Goal: Task Accomplishment & Management: Use online tool/utility

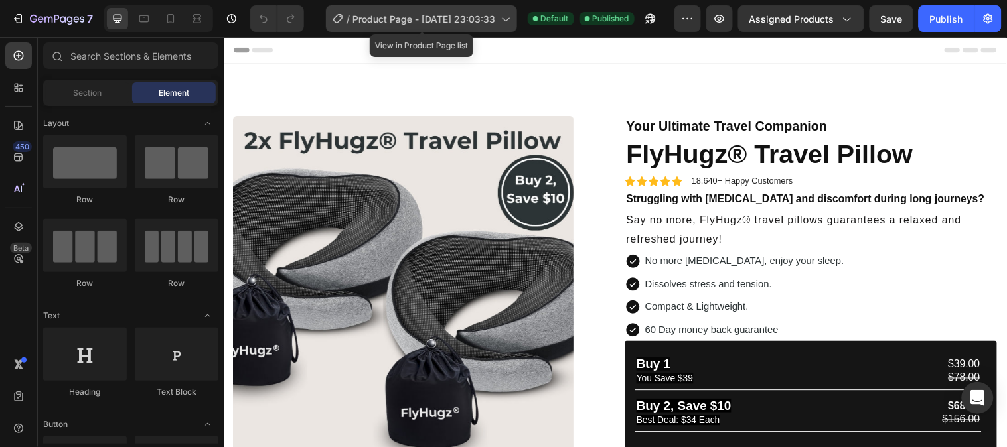
click at [514, 17] on div "/ Product Page - Mar 18, 23:03:33" at bounding box center [421, 18] width 191 height 27
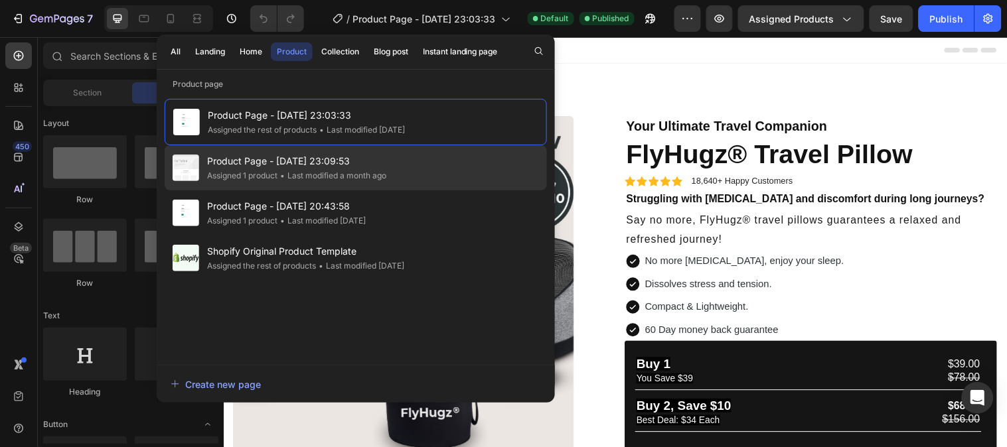
click at [370, 171] on div "• Last modified a month ago" at bounding box center [331, 175] width 109 height 13
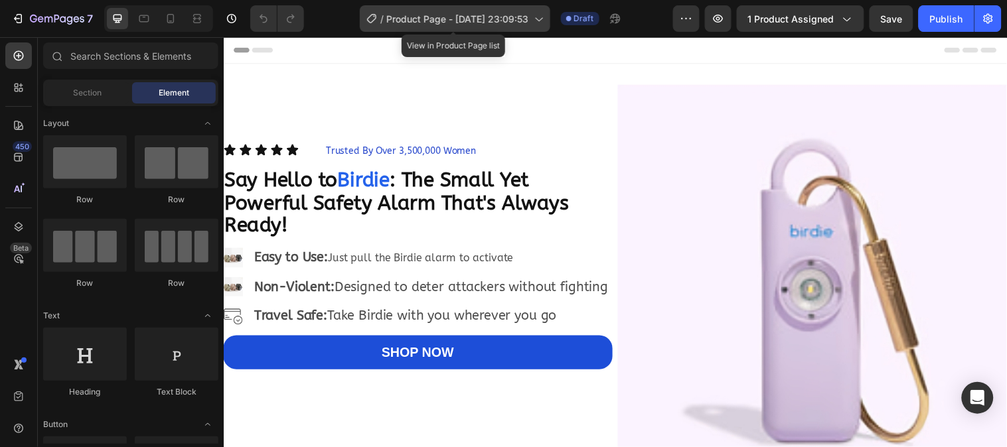
click at [540, 17] on icon at bounding box center [538, 18] width 13 height 13
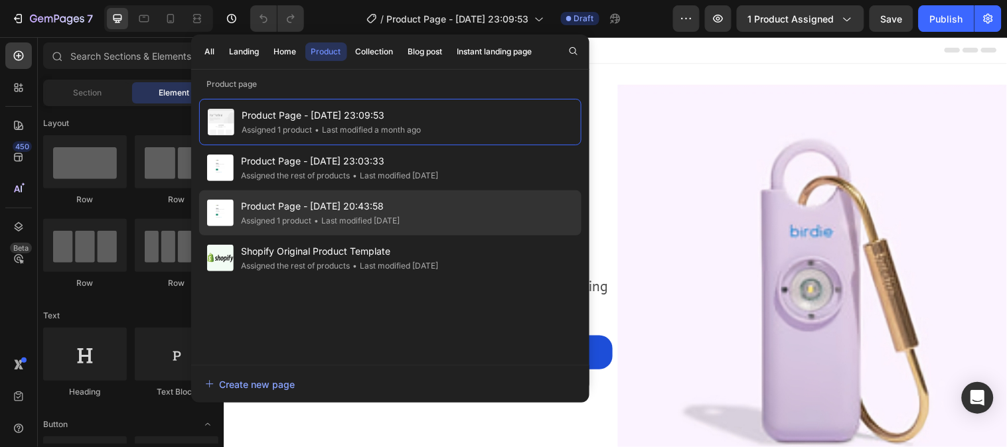
click at [399, 212] on span "Product Page - Apr 22, 20:43:58" at bounding box center [321, 206] width 159 height 16
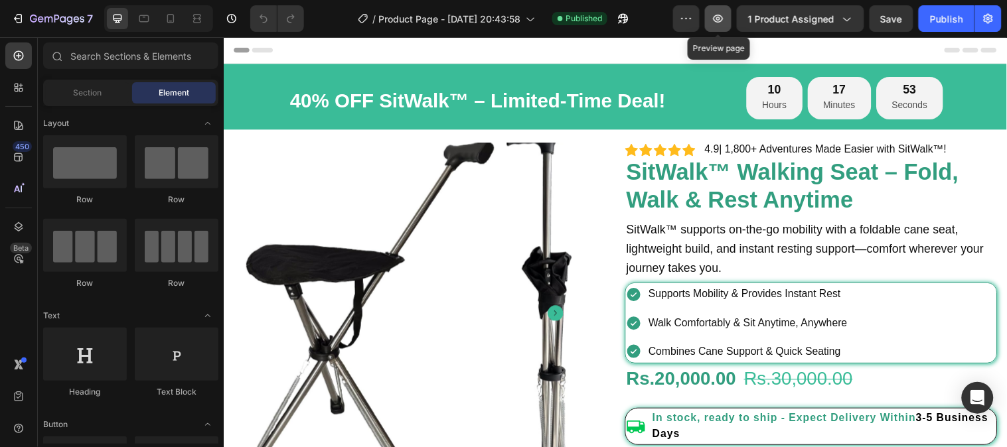
click at [725, 23] on icon "button" at bounding box center [718, 18] width 13 height 13
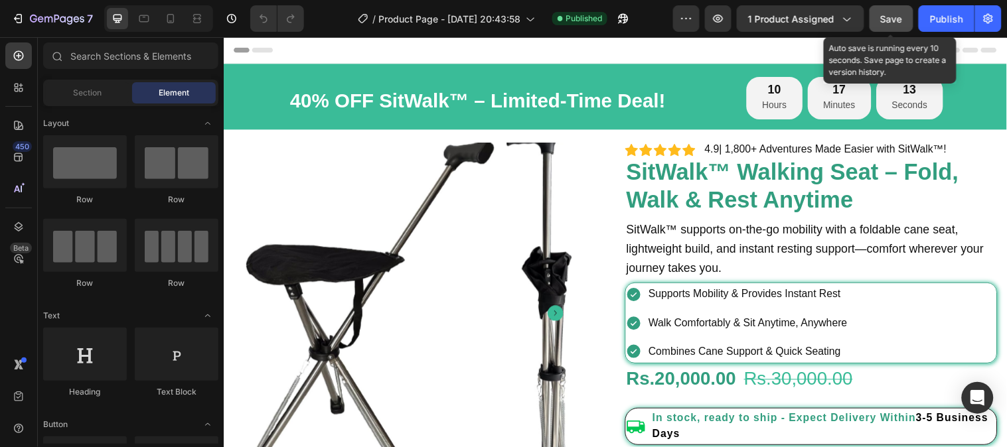
click at [895, 21] on span "Save" at bounding box center [892, 18] width 22 height 11
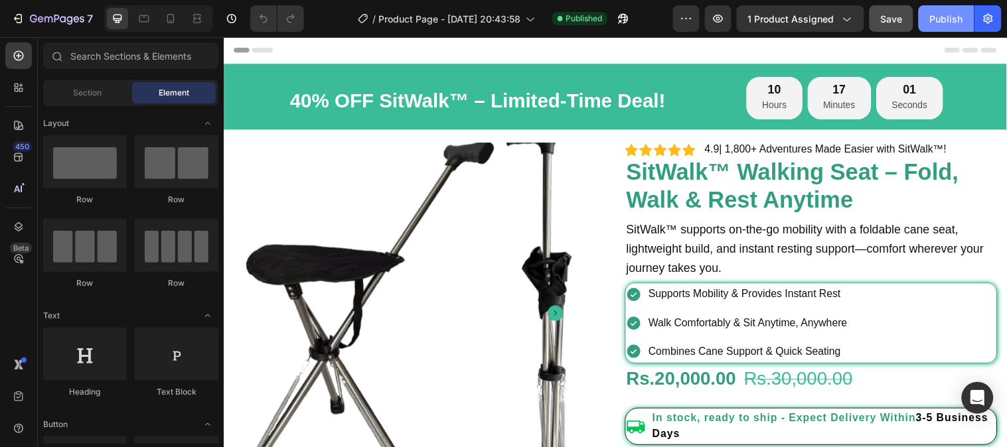
click at [934, 7] on button "Publish" at bounding box center [947, 18] width 56 height 27
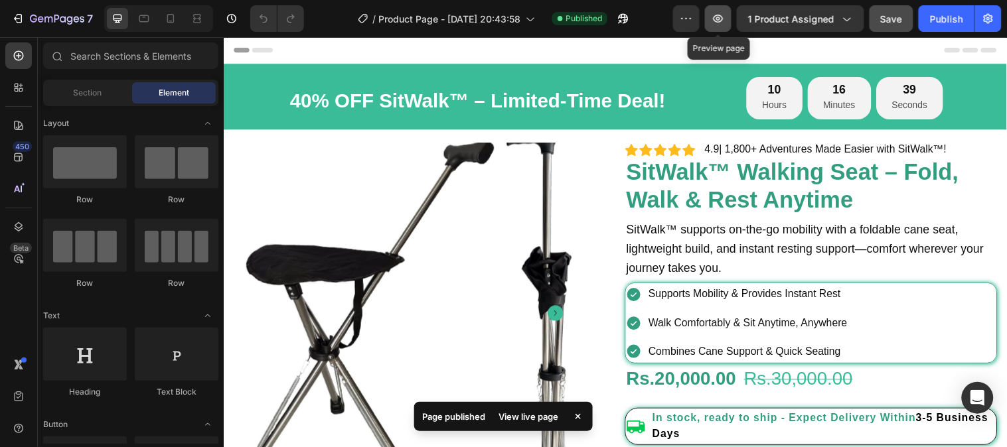
click at [719, 23] on icon "button" at bounding box center [718, 18] width 13 height 13
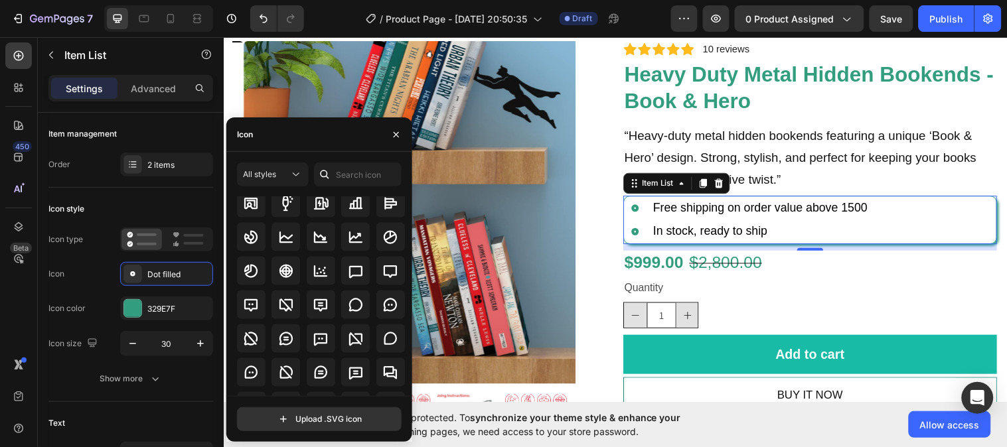
scroll to position [1920, 0]
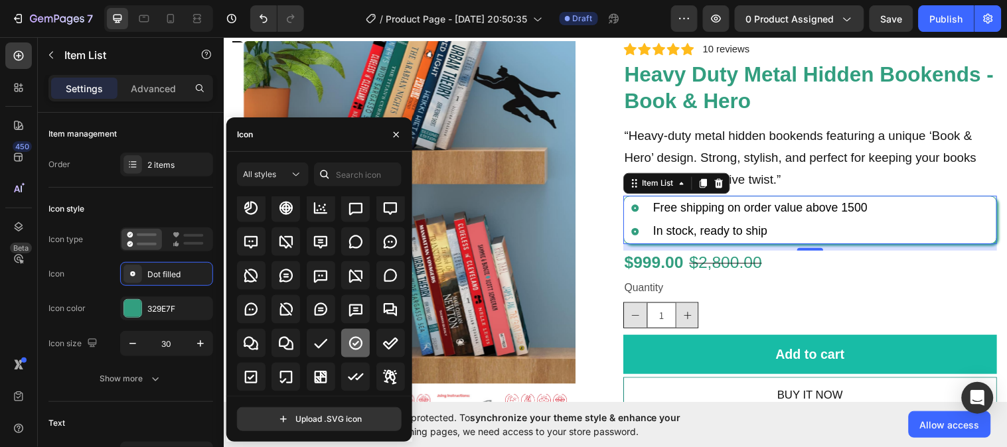
click at [356, 350] on icon at bounding box center [356, 344] width 16 height 16
click at [396, 130] on icon "button" at bounding box center [396, 134] width 11 height 11
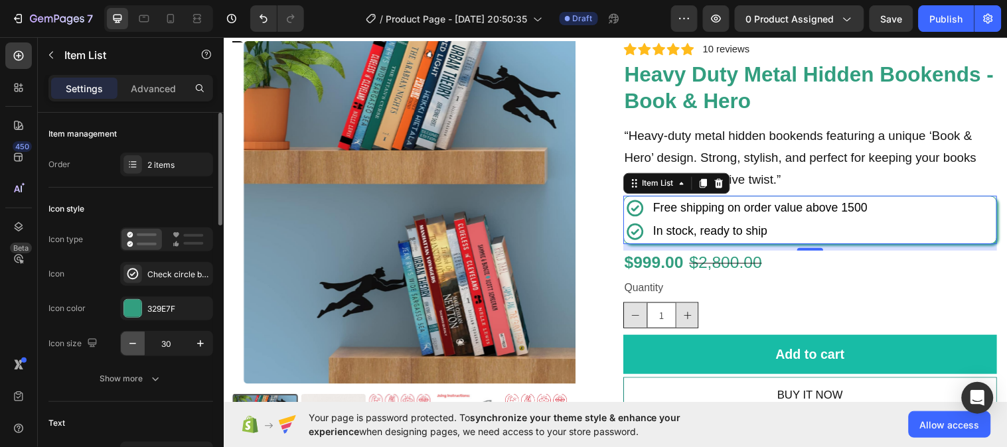
click at [127, 346] on icon "button" at bounding box center [132, 343] width 13 height 13
click at [131, 343] on icon "button" at bounding box center [132, 343] width 7 height 1
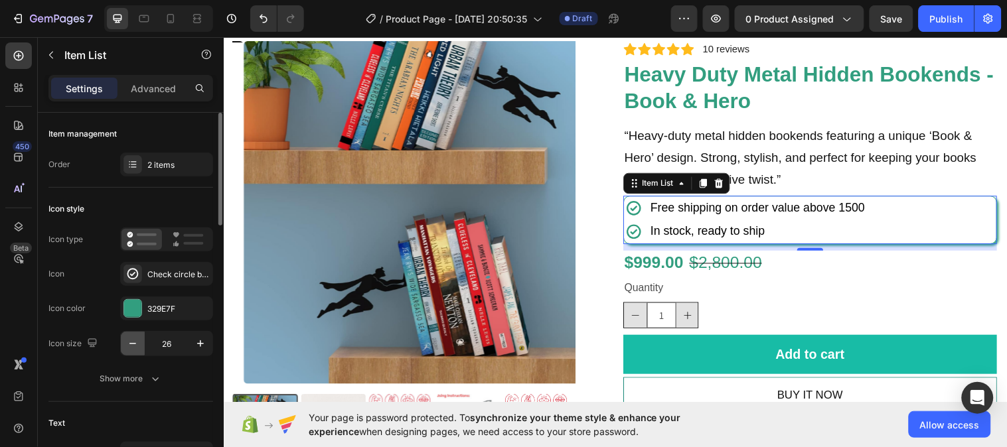
type input "25"
click at [157, 380] on icon "button" at bounding box center [155, 378] width 13 height 13
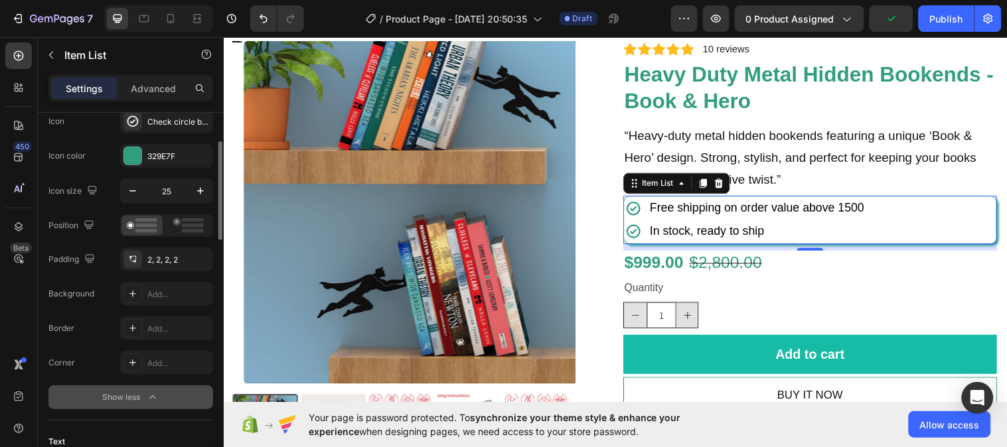
scroll to position [157, 0]
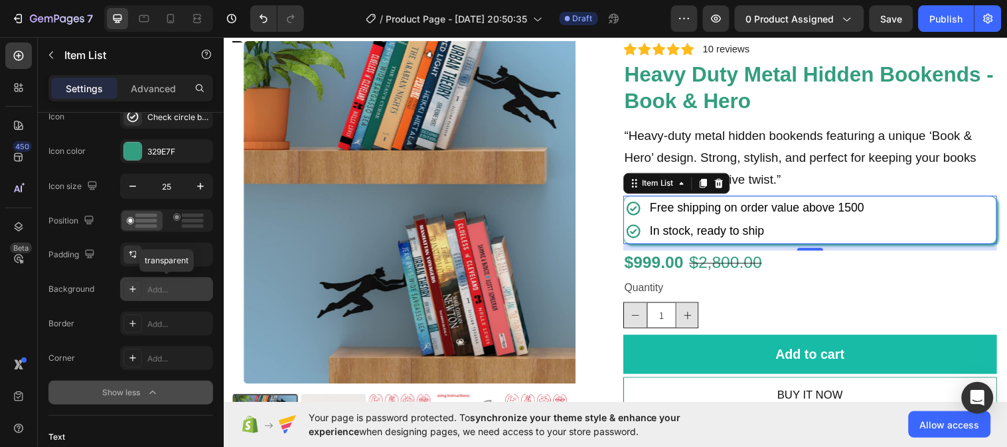
click at [156, 288] on div "Add..." at bounding box center [178, 290] width 62 height 12
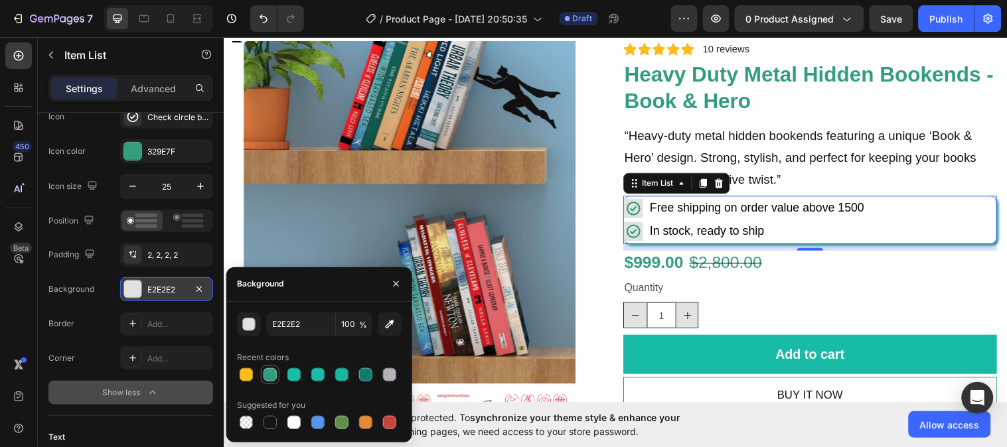
click at [267, 375] on div at bounding box center [270, 374] width 13 height 13
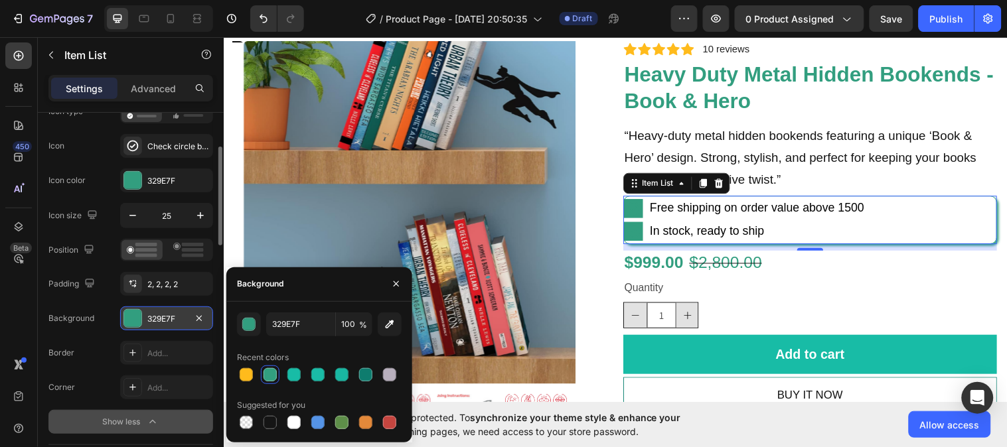
scroll to position [174, 0]
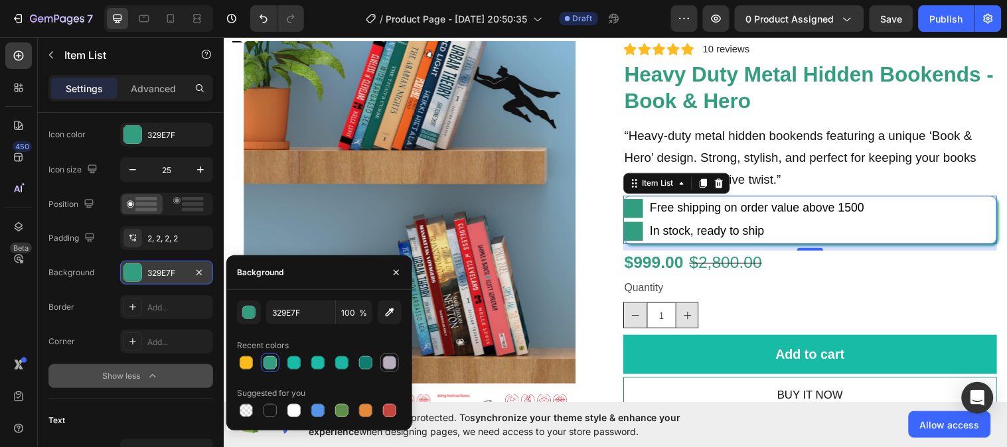
click at [387, 366] on div at bounding box center [389, 362] width 13 height 13
click at [291, 413] on div at bounding box center [293, 410] width 13 height 13
type input "FFFFFF"
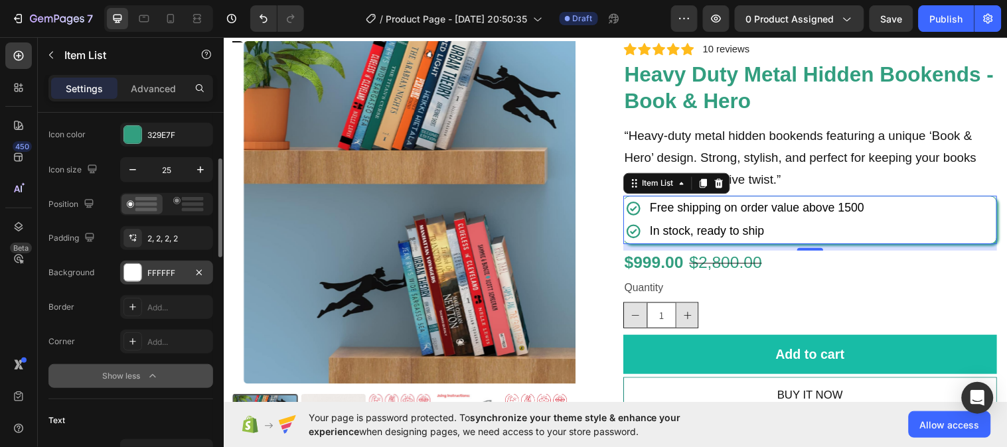
click at [107, 333] on div "Corner Add..." at bounding box center [130, 342] width 165 height 24
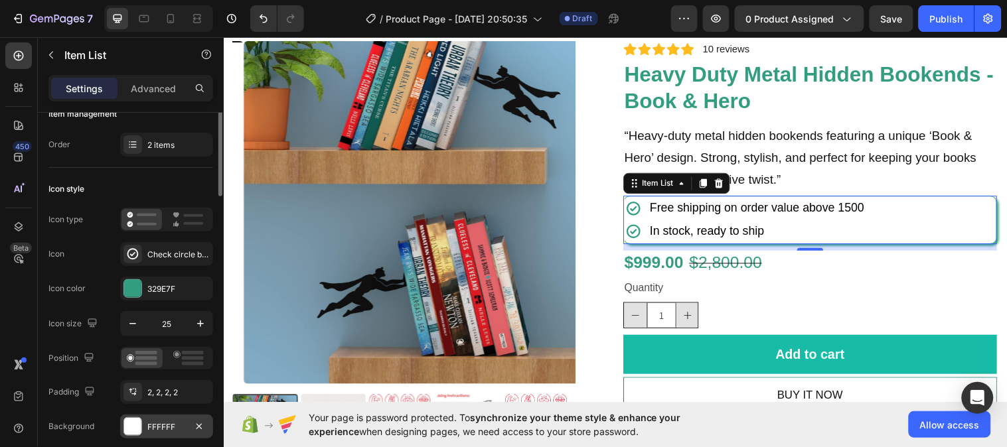
scroll to position [0, 0]
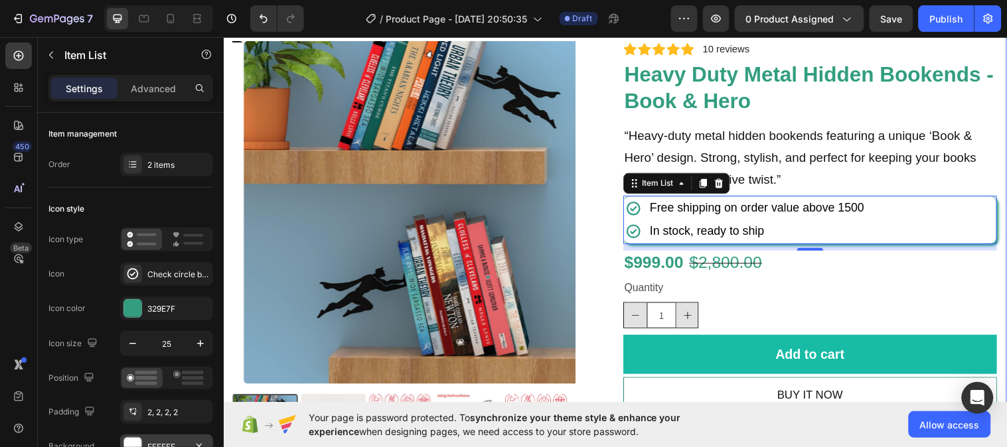
click at [1000, 62] on div "Product Images Icon Icon Icon Icon Icon Icon List 2,500+ Verified Reviews! Text…" at bounding box center [621, 251] width 796 height 527
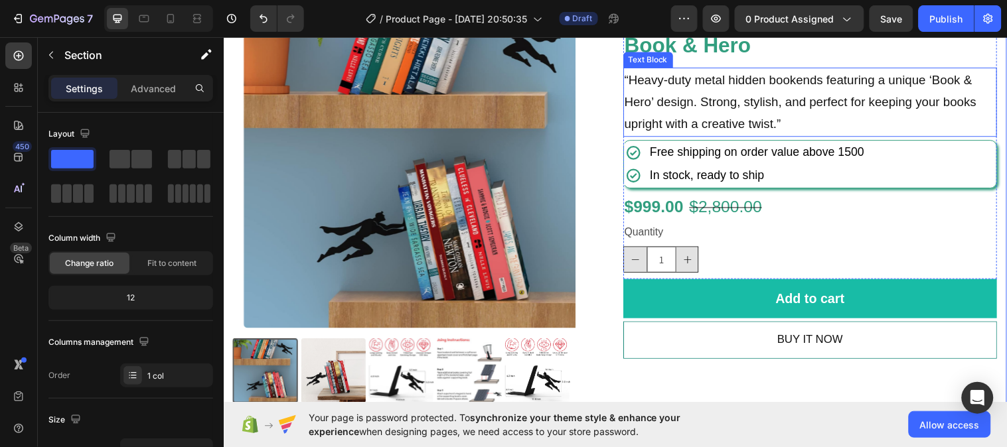
scroll to position [143, 0]
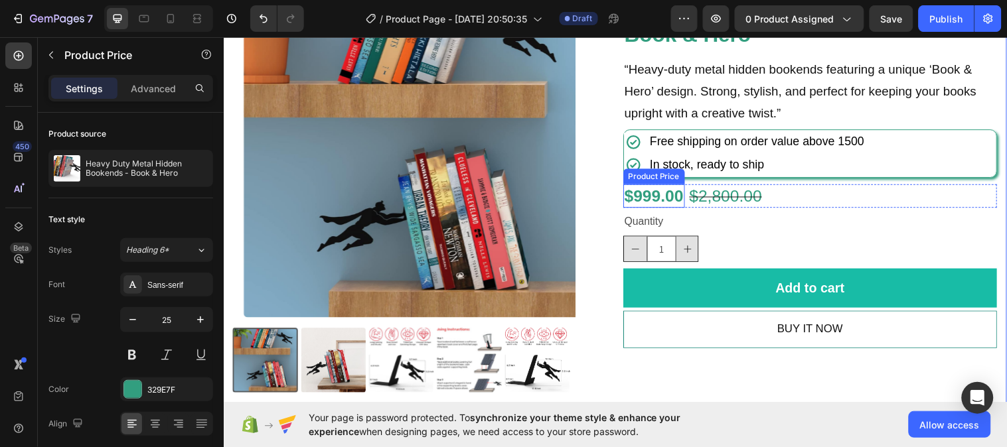
click at [668, 196] on div "$999.00" at bounding box center [661, 199] width 62 height 25
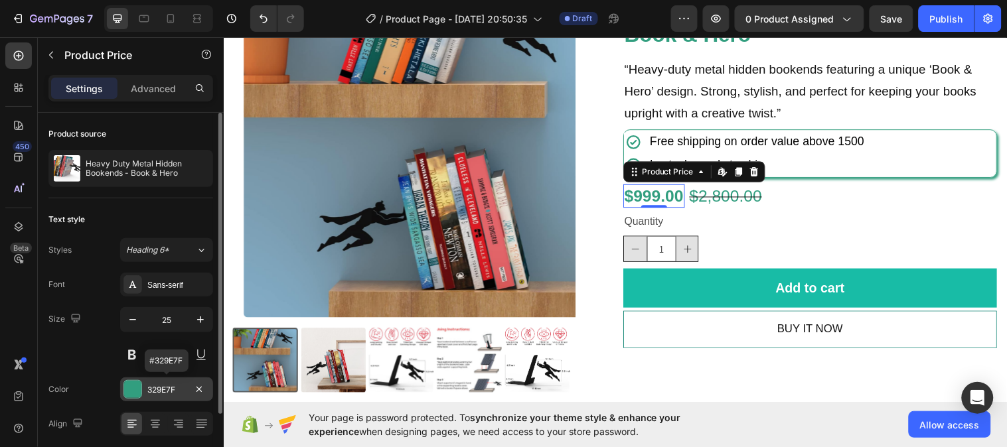
click at [157, 390] on div "329E7F" at bounding box center [166, 390] width 38 height 12
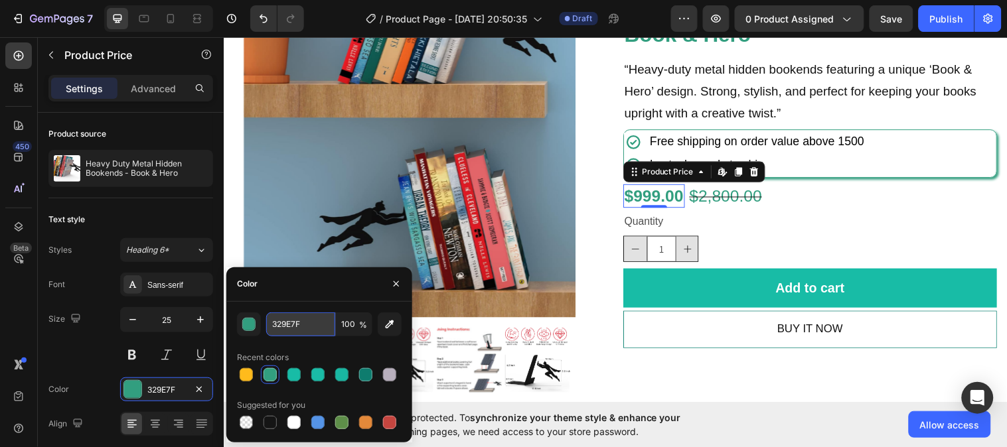
click at [309, 327] on input "329E7F" at bounding box center [300, 325] width 69 height 24
paste input "#"
type input "#329E7F"
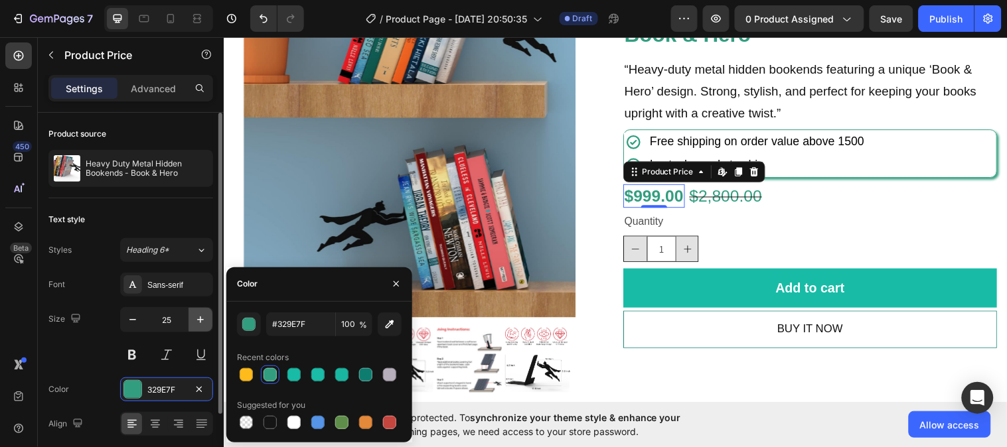
click at [204, 321] on icon "button" at bounding box center [200, 319] width 13 height 13
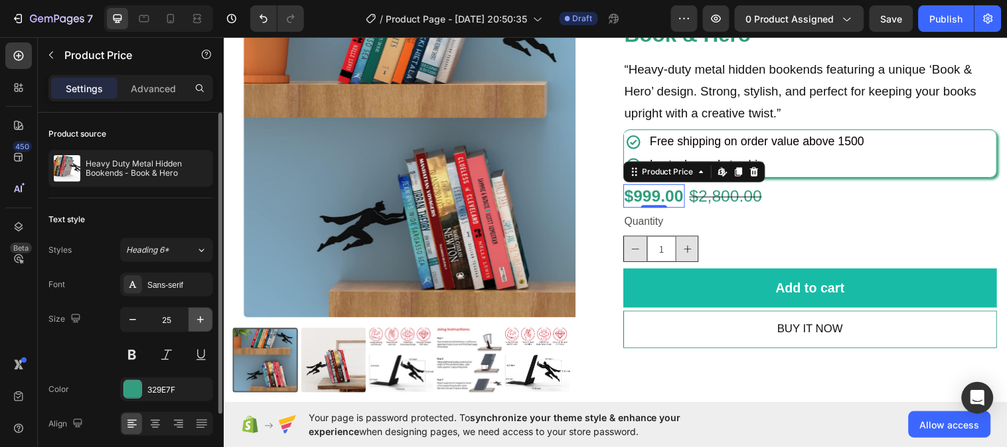
click at [204, 321] on icon "button" at bounding box center [200, 319] width 13 height 13
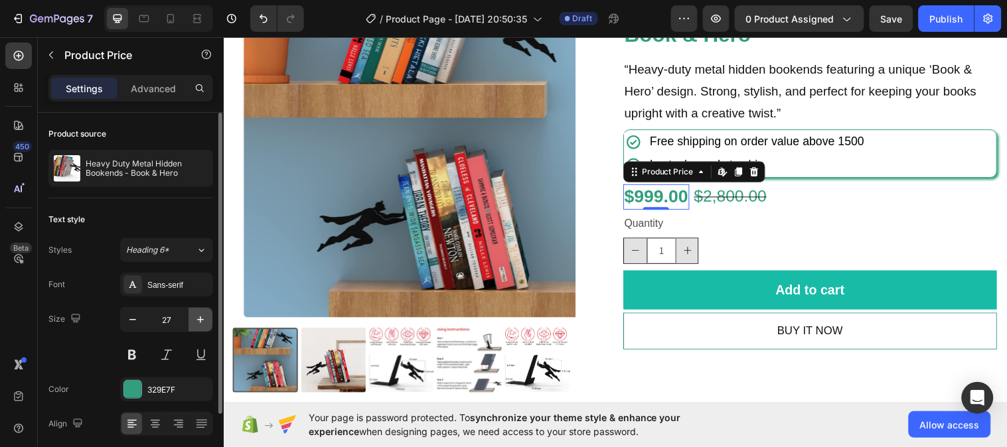
click at [204, 321] on icon "button" at bounding box center [200, 319] width 13 height 13
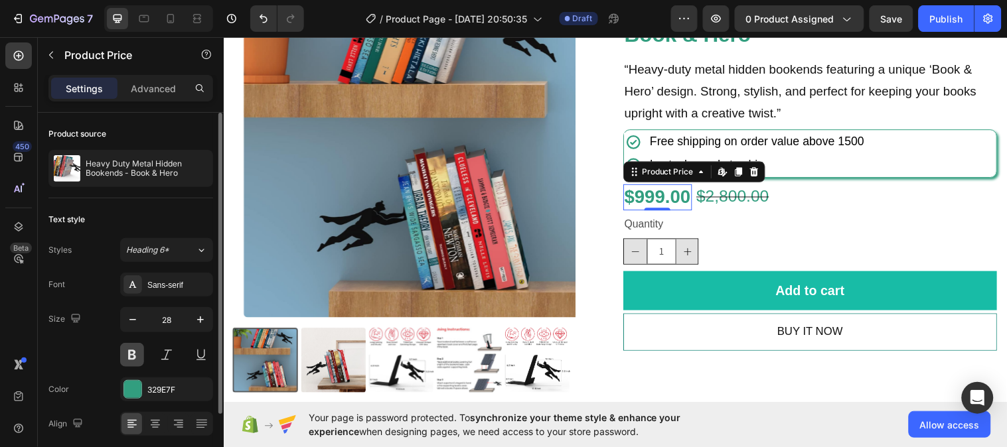
click at [131, 359] on button at bounding box center [132, 355] width 24 height 24
click at [135, 354] on button at bounding box center [132, 355] width 24 height 24
click at [202, 254] on icon at bounding box center [201, 250] width 11 height 13
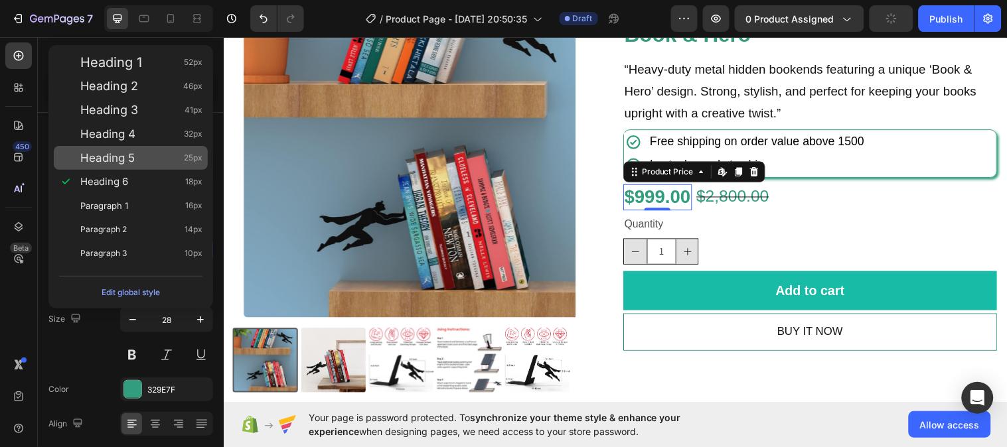
click at [155, 155] on div "Heading 5 25px" at bounding box center [141, 157] width 122 height 13
type input "25"
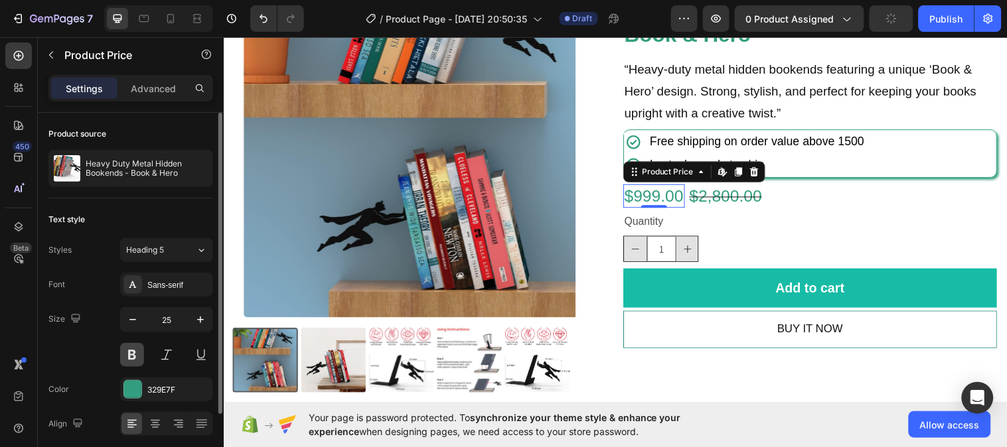
click at [133, 352] on button at bounding box center [132, 355] width 24 height 24
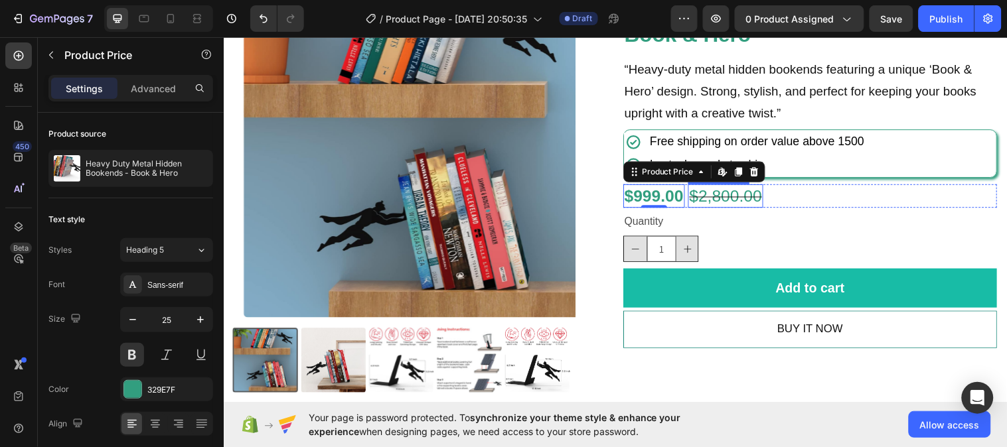
click at [704, 199] on div "$2,800.00" at bounding box center [734, 199] width 76 height 25
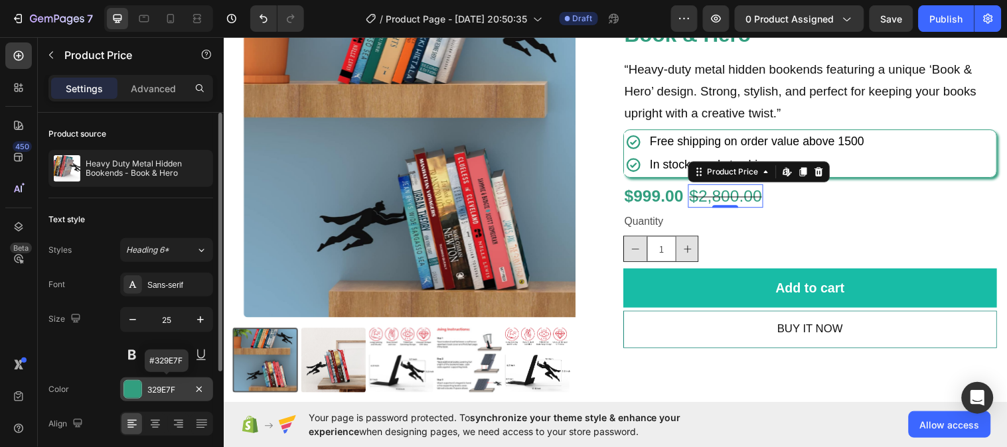
click at [159, 386] on div "329E7F" at bounding box center [166, 390] width 38 height 12
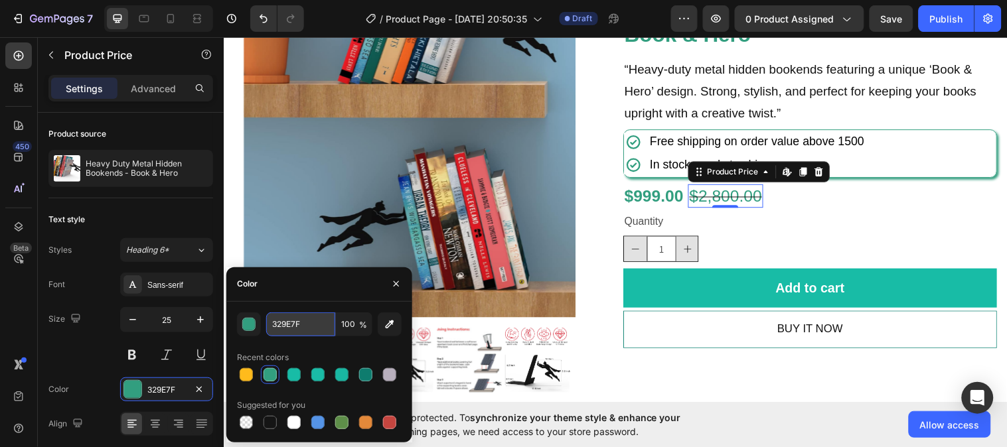
click at [312, 327] on input "329E7F" at bounding box center [300, 325] width 69 height 24
paste input "#3ABC98"
type input "#3ABC98"
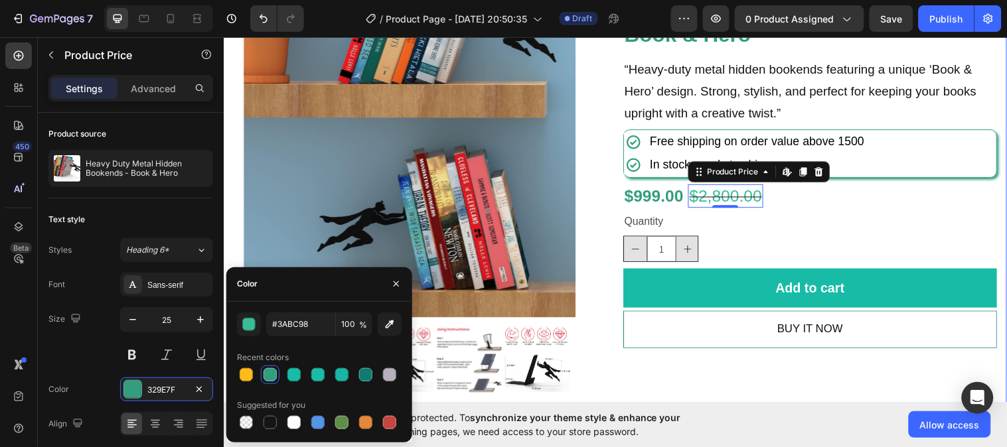
click at [1001, 202] on div "Product Images Icon Icon Icon Icon Icon Icon List 2,500+ Verified Reviews! Text…" at bounding box center [621, 183] width 796 height 527
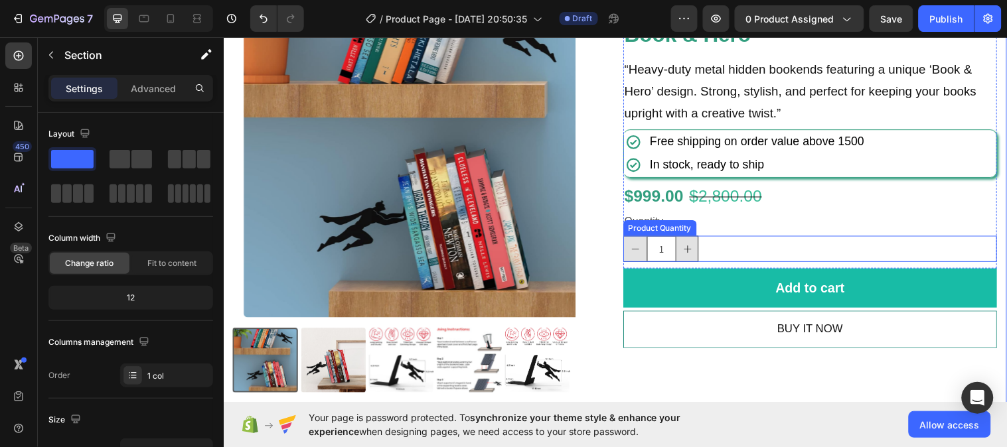
click at [754, 249] on div "1" at bounding box center [820, 252] width 380 height 27
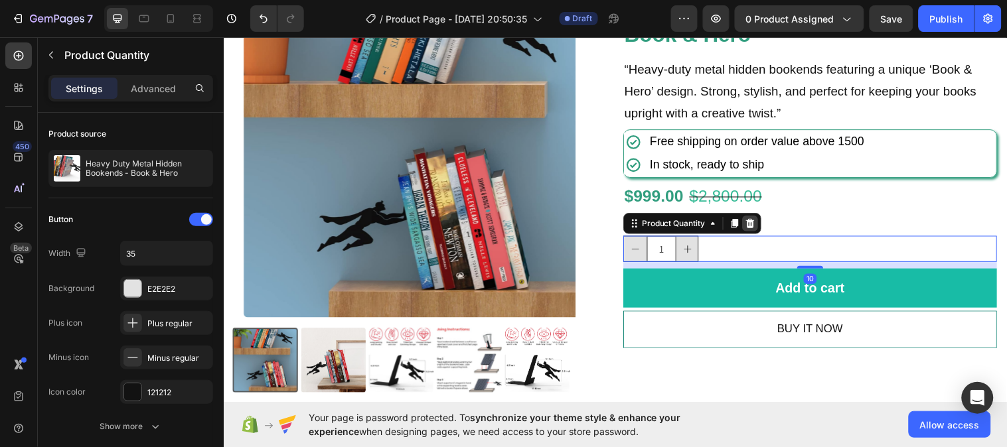
click at [755, 228] on icon at bounding box center [758, 226] width 9 height 9
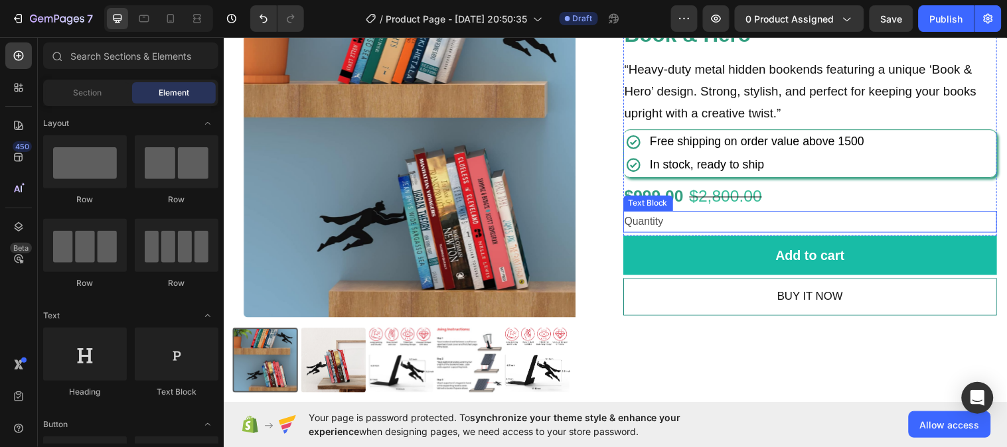
click at [733, 228] on div "Quantity" at bounding box center [820, 225] width 380 height 22
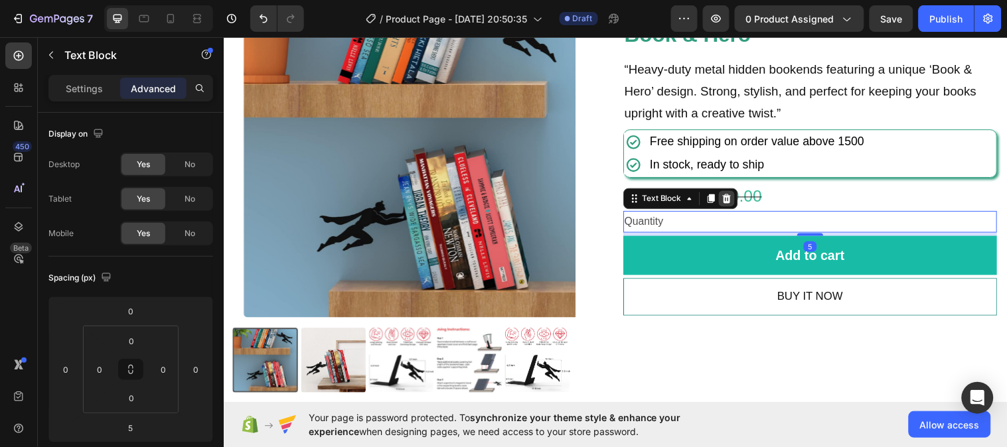
click at [731, 202] on icon at bounding box center [734, 200] width 9 height 9
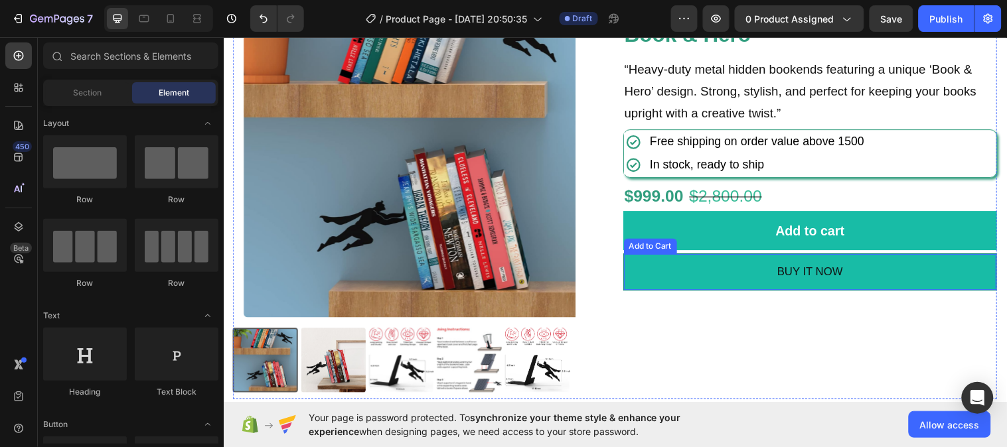
click at [751, 273] on button "BUY IT NOW" at bounding box center [820, 276] width 379 height 37
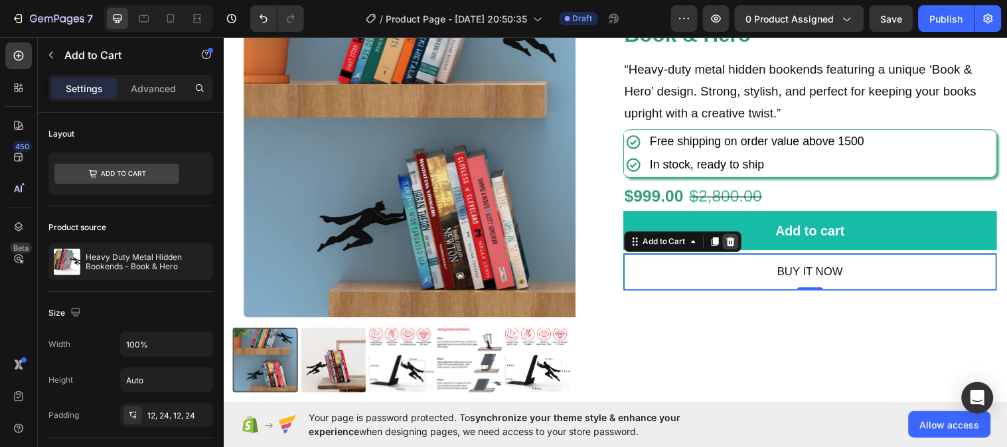
click at [736, 248] on icon at bounding box center [738, 244] width 9 height 9
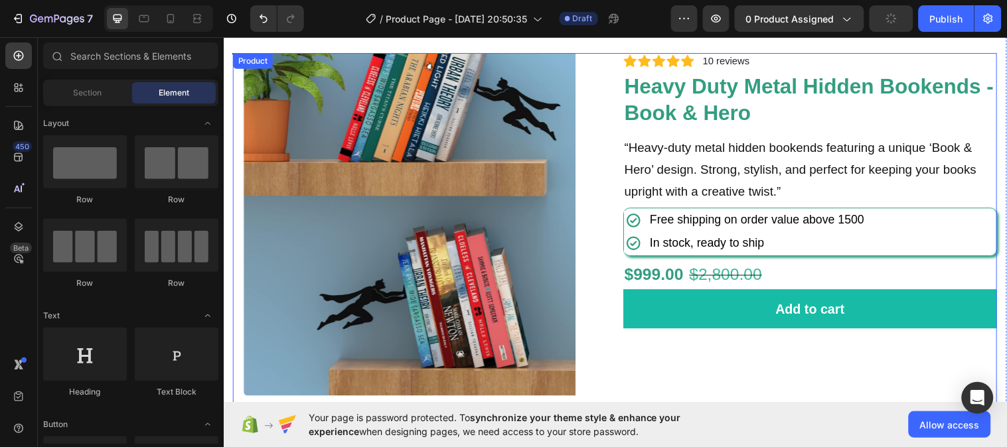
scroll to position [64, 0]
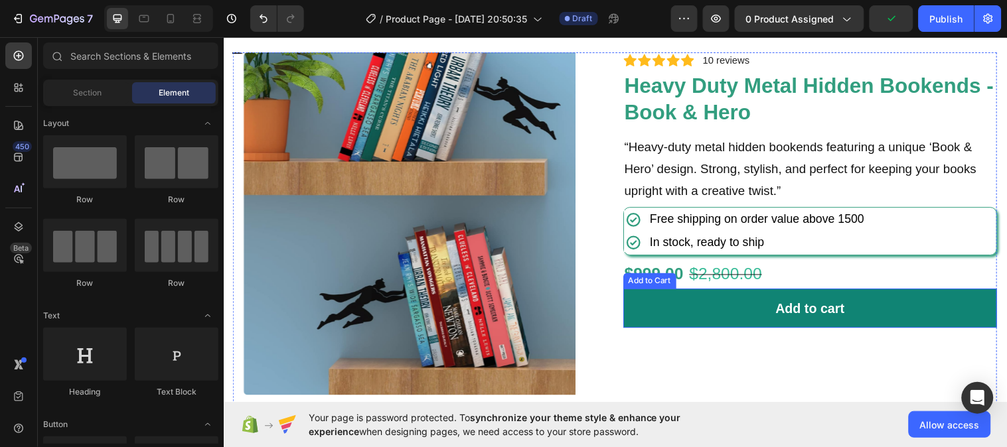
click at [642, 309] on button "Add to cart" at bounding box center [820, 313] width 380 height 40
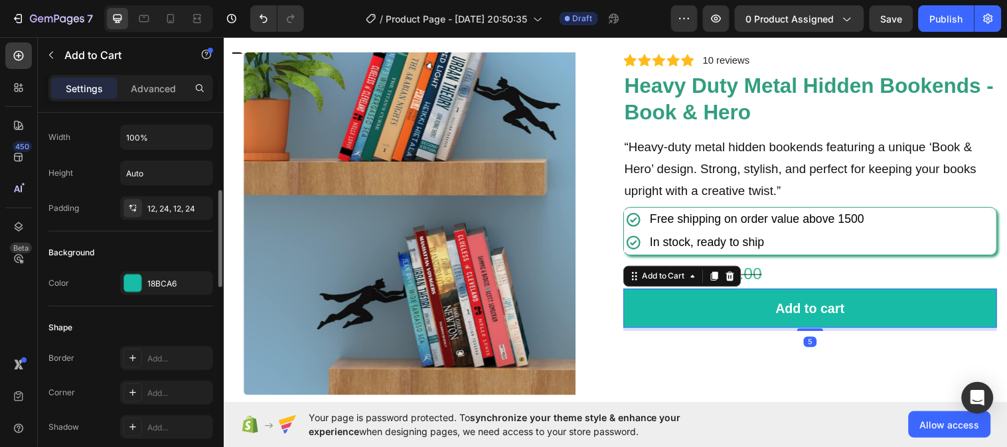
scroll to position [227, 0]
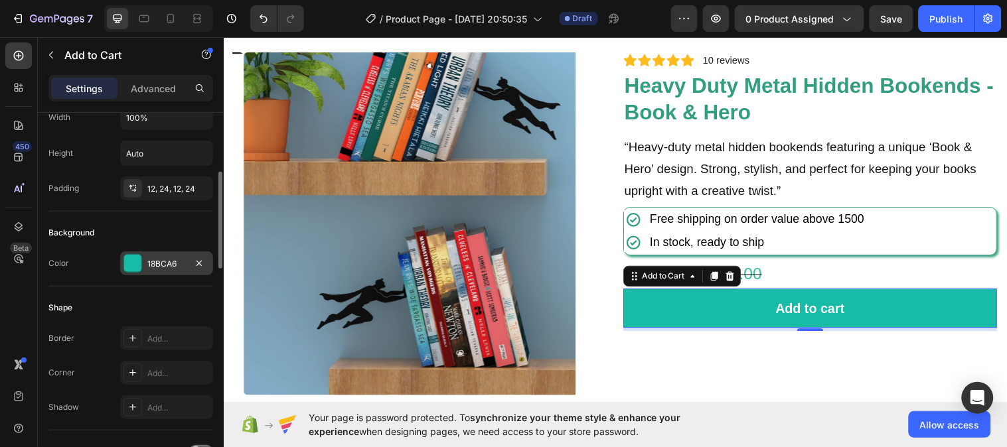
click at [154, 264] on div "18BCA6" at bounding box center [166, 264] width 38 height 12
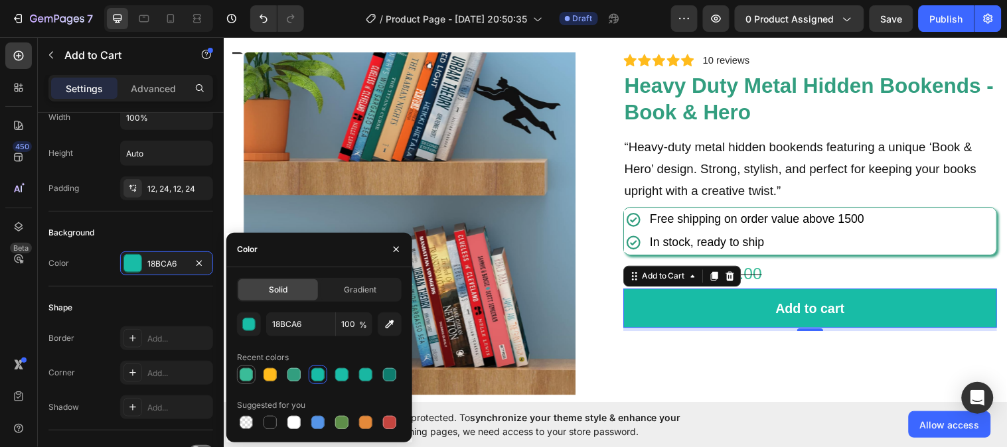
click at [246, 374] on div at bounding box center [246, 374] width 13 height 13
type input "3ABC98"
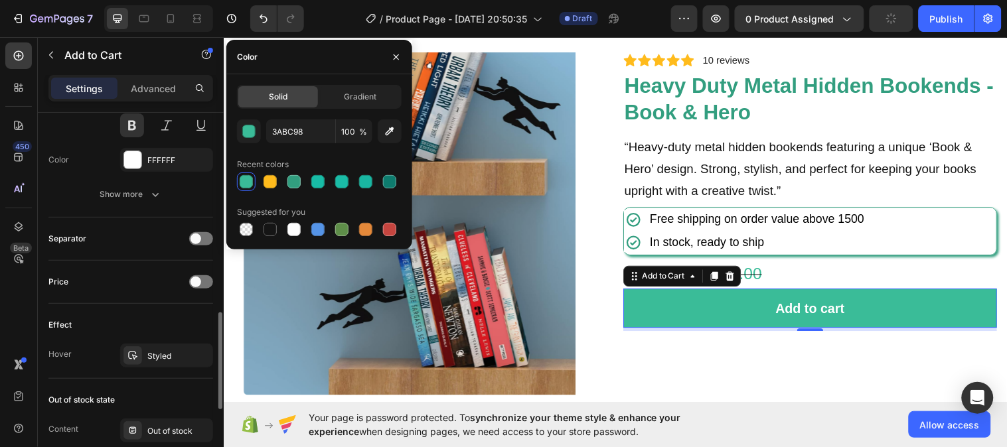
scroll to position [766, 0]
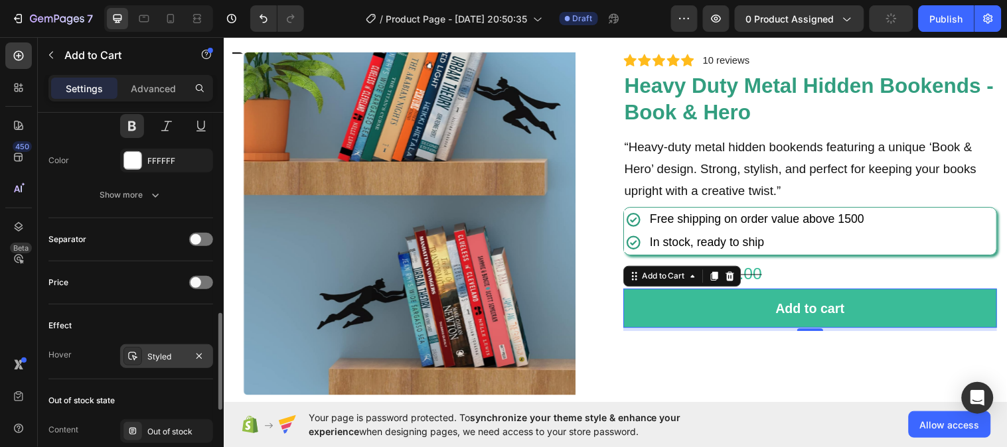
click at [166, 359] on div "Styled" at bounding box center [166, 357] width 38 height 12
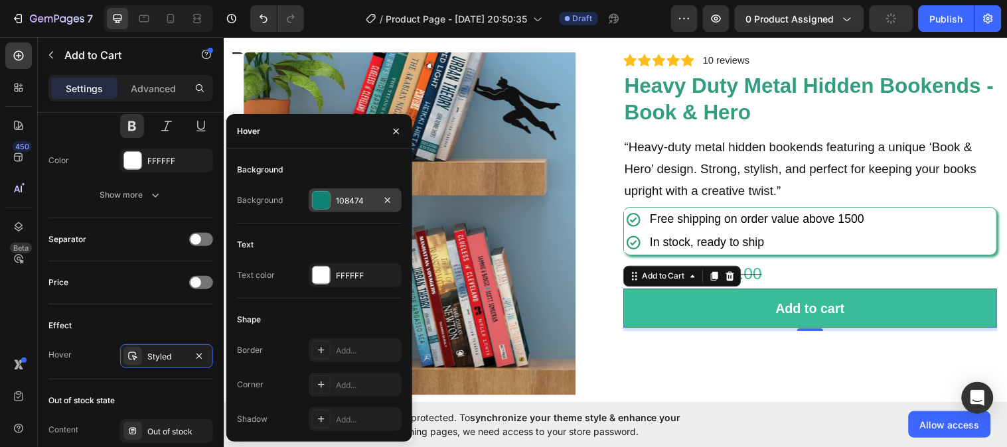
click at [337, 199] on div "108474" at bounding box center [355, 201] width 38 height 12
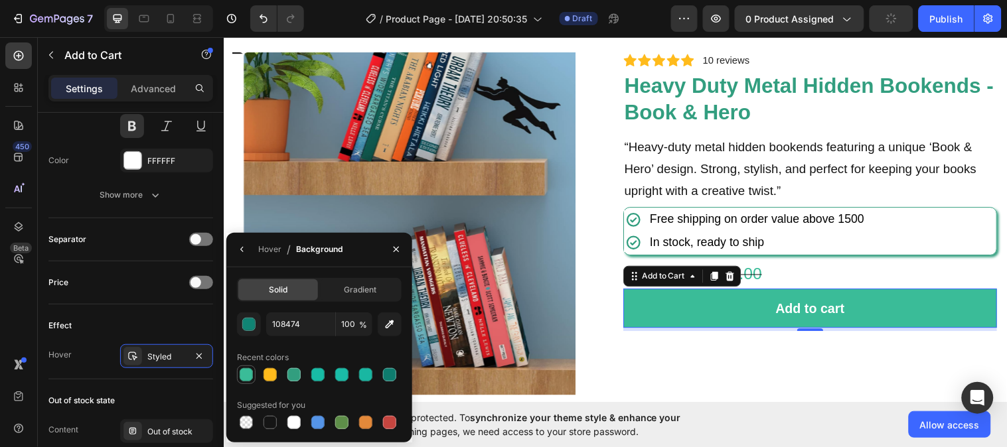
click at [249, 373] on div at bounding box center [246, 374] width 13 height 13
type input "3ABC98"
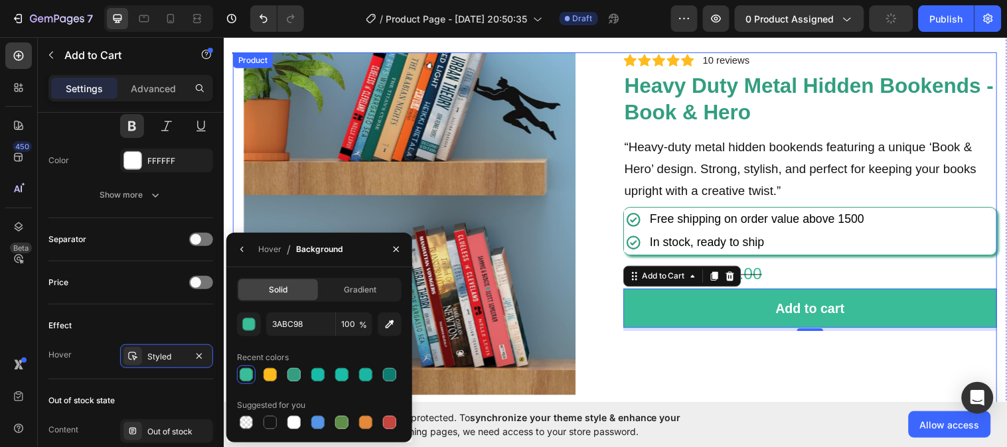
click at [636, 348] on div "Icon Icon Icon Icon Icon Icon List 2,500+ Verified Reviews! Text Block Row Icon…" at bounding box center [820, 267] width 380 height 431
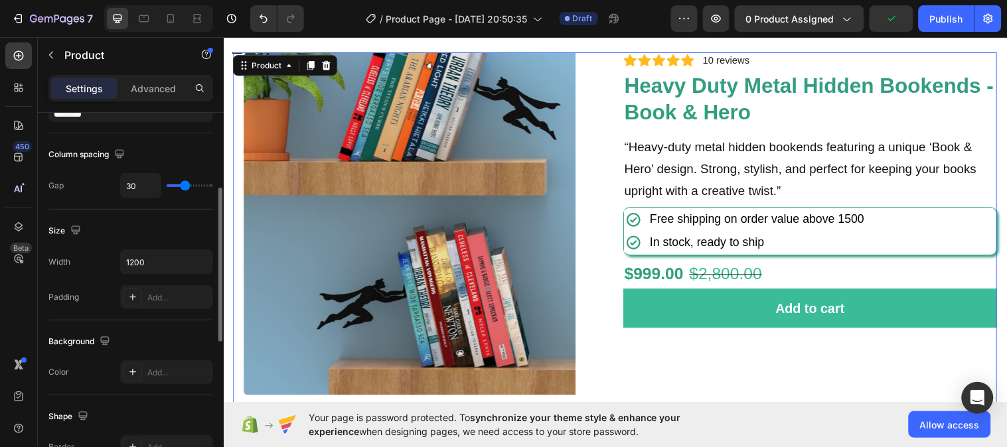
scroll to position [167, 0]
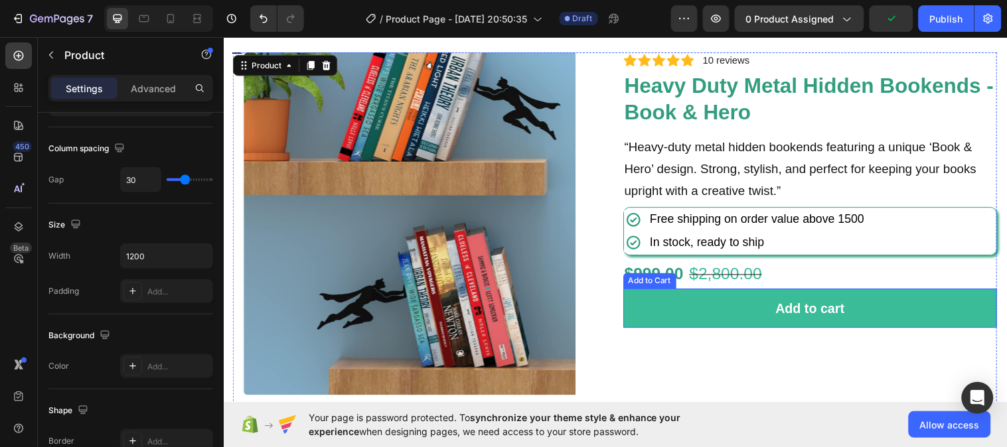
click at [666, 308] on button "Add to cart" at bounding box center [820, 313] width 380 height 40
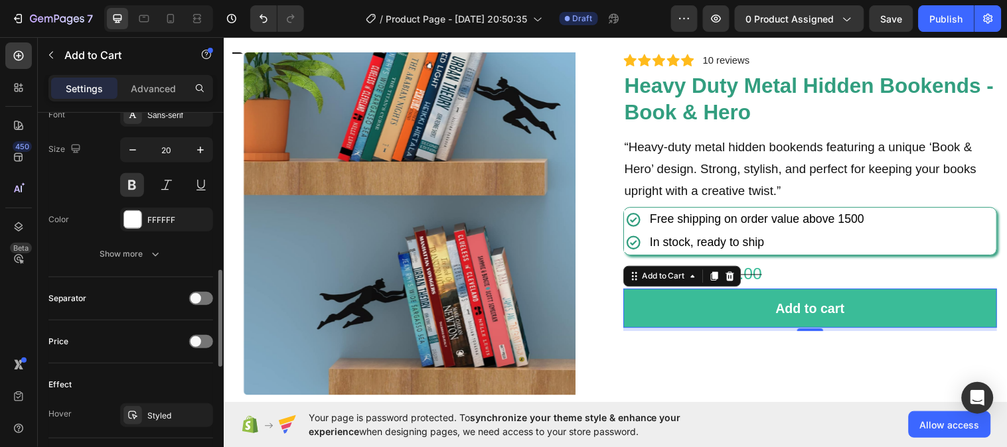
scroll to position [717, 0]
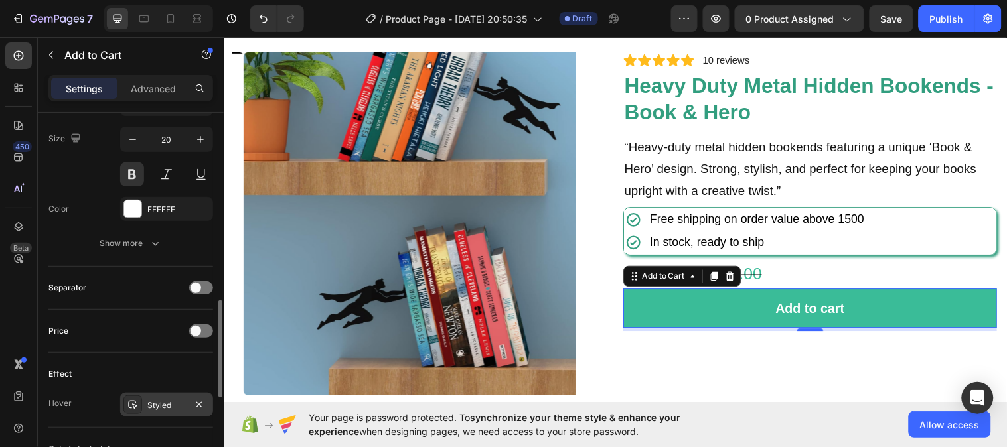
click at [157, 404] on div "Styled" at bounding box center [166, 406] width 38 height 12
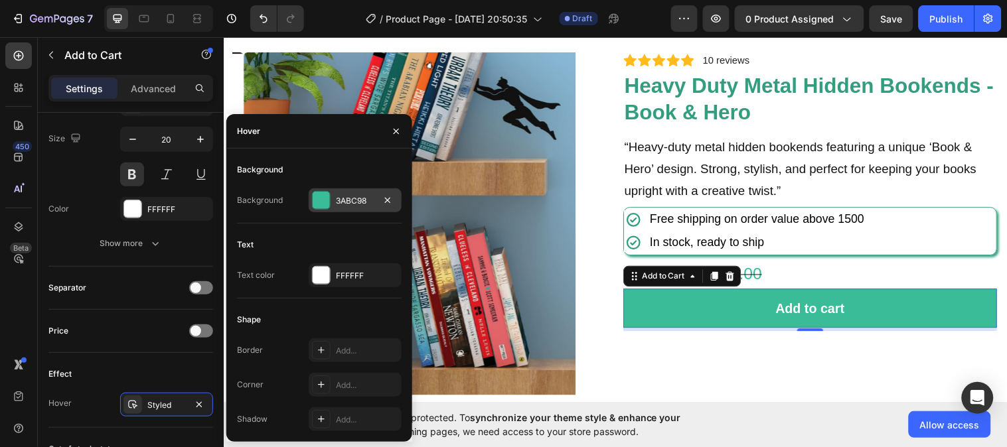
click at [360, 206] on div "3ABC98" at bounding box center [355, 201] width 38 height 12
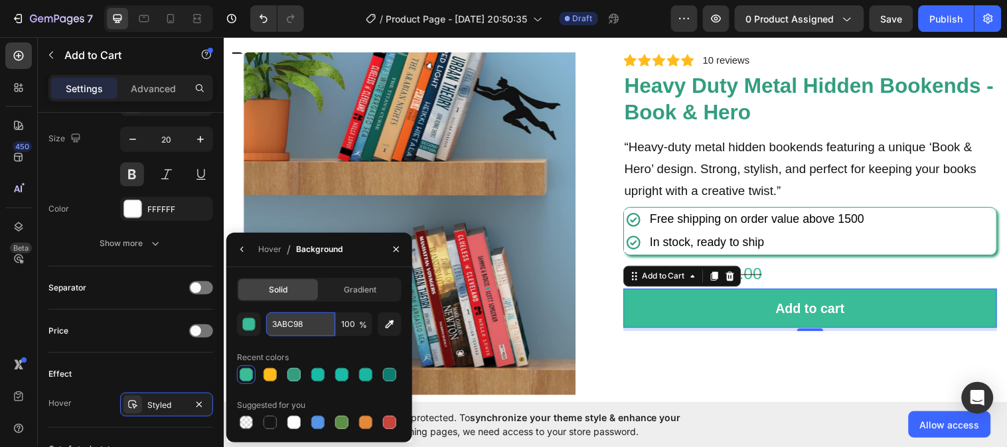
click at [309, 317] on input "3ABC98" at bounding box center [300, 325] width 69 height 24
paste input "#329E7F"
type input "#329E7F"
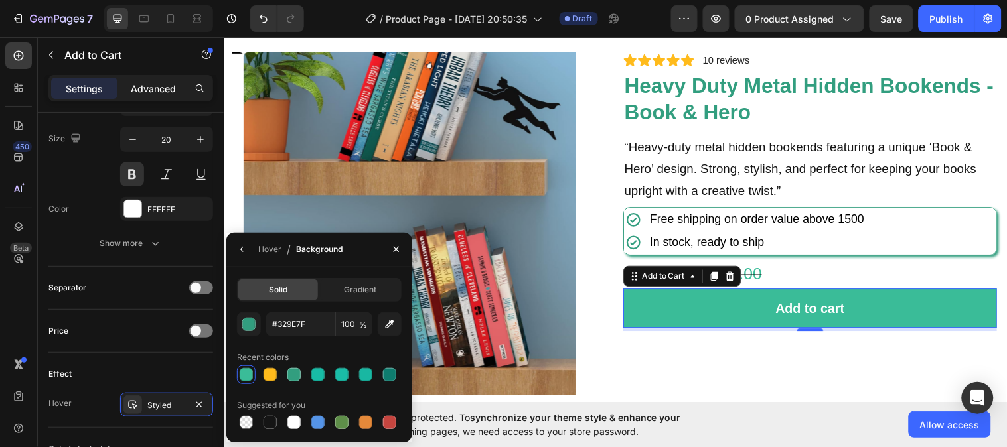
click at [149, 86] on p "Advanced" at bounding box center [153, 89] width 45 height 14
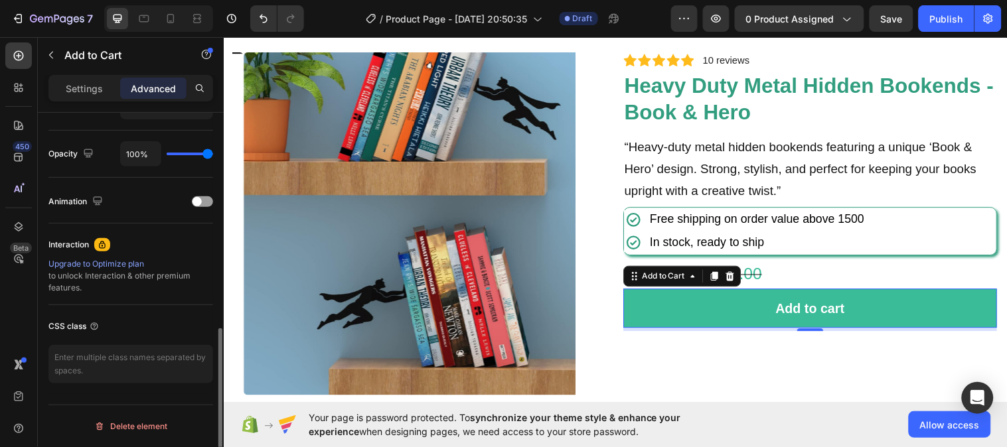
scroll to position [513, 0]
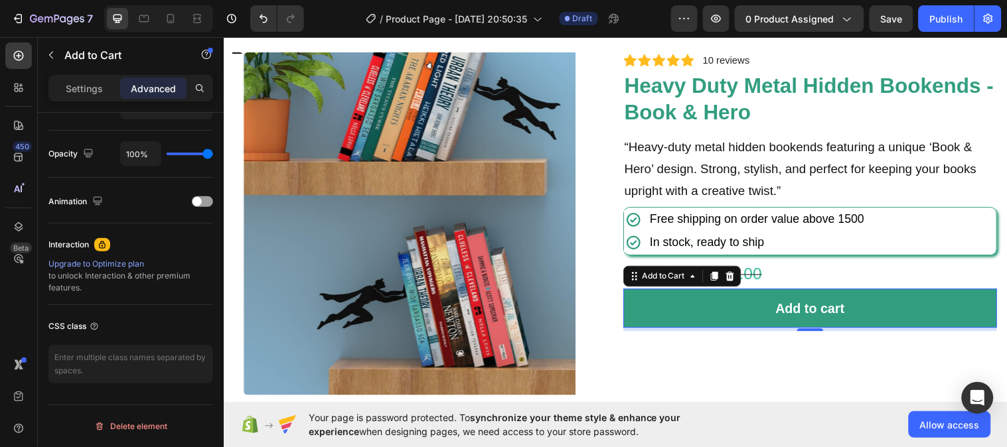
click at [653, 313] on button "Add to cart" at bounding box center [820, 313] width 380 height 40
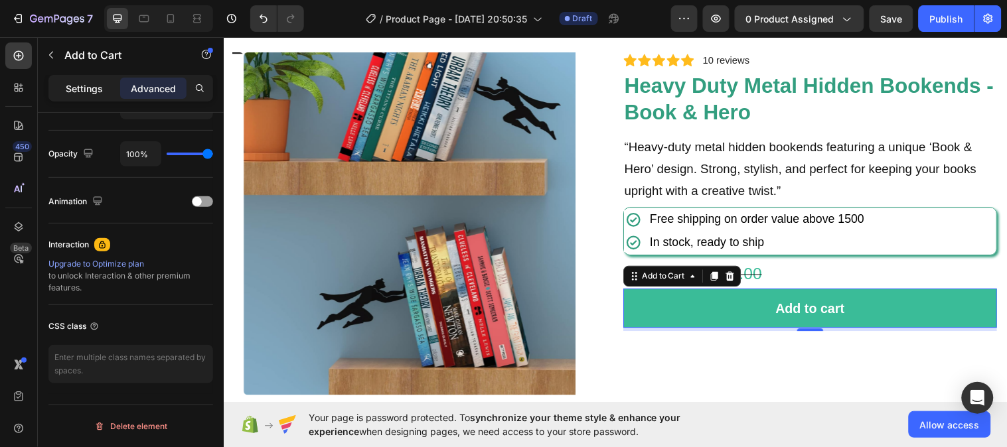
click at [84, 82] on p "Settings" at bounding box center [84, 89] width 37 height 14
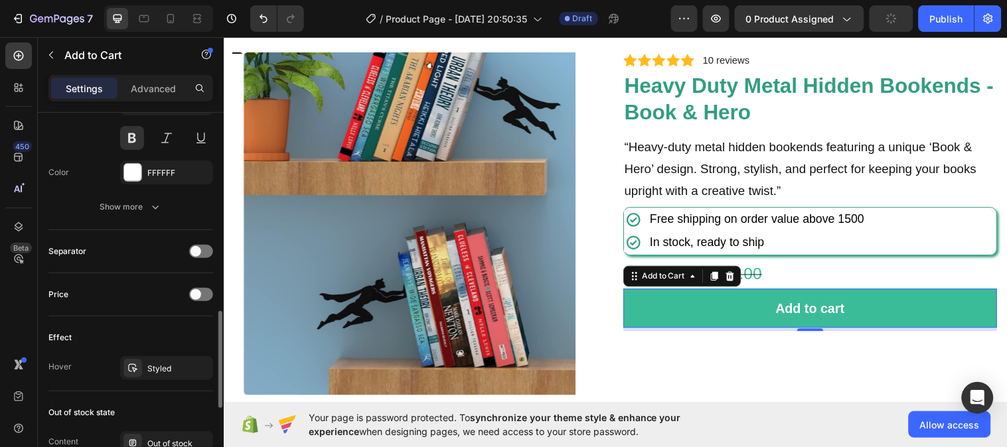
scroll to position [753, 0]
click at [200, 296] on span at bounding box center [195, 295] width 11 height 11
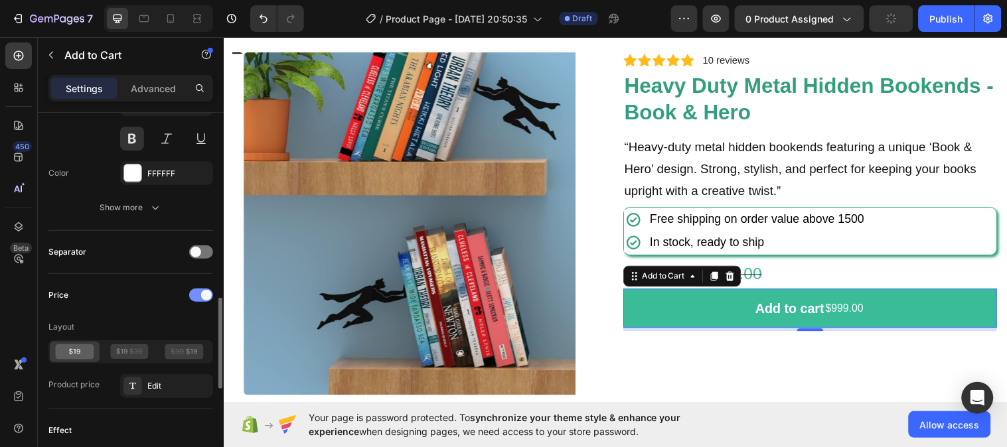
click at [203, 296] on span at bounding box center [206, 295] width 11 height 11
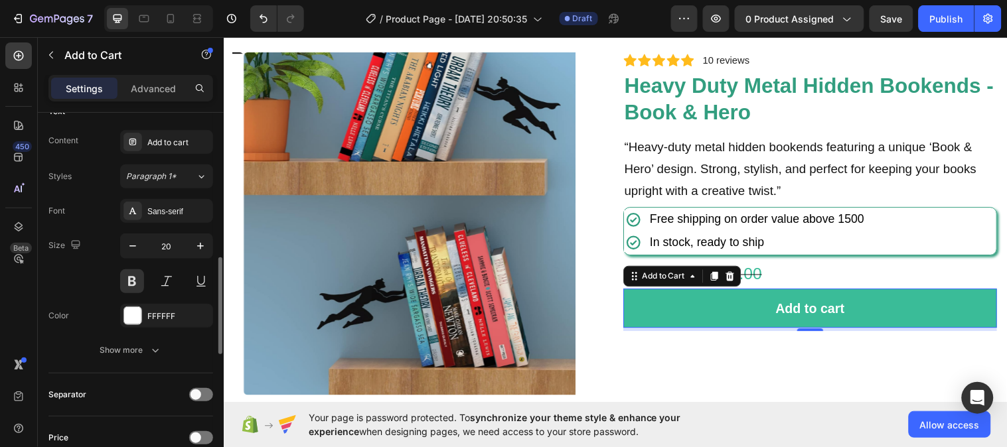
scroll to position [599, 0]
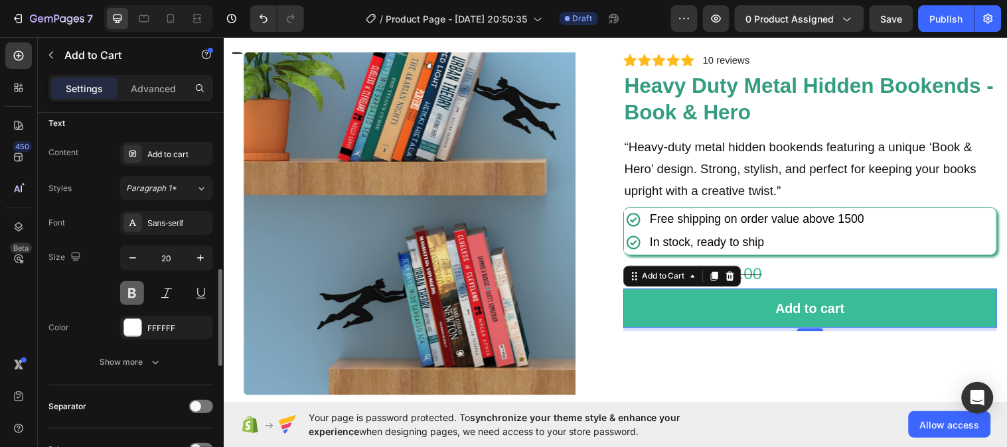
click at [135, 295] on button at bounding box center [132, 293] width 24 height 24
click at [204, 258] on icon "button" at bounding box center [200, 258] width 13 height 13
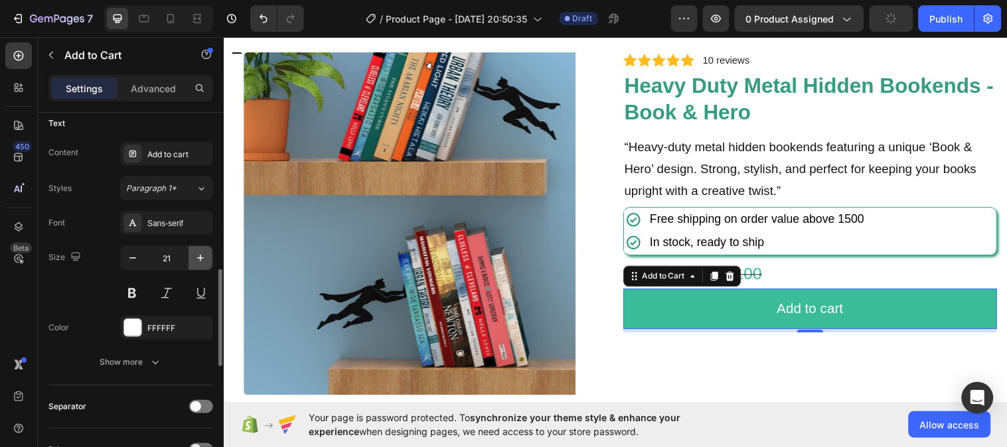
click at [203, 259] on icon "button" at bounding box center [200, 258] width 13 height 13
type input "22"
click at [133, 287] on button at bounding box center [132, 293] width 24 height 24
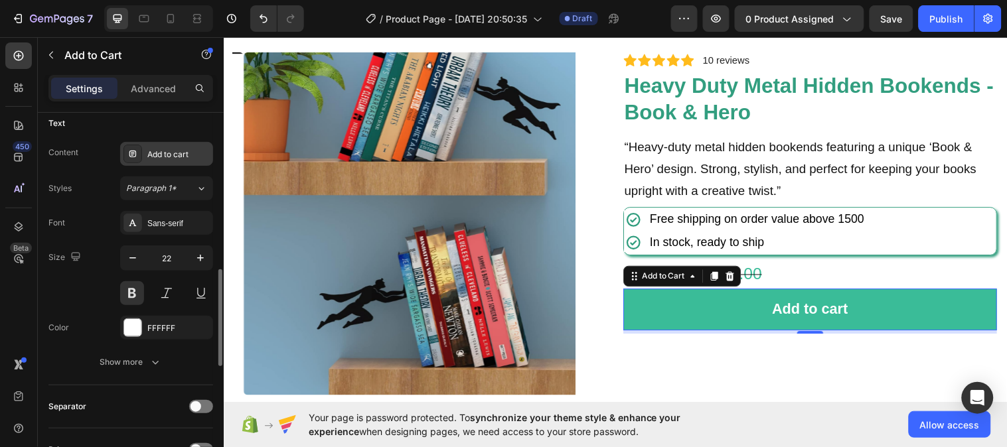
click at [175, 151] on div "Add to cart" at bounding box center [178, 155] width 62 height 12
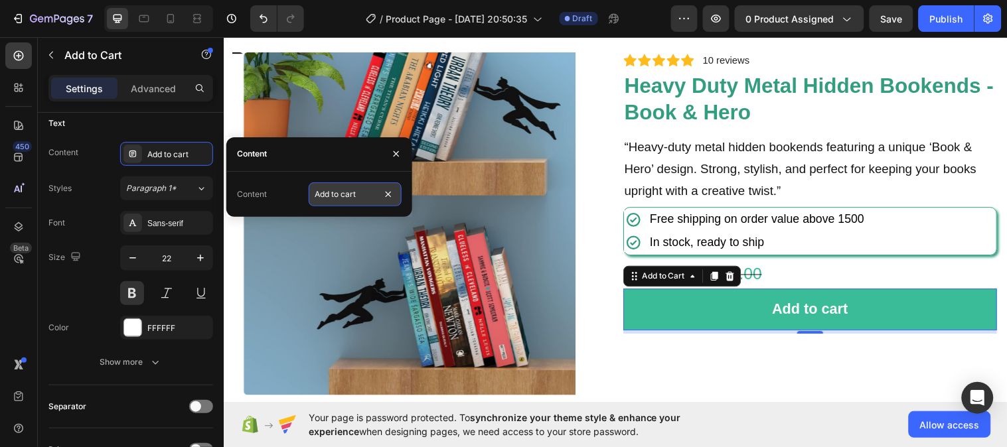
click at [365, 194] on input "Add to cart" at bounding box center [355, 195] width 93 height 24
type input "ADD TO CART"
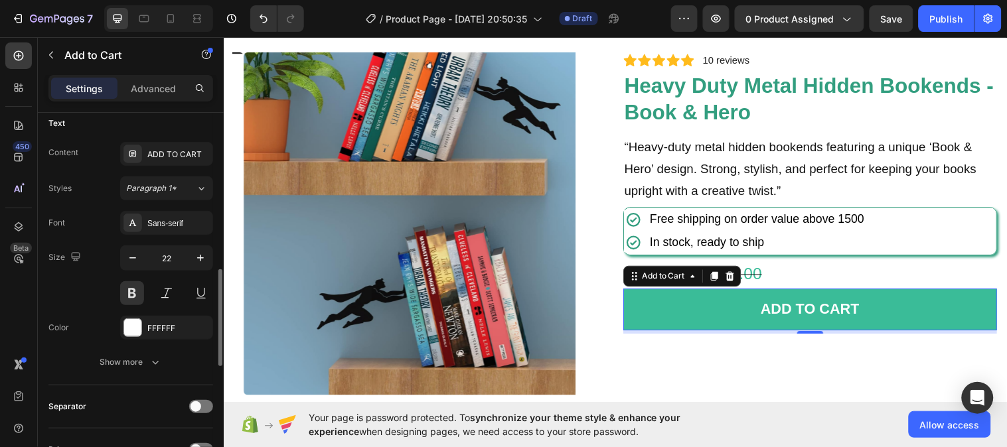
click at [163, 123] on div "Text" at bounding box center [130, 123] width 165 height 21
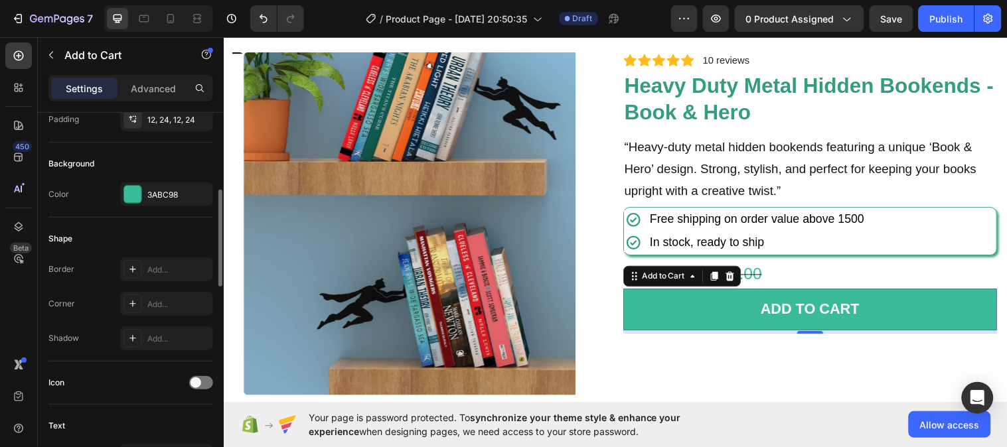
scroll to position [297, 0]
click at [147, 267] on div "Add..." at bounding box center [178, 270] width 62 height 12
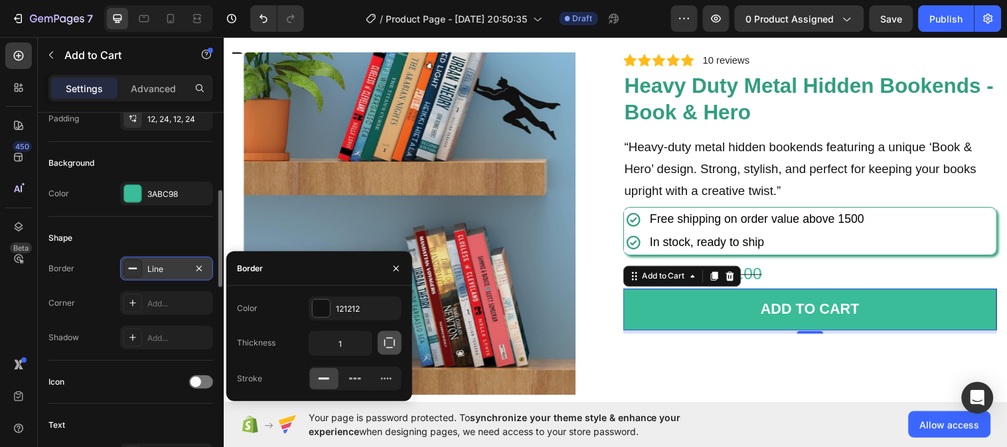
click at [384, 342] on icon "button" at bounding box center [389, 343] width 13 height 13
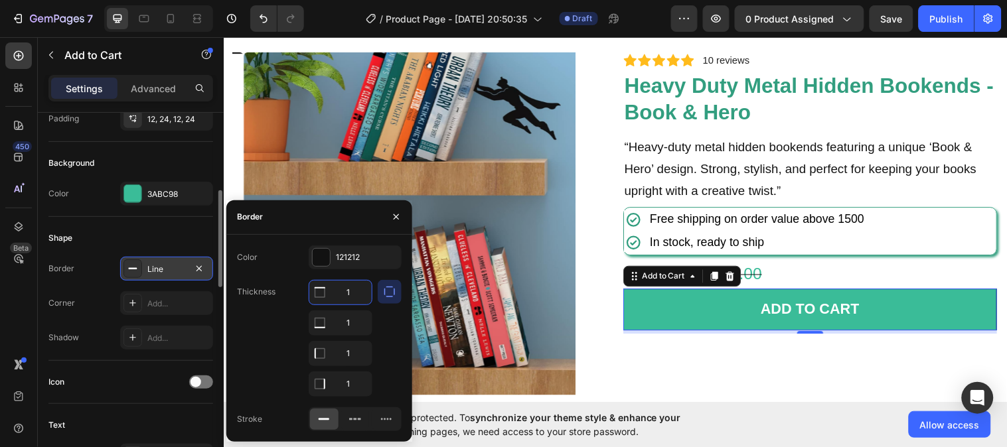
click at [352, 292] on input "1" at bounding box center [340, 293] width 62 height 24
type input "7"
click at [383, 294] on icon "button" at bounding box center [389, 291] width 13 height 13
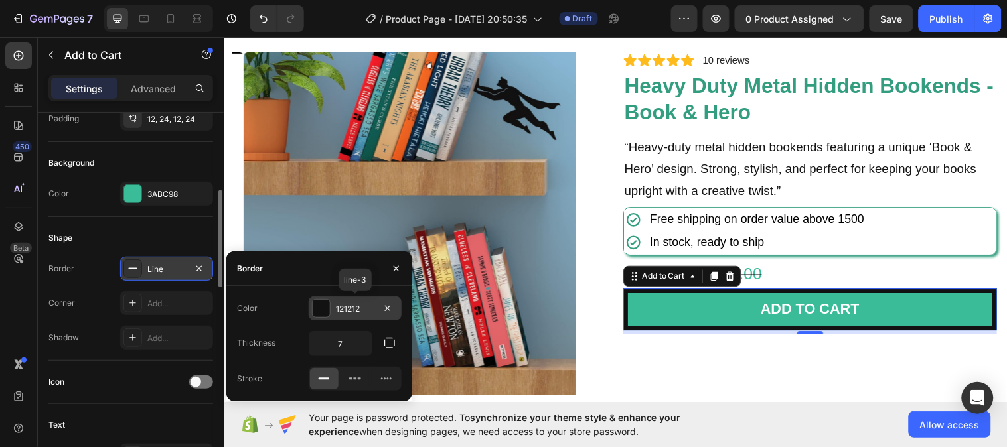
click at [332, 305] on div "121212" at bounding box center [355, 309] width 93 height 24
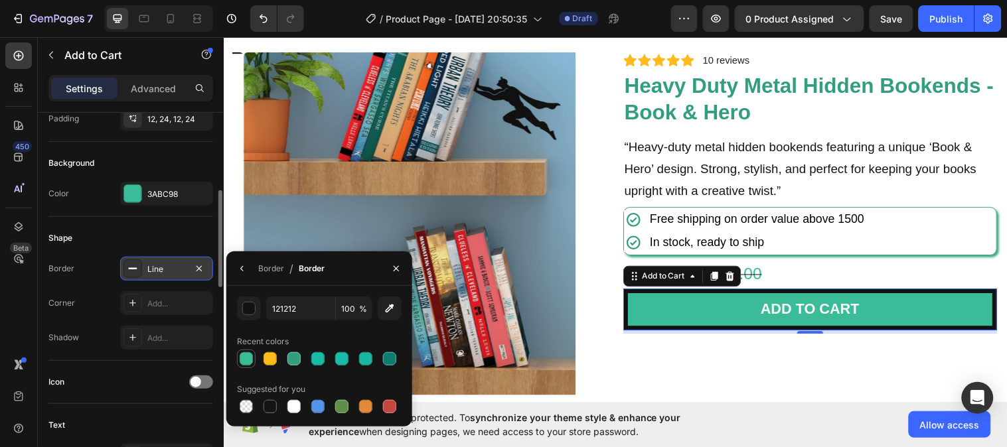
click at [249, 362] on div at bounding box center [246, 358] width 13 height 13
type input "3ABC98"
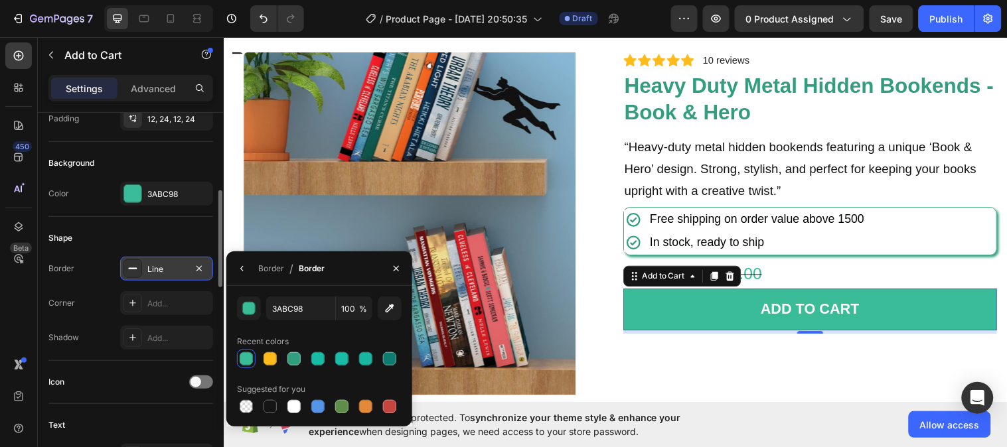
click at [157, 267] on div "Line" at bounding box center [166, 270] width 38 height 12
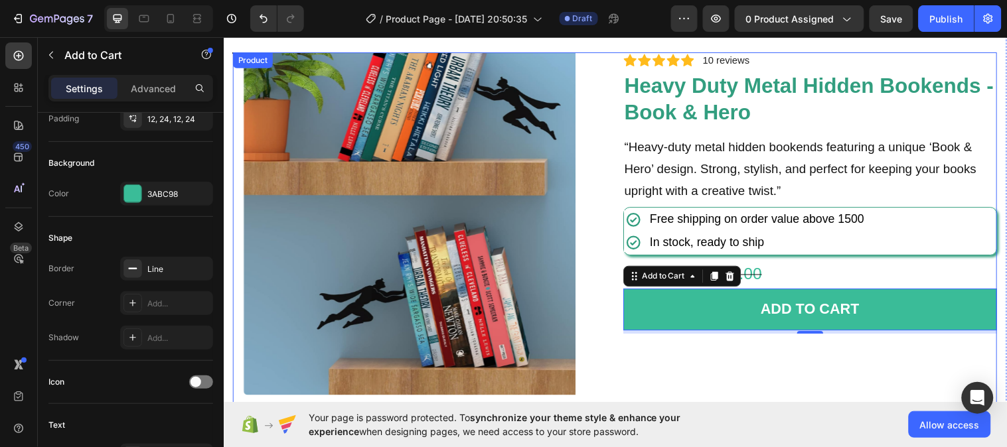
click at [666, 358] on div "Icon Icon Icon Icon Icon Icon List 2,500+ Verified Reviews! Text Block Row Icon…" at bounding box center [820, 267] width 380 height 431
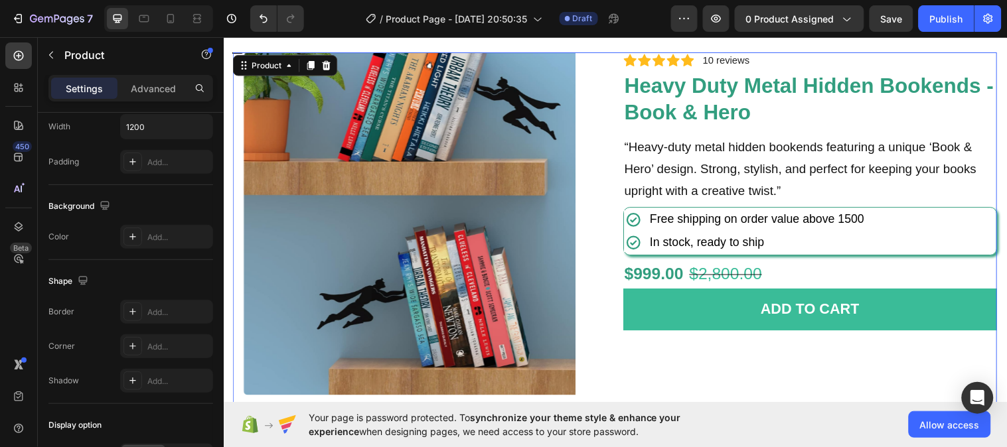
scroll to position [0, 0]
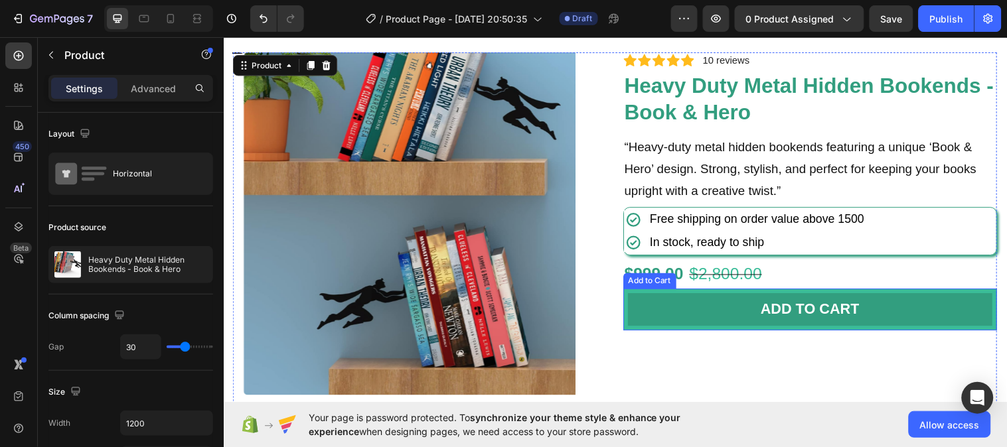
click at [644, 301] on button "ADD TO CART" at bounding box center [820, 314] width 380 height 42
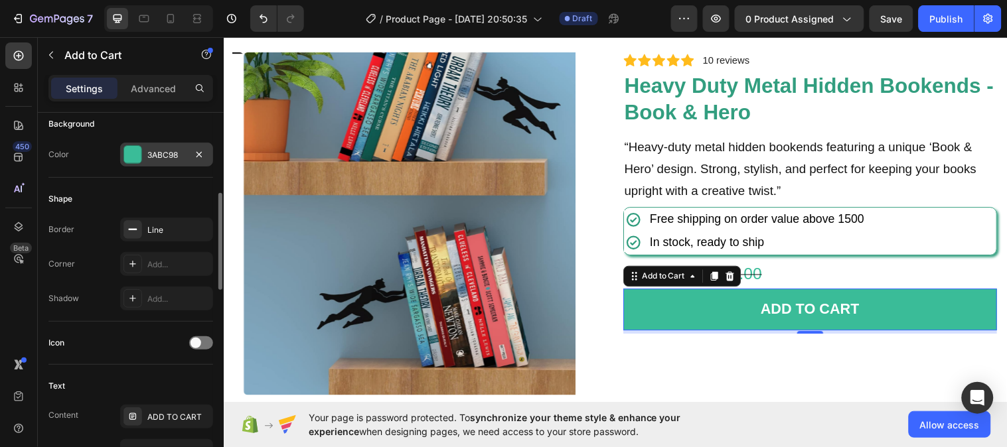
scroll to position [325, 0]
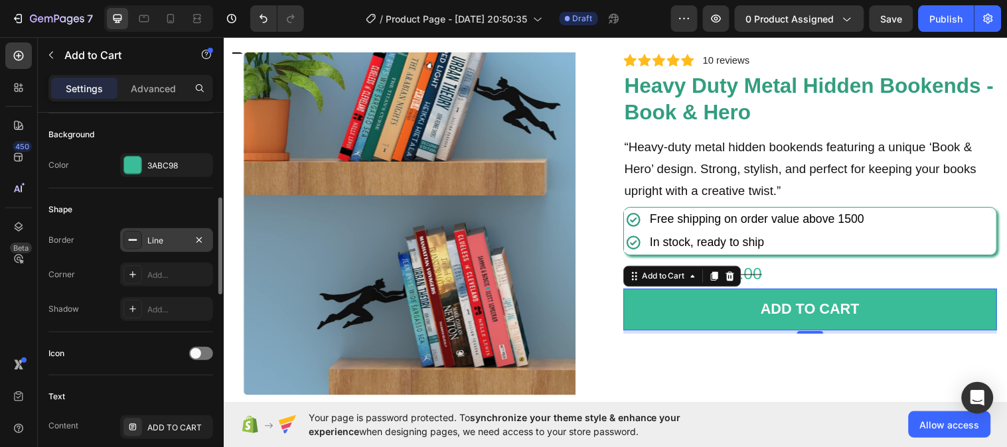
click at [151, 239] on div "Line" at bounding box center [166, 241] width 38 height 12
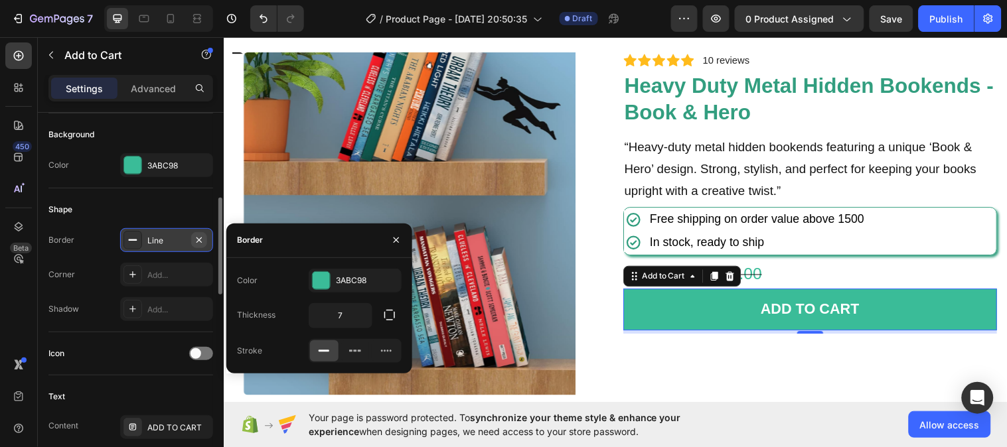
click at [197, 242] on icon "button" at bounding box center [198, 239] width 5 height 5
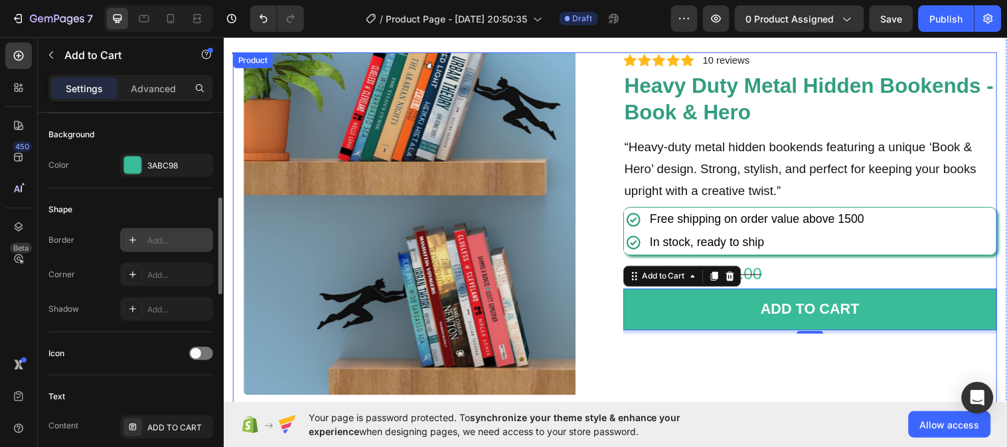
click at [630, 370] on div "Icon Icon Icon Icon Icon Icon List 2,500+ Verified Reviews! Text Block Row Icon…" at bounding box center [820, 267] width 380 height 431
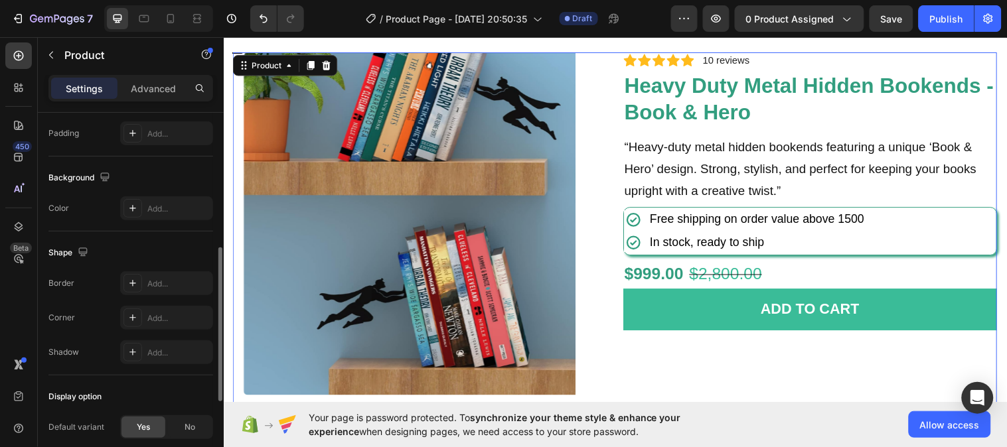
scroll to position [0, 0]
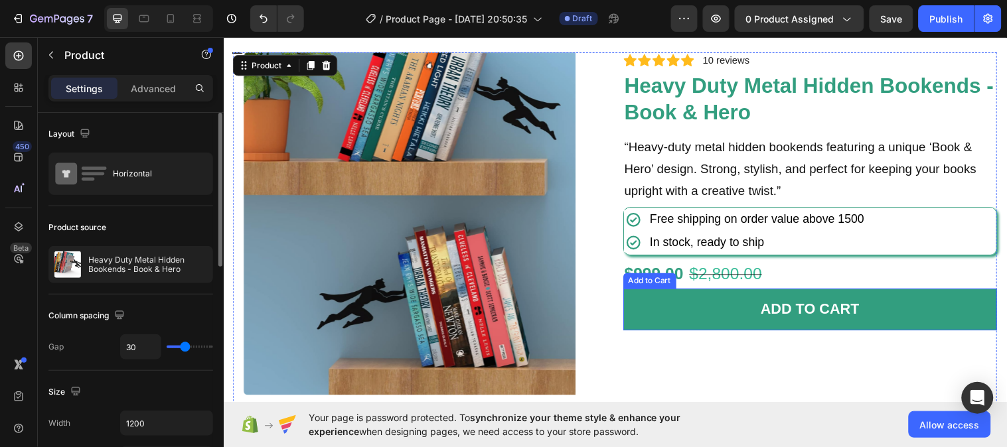
click at [632, 320] on button "ADD TO CART" at bounding box center [820, 314] width 380 height 42
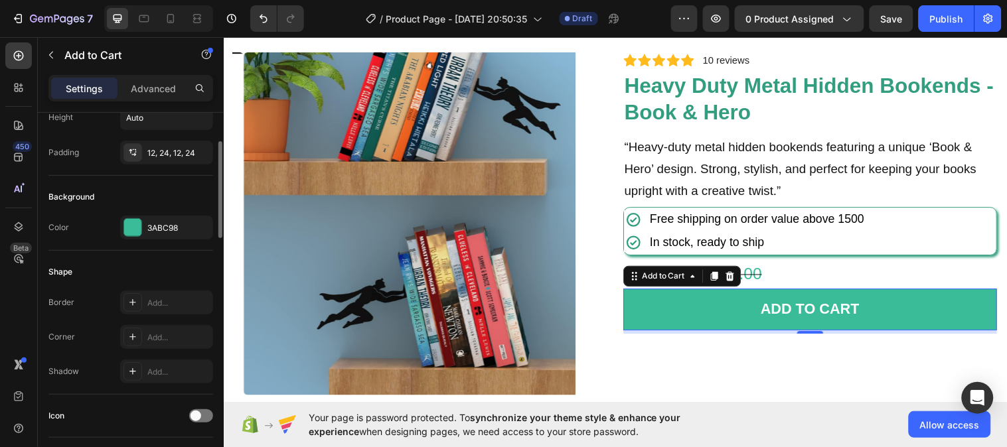
scroll to position [264, 0]
click at [147, 339] on div "Add..." at bounding box center [178, 337] width 62 height 12
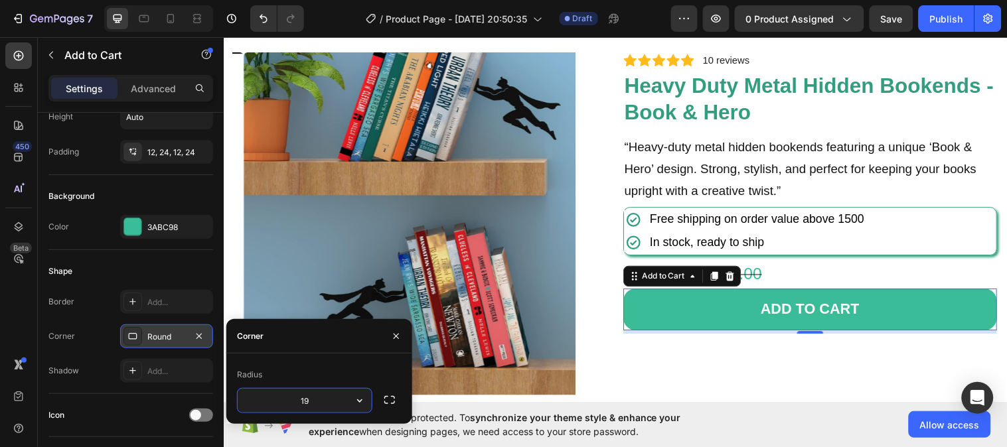
type input "20"
click at [141, 268] on div "Shape" at bounding box center [130, 271] width 165 height 21
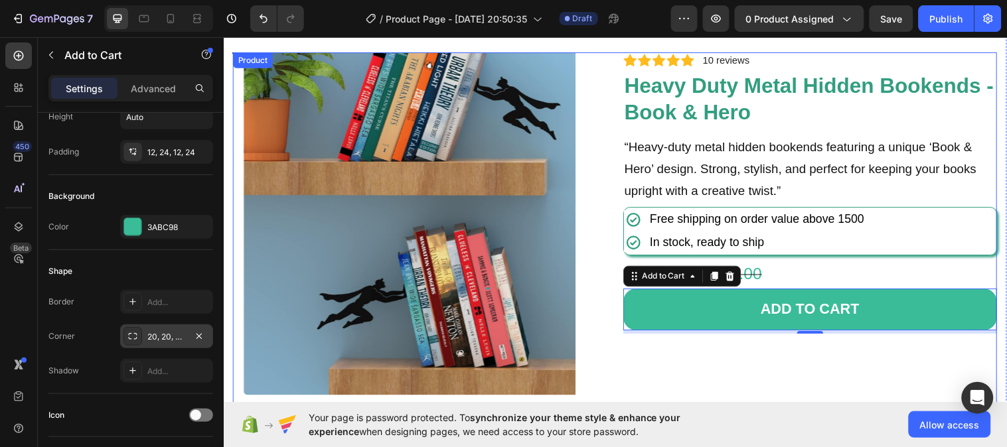
click at [696, 380] on div "Icon Icon Icon Icon Icon Icon List 2,500+ Verified Reviews! Text Block Row Icon…" at bounding box center [820, 267] width 380 height 431
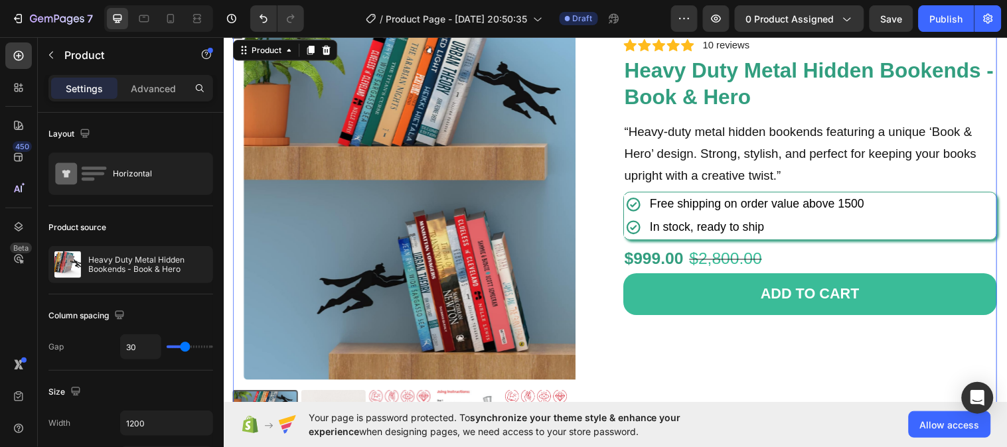
scroll to position [73, 0]
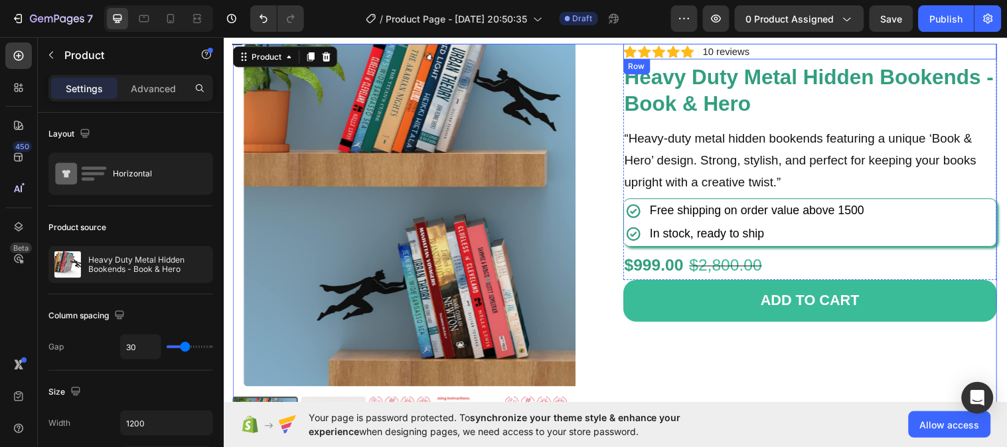
click at [827, 54] on div "Icon Icon Icon Icon Icon Icon List 10 reviews Text Block Row" at bounding box center [820, 52] width 380 height 16
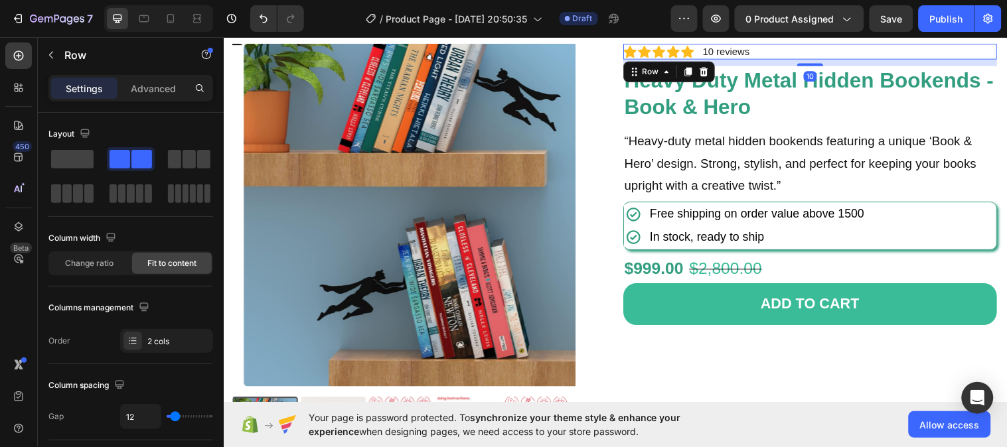
click at [821, 65] on div at bounding box center [819, 65] width 27 height 3
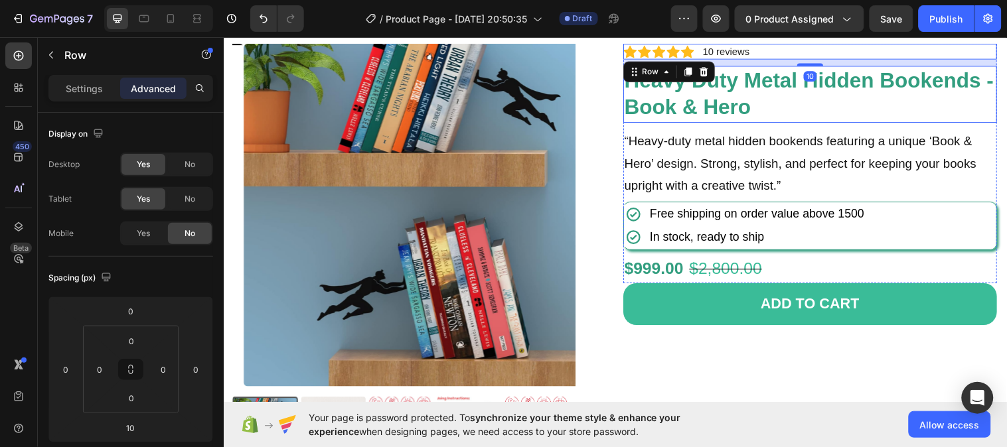
click at [846, 92] on h1 "Heavy Duty Metal Hidden Bookends - Book & Hero" at bounding box center [820, 95] width 380 height 58
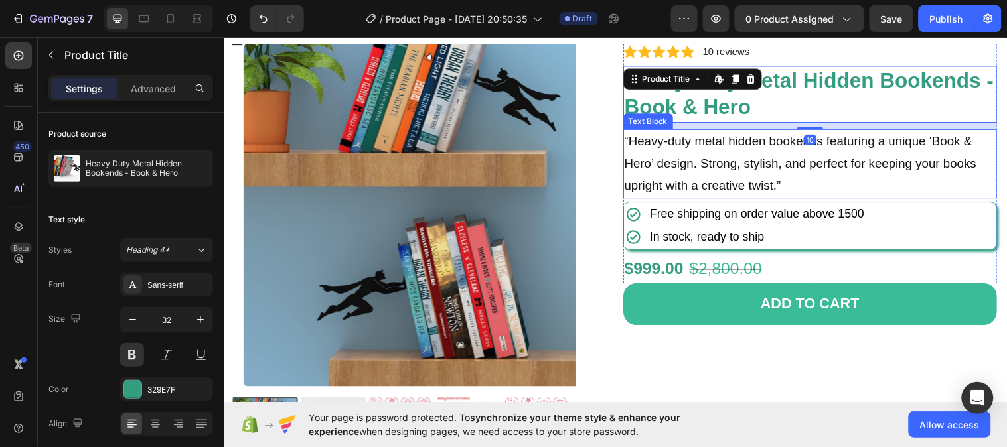
click at [838, 147] on p "“Heavy-duty metal hidden bookends featuring a unique ‘Book & Hero’ design. Stro…" at bounding box center [820, 166] width 378 height 68
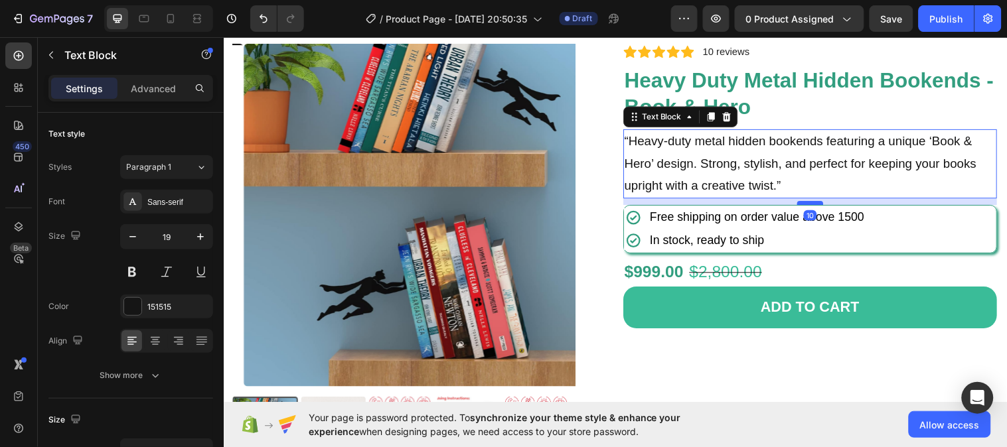
click at [814, 205] on div at bounding box center [819, 206] width 27 height 4
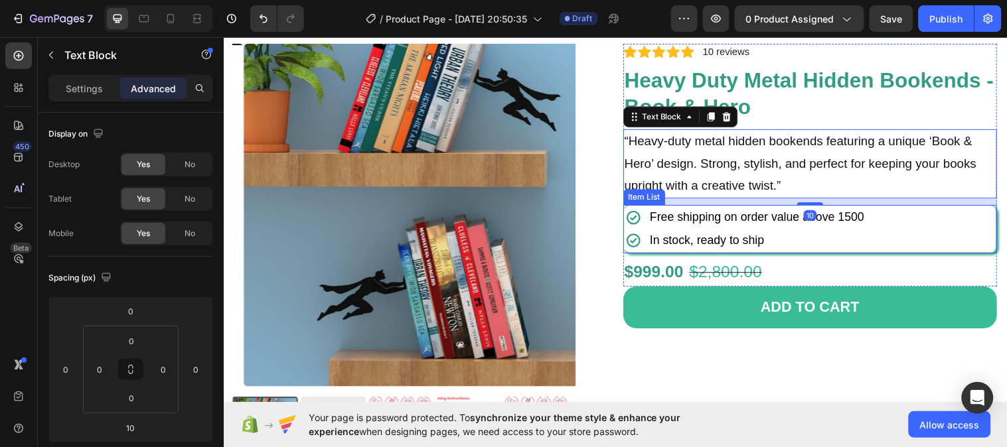
click at [831, 242] on p "In stock, ready to ship" at bounding box center [766, 244] width 218 height 20
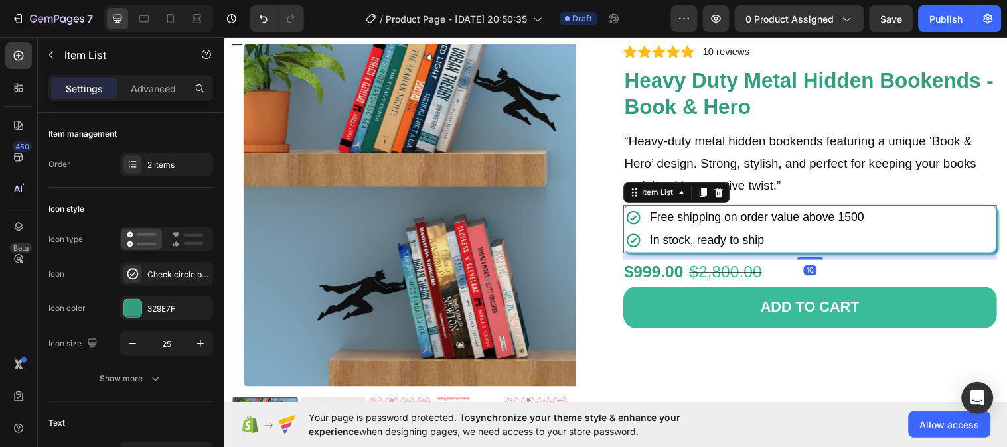
click at [913, 242] on div "Free shipping on order value above 1500 In stock, ready to ship" at bounding box center [820, 232] width 379 height 48
click at [866, 280] on div "$999.00 Product Price Product Price $2,800.00 Product Price Product Price 64% o…" at bounding box center [820, 276] width 380 height 25
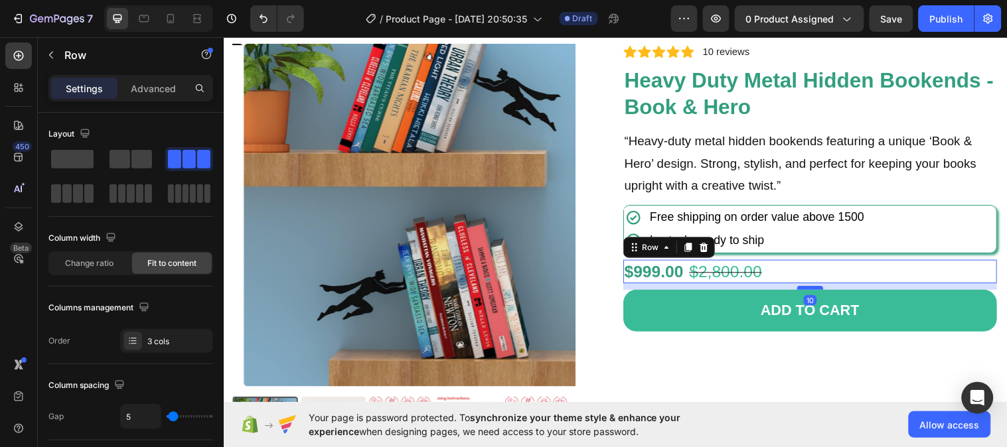
click at [822, 293] on div at bounding box center [819, 292] width 27 height 4
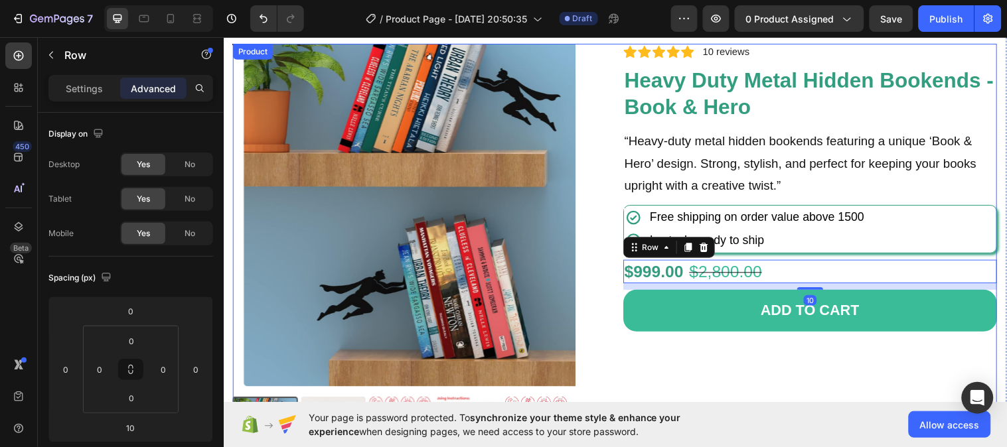
click at [901, 375] on div "Icon Icon Icon Icon Icon Icon List 2,500+ Verified Reviews! Text Block Row Icon…" at bounding box center [820, 259] width 380 height 431
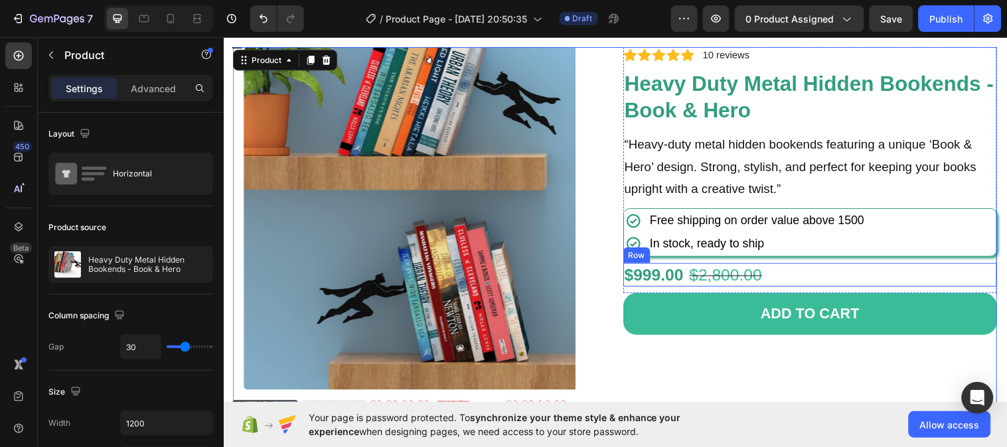
scroll to position [71, 0]
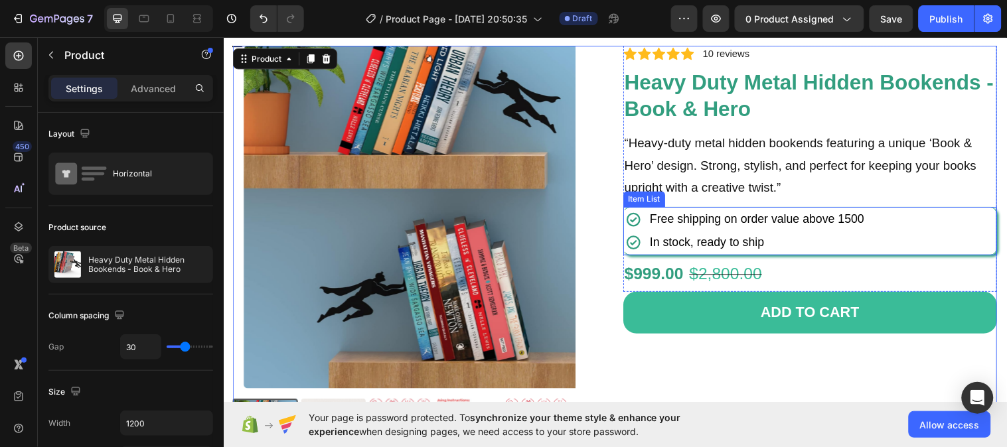
click at [925, 242] on div "Free shipping on order value above 1500 In stock, ready to ship" at bounding box center [820, 234] width 379 height 48
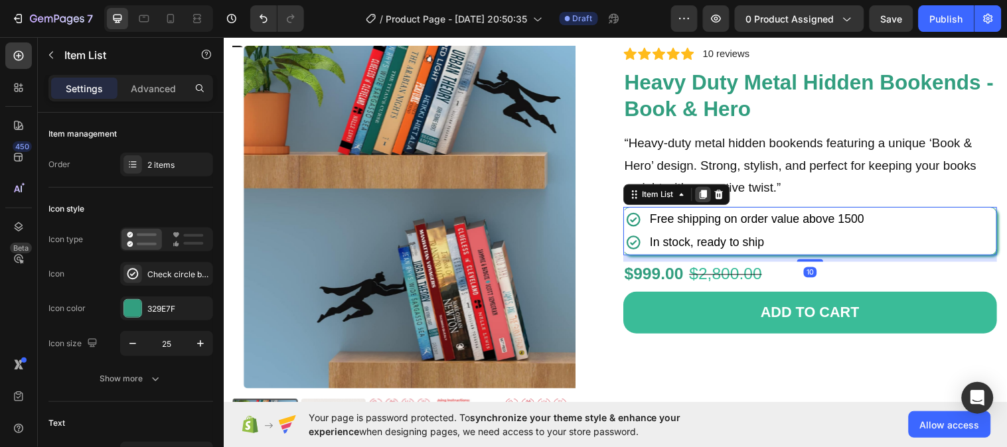
click at [707, 198] on icon at bounding box center [710, 197] width 7 height 9
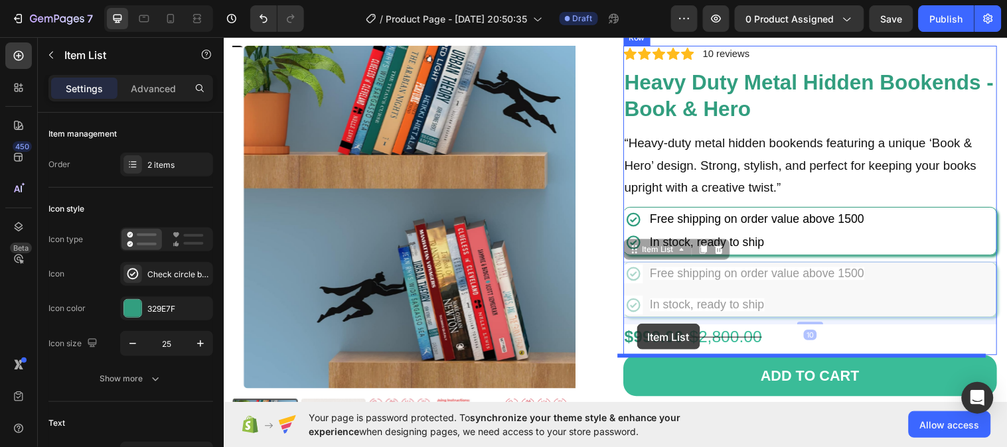
drag, startPoint x: 635, startPoint y: 257, endPoint x: 643, endPoint y: 329, distance: 72.1
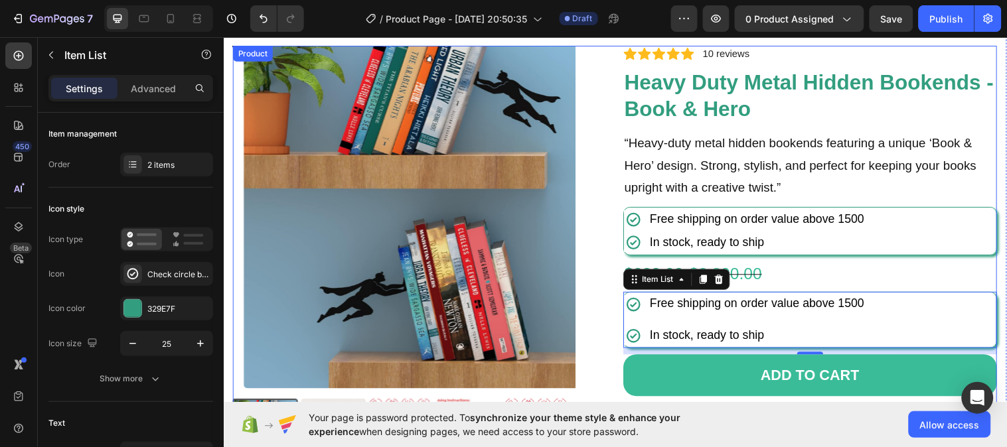
click at [610, 323] on div "Product Images Icon Icon Icon Icon Icon Icon List 2,500+ Verified Reviews! Text…" at bounding box center [621, 261] width 777 height 431
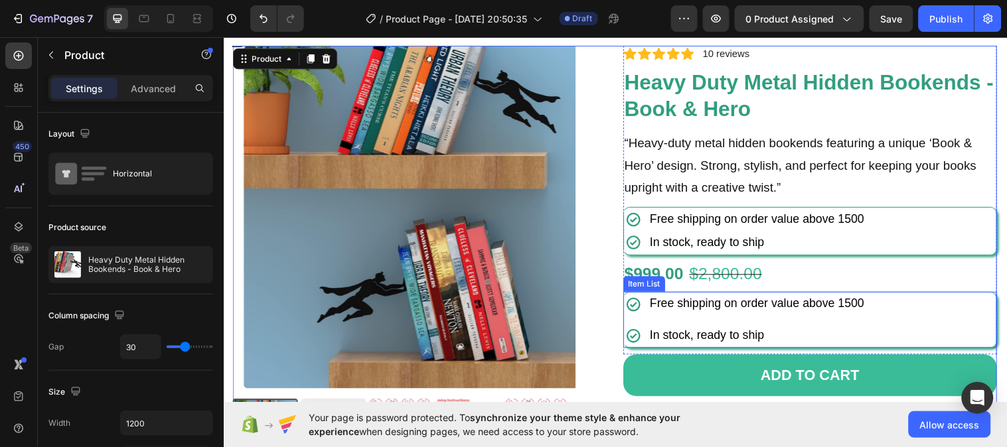
click at [913, 335] on div "Free shipping on order value above 1500 In stock, ready to ship" at bounding box center [820, 325] width 379 height 56
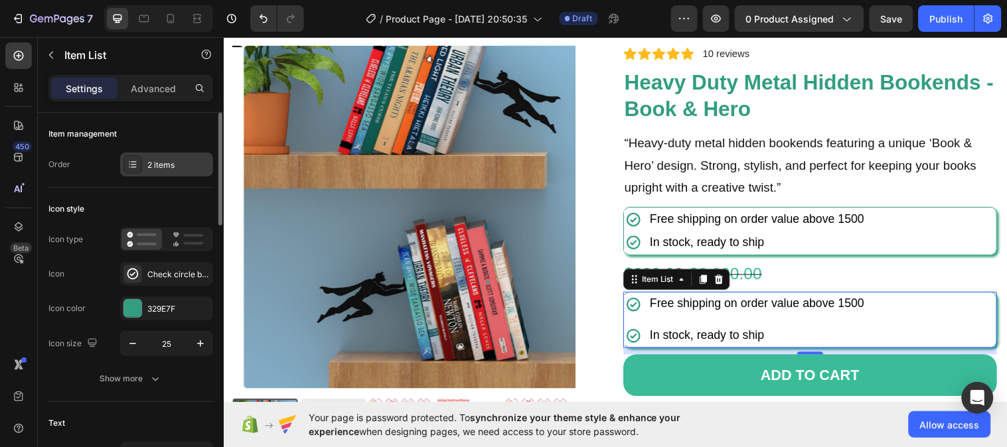
click at [154, 169] on div "2 items" at bounding box center [178, 165] width 62 height 12
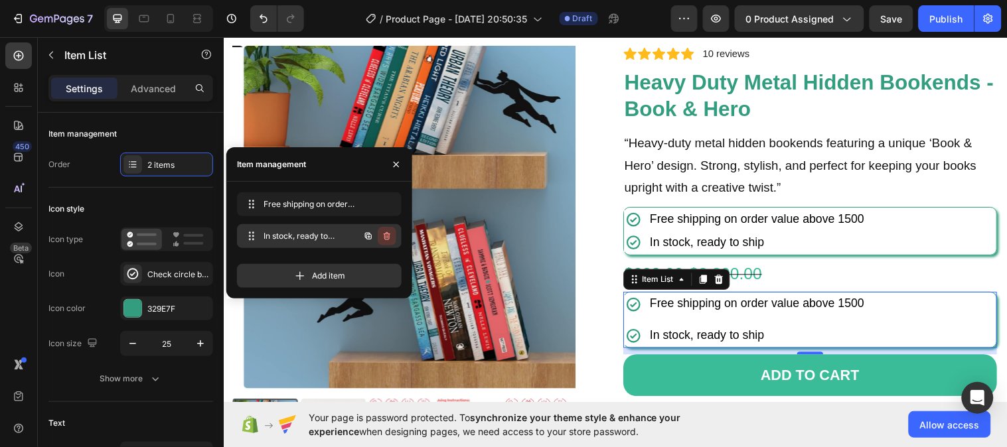
click at [386, 234] on icon "button" at bounding box center [387, 236] width 7 height 8
click at [386, 234] on div "Delete" at bounding box center [378, 236] width 25 height 12
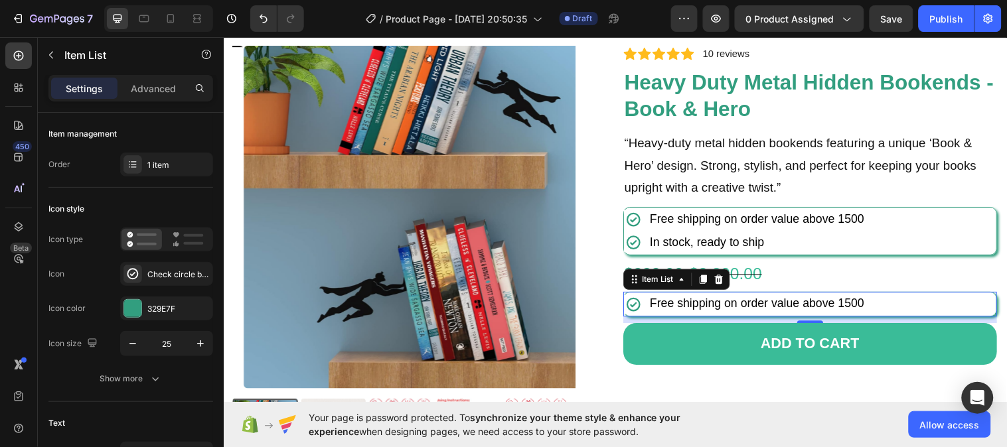
click at [700, 305] on span "Free shipping on order value above 1500" at bounding box center [766, 307] width 218 height 13
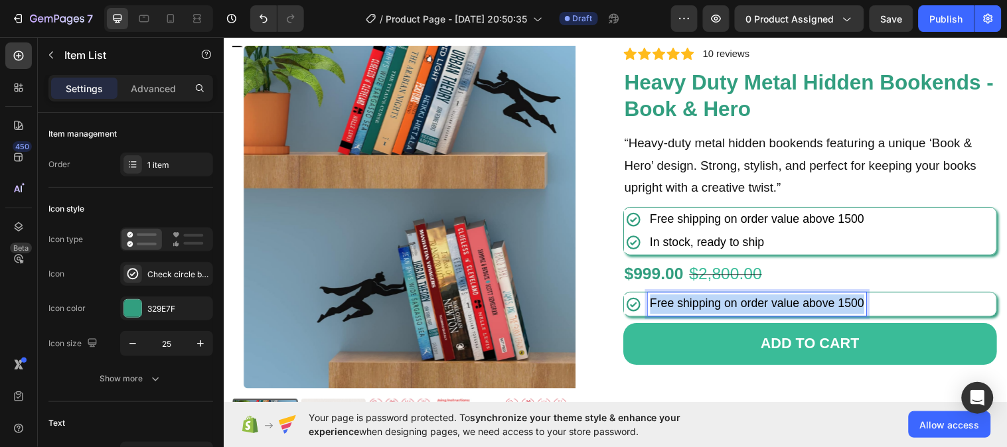
click at [700, 305] on span "Free shipping on order value above 1500" at bounding box center [766, 307] width 218 height 13
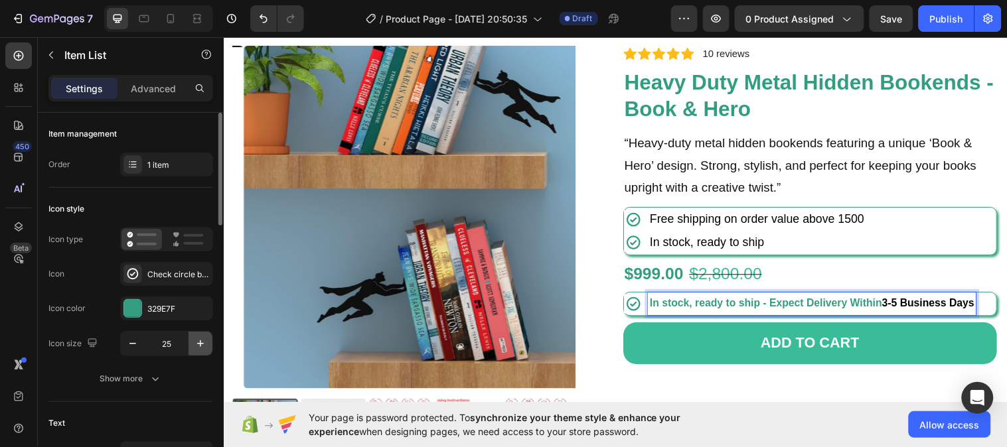
click at [206, 346] on icon "button" at bounding box center [200, 343] width 13 height 13
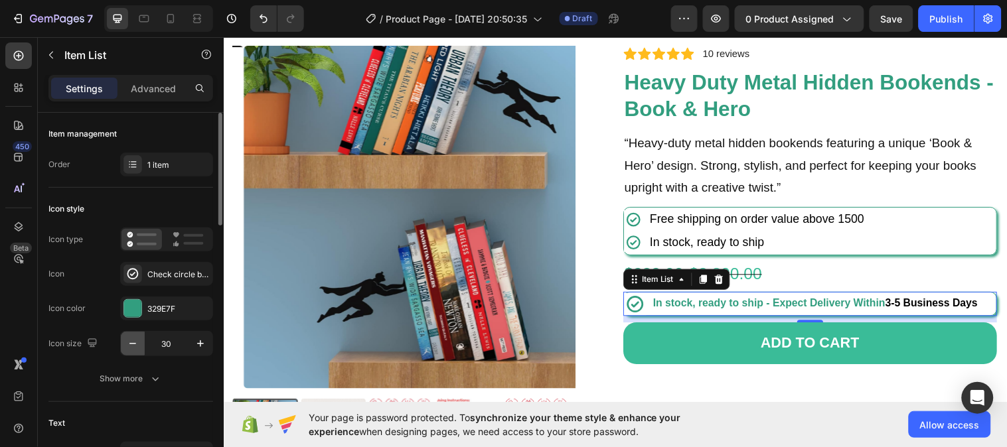
click at [135, 343] on icon "button" at bounding box center [132, 343] width 7 height 1
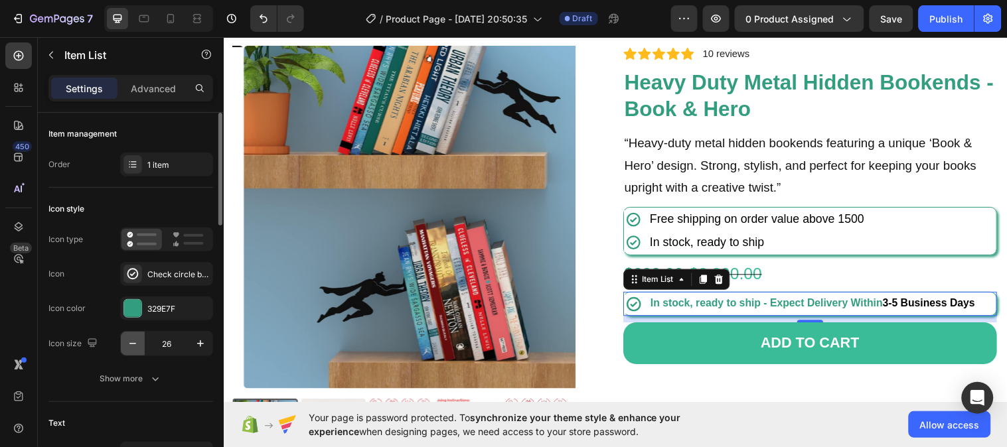
type input "25"
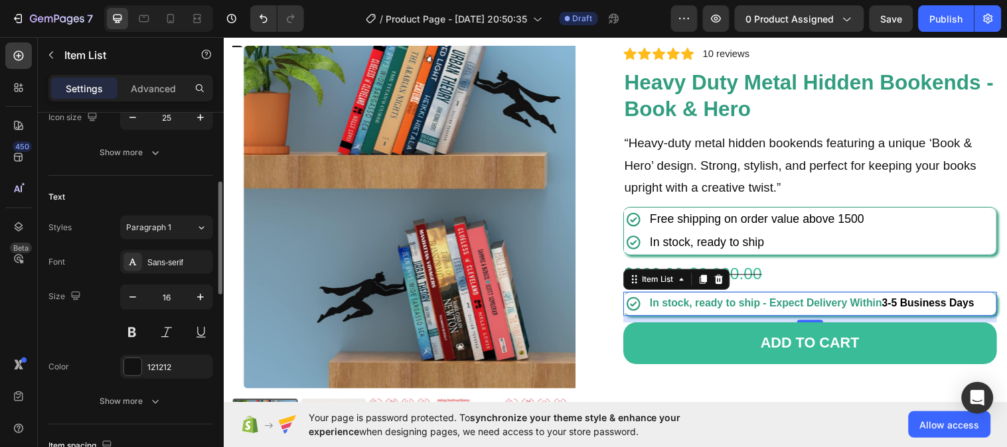
scroll to position [228, 0]
click at [200, 299] on icon "button" at bounding box center [200, 295] width 13 height 13
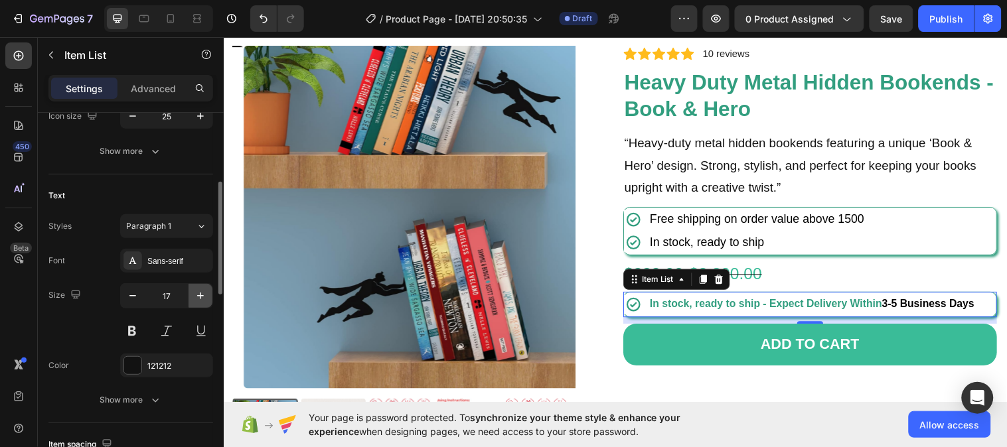
click at [200, 299] on icon "button" at bounding box center [200, 295] width 13 height 13
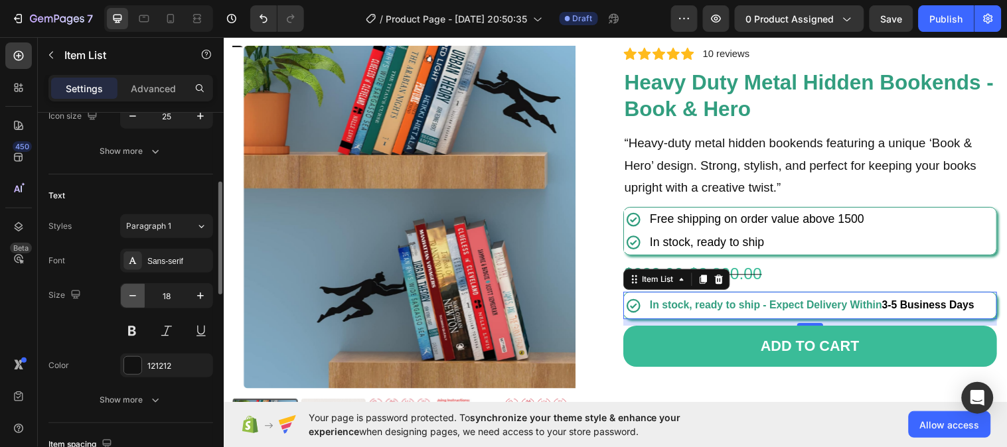
click at [133, 296] on icon "button" at bounding box center [132, 295] width 7 height 1
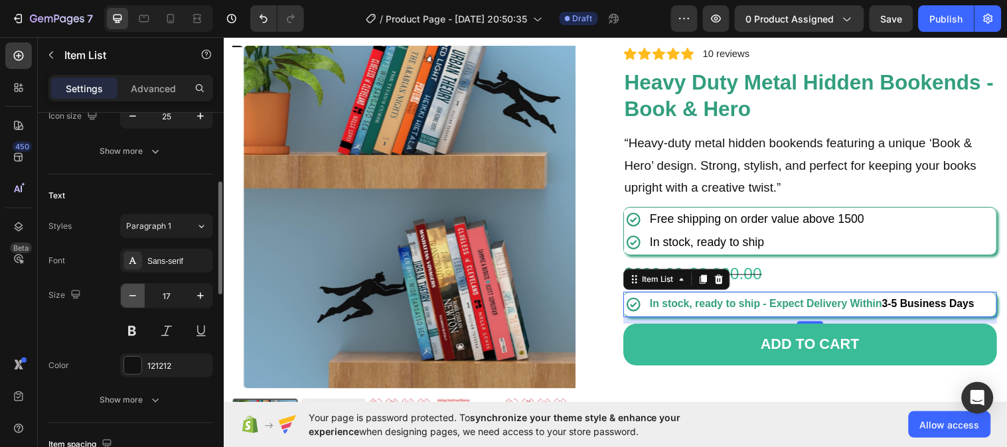
type input "16"
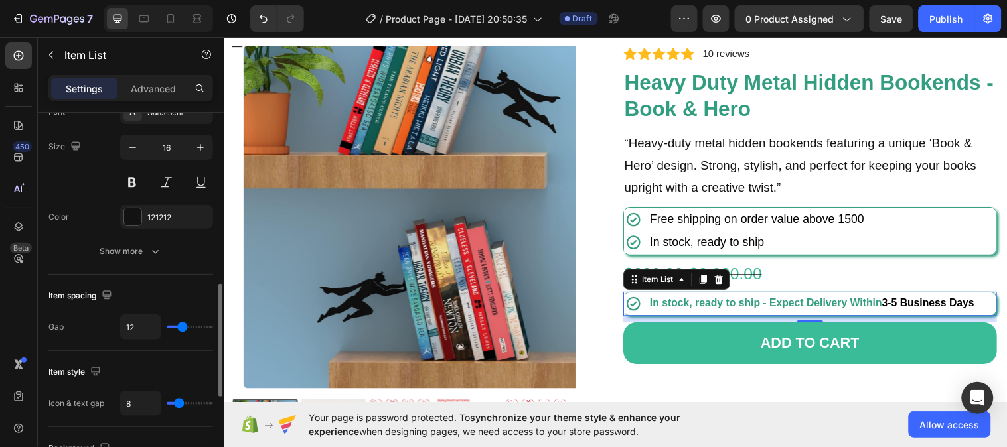
scroll to position [375, 0]
click at [987, 309] on div "In stock, ready to ship - Expect Delivery Within 3-5 Business Days" at bounding box center [820, 308] width 379 height 23
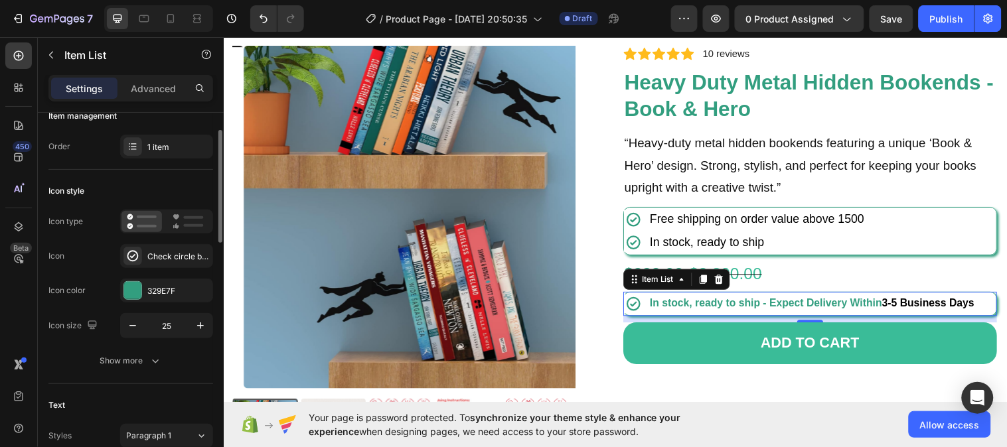
scroll to position [17, 0]
click at [165, 254] on div "Check circle bold" at bounding box center [178, 258] width 62 height 12
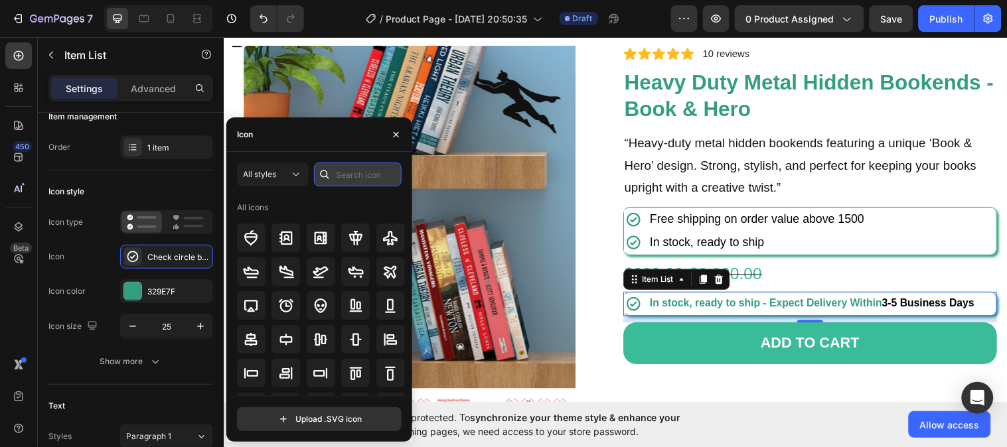
click at [344, 175] on input "text" at bounding box center [358, 175] width 88 height 24
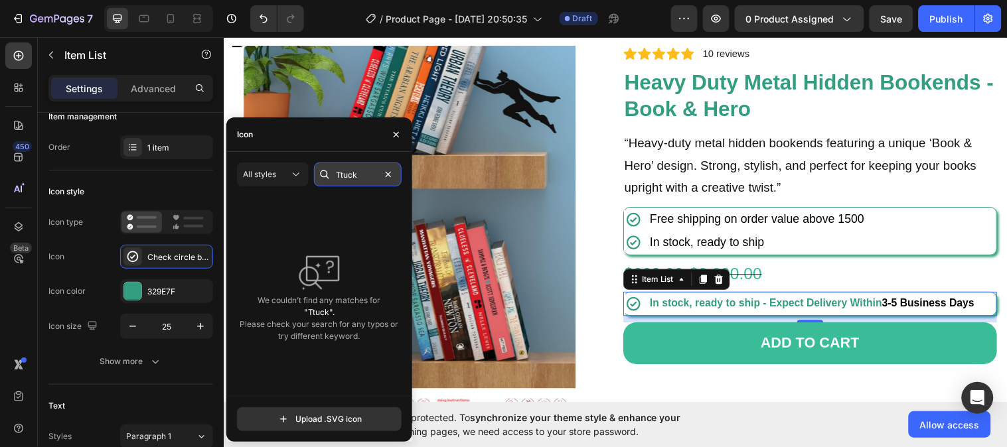
click at [341, 175] on input "Ttuck" at bounding box center [358, 175] width 88 height 24
click at [337, 175] on input "tuck" at bounding box center [358, 175] width 88 height 24
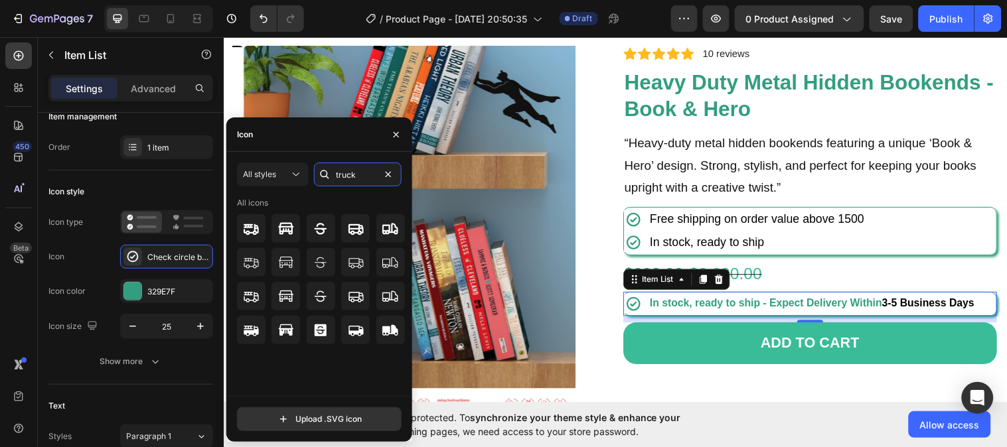
type input "truck"
click at [355, 330] on icon at bounding box center [356, 331] width 16 height 16
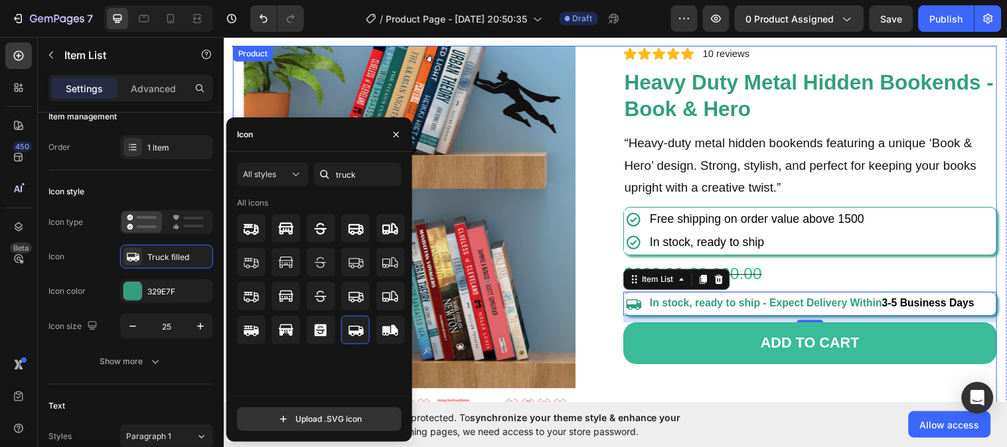
click at [609, 342] on div "Product Images Icon Icon Icon Icon Icon Icon List 2,500+ Verified Reviews! Text…" at bounding box center [621, 261] width 777 height 431
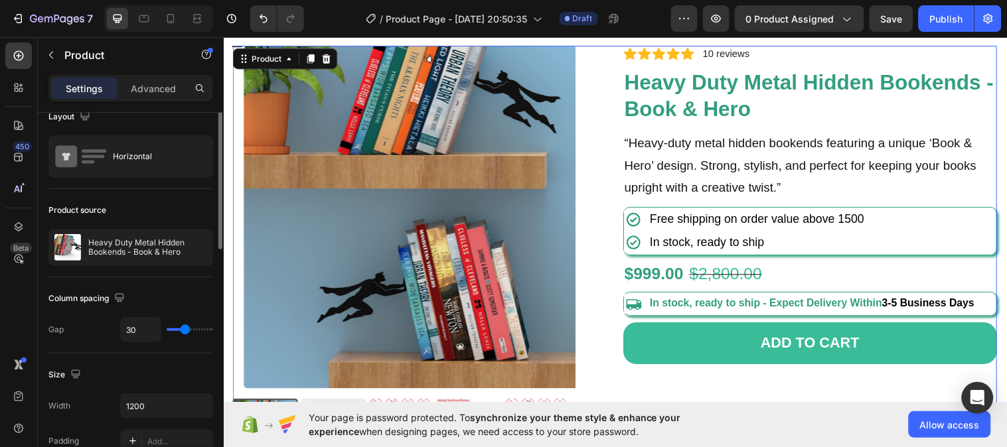
scroll to position [0, 0]
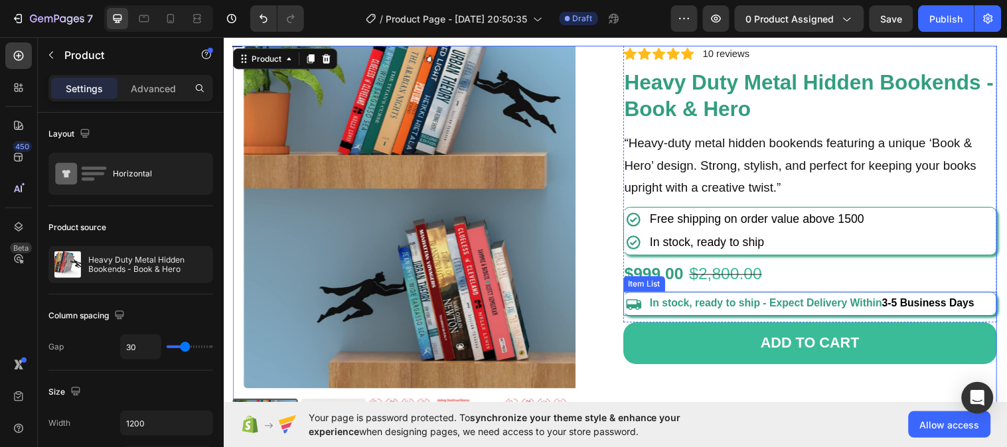
click at [636, 307] on icon at bounding box center [640, 308] width 17 height 17
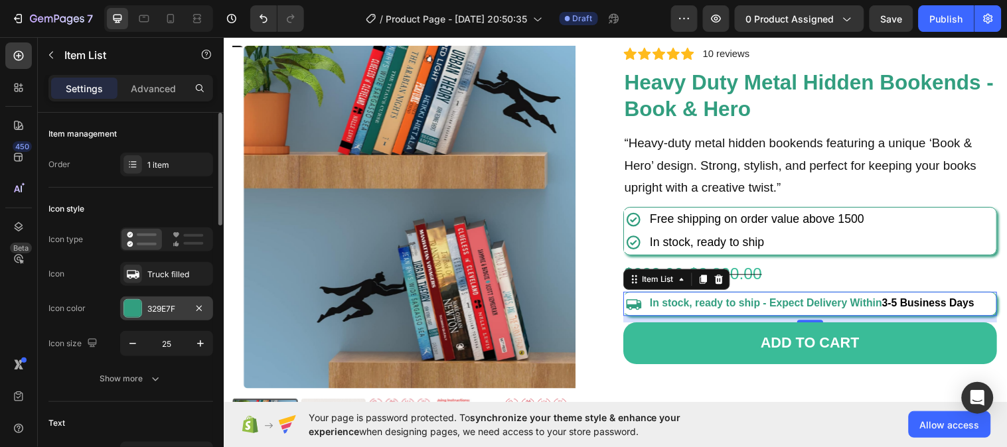
click at [141, 306] on div at bounding box center [132, 308] width 19 height 19
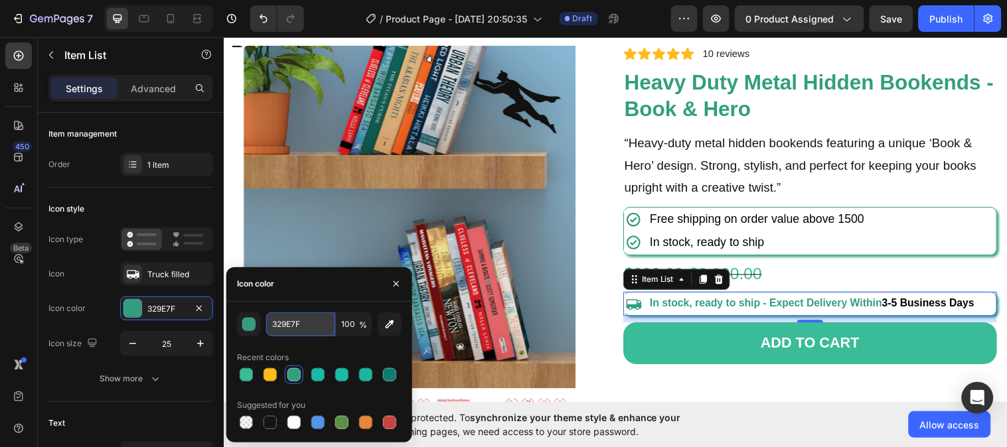
click at [297, 323] on input "329E7F" at bounding box center [300, 325] width 69 height 24
paste input "#00C853"
type input "#00C853"
click at [202, 342] on icon "button" at bounding box center [200, 343] width 13 height 13
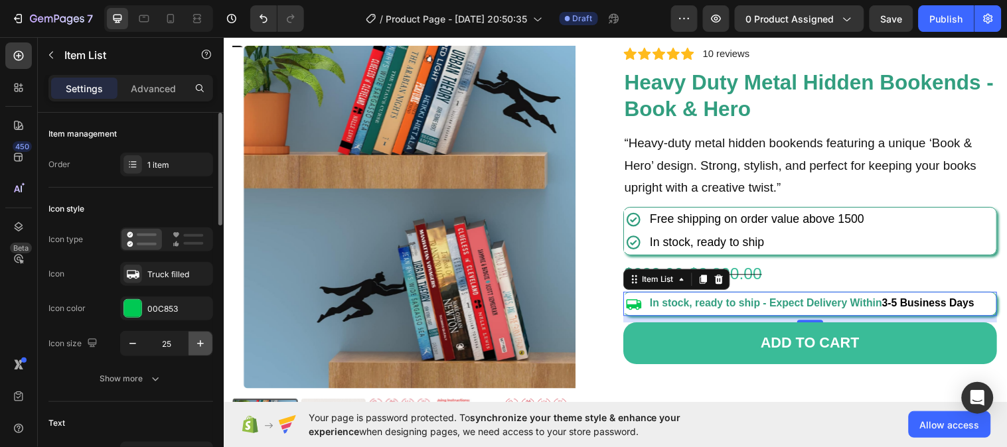
type input "26"
click at [183, 366] on div "Icon type Icon Truck filled Icon color 00C853 Icon size 26 Show more" at bounding box center [130, 309] width 165 height 163
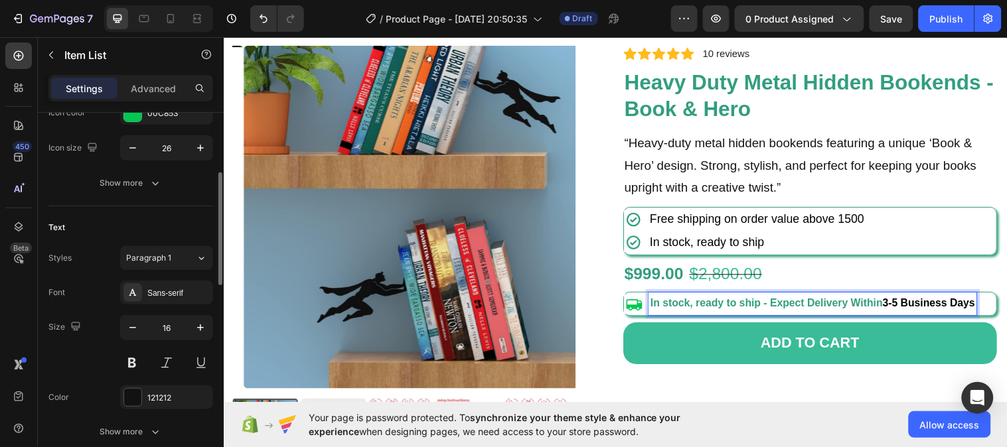
scroll to position [196, 0]
click at [199, 330] on icon "button" at bounding box center [200, 327] width 13 height 13
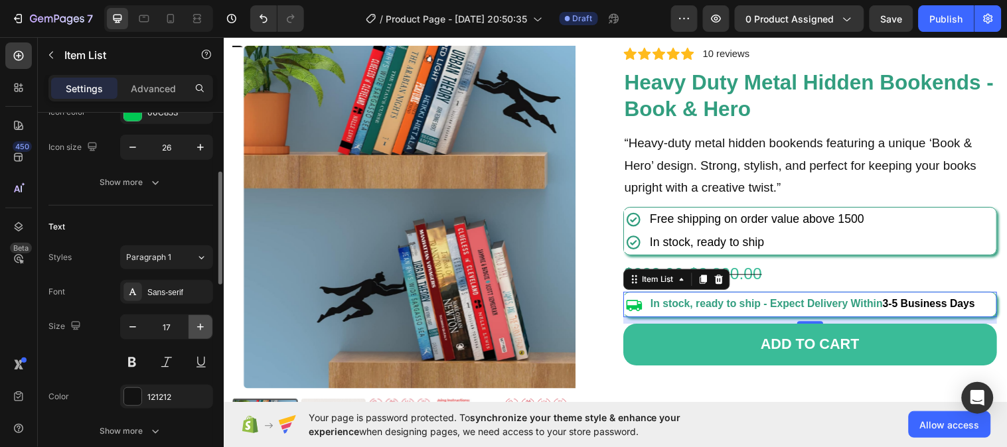
click at [199, 330] on icon "button" at bounding box center [200, 327] width 13 height 13
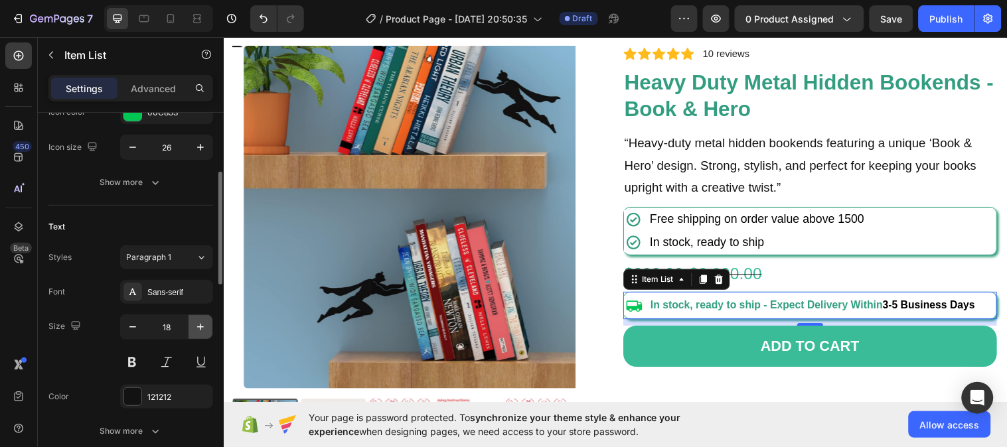
click at [199, 330] on icon "button" at bounding box center [200, 327] width 13 height 13
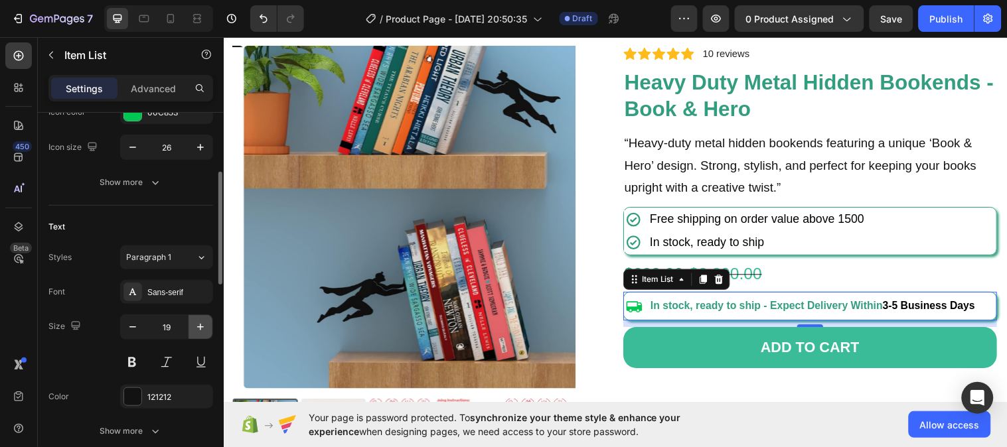
click at [199, 330] on icon "button" at bounding box center [200, 327] width 13 height 13
type input "20"
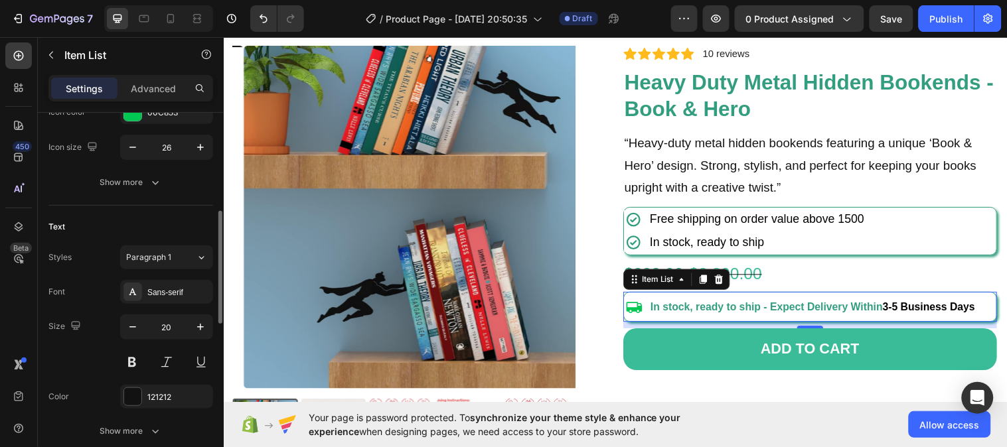
scroll to position [260, 0]
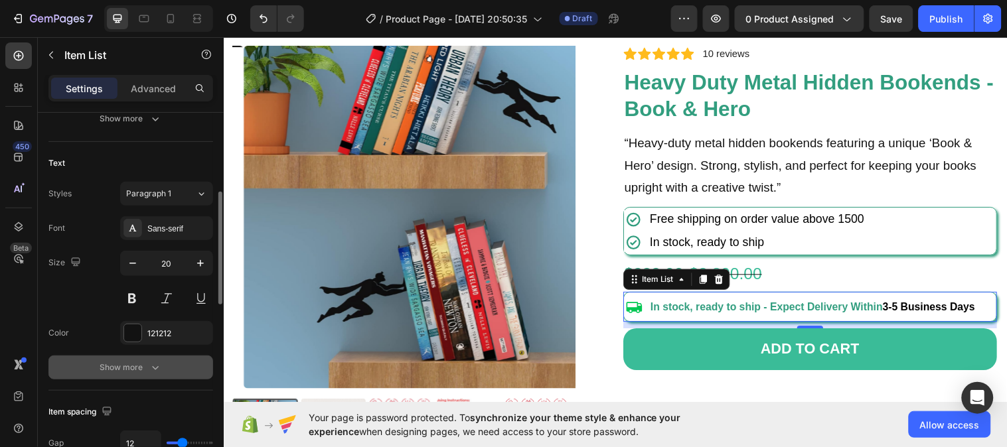
click at [159, 362] on icon "button" at bounding box center [155, 367] width 13 height 13
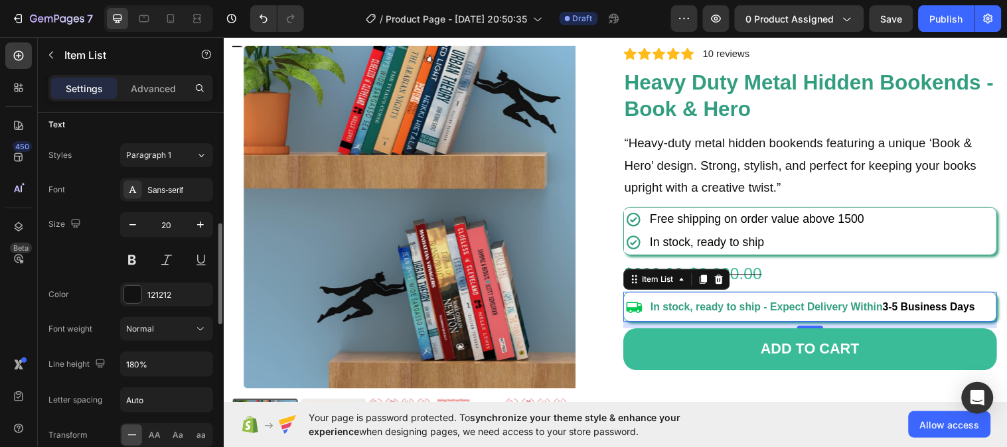
scroll to position [331, 0]
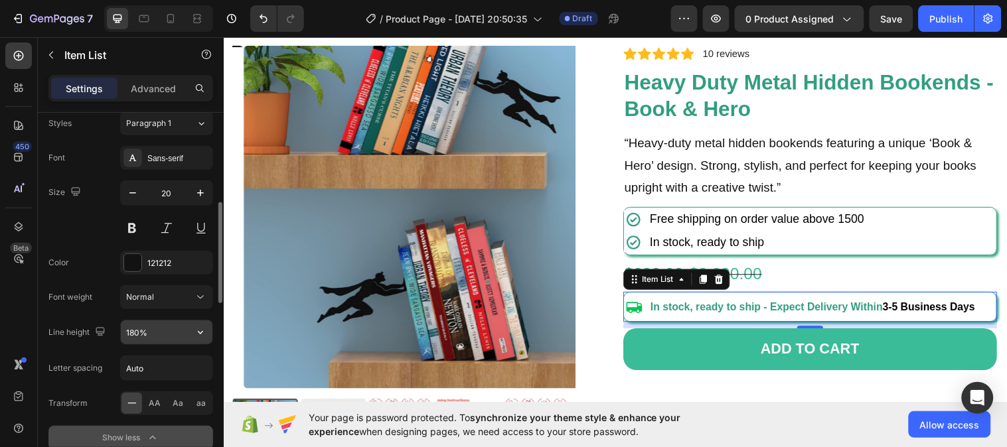
click at [159, 329] on input "180%" at bounding box center [167, 333] width 92 height 24
type input "180%"
click at [160, 368] on input "Auto" at bounding box center [167, 368] width 92 height 24
type input "1"
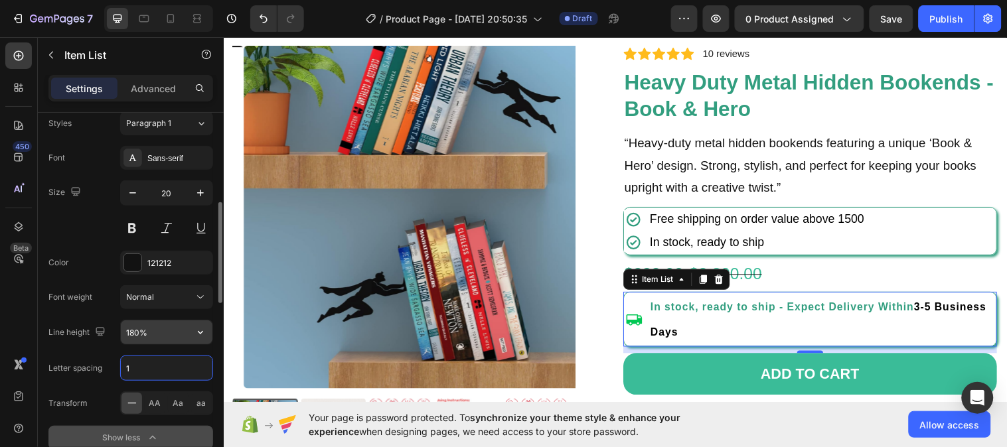
click at [154, 333] on input "180%" at bounding box center [167, 333] width 92 height 24
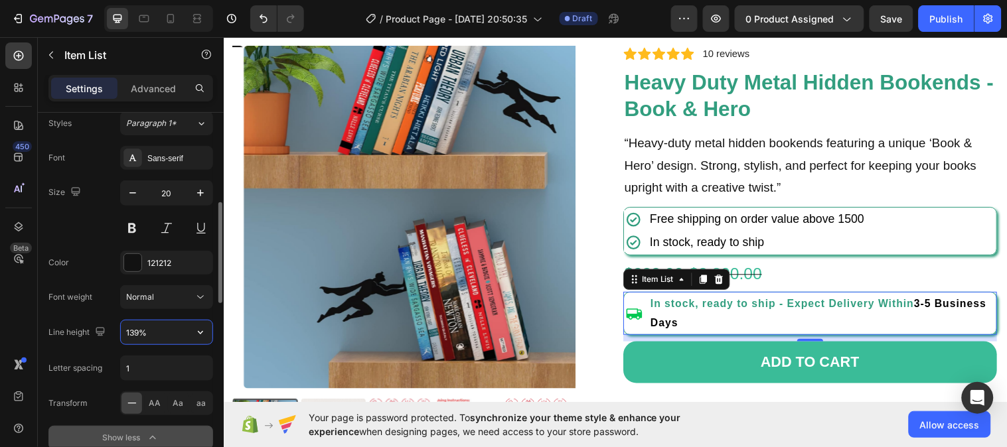
type input "140%"
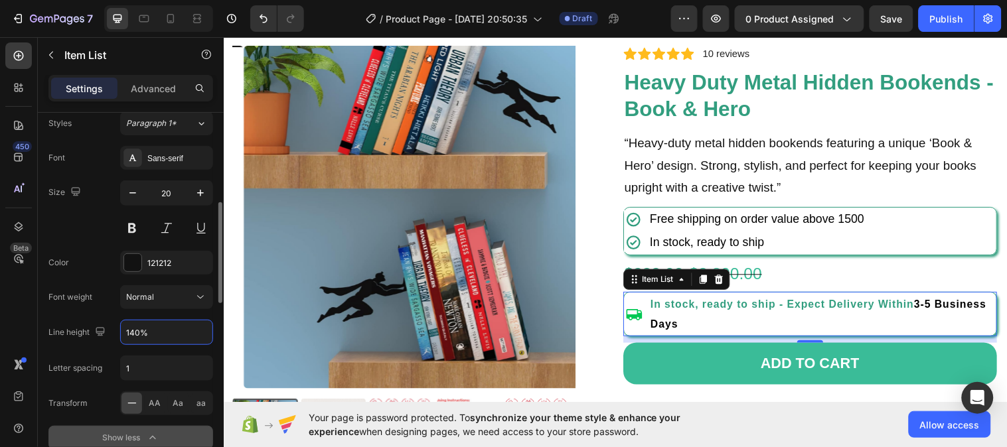
click at [97, 243] on div "Font Sans-serif Size 20 Color 121212 Font weight Normal Line height 140% Letter…" at bounding box center [130, 298] width 165 height 304
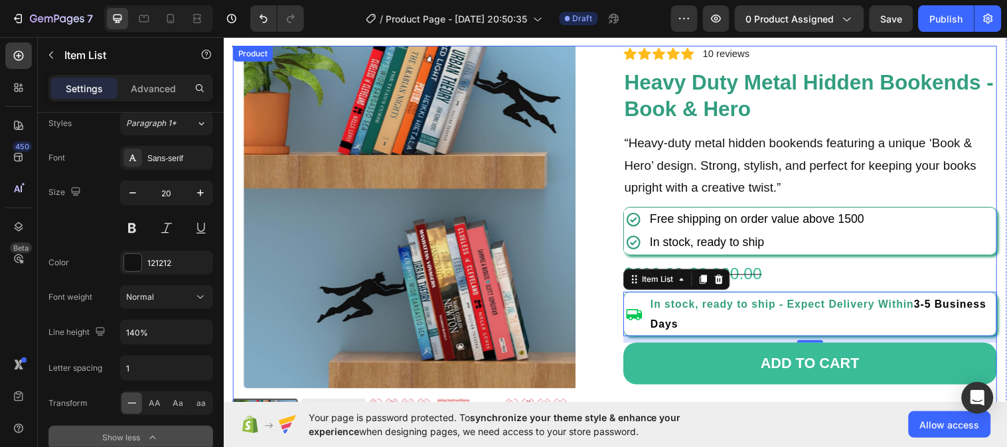
click at [611, 277] on div "Product Images Icon Icon Icon Icon Icon Icon List 2,500+ Verified Reviews! Text…" at bounding box center [621, 261] width 777 height 431
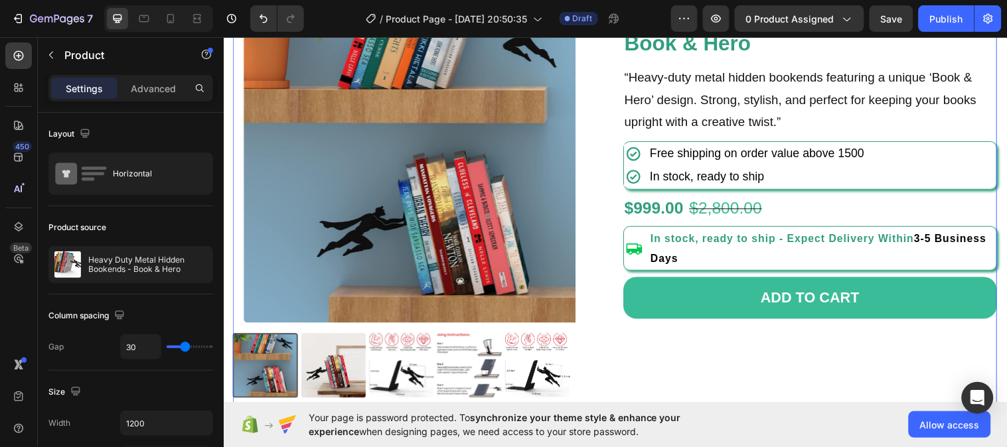
scroll to position [93, 0]
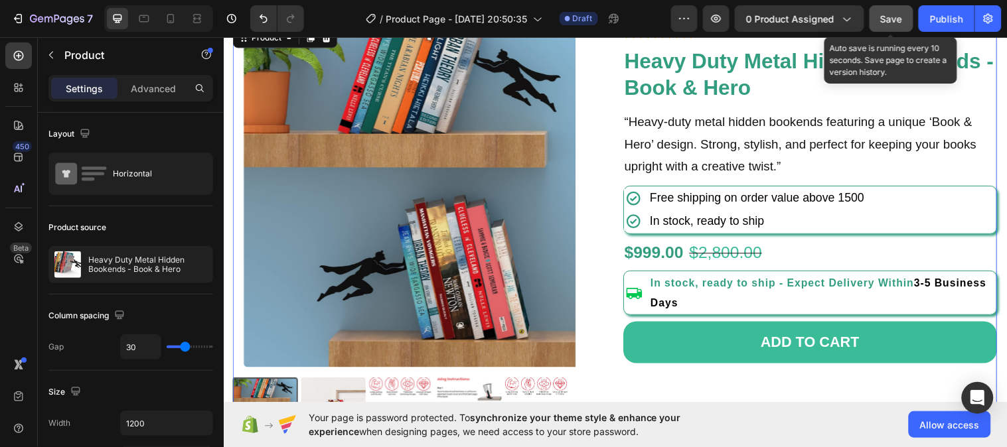
click at [900, 15] on span "Save" at bounding box center [892, 18] width 22 height 11
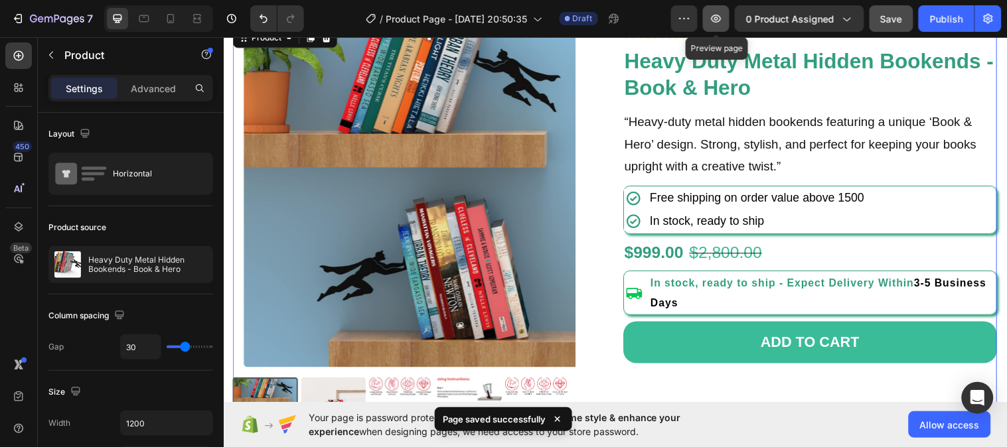
click at [723, 15] on icon "button" at bounding box center [716, 18] width 13 height 13
click at [721, 21] on icon "button" at bounding box center [716, 18] width 13 height 13
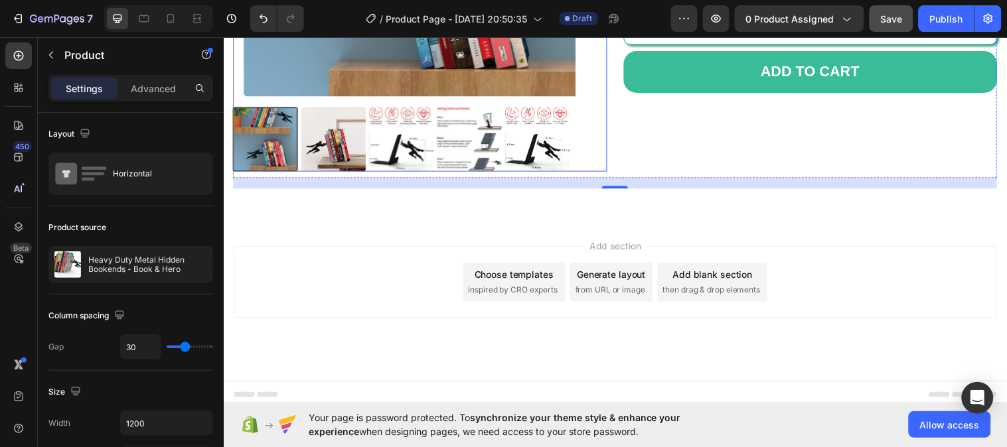
scroll to position [367, 0]
click at [385, 311] on div "Add section Choose templates inspired by CRO experts Generate layout from URL o…" at bounding box center [621, 286] width 775 height 73
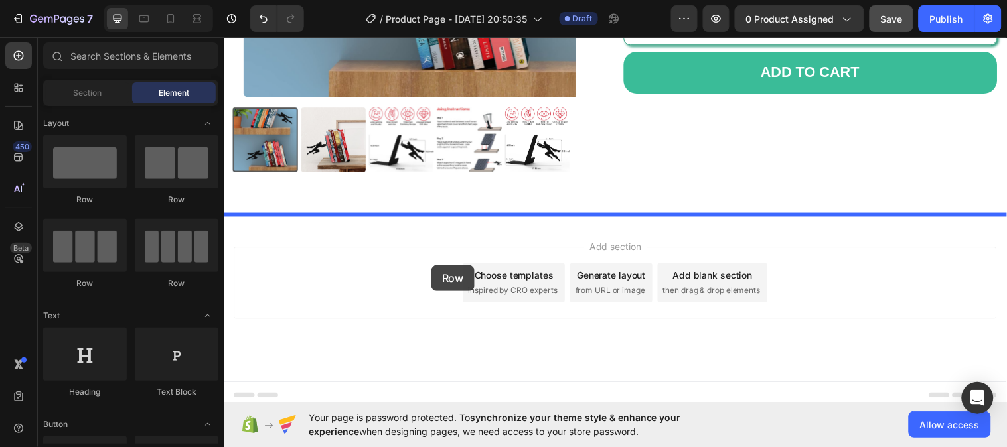
drag, startPoint x: 389, startPoint y: 207, endPoint x: 434, endPoint y: 267, distance: 75.4
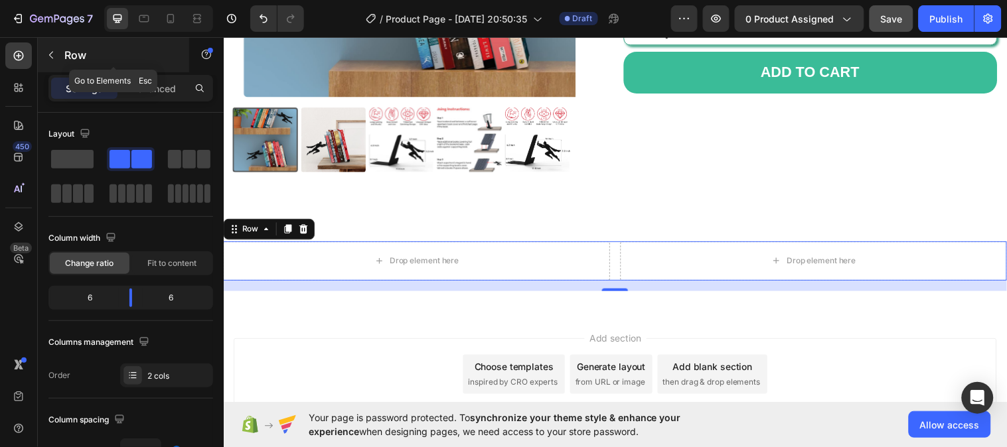
click at [52, 54] on icon "button" at bounding box center [51, 55] width 11 height 11
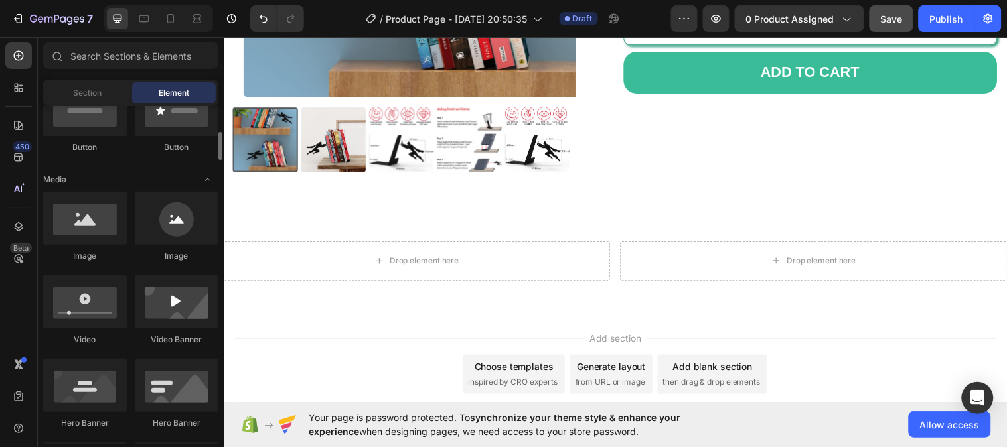
scroll to position [350, 0]
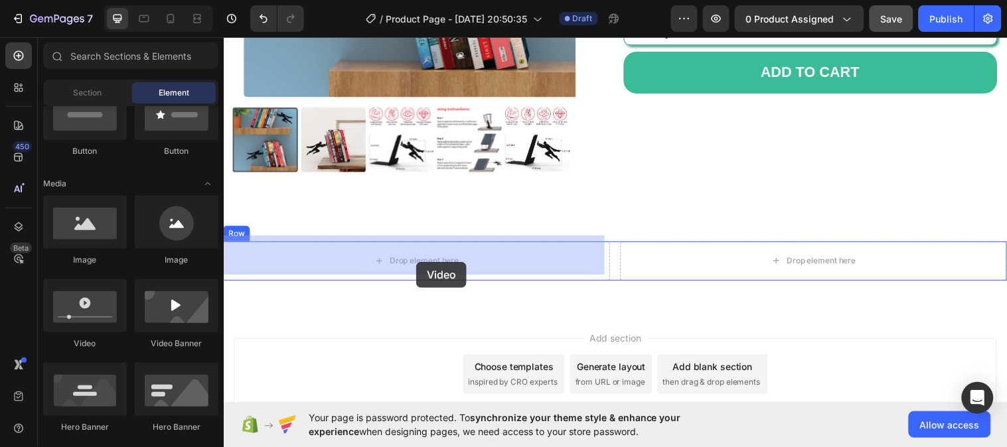
drag, startPoint x: 316, startPoint y: 338, endPoint x: 419, endPoint y: 265, distance: 125.8
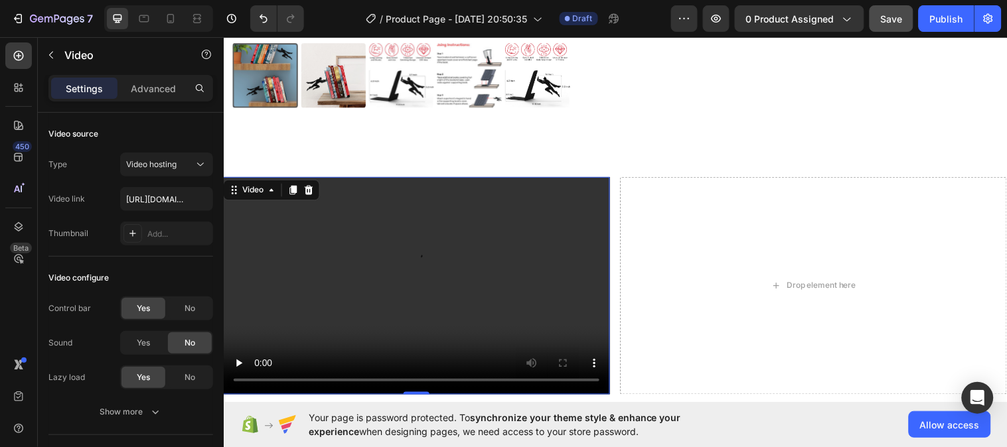
scroll to position [432, 0]
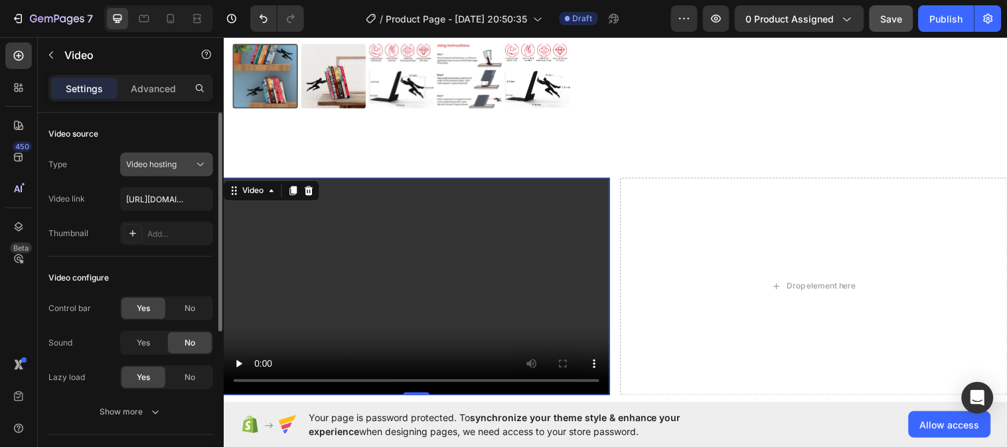
click at [200, 161] on icon at bounding box center [200, 164] width 13 height 13
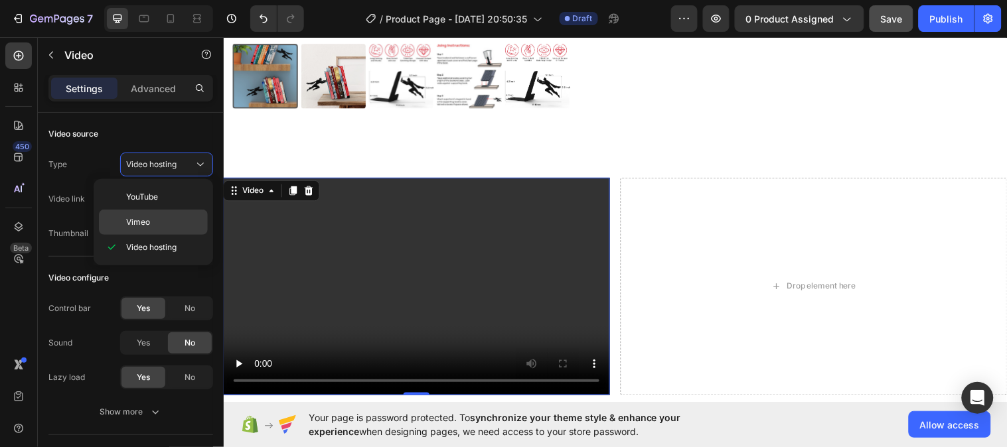
click at [163, 217] on p "Vimeo" at bounding box center [164, 222] width 76 height 12
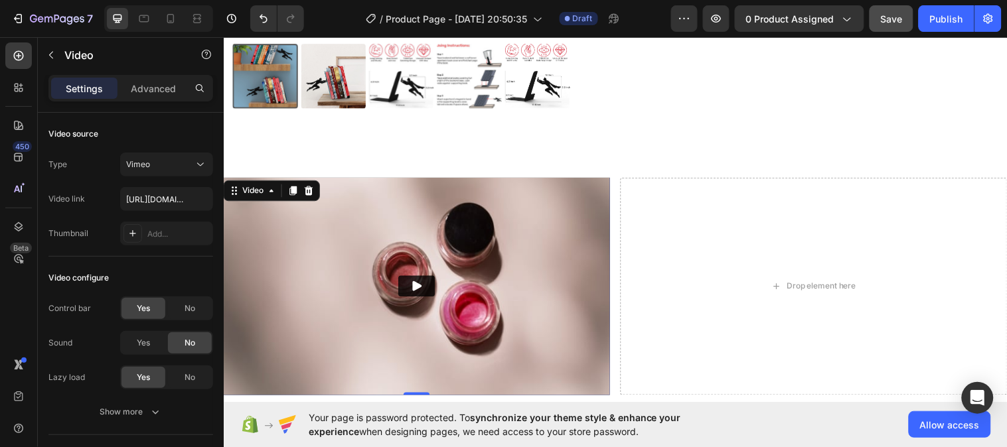
click at [419, 283] on icon "Play" at bounding box center [419, 289] width 13 height 13
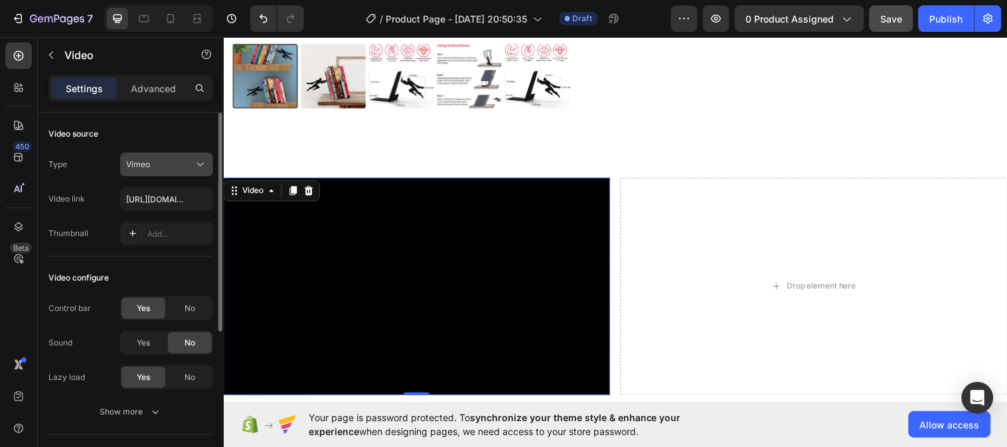
click at [194, 169] on icon at bounding box center [200, 164] width 13 height 13
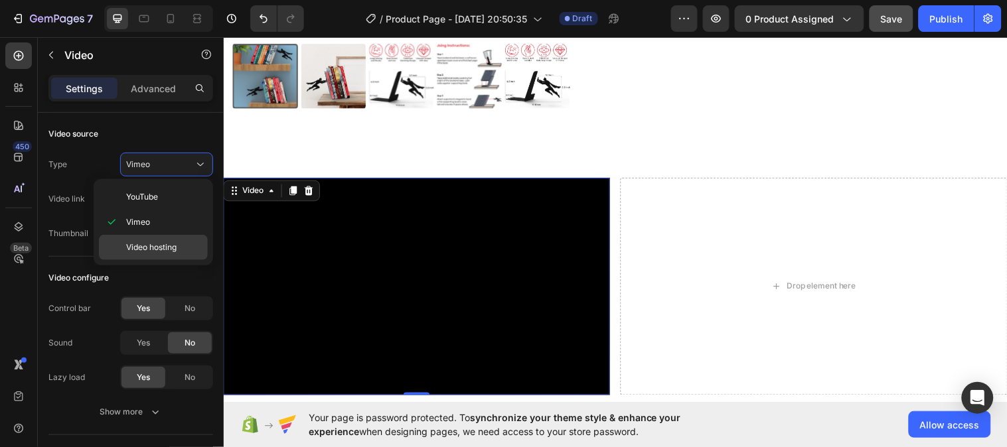
click at [167, 238] on div "Video hosting" at bounding box center [153, 247] width 109 height 25
type input "https://cdn.shopify.com/videos/c/o/v/2cd3deb506b54b009063f7270ab5cf2e.mp4"
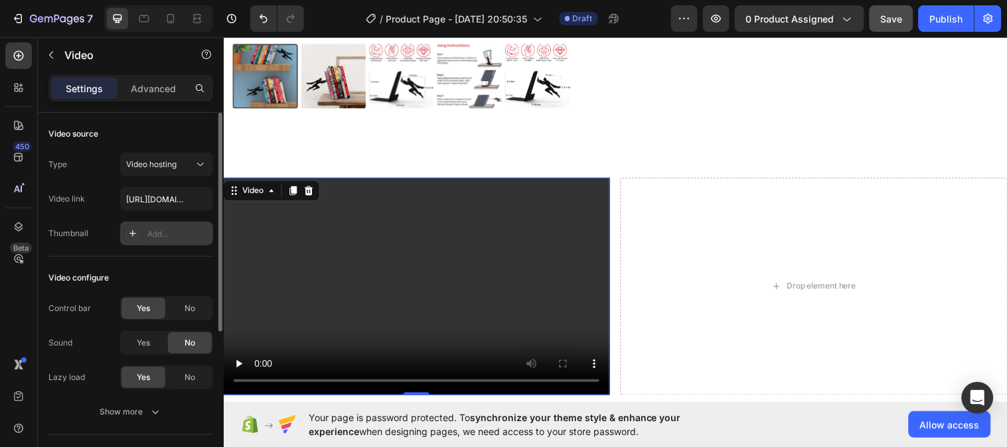
click at [153, 236] on div "Add..." at bounding box center [178, 234] width 62 height 12
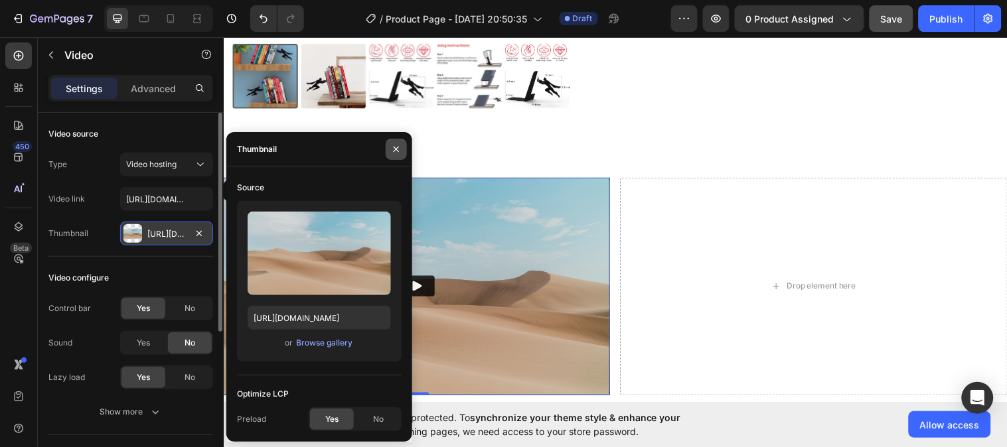
click at [397, 149] on icon "button" at bounding box center [396, 149] width 11 height 11
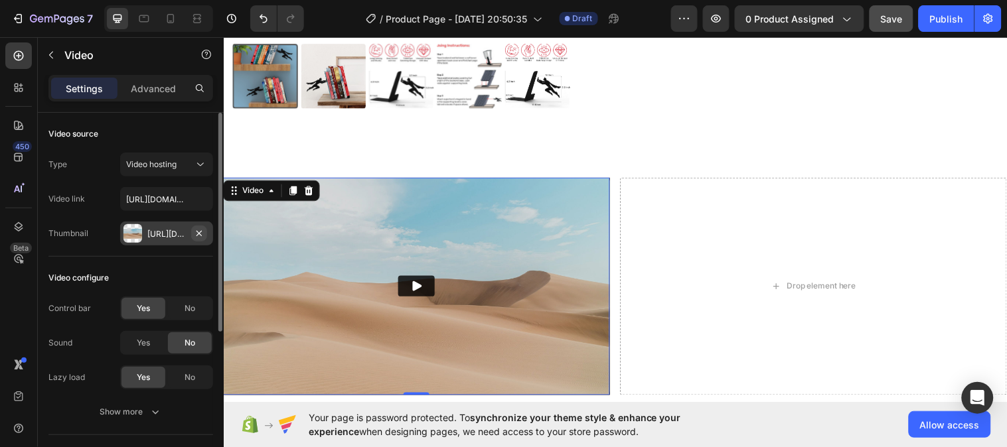
click at [200, 232] on icon "button" at bounding box center [199, 233] width 11 height 11
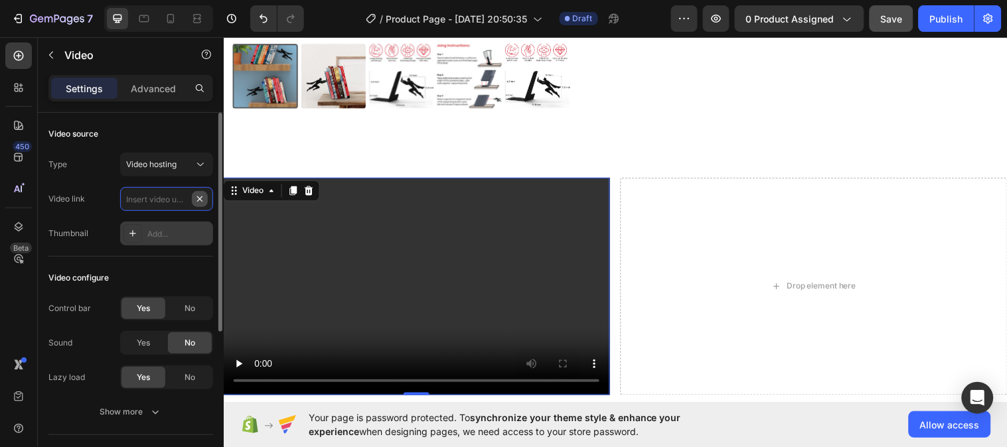
scroll to position [0, 0]
click at [201, 163] on icon at bounding box center [200, 164] width 13 height 13
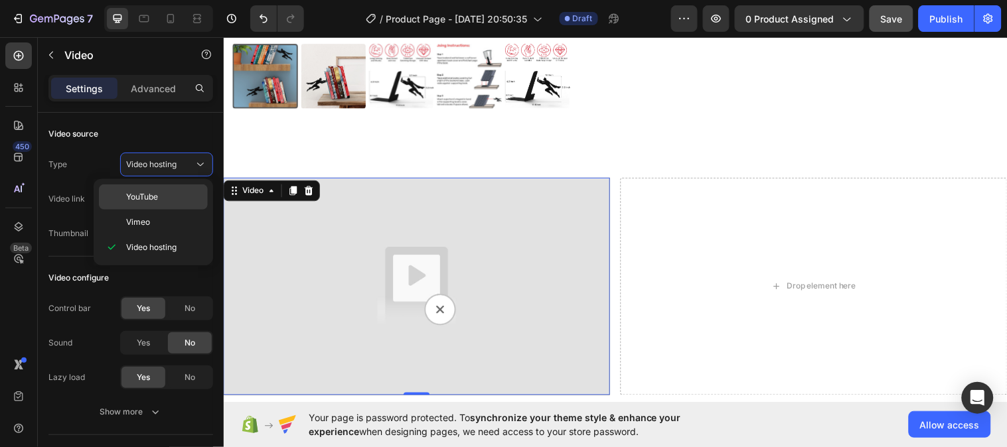
click at [168, 210] on div "YouTube" at bounding box center [153, 222] width 109 height 25
type input "https://www.youtube.com/watch?v=drIt4RH_kyQ"
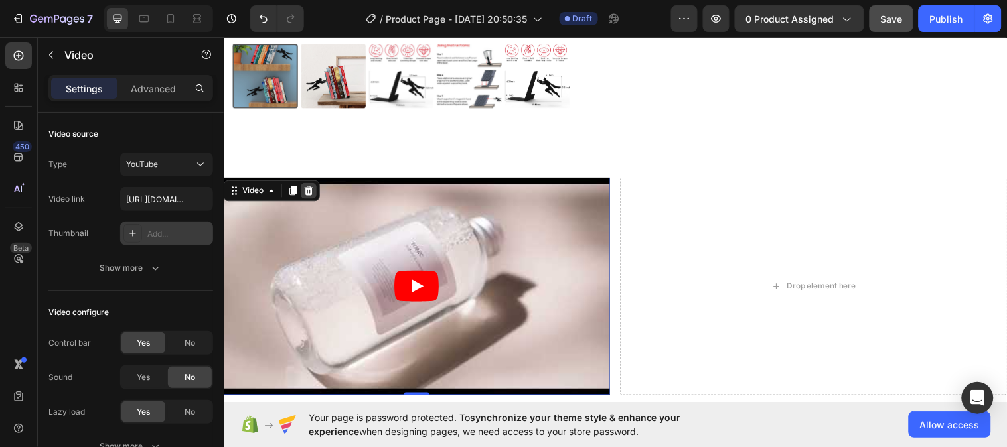
click at [311, 188] on icon at bounding box center [310, 193] width 11 height 11
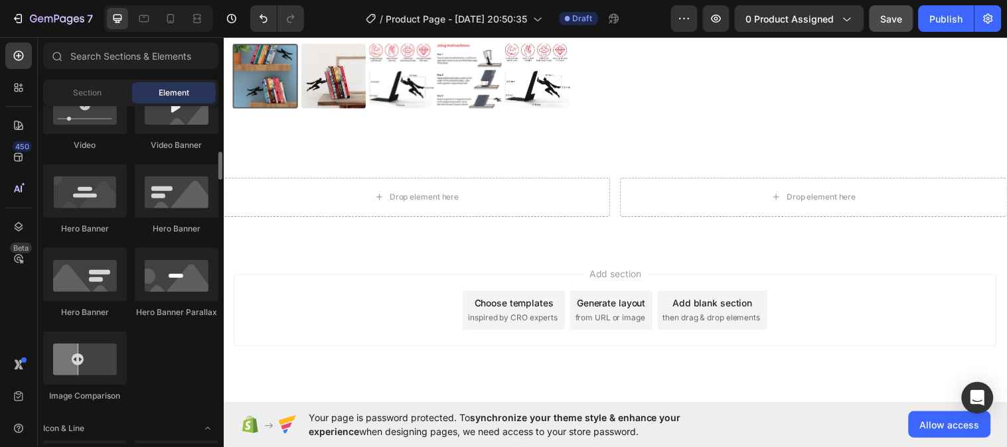
scroll to position [562, 0]
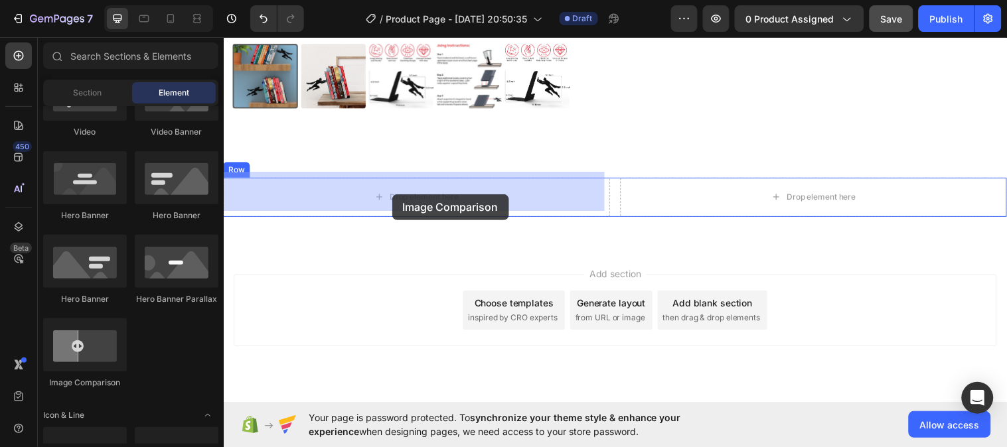
drag, startPoint x: 326, startPoint y: 241, endPoint x: 394, endPoint y: 196, distance: 81.6
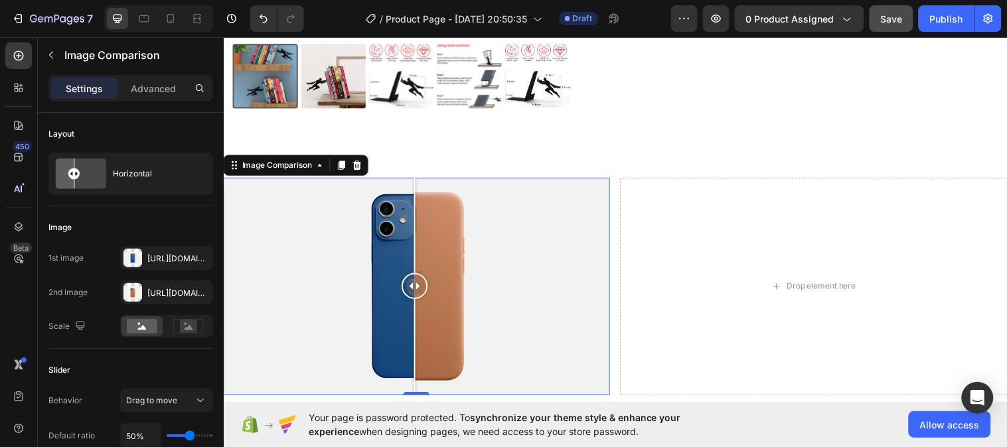
drag, startPoint x: 417, startPoint y: 283, endPoint x: 417, endPoint y: 306, distance: 23.2
click at [417, 306] on div at bounding box center [417, 290] width 27 height 221
click at [160, 256] on div "Https://cdn.Shopify.Com/s/files/1/2005/9307/files/image_compare_before.Png" at bounding box center [166, 259] width 38 height 12
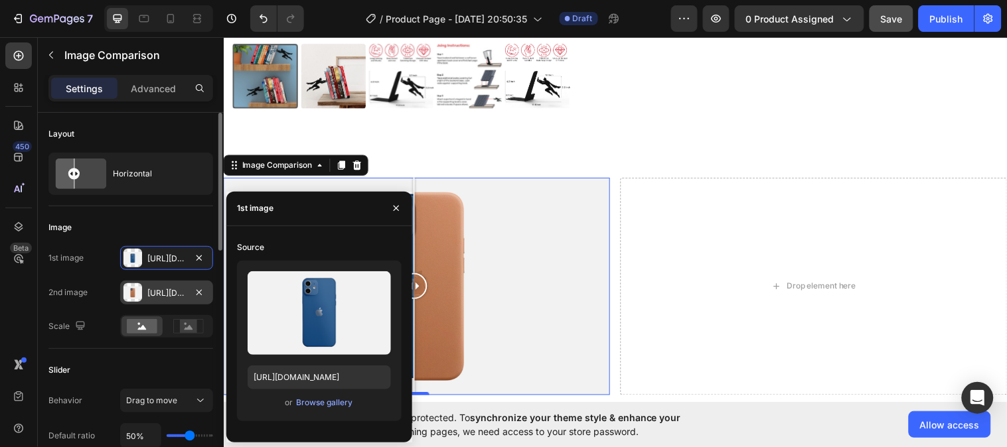
click at [153, 295] on div "Https://cdn.Shopify.Com/s/files/1/2005/9307/files/image_compare_after.Png" at bounding box center [166, 293] width 38 height 12
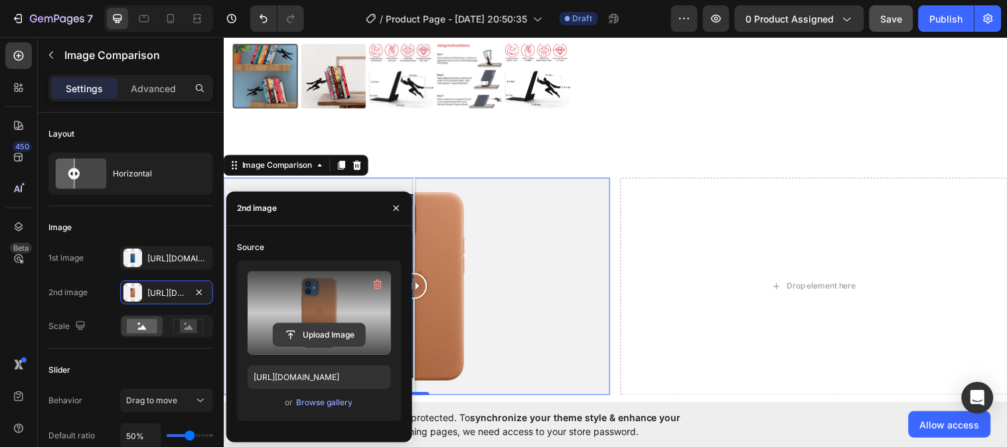
click at [323, 333] on input "file" at bounding box center [319, 335] width 92 height 23
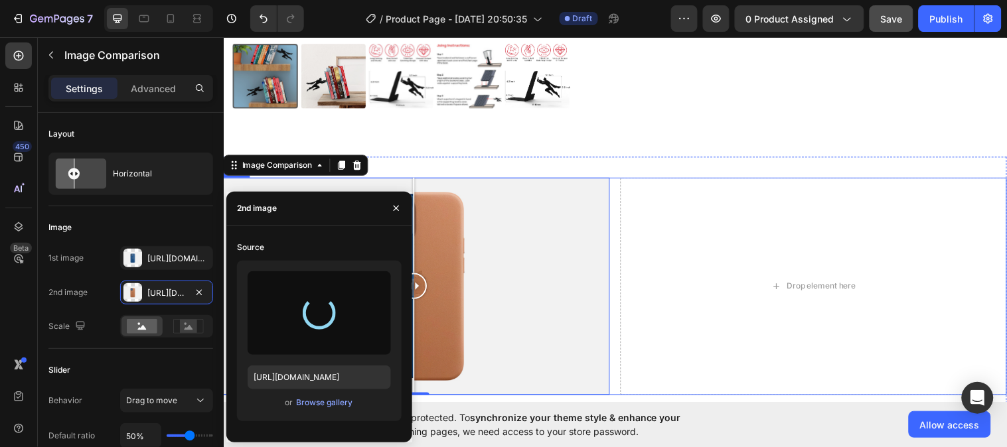
type input "https://cdn.shopify.com/s/files/1/0757/7409/9684/files/gempages_581799805664101…"
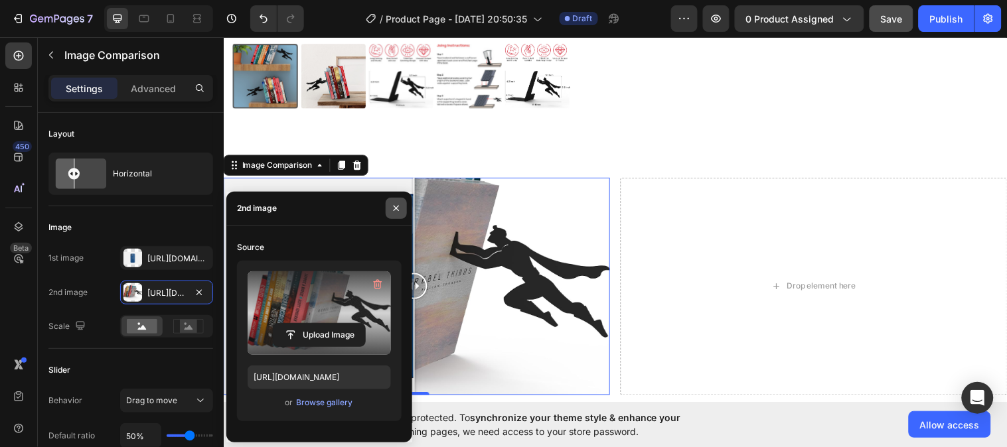
click at [399, 208] on icon "button" at bounding box center [396, 208] width 11 height 11
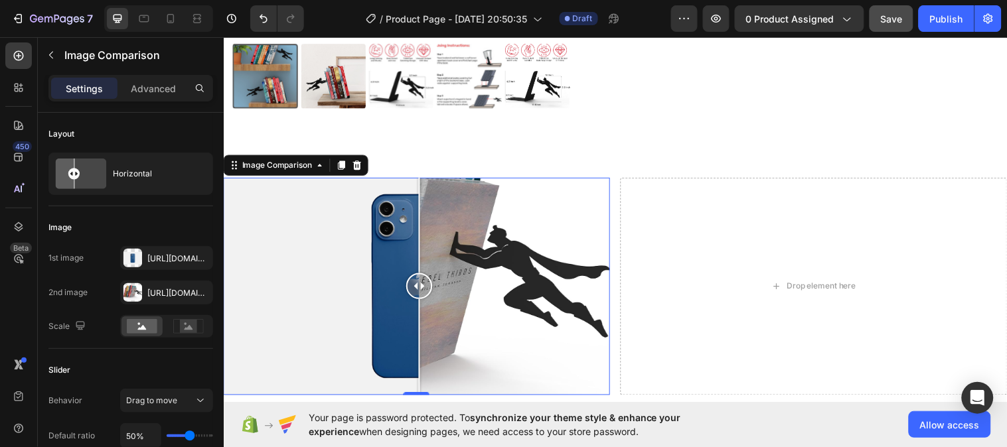
drag, startPoint x: 421, startPoint y: 285, endPoint x: 422, endPoint y: 325, distance: 40.5
click at [422, 325] on div at bounding box center [422, 290] width 27 height 221
click at [157, 256] on div "Https://cdn.Shopify.Com/s/files/1/2005/9307/files/image_compare_before.Png" at bounding box center [166, 259] width 38 height 12
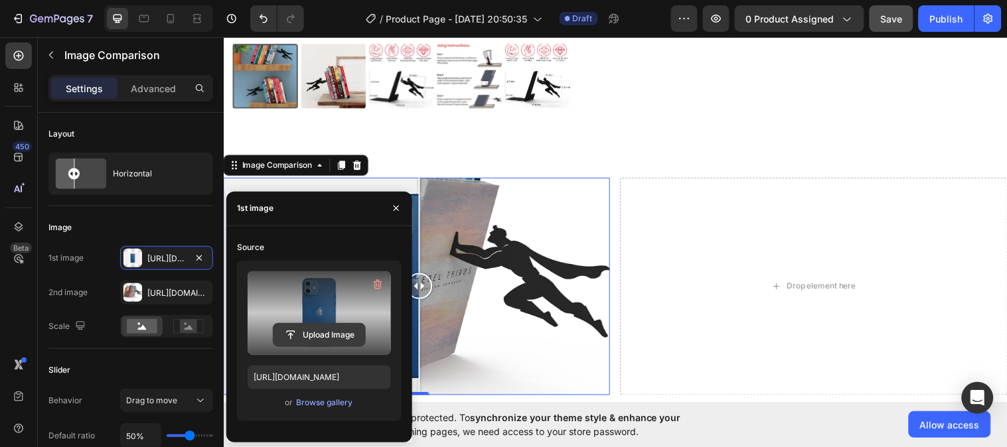
click at [305, 333] on input "file" at bounding box center [319, 335] width 92 height 23
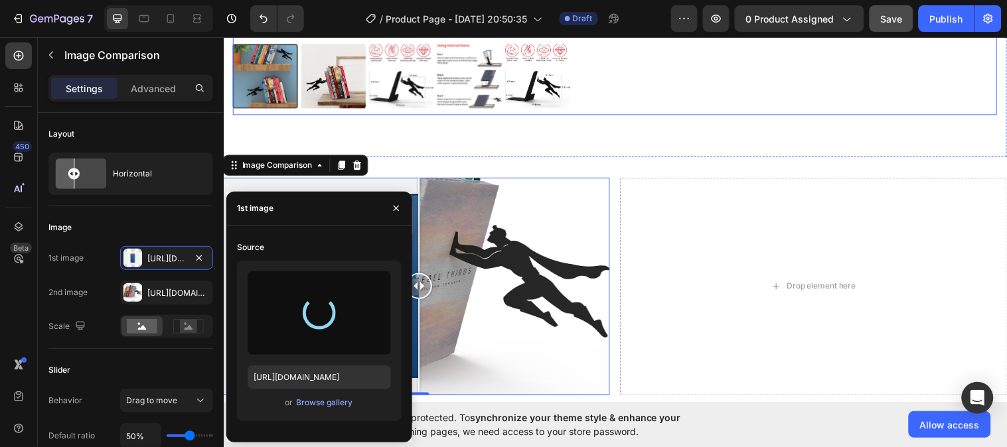
type input "https://cdn.shopify.com/s/files/1/0757/7409/9684/files/gempages_581799805664101…"
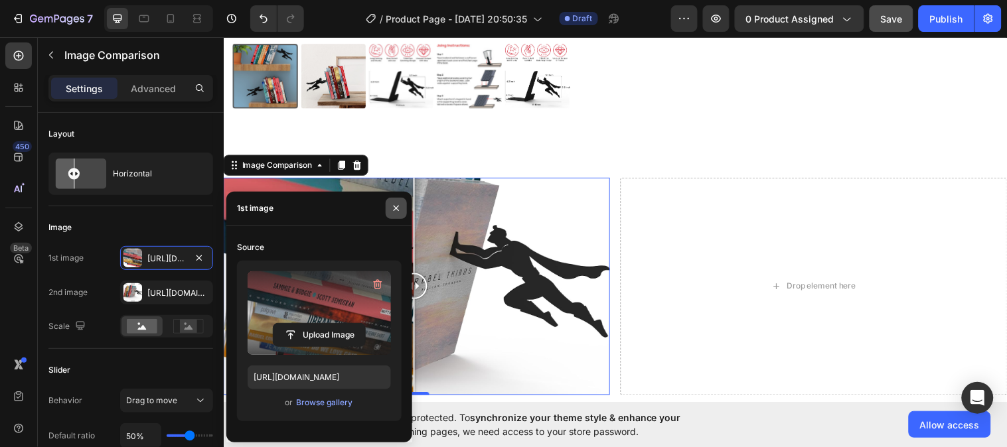
click at [394, 208] on icon "button" at bounding box center [396, 208] width 11 height 11
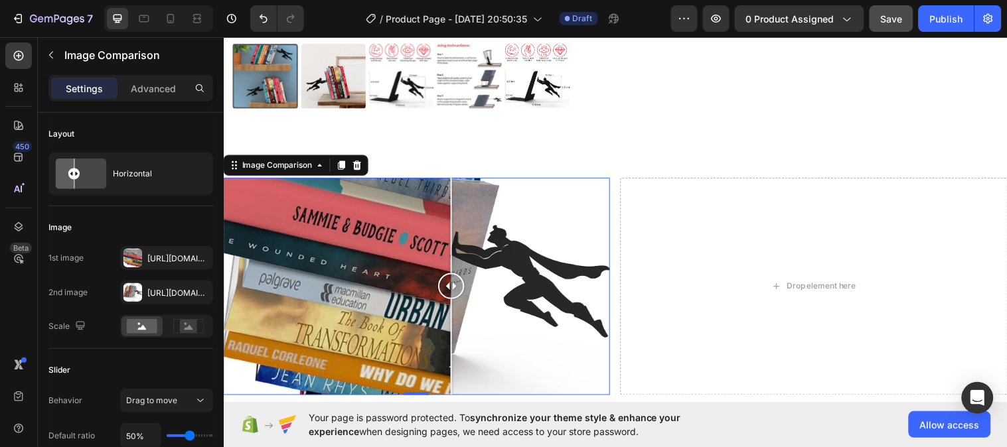
drag, startPoint x: 416, startPoint y: 285, endPoint x: 455, endPoint y: 308, distance: 45.0
click at [455, 308] on div at bounding box center [454, 290] width 27 height 221
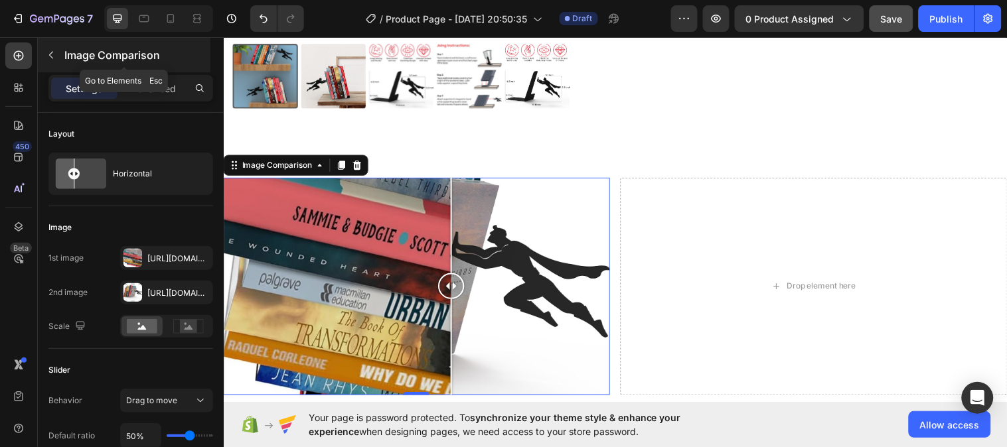
click at [47, 55] on icon "button" at bounding box center [51, 55] width 11 height 11
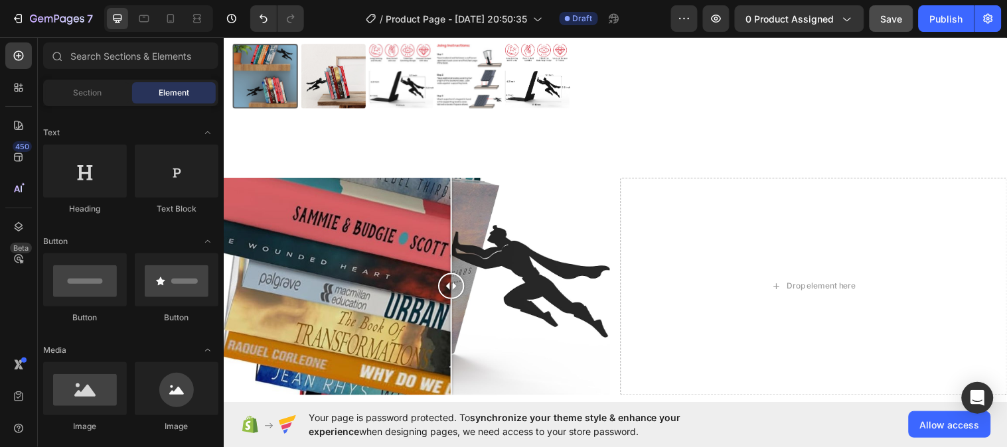
scroll to position [0, 0]
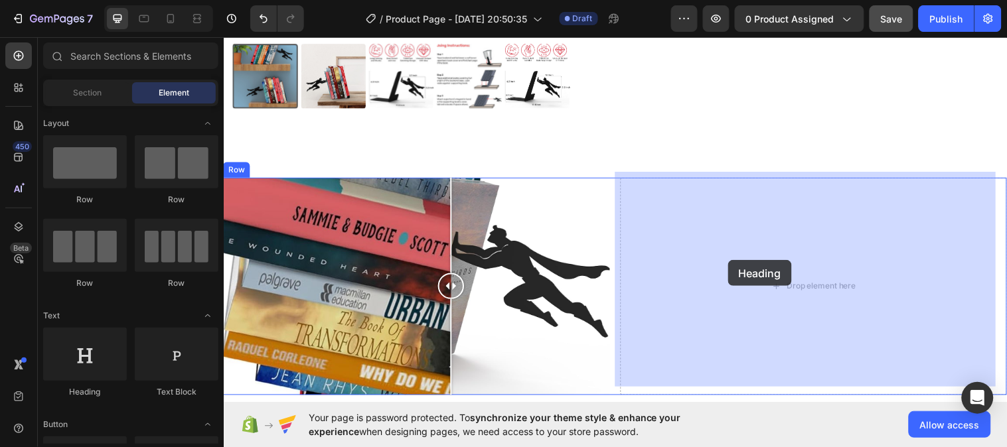
drag, startPoint x: 310, startPoint y: 402, endPoint x: 735, endPoint y: 264, distance: 447.3
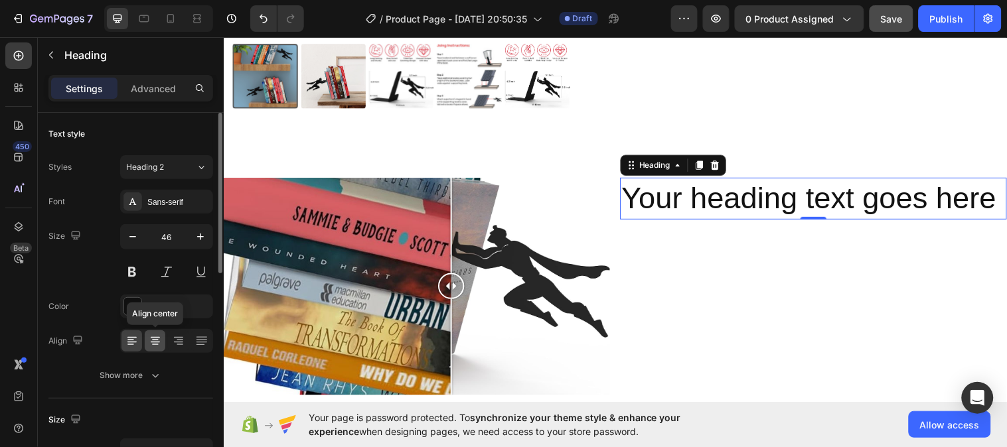
click at [159, 339] on icon at bounding box center [155, 341] width 13 height 13
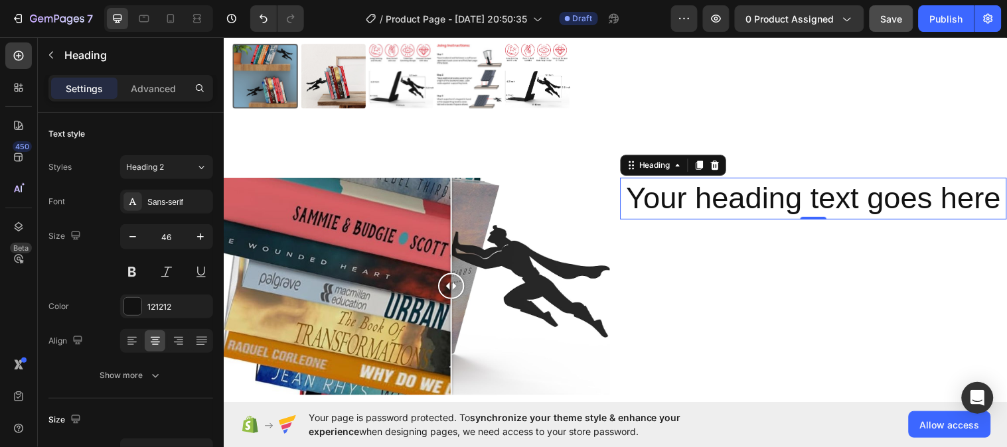
click at [751, 194] on h2 "Your heading text goes here" at bounding box center [823, 201] width 393 height 42
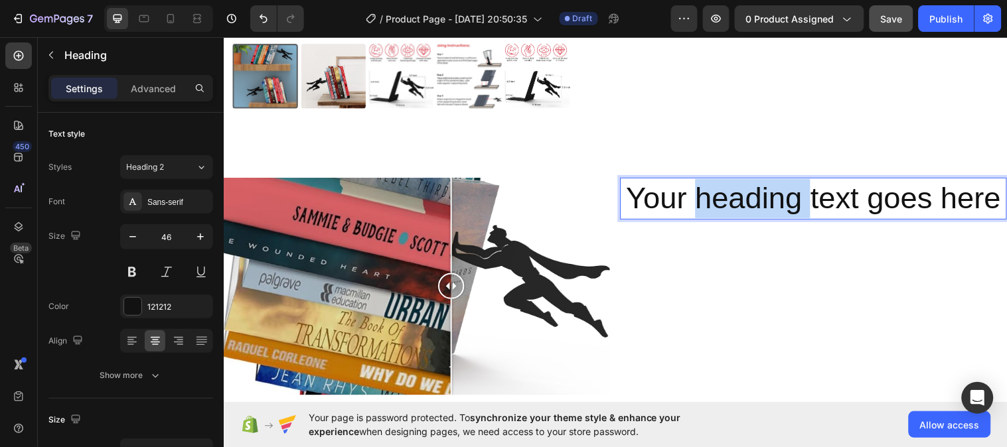
click at [751, 194] on p "Your heading text goes here" at bounding box center [823, 201] width 390 height 40
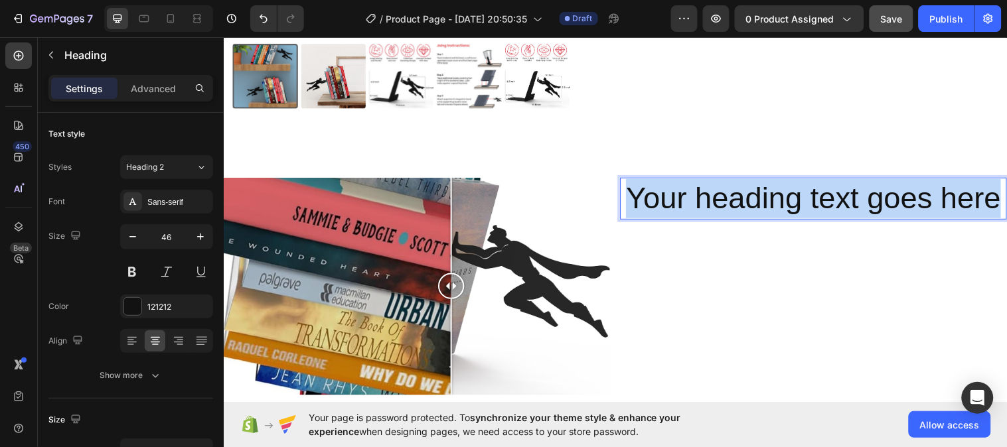
click at [751, 194] on p "Your heading text goes here" at bounding box center [823, 201] width 390 height 40
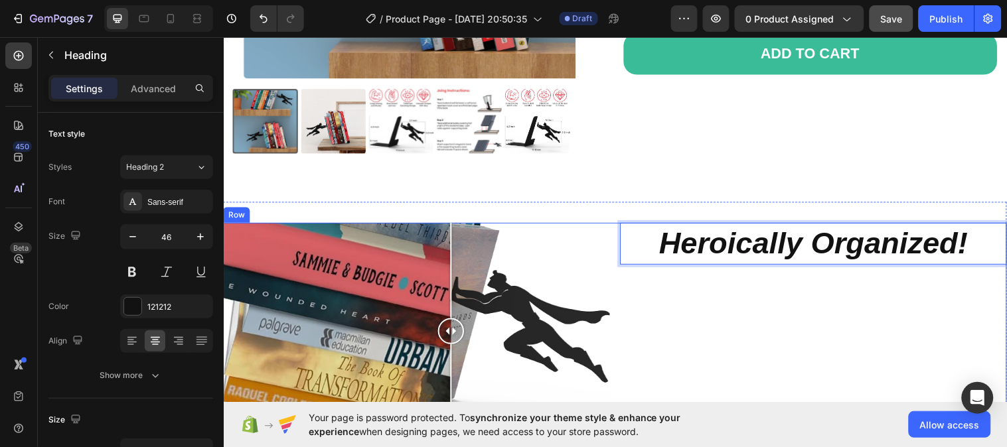
scroll to position [408, 0]
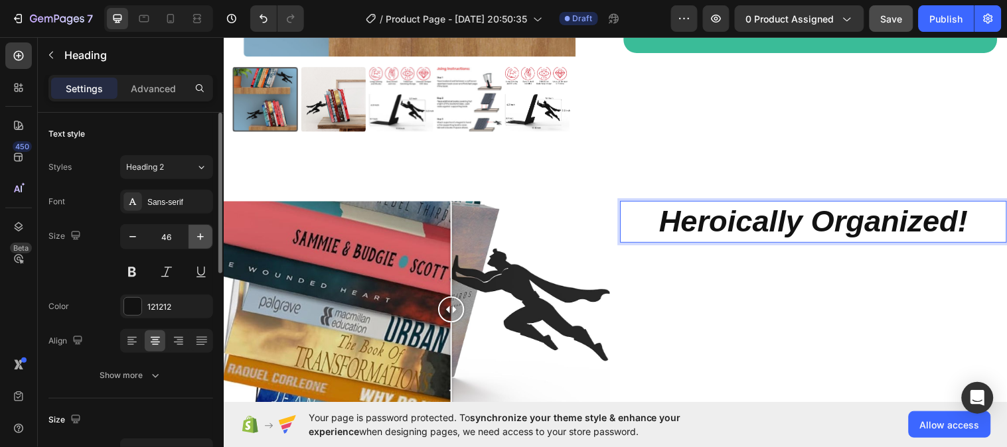
click at [206, 237] on icon "button" at bounding box center [200, 236] width 13 height 13
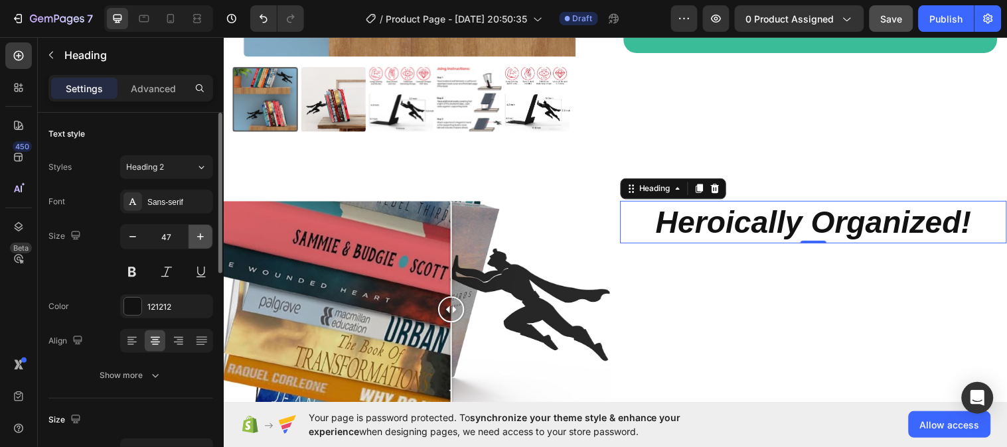
click at [204, 236] on icon "button" at bounding box center [200, 236] width 13 height 13
click at [200, 236] on icon "button" at bounding box center [200, 237] width 7 height 7
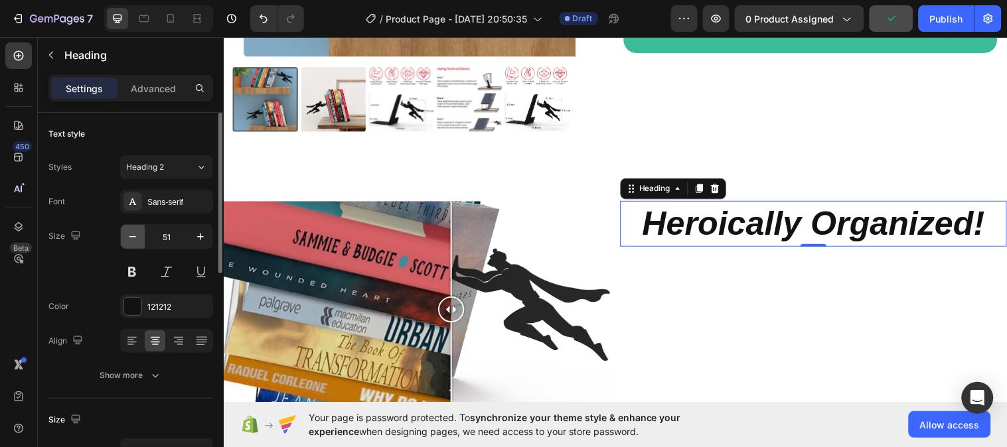
click at [134, 233] on icon "button" at bounding box center [132, 236] width 13 height 13
type input "50"
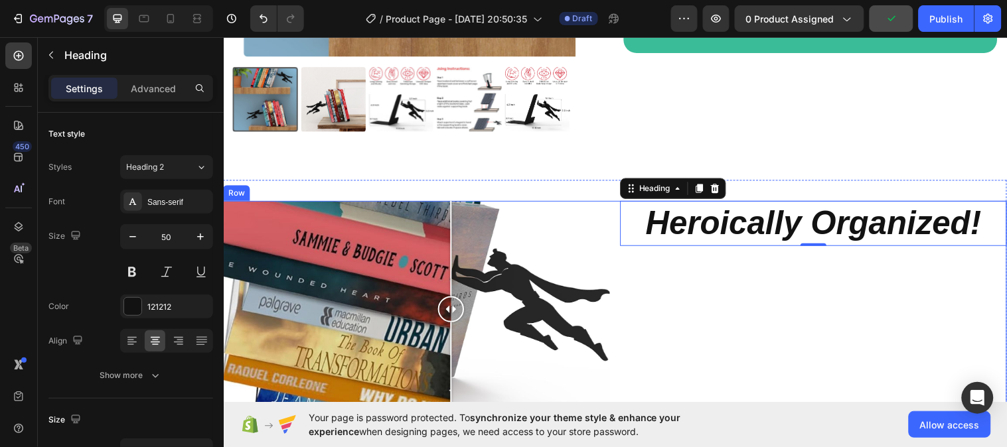
click at [725, 299] on div "Heroically Organized! Heading 0" at bounding box center [823, 314] width 393 height 221
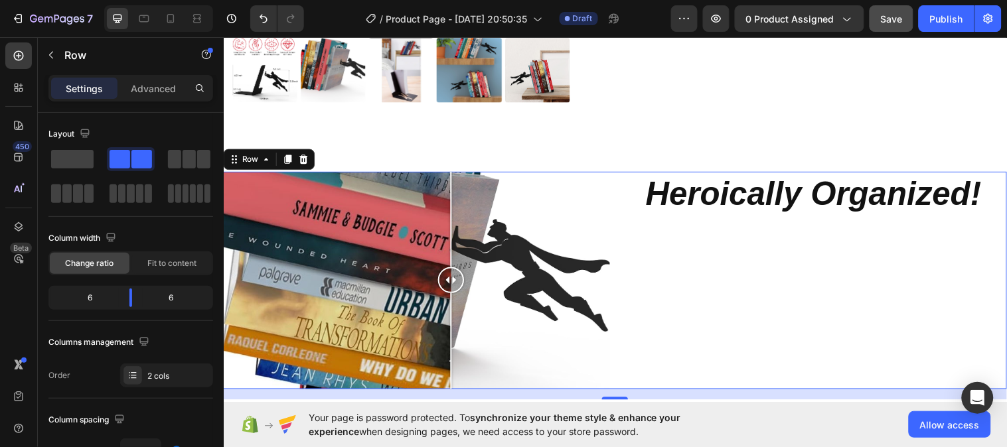
scroll to position [437, 0]
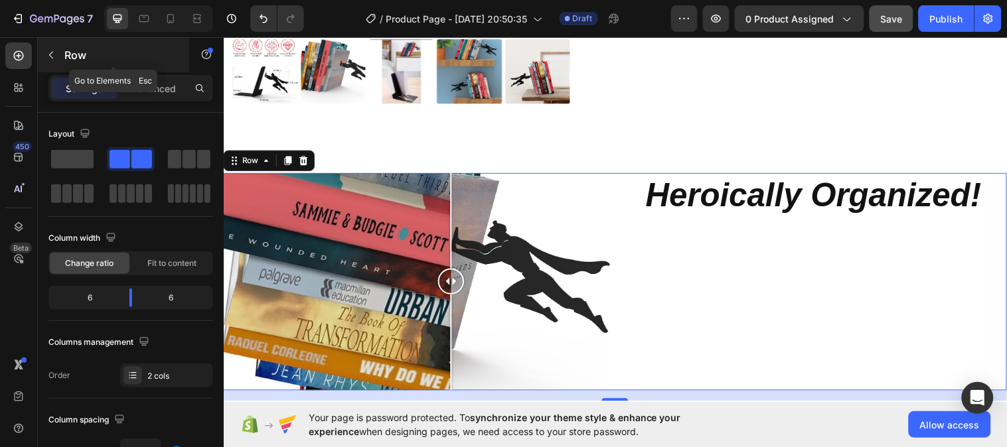
click at [48, 62] on button "button" at bounding box center [50, 54] width 21 height 21
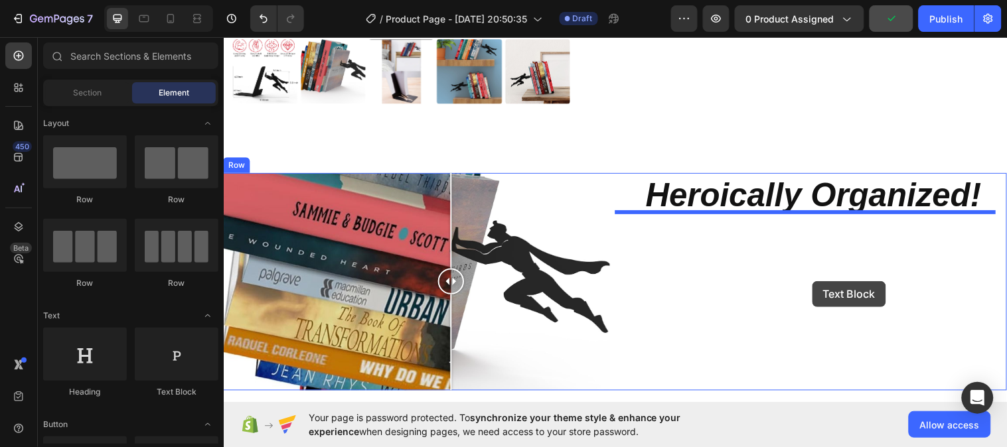
drag, startPoint x: 401, startPoint y: 391, endPoint x: 821, endPoint y: 285, distance: 433.4
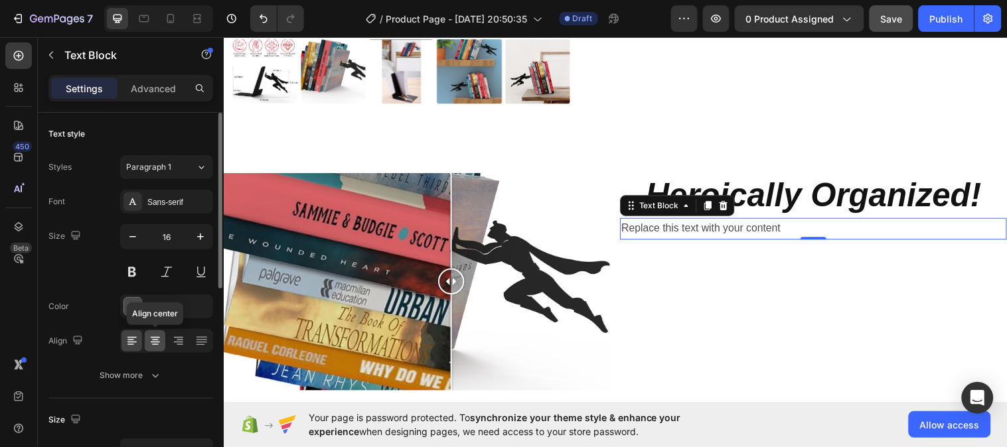
click at [155, 339] on icon at bounding box center [155, 341] width 13 height 13
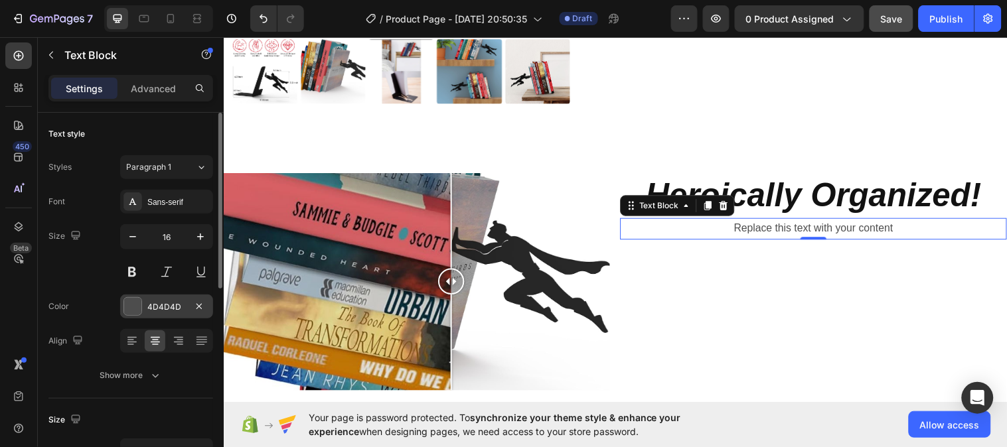
click at [153, 303] on div "4D4D4D" at bounding box center [166, 307] width 38 height 12
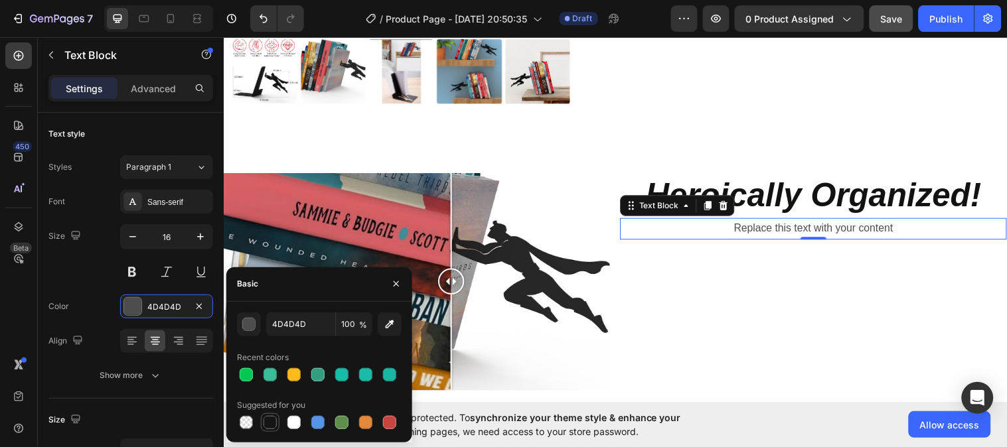
click at [267, 422] on div at bounding box center [270, 422] width 13 height 13
type input "151515"
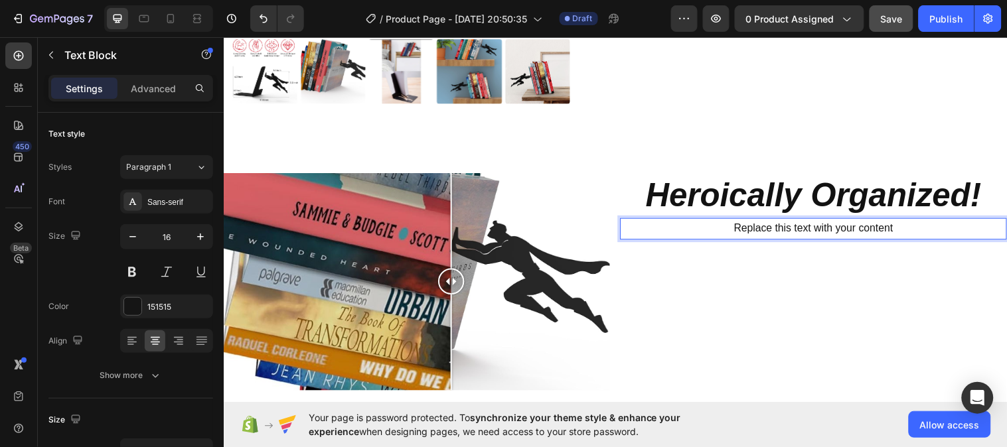
click at [808, 224] on div "Replace this text with your content" at bounding box center [823, 232] width 393 height 22
click at [808, 224] on p "Replace this text with your content" at bounding box center [823, 231] width 390 height 19
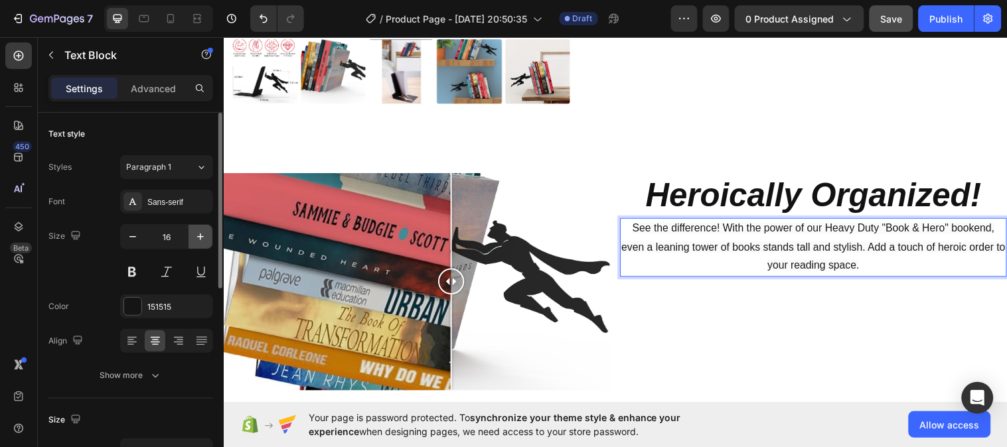
click at [204, 236] on icon "button" at bounding box center [200, 236] width 13 height 13
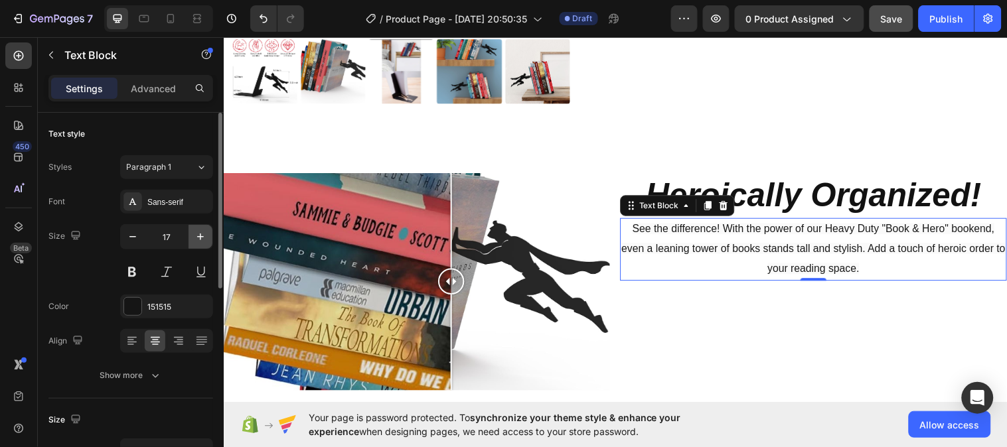
click at [204, 236] on icon "button" at bounding box center [200, 236] width 13 height 13
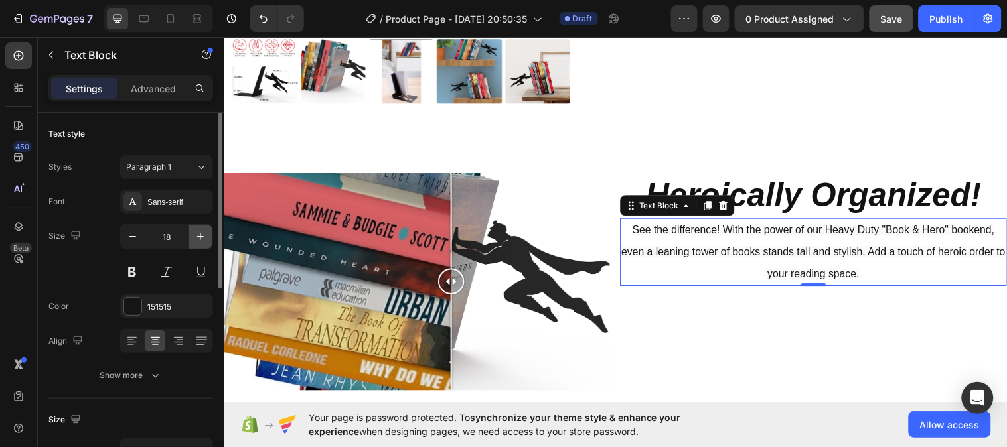
click at [203, 236] on icon "button" at bounding box center [200, 236] width 13 height 13
type input "20"
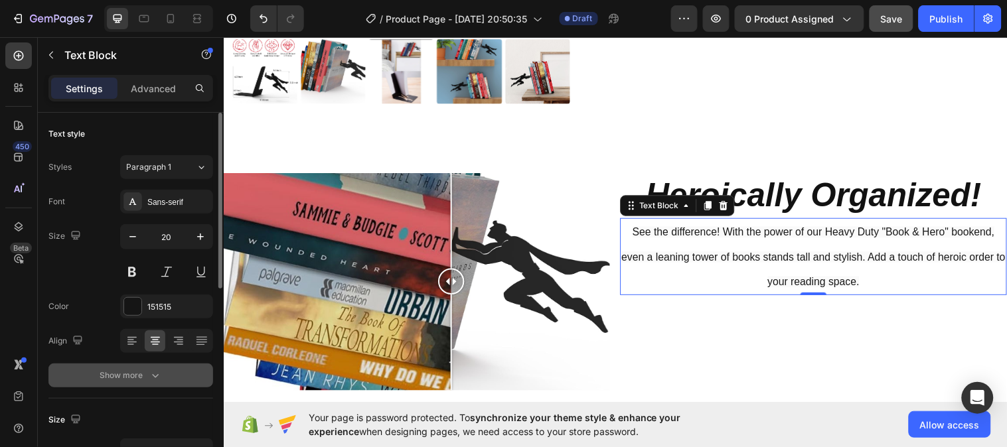
click at [154, 377] on icon "button" at bounding box center [155, 376] width 7 height 4
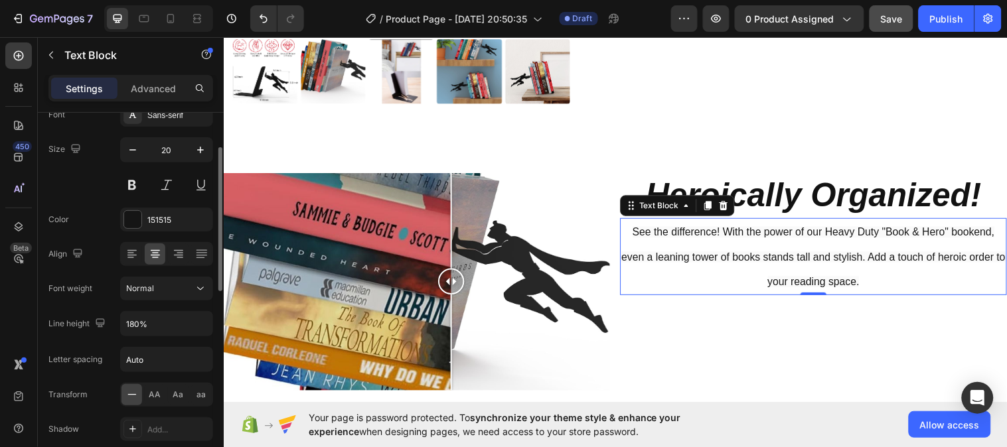
scroll to position [88, 0]
click at [167, 323] on input "180%" at bounding box center [167, 323] width 92 height 24
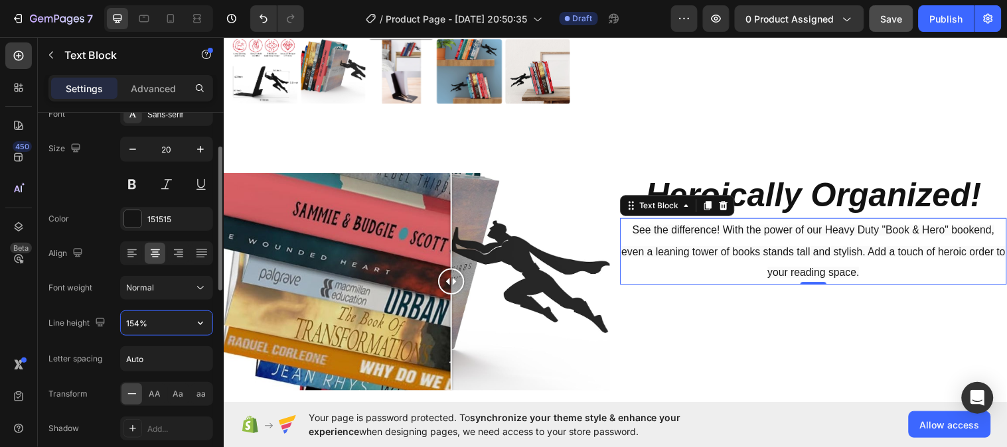
type input "155%"
click at [100, 197] on div "Font Sans-serif Size 20 Color 151515 Align Font weight Normal Line height 155% …" at bounding box center [130, 288] width 165 height 373
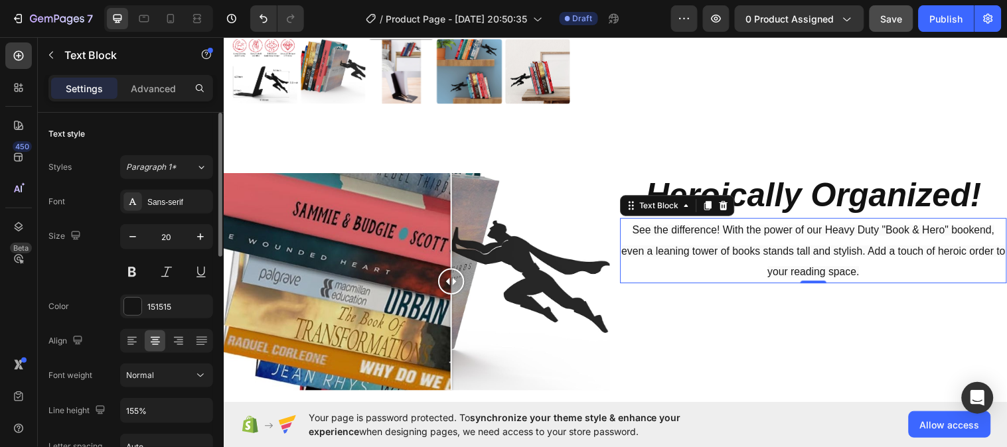
scroll to position [1, 0]
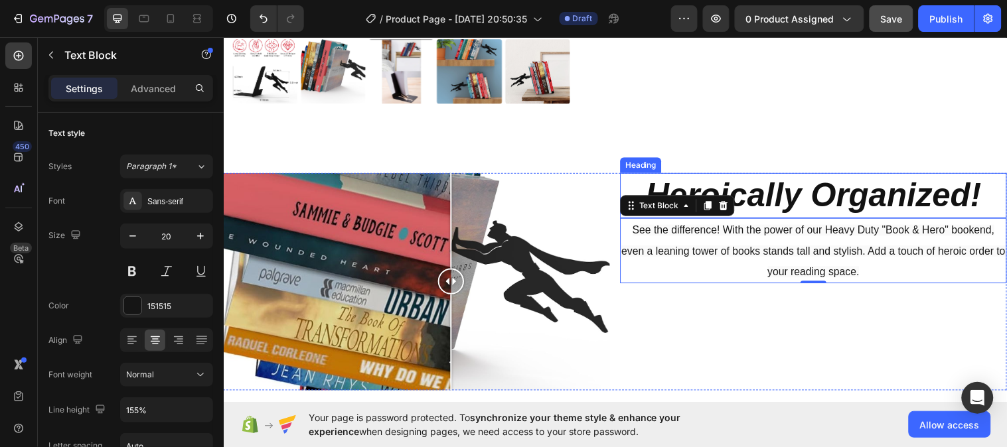
click at [882, 186] on strong "Heroically Organized!" at bounding box center [822, 197] width 341 height 37
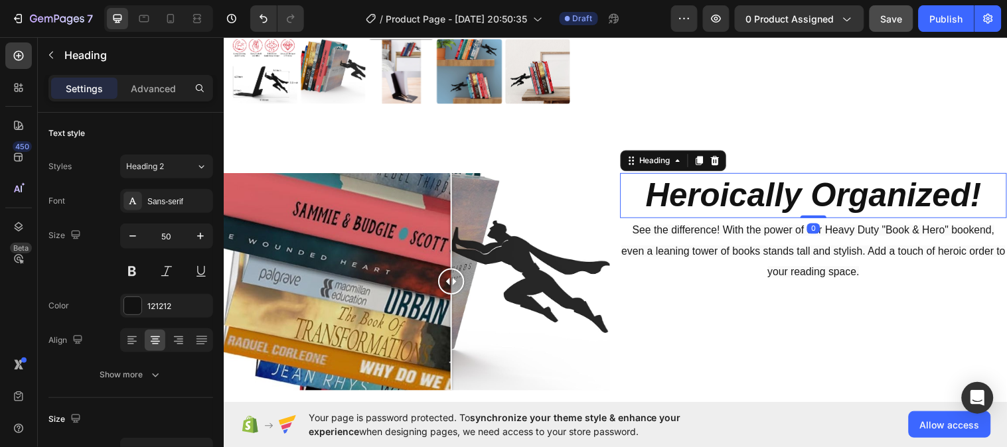
scroll to position [0, 0]
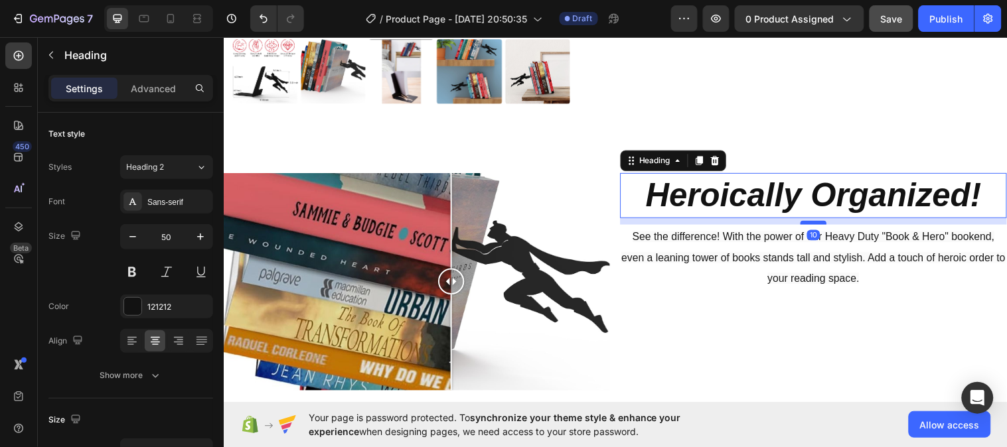
drag, startPoint x: 822, startPoint y: 213, endPoint x: 824, endPoint y: 220, distance: 7.1
click at [824, 224] on div at bounding box center [823, 226] width 27 height 4
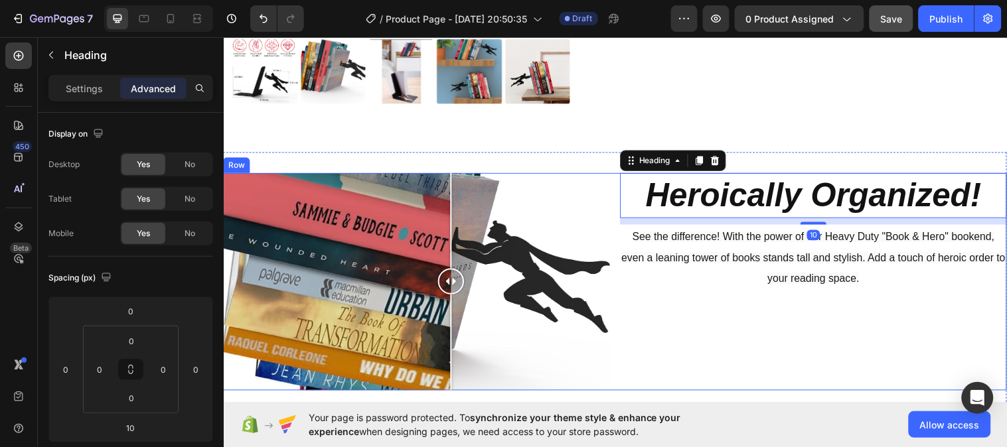
click at [757, 312] on div "⁠⁠⁠⁠⁠⁠⁠ Heroically Organized! Heading 10 See the difference! With the power of …" at bounding box center [823, 285] width 393 height 221
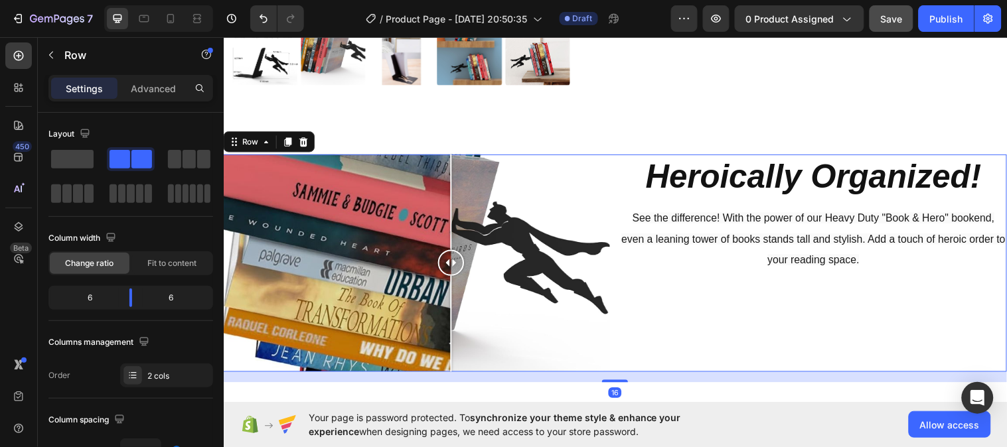
scroll to position [453, 0]
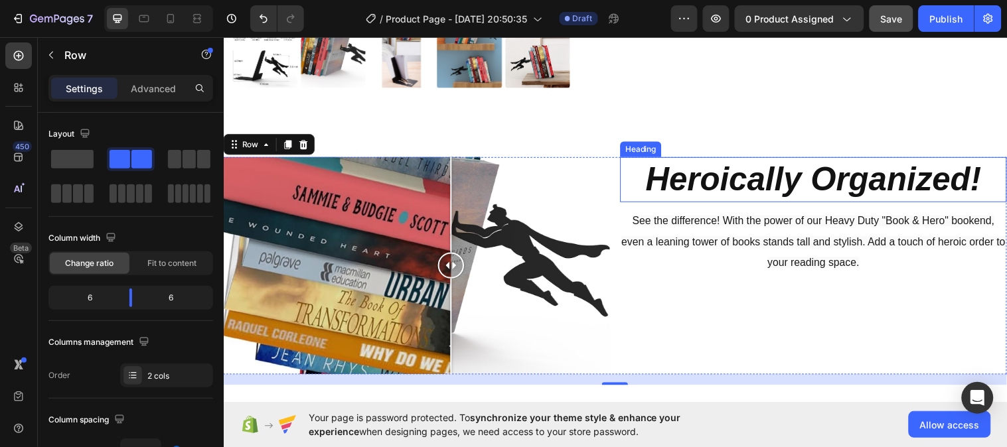
click at [672, 174] on strong "Heroically Organized!" at bounding box center [822, 181] width 341 height 37
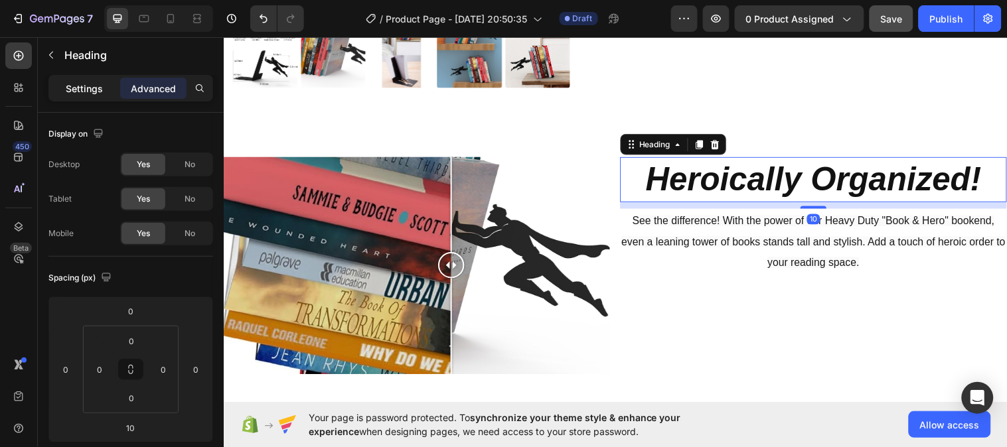
click at [92, 94] on p "Settings" at bounding box center [84, 89] width 37 height 14
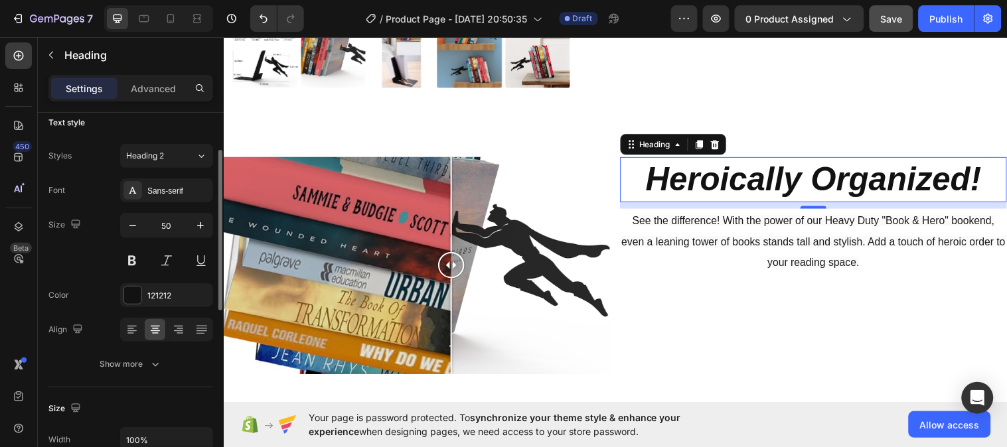
scroll to position [8, 0]
click at [154, 295] on div "121212" at bounding box center [166, 299] width 38 height 12
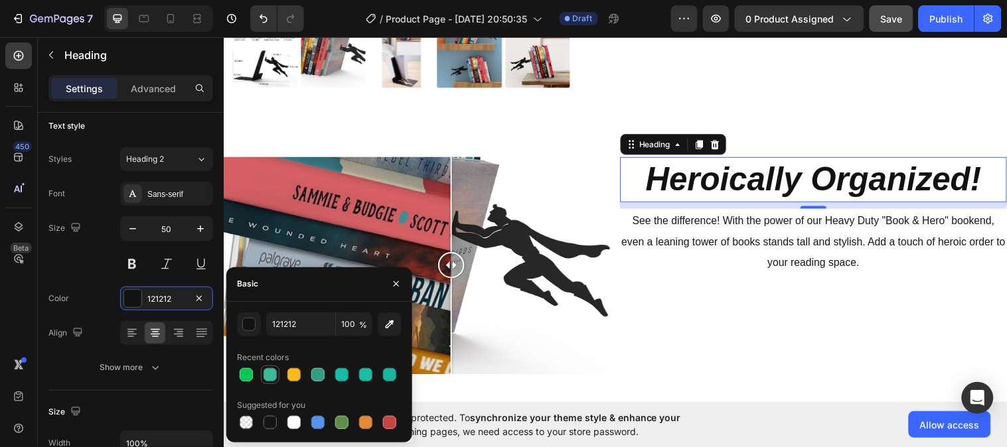
click at [270, 376] on div at bounding box center [270, 374] width 13 height 13
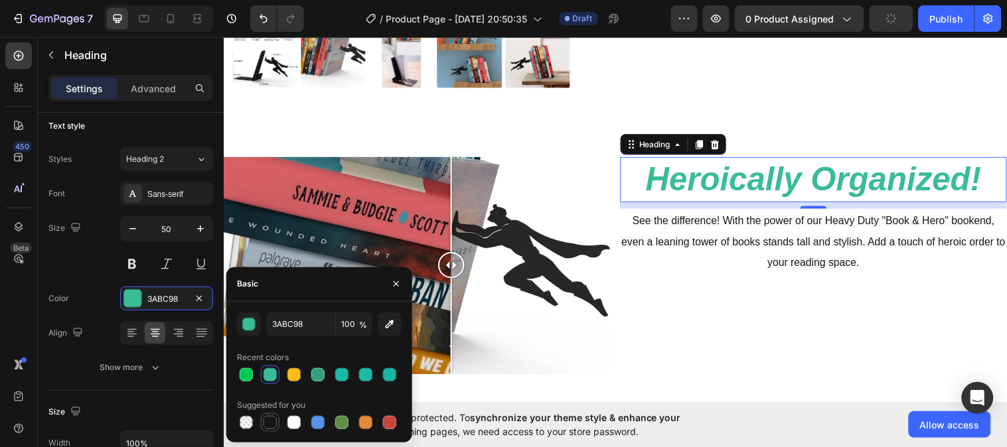
click at [268, 421] on div at bounding box center [270, 422] width 13 height 13
type input "151515"
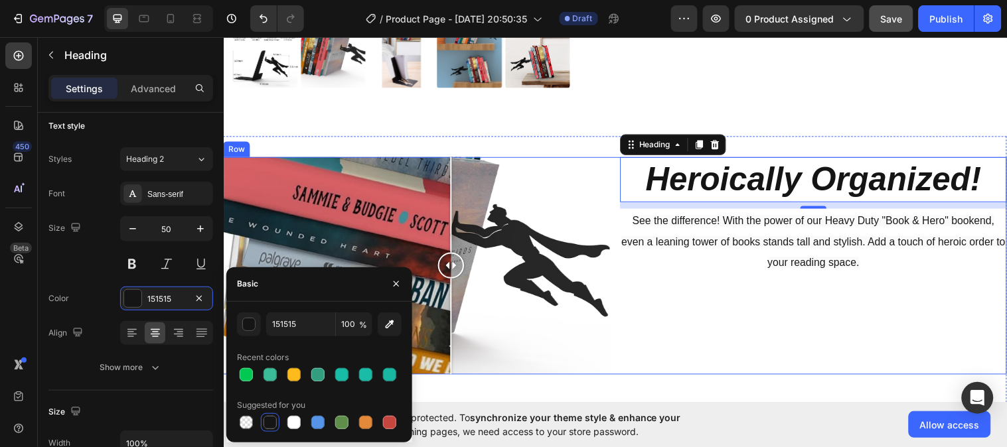
click at [707, 327] on div "⁠⁠⁠⁠⁠⁠⁠ Heroically Organized! Heading 10 See the difference! With the power of …" at bounding box center [823, 269] width 393 height 221
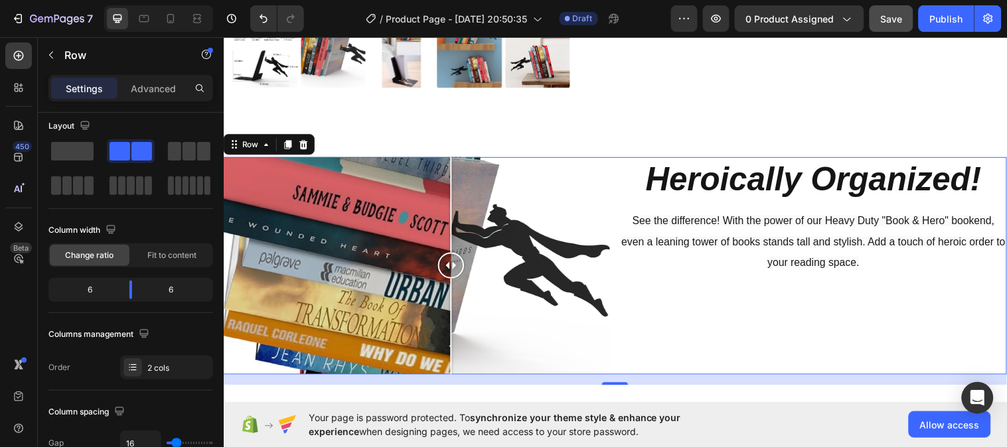
scroll to position [0, 0]
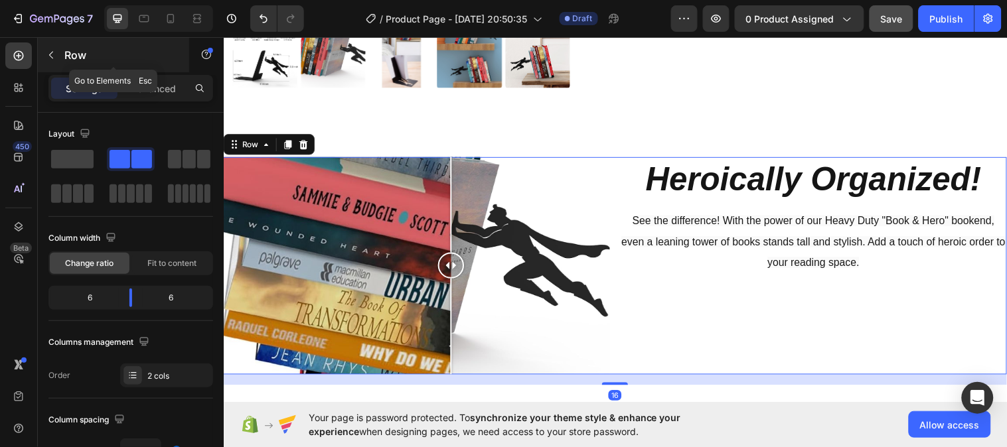
click at [54, 50] on icon "button" at bounding box center [51, 55] width 11 height 11
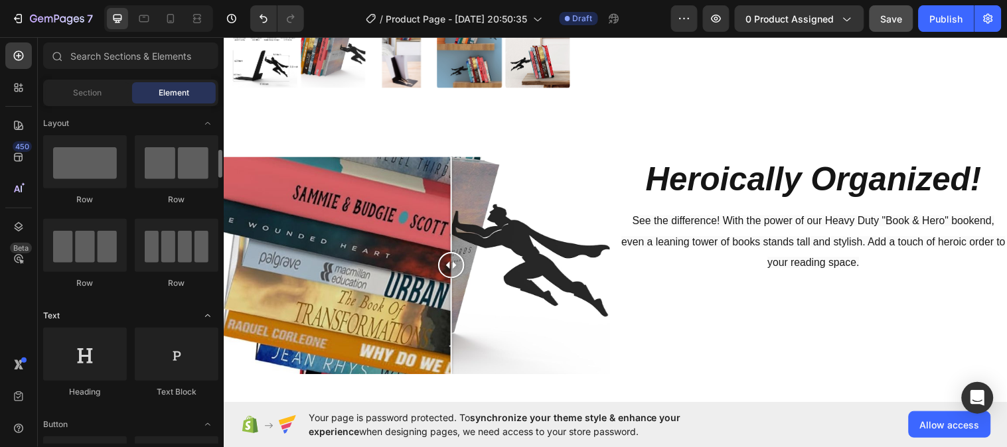
scroll to position [201, 0]
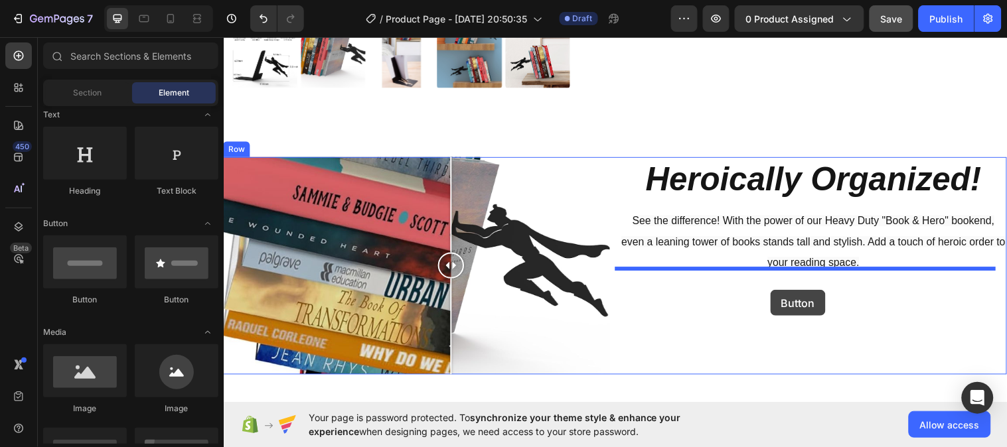
drag, startPoint x: 313, startPoint y: 306, endPoint x: 779, endPoint y: 294, distance: 466.1
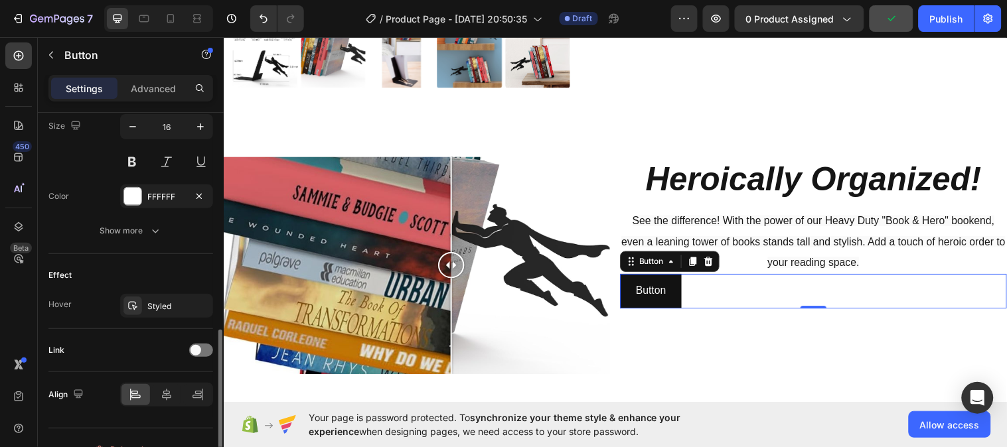
scroll to position [567, 0]
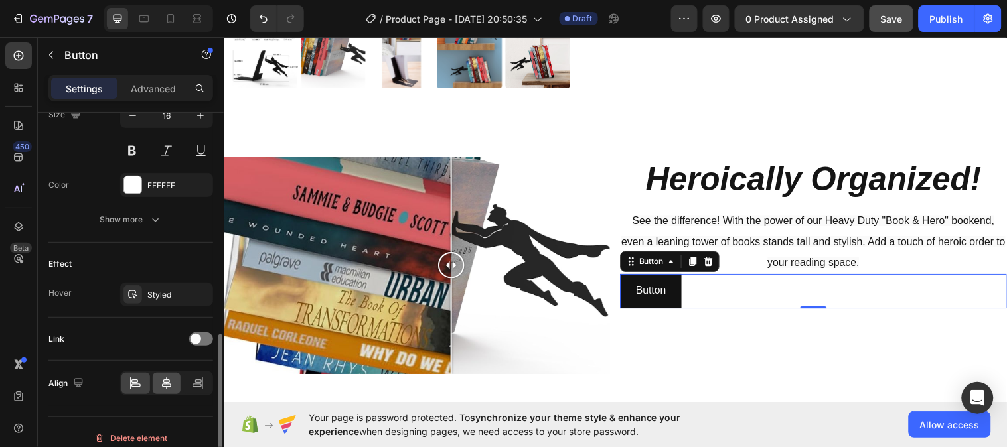
click at [171, 382] on icon at bounding box center [166, 383] width 13 height 13
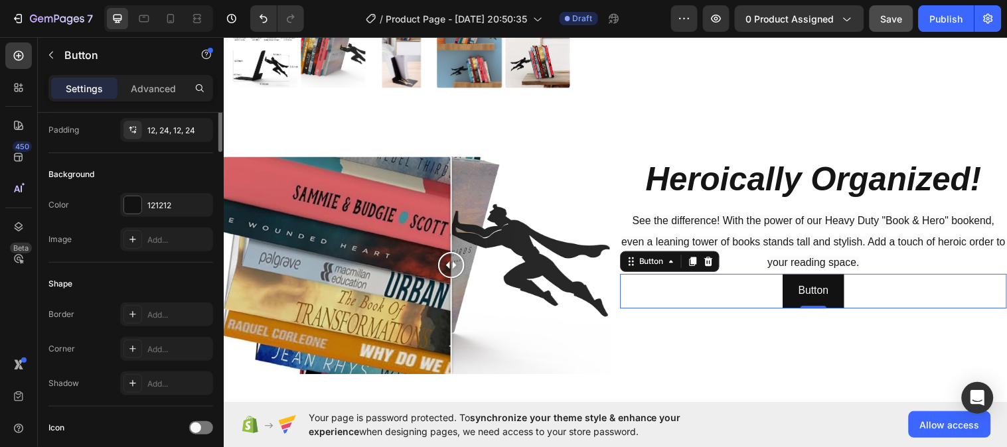
scroll to position [0, 0]
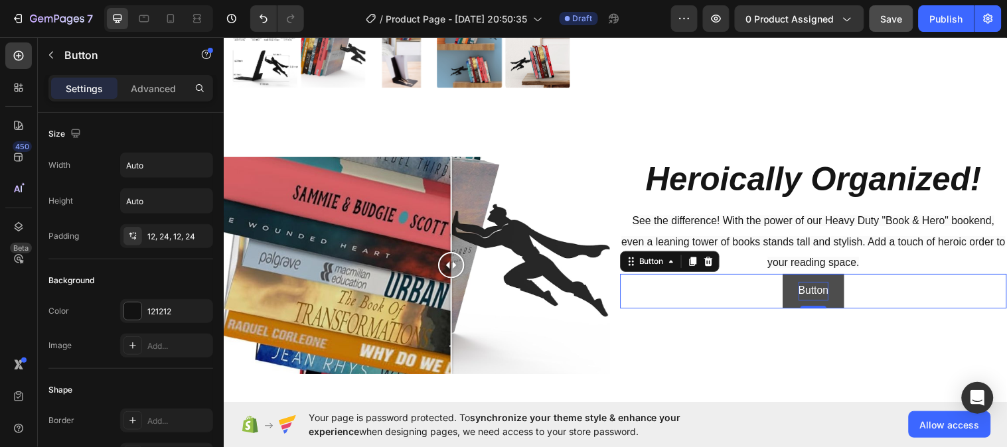
click at [814, 291] on p "Button" at bounding box center [823, 294] width 31 height 19
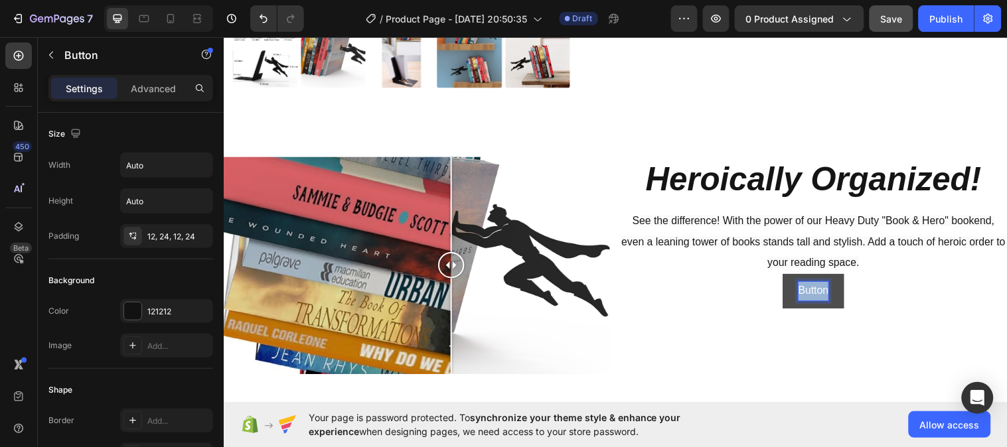
click at [814, 291] on p "Button" at bounding box center [823, 294] width 31 height 19
click at [925, 299] on div "Shop Now Button 0" at bounding box center [823, 294] width 393 height 35
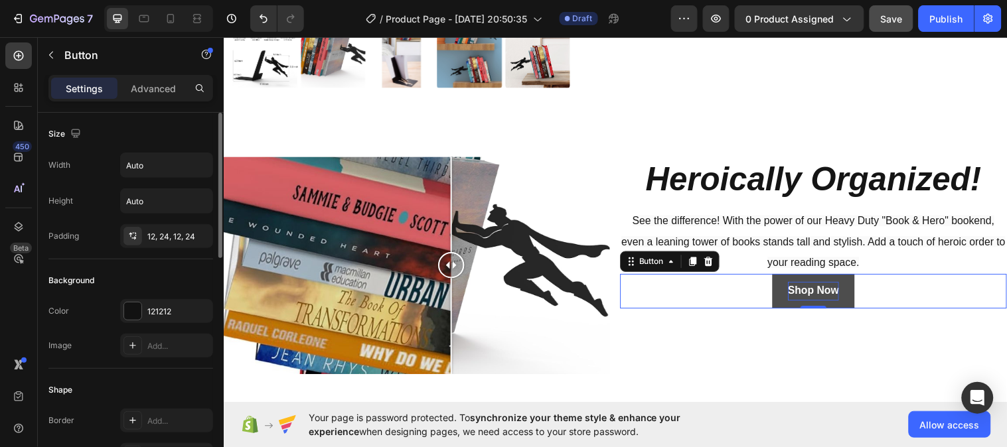
scroll to position [1, 0]
click at [167, 163] on input "Auto" at bounding box center [167, 165] width 92 height 24
click at [157, 163] on input "Auto" at bounding box center [167, 165] width 92 height 24
click at [201, 167] on icon "button" at bounding box center [200, 164] width 13 height 13
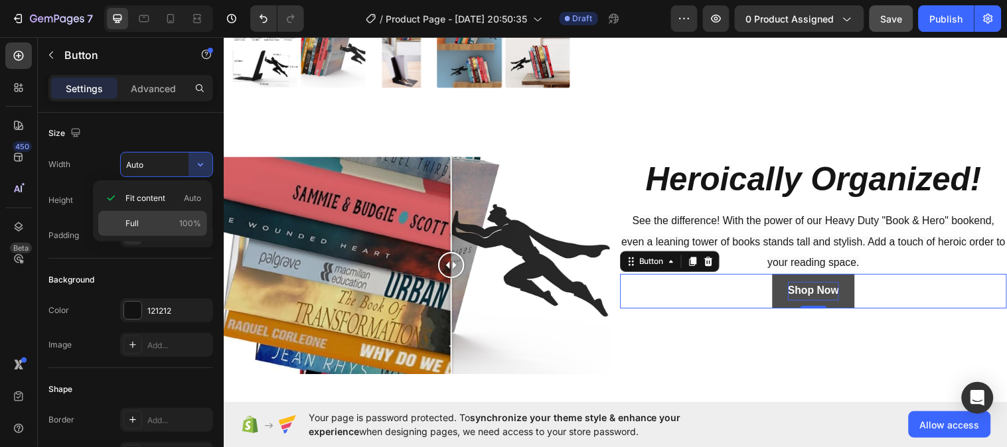
click at [187, 222] on span "100%" at bounding box center [190, 224] width 22 height 12
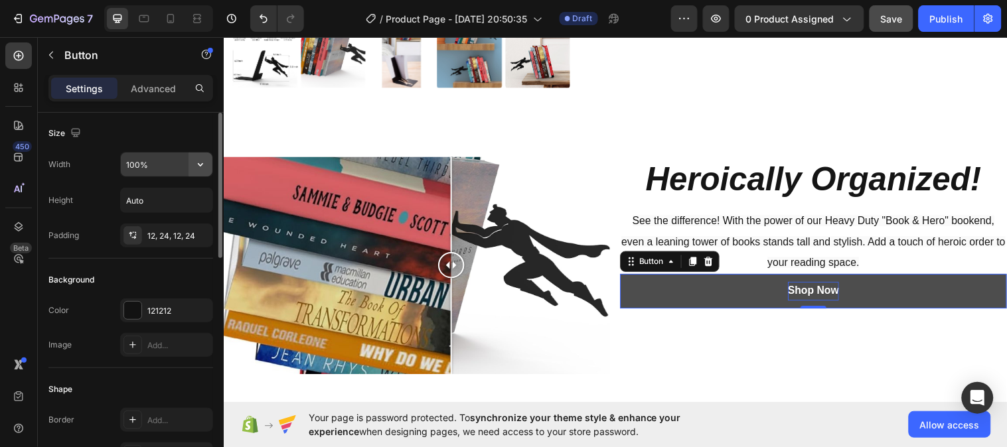
click at [201, 164] on icon "button" at bounding box center [200, 164] width 5 height 3
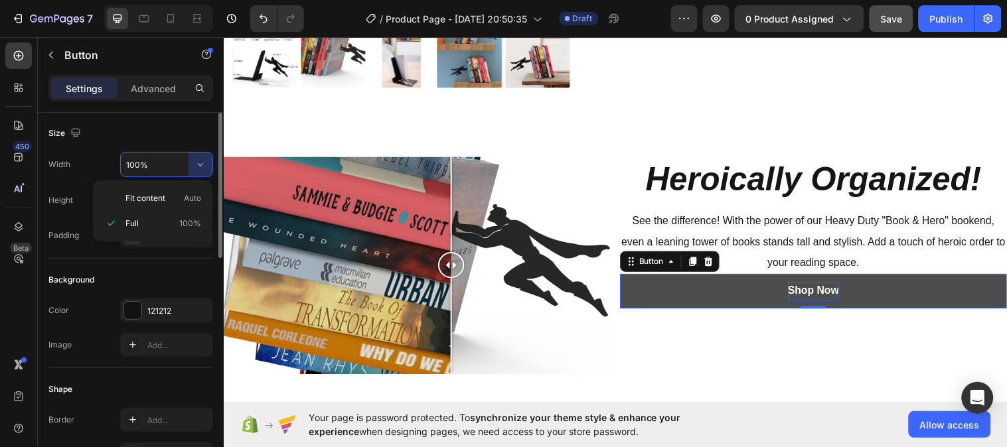
click at [157, 167] on input "100%" at bounding box center [167, 165] width 92 height 24
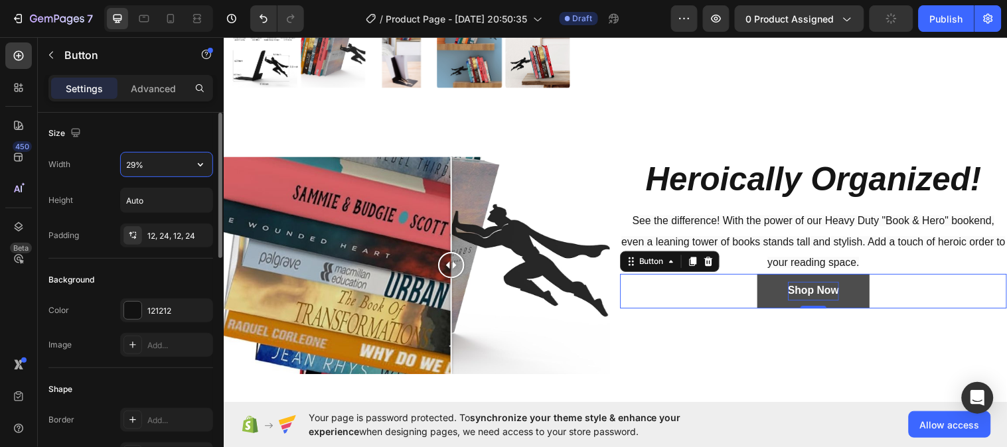
type input "30%"
click at [162, 201] on input "Auto" at bounding box center [167, 200] width 92 height 24
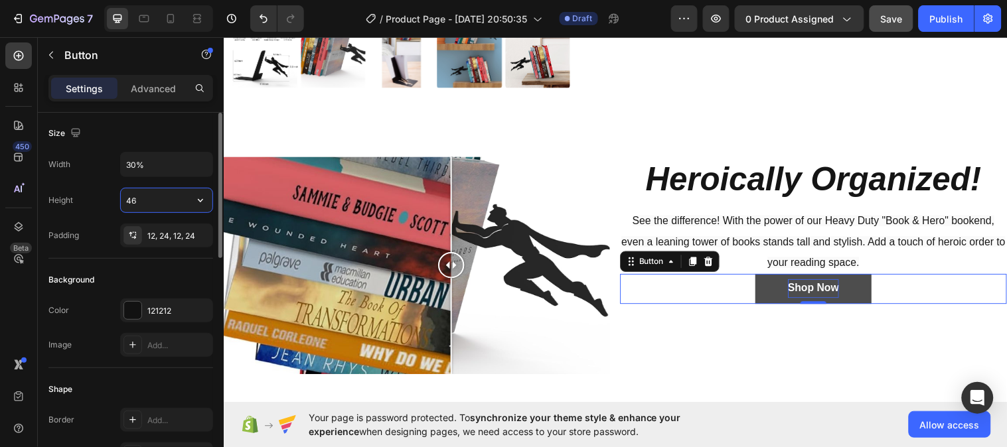
type input "45"
click at [160, 139] on div "Size" at bounding box center [130, 133] width 165 height 21
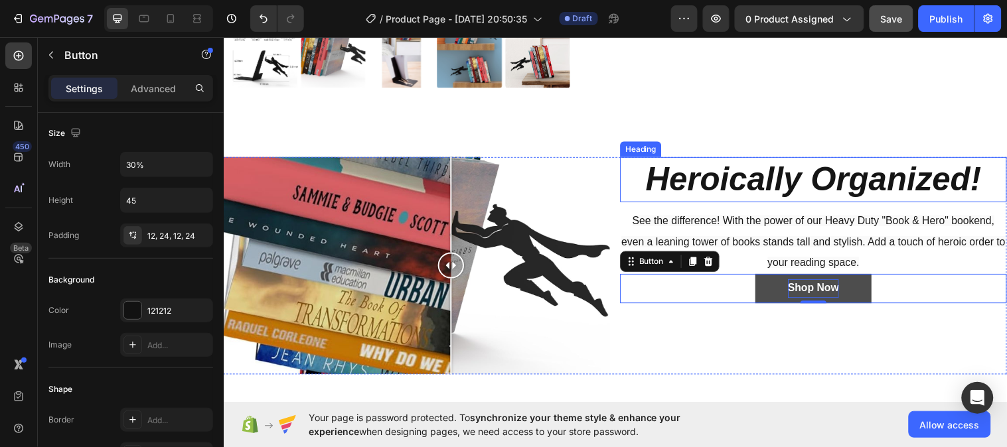
click at [996, 181] on p "⁠⁠⁠⁠⁠⁠⁠ Heroically Organized!" at bounding box center [823, 181] width 390 height 43
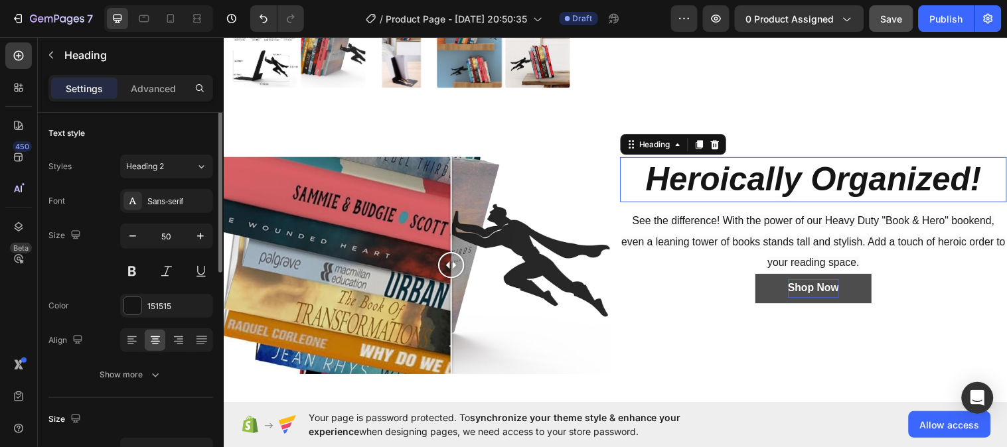
scroll to position [0, 0]
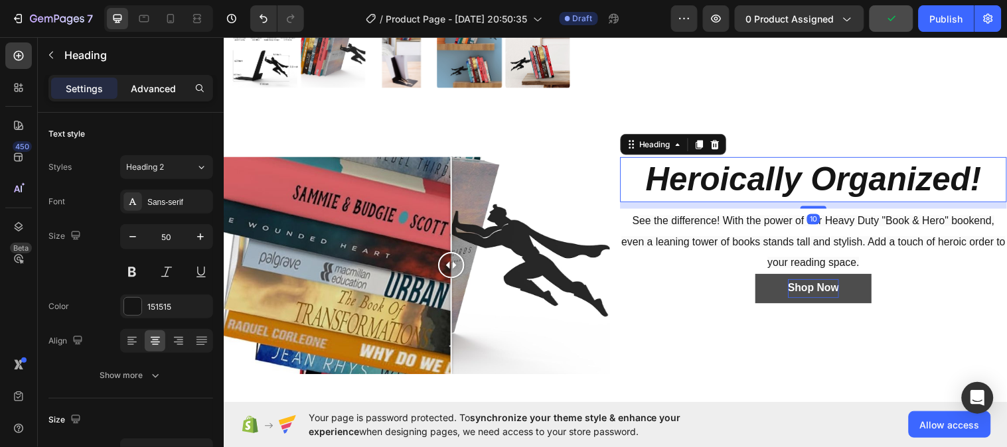
click at [177, 87] on div "Advanced" at bounding box center [153, 88] width 66 height 21
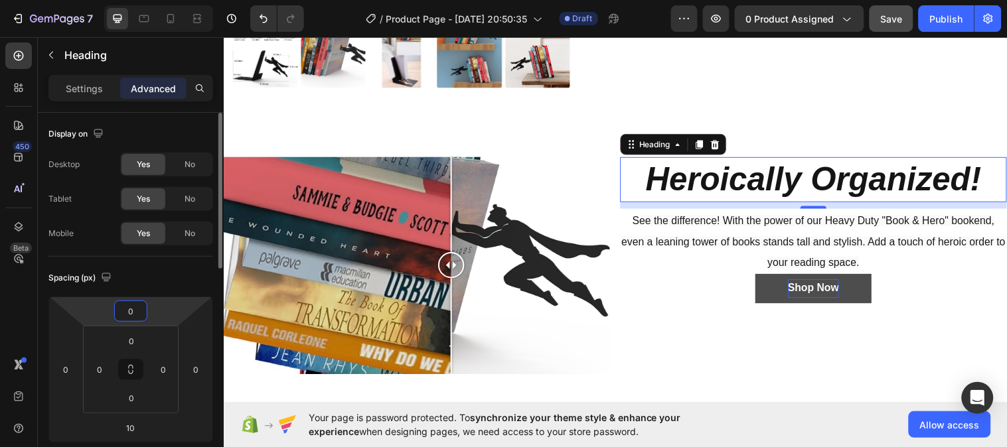
click at [135, 315] on input "0" at bounding box center [130, 311] width 27 height 20
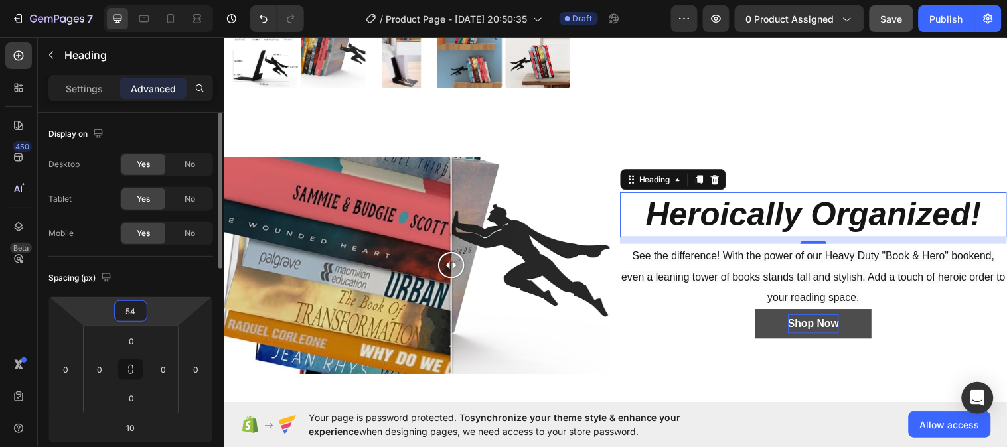
type input "55"
click at [184, 276] on div "Spacing (px)" at bounding box center [130, 277] width 165 height 21
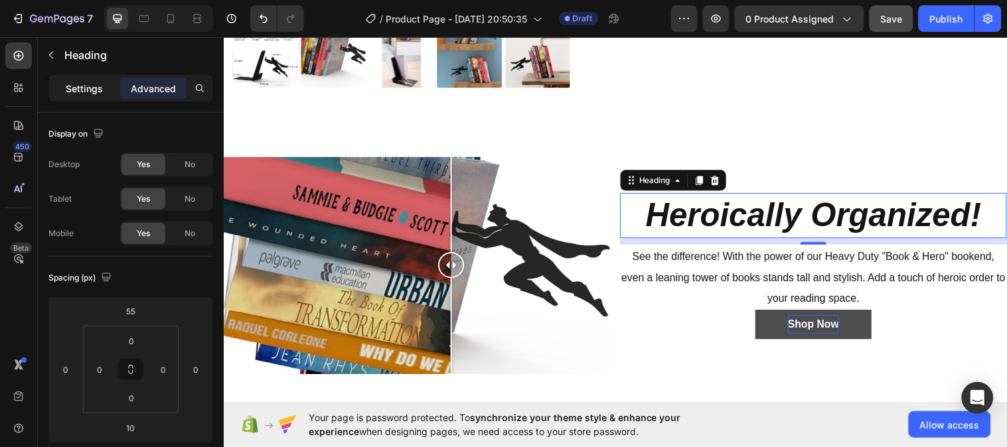
click at [88, 82] on p "Settings" at bounding box center [84, 89] width 37 height 14
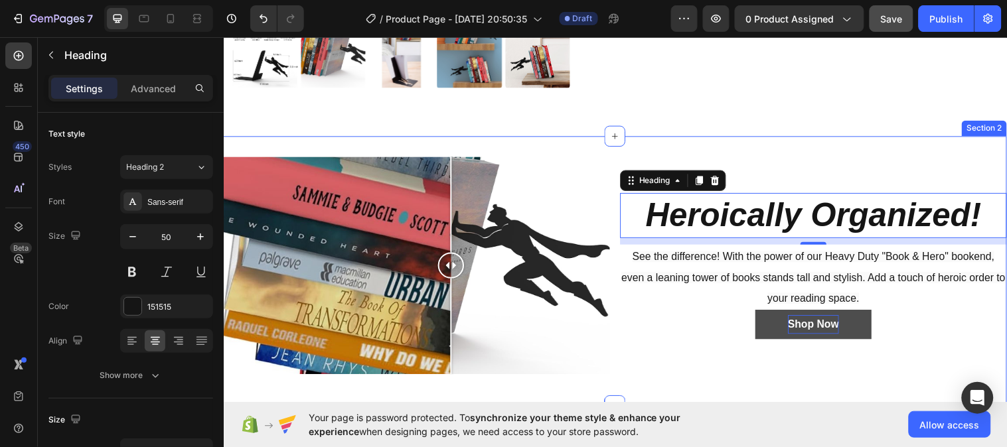
click at [756, 141] on div "Image Comparison ⁠⁠⁠⁠⁠⁠⁠ Heroically Organized! Heading 10 See the difference! W…" at bounding box center [621, 274] width 796 height 274
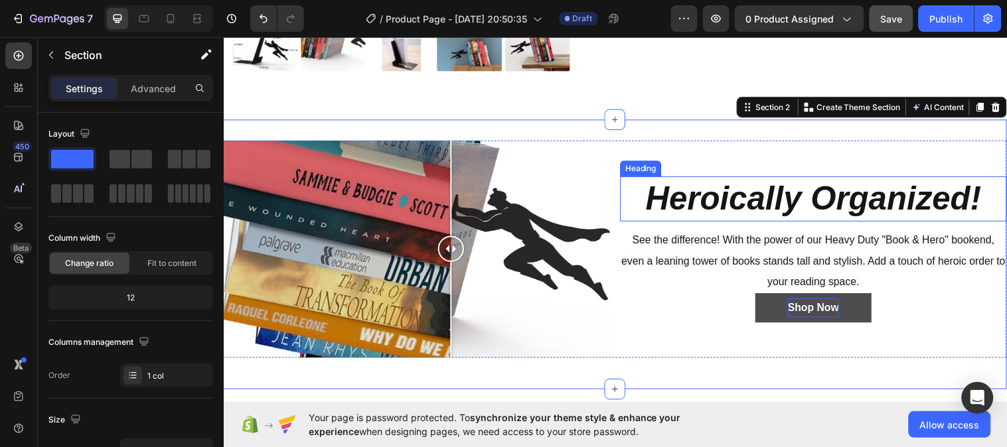
scroll to position [469, 0]
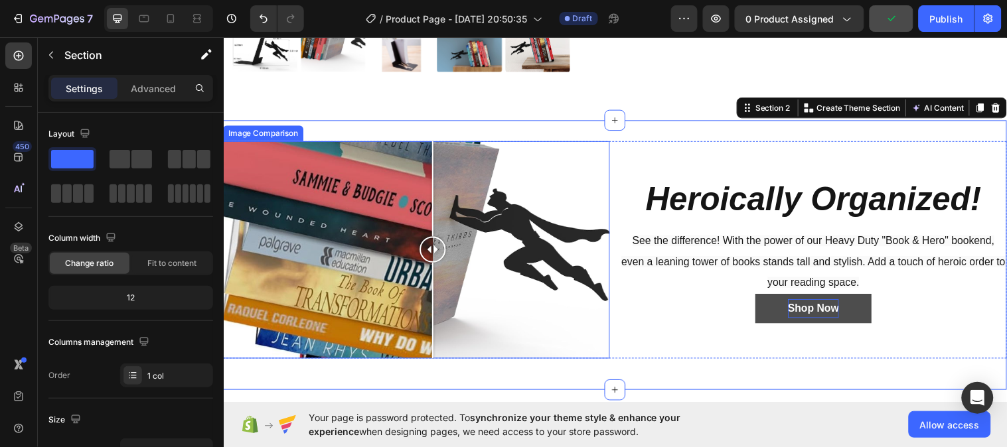
drag, startPoint x: 457, startPoint y: 246, endPoint x: 436, endPoint y: 270, distance: 32.0
click at [436, 270] on div at bounding box center [436, 253] width 27 height 221
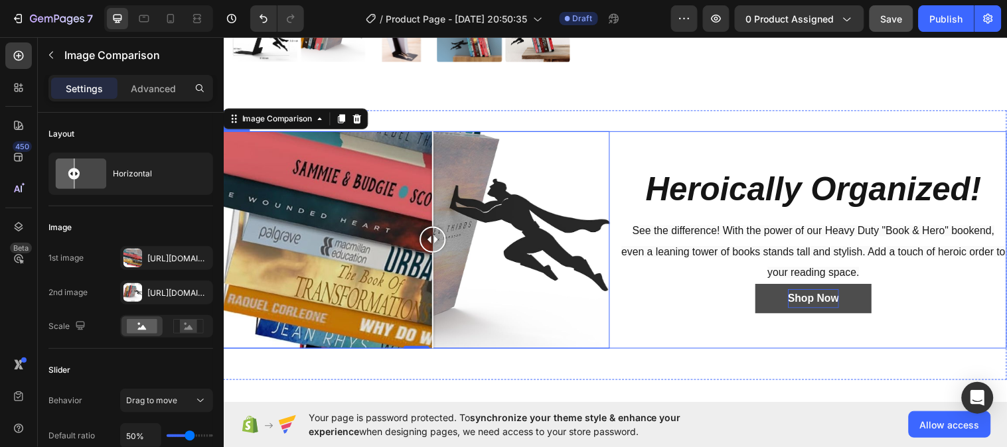
scroll to position [479, 0]
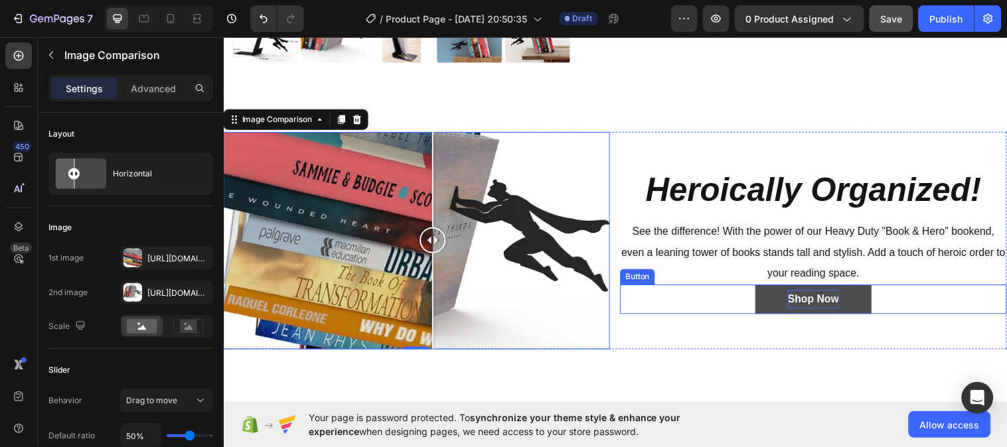
click at [771, 297] on button "Shop Now" at bounding box center [823, 304] width 118 height 30
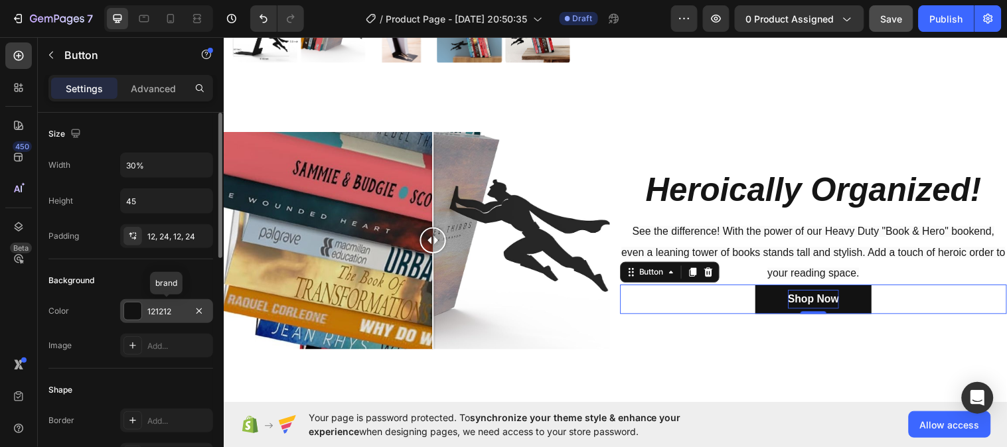
click at [153, 303] on div "121212" at bounding box center [166, 311] width 93 height 24
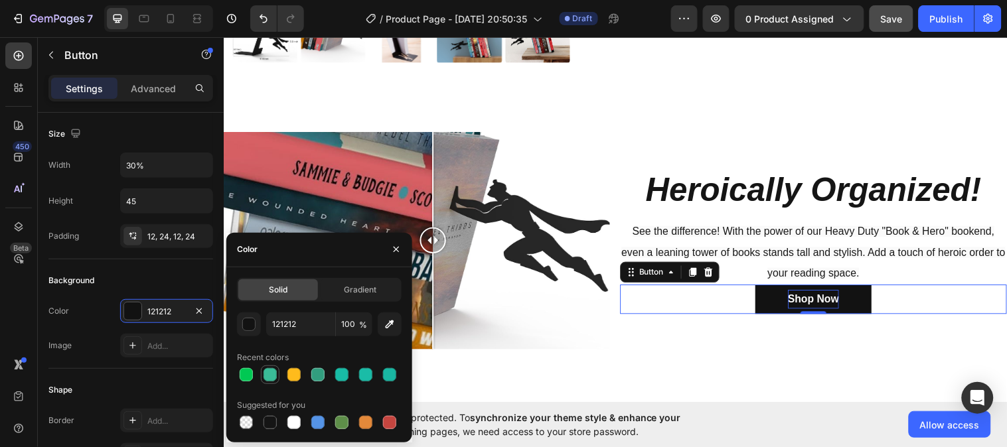
click at [269, 374] on div at bounding box center [270, 374] width 13 height 13
type input "3ABC98"
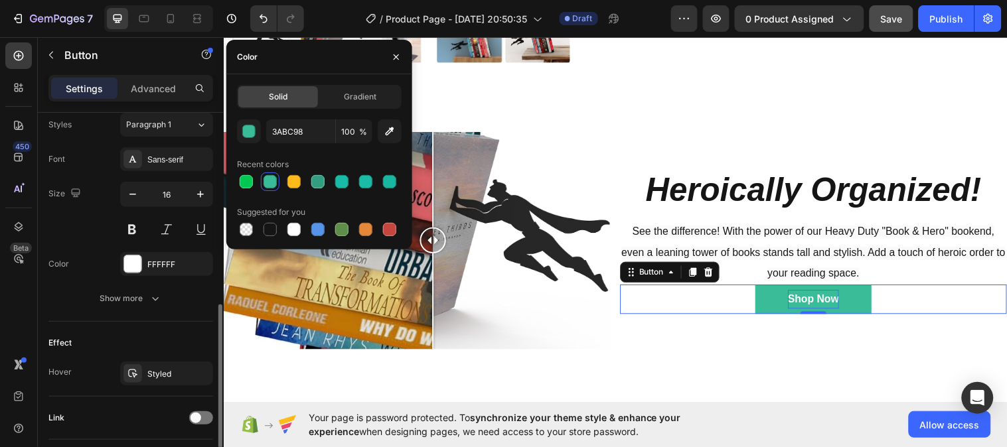
scroll to position [490, 0]
click at [157, 369] on div "Styled" at bounding box center [166, 373] width 38 height 12
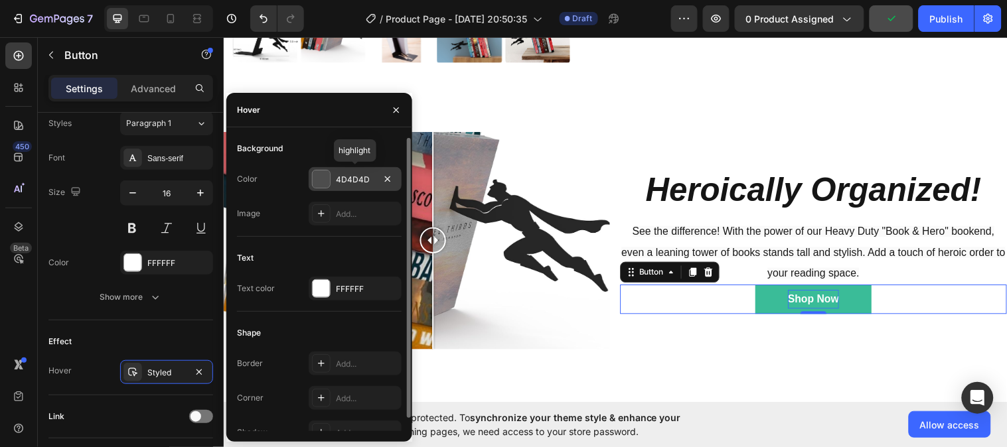
click at [352, 181] on div "4D4D4D" at bounding box center [355, 180] width 38 height 12
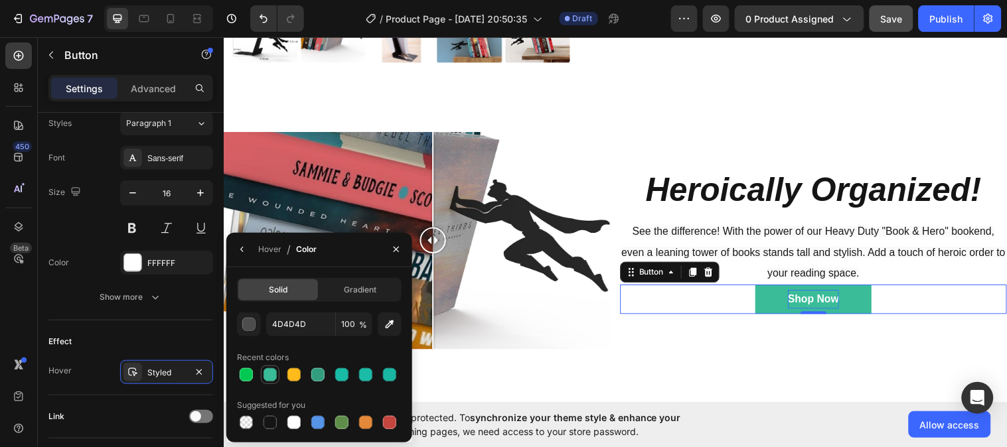
click at [272, 374] on div at bounding box center [270, 374] width 13 height 13
type input "3ABC98"
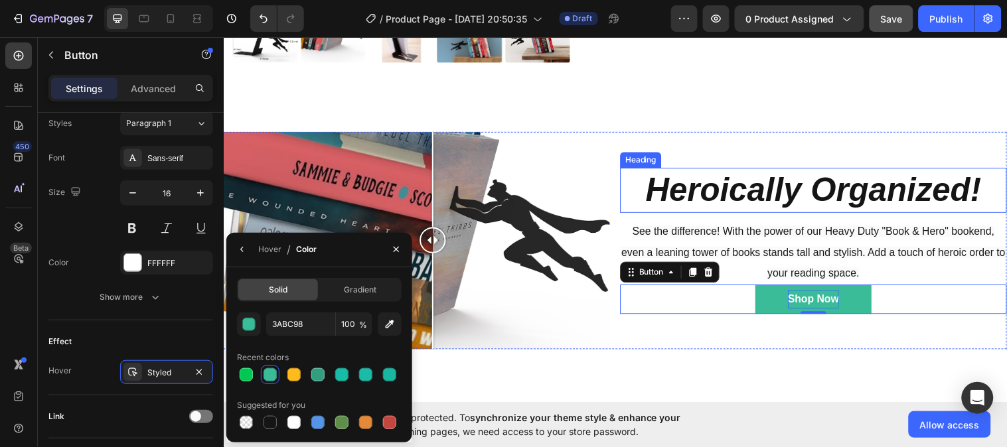
click at [773, 190] on strong "Heroically Organized!" at bounding box center [822, 192] width 341 height 37
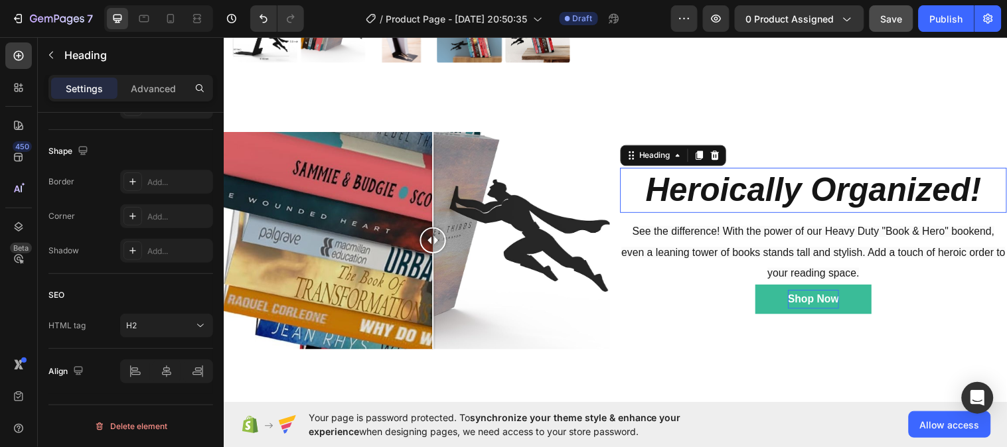
scroll to position [0, 0]
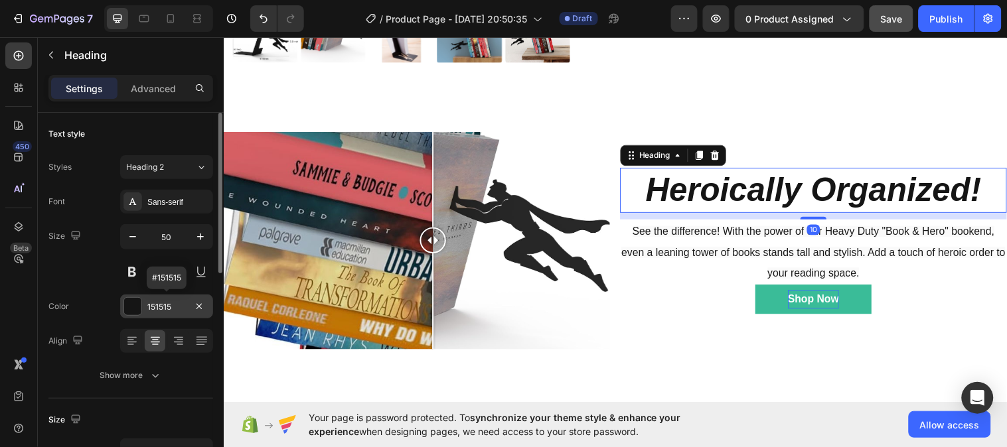
click at [149, 299] on div "151515" at bounding box center [166, 307] width 93 height 24
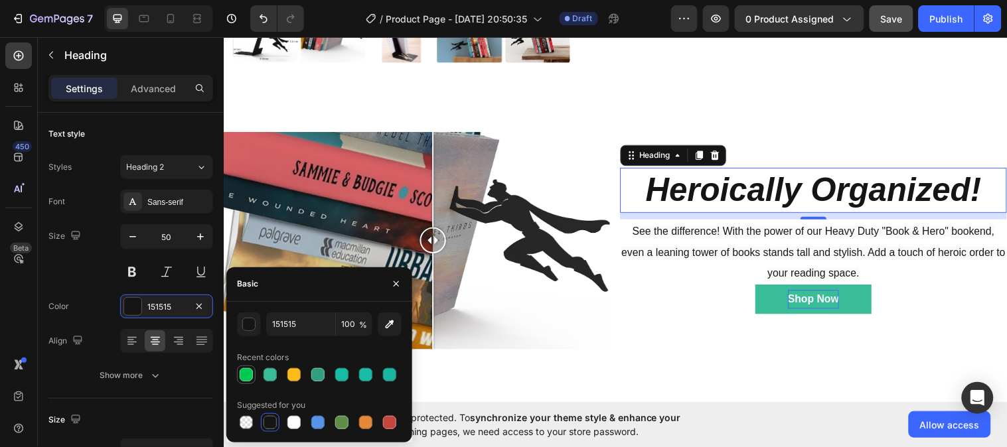
click at [249, 376] on div at bounding box center [246, 374] width 13 height 13
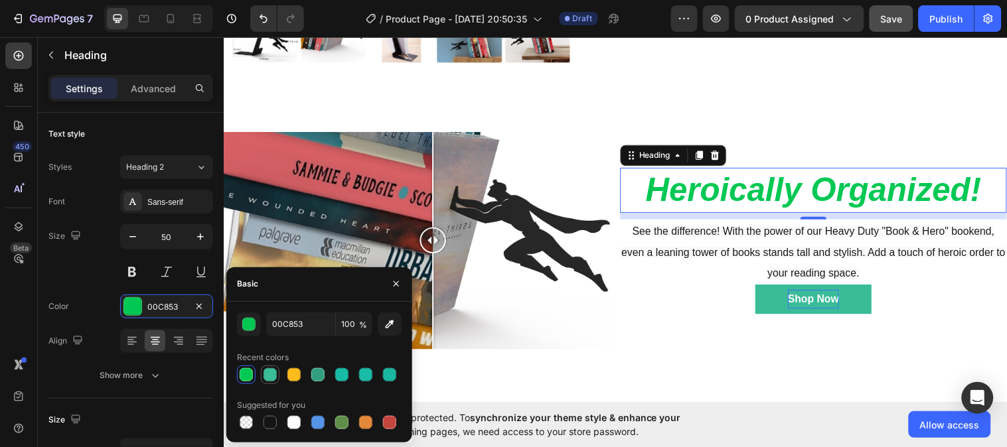
click at [269, 376] on div at bounding box center [270, 374] width 13 height 13
type input "3ABC98"
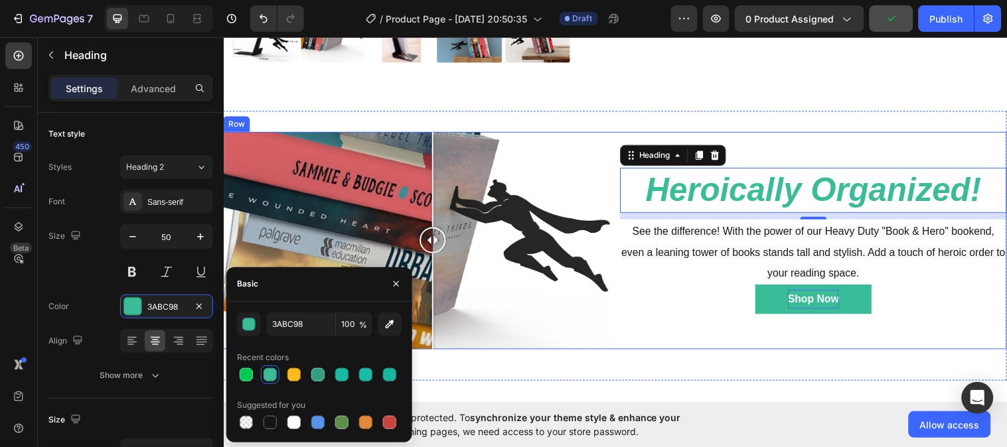
click at [684, 314] on div "⁠⁠⁠⁠⁠⁠⁠ Heroically Organized! Heading 10 See the difference! With the power of …" at bounding box center [823, 243] width 393 height 221
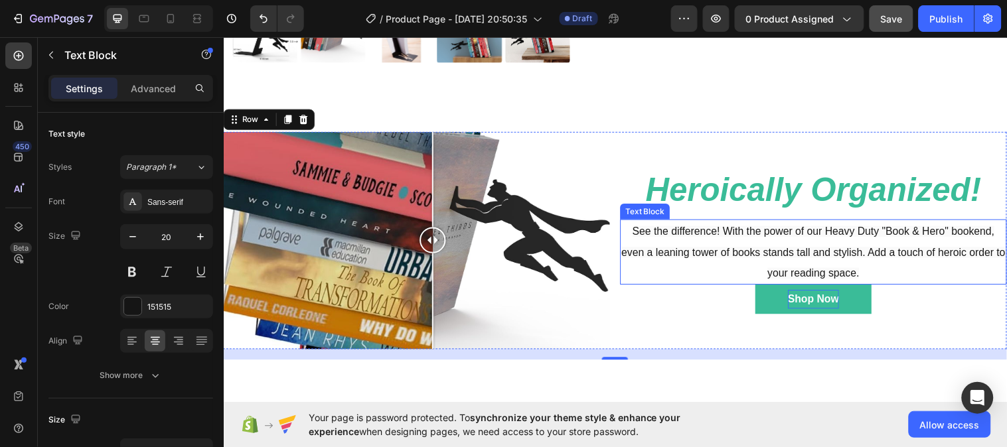
click at [794, 242] on p "See the difference! With the power of our Heavy Duty "Book & Hero" bookend, eve…" at bounding box center [823, 256] width 390 height 64
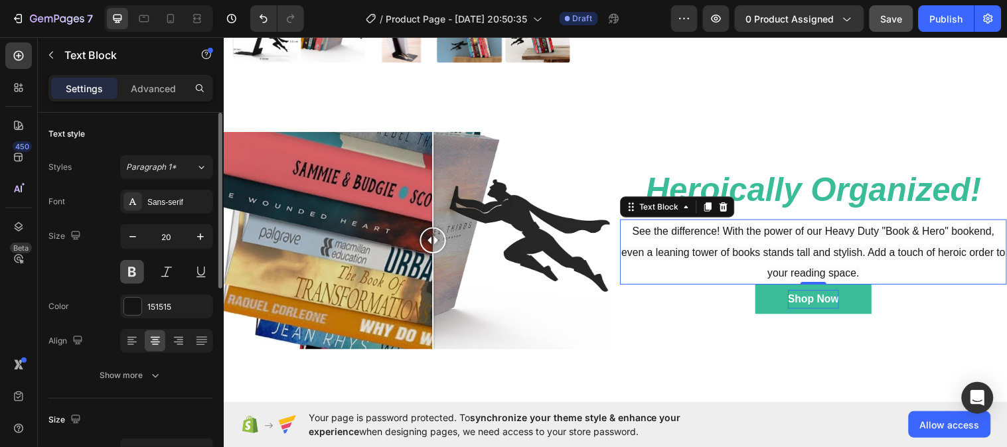
click at [129, 280] on button at bounding box center [132, 272] width 24 height 24
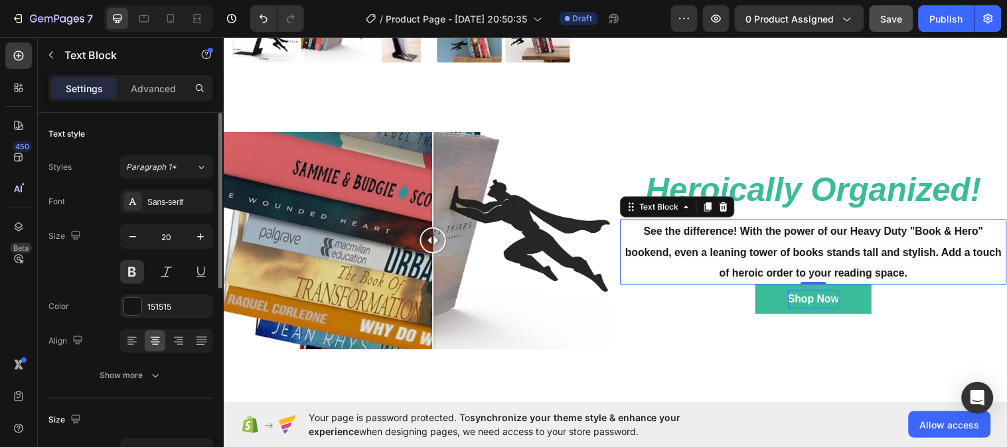
click at [102, 272] on div "Size 20" at bounding box center [130, 254] width 165 height 60
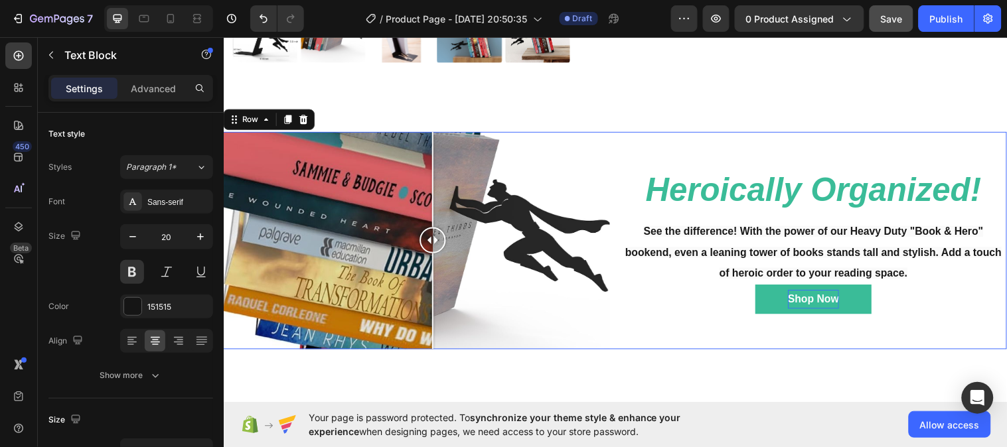
click at [668, 319] on div "⁠⁠⁠⁠⁠⁠⁠ Heroically Organized! Heading See the difference! With the power of our…" at bounding box center [823, 243] width 393 height 221
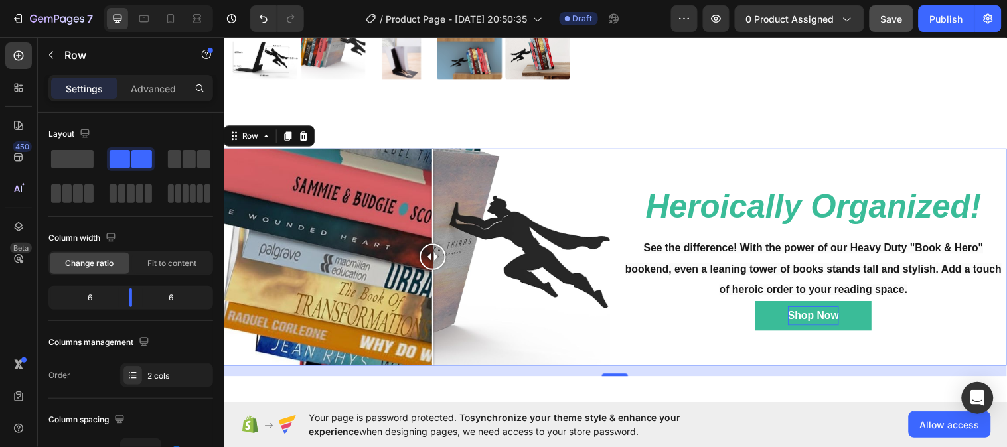
scroll to position [465, 0]
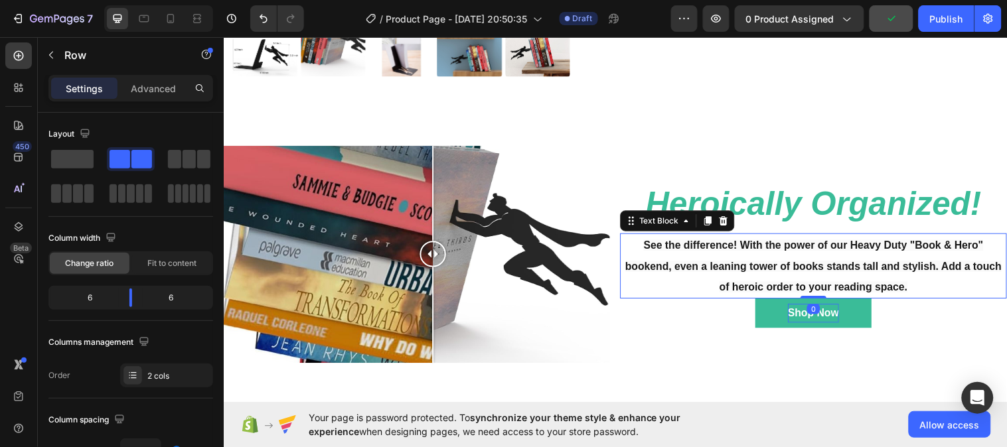
click at [842, 247] on span "See the difference! With the power of our Heavy Duty "Book & Hero" bookend, eve…" at bounding box center [823, 270] width 382 height 54
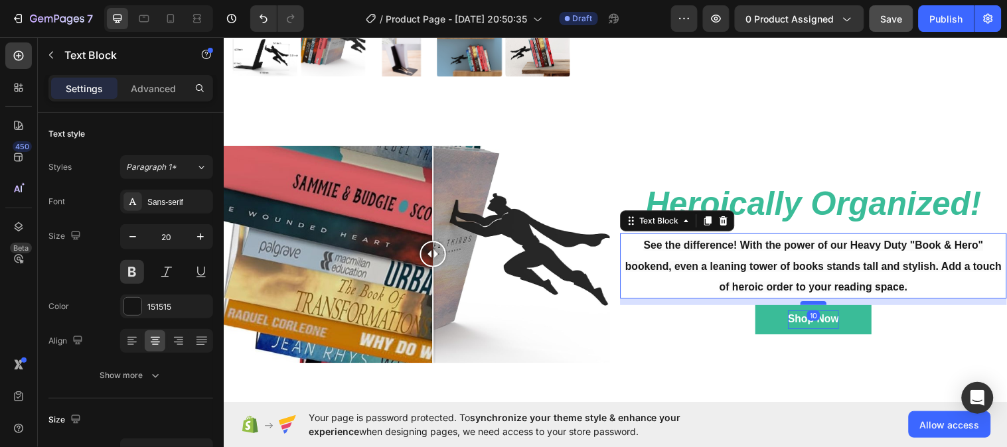
click at [818, 305] on div at bounding box center [823, 307] width 27 height 4
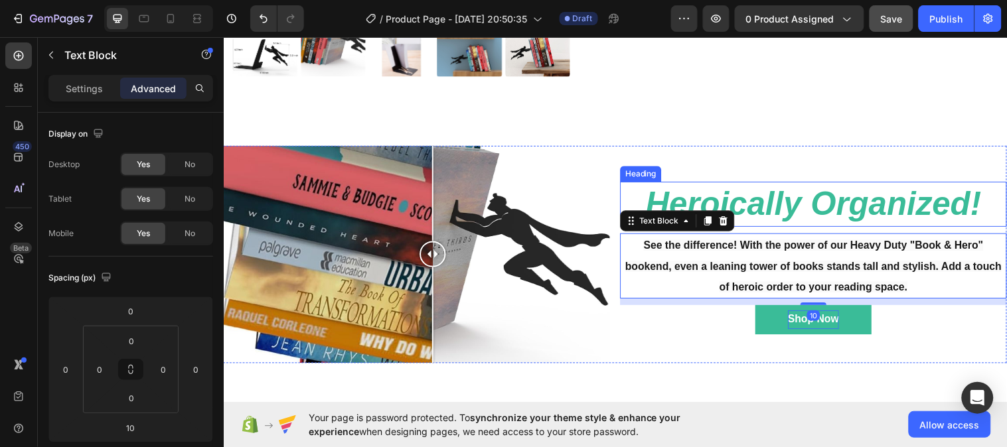
click at [856, 204] on strong "Heroically Organized!" at bounding box center [822, 206] width 341 height 37
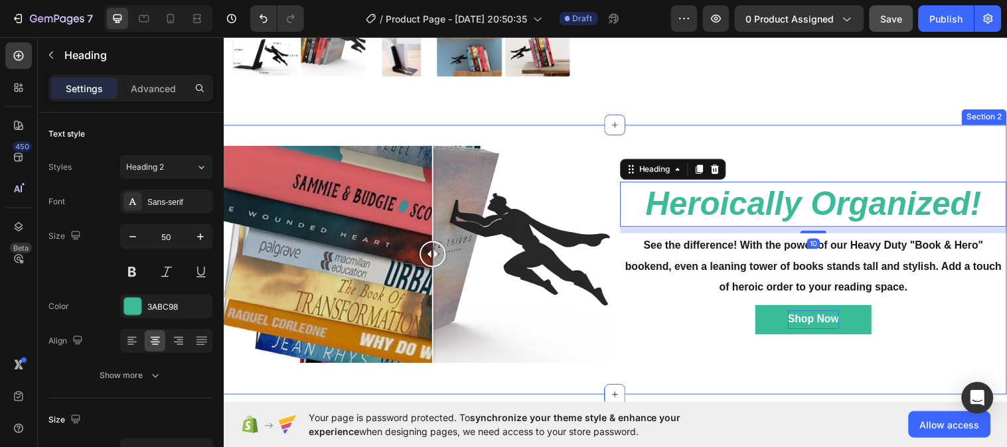
click at [917, 147] on div "⁠⁠⁠⁠⁠⁠⁠ Heroically Organized! Heading 10 See the difference! With the power of …" at bounding box center [823, 257] width 393 height 221
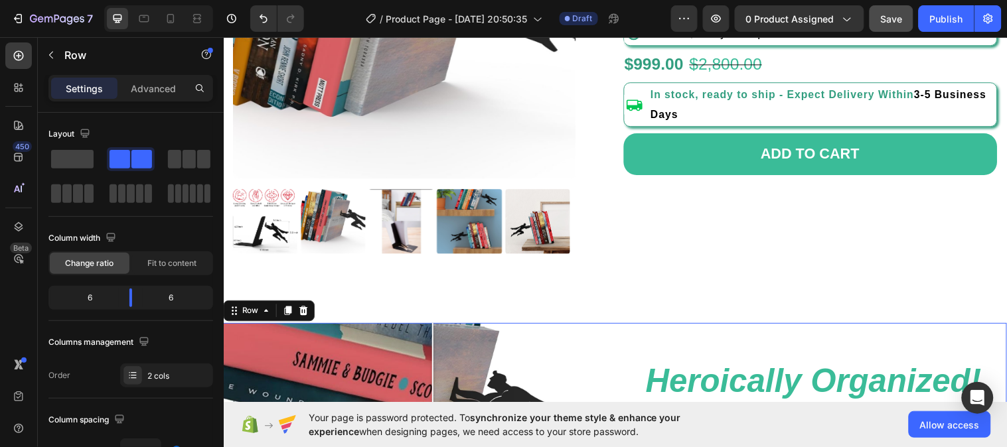
scroll to position [285, 0]
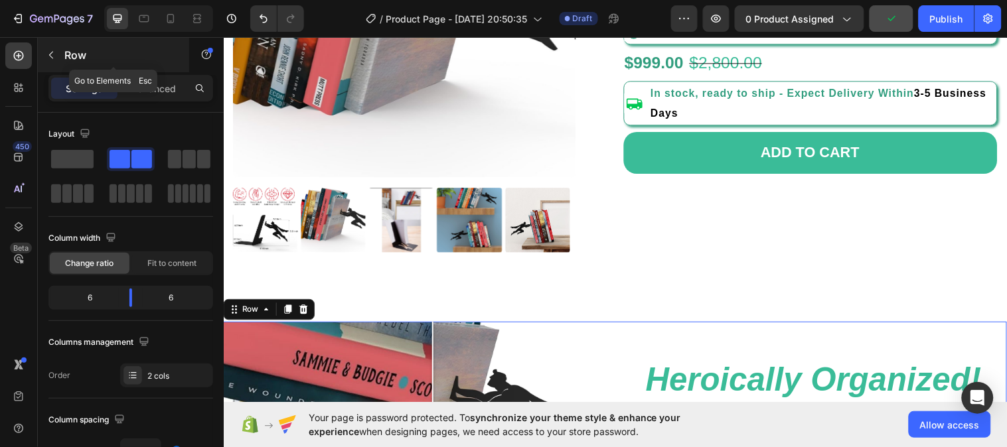
click at [56, 54] on icon "button" at bounding box center [51, 55] width 11 height 11
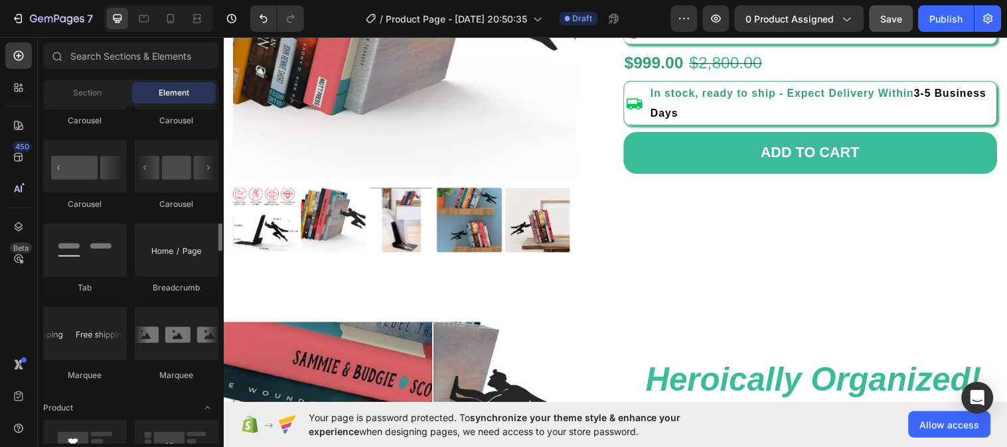
scroll to position [1404, 0]
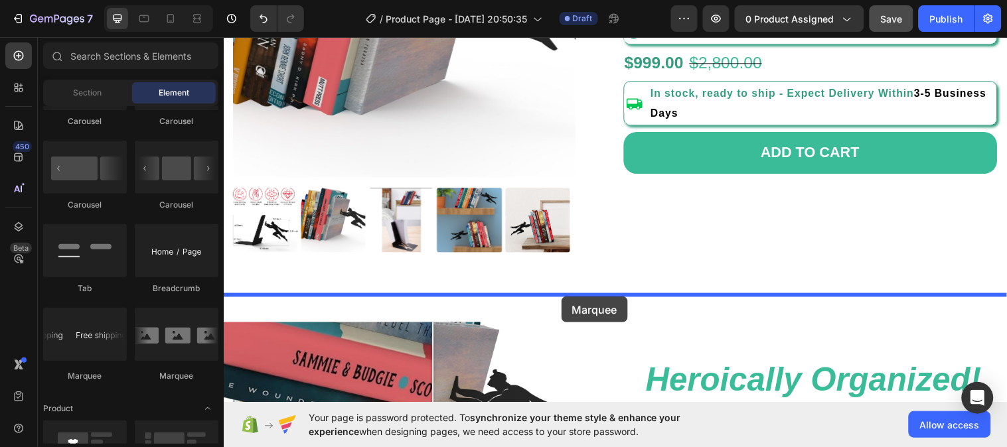
drag, startPoint x: 313, startPoint y: 376, endPoint x: 565, endPoint y: 301, distance: 264.0
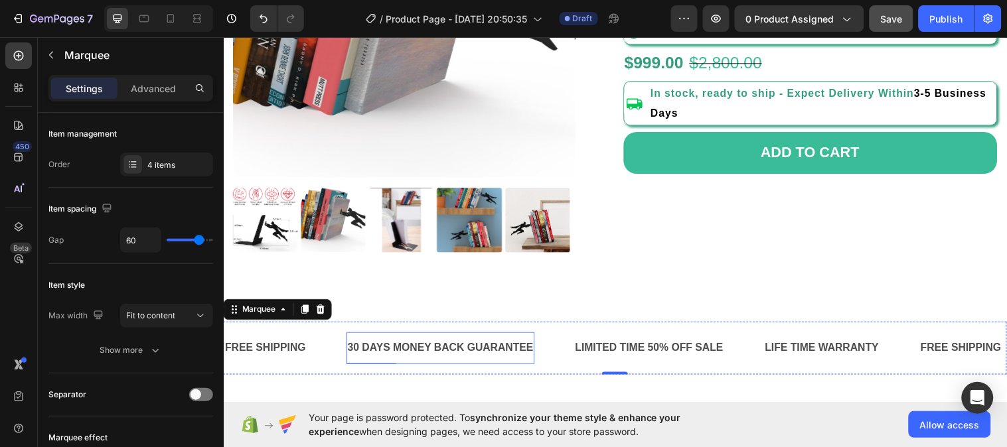
click at [438, 347] on div "30 DAYS MONEY BACK GUARANTEE" at bounding box center [444, 353] width 192 height 22
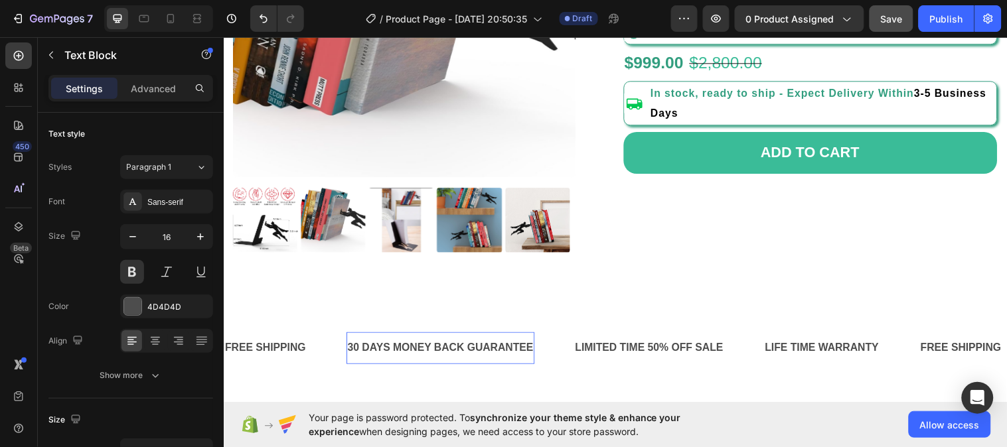
click at [438, 347] on div "30 DAYS MONEY BACK GUARANTEE" at bounding box center [444, 353] width 192 height 22
click at [438, 347] on p "30 DAYS MONEY BACK GUARANTEE" at bounding box center [444, 353] width 189 height 19
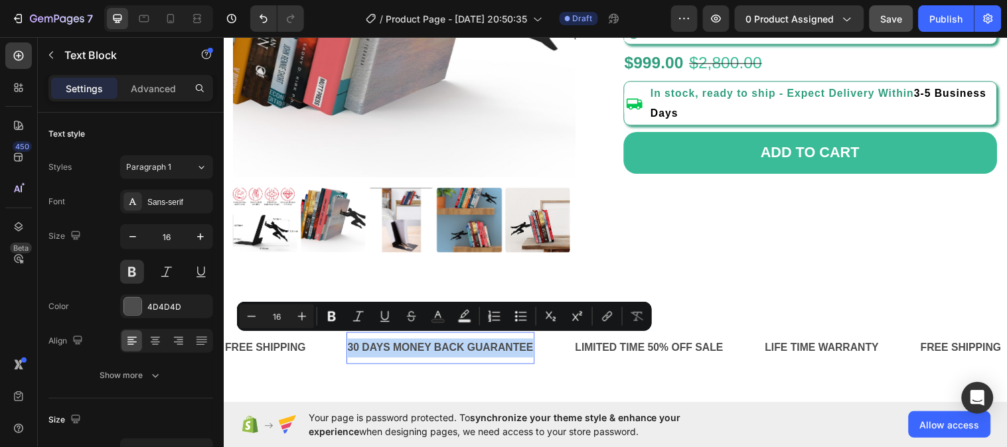
click at [438, 347] on p "30 DAYS MONEY BACK GUARANTEE" at bounding box center [444, 353] width 189 height 19
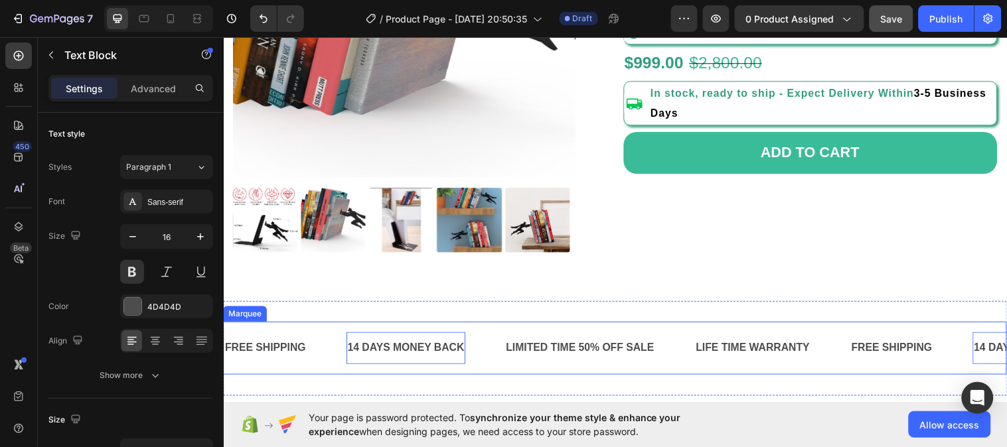
drag, startPoint x: 698, startPoint y: 351, endPoint x: 542, endPoint y: 353, distance: 156.7
click at [542, 353] on div "LIMITED TIME 50% OFF SALE Text Block" at bounding box center [605, 353] width 193 height 33
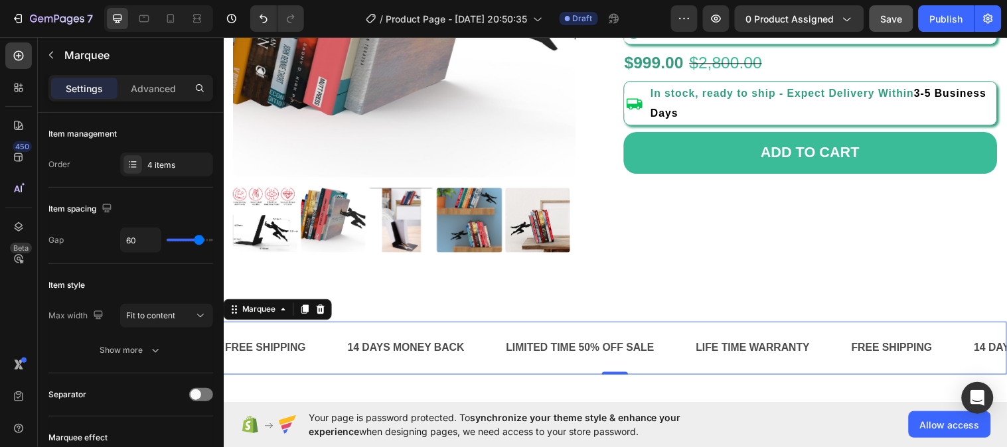
click at [483, 350] on div "14 DAYS MONEY BACK Text Block" at bounding box center [428, 353] width 161 height 33
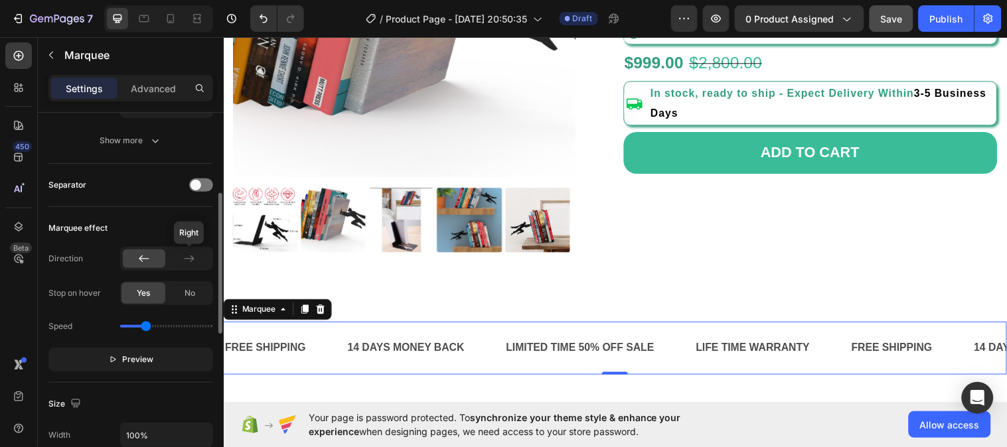
scroll to position [210, 0]
click at [125, 355] on span "Preview" at bounding box center [138, 358] width 31 height 13
drag, startPoint x: 141, startPoint y: 327, endPoint x: 131, endPoint y: 327, distance: 10.6
type input "0.3"
click at [131, 327] on input "range" at bounding box center [166, 326] width 93 height 3
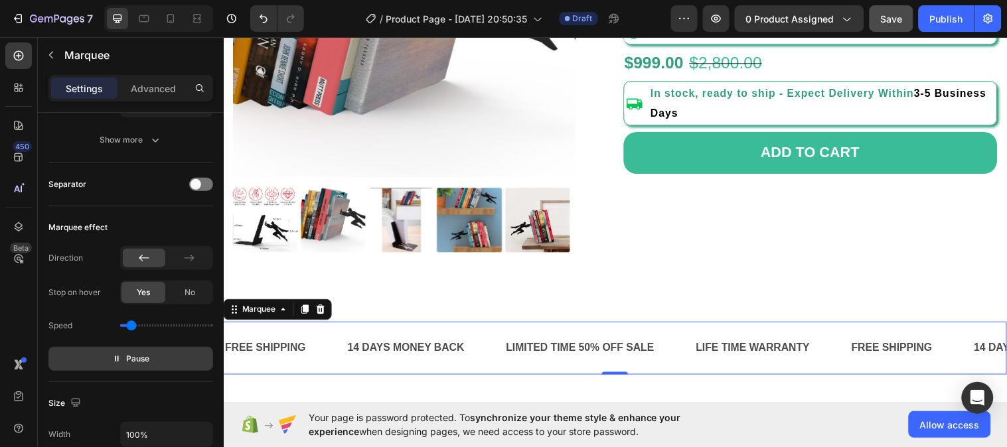
click at [860, 362] on div "FREE SHIPPING Text Block" at bounding box center [922, 353] width 125 height 33
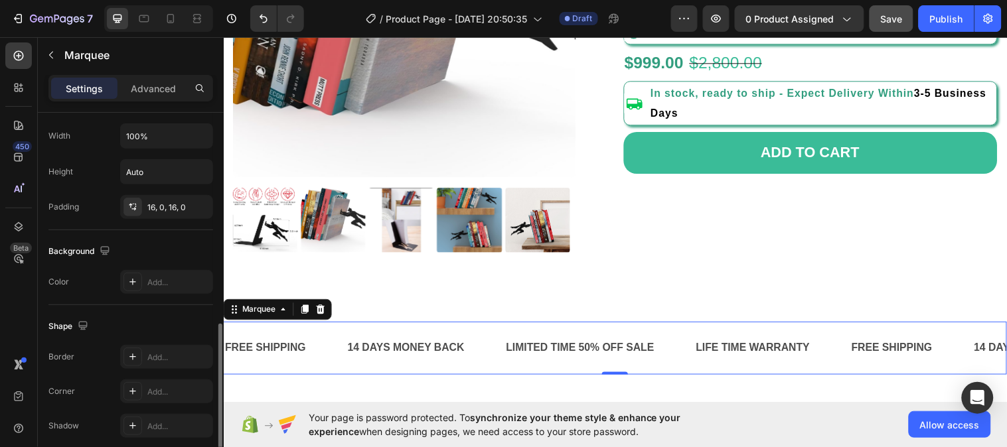
scroll to position [524, 0]
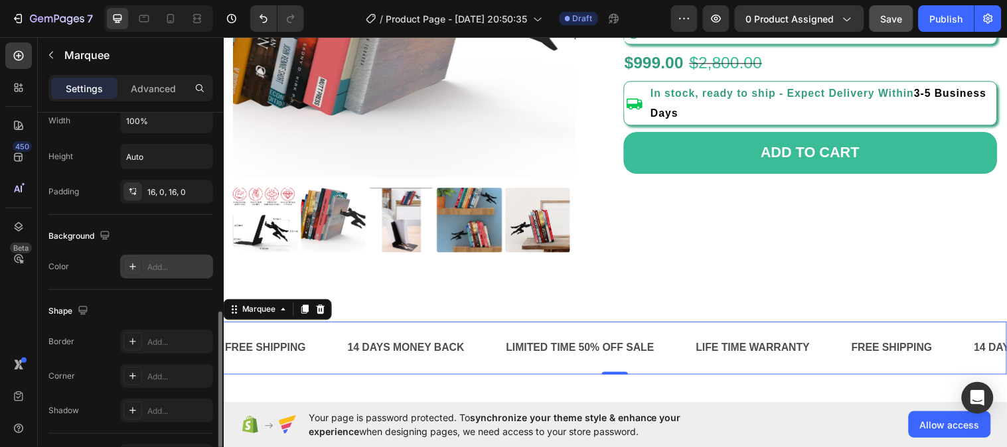
click at [163, 269] on div "Add..." at bounding box center [178, 268] width 62 height 12
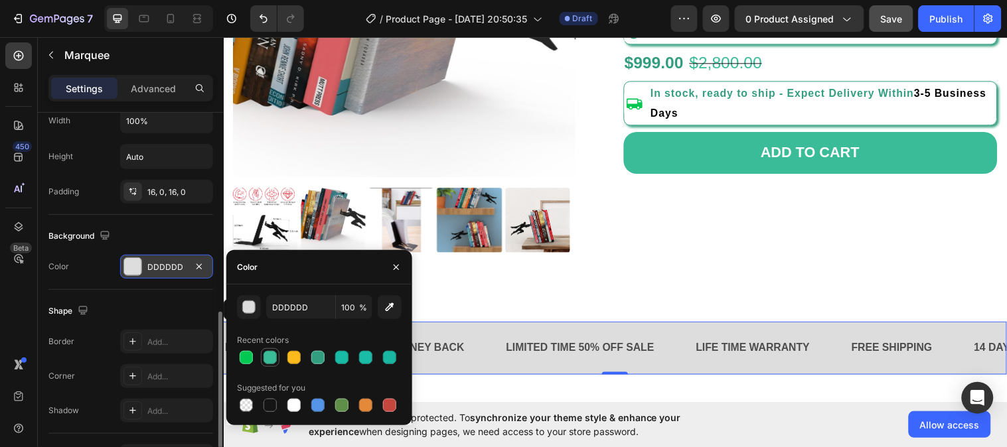
click at [269, 359] on div at bounding box center [270, 357] width 13 height 13
type input "3ABC98"
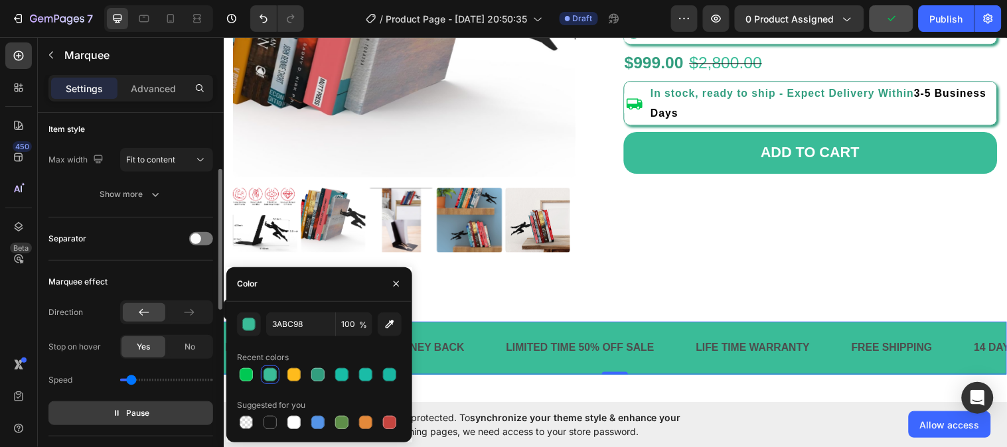
scroll to position [161, 0]
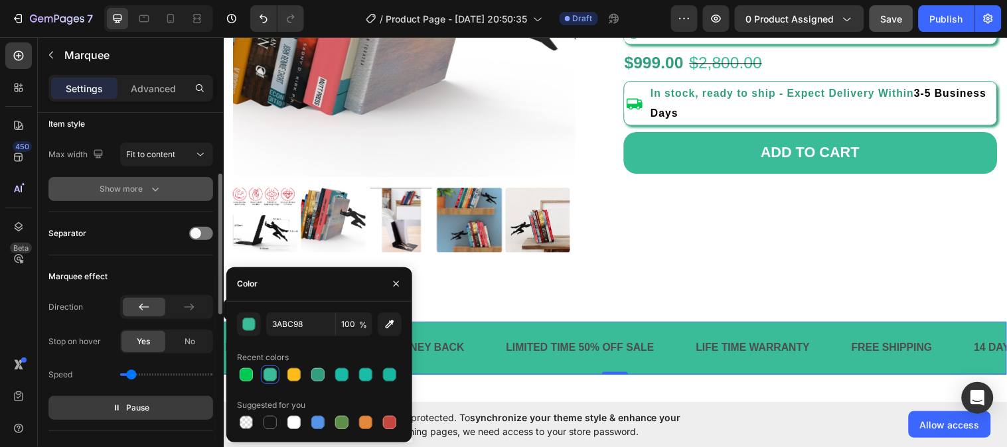
click at [156, 193] on icon "button" at bounding box center [155, 189] width 13 height 13
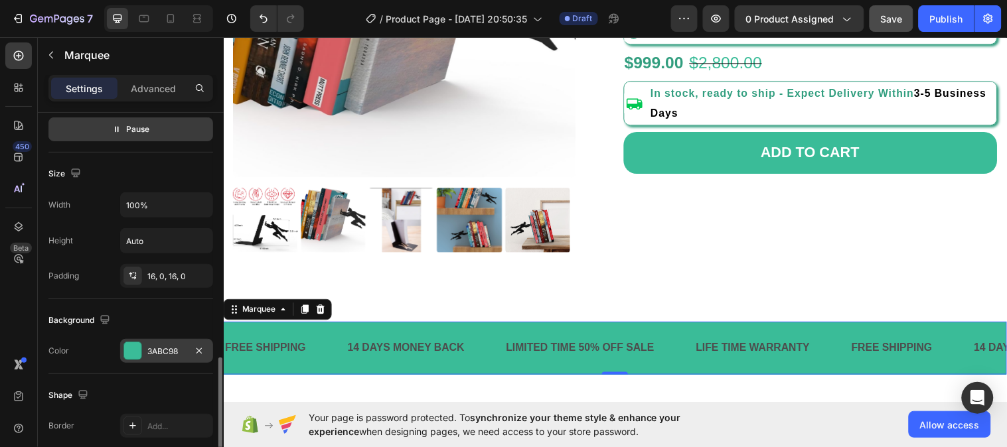
scroll to position [566, 0]
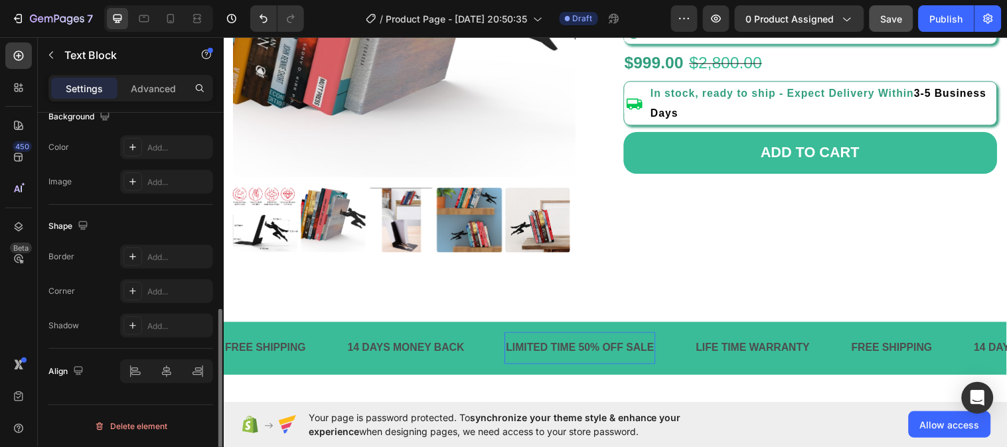
scroll to position [0, 0]
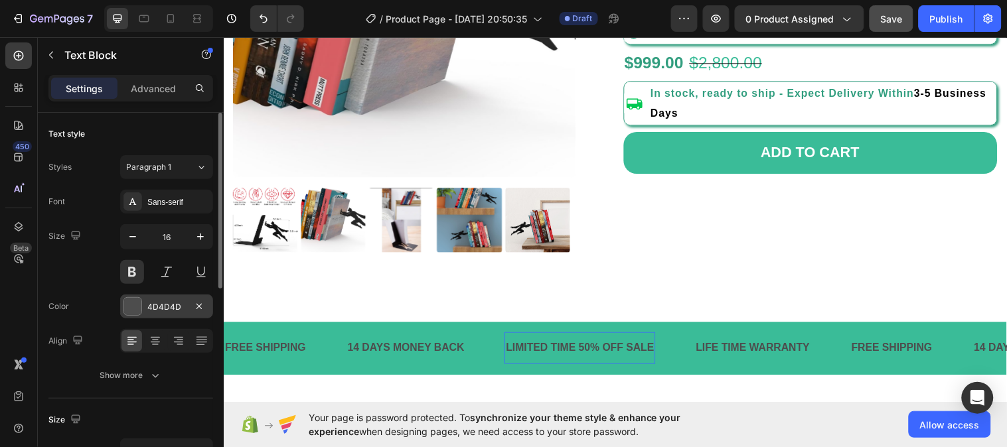
click at [163, 313] on div "4D4D4D" at bounding box center [166, 307] width 38 height 12
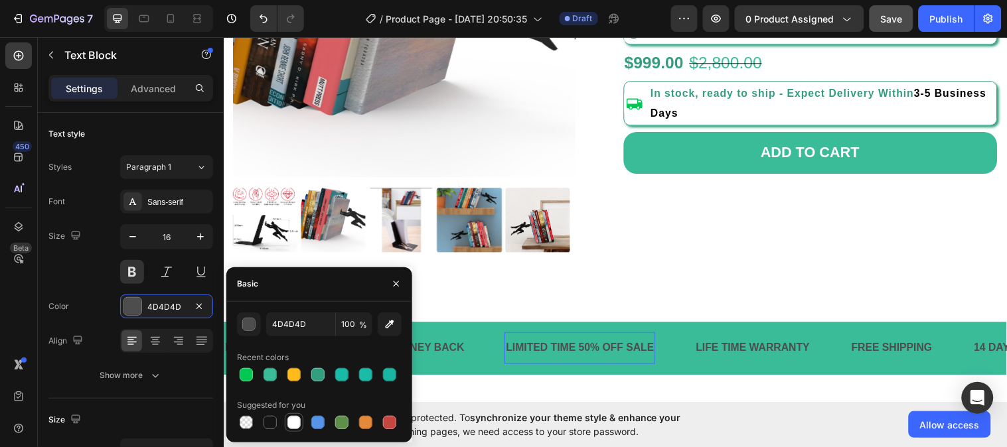
click at [299, 426] on div at bounding box center [293, 422] width 13 height 13
type input "FFFFFF"
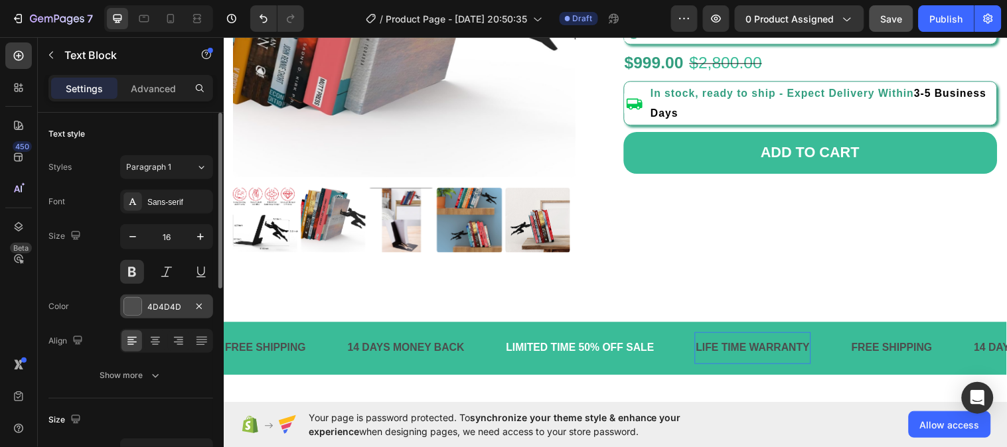
click at [155, 299] on div "4D4D4D" at bounding box center [166, 307] width 93 height 24
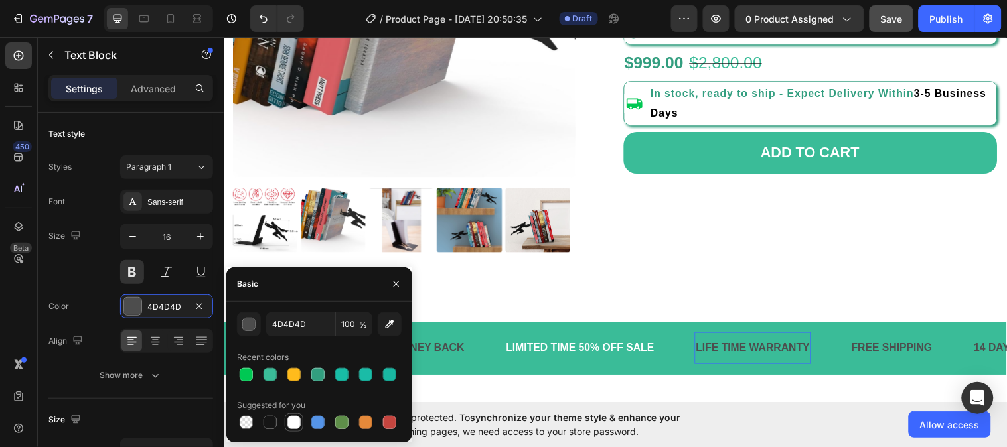
click at [293, 416] on div at bounding box center [293, 422] width 13 height 13
type input "FFFFFF"
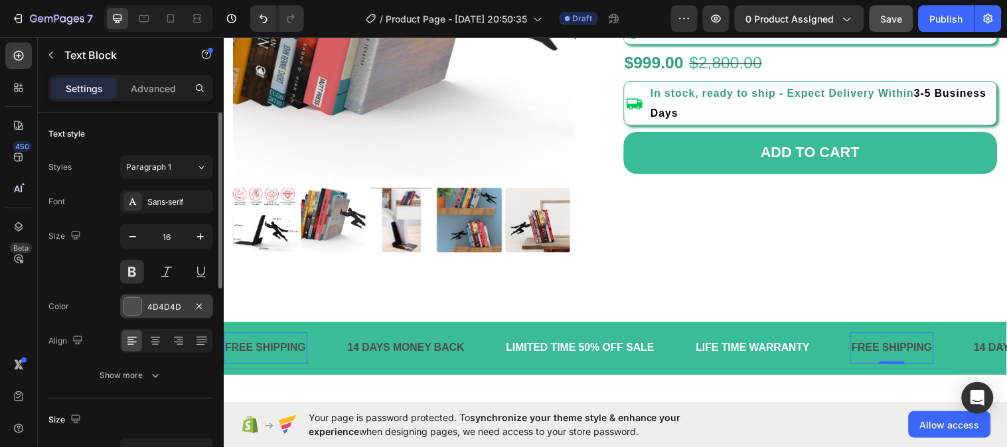
click at [161, 309] on div "4D4D4D" at bounding box center [166, 307] width 38 height 12
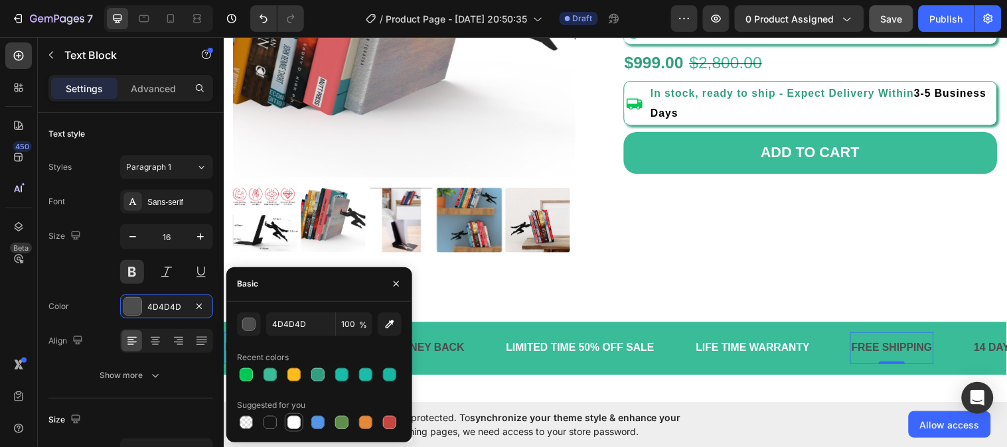
click at [293, 425] on div at bounding box center [293, 422] width 13 height 13
type input "FFFFFF"
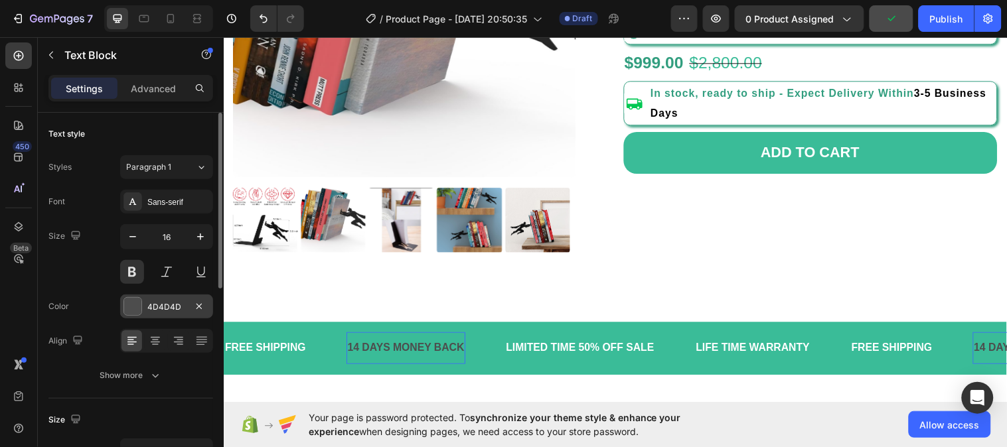
click at [149, 309] on div "4D4D4D" at bounding box center [166, 307] width 38 height 12
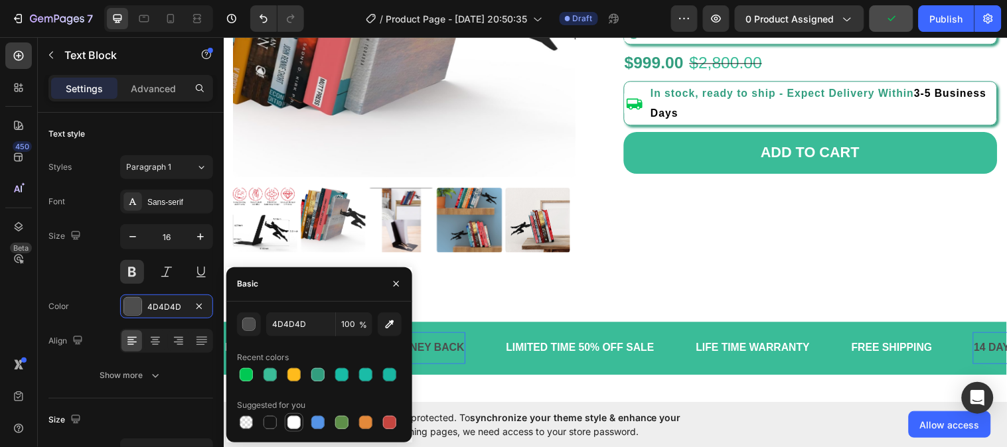
click at [295, 417] on div at bounding box center [293, 422] width 13 height 13
type input "FFFFFF"
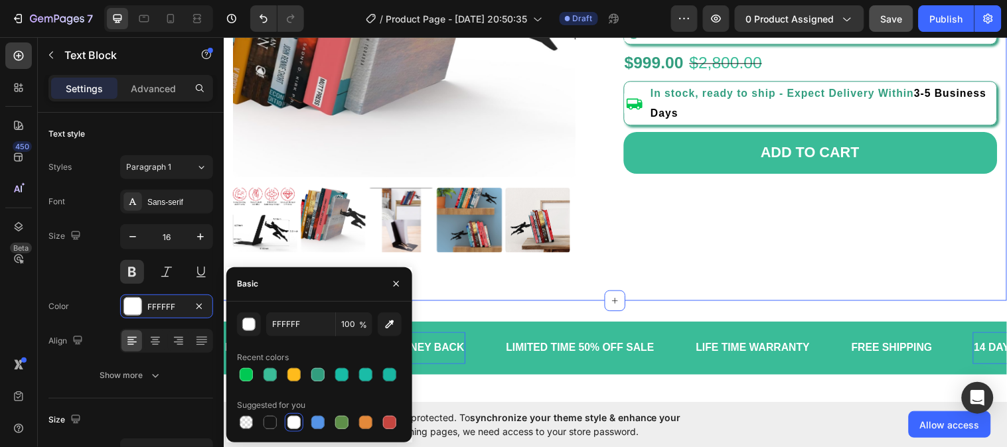
click at [713, 278] on div "Product Images Icon Icon Icon Icon Icon Icon List 2,500+ Verified Reviews! Text…" at bounding box center [621, 41] width 796 height 527
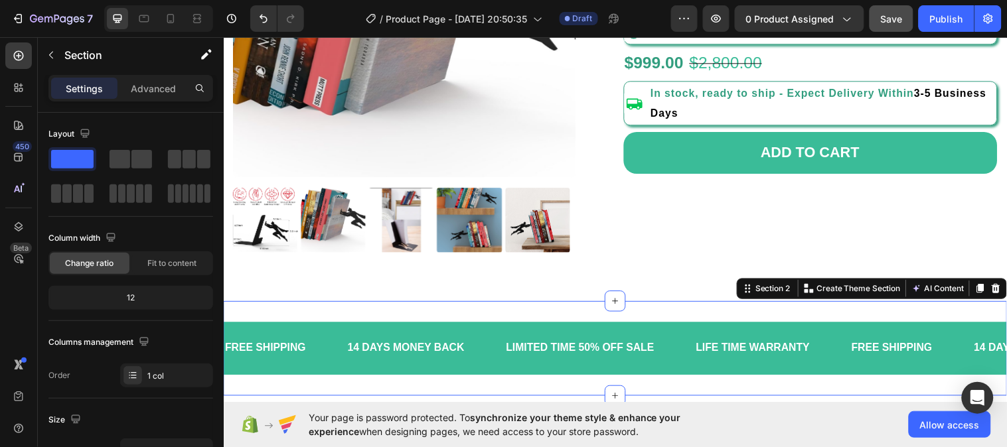
click at [678, 305] on div "FREE SHIPPING Text Block 14 DAYS MONEY BACK Text Block LIMITED TIME 50% OFF SAL…" at bounding box center [621, 353] width 796 height 96
click at [159, 84] on p "Advanced" at bounding box center [153, 89] width 45 height 14
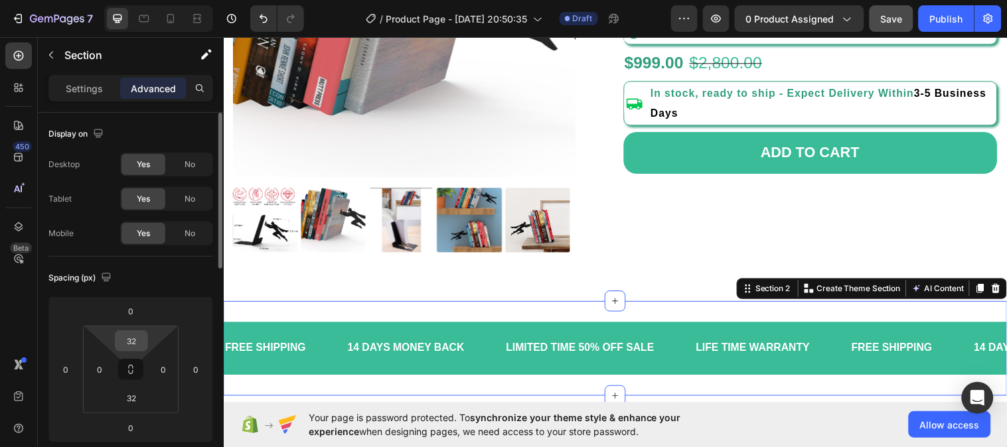
click at [137, 341] on input "32" at bounding box center [131, 341] width 27 height 20
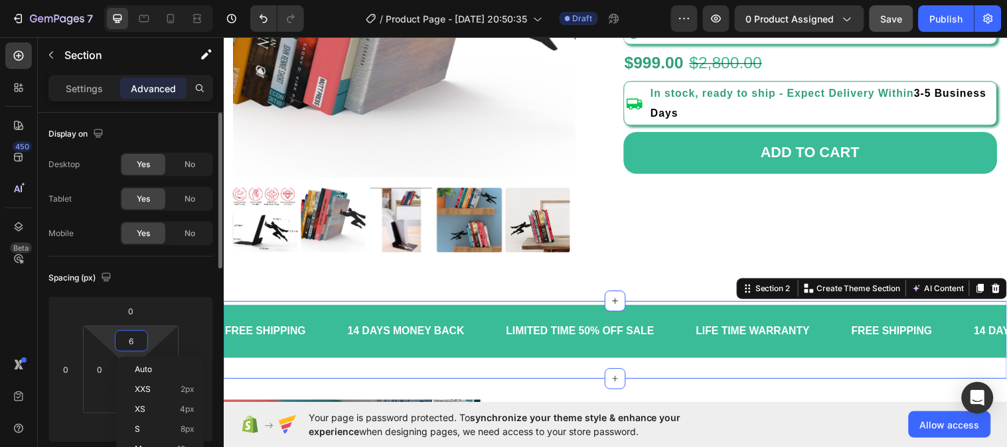
type input "5"
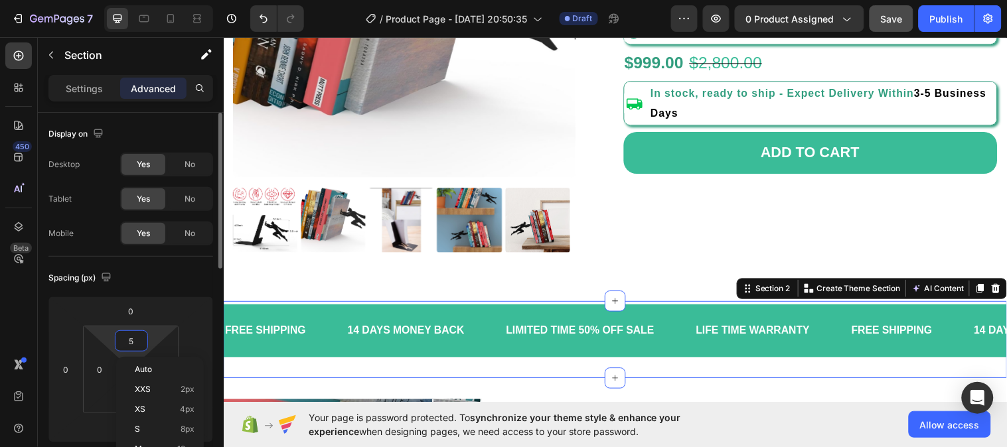
click at [178, 286] on div "Spacing (px)" at bounding box center [130, 277] width 165 height 21
click at [140, 399] on input "32" at bounding box center [131, 398] width 27 height 20
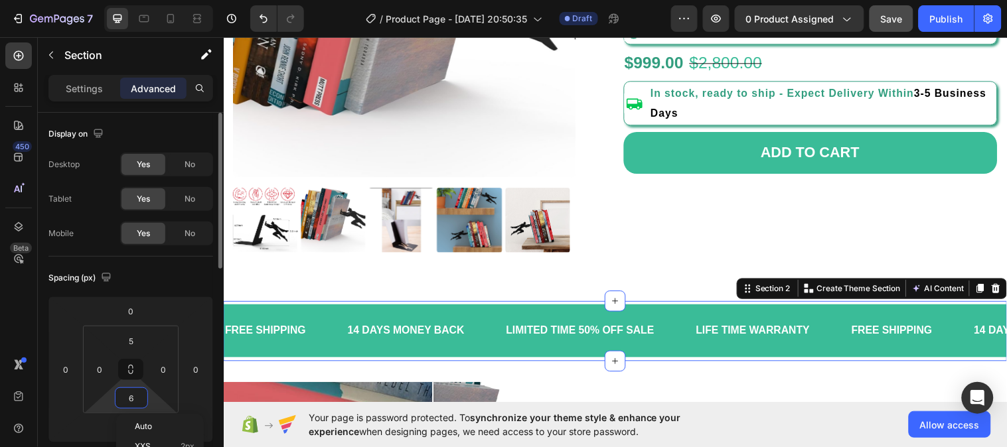
type input "5"
click at [188, 279] on div "Spacing (px)" at bounding box center [130, 277] width 165 height 21
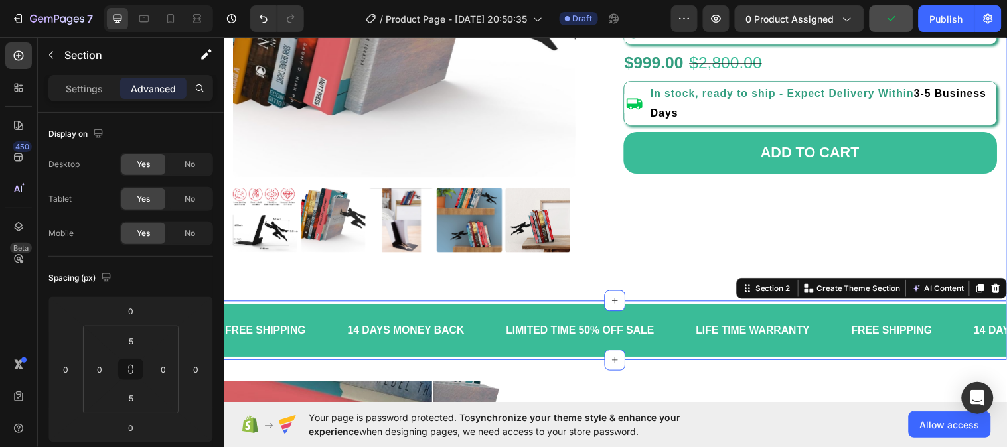
click at [1004, 266] on div "Product Images Icon Icon Icon Icon Icon Icon List 2,500+ Verified Reviews! Text…" at bounding box center [621, 41] width 796 height 527
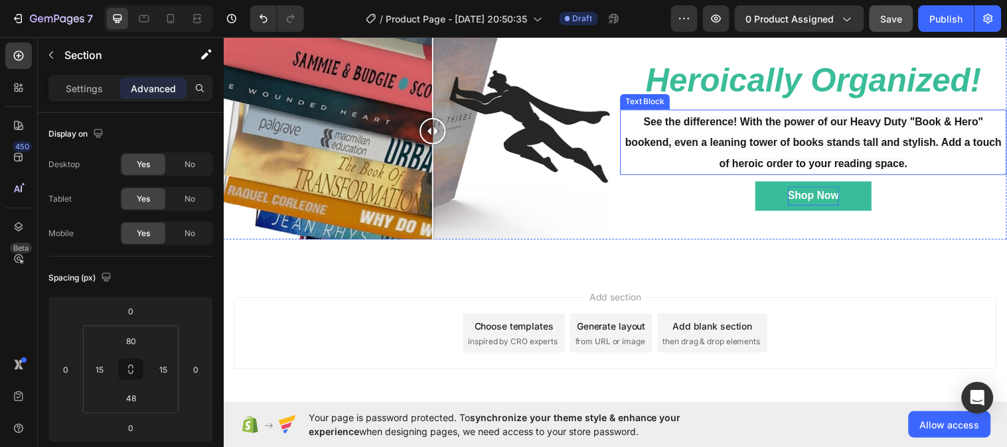
scroll to position [662, 0]
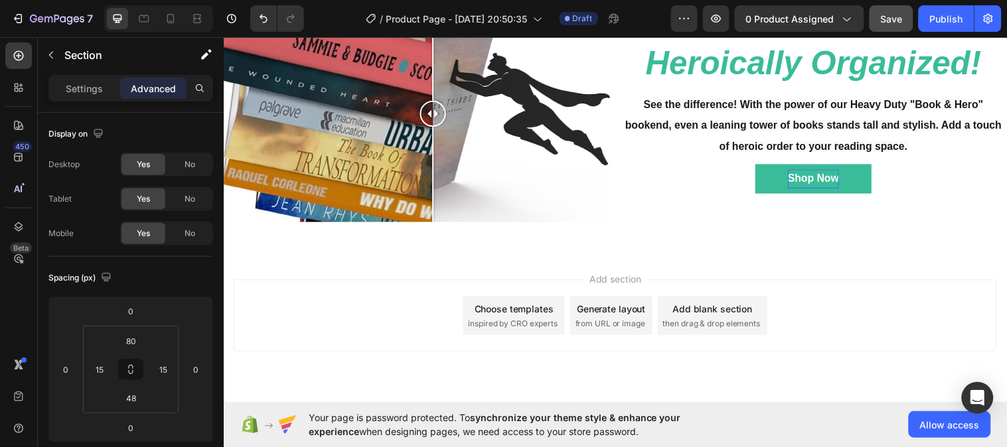
click at [899, 301] on div "Add section Choose templates inspired by CRO experts Generate layout from URL o…" at bounding box center [621, 319] width 775 height 73
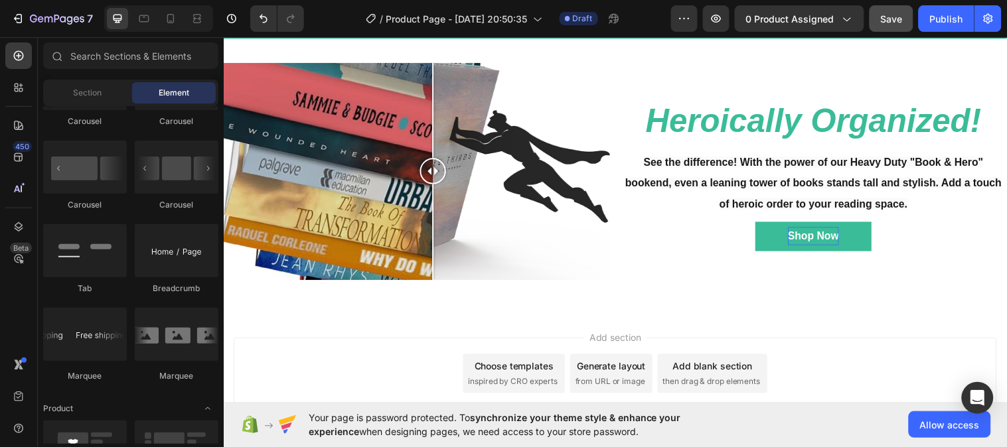
scroll to position [445, 0]
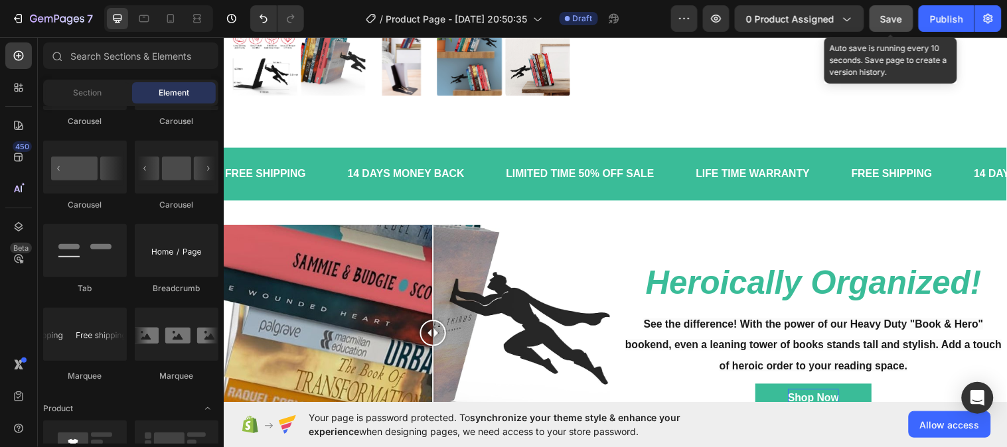
click at [893, 24] on div "Save" at bounding box center [892, 19] width 22 height 14
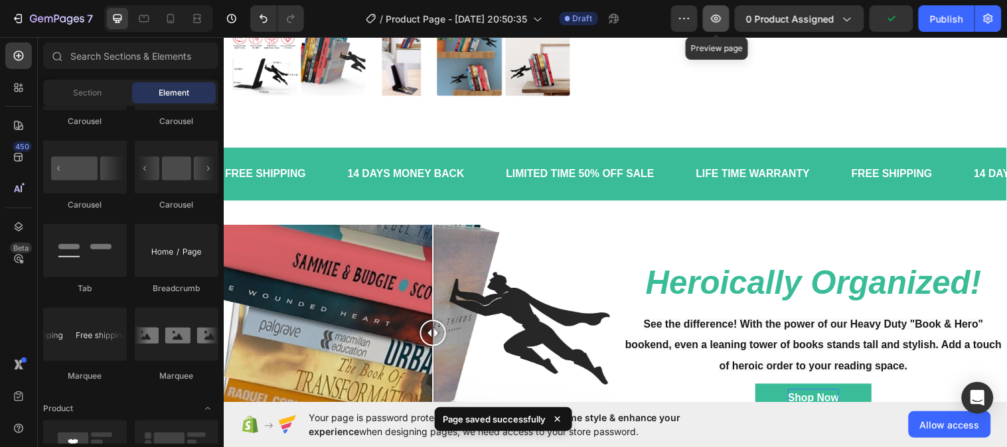
click at [718, 21] on icon "button" at bounding box center [716, 18] width 13 height 13
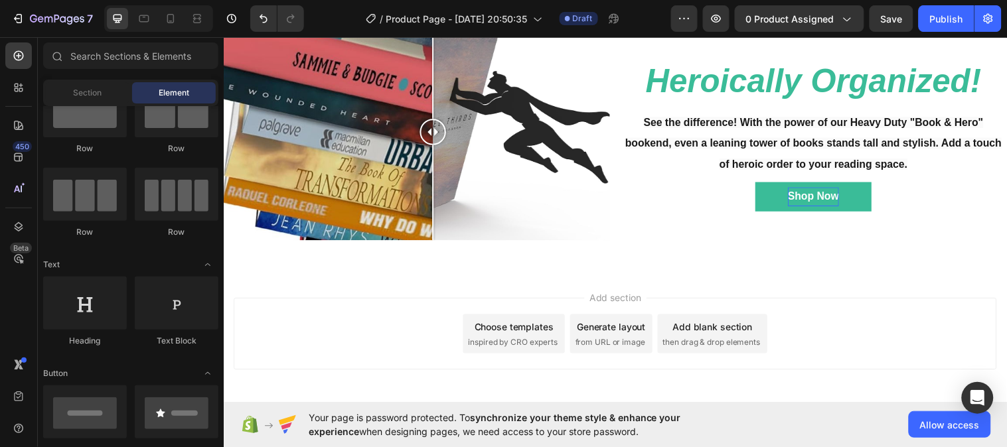
scroll to position [0, 0]
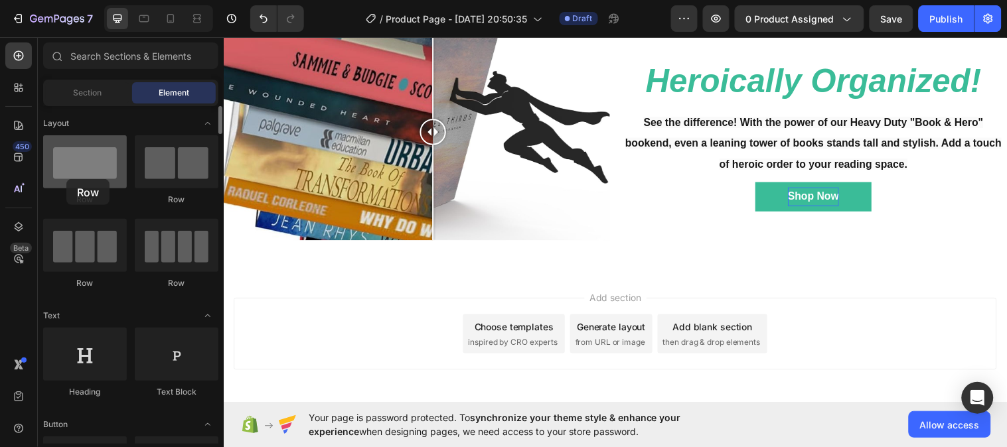
drag, startPoint x: 88, startPoint y: 175, endPoint x: 68, endPoint y: 177, distance: 20.7
click at [68, 177] on div at bounding box center [85, 161] width 84 height 53
click at [108, 96] on div "Section" at bounding box center [88, 92] width 84 height 21
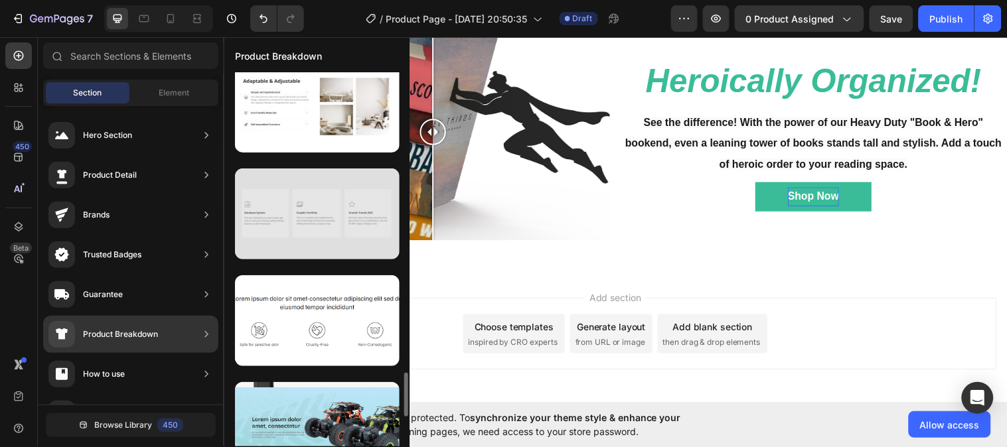
scroll to position [2504, 0]
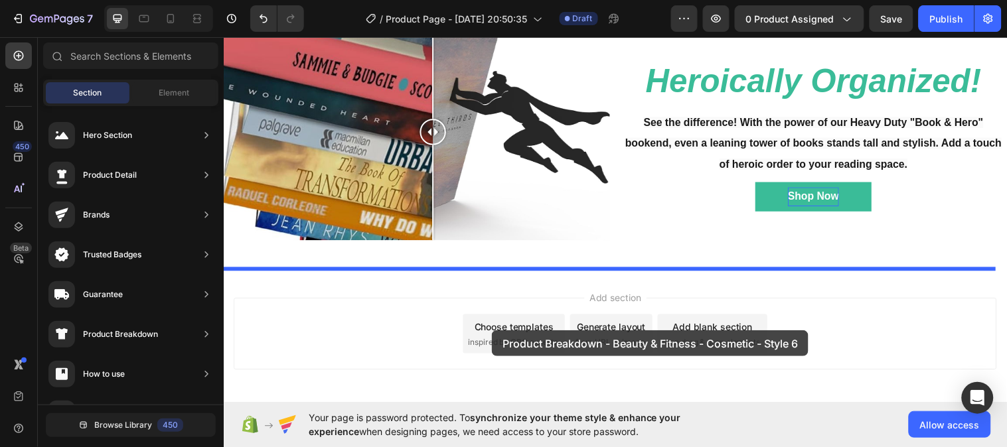
drag, startPoint x: 532, startPoint y: 339, endPoint x: 498, endPoint y: 339, distance: 34.5
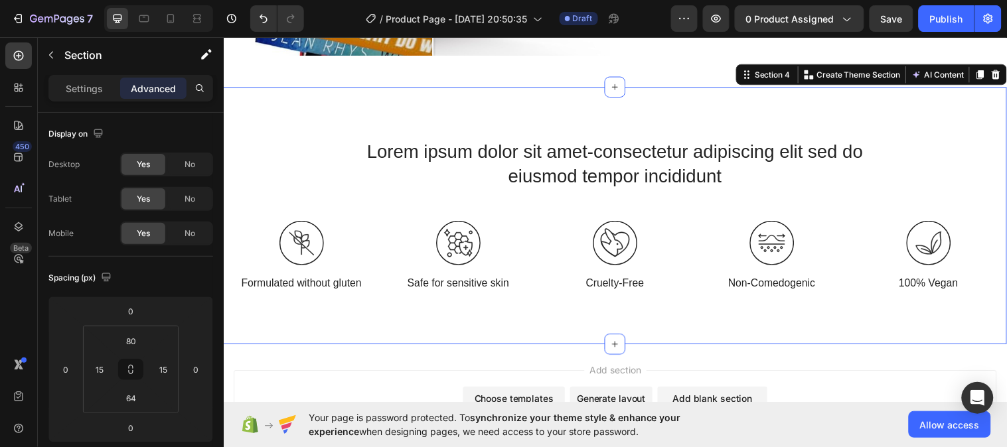
scroll to position [833, 0]
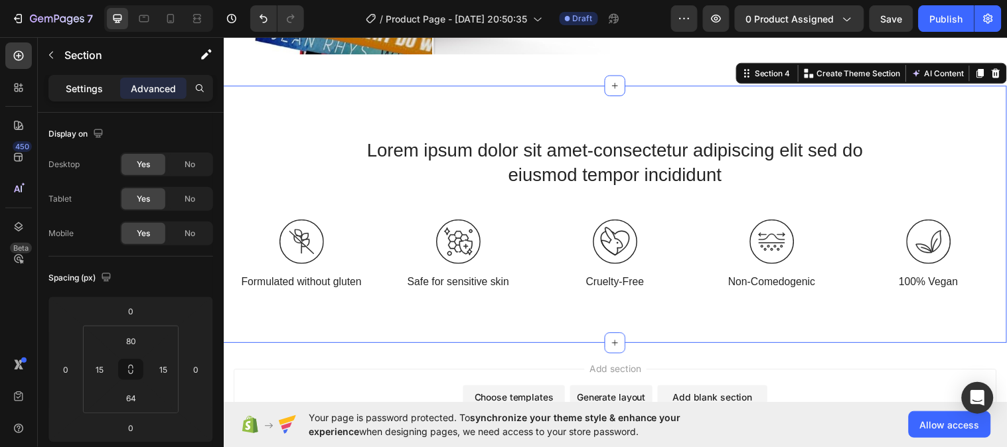
click at [97, 84] on p "Settings" at bounding box center [84, 89] width 37 height 14
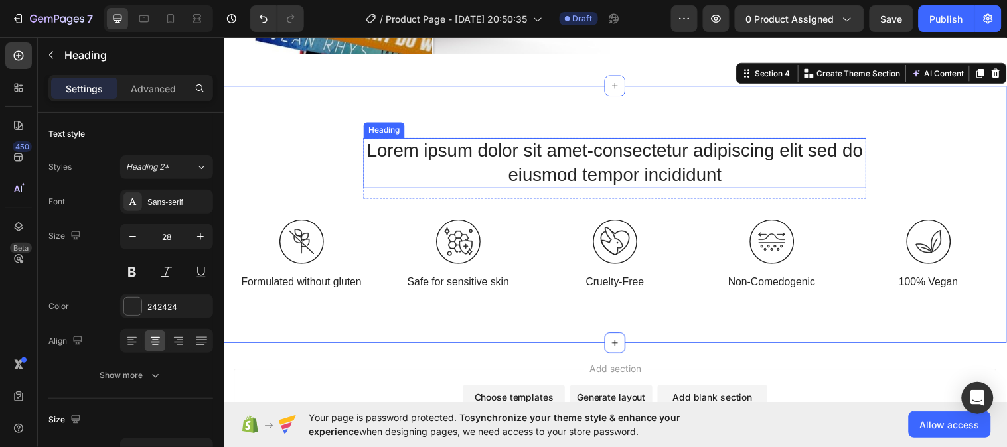
click at [628, 157] on h2 "Lorem ipsum dolor sit amet-consectetur adipiscing elit sed do eiusmod tempor in…" at bounding box center [621, 164] width 511 height 51
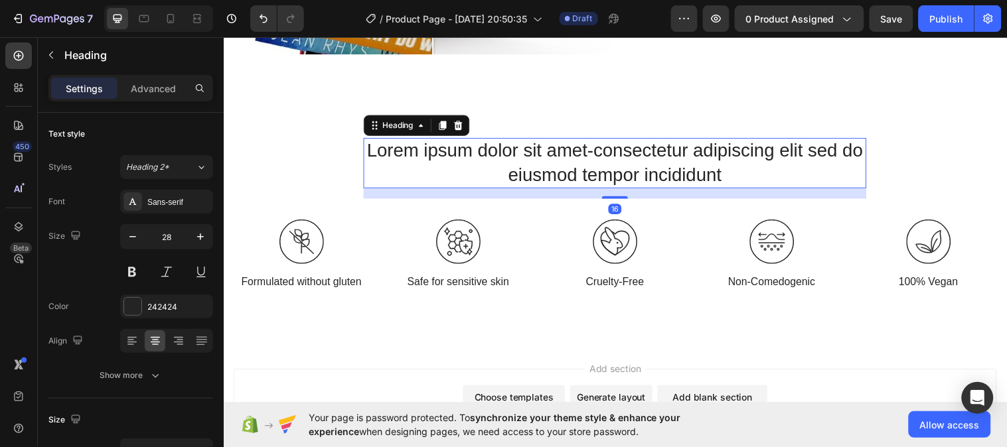
click at [628, 157] on h2 "Lorem ipsum dolor sit amet-consectetur adipiscing elit sed do eiusmod tempor in…" at bounding box center [621, 164] width 511 height 51
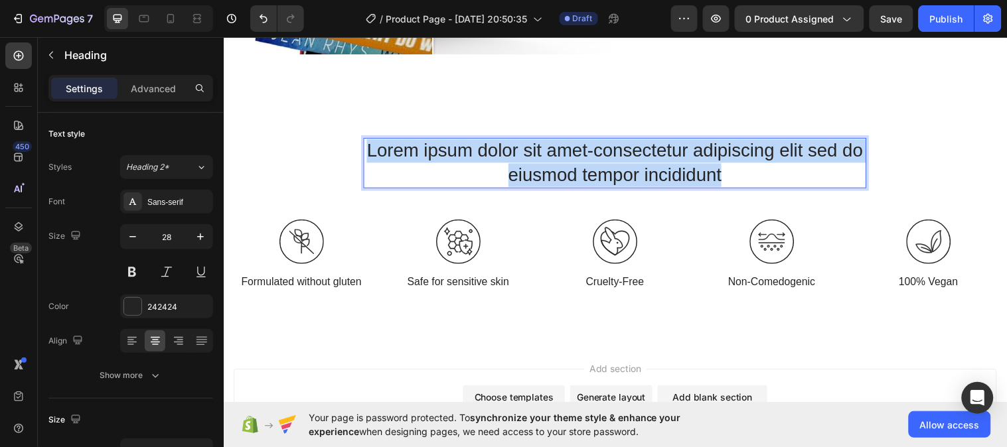
click at [628, 157] on p "Lorem ipsum dolor sit amet-consectetur adipiscing elit sed do eiusmod tempor in…" at bounding box center [621, 165] width 508 height 48
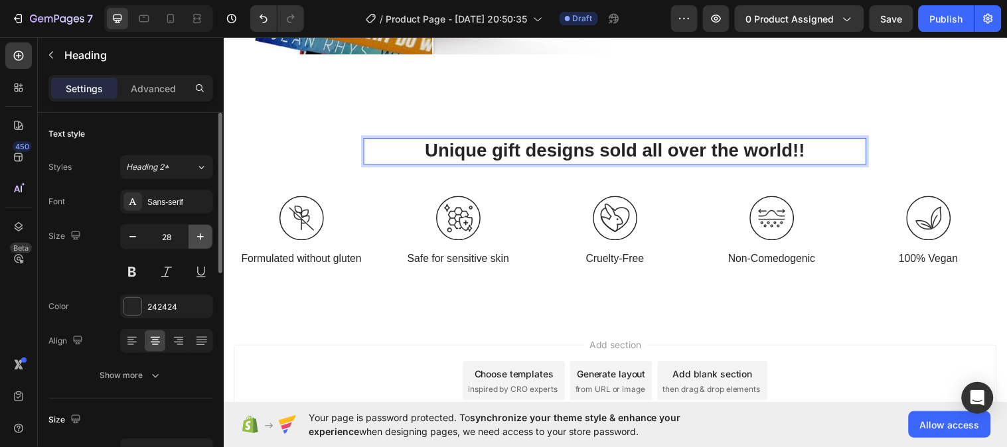
click at [200, 235] on icon "button" at bounding box center [200, 237] width 7 height 7
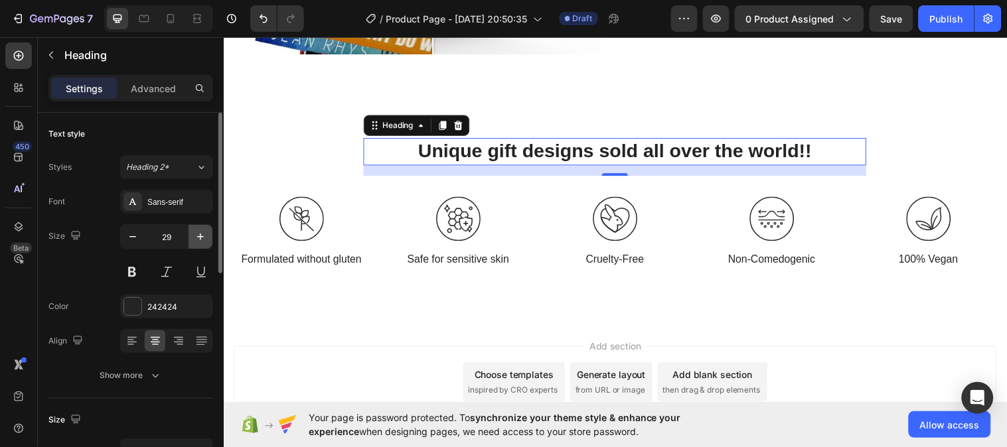
click at [200, 235] on icon "button" at bounding box center [200, 237] width 7 height 7
type input "30"
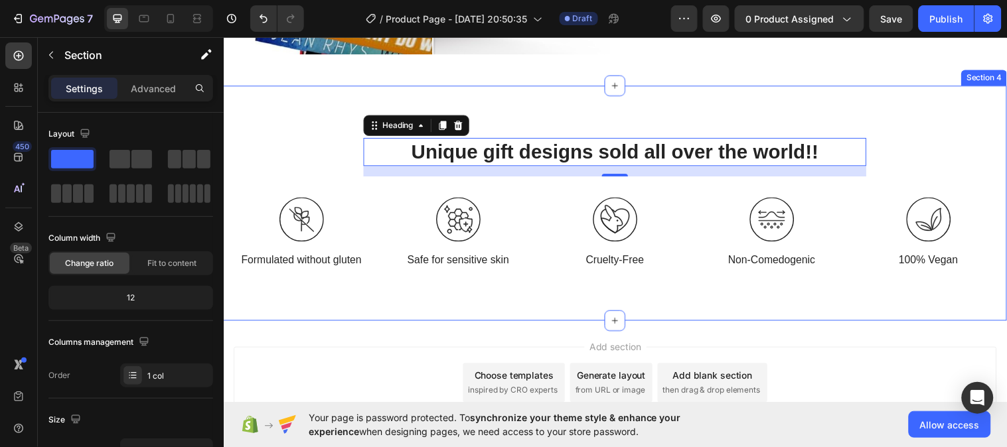
click at [327, 174] on div "Unique gift designs sold all over the world!! Heading 16 Row Image Formulated w…" at bounding box center [621, 210] width 777 height 143
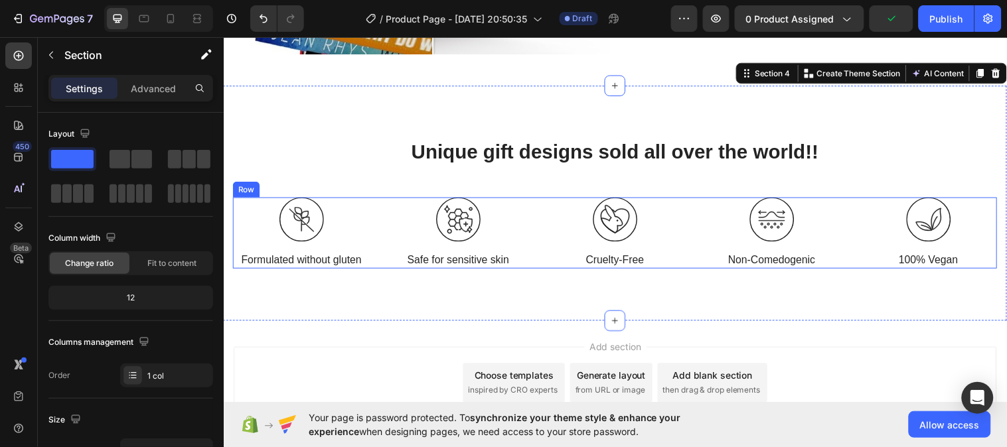
click at [388, 235] on div "Image Formulated without gluten Text Block Image Safe for sensitive skin Text B…" at bounding box center [621, 236] width 777 height 72
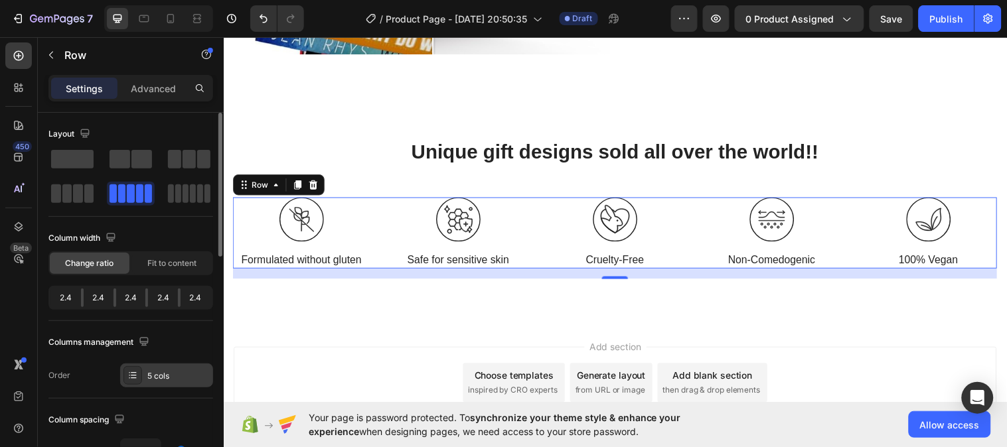
click at [156, 376] on div "5 cols" at bounding box center [178, 376] width 62 height 12
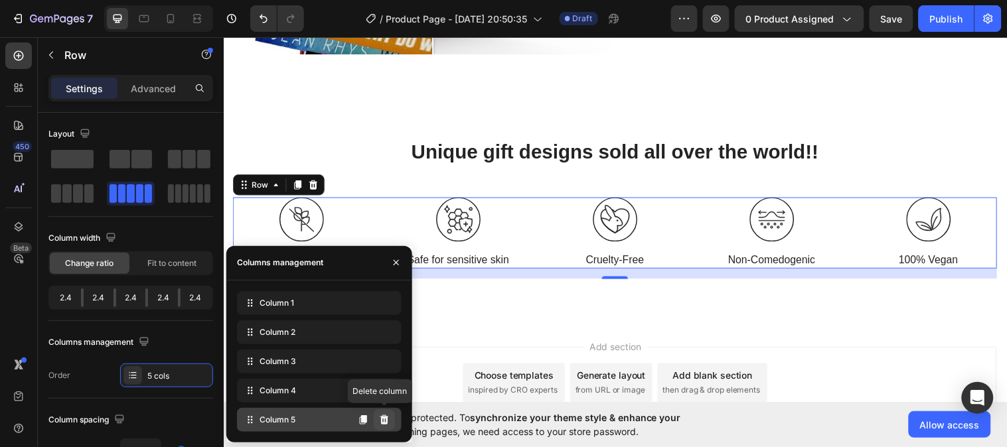
click at [386, 420] on icon at bounding box center [384, 419] width 9 height 9
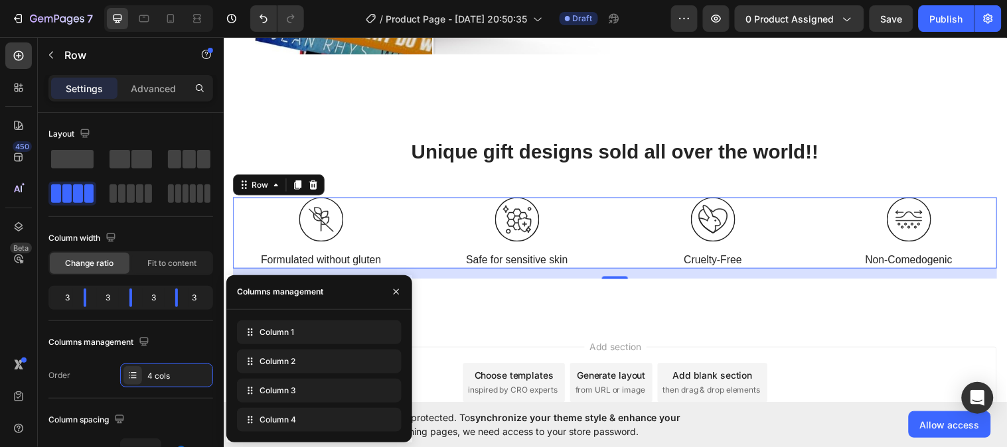
click at [423, 225] on div "Image Formulated without gluten Text Block Image Safe for sensitive skin Text B…" at bounding box center [621, 236] width 777 height 72
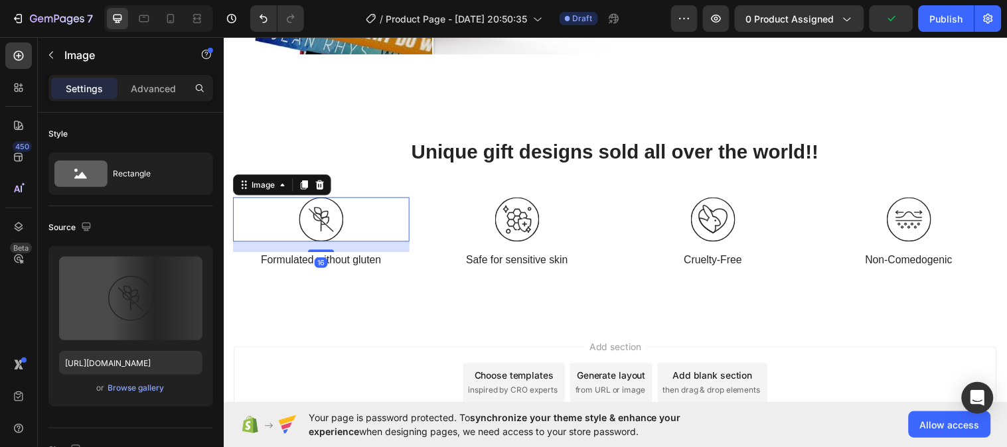
click at [327, 220] on img at bounding box center [322, 222] width 45 height 45
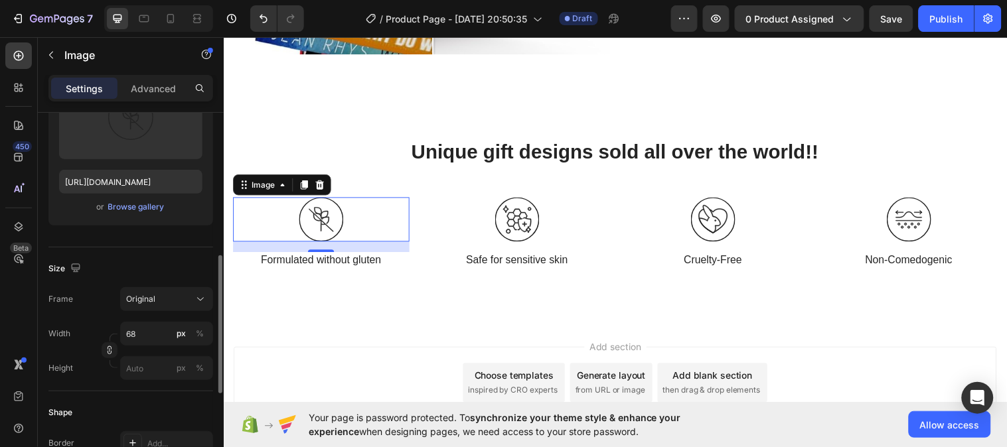
scroll to position [243, 0]
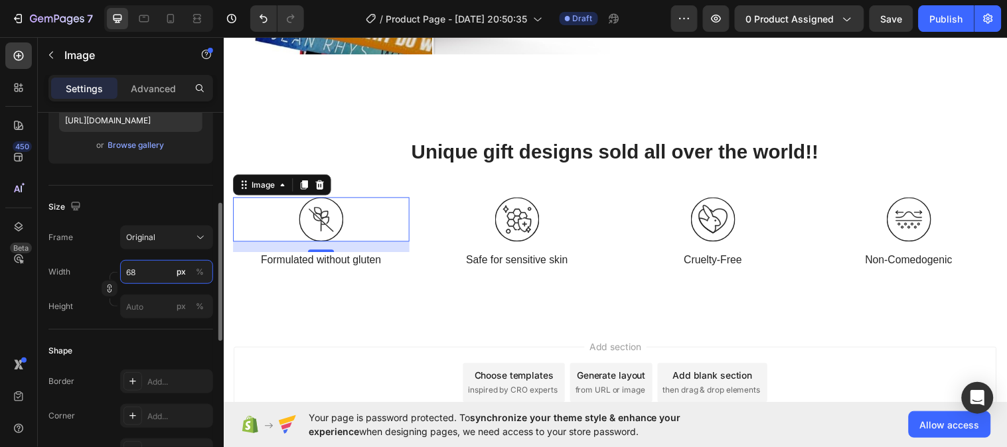
click at [149, 271] on input "68" at bounding box center [166, 272] width 93 height 24
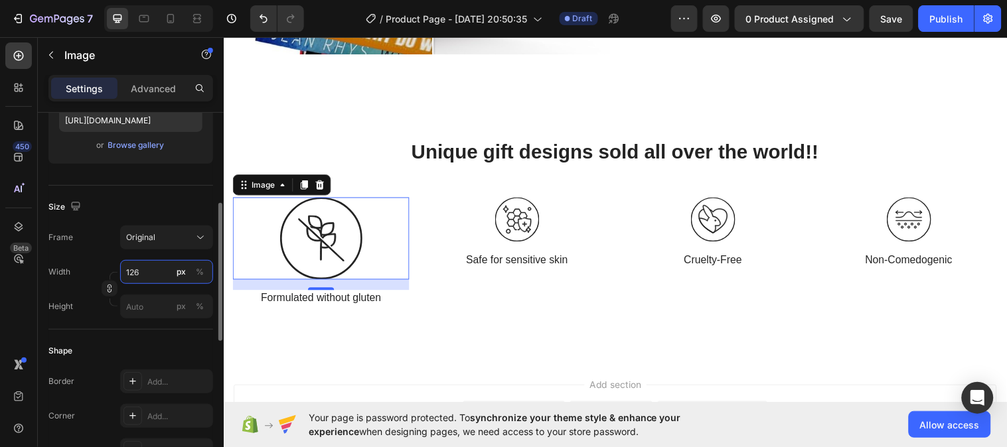
type input "125"
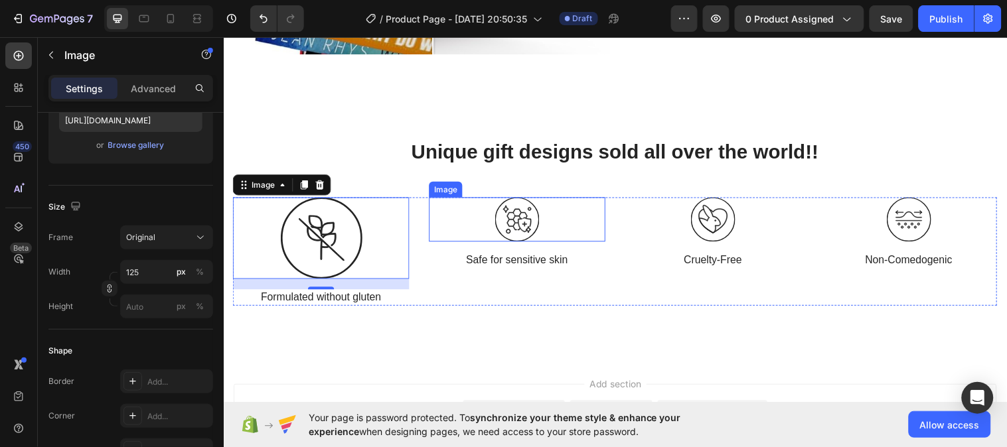
click at [518, 226] on img at bounding box center [521, 222] width 45 height 45
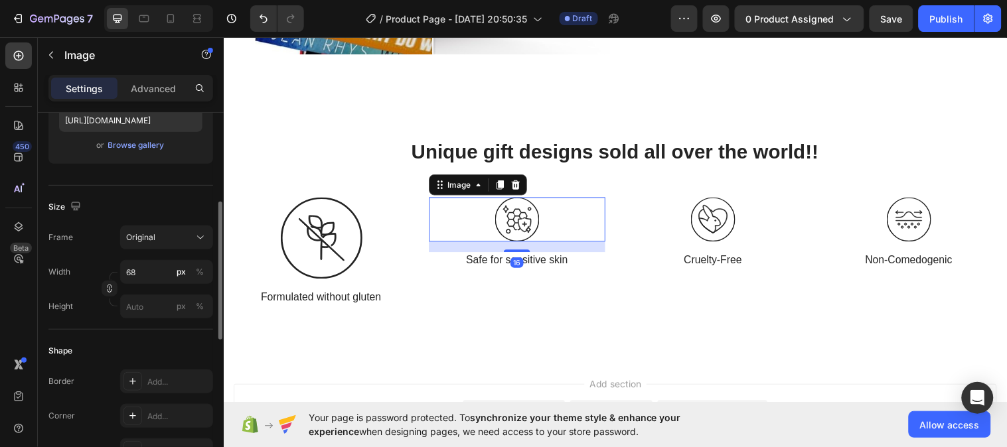
scroll to position [242, 0]
click at [145, 274] on input "68" at bounding box center [166, 273] width 93 height 24
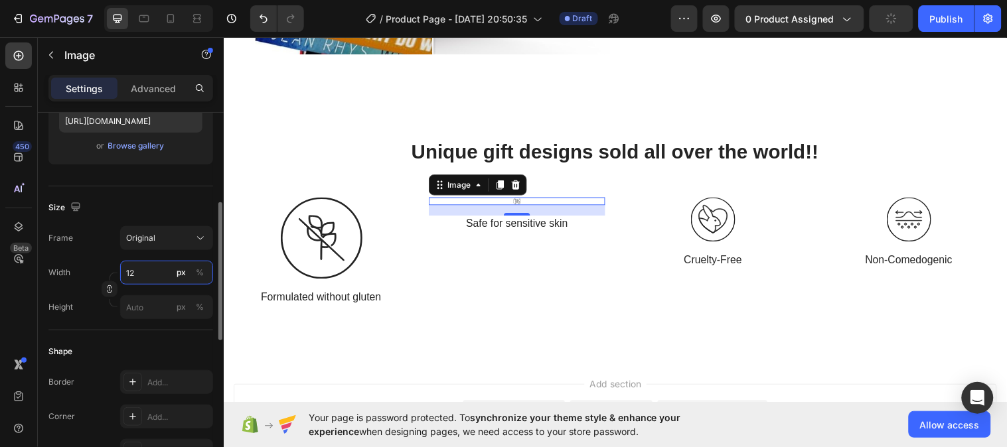
type input "125"
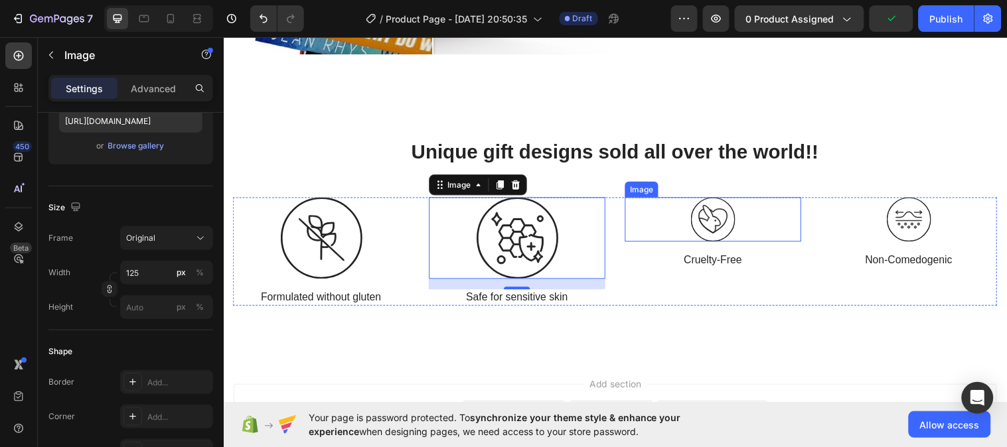
click at [732, 212] on img at bounding box center [720, 222] width 45 height 45
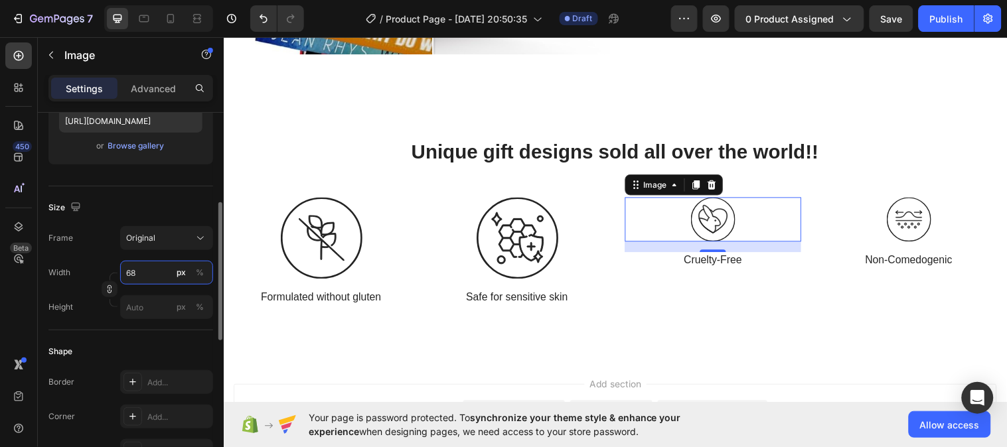
click at [150, 267] on input "68" at bounding box center [166, 273] width 93 height 24
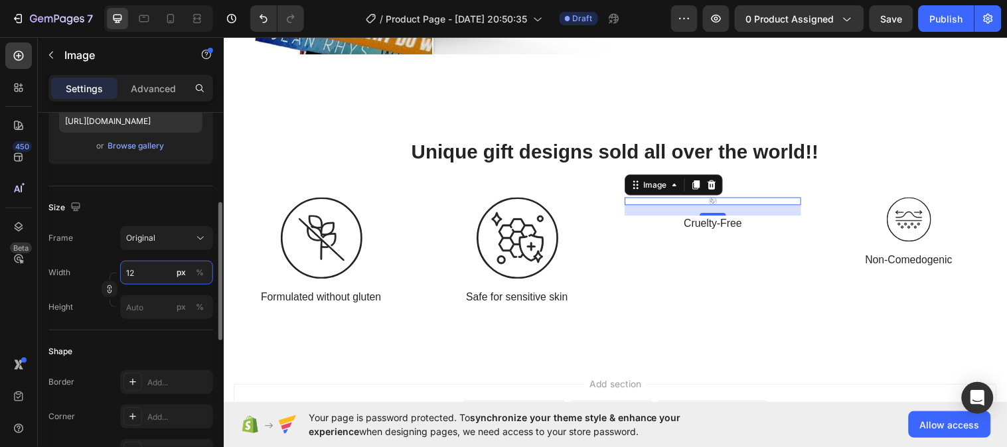
type input "125"
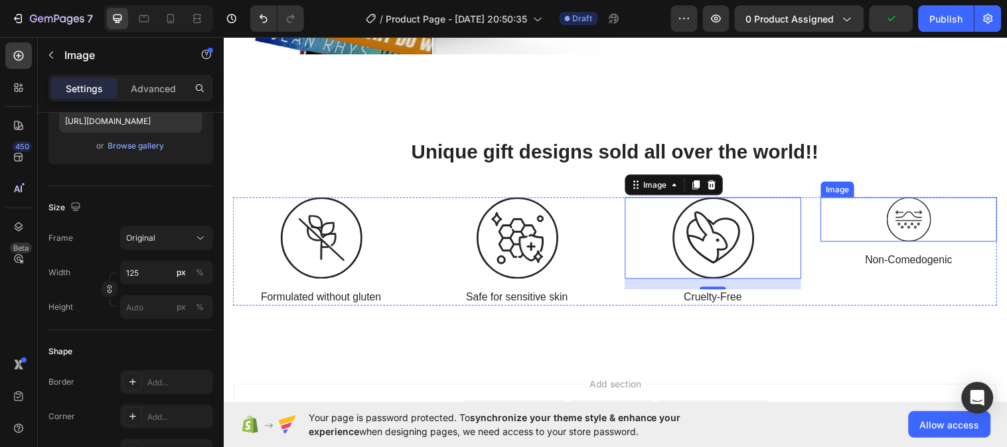
click at [897, 226] on img at bounding box center [919, 222] width 45 height 45
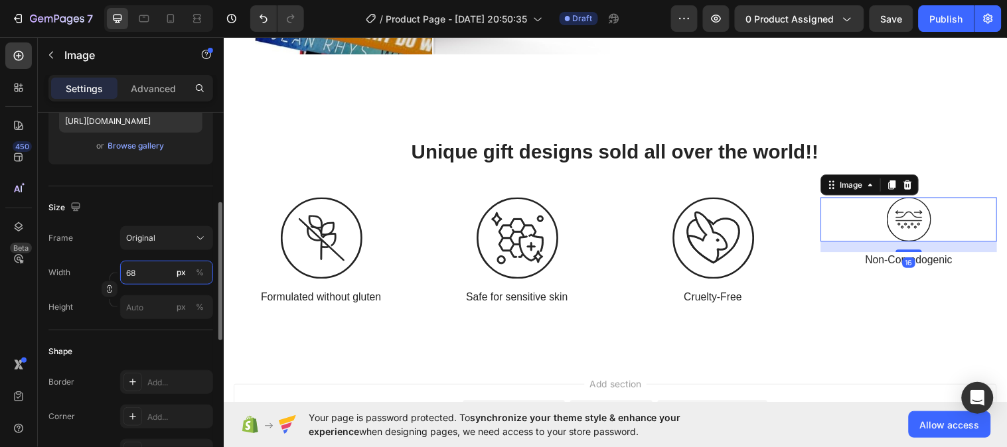
click at [141, 275] on input "68" at bounding box center [166, 273] width 93 height 24
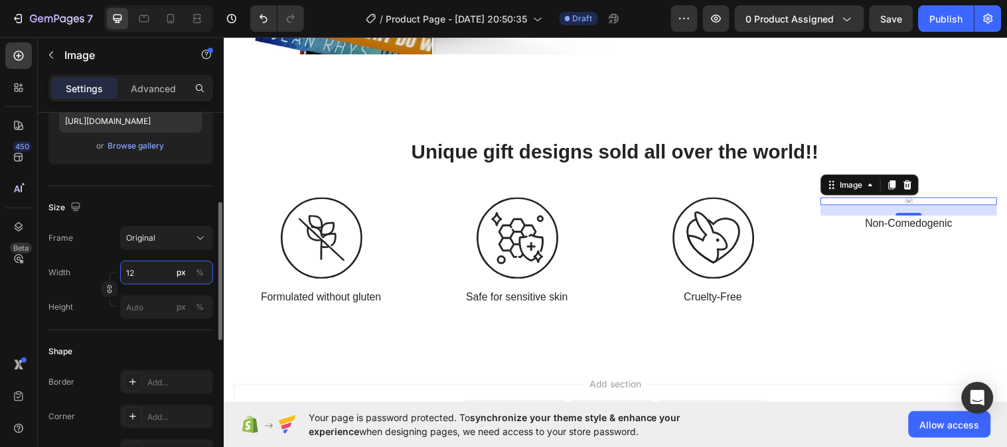
type input "125"
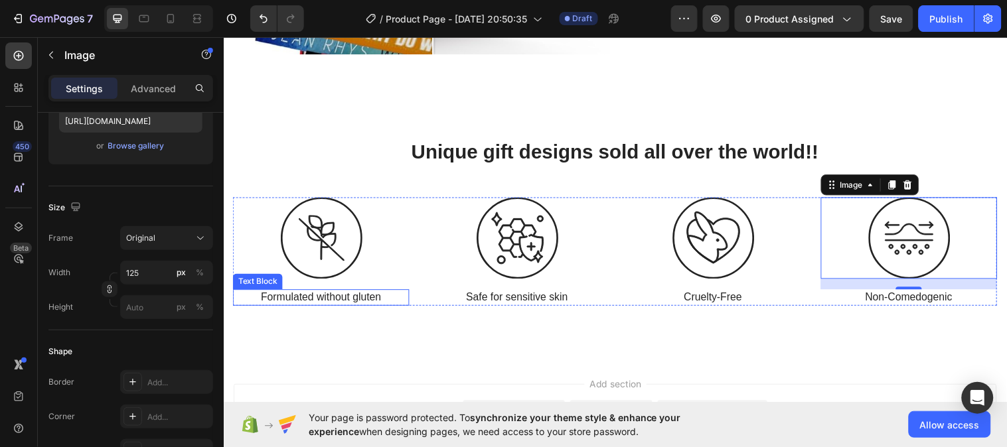
click at [346, 295] on p "Formulated without gluten" at bounding box center [322, 302] width 177 height 14
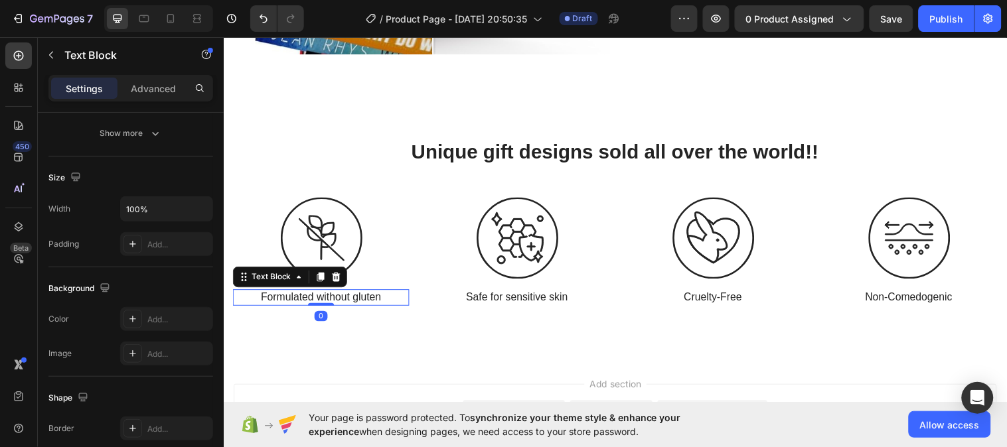
scroll to position [0, 0]
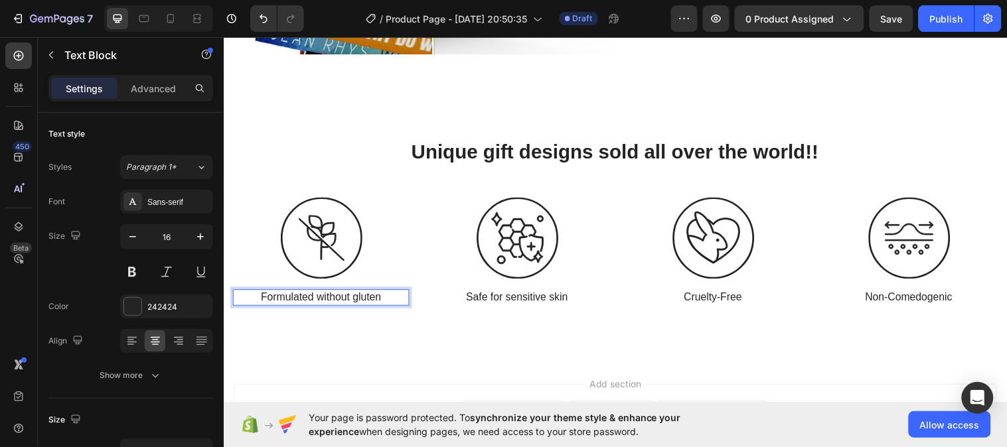
click at [383, 301] on p "Formulated without gluten" at bounding box center [322, 302] width 177 height 14
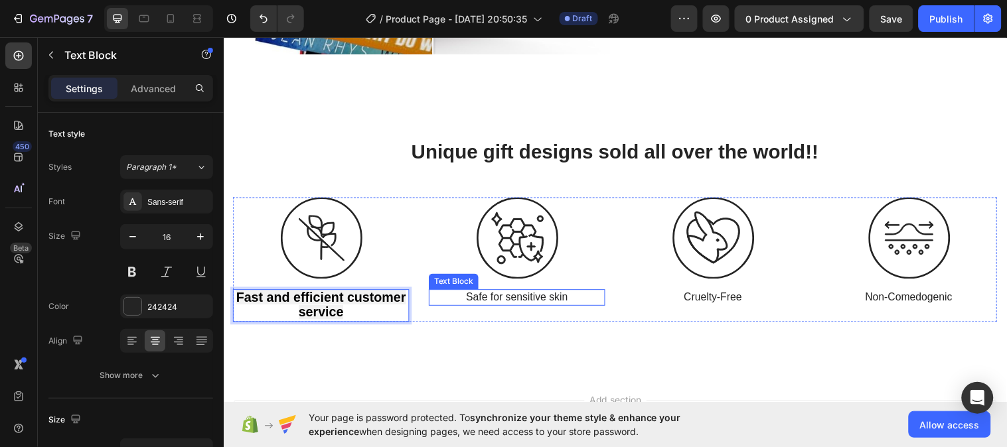
click at [515, 299] on p "Safe for sensitive skin" at bounding box center [521, 302] width 177 height 14
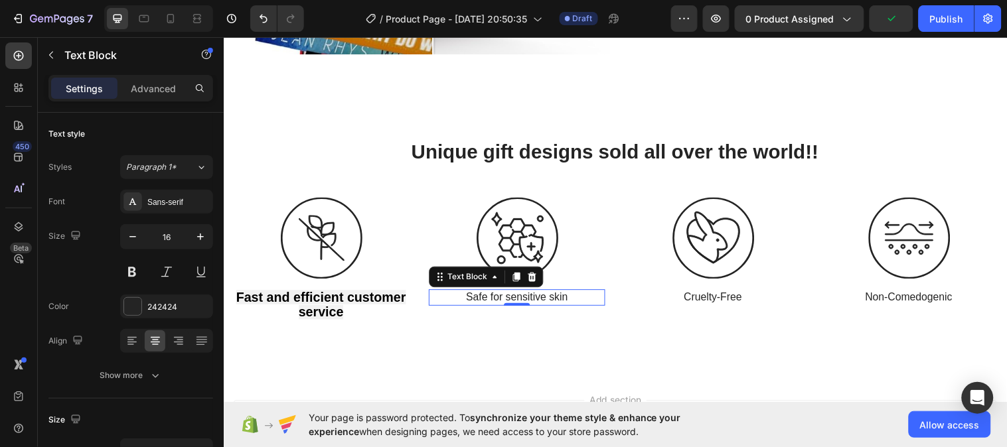
click at [581, 295] on p "Safe for sensitive skin" at bounding box center [521, 302] width 177 height 14
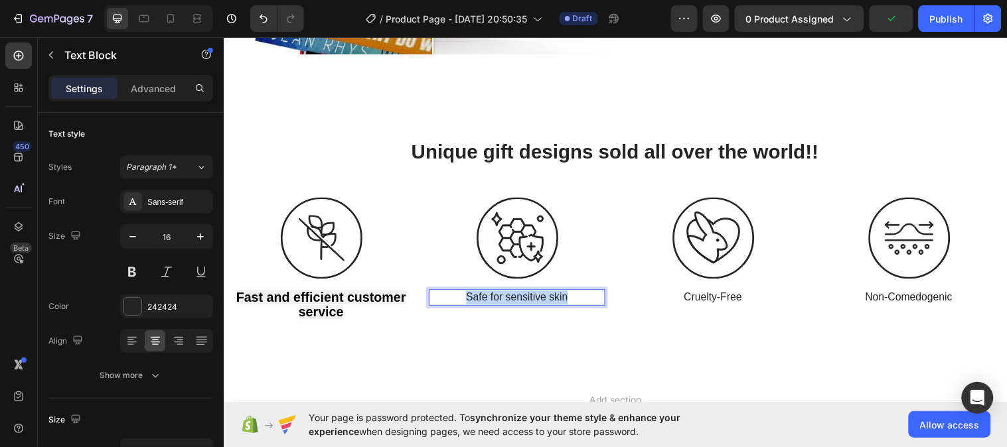
click at [581, 295] on p "Safe for sensitive skin" at bounding box center [521, 302] width 177 height 14
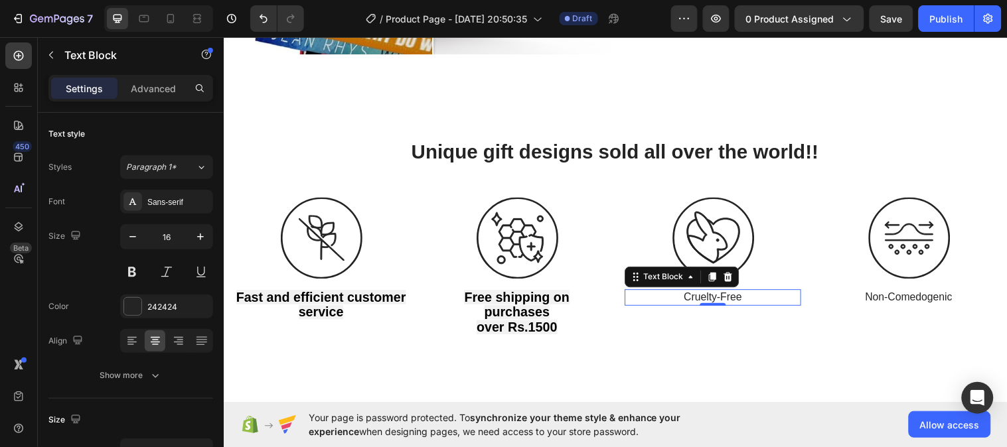
click at [737, 299] on p "Cruelty-Free" at bounding box center [721, 302] width 177 height 14
click at [763, 301] on p "Cruelty-Free" at bounding box center [721, 302] width 177 height 14
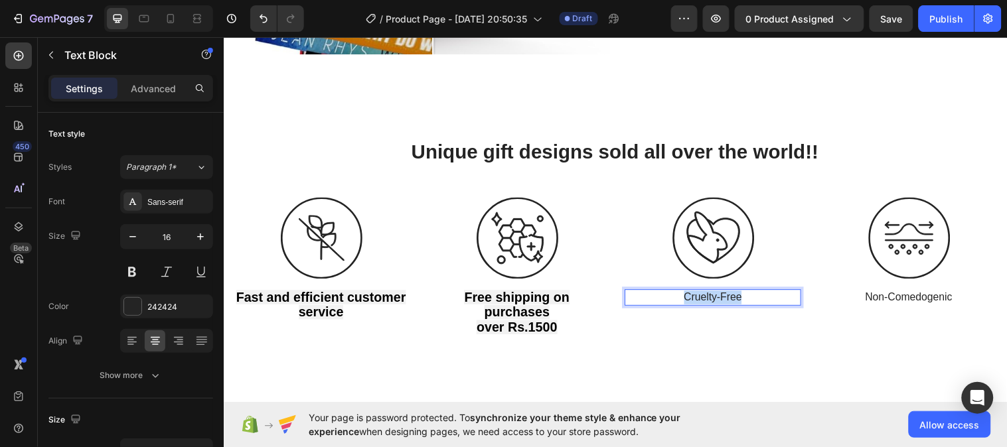
click at [763, 301] on p "Cruelty-Free" at bounding box center [721, 302] width 177 height 14
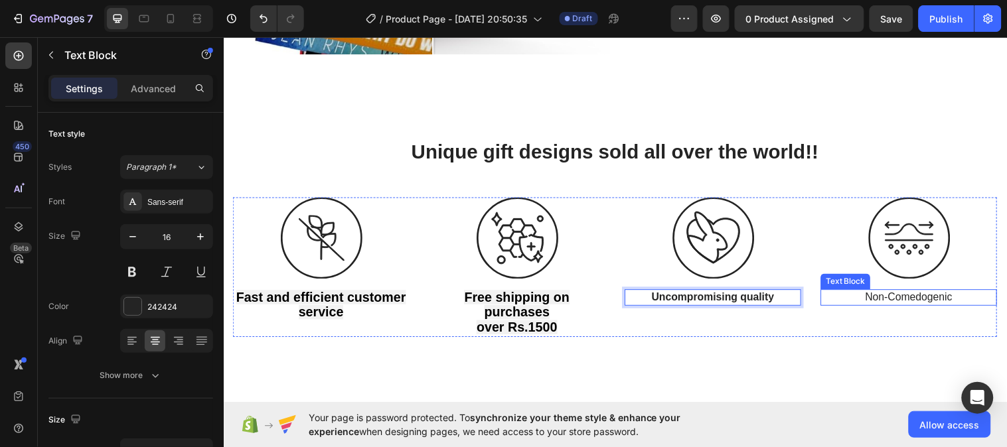
click at [894, 295] on p "Non-Comedogenic" at bounding box center [920, 302] width 177 height 14
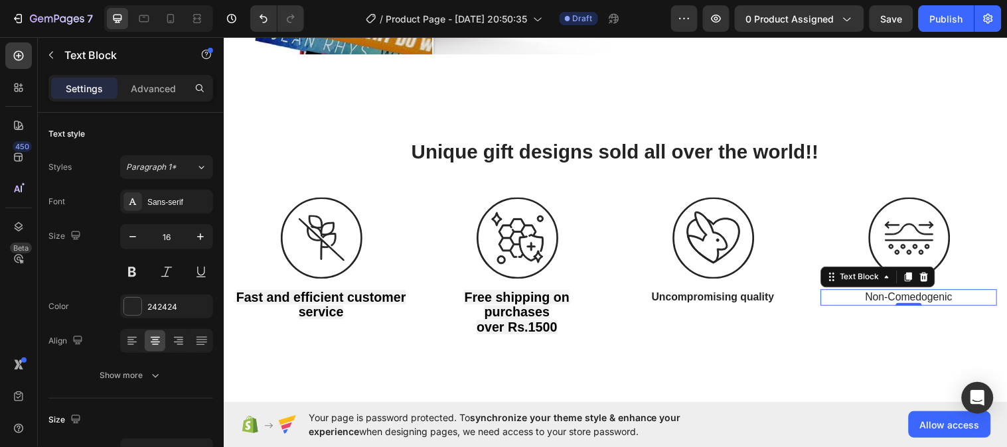
click at [958, 295] on p "Non-Comedogenic" at bounding box center [920, 302] width 177 height 14
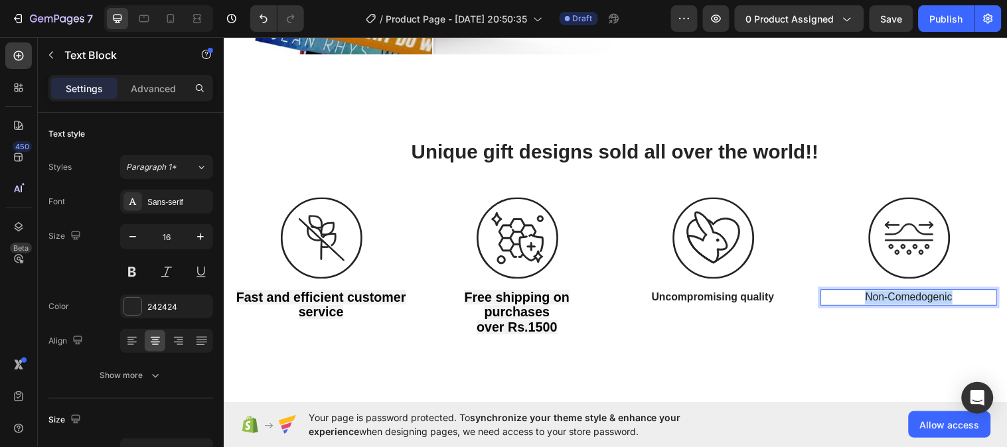
click at [958, 295] on p "Non-Comedogenic" at bounding box center [920, 302] width 177 height 14
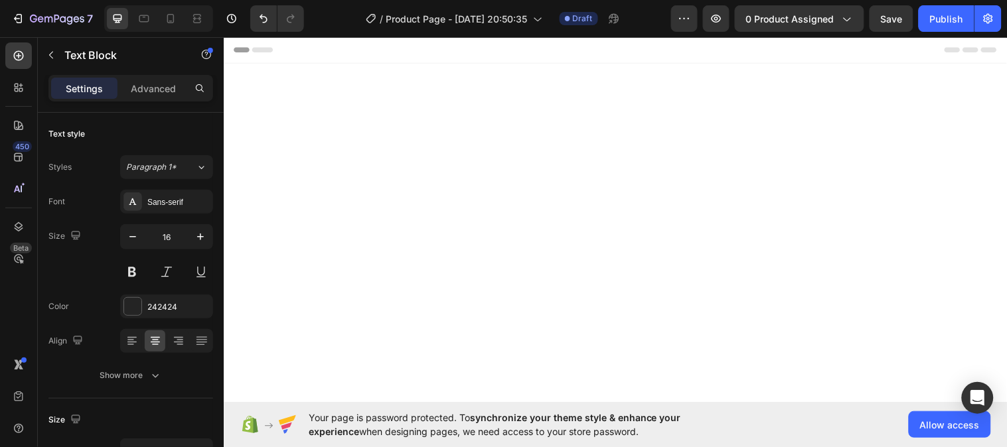
scroll to position [833, 0]
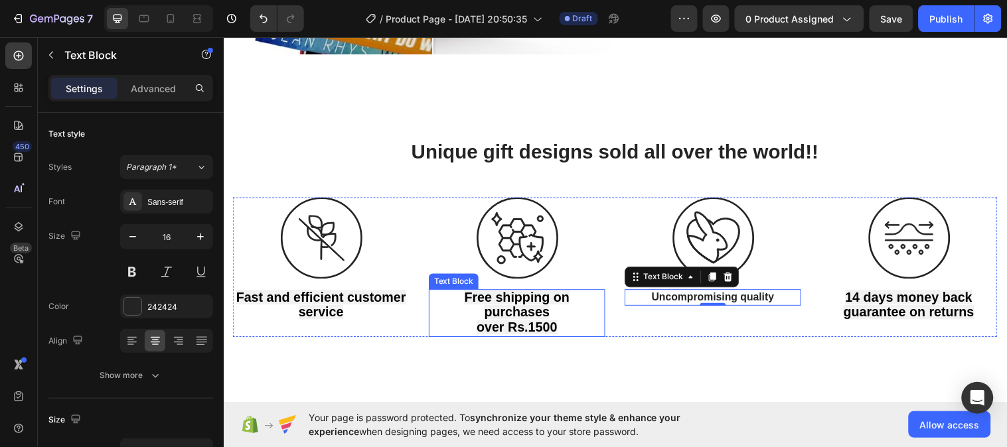
click at [480, 315] on p "Free shipping on purchases over Rs.1500" at bounding box center [521, 317] width 177 height 45
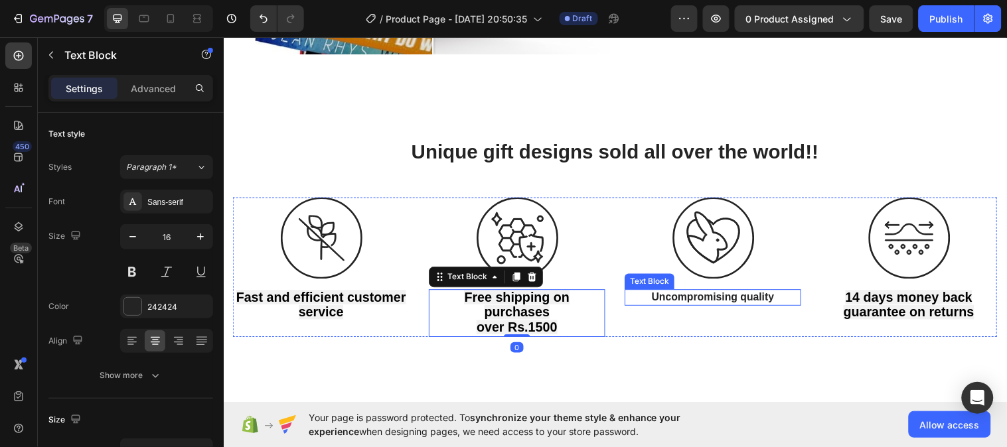
click at [675, 295] on strong "Uncompromising quality" at bounding box center [720, 300] width 125 height 11
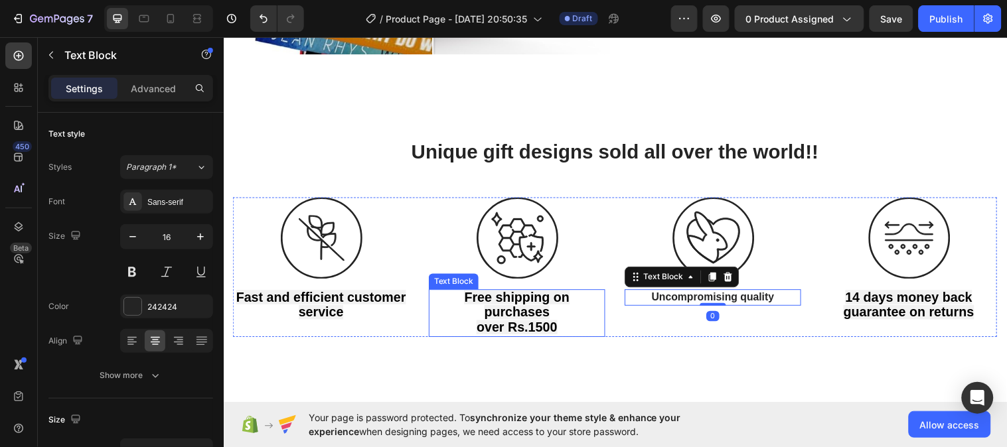
click at [525, 309] on strong "Free shipping on purchases" at bounding box center [521, 309] width 107 height 30
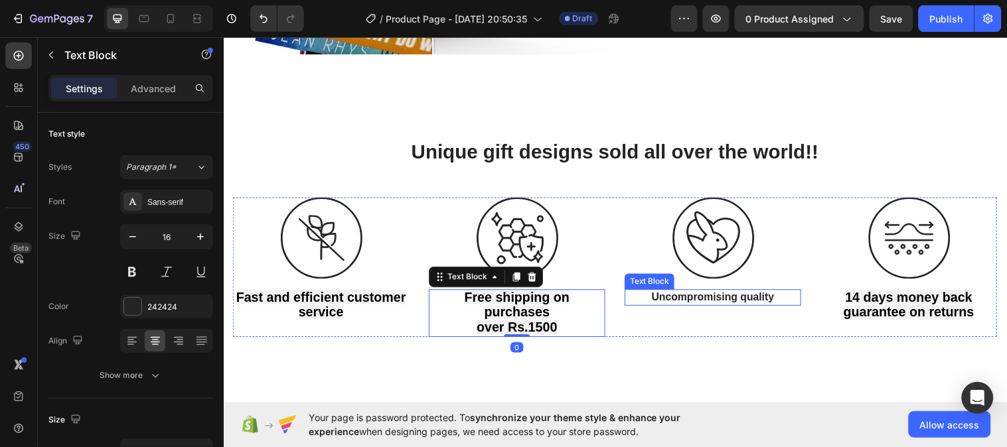
click at [726, 299] on strong "Uncompromising quality" at bounding box center [720, 300] width 125 height 11
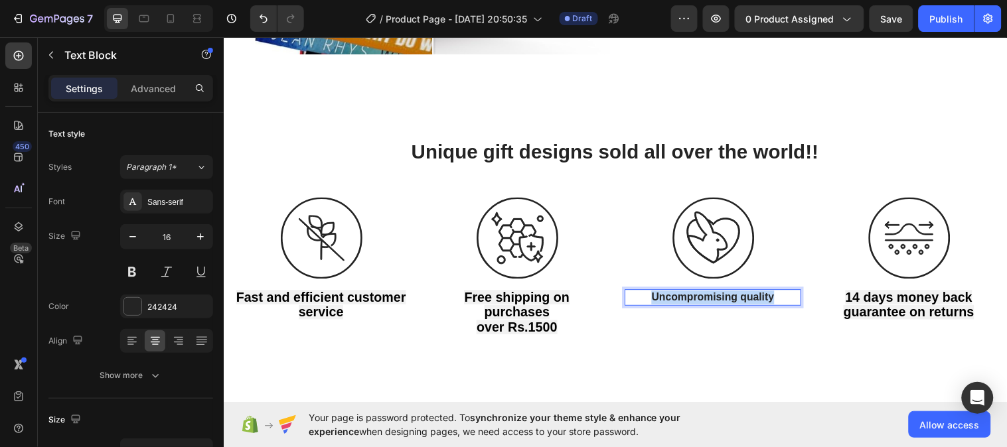
click at [726, 299] on strong "Uncompromising quality" at bounding box center [720, 300] width 125 height 11
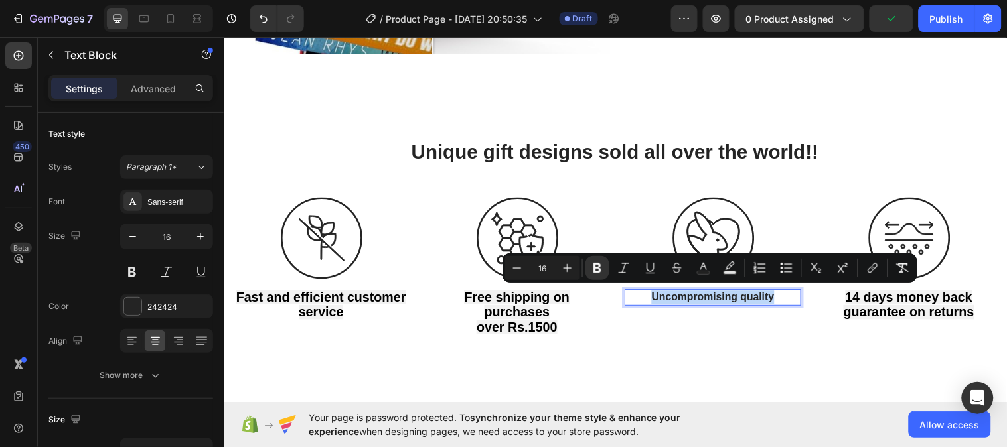
click at [723, 299] on strong "Uncompromising quality" at bounding box center [720, 300] width 125 height 11
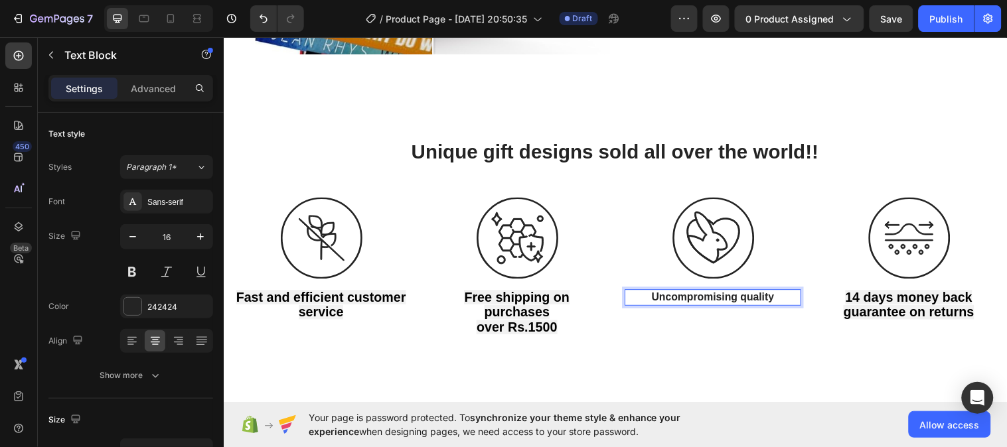
click at [723, 299] on strong "Uncompromising quality" at bounding box center [720, 300] width 125 height 11
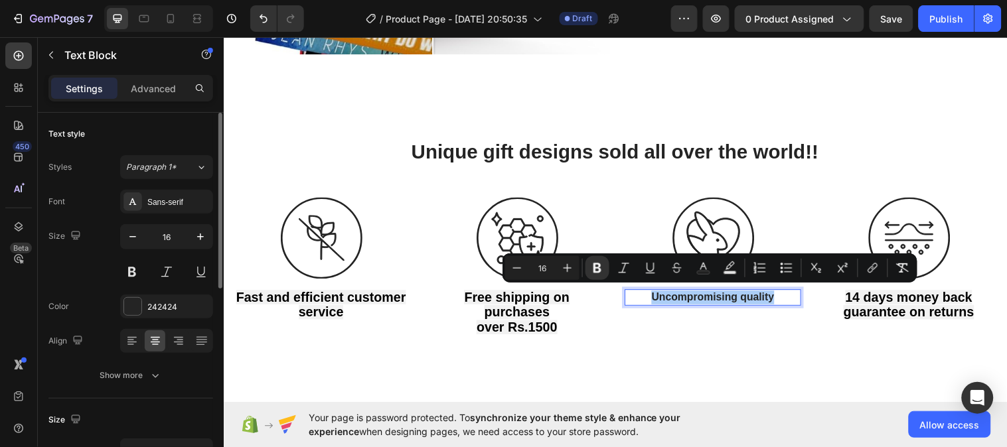
click at [96, 289] on div "Font Sans-serif Size 16 Color 242424 Align Show more" at bounding box center [130, 289] width 165 height 198
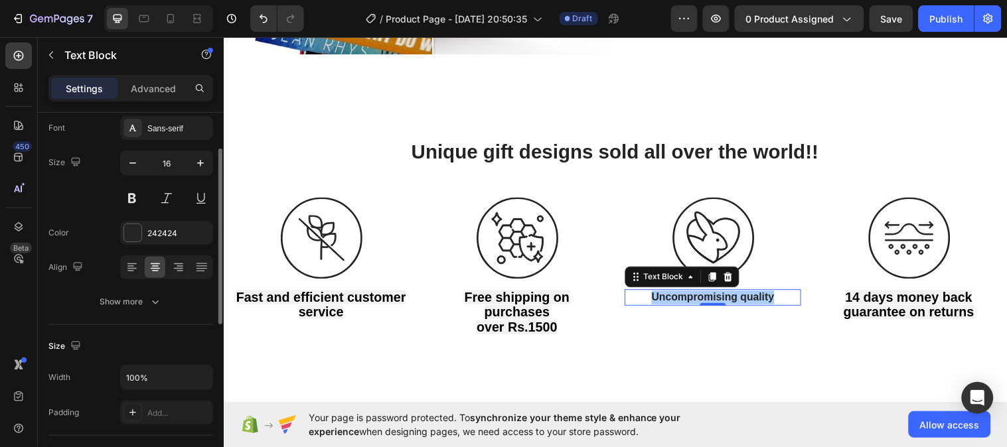
scroll to position [74, 0]
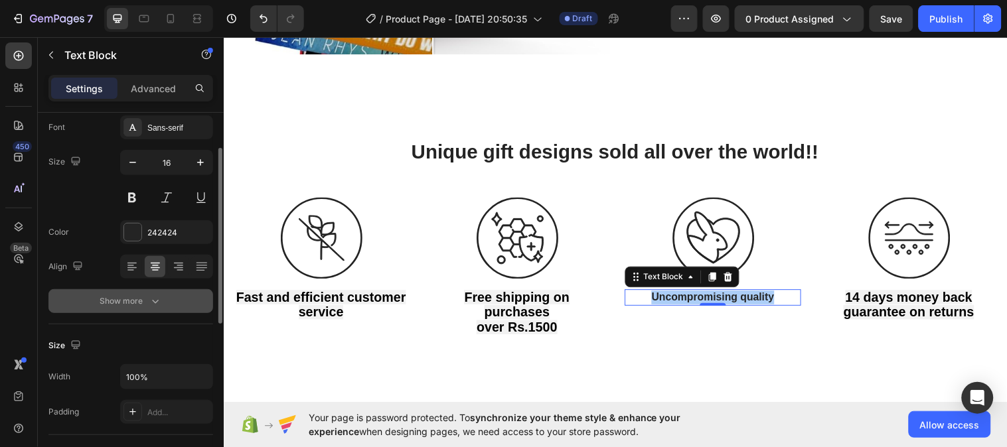
click at [156, 297] on icon "button" at bounding box center [155, 301] width 13 height 13
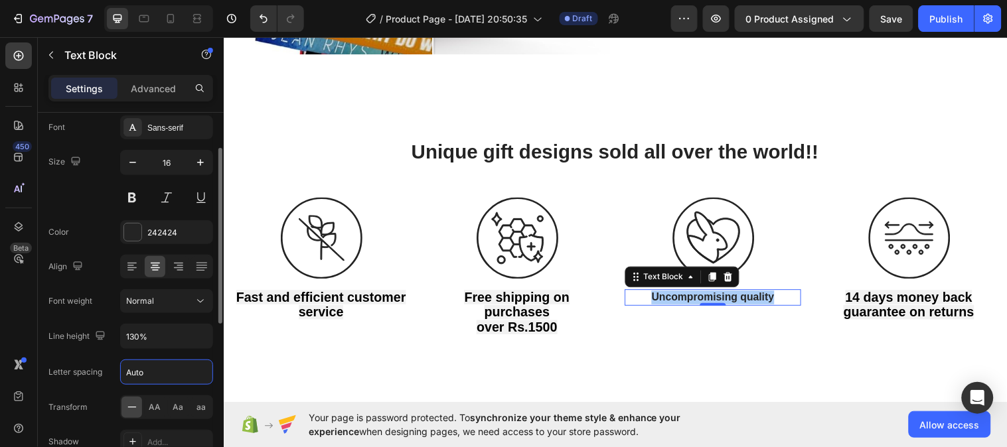
click at [154, 372] on input "Auto" at bounding box center [167, 372] width 92 height 24
type input "0"
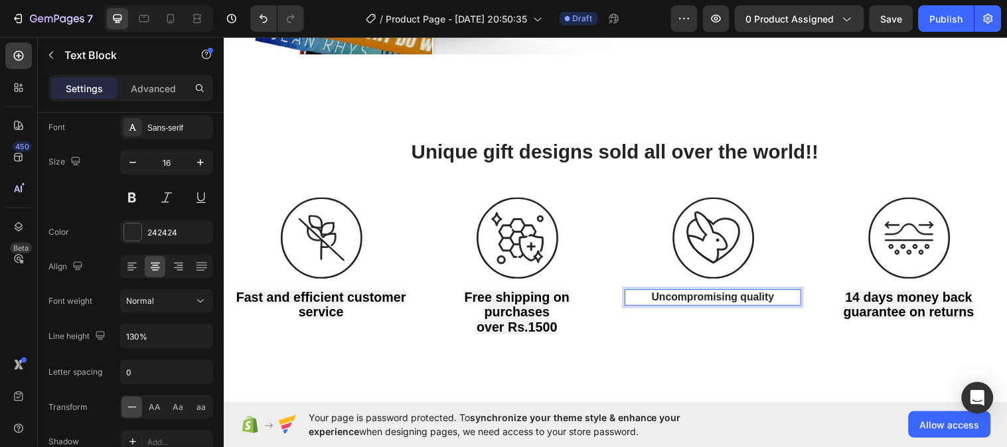
click at [742, 298] on strong "Uncompromising quality" at bounding box center [720, 300] width 125 height 11
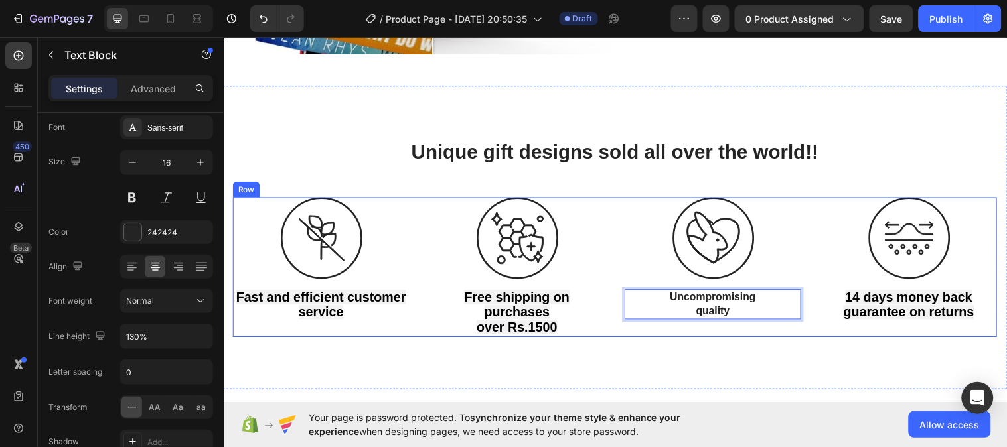
click at [818, 260] on div "Image Fast and efficient customer service Text Block Image Free shipping on pur…" at bounding box center [621, 270] width 777 height 141
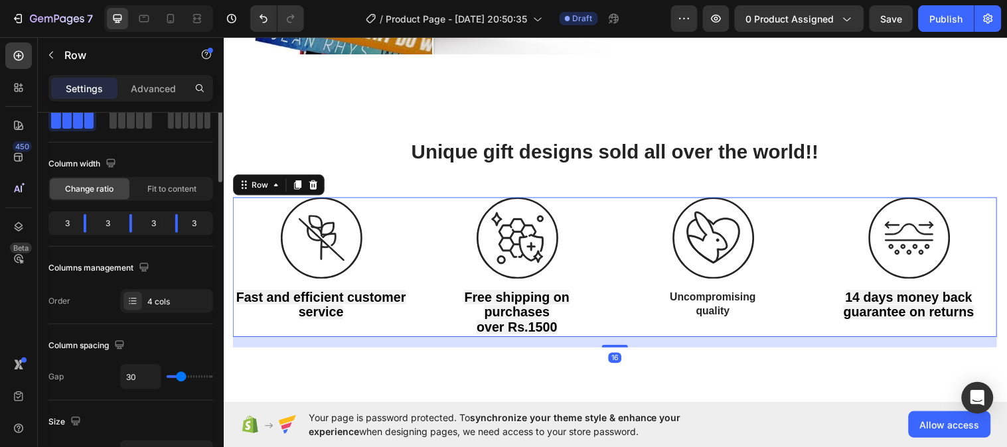
scroll to position [0, 0]
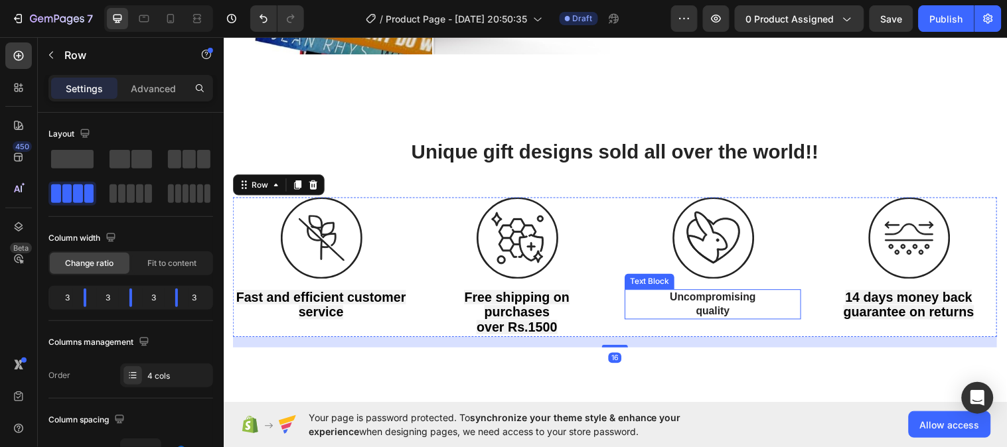
click at [724, 301] on strong "Uncompromising" at bounding box center [721, 300] width 88 height 11
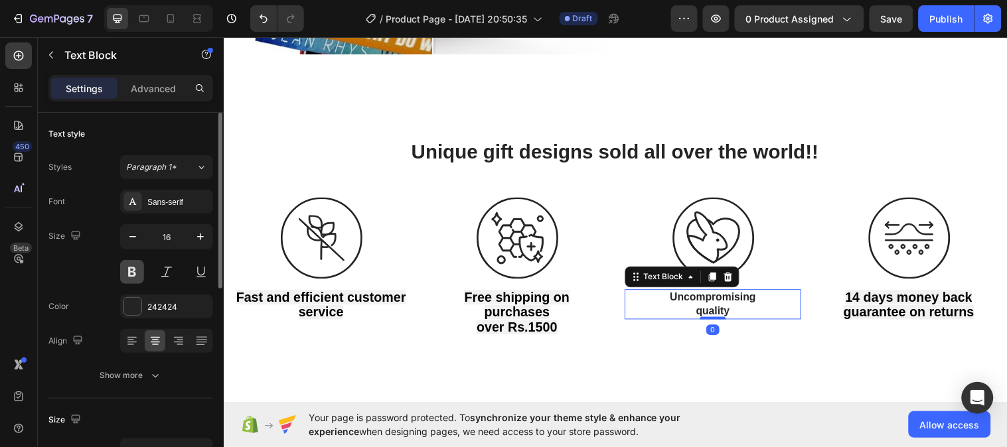
click at [137, 264] on button at bounding box center [132, 272] width 24 height 24
click at [135, 271] on button at bounding box center [132, 272] width 24 height 24
click at [134, 271] on button at bounding box center [132, 272] width 24 height 24
click at [94, 272] on div "Size 16" at bounding box center [130, 254] width 165 height 60
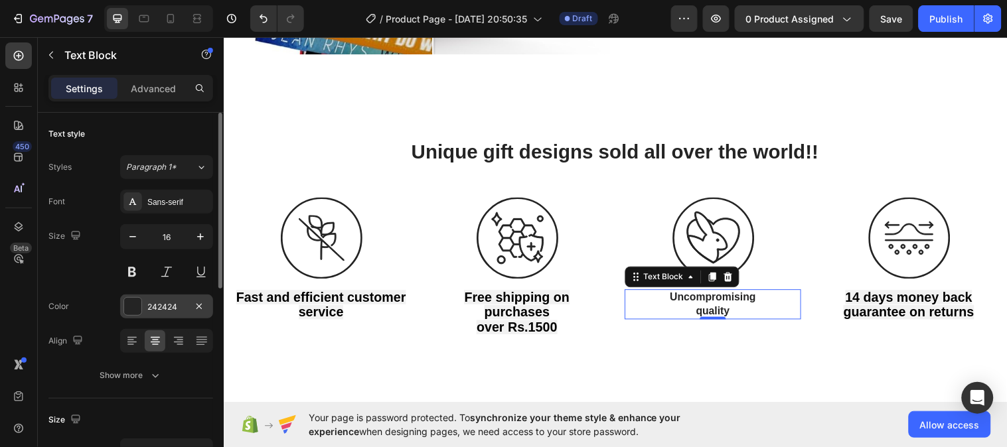
click at [136, 305] on div at bounding box center [132, 306] width 17 height 17
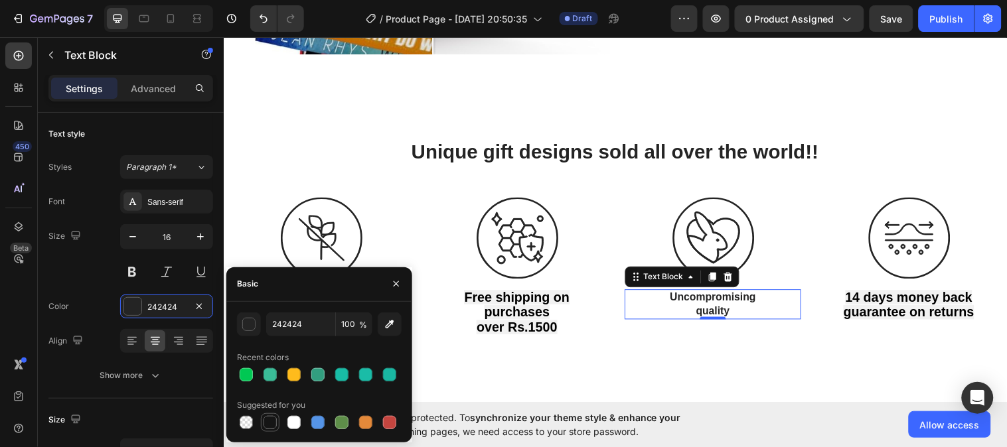
click at [273, 421] on div at bounding box center [270, 422] width 13 height 13
type input "151515"
click at [530, 310] on strong "Free shipping on purchases" at bounding box center [521, 309] width 107 height 30
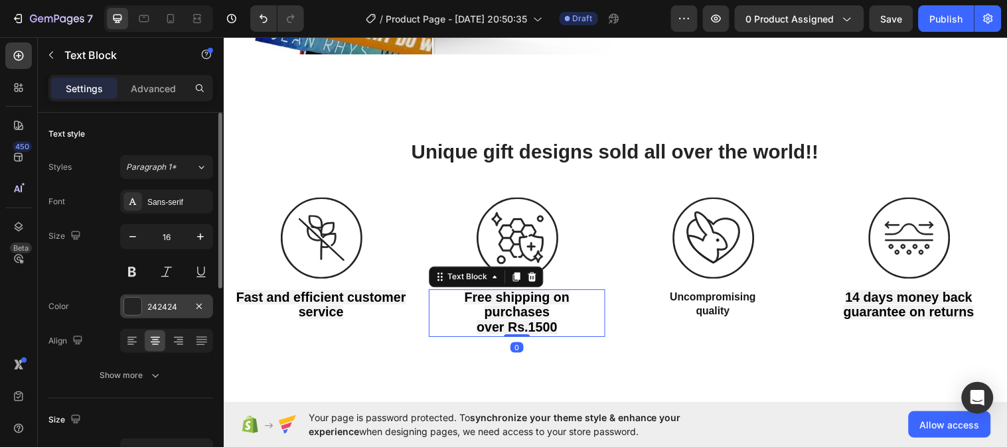
click at [147, 307] on div "242424" at bounding box center [166, 307] width 38 height 12
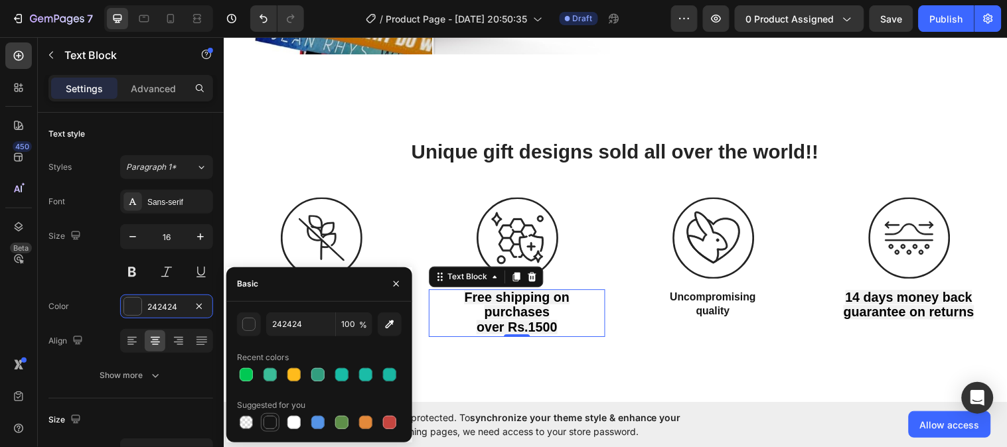
click at [271, 423] on div at bounding box center [270, 422] width 13 height 13
type input "151515"
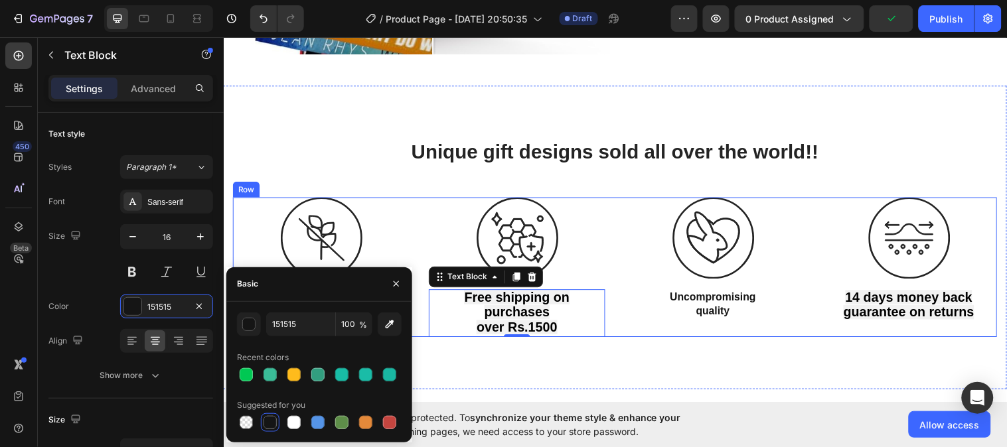
click at [807, 320] on div "Image Fast and efficient customer service Text Block Image Free shipping on pur…" at bounding box center [621, 270] width 777 height 141
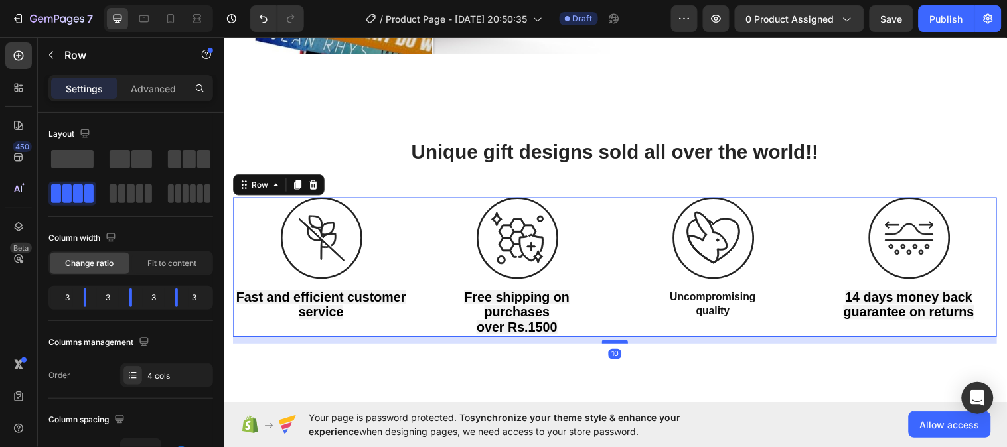
click at [624, 344] on div at bounding box center [621, 346] width 27 height 4
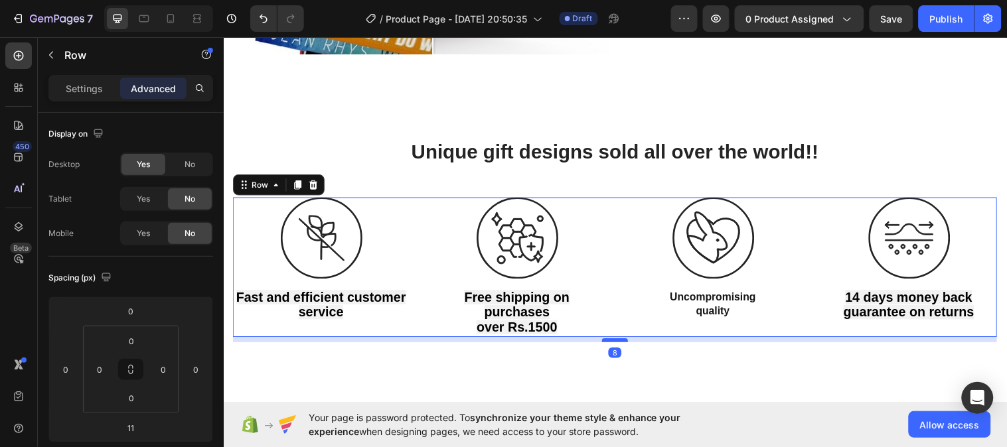
click at [625, 343] on div at bounding box center [621, 345] width 27 height 4
type input "8"
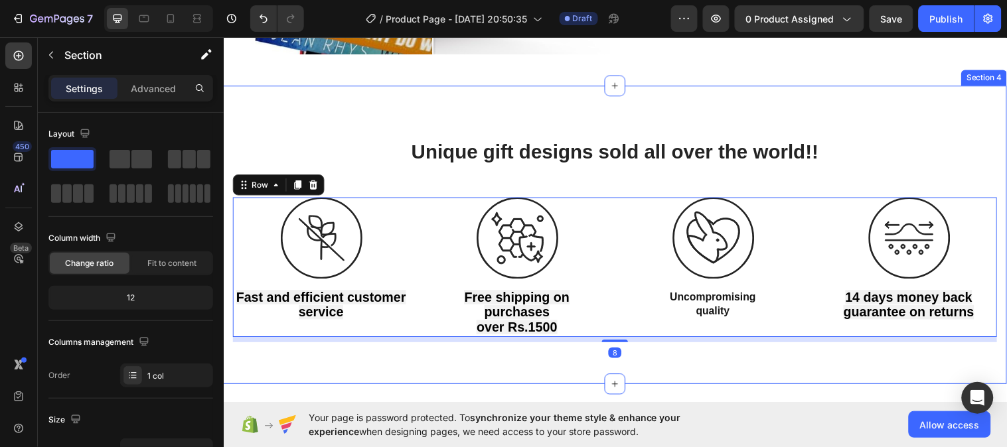
click at [756, 369] on div "⁠⁠⁠⁠⁠⁠⁠ Unique gift designs sold all over the world!! Heading Row Image Fast an…" at bounding box center [621, 237] width 796 height 303
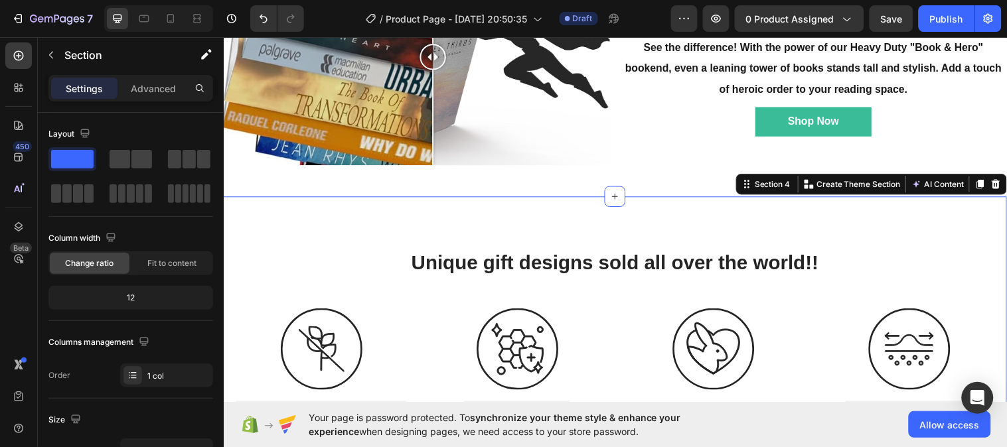
scroll to position [721, 0]
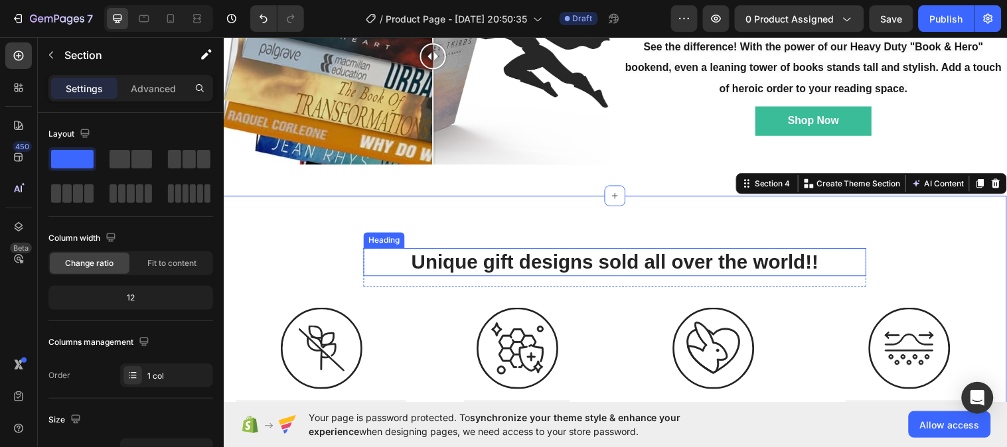
click at [694, 258] on strong "Unique gift designs sold all over the world!!" at bounding box center [621, 266] width 414 height 22
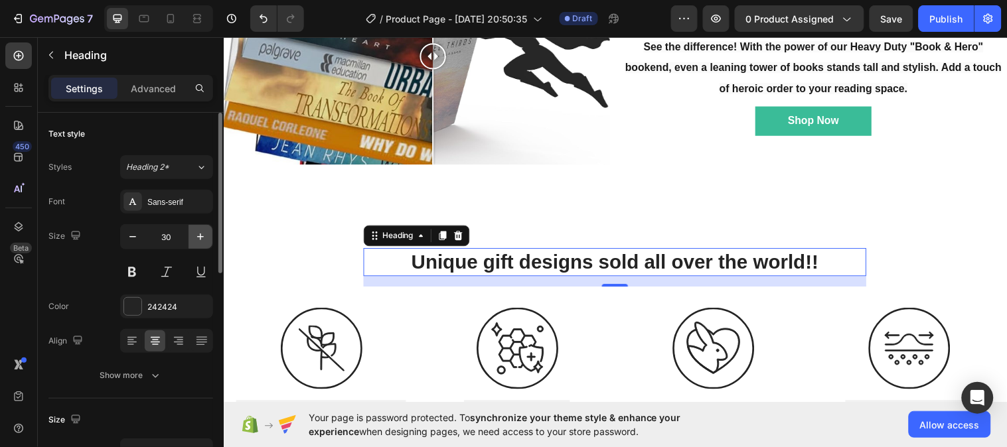
click at [202, 234] on icon "button" at bounding box center [200, 236] width 13 height 13
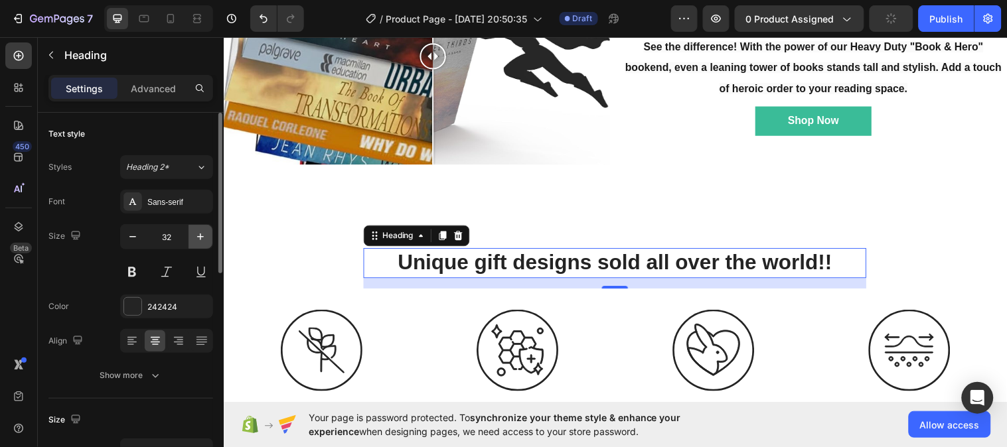
click at [202, 234] on icon "button" at bounding box center [200, 236] width 13 height 13
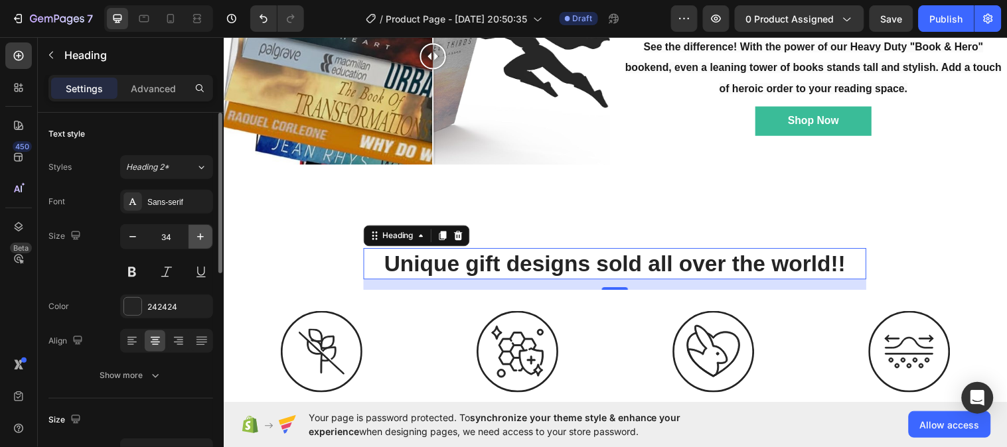
click at [200, 236] on icon "button" at bounding box center [200, 237] width 7 height 7
type input "35"
click at [135, 265] on button at bounding box center [132, 272] width 24 height 24
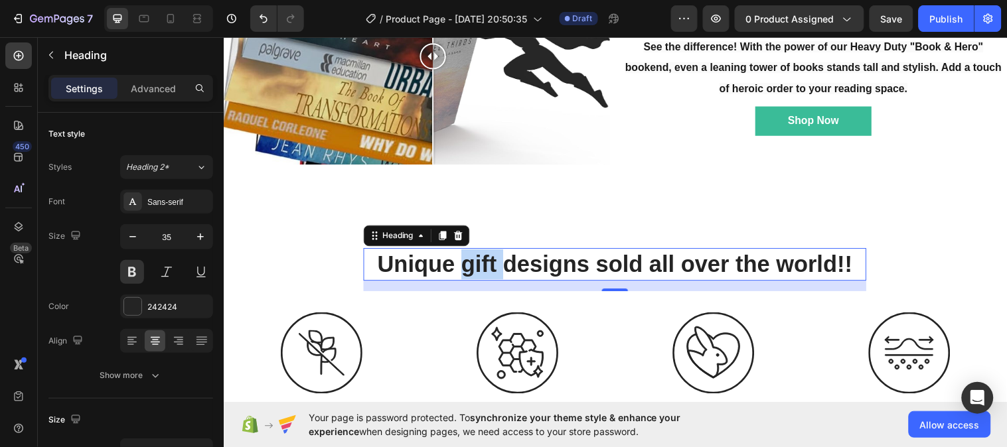
click at [487, 262] on strong "Unique gift designs sold all over the world!!" at bounding box center [621, 268] width 483 height 26
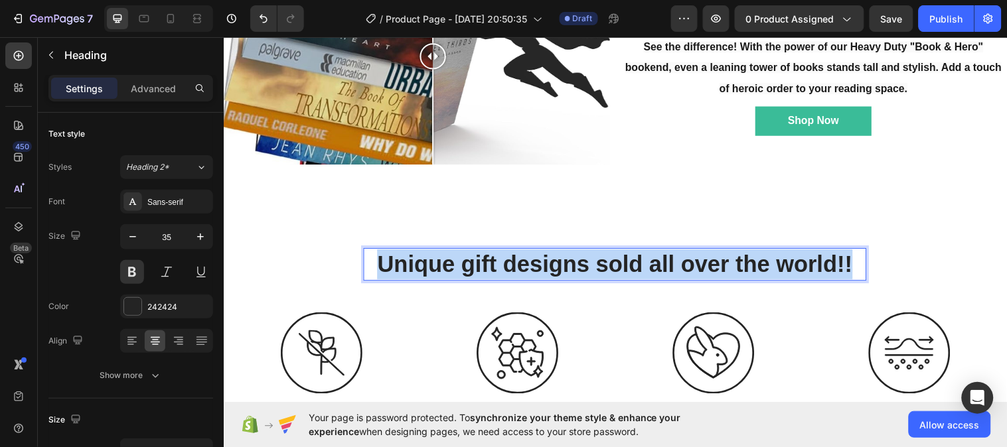
click at [487, 262] on strong "Unique gift designs sold all over the world!!" at bounding box center [621, 268] width 483 height 26
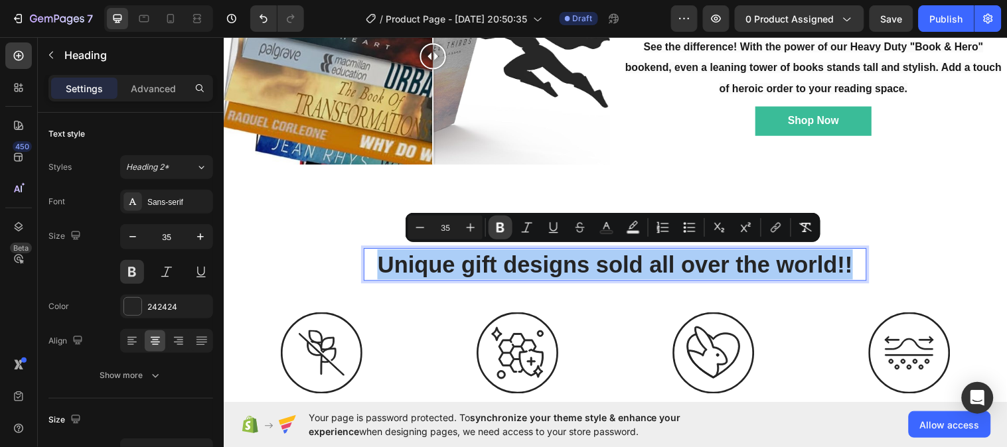
click at [499, 231] on icon "Editor contextual toolbar" at bounding box center [500, 228] width 8 height 10
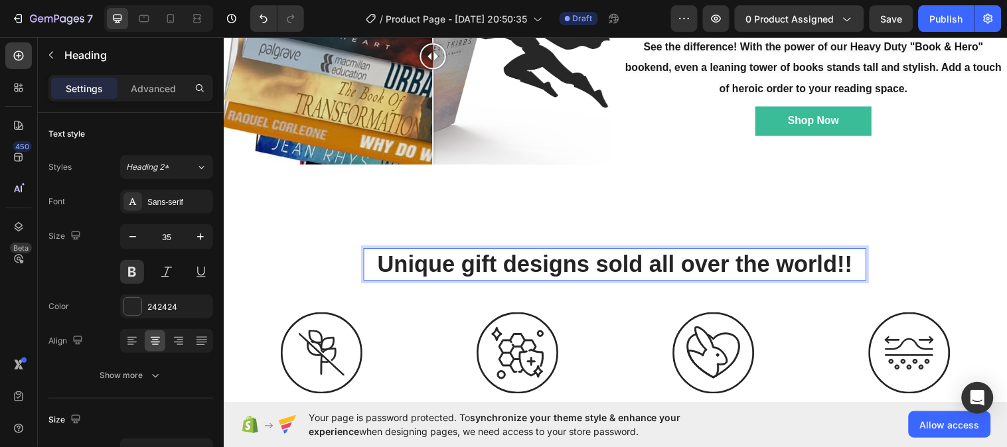
click at [483, 265] on p "Unique gift designs sold all over the world!!" at bounding box center [621, 268] width 508 height 31
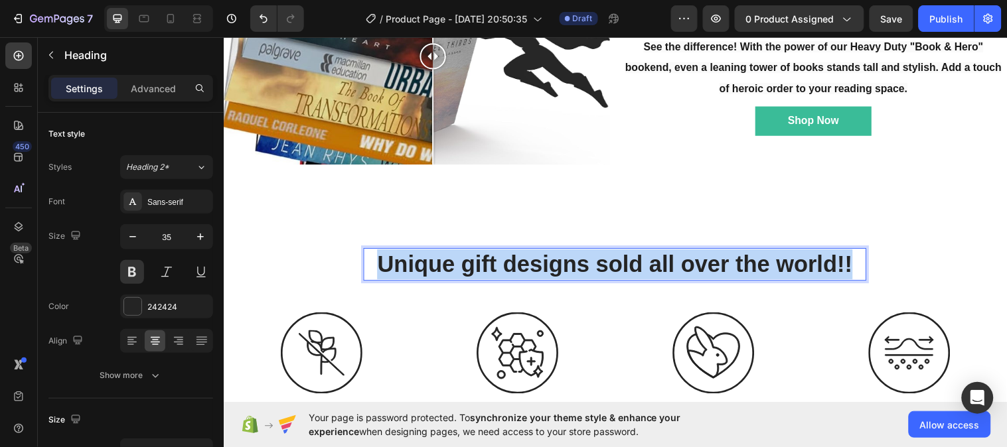
click at [483, 265] on p "Unique gift designs sold all over the world!!" at bounding box center [621, 268] width 508 height 31
click at [489, 258] on p "Unique gift designs sold all over the world!!" at bounding box center [621, 268] width 508 height 31
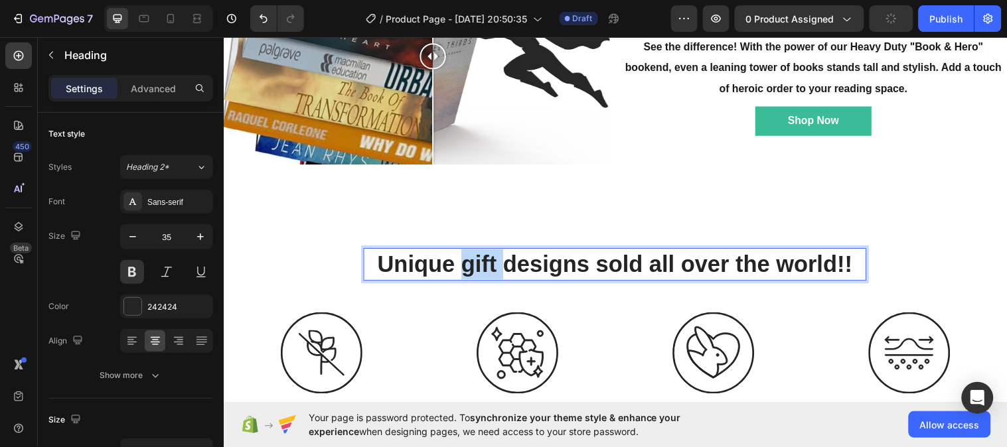
click at [489, 258] on p "Unique gift designs sold all over the world!!" at bounding box center [621, 268] width 508 height 31
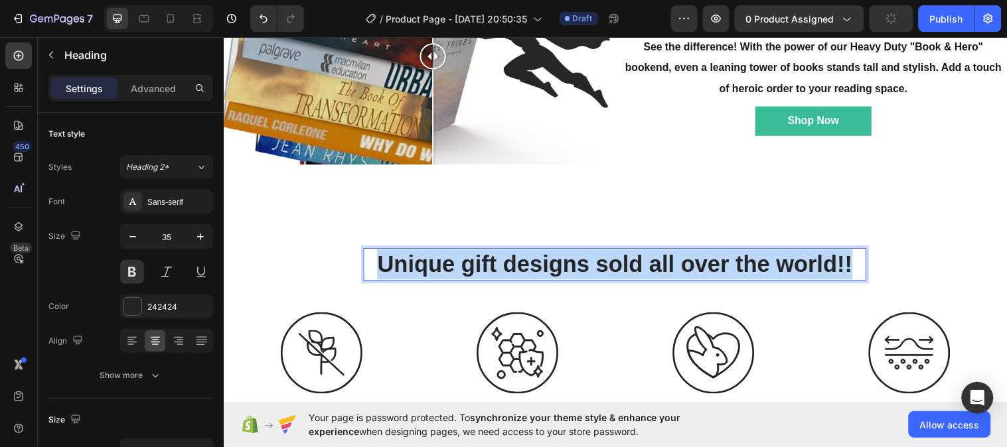
click at [489, 258] on p "Unique gift designs sold all over the world!!" at bounding box center [621, 268] width 508 height 31
click at [500, 261] on p "Unique gift designs sold all over the world!!" at bounding box center [621, 268] width 508 height 31
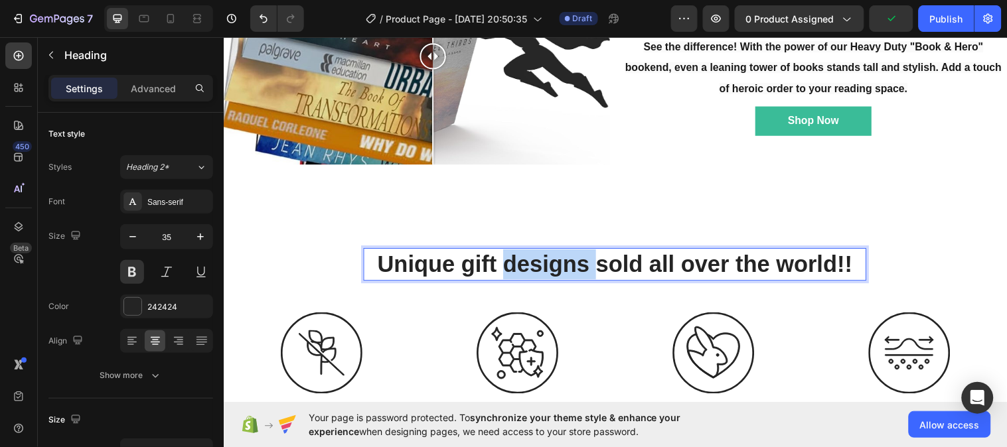
click at [500, 261] on p "Unique gift designs sold all over the world!!" at bounding box center [621, 268] width 508 height 31
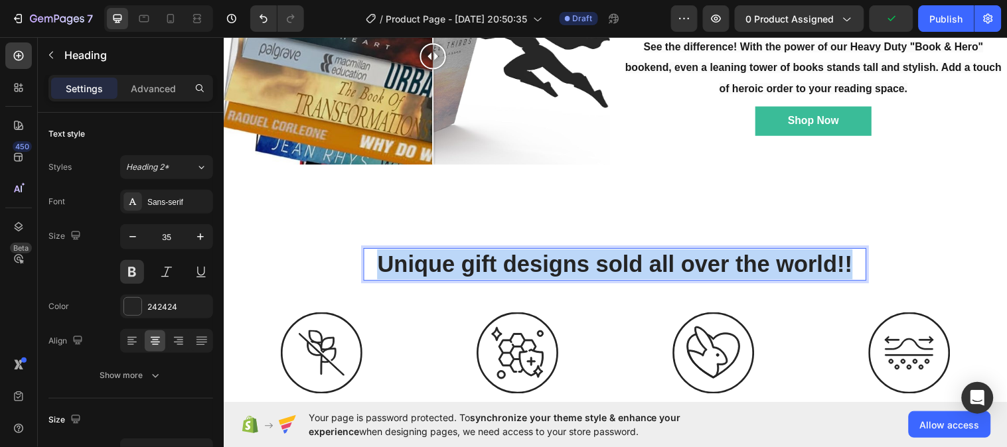
click at [500, 261] on p "Unique gift designs sold all over the world!!" at bounding box center [621, 268] width 508 height 31
click at [309, 220] on div "Unique gift designs sold all over the world!! Heading 16 Row Image Fast and eff…" at bounding box center [621, 351] width 796 height 307
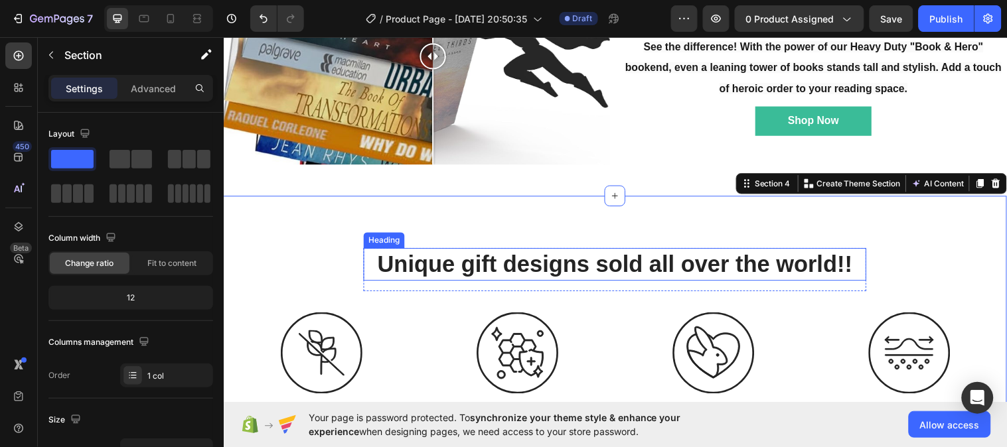
click at [515, 256] on p "Unique gift designs sold all over the world!!" at bounding box center [621, 268] width 508 height 31
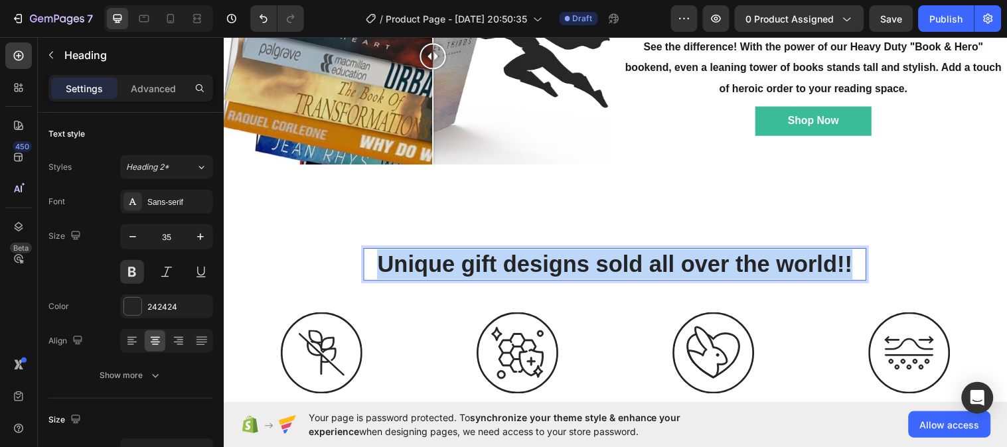
click at [515, 256] on p "Unique gift designs sold all over the world!!" at bounding box center [621, 268] width 508 height 31
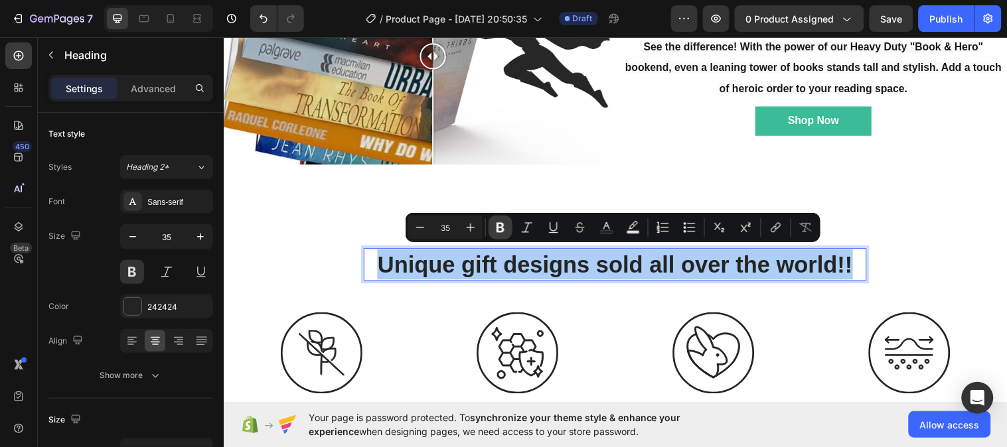
click at [502, 226] on icon "Editor contextual toolbar" at bounding box center [500, 228] width 8 height 10
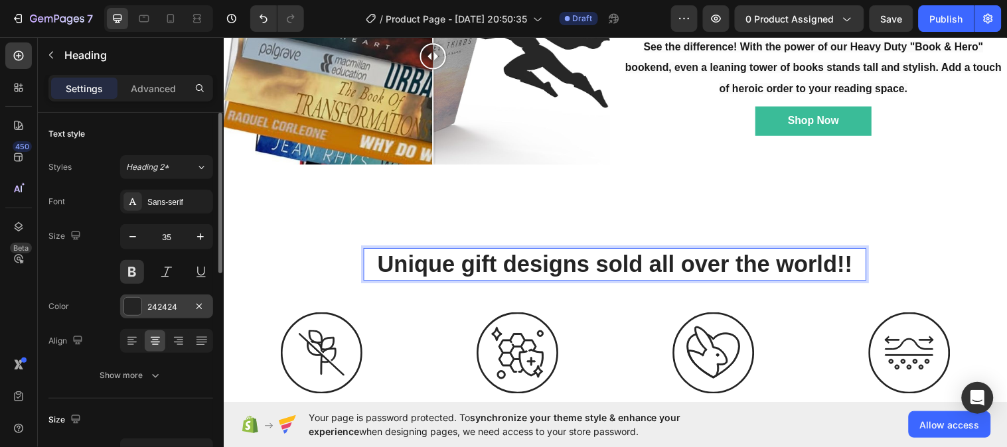
click at [151, 303] on div "242424" at bounding box center [166, 307] width 38 height 12
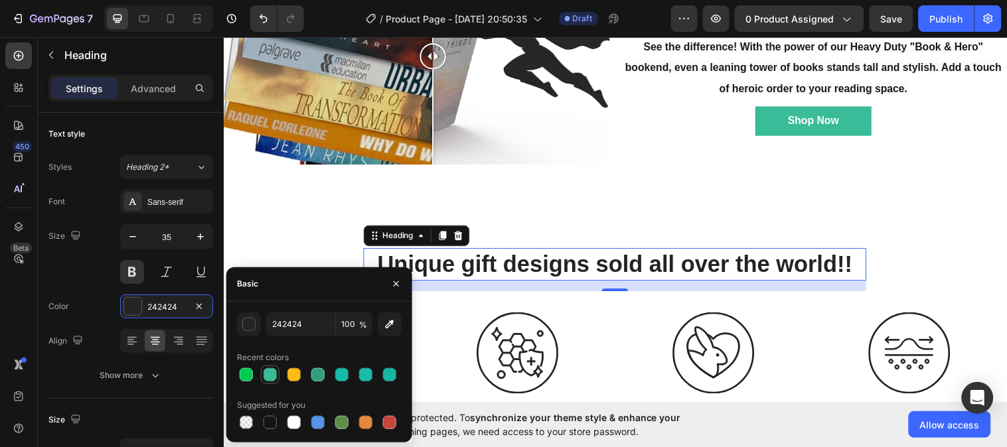
click at [269, 374] on div at bounding box center [270, 374] width 13 height 13
type input "3ABC98"
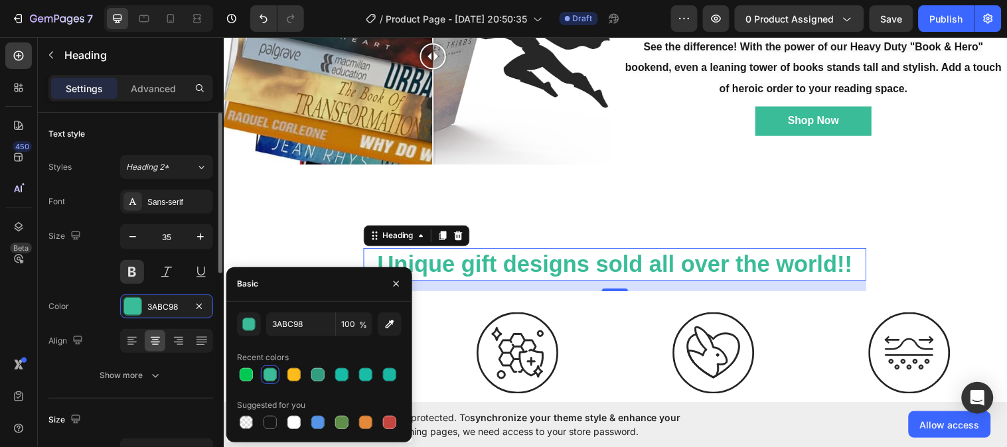
click at [100, 282] on div "Size 35" at bounding box center [130, 254] width 165 height 60
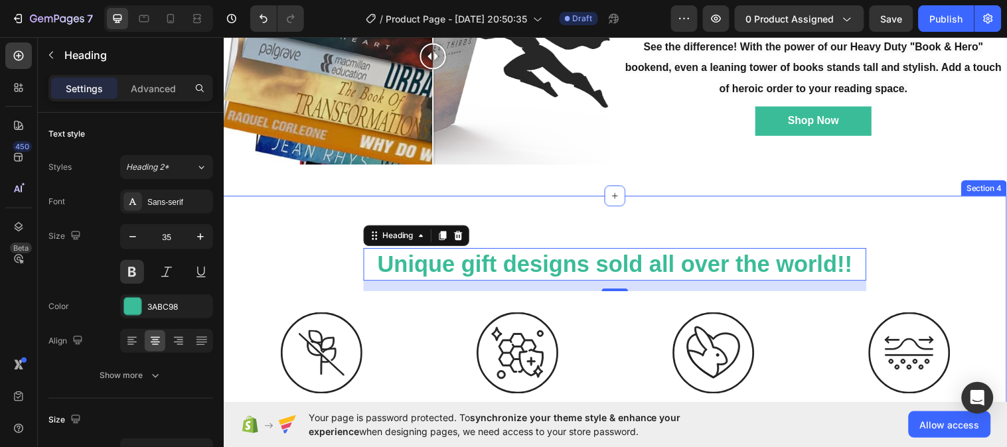
click at [950, 258] on div "⁠⁠⁠⁠⁠⁠⁠ Unique gift designs sold all over the world!! Heading 16 Row Image Fast…" at bounding box center [621, 358] width 777 height 212
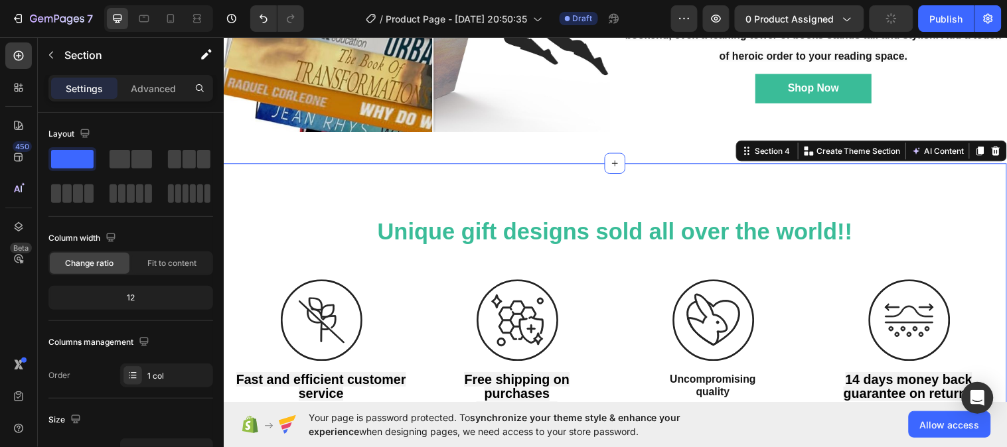
scroll to position [753, 0]
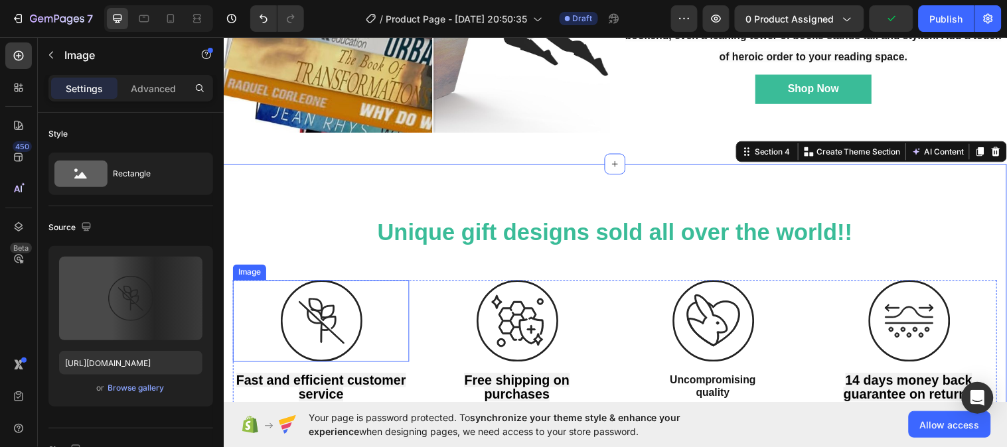
click at [324, 317] on img at bounding box center [322, 325] width 83 height 83
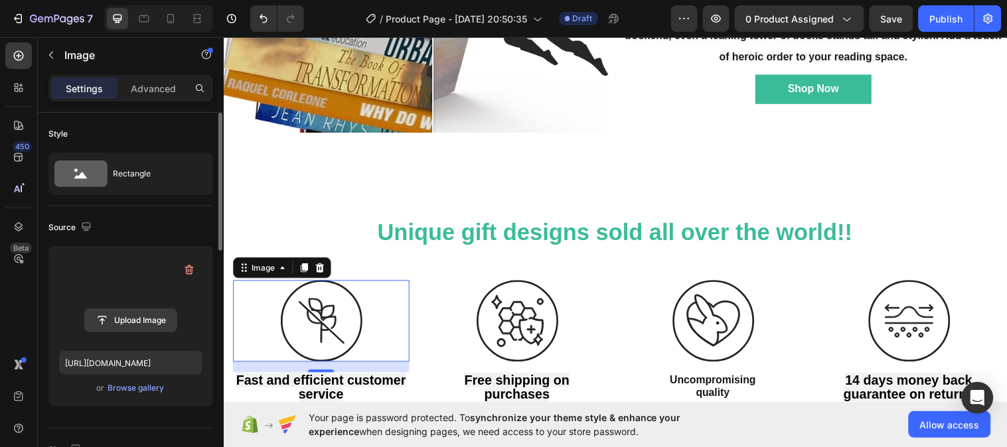
click at [156, 317] on input "file" at bounding box center [131, 320] width 92 height 23
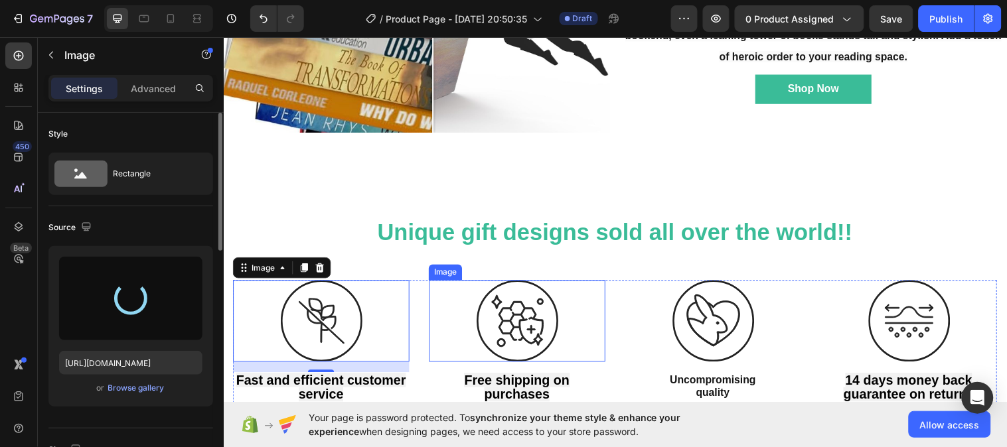
type input "[URL][DOMAIN_NAME]"
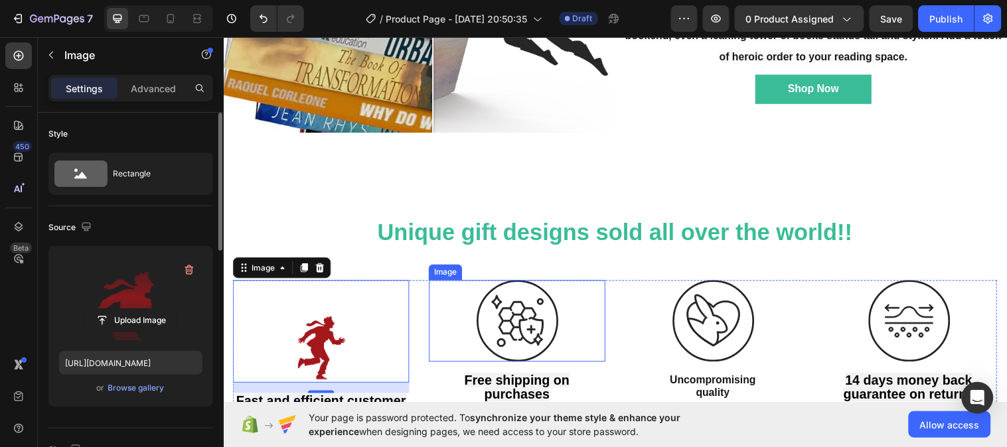
click at [534, 327] on img at bounding box center [522, 325] width 83 height 83
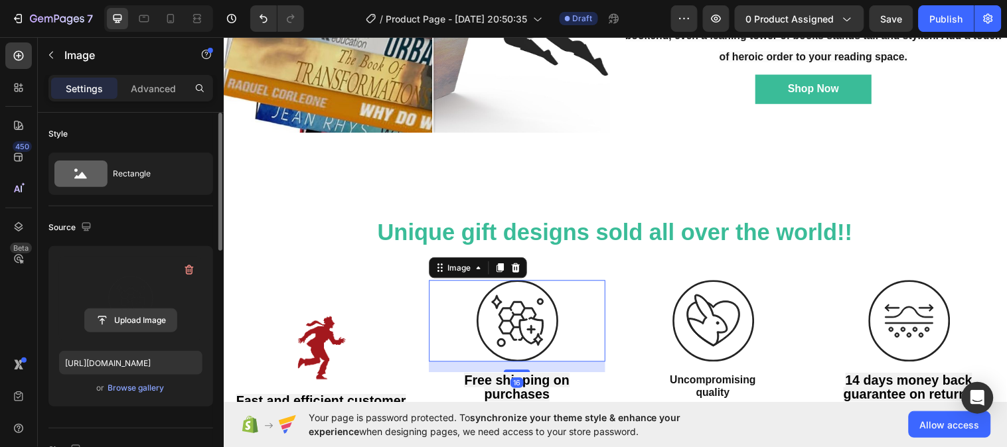
click at [135, 323] on input "file" at bounding box center [131, 320] width 92 height 23
click at [136, 317] on input "file" at bounding box center [131, 320] width 92 height 23
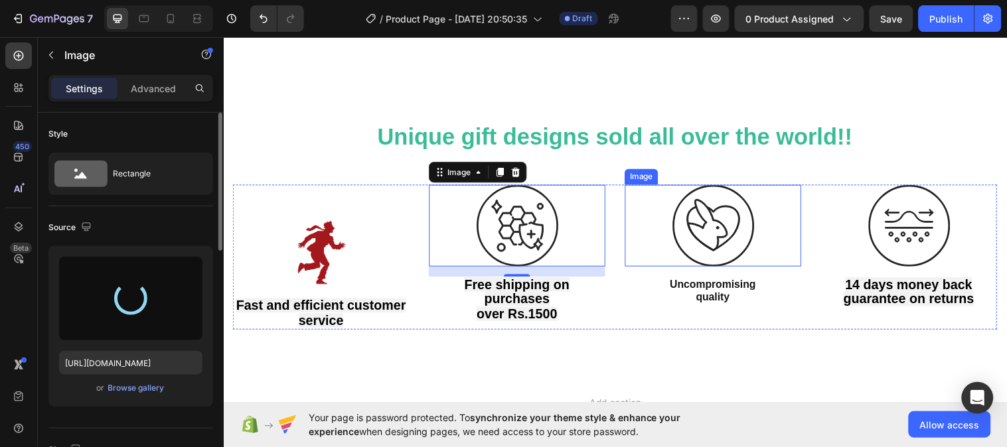
scroll to position [852, 0]
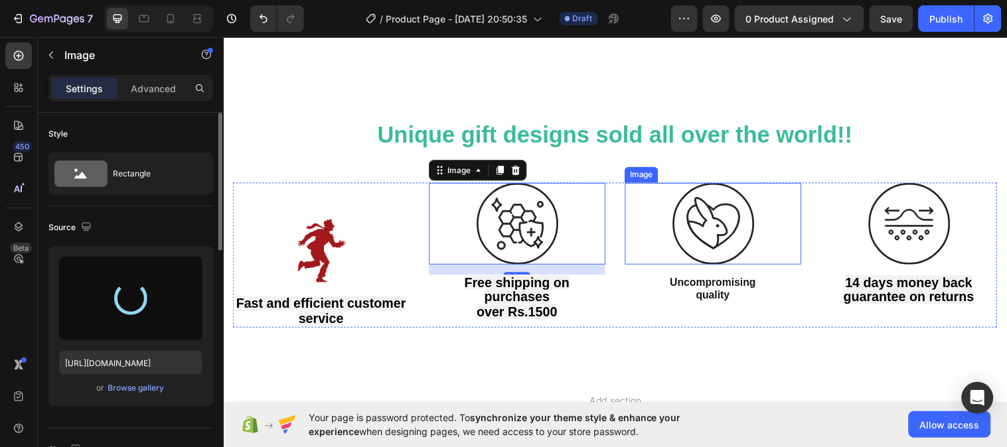
type input "[URL][DOMAIN_NAME]"
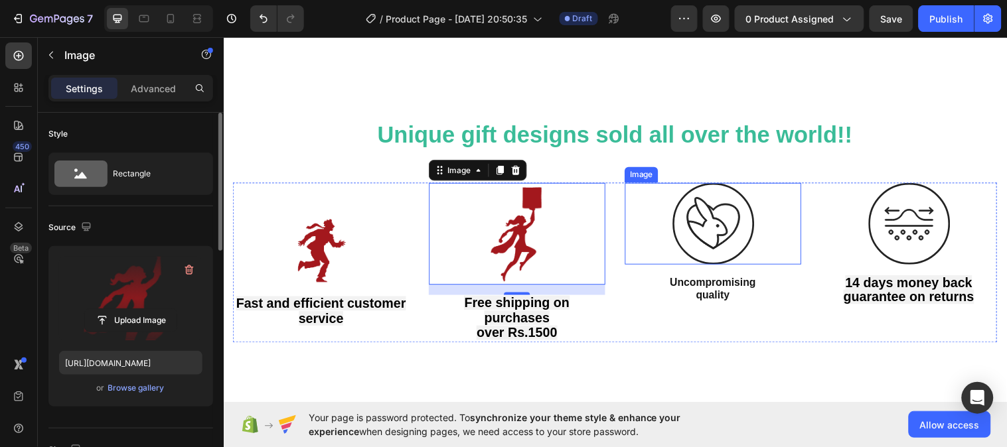
click at [699, 220] on img at bounding box center [721, 226] width 83 height 83
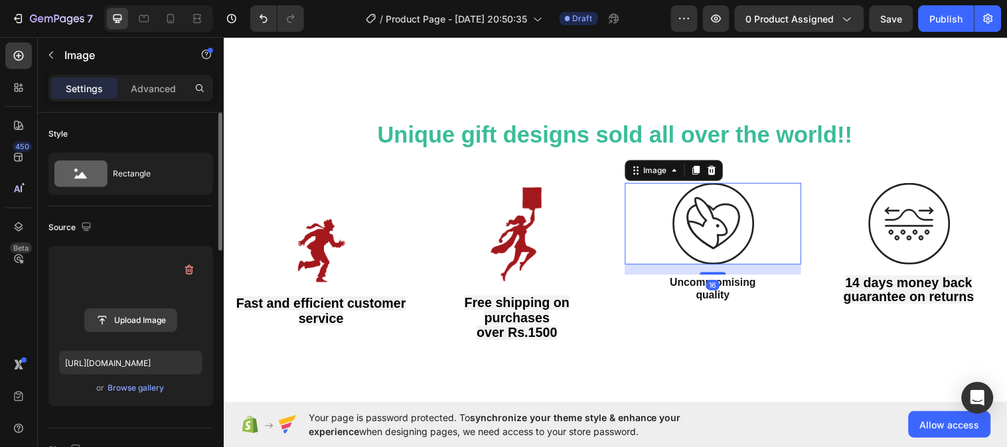
click at [153, 317] on input "file" at bounding box center [131, 320] width 92 height 23
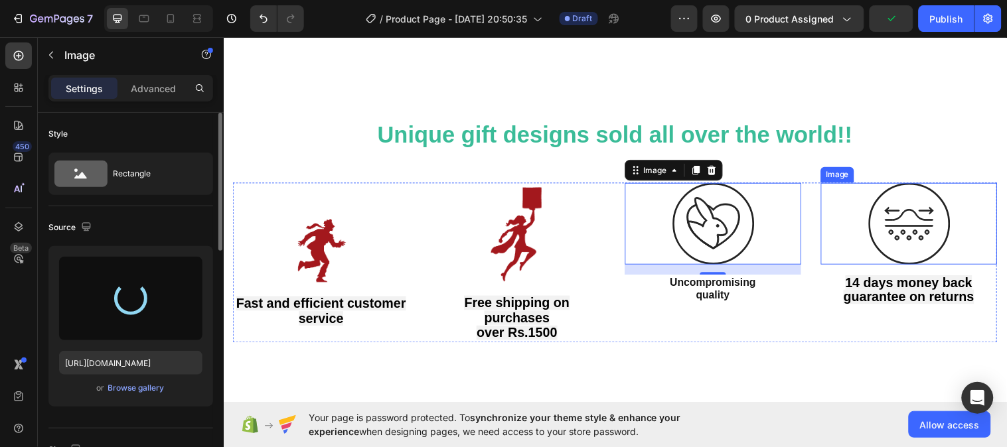
type input "[URL][DOMAIN_NAME]"
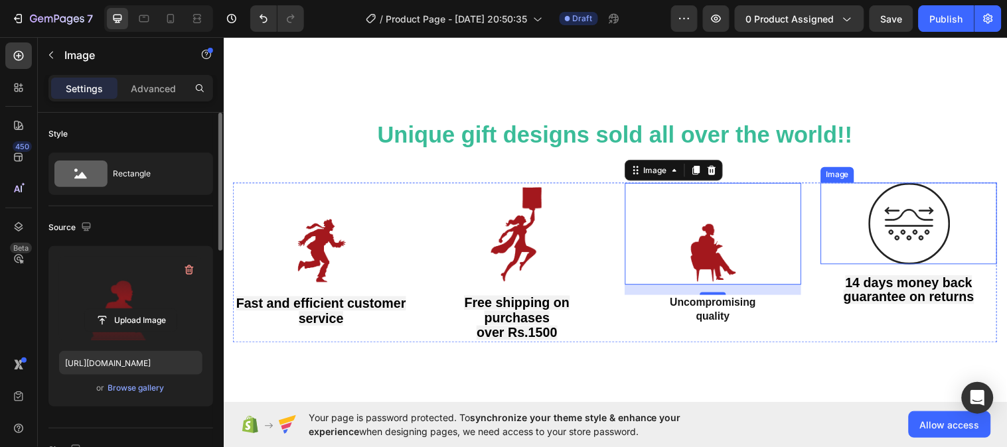
click at [911, 231] on img at bounding box center [920, 226] width 83 height 83
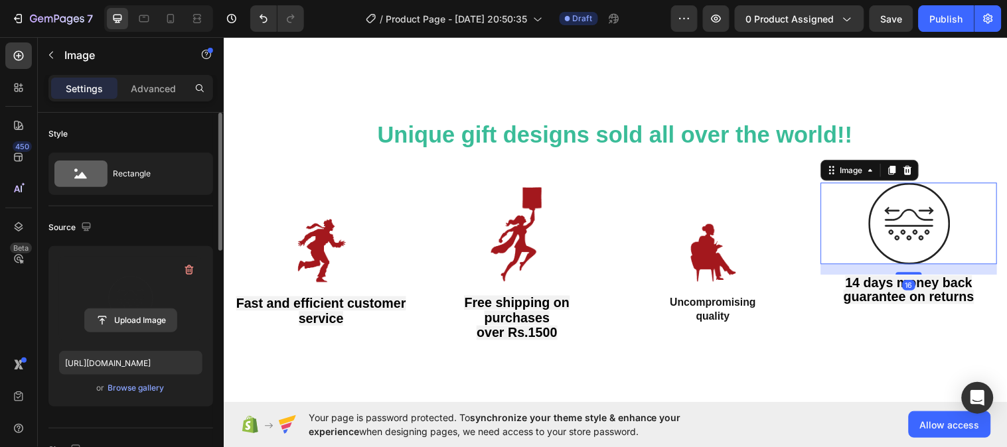
click at [137, 319] on input "file" at bounding box center [131, 320] width 92 height 23
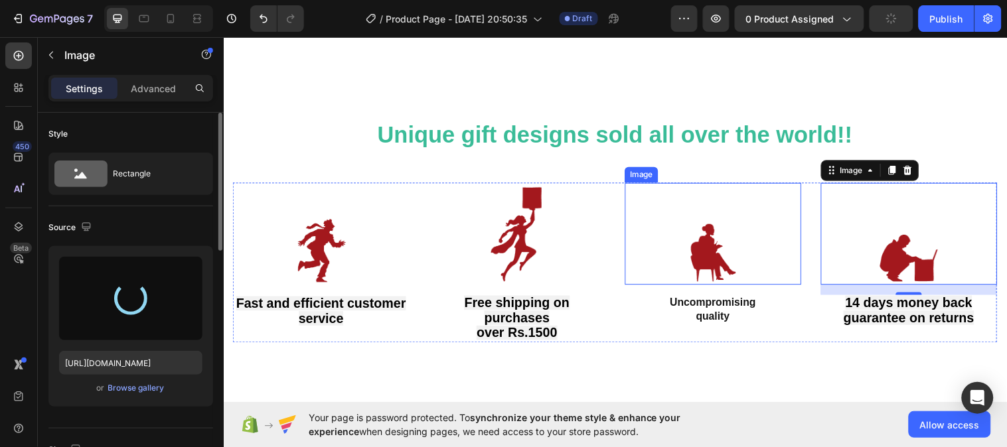
type input "[URL][DOMAIN_NAME]"
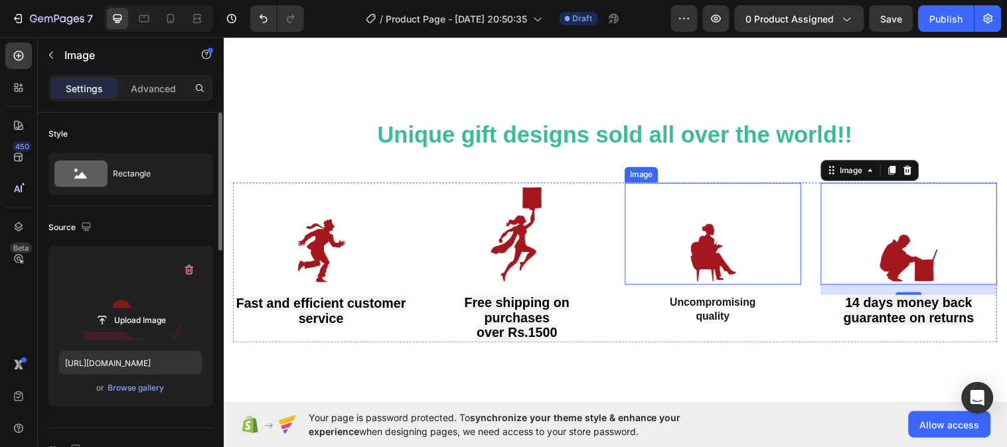
click at [721, 252] on img at bounding box center [721, 237] width 83 height 104
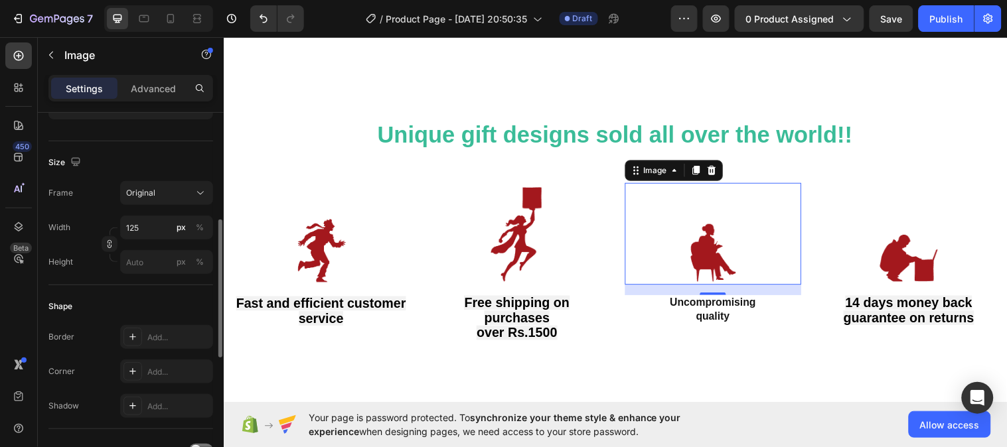
scroll to position [321, 0]
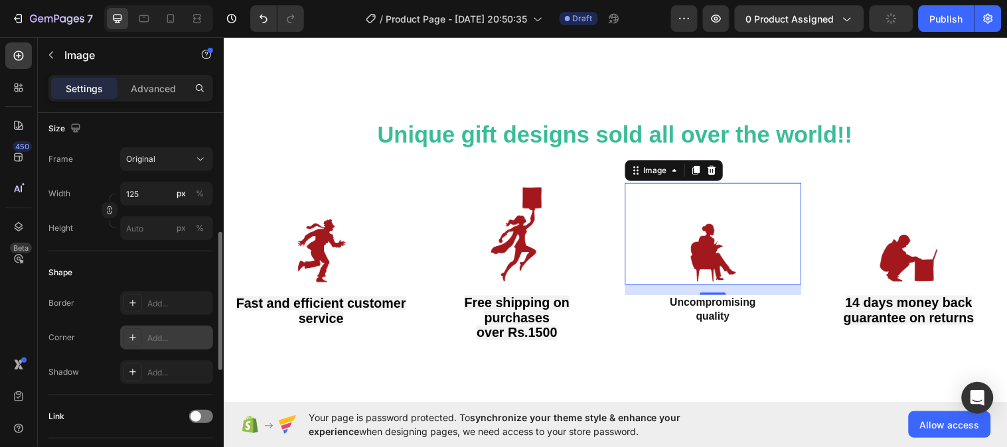
click at [150, 339] on div "Add..." at bounding box center [178, 339] width 62 height 12
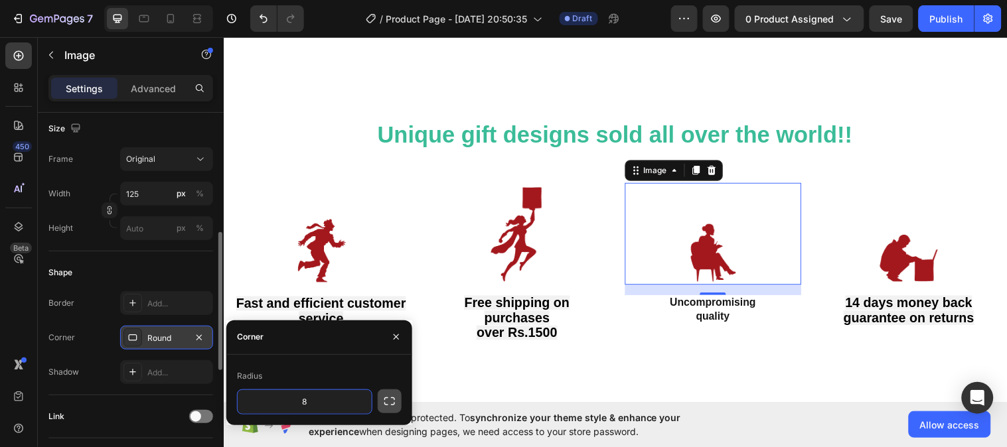
click at [386, 400] on icon "button" at bounding box center [389, 401] width 13 height 13
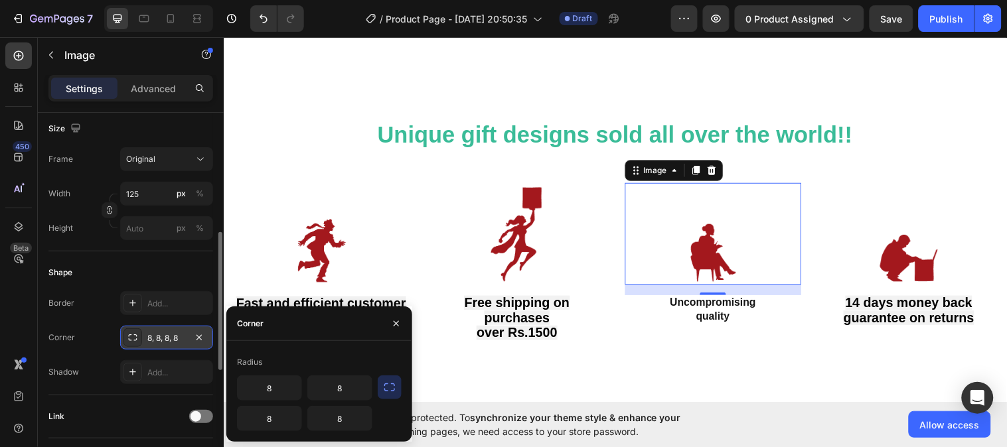
click at [387, 390] on icon "button" at bounding box center [389, 387] width 13 height 13
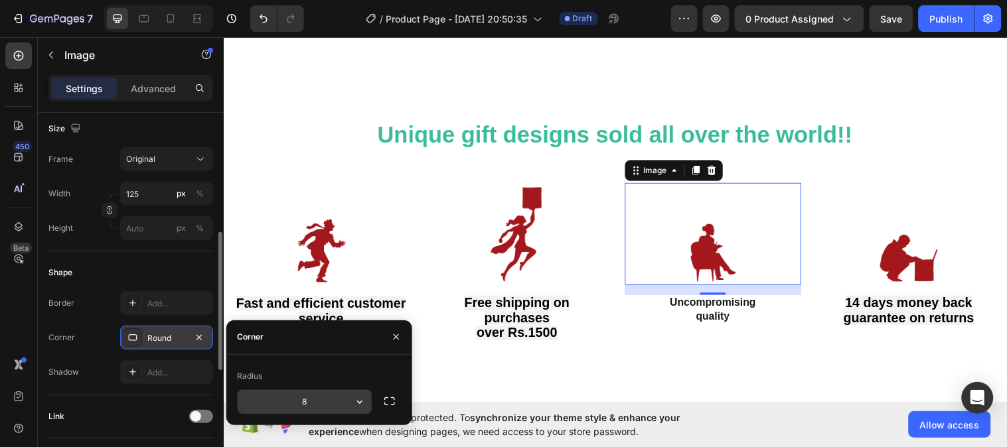
click at [326, 399] on input "8" at bounding box center [305, 402] width 134 height 24
click at [358, 401] on icon "button" at bounding box center [359, 402] width 13 height 13
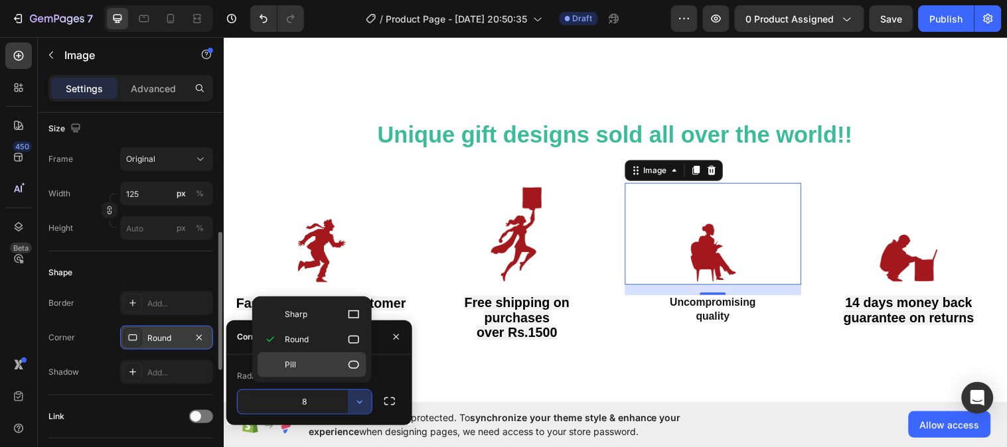
click at [356, 366] on icon at bounding box center [353, 364] width 13 height 13
type input "9999"
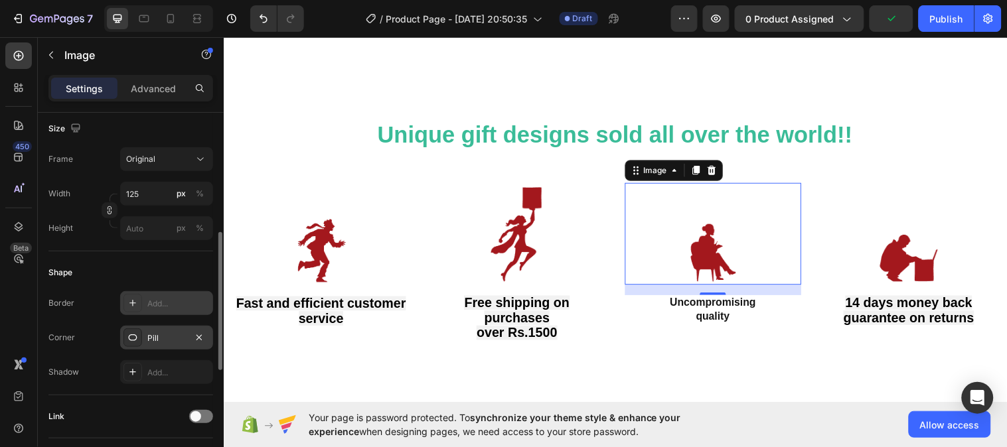
click at [149, 301] on div "Add..." at bounding box center [178, 304] width 62 height 12
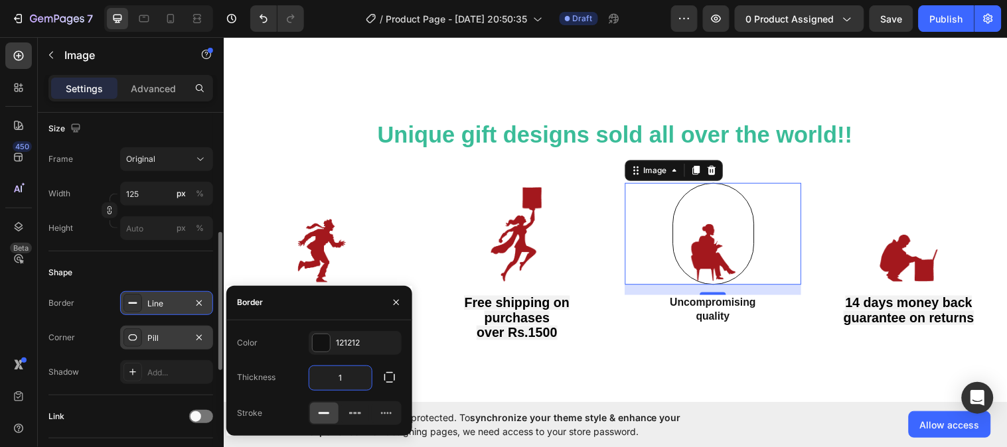
click at [344, 378] on input "1" at bounding box center [340, 378] width 62 height 24
type input "20"
click at [397, 299] on icon "button" at bounding box center [396, 302] width 11 height 11
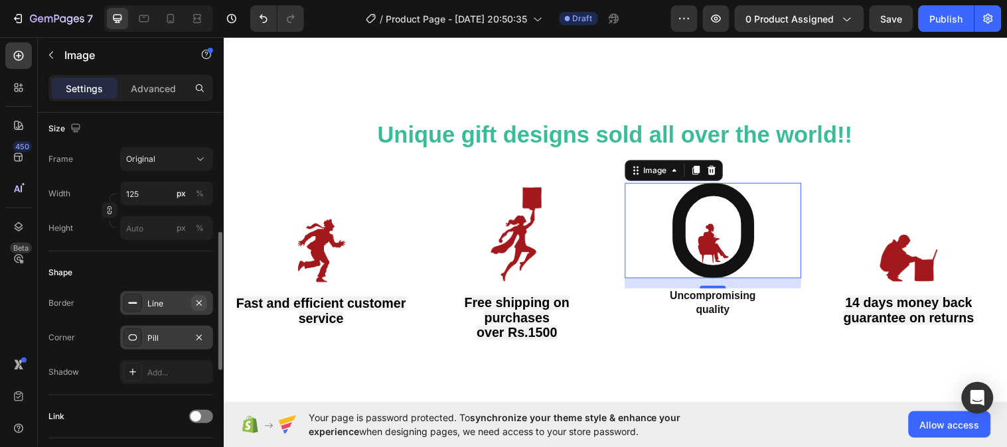
click at [200, 301] on icon "button" at bounding box center [199, 303] width 11 height 11
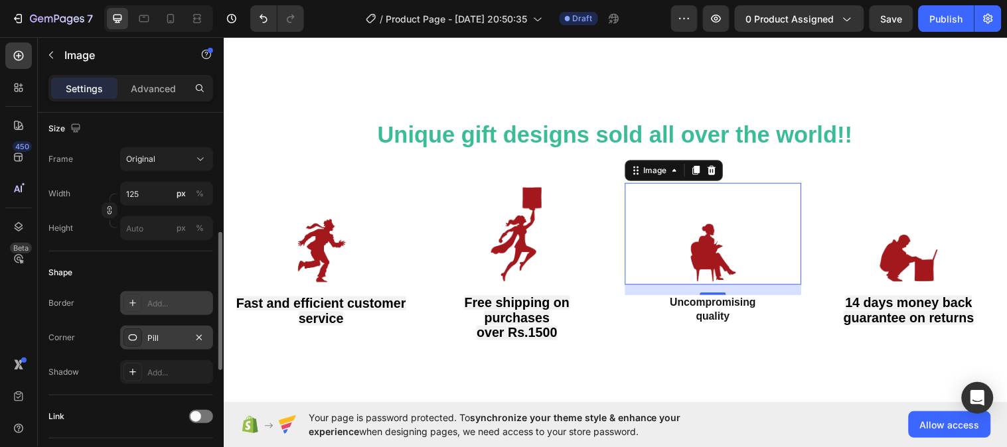
click at [164, 336] on div "Pill" at bounding box center [166, 339] width 38 height 12
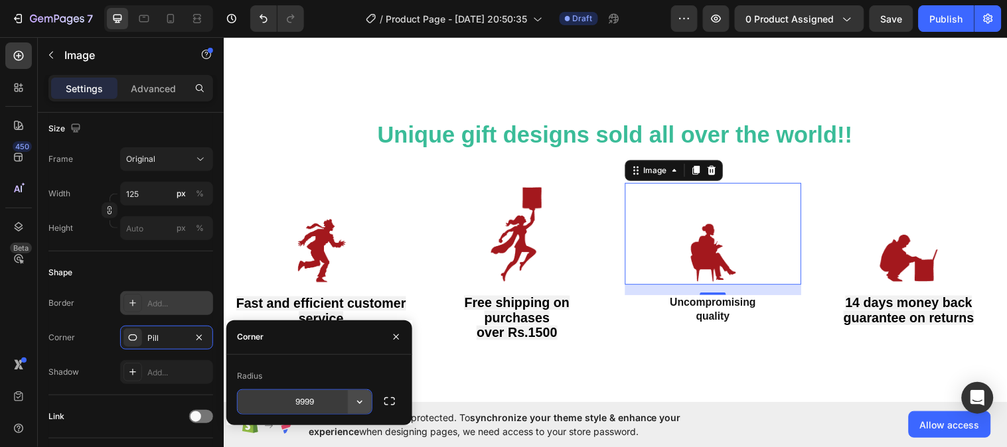
click at [358, 403] on icon "button" at bounding box center [359, 402] width 13 height 13
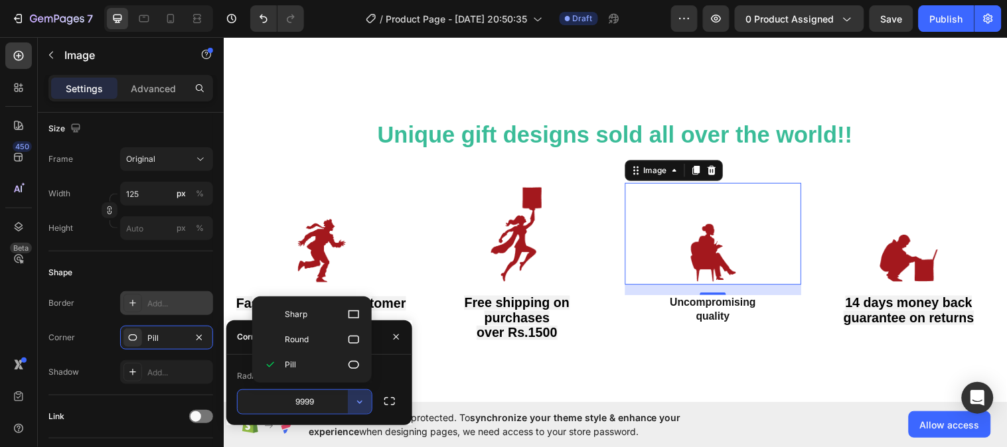
click at [322, 400] on input "9999" at bounding box center [305, 402] width 134 height 24
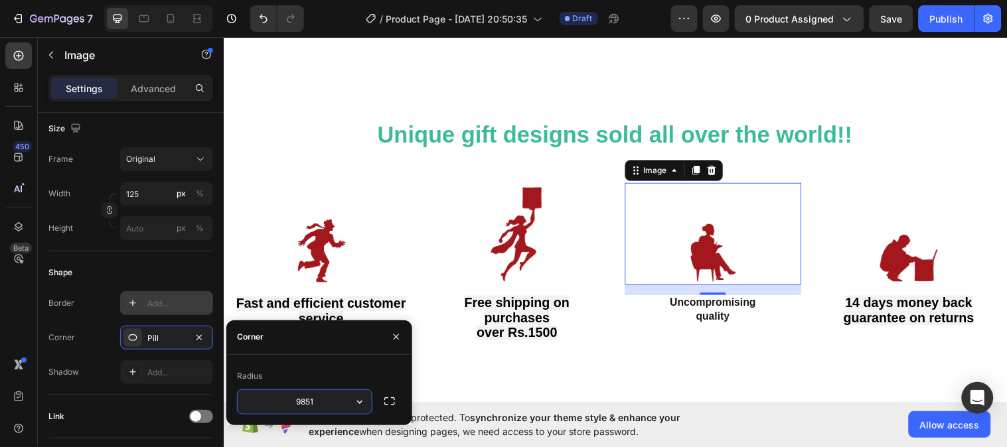
type input "9850"
click at [155, 301] on div "Add..." at bounding box center [178, 304] width 62 height 12
type input "1"
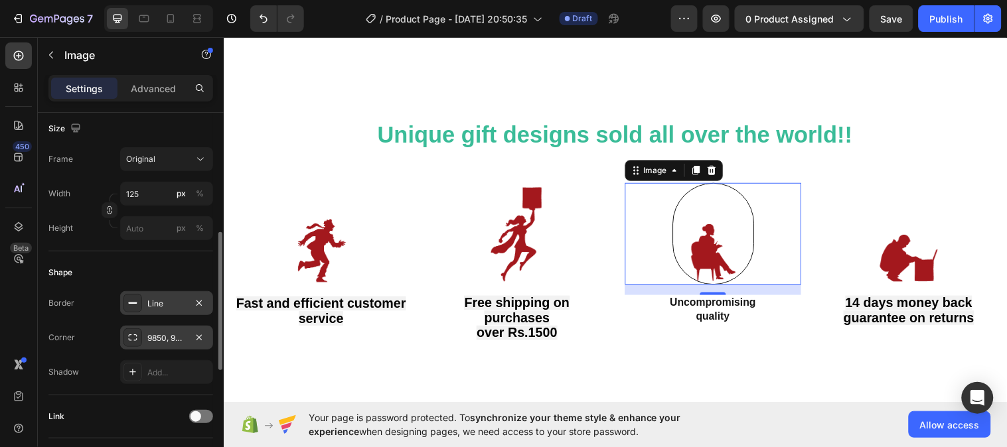
click at [163, 339] on div "9850, 9850, 9850, 9850" at bounding box center [166, 339] width 38 height 12
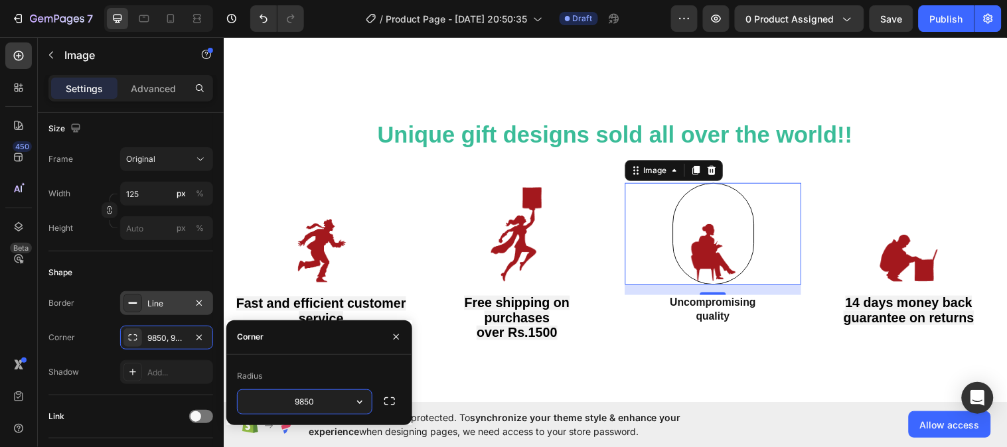
click at [324, 400] on input "9850" at bounding box center [305, 402] width 134 height 24
type input "8"
click at [362, 400] on icon "button" at bounding box center [359, 402] width 13 height 13
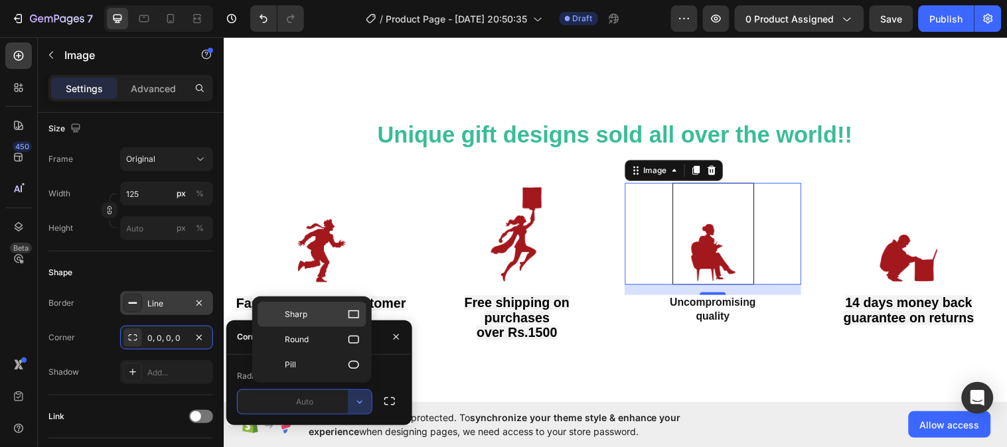
click at [354, 315] on icon at bounding box center [353, 314] width 13 height 13
type input "0"
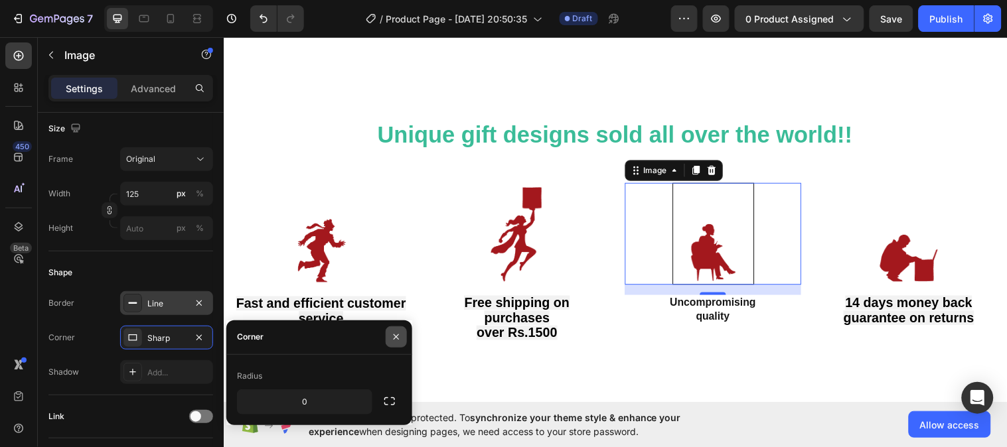
click at [399, 339] on icon "button" at bounding box center [396, 337] width 11 height 11
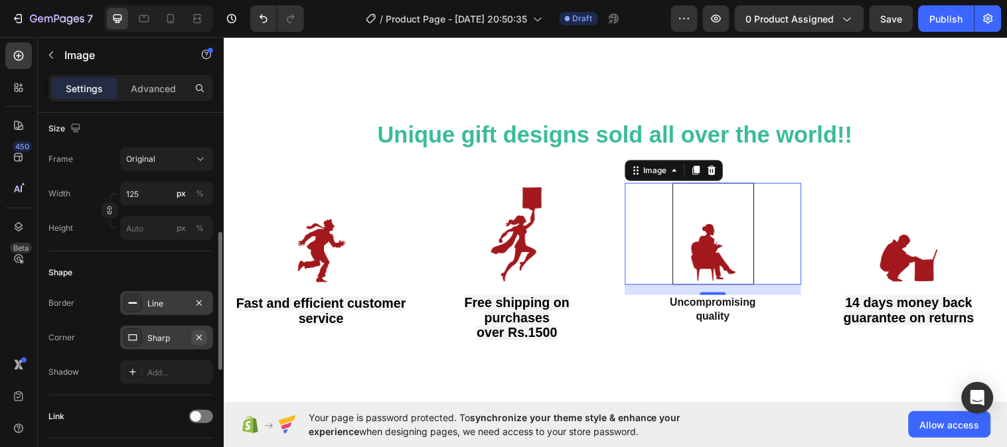
click at [200, 337] on icon "button" at bounding box center [199, 338] width 11 height 11
click at [199, 301] on icon "button" at bounding box center [199, 303] width 11 height 11
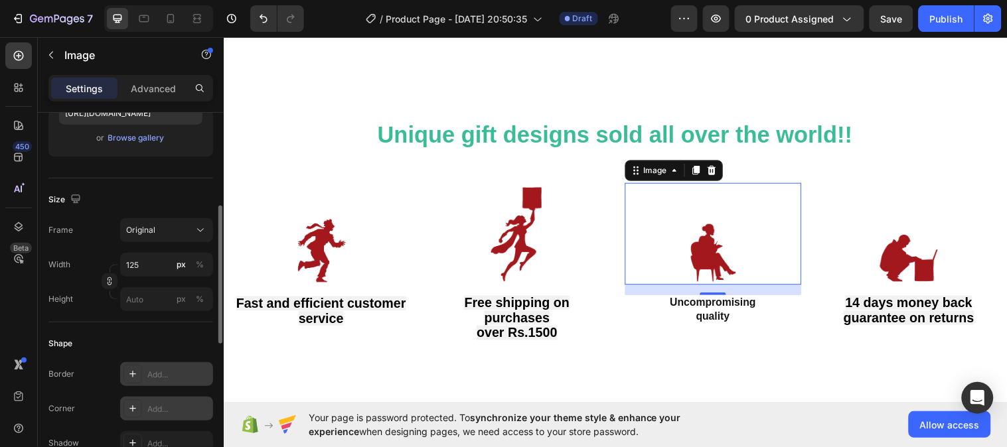
scroll to position [242, 0]
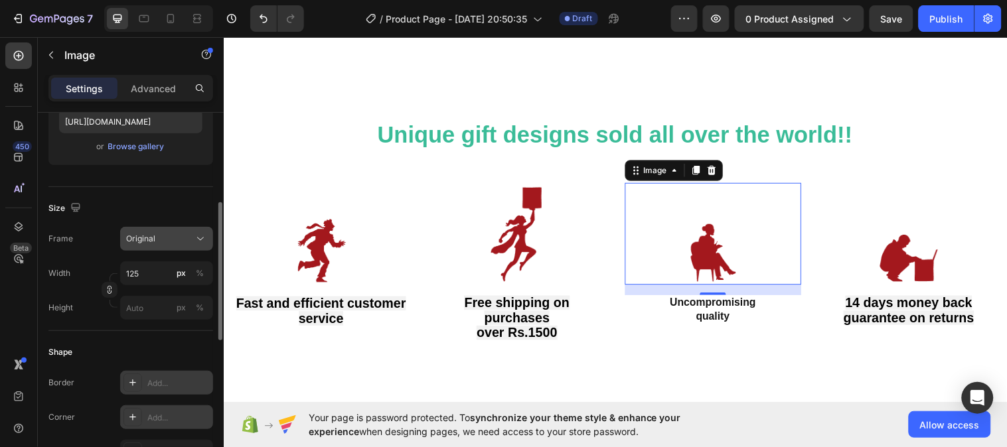
click at [200, 240] on icon at bounding box center [200, 238] width 13 height 13
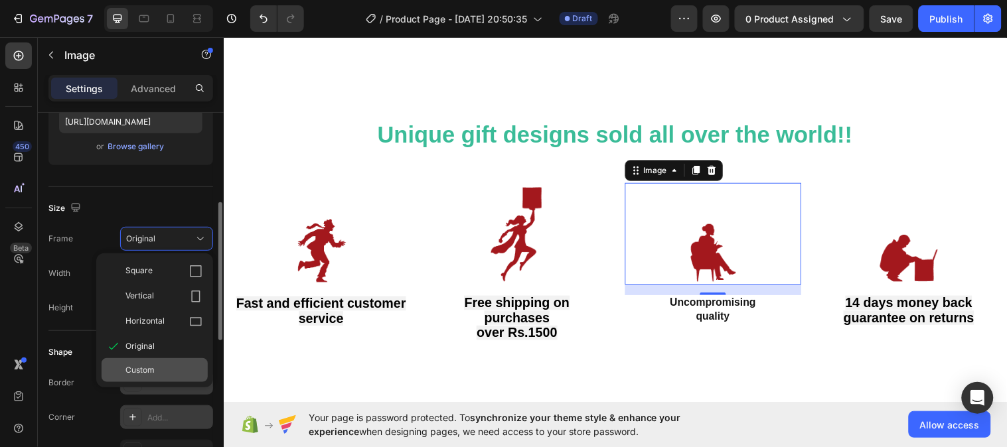
click at [149, 369] on span "Custom" at bounding box center [139, 370] width 29 height 12
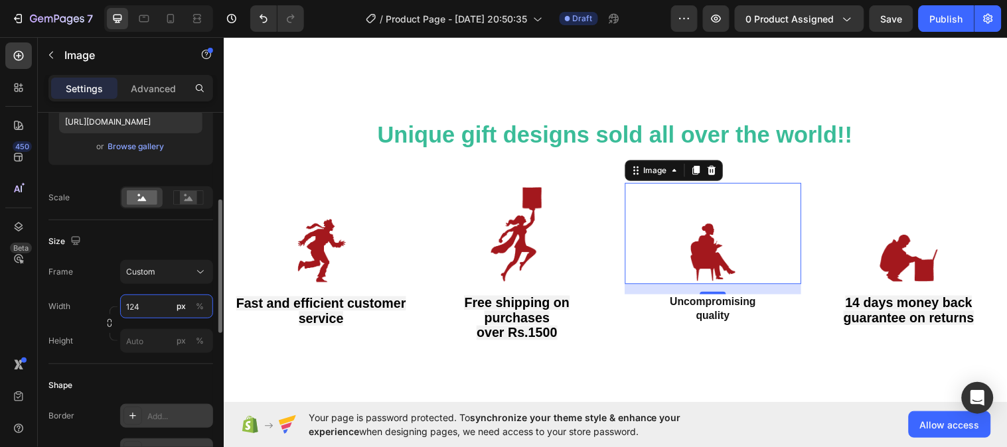
type input "125"
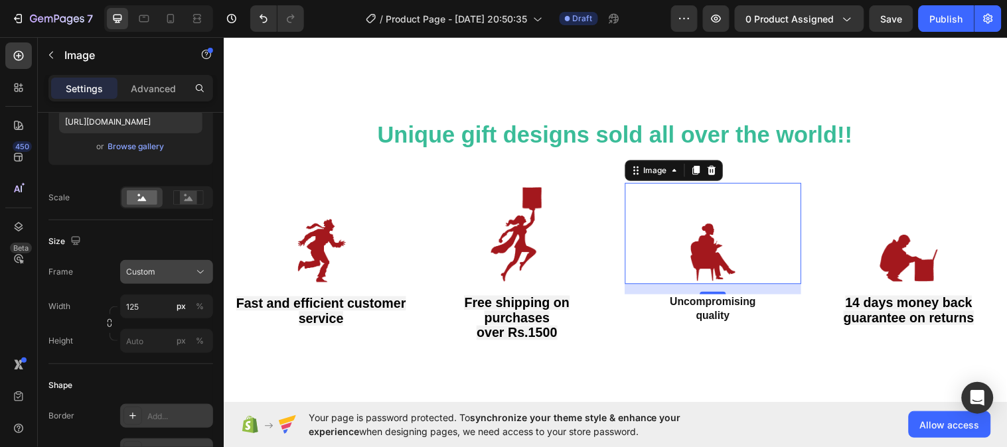
click at [196, 273] on icon at bounding box center [200, 271] width 13 height 13
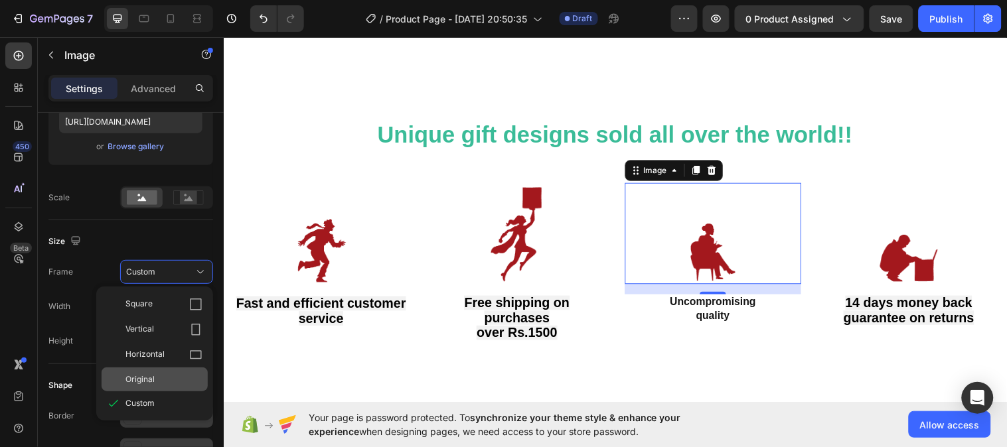
click at [156, 374] on div "Original" at bounding box center [163, 380] width 77 height 12
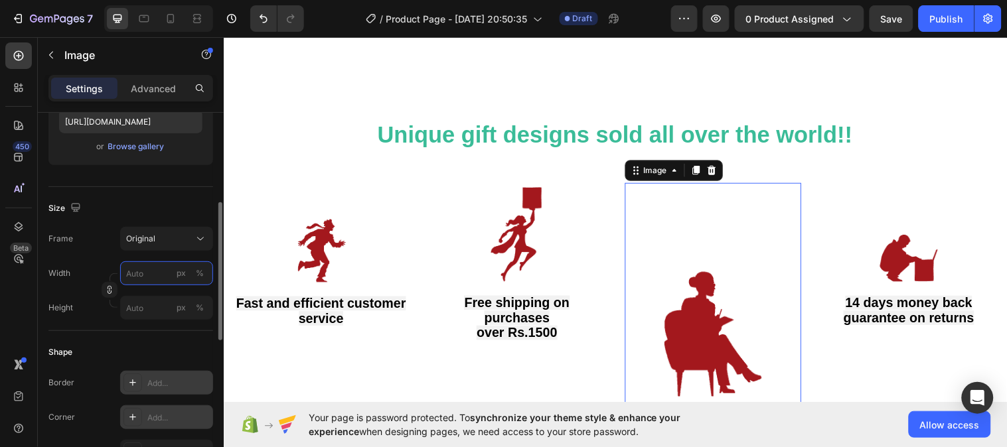
click at [154, 273] on input "px %" at bounding box center [166, 274] width 93 height 24
click at [153, 269] on input "px %" at bounding box center [166, 274] width 93 height 24
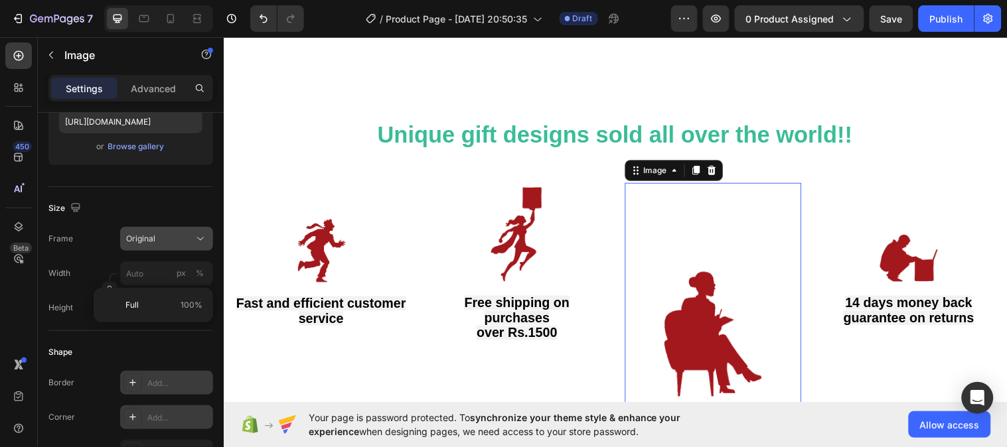
click at [199, 240] on icon at bounding box center [200, 238] width 13 height 13
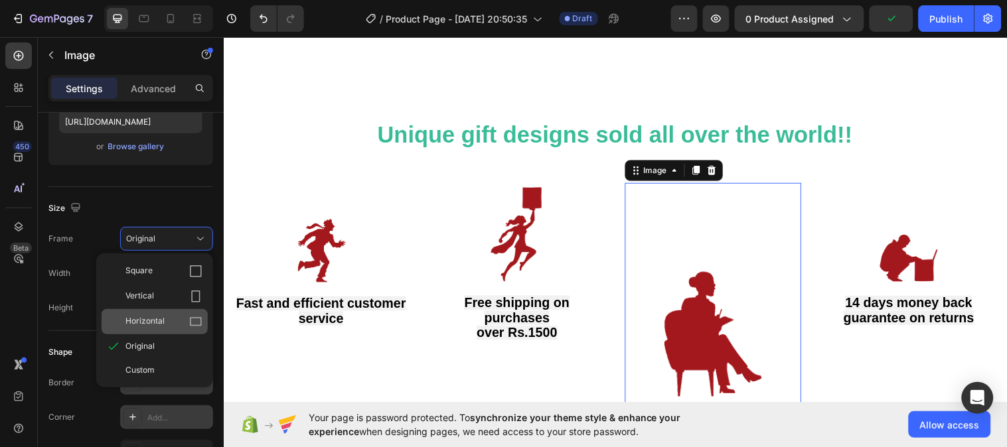
click at [162, 319] on span "Horizontal" at bounding box center [144, 321] width 39 height 13
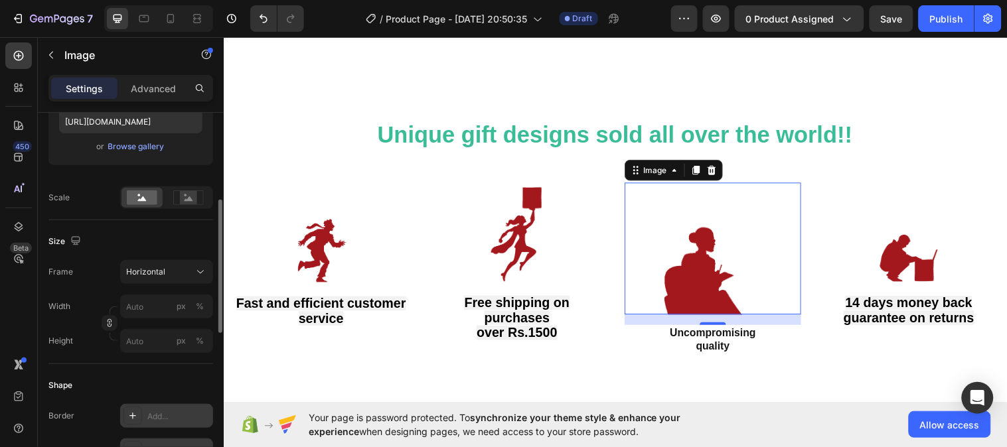
click at [102, 297] on div "Width px %" at bounding box center [130, 307] width 165 height 24
click at [258, 17] on icon "Undo/Redo" at bounding box center [263, 18] width 13 height 13
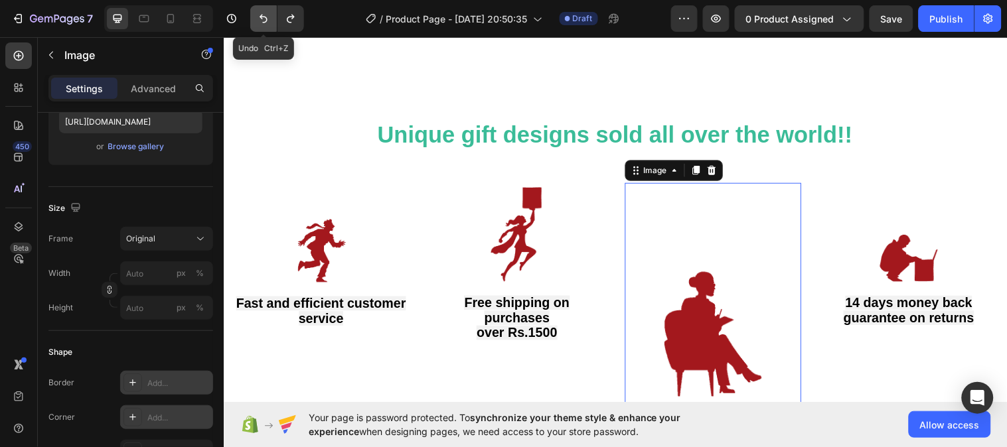
click at [258, 17] on icon "Undo/Redo" at bounding box center [263, 18] width 13 height 13
type input "125"
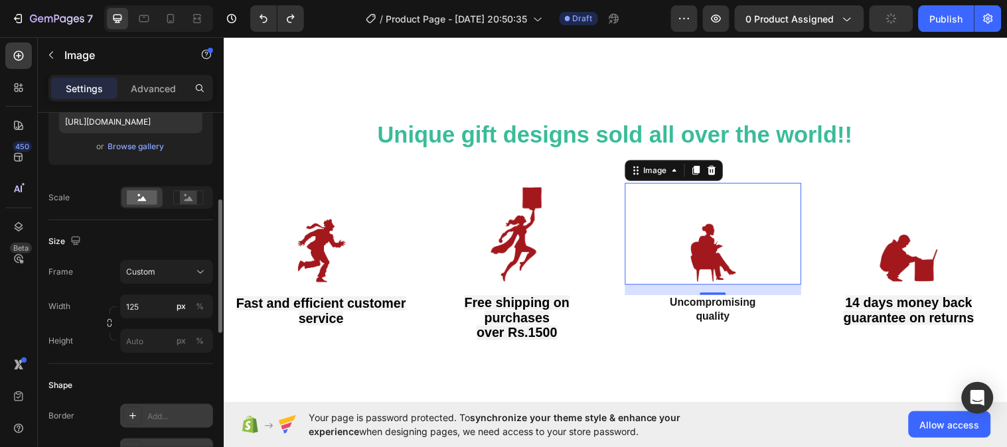
click at [151, 240] on div "Size" at bounding box center [130, 241] width 165 height 21
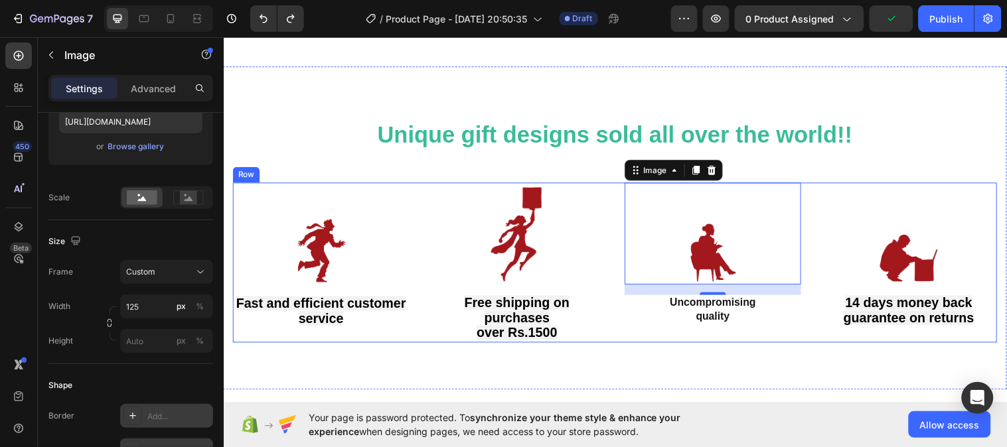
click at [610, 283] on div "Image Fast and efficient customer service Text Block Image Free shipping on pur…" at bounding box center [621, 266] width 777 height 163
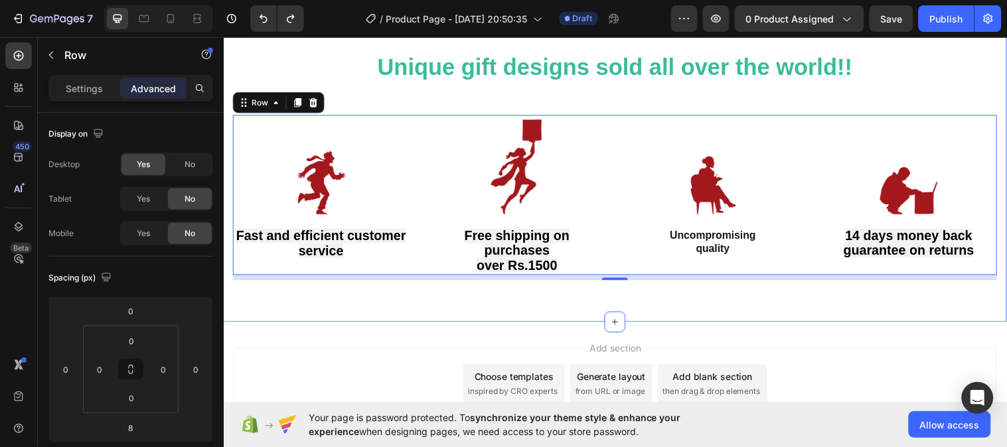
scroll to position [917, 0]
click at [805, 296] on div "⁠⁠⁠⁠⁠⁠⁠ Unique gift designs sold all over the world!! Heading Row Image Fast an…" at bounding box center [621, 163] width 796 height 329
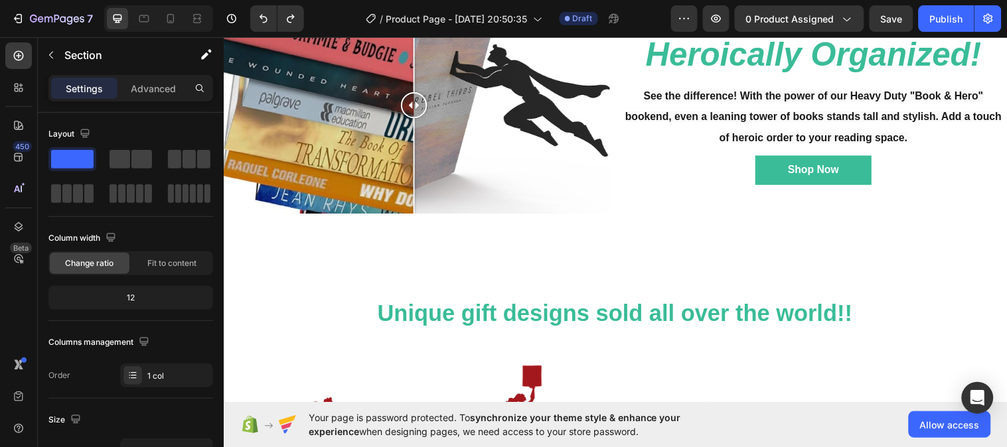
scroll to position [650, 0]
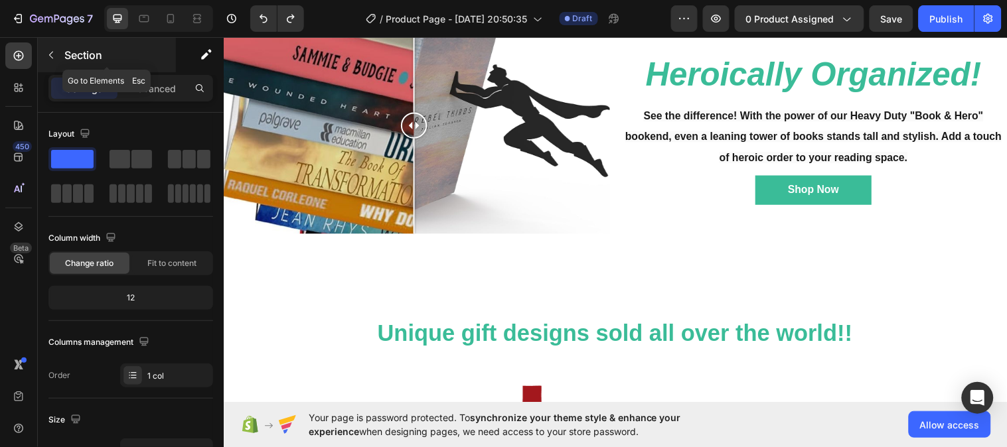
click at [53, 58] on icon "button" at bounding box center [51, 55] width 11 height 11
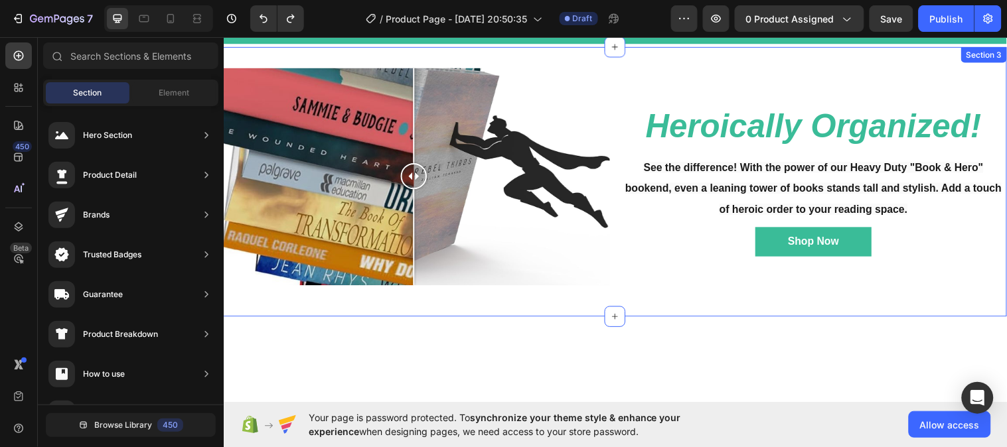
scroll to position [479, 0]
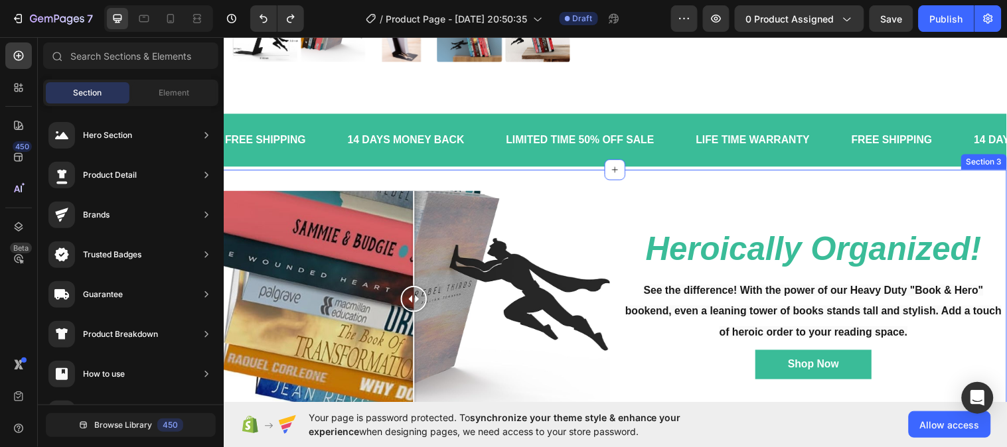
click at [662, 176] on div "Image Comparison Heroically Organized! Heading See the difference! With the pow…" at bounding box center [621, 309] width 796 height 274
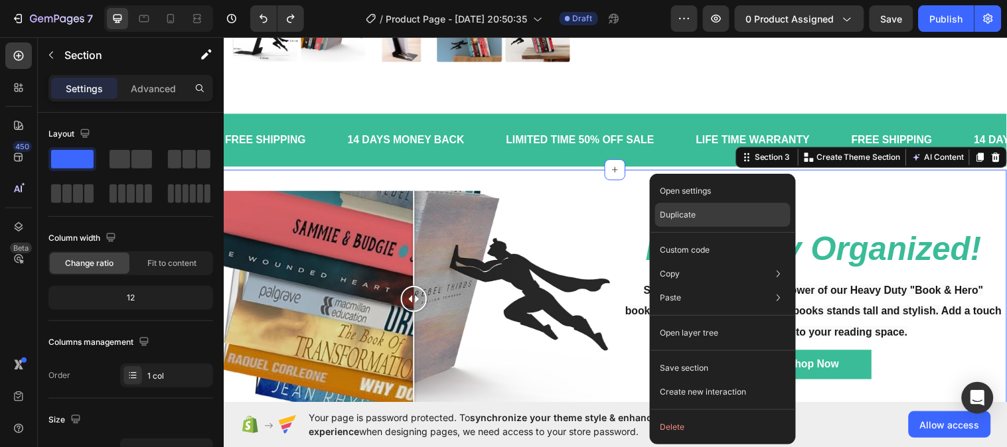
click at [696, 238] on div "Duplicate" at bounding box center [722, 250] width 135 height 24
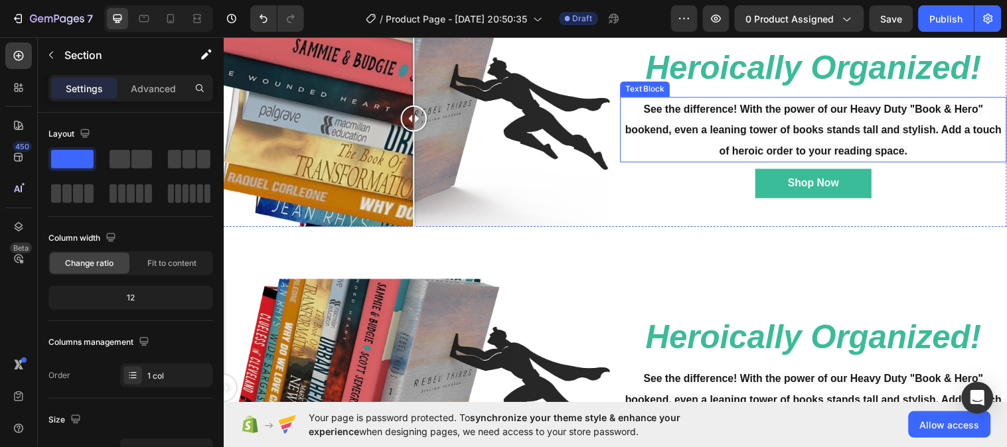
scroll to position [833, 0]
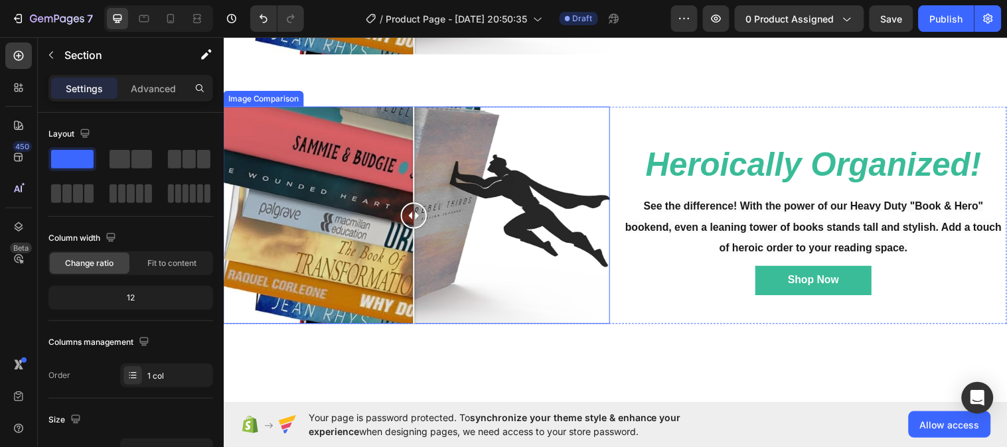
click at [606, 116] on div at bounding box center [419, 218] width 393 height 221
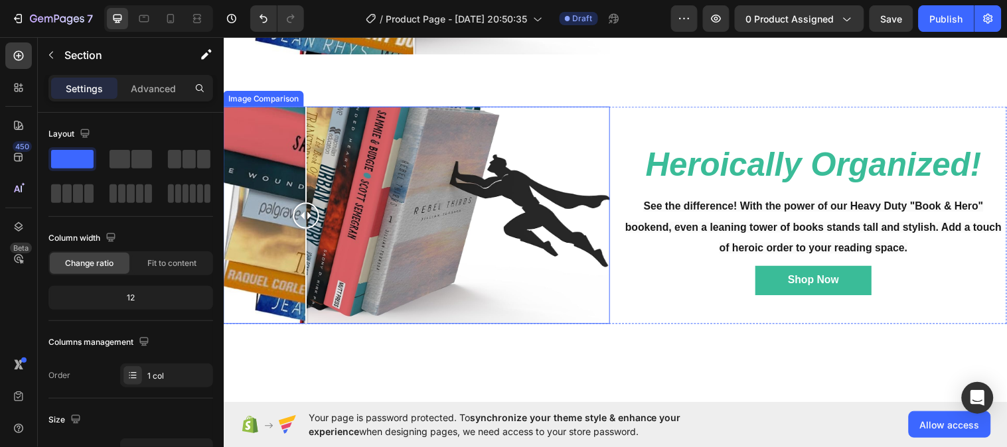
click at [307, 121] on div at bounding box center [419, 218] width 393 height 221
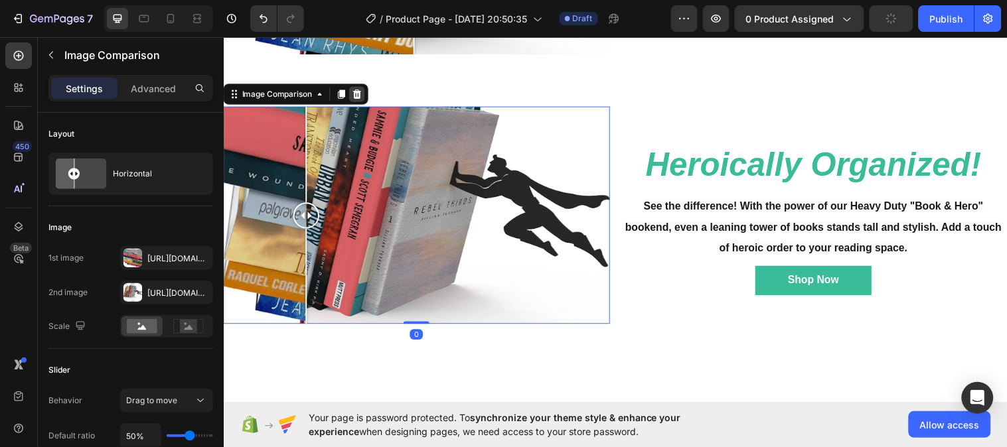
click at [364, 91] on icon at bounding box center [359, 95] width 11 height 11
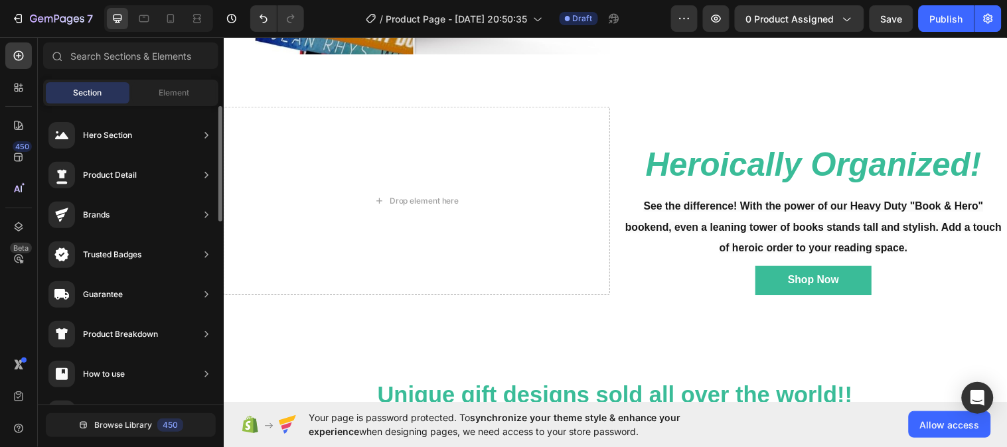
scroll to position [686, 0]
click at [173, 89] on span "Element" at bounding box center [174, 93] width 31 height 12
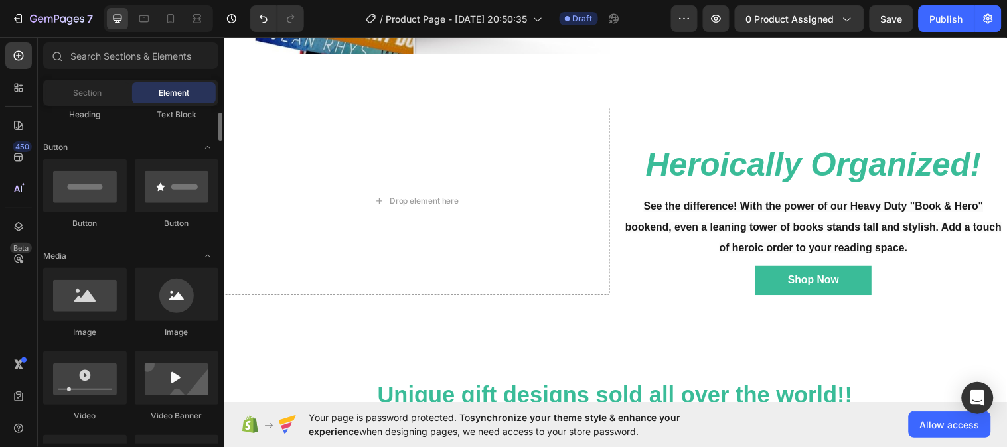
scroll to position [279, 0]
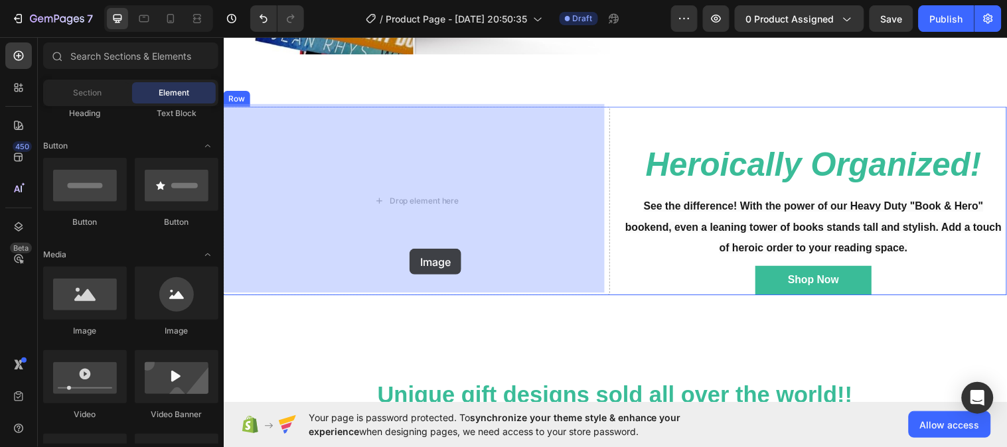
drag, startPoint x: 307, startPoint y: 347, endPoint x: 423, endPoint y: 250, distance: 152.2
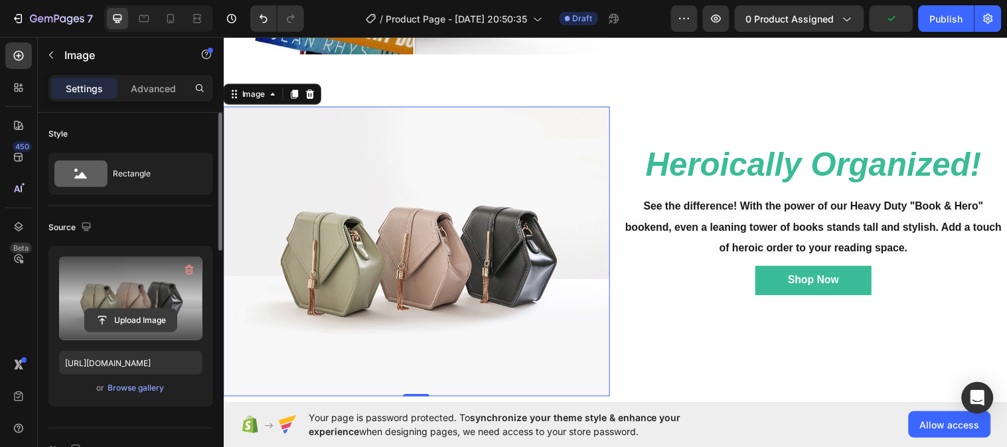
click at [147, 322] on input "file" at bounding box center [131, 320] width 92 height 23
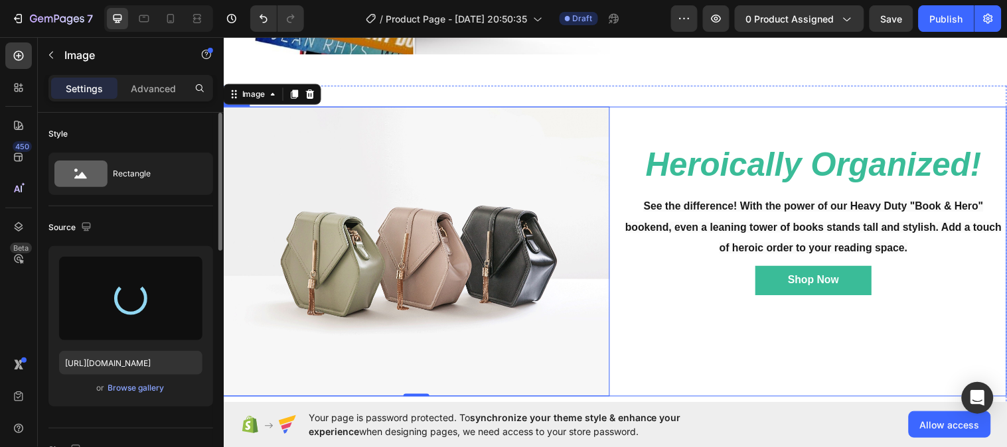
type input "[URL][DOMAIN_NAME]"
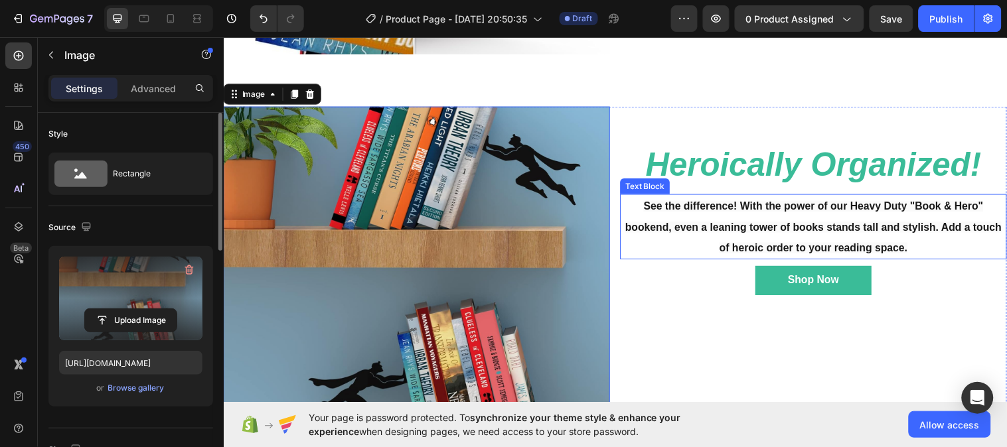
click at [794, 219] on span "See the difference! With the power of our Heavy Duty "Book & Hero" bookend, eve…" at bounding box center [823, 230] width 382 height 54
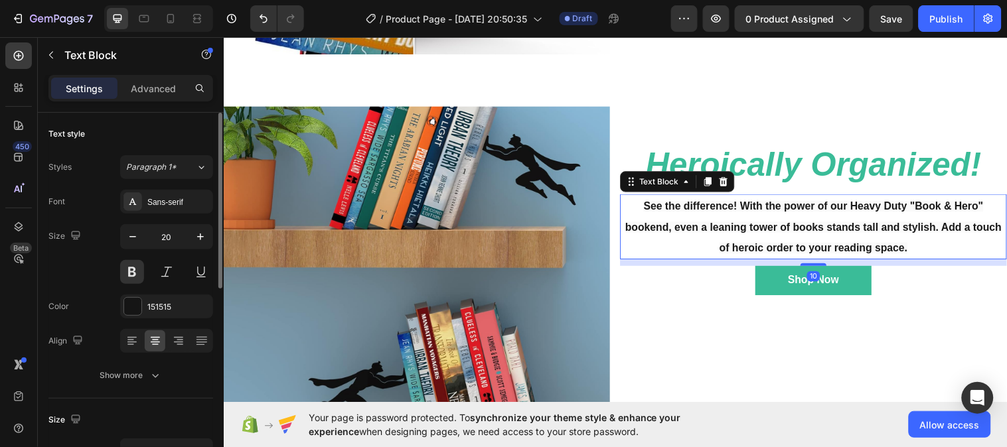
click at [794, 219] on span "See the difference! With the power of our Heavy Duty "Book & Hero" bookend, eve…" at bounding box center [823, 230] width 382 height 54
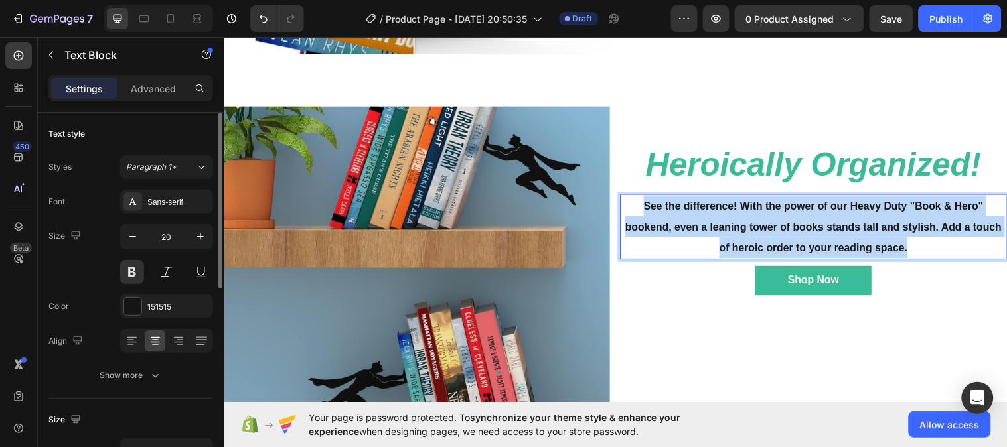
click at [794, 219] on span "See the difference! With the power of our Heavy Duty "Book & Hero" bookend, eve…" at bounding box center [823, 230] width 382 height 54
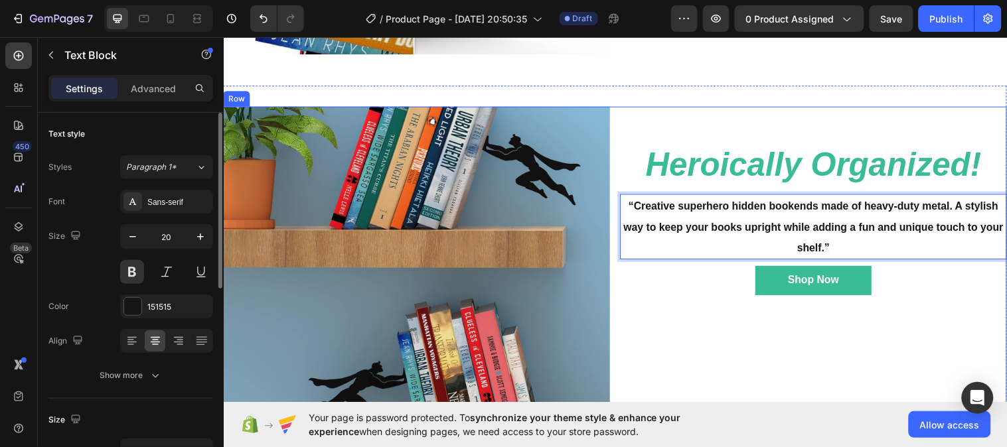
click at [866, 319] on div "Heroically Organized! Heading “Creative superhero hidden bookends made of heavy…" at bounding box center [823, 304] width 393 height 393
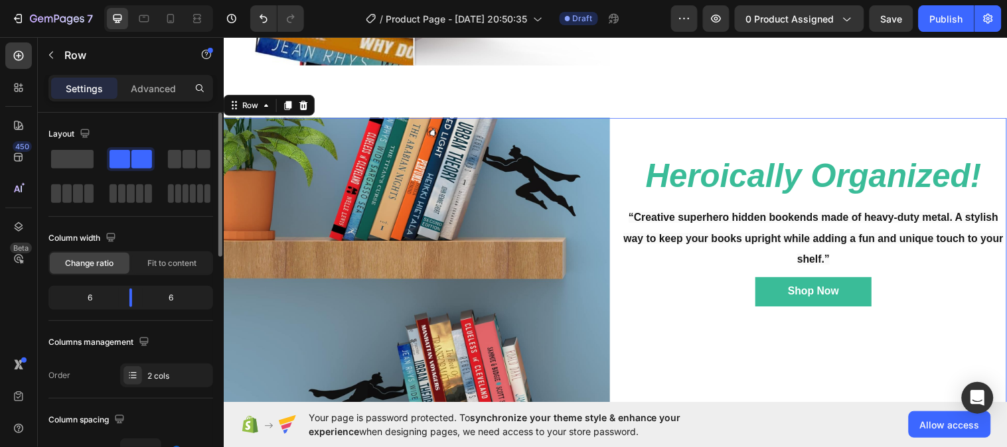
scroll to position [830, 0]
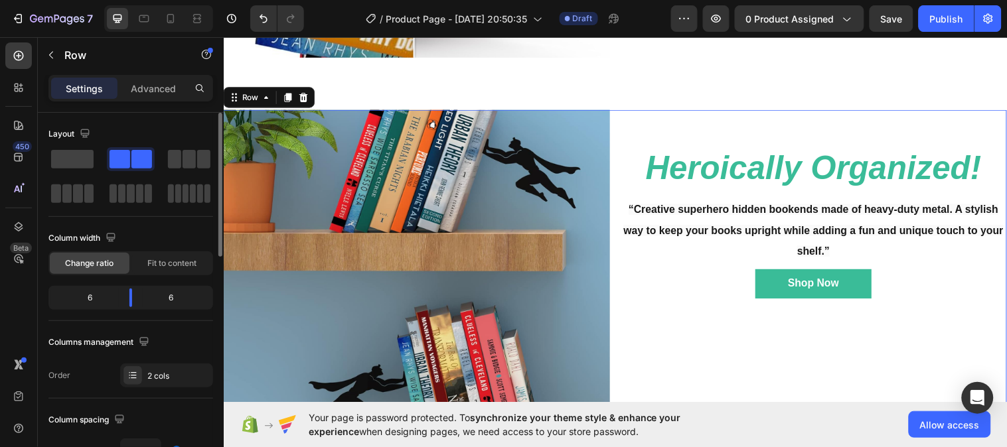
click at [615, 247] on div "Image Heroically Organized! Heading “Creative superhero hidden bookends made of…" at bounding box center [621, 307] width 796 height 393
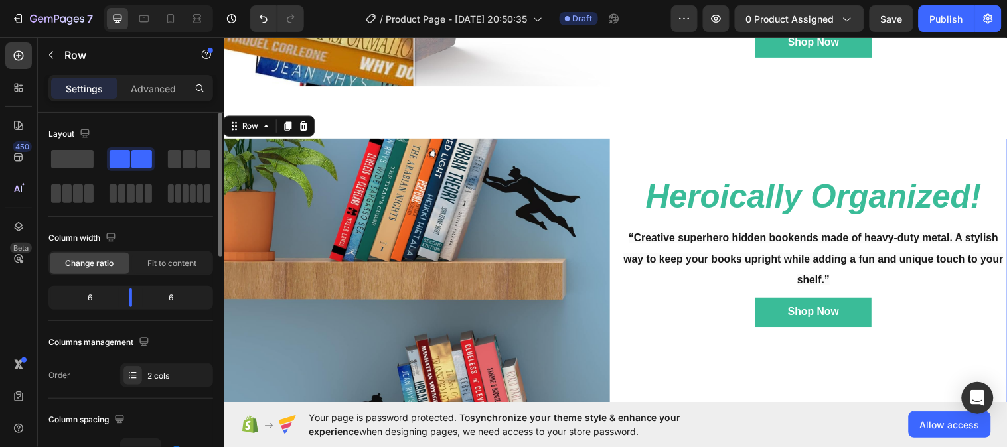
scroll to position [801, 0]
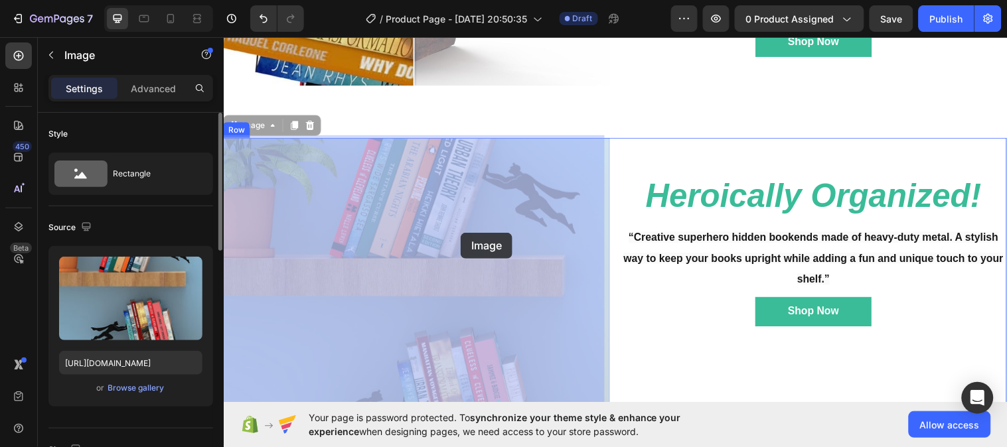
drag, startPoint x: 393, startPoint y: 248, endPoint x: 464, endPoint y: 236, distance: 72.1
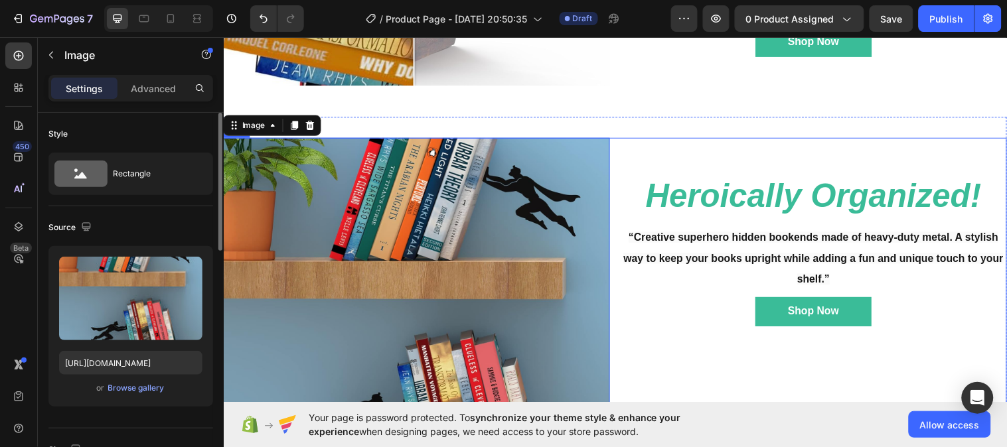
click at [617, 285] on div "Image 0 Heroically Organized! Heading “Creative superhero hidden bookends made …" at bounding box center [621, 335] width 796 height 393
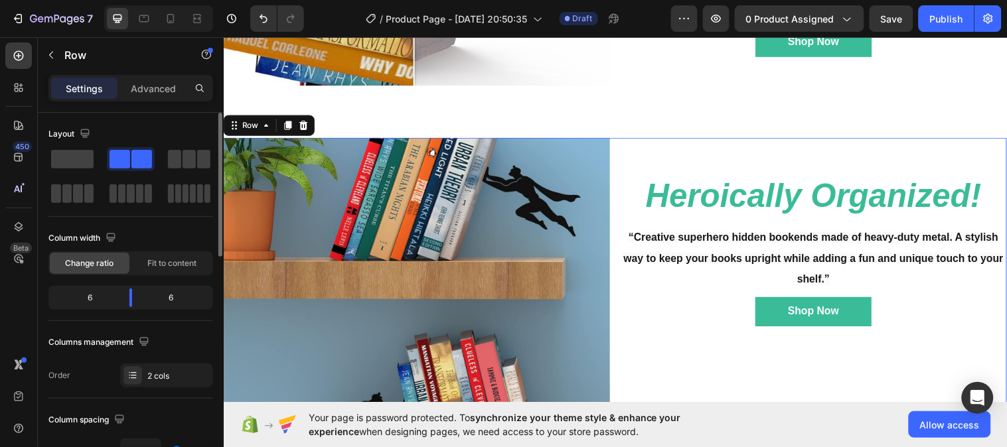
click at [131, 160] on span at bounding box center [141, 159] width 21 height 19
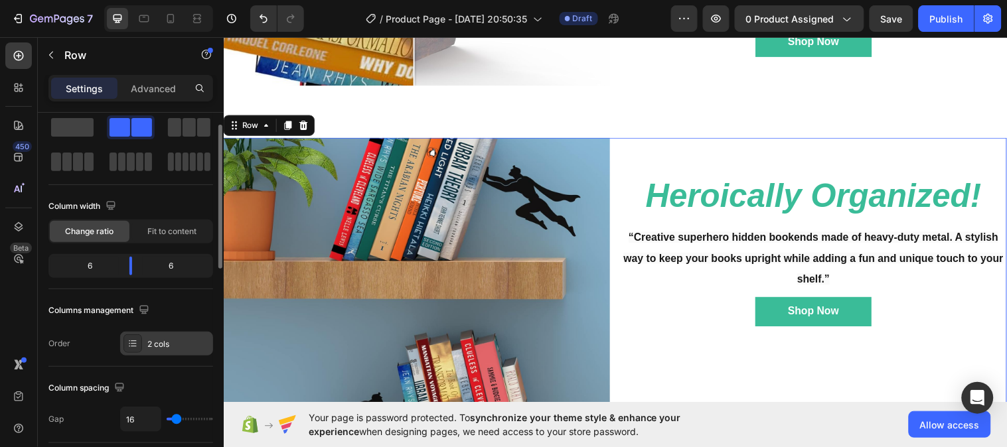
click at [159, 342] on div "2 cols" at bounding box center [178, 345] width 62 height 12
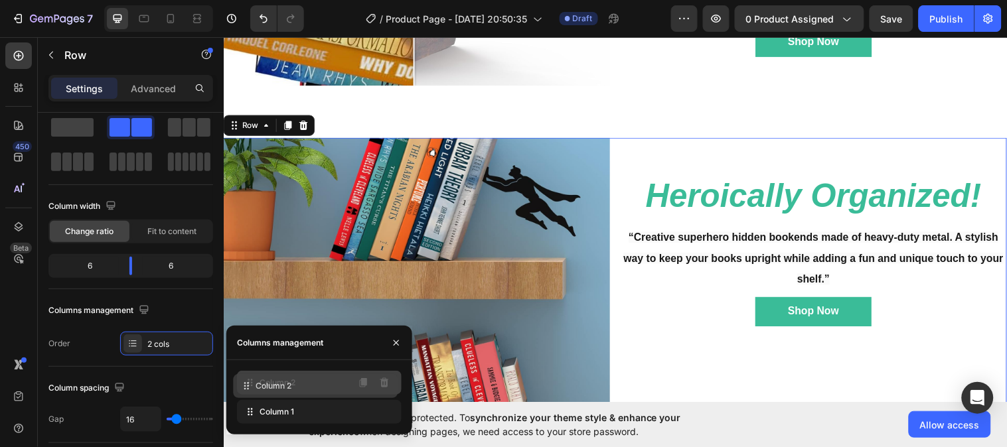
drag, startPoint x: 250, startPoint y: 412, endPoint x: 248, endPoint y: 386, distance: 26.0
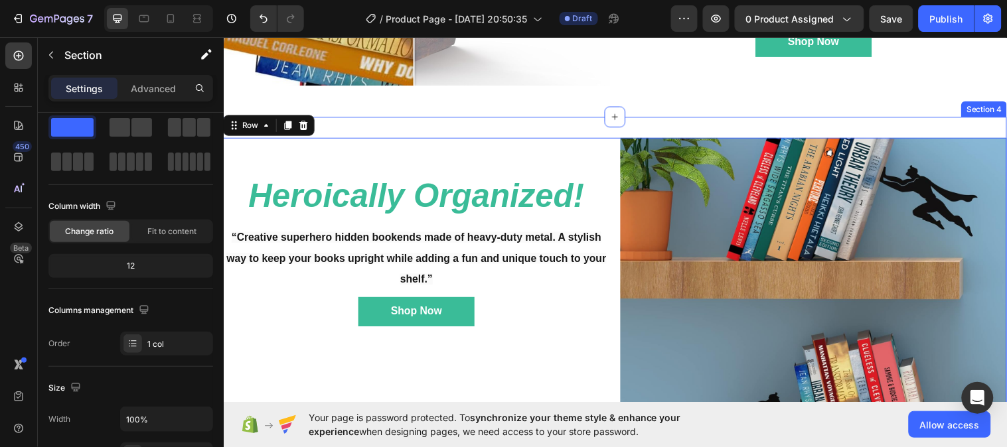
click at [626, 125] on div "Image Heroically Organized! Heading “Creative superhero hidden bookends made of…" at bounding box center [621, 341] width 796 height 446
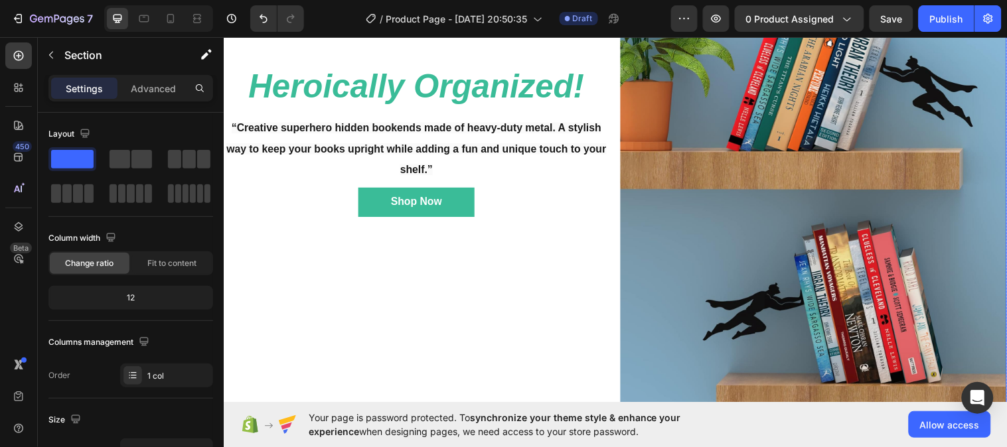
scroll to position [980, 0]
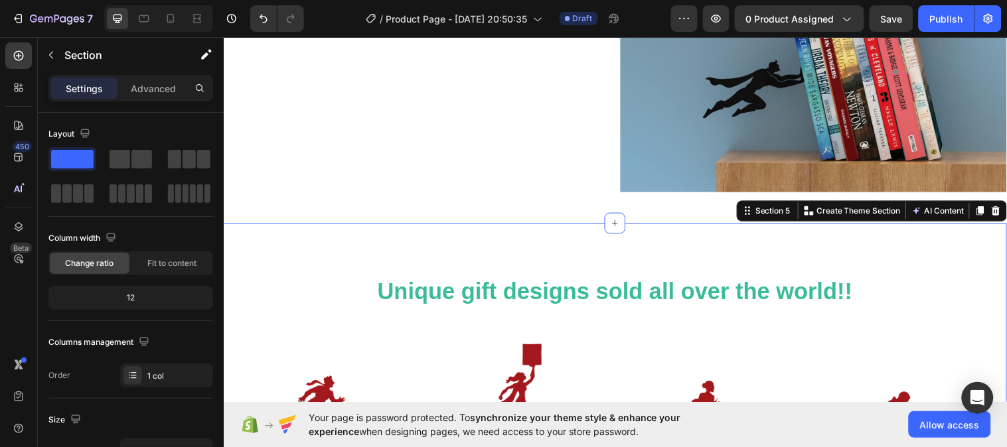
scroll to position [1193, 0]
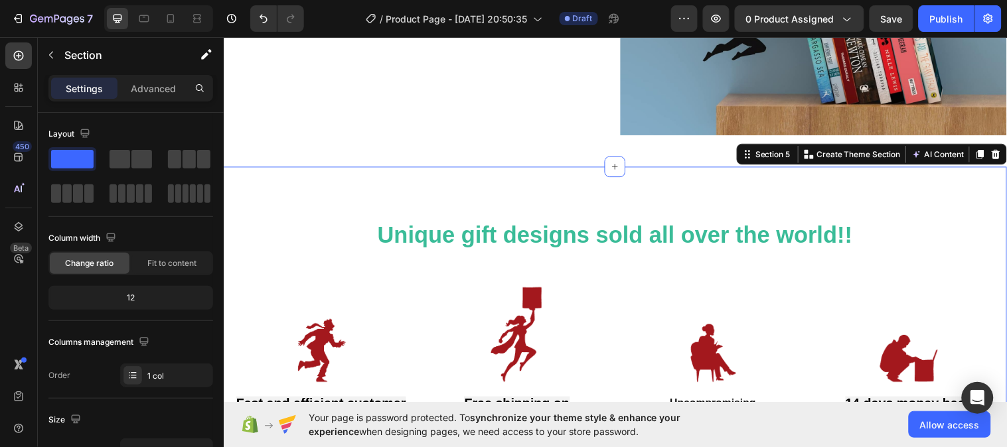
click at [1001, 307] on div "Unique gift designs sold all over the world!! Heading Row Image Fast and effici…" at bounding box center [621, 333] width 796 height 329
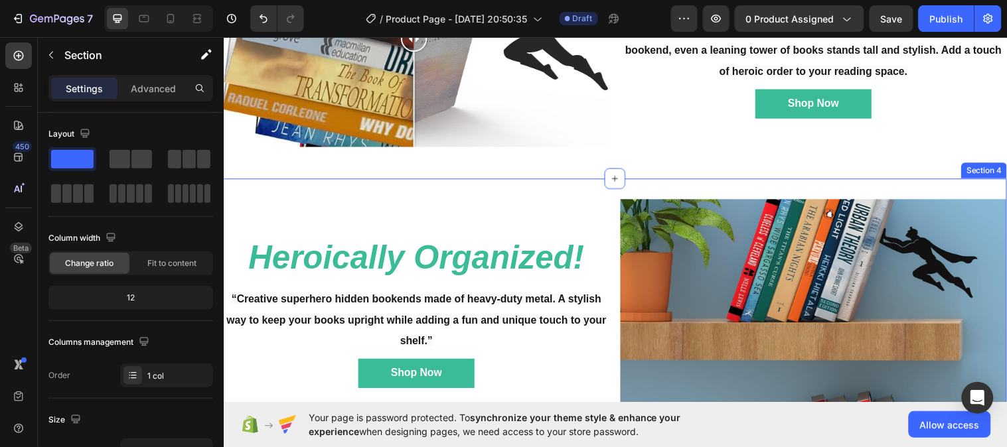
scroll to position [739, 0]
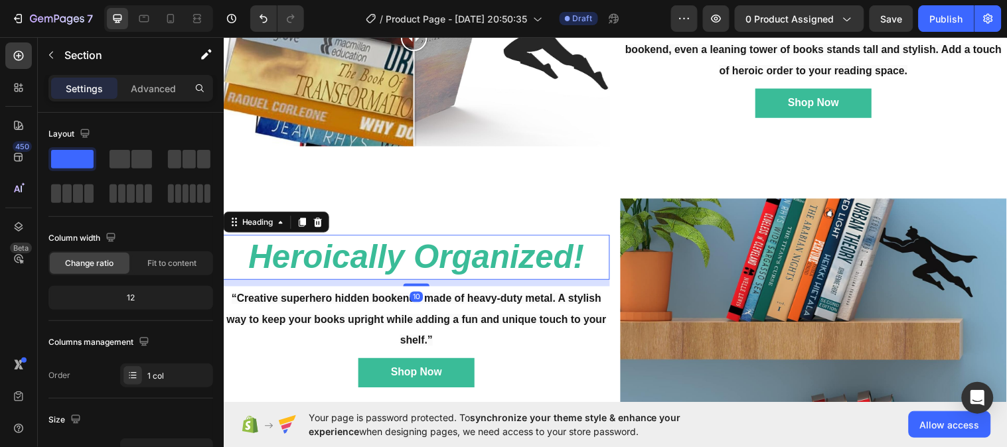
click at [463, 254] on strong "Heroically Organized!" at bounding box center [419, 260] width 341 height 37
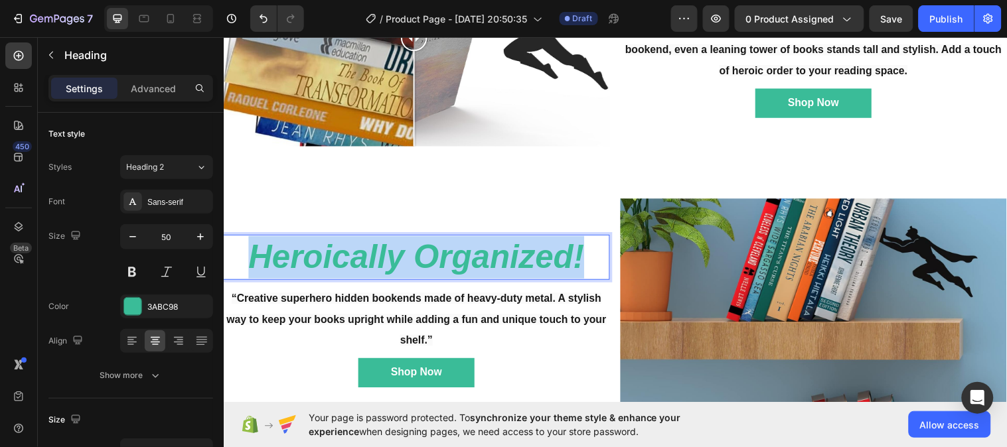
click at [463, 254] on strong "Heroically Organized!" at bounding box center [419, 260] width 341 height 37
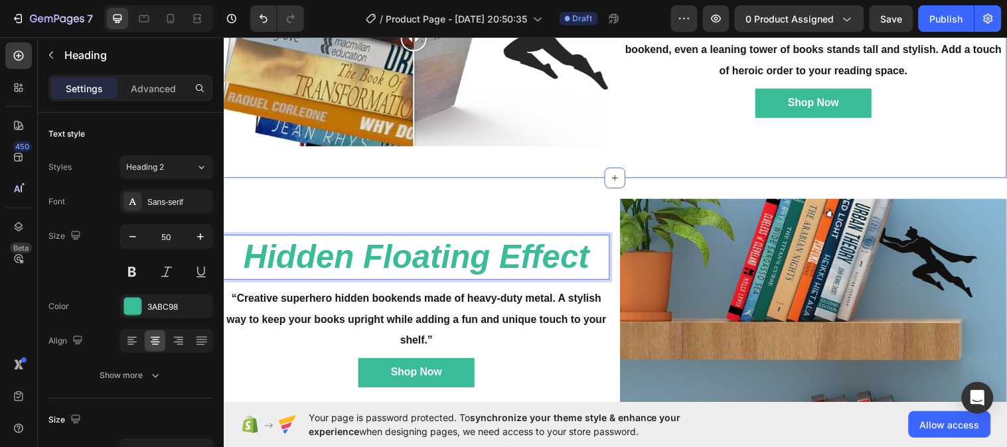
click at [634, 167] on div "Image Comparison Heroically Organized! Heading See the difference! With the pow…" at bounding box center [621, 43] width 796 height 274
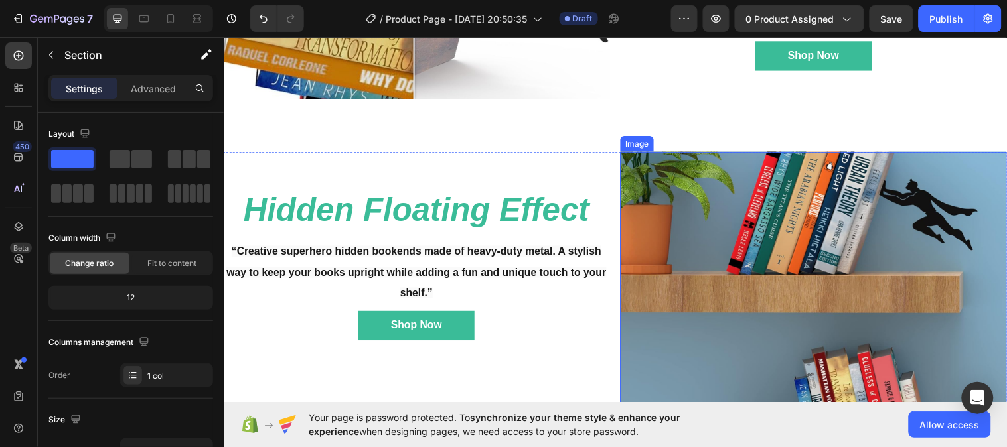
scroll to position [788, 0]
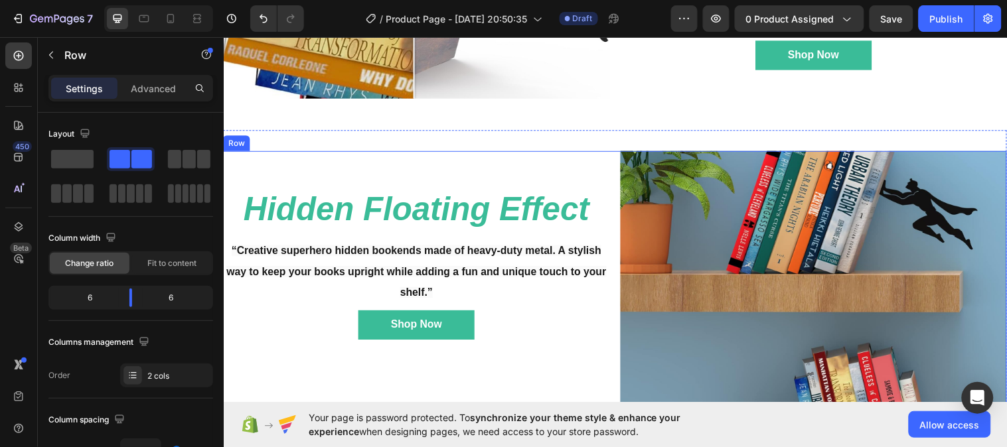
click at [484, 177] on div "⁠⁠⁠⁠⁠⁠⁠ Hidden Floating Effect Heading “Creative superhero hidden bookends made…" at bounding box center [419, 349] width 393 height 393
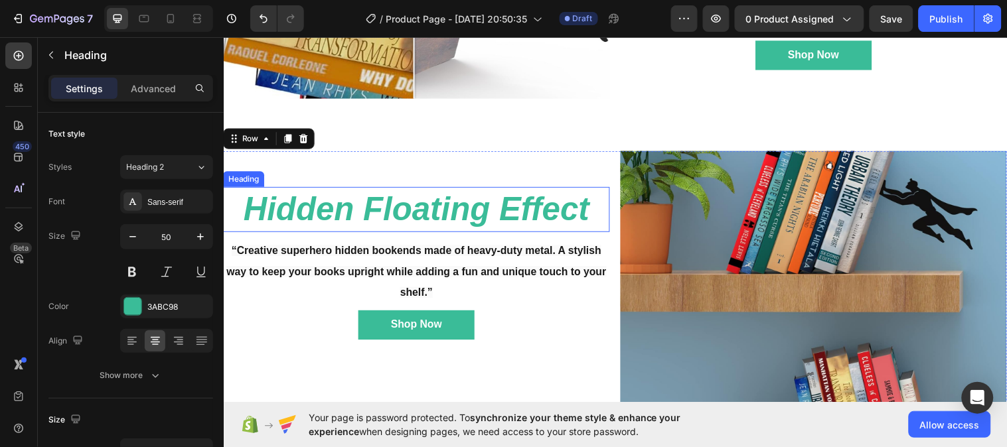
click at [480, 193] on strong "Hidden Floating Effect" at bounding box center [420, 211] width 352 height 37
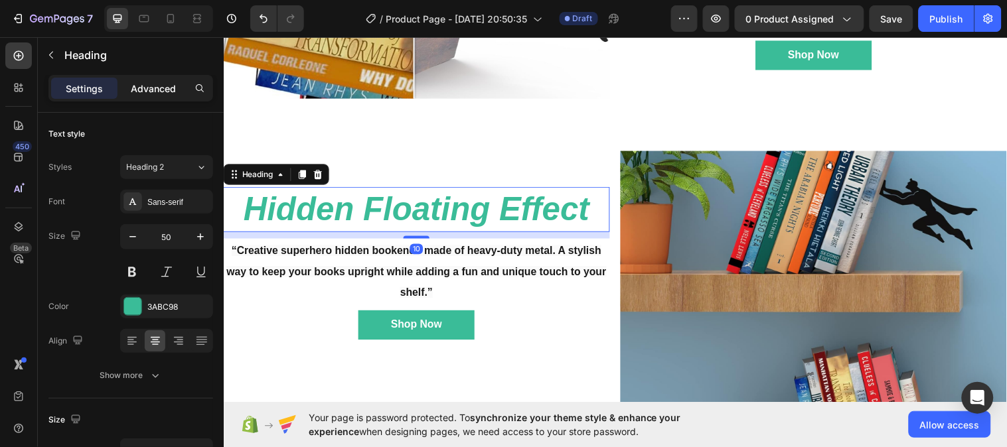
click at [171, 83] on p "Advanced" at bounding box center [153, 89] width 45 height 14
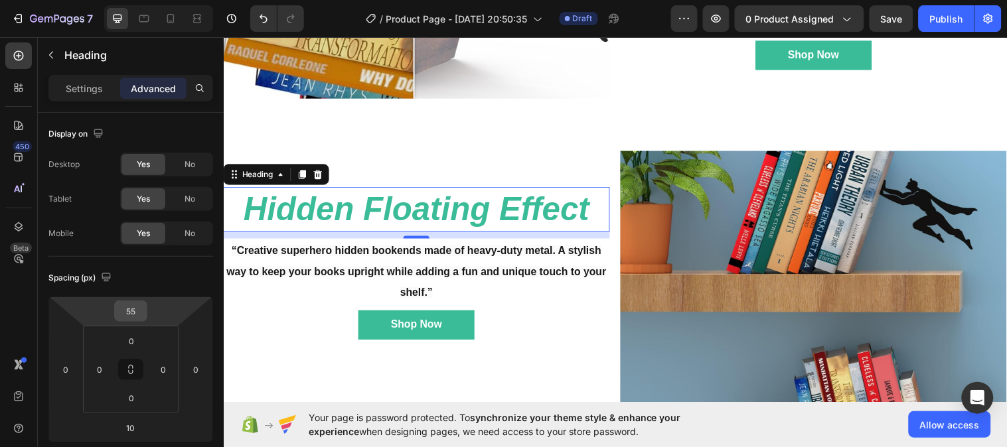
click at [137, 311] on input "55" at bounding box center [130, 311] width 27 height 20
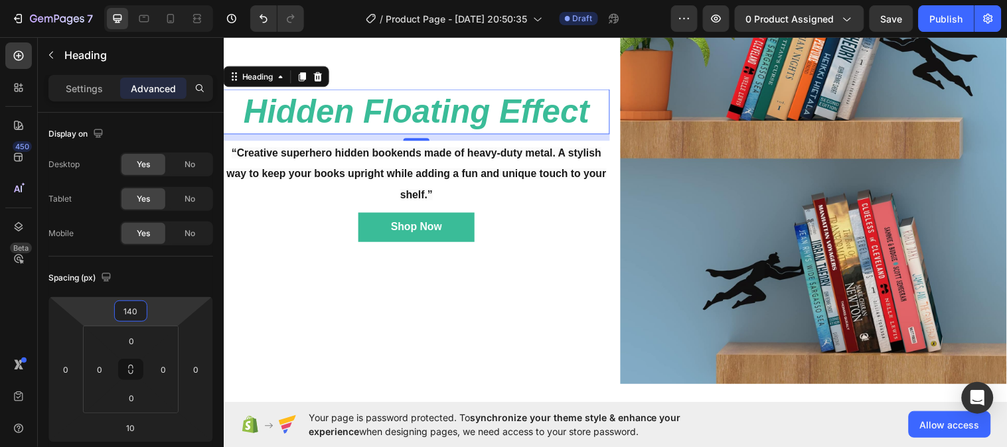
scroll to position [939, 0]
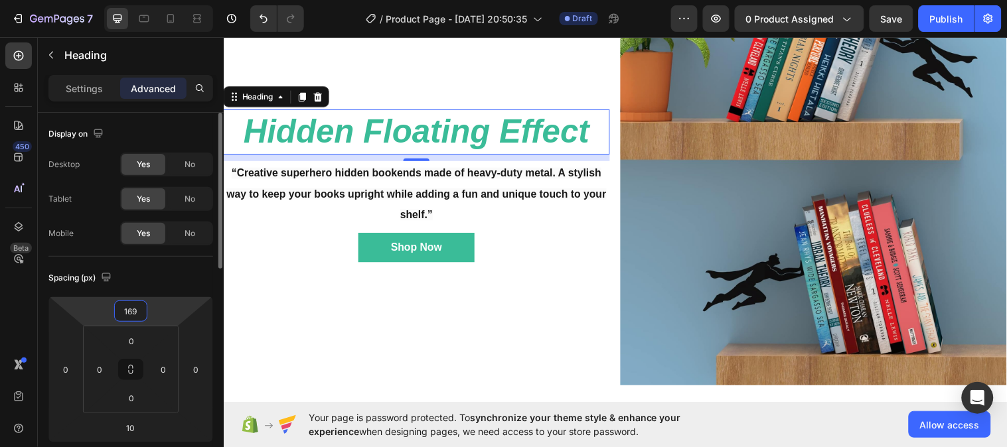
type input "170"
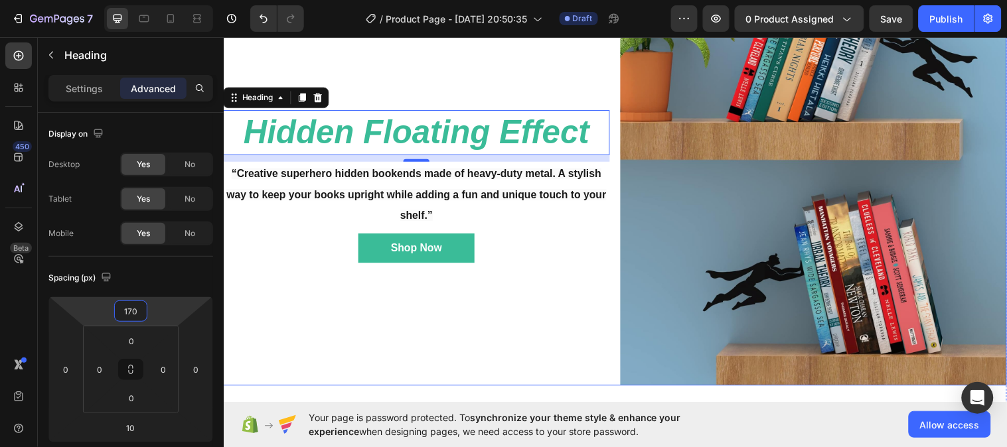
click at [500, 58] on div "⁠⁠⁠⁠⁠⁠⁠ Hidden Floating Effect Heading 10 “Creative superhero hidden bookends m…" at bounding box center [419, 194] width 393 height 393
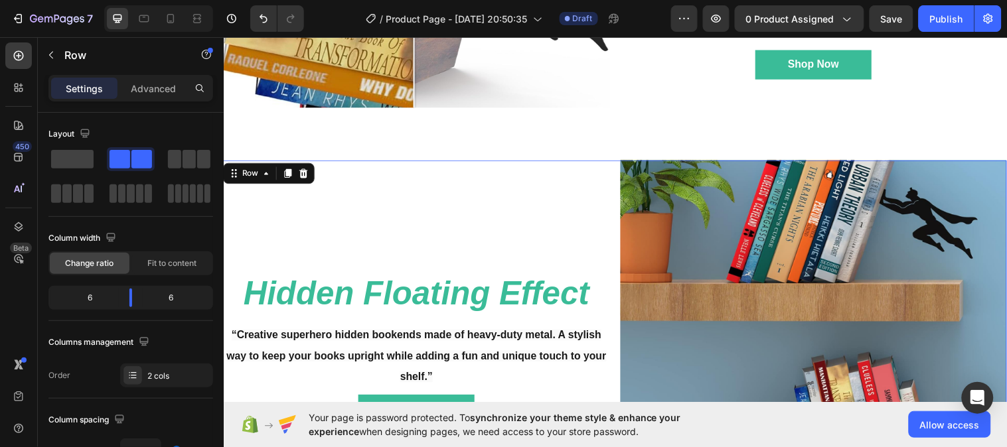
scroll to position [889, 0]
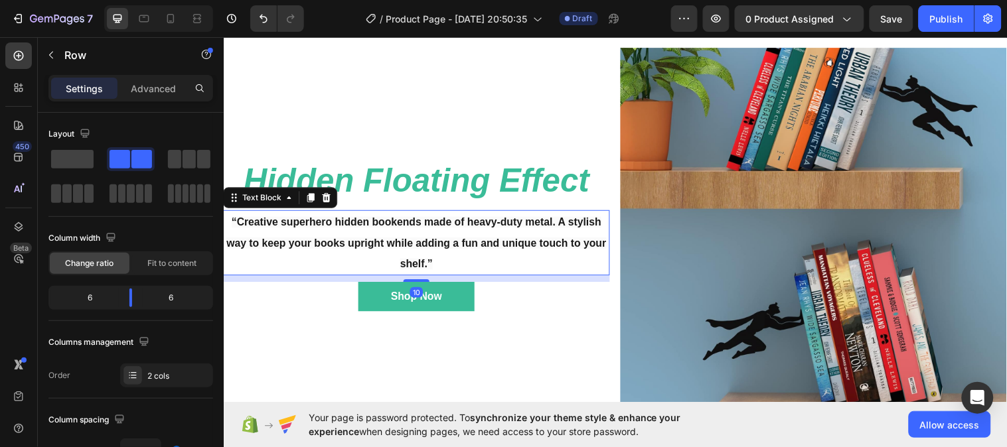
click at [501, 238] on p "“Creative superhero hidden bookends made of heavy-duty metal. A stylish way to …" at bounding box center [419, 246] width 390 height 64
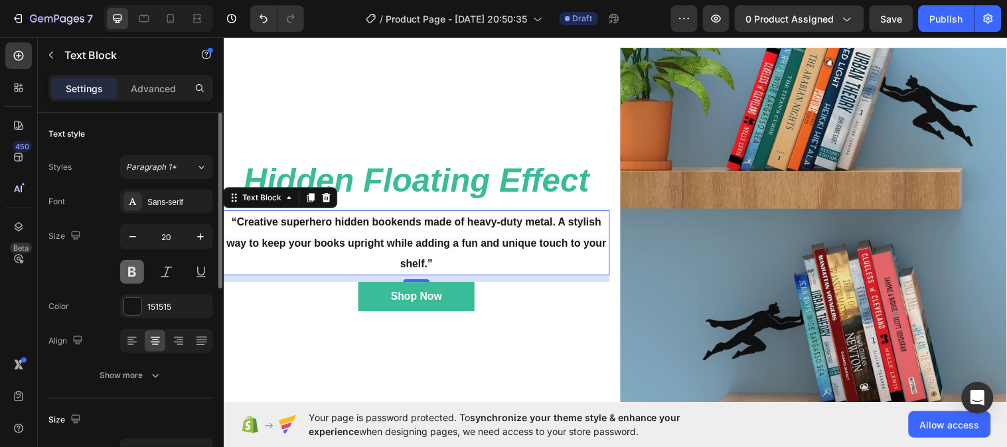
click at [134, 275] on button at bounding box center [132, 272] width 24 height 24
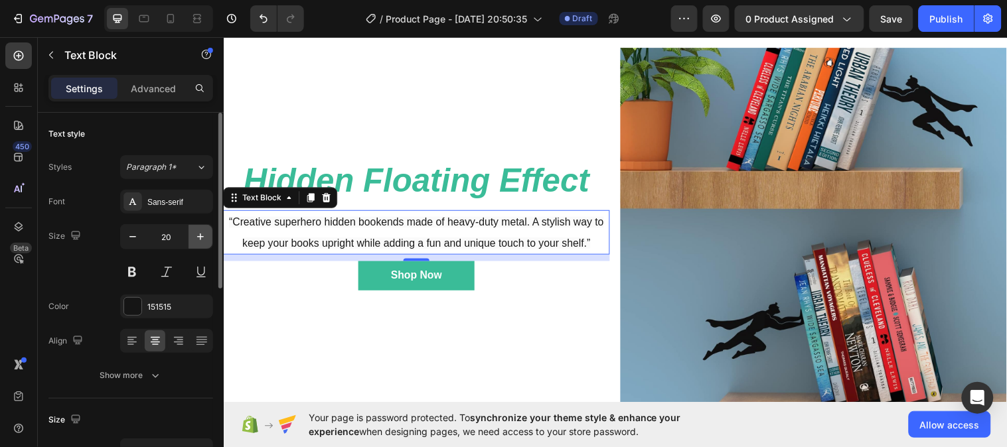
click at [201, 240] on icon "button" at bounding box center [200, 236] width 13 height 13
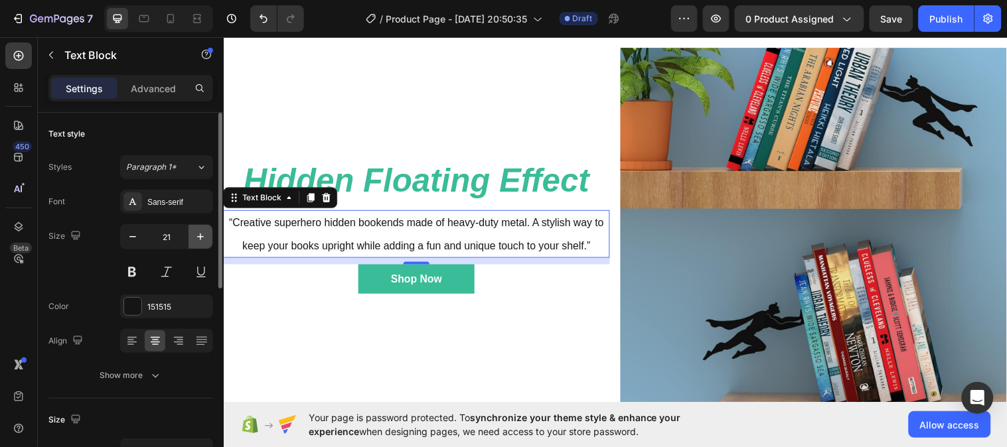
click at [201, 240] on icon "button" at bounding box center [200, 236] width 13 height 13
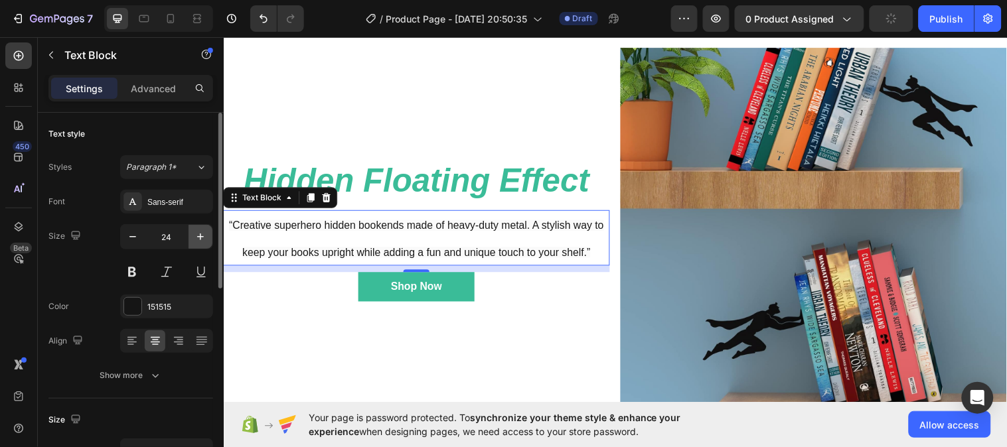
click at [201, 240] on icon "button" at bounding box center [200, 236] width 13 height 13
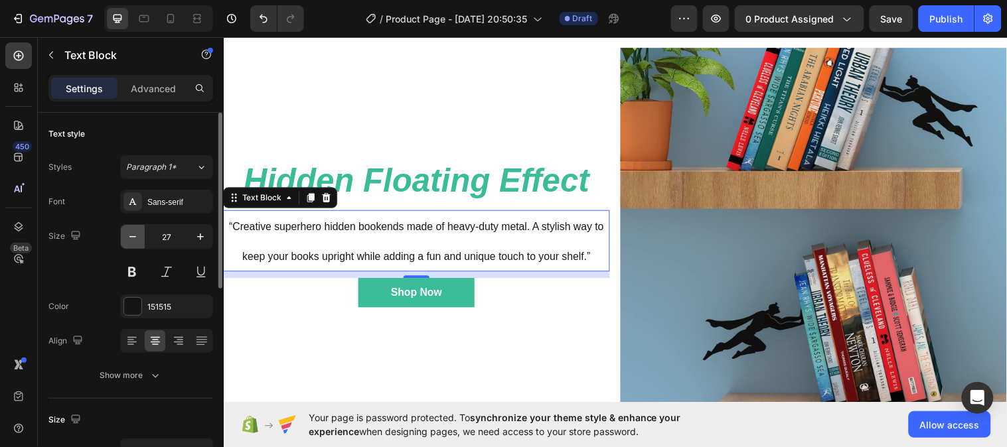
click at [133, 240] on icon "button" at bounding box center [132, 236] width 13 height 13
type input "25"
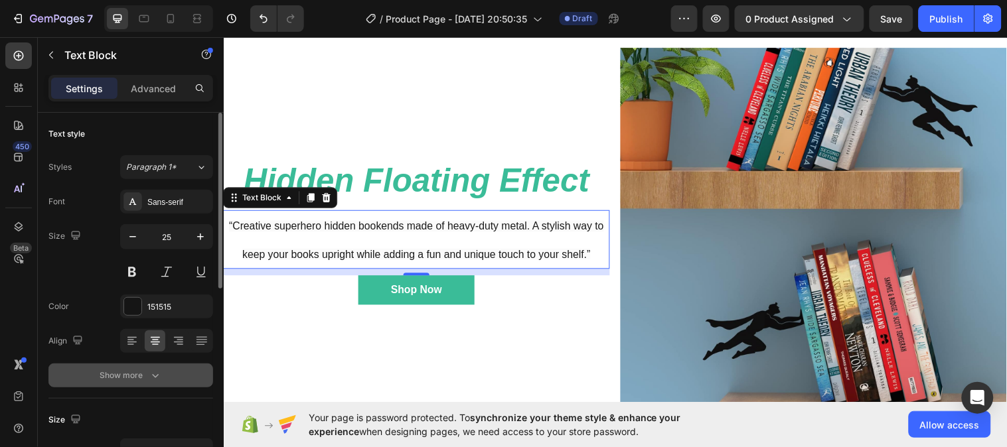
click at [155, 380] on icon "button" at bounding box center [155, 375] width 13 height 13
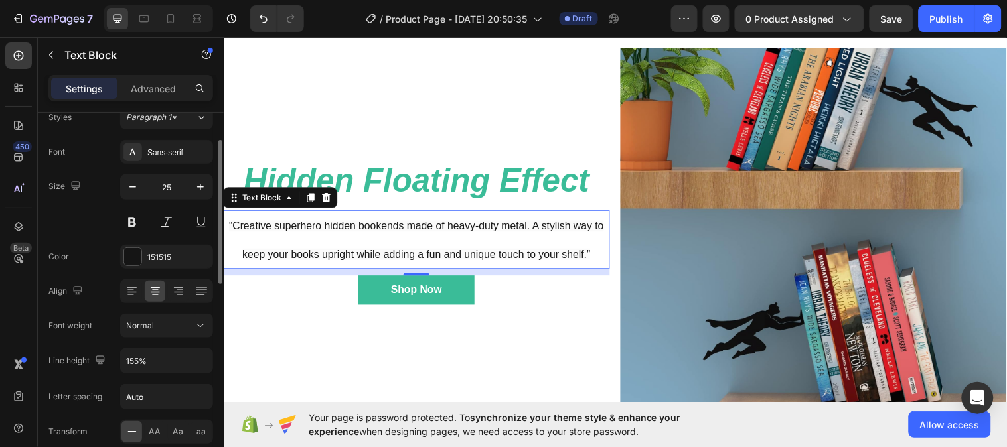
scroll to position [56, 0]
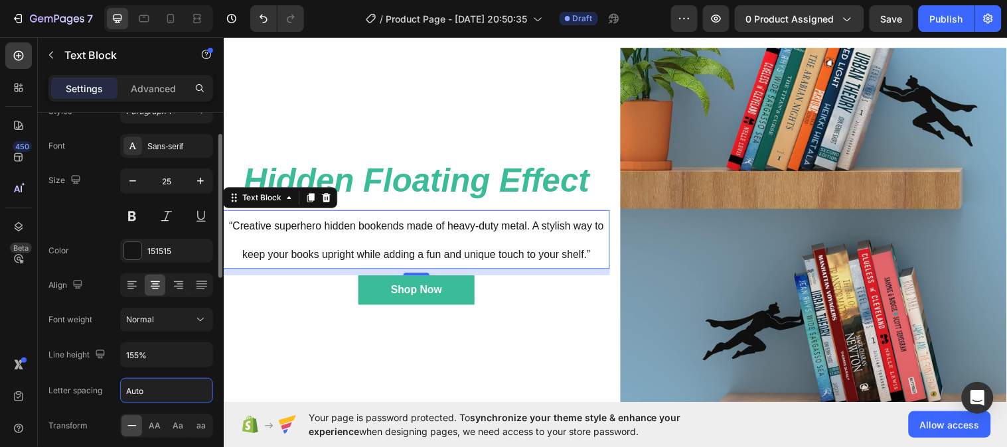
click at [153, 394] on input "Auto" at bounding box center [167, 391] width 92 height 24
type input "1"
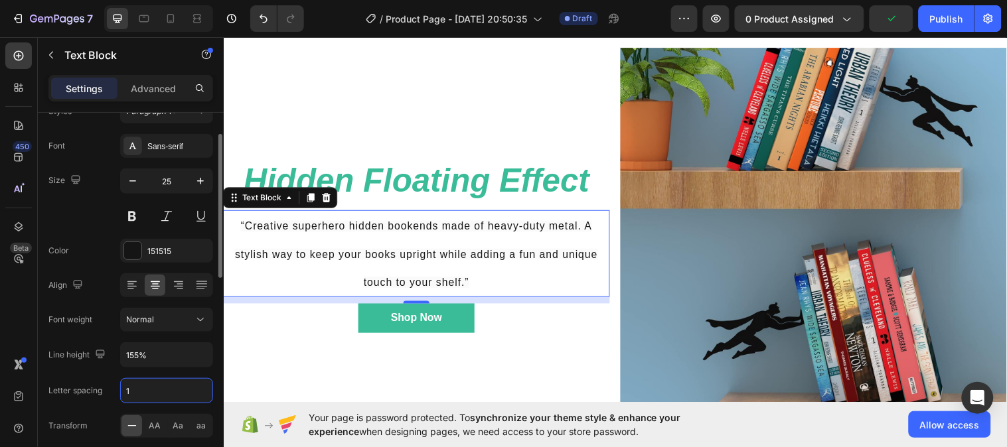
click at [104, 210] on div "Size 25" at bounding box center [130, 199] width 165 height 60
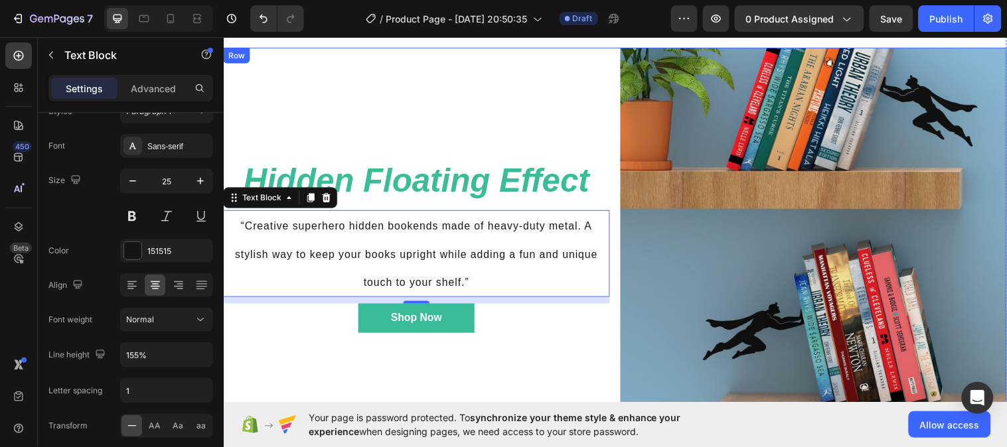
click at [305, 366] on div "⁠⁠⁠⁠⁠⁠⁠ Hidden Floating Effect Heading “Creative superhero hidden bookends made…" at bounding box center [419, 244] width 393 height 393
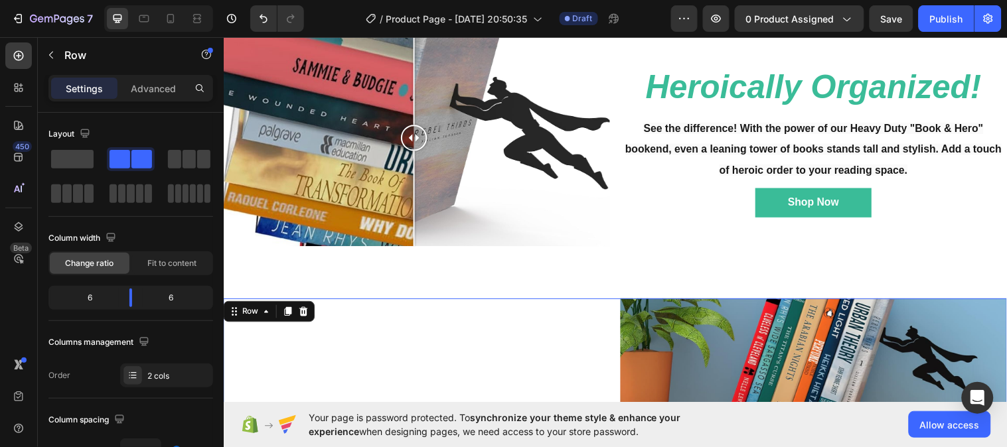
scroll to position [635, 0]
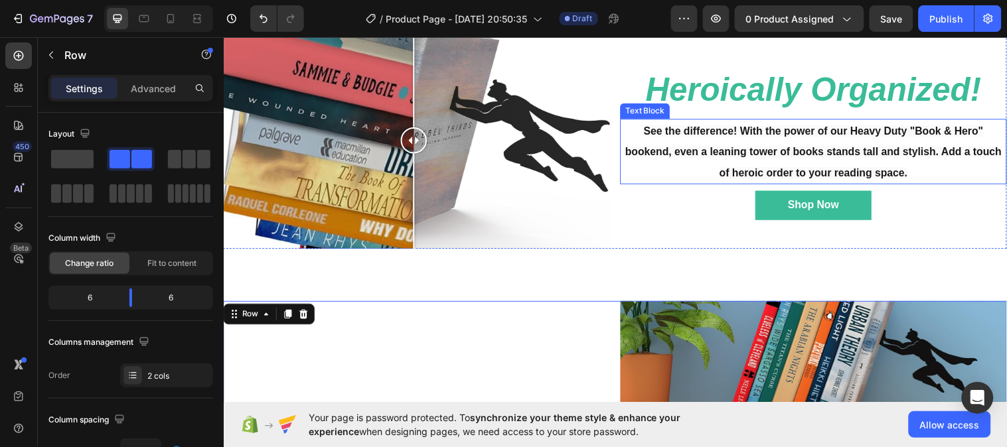
click at [826, 161] on p "See the difference! With the power of our Heavy Duty "Book & Hero" bookend, eve…" at bounding box center [823, 153] width 390 height 64
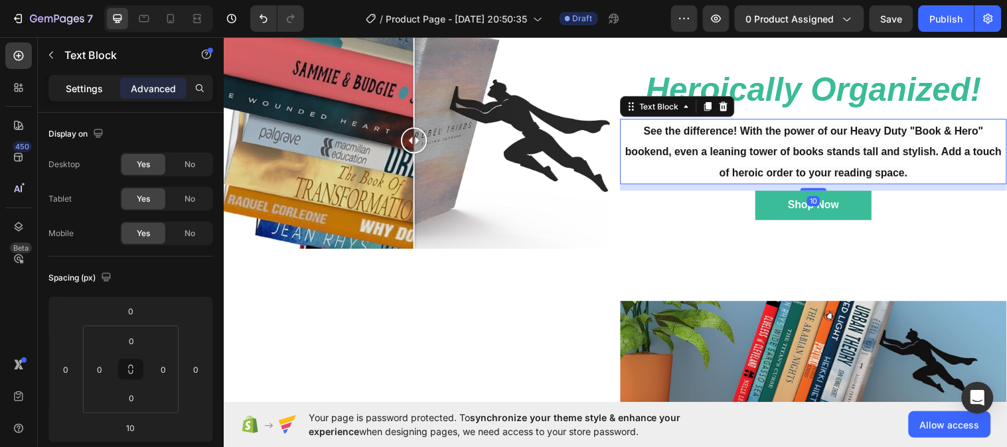
click at [97, 91] on p "Settings" at bounding box center [84, 89] width 37 height 14
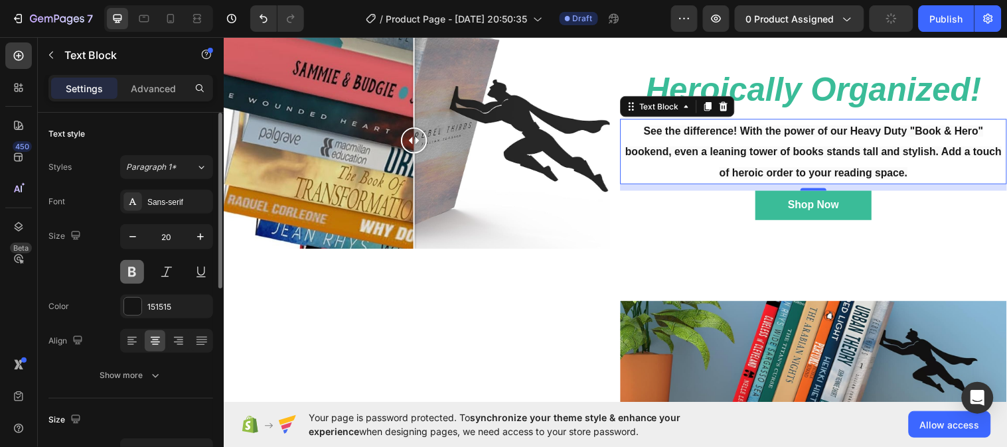
click at [134, 268] on button at bounding box center [132, 272] width 24 height 24
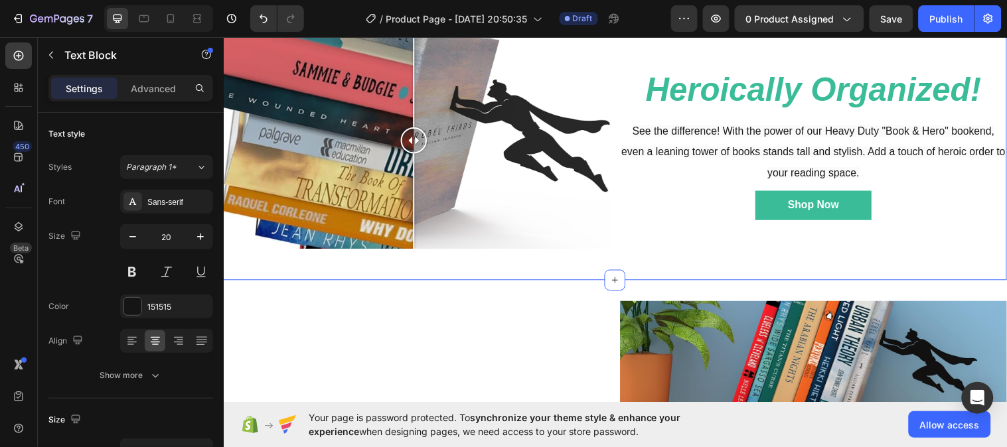
click at [662, 252] on div "Image Comparison Heroically Organized! Heading See the difference! With the pow…" at bounding box center [621, 147] width 796 height 232
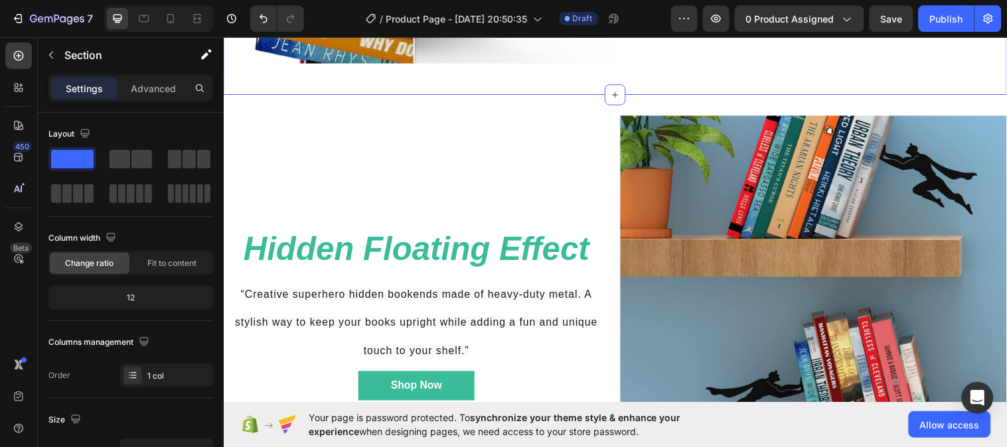
scroll to position [864, 0]
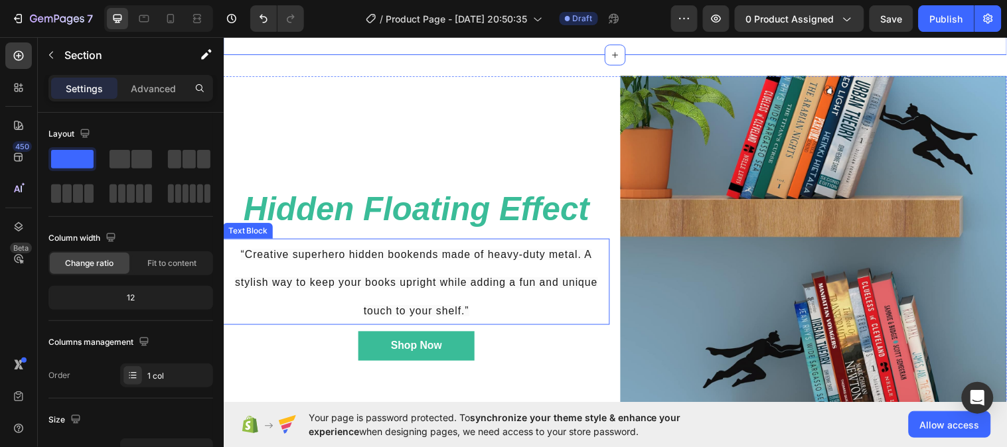
click at [437, 286] on span "“Creative superhero hidden bookends made of heavy-duty metal. A stylish way to …" at bounding box center [419, 286] width 368 height 68
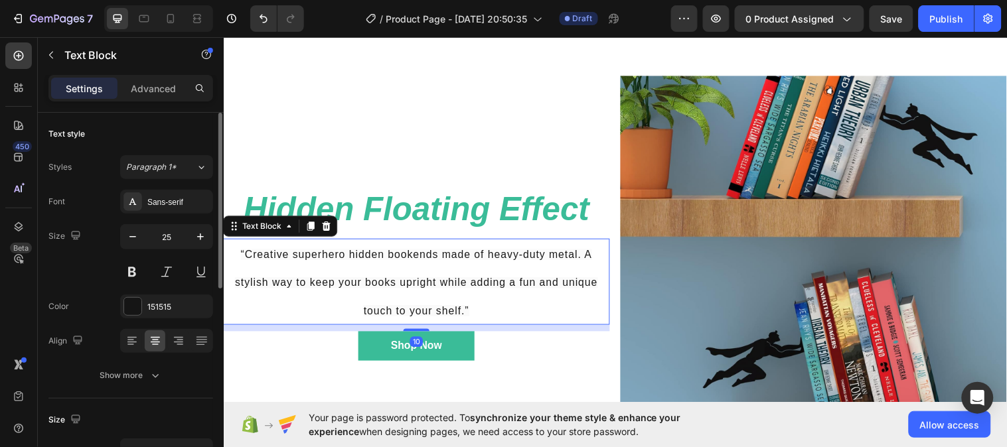
scroll to position [70, 0]
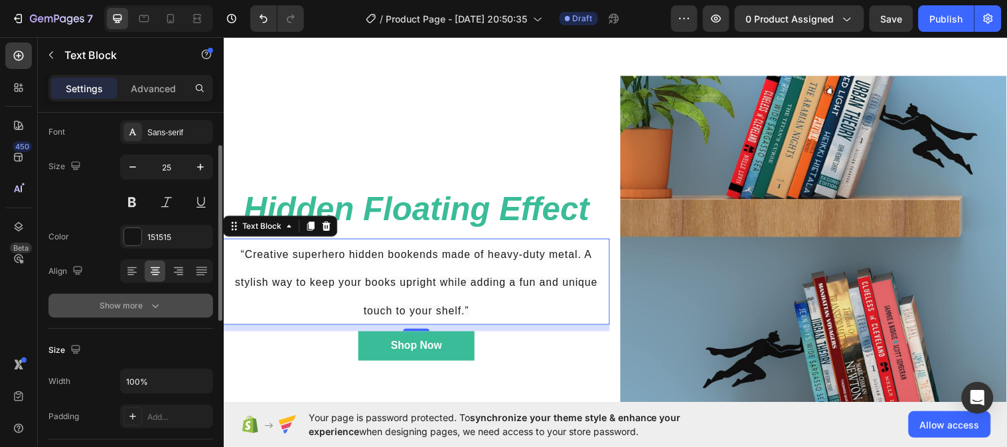
click at [161, 307] on icon "button" at bounding box center [155, 305] width 13 height 13
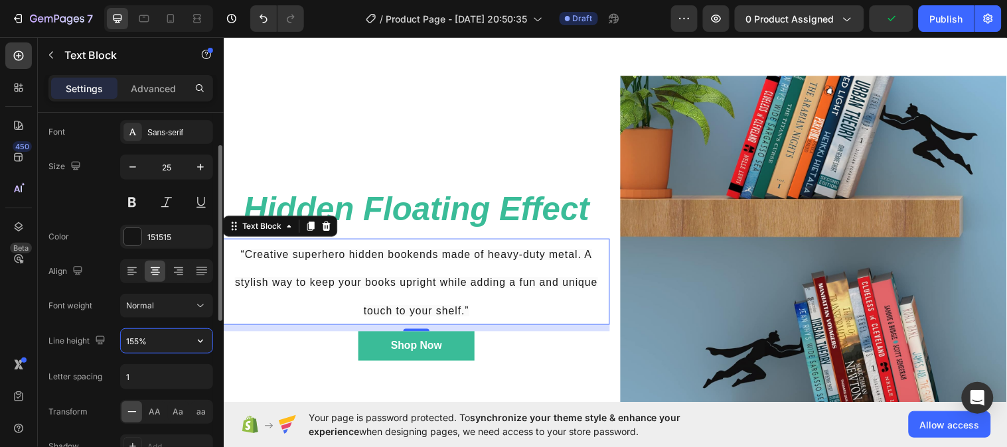
click at [157, 344] on input "155%" at bounding box center [167, 341] width 92 height 24
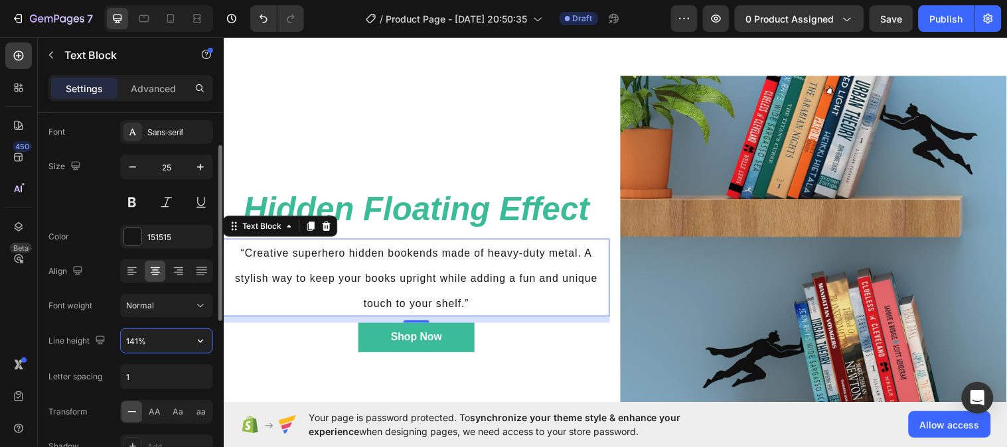
type input "140%"
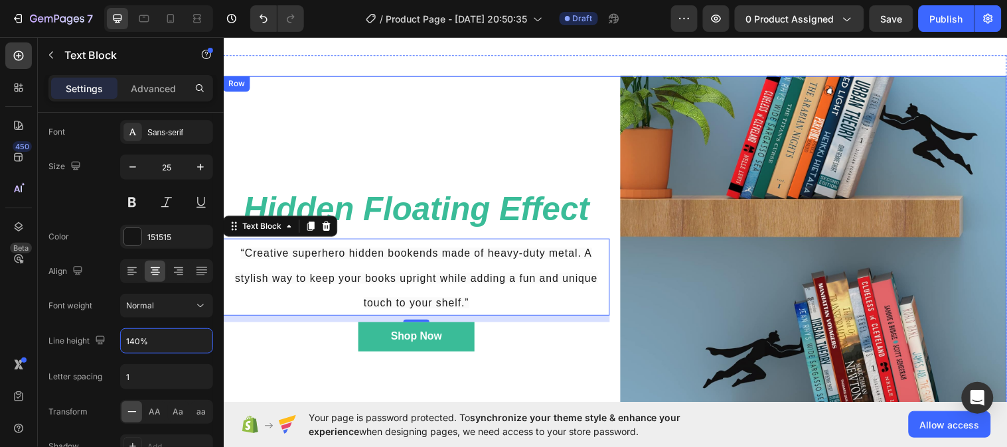
click at [465, 114] on div "⁠⁠⁠⁠⁠⁠⁠ Hidden Floating Effect Heading “Creative superhero hidden bookends made…" at bounding box center [419, 272] width 393 height 393
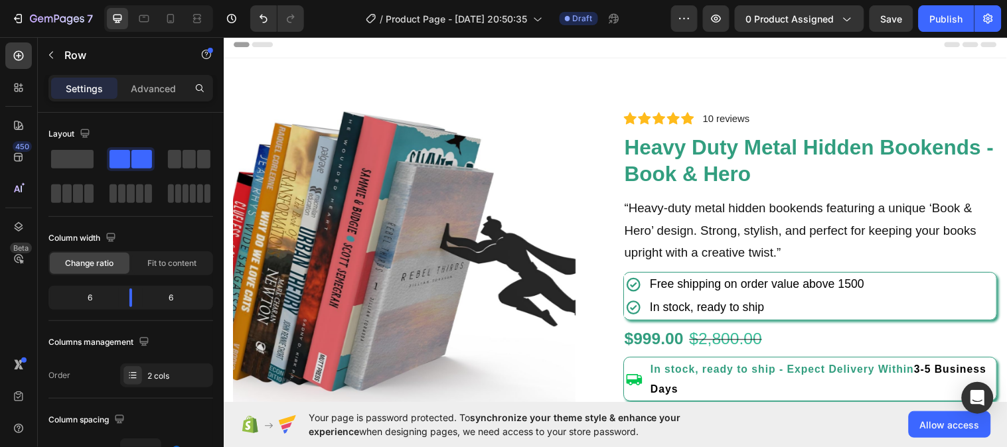
scroll to position [0, 0]
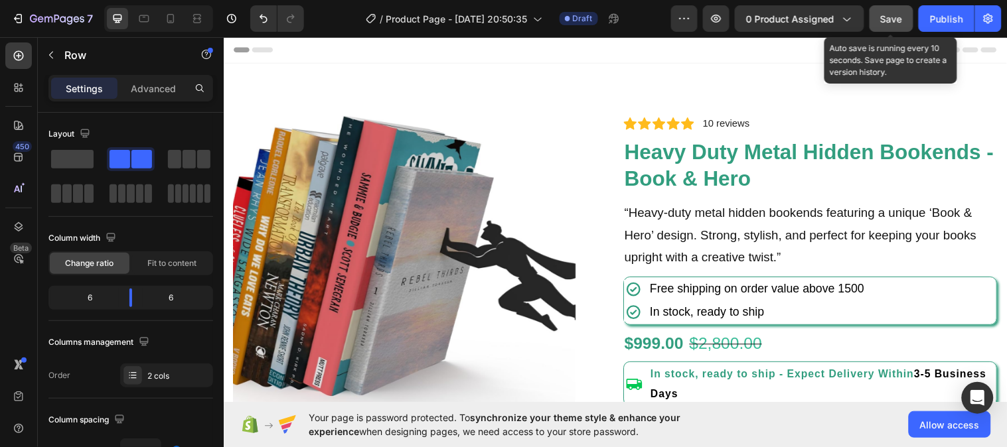
click at [892, 25] on button "Save" at bounding box center [891, 18] width 44 height 27
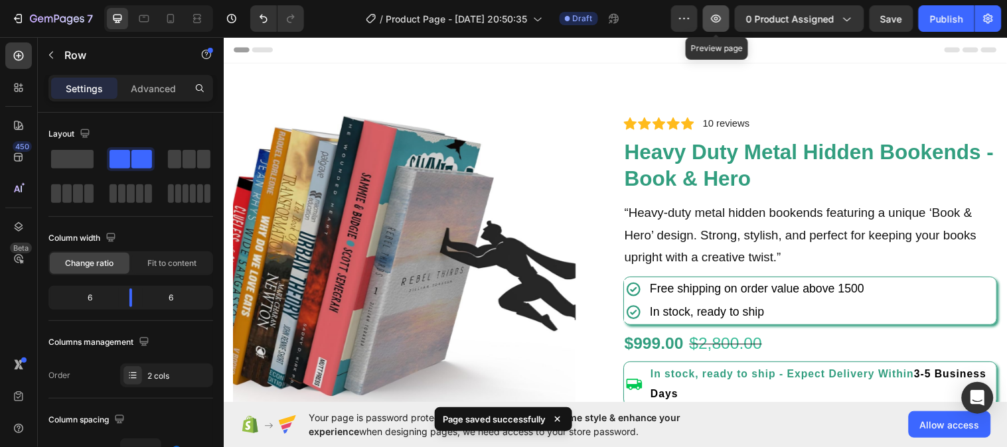
click at [719, 23] on icon "button" at bounding box center [716, 18] width 13 height 13
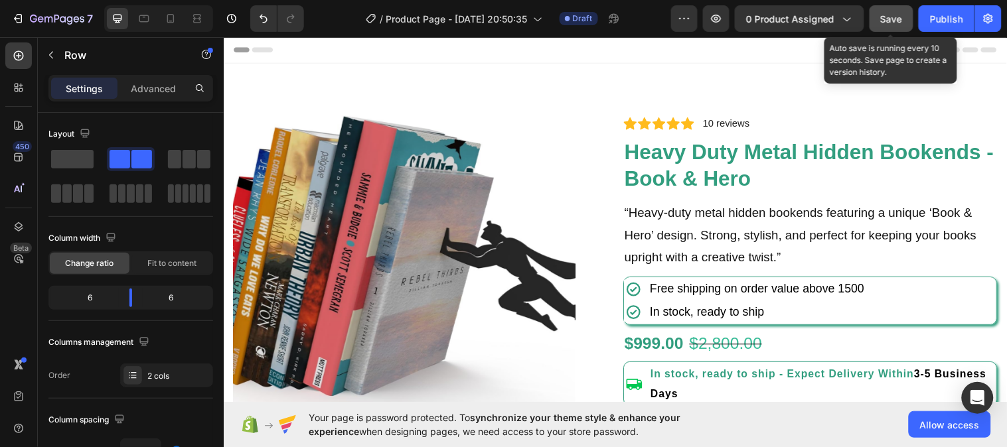
click at [887, 15] on span "Save" at bounding box center [892, 18] width 22 height 11
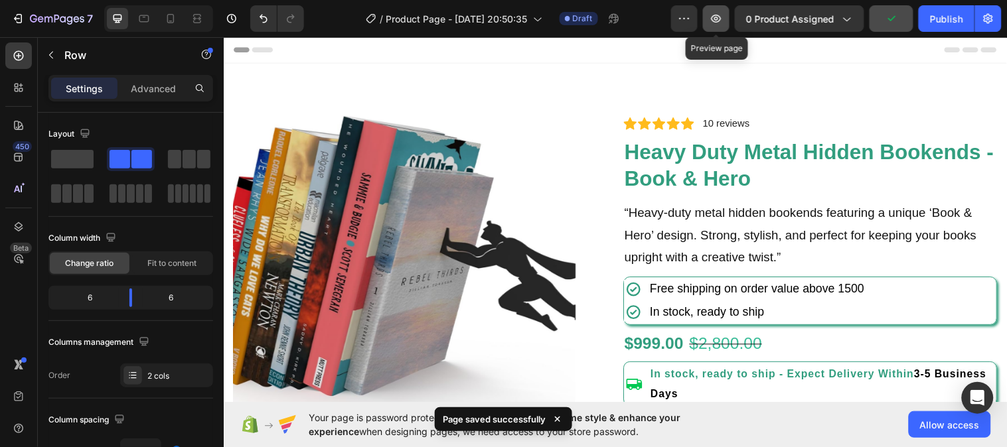
click at [717, 17] on icon "button" at bounding box center [717, 19] width 10 height 8
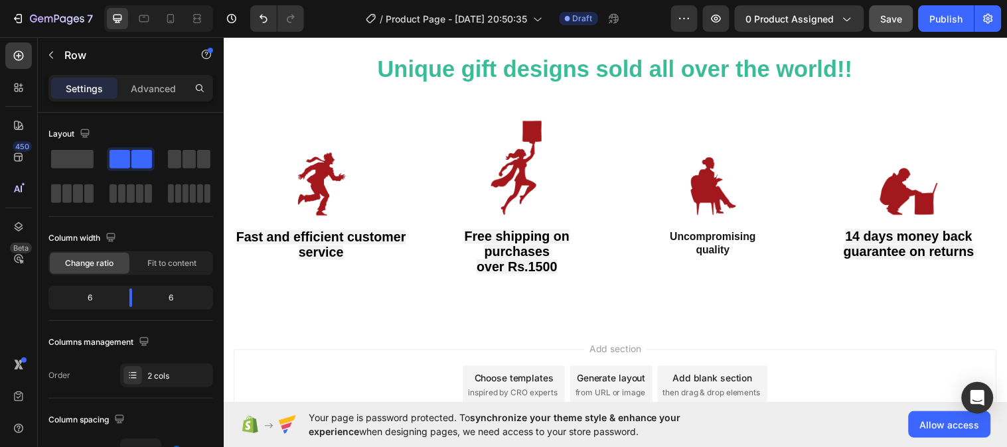
scroll to position [1323, 0]
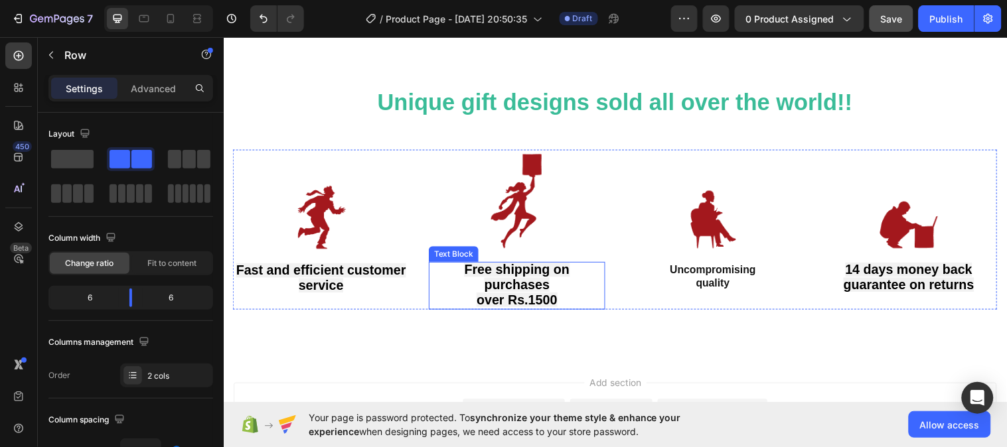
click at [540, 277] on strong "Free shipping on purchases" at bounding box center [521, 281] width 107 height 30
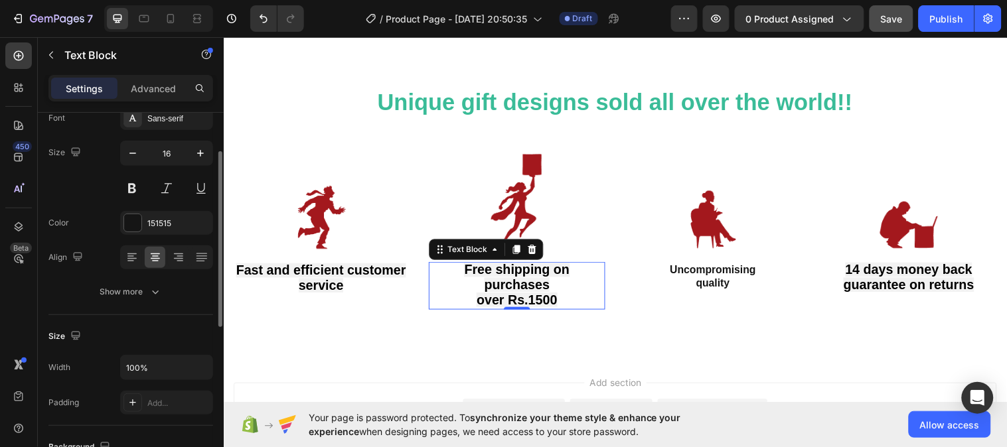
scroll to position [83, 0]
click at [515, 272] on strong "Free shipping on purchases" at bounding box center [521, 281] width 107 height 30
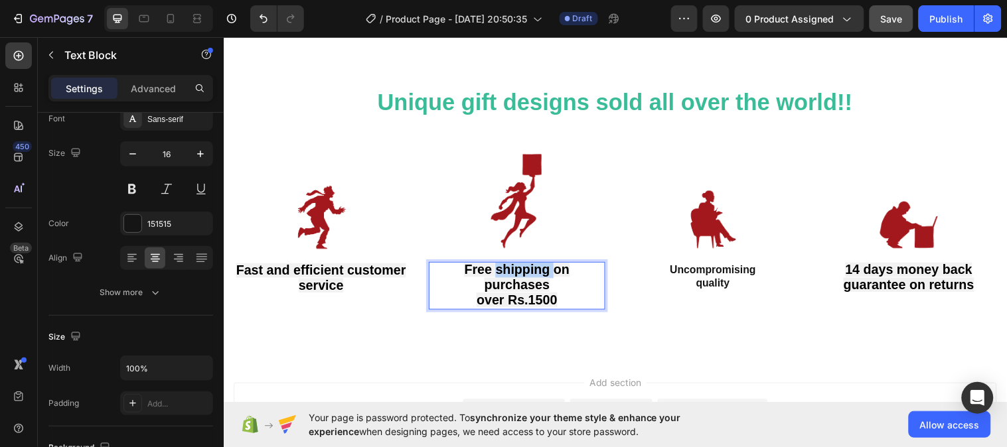
click at [515, 272] on strong "Free shipping on purchases" at bounding box center [521, 281] width 107 height 30
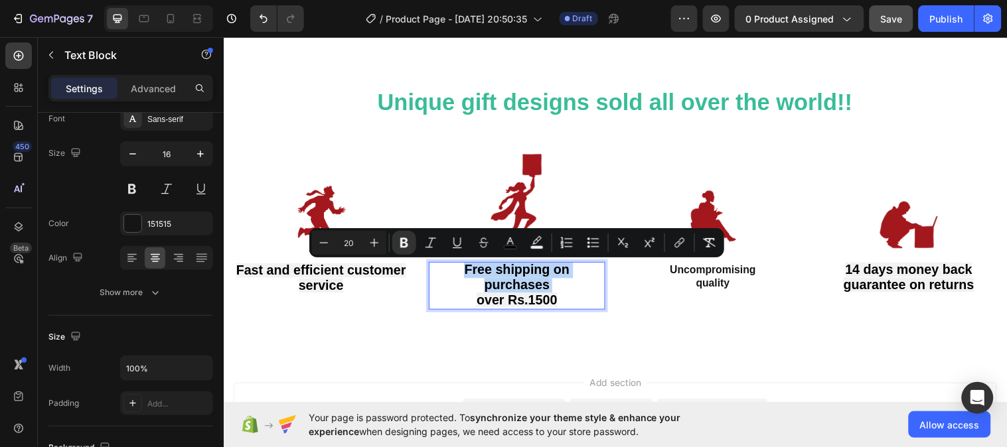
click at [515, 272] on strong "Free shipping on purchases" at bounding box center [521, 281] width 107 height 30
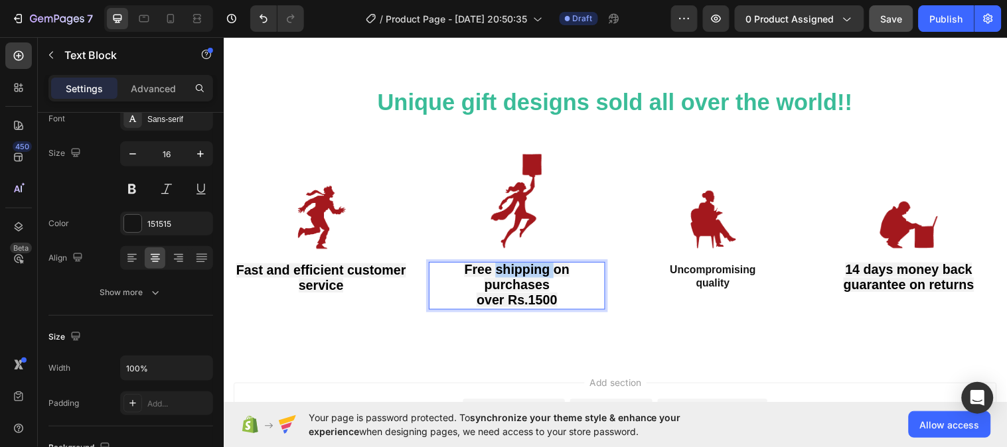
click at [515, 272] on strong "Free shipping on purchases" at bounding box center [521, 281] width 107 height 30
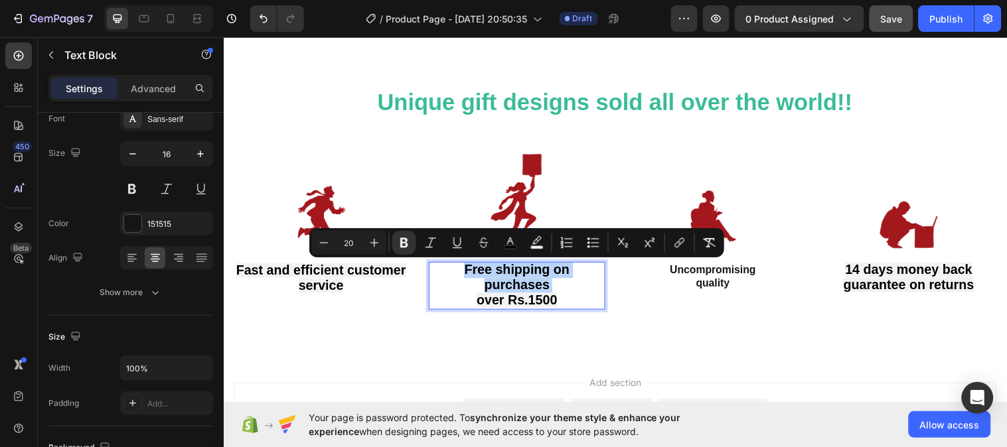
click at [468, 273] on strong "Free shipping on purchases" at bounding box center [521, 281] width 107 height 30
drag, startPoint x: 465, startPoint y: 272, endPoint x: 558, endPoint y: 297, distance: 95.5
click at [558, 297] on p "Free shipping on purchases over Rs.1500" at bounding box center [521, 289] width 177 height 45
click at [536, 244] on icon "Editor contextual toolbar" at bounding box center [536, 242] width 13 height 13
type input "F2F2F2"
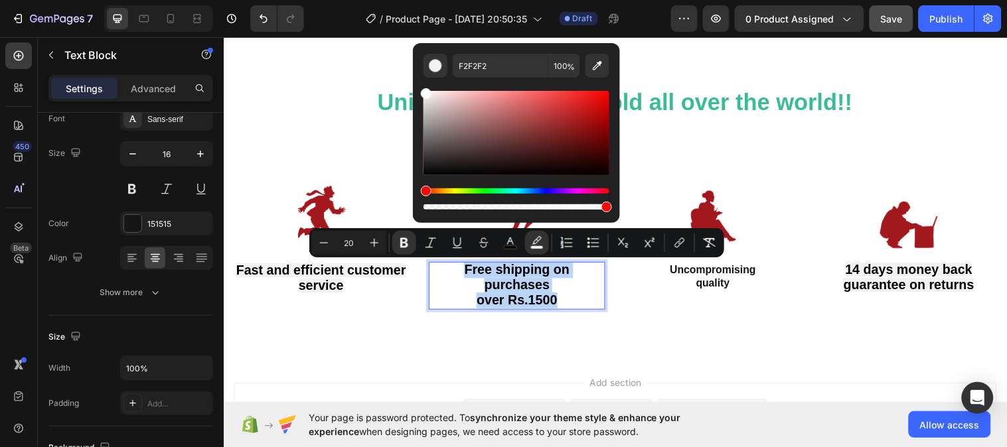
type input "FFFFFF"
drag, startPoint x: 425, startPoint y: 98, endPoint x: 419, endPoint y: 88, distance: 12.0
click at [419, 88] on div "FFFFFF 100 %" at bounding box center [516, 127] width 207 height 169
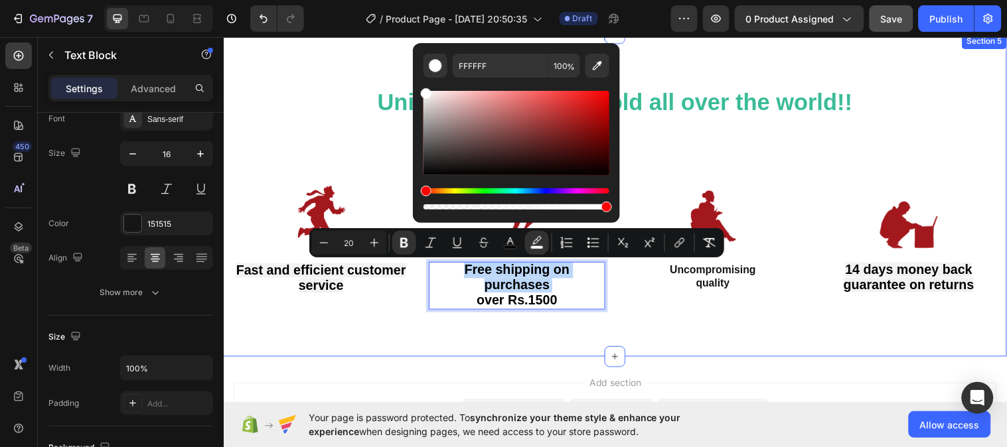
click at [389, 313] on div "Unique gift designs sold all over the world!! Heading Row Image Fast and effici…" at bounding box center [621, 202] width 777 height 233
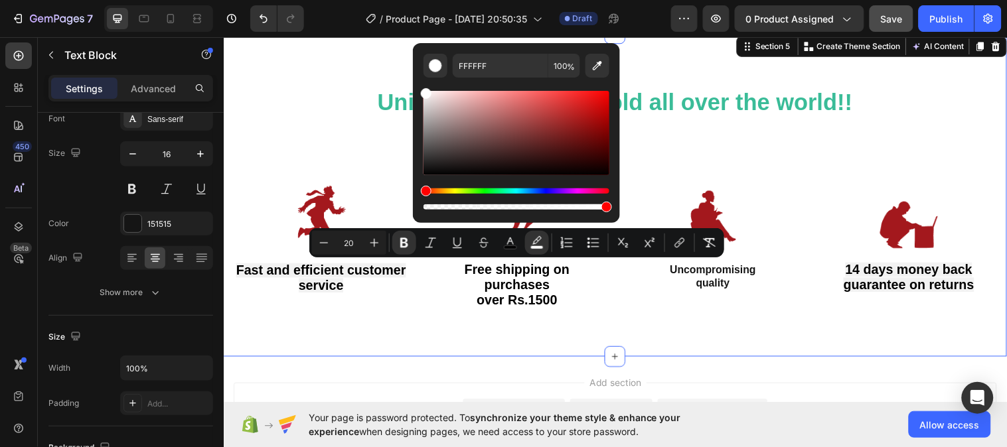
click at [389, 313] on div "Unique gift designs sold all over the world!! Heading Row Image Fast and effici…" at bounding box center [621, 202] width 777 height 233
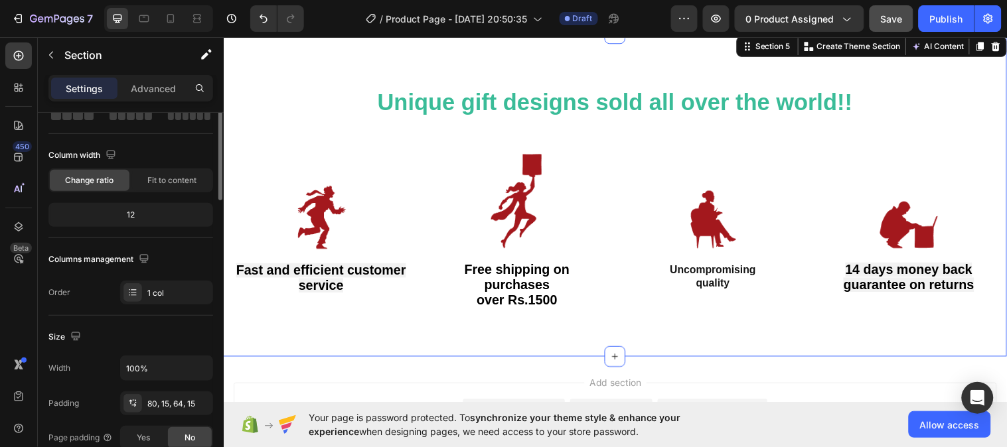
scroll to position [0, 0]
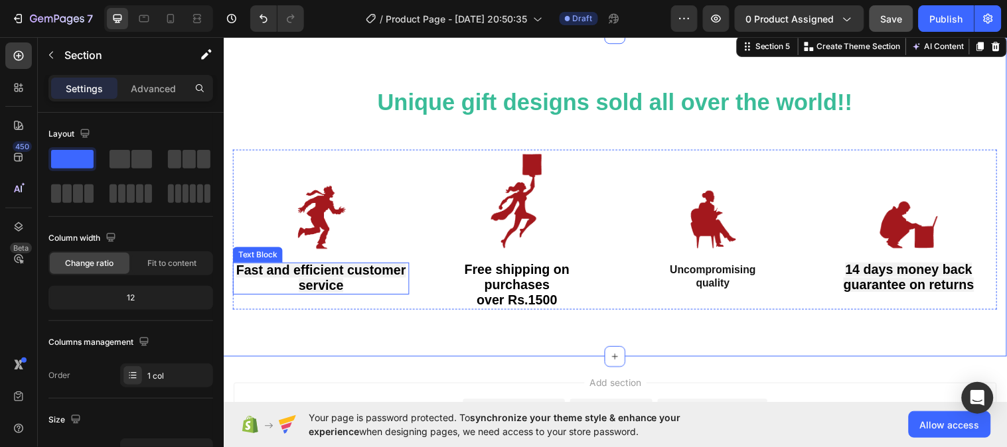
click at [362, 273] on strong "Fast and efficient customer service" at bounding box center [322, 282] width 173 height 30
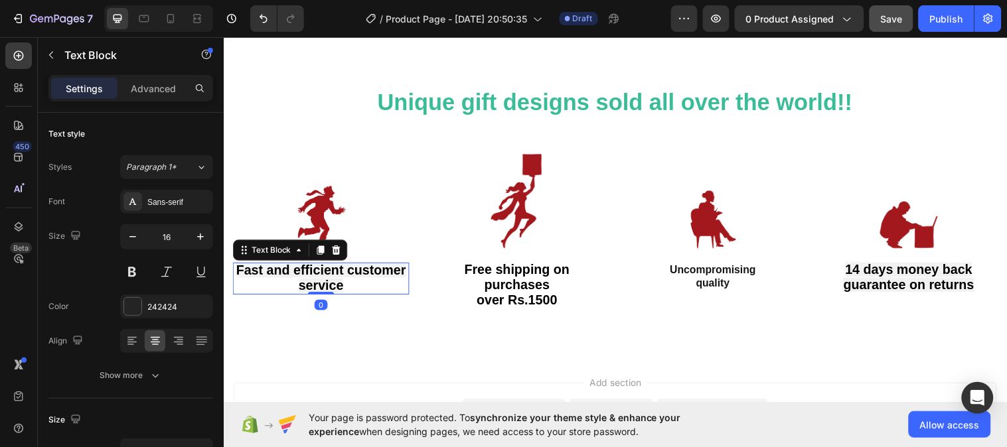
click at [362, 273] on strong "Fast and efficient customer service" at bounding box center [322, 282] width 173 height 30
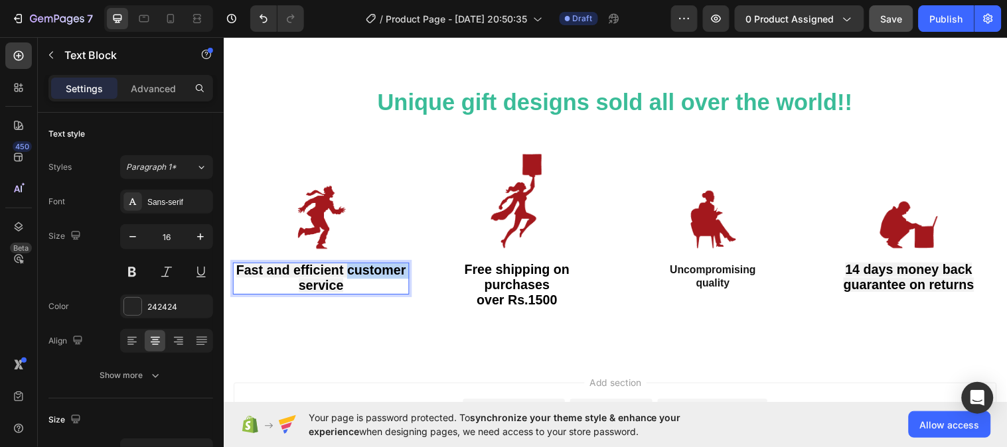
click at [362, 273] on strong "Fast and efficient customer service" at bounding box center [322, 282] width 173 height 30
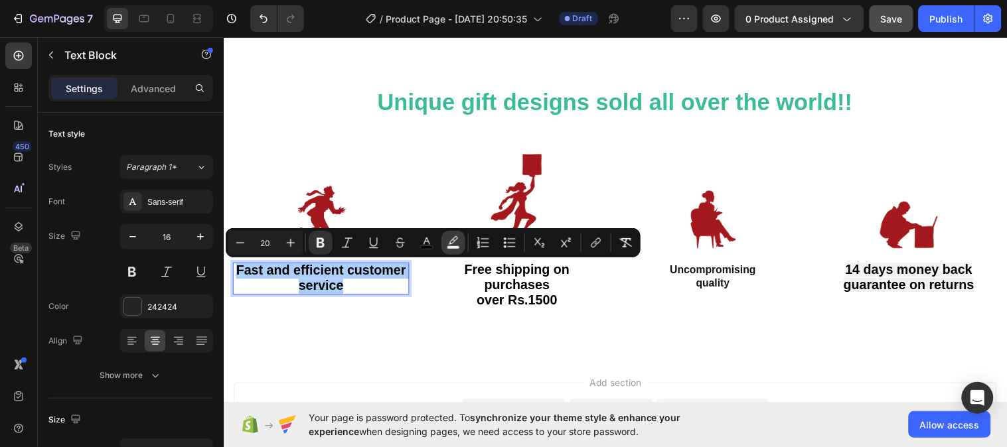
click at [449, 247] on rect "Editor contextual toolbar" at bounding box center [453, 247] width 13 height 3
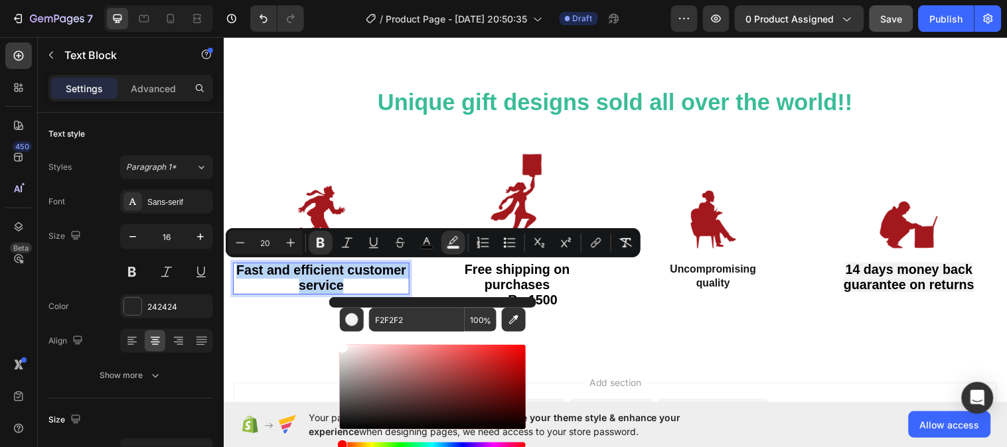
type input "FFFFFF"
drag, startPoint x: 344, startPoint y: 349, endPoint x: 332, endPoint y: 340, distance: 15.1
click at [332, 340] on div "FFFFFF 100 %" at bounding box center [432, 381] width 207 height 169
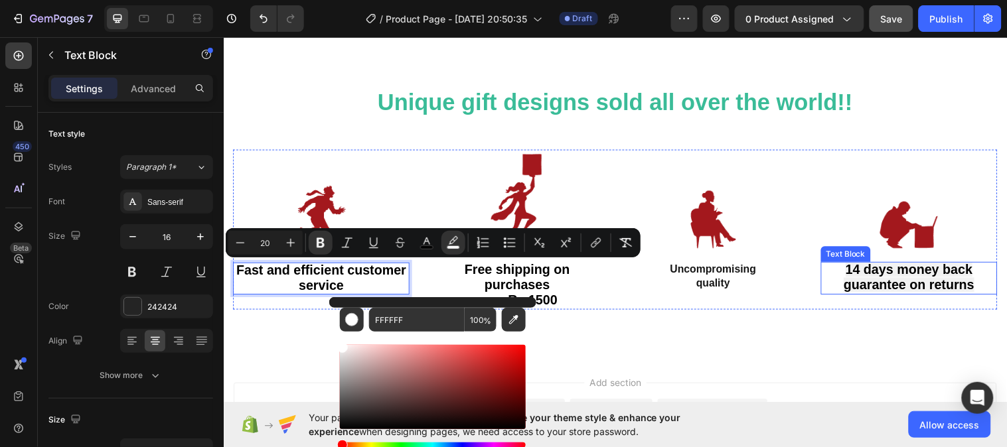
click at [855, 282] on strong "guarantee on returns" at bounding box center [920, 288] width 133 height 15
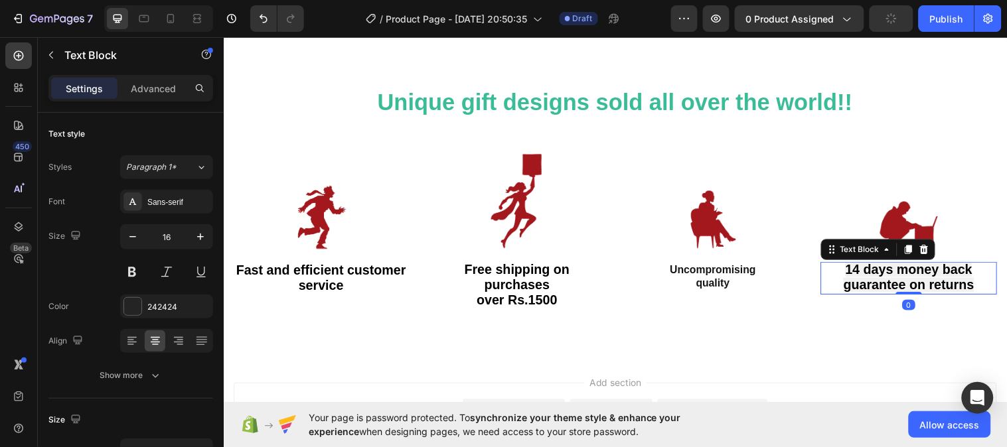
click at [901, 281] on strong "guarantee on returns" at bounding box center [920, 288] width 133 height 15
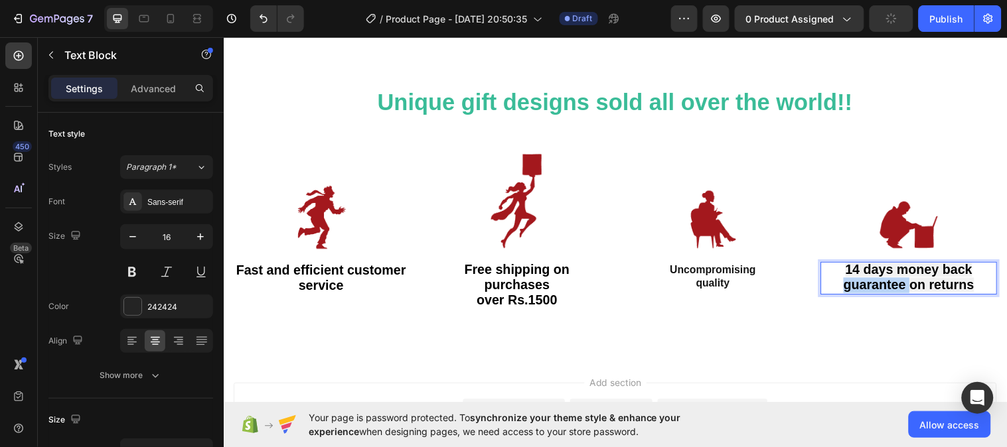
click at [901, 281] on strong "guarantee on returns" at bounding box center [920, 288] width 133 height 15
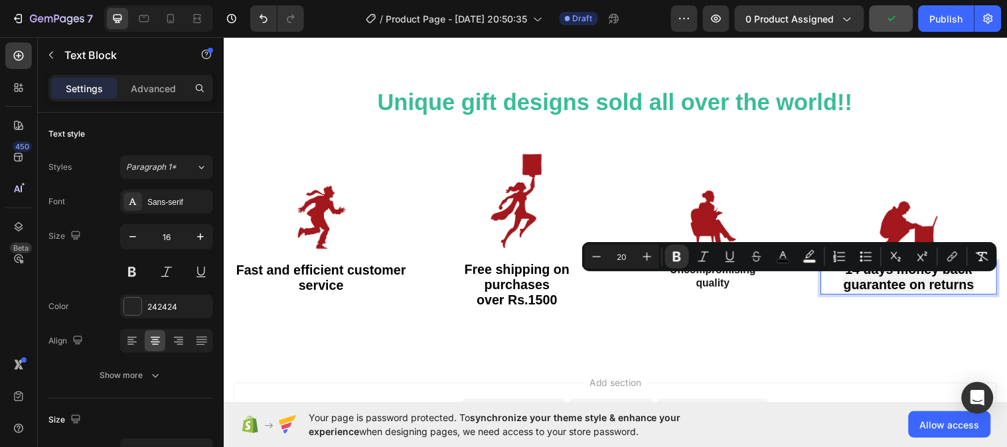
click at [901, 281] on strong "guarantee on returns" at bounding box center [920, 288] width 133 height 15
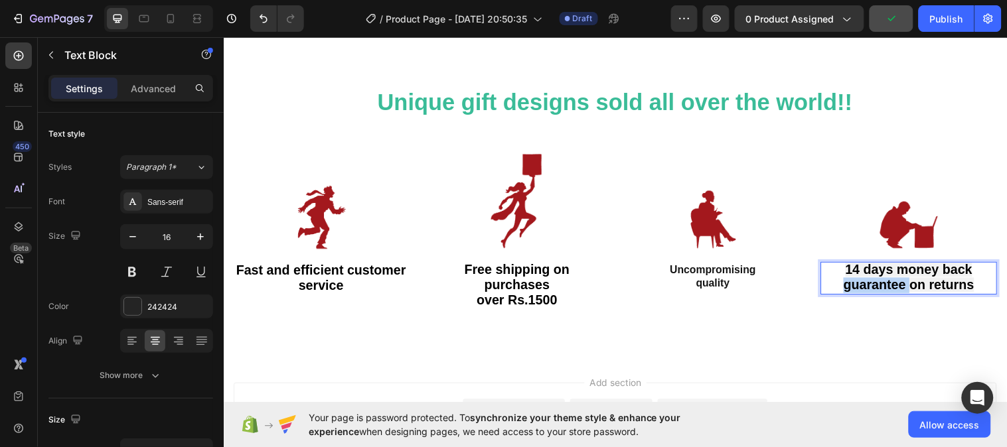
click at [901, 281] on strong "guarantee on returns" at bounding box center [920, 288] width 133 height 15
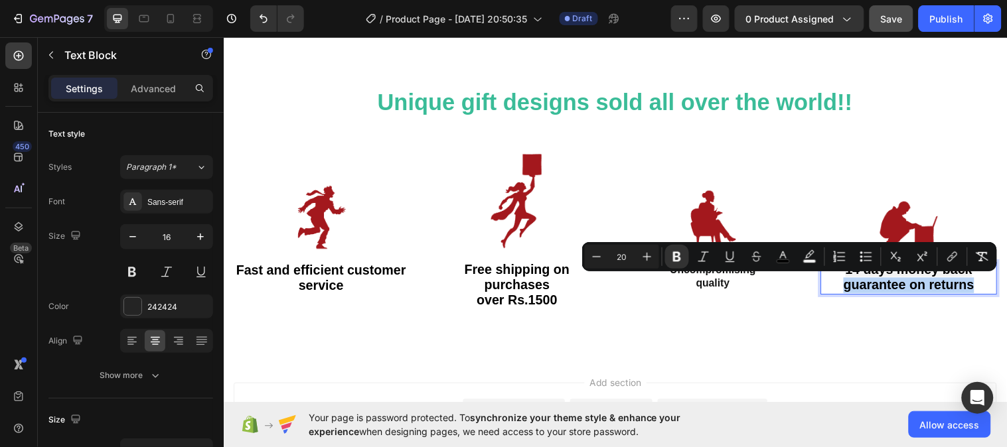
drag, startPoint x: 852, startPoint y: 283, endPoint x: 843, endPoint y: 283, distance: 8.7
click at [854, 283] on strong "guarantee on returns" at bounding box center [920, 288] width 133 height 15
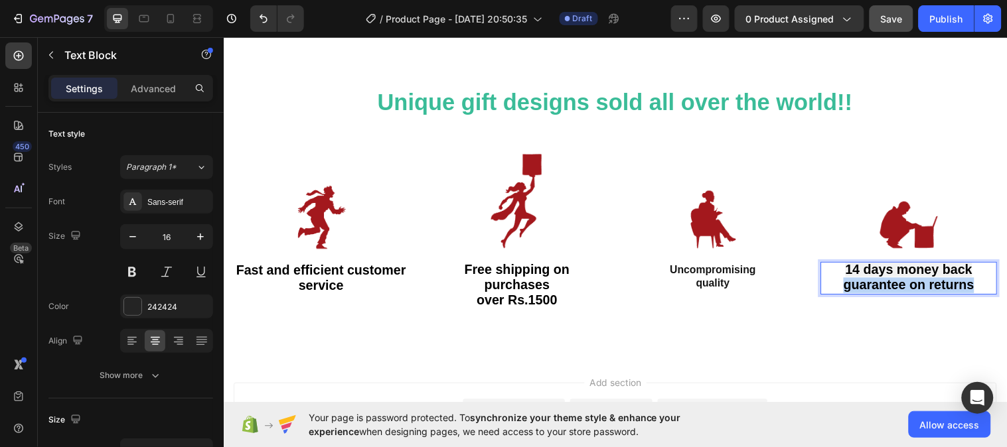
click at [838, 277] on p "14 days money back guarantee on returns" at bounding box center [920, 282] width 177 height 31
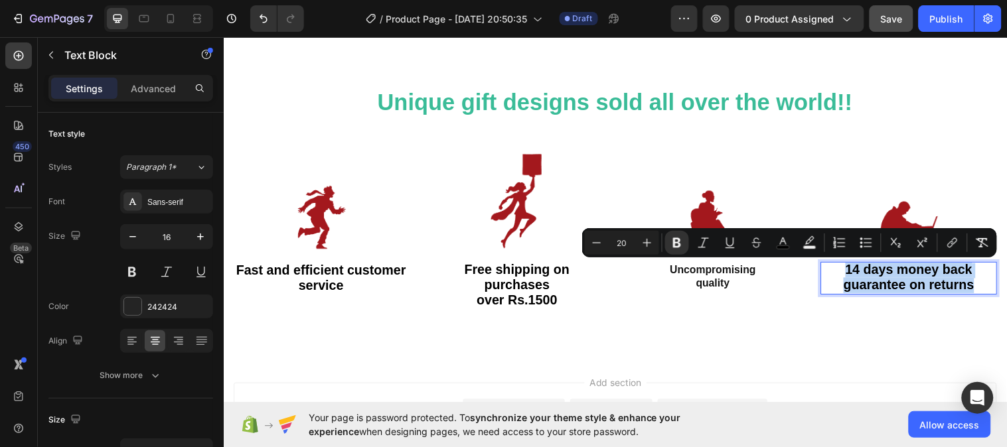
drag, startPoint x: 838, startPoint y: 273, endPoint x: 980, endPoint y: 286, distance: 142.7
click at [980, 286] on p "14 days money back guarantee on returns" at bounding box center [920, 282] width 177 height 31
click at [810, 242] on icon "Editor contextual toolbar" at bounding box center [809, 240] width 9 height 8
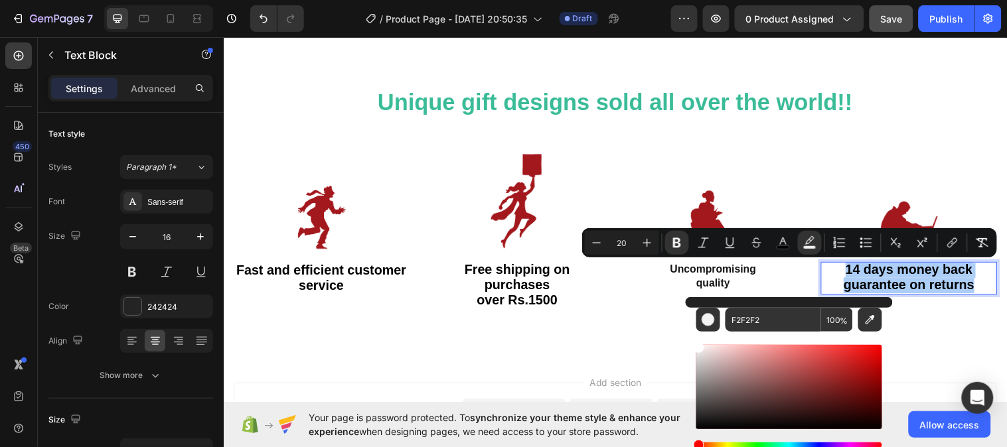
drag, startPoint x: 699, startPoint y: 352, endPoint x: 686, endPoint y: 341, distance: 17.0
click at [686, 341] on div "F2F2F2 100 %" at bounding box center [789, 381] width 207 height 169
type input "FFFFFF"
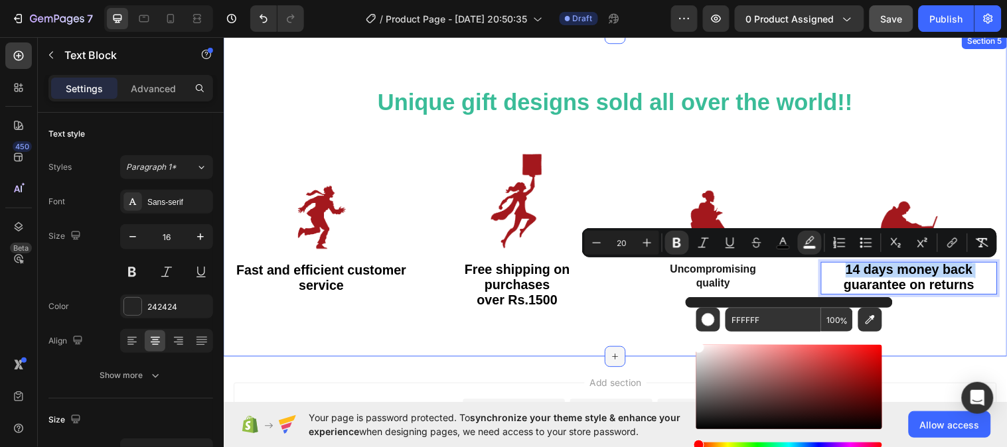
click at [613, 351] on div at bounding box center [621, 361] width 21 height 21
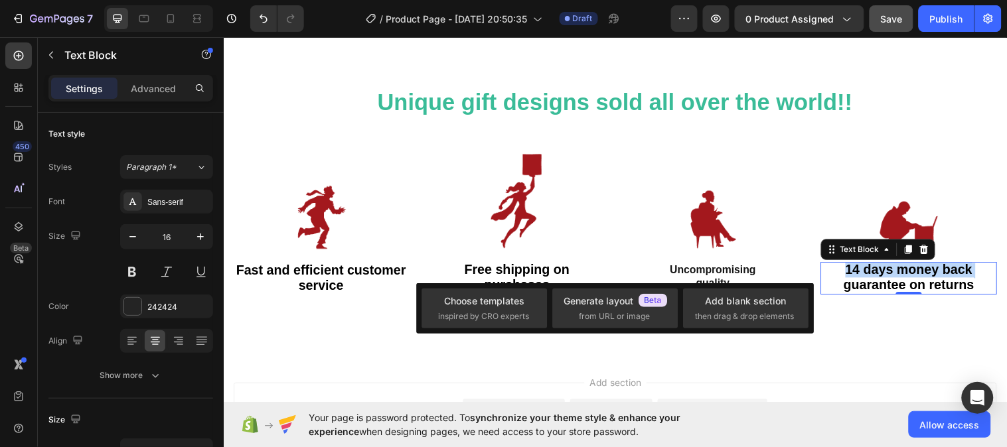
click at [824, 371] on div "Add section Choose templates inspired by CRO experts Generate layout from URL o…" at bounding box center [621, 443] width 796 height 163
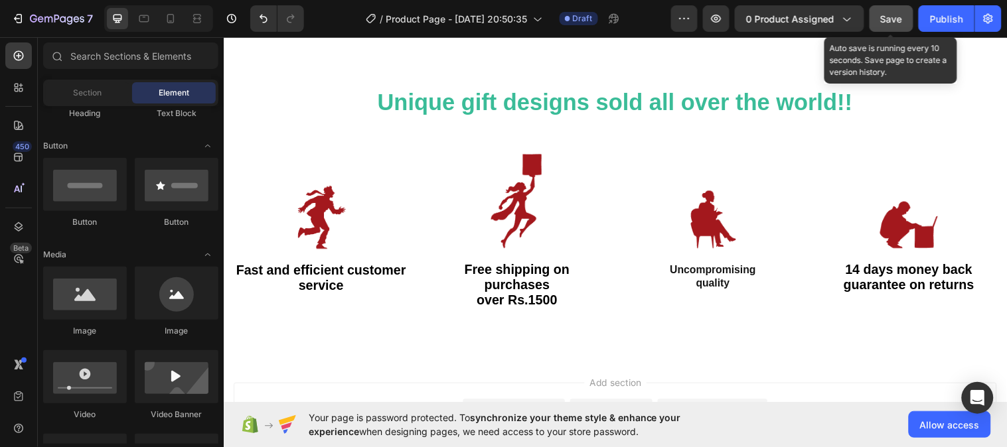
click at [895, 24] on div "Save" at bounding box center [892, 19] width 22 height 14
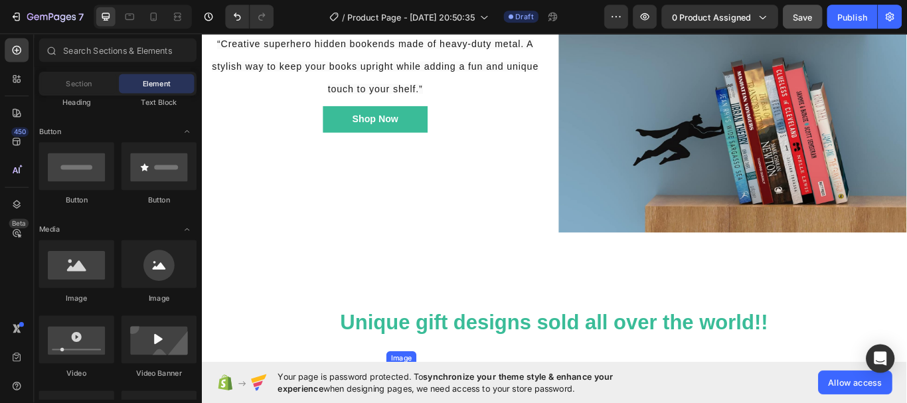
scroll to position [1082, 0]
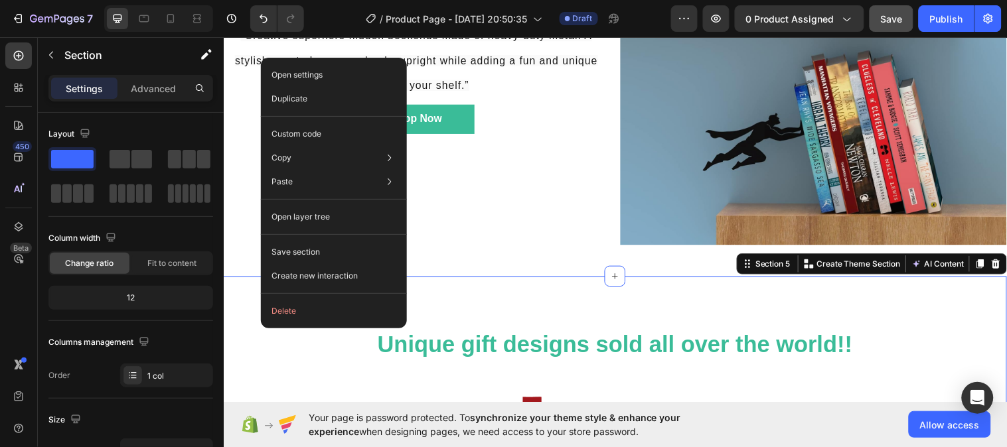
click at [432, 290] on div "Unique gift designs sold all over the world!! Heading Row Image Fast and effici…" at bounding box center [621, 444] width 796 height 329
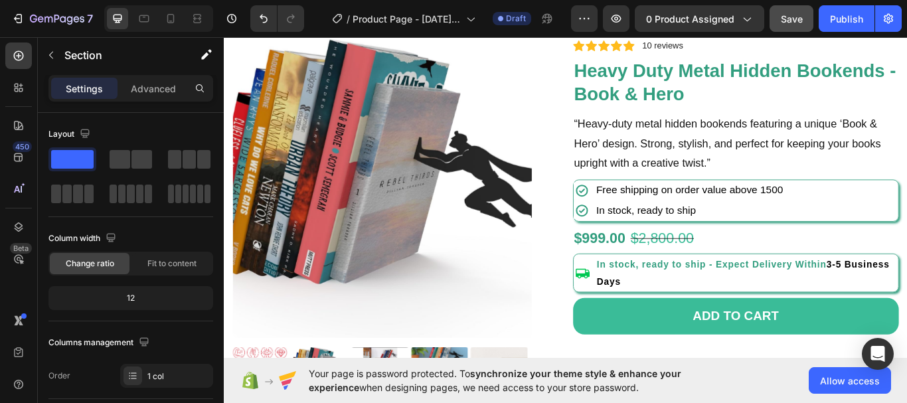
scroll to position [235, 0]
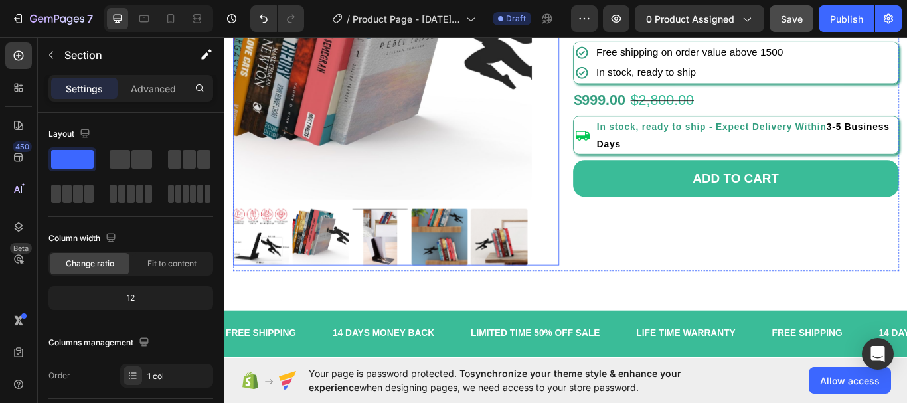
click at [274, 255] on img at bounding box center [267, 271] width 66 height 66
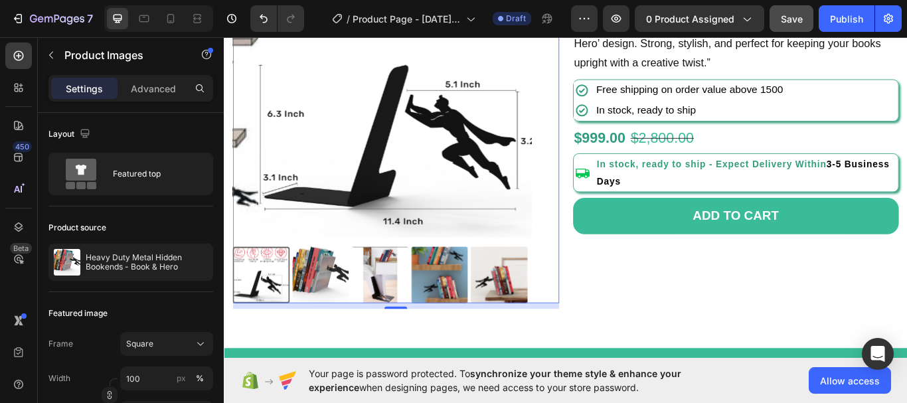
scroll to position [271, 0]
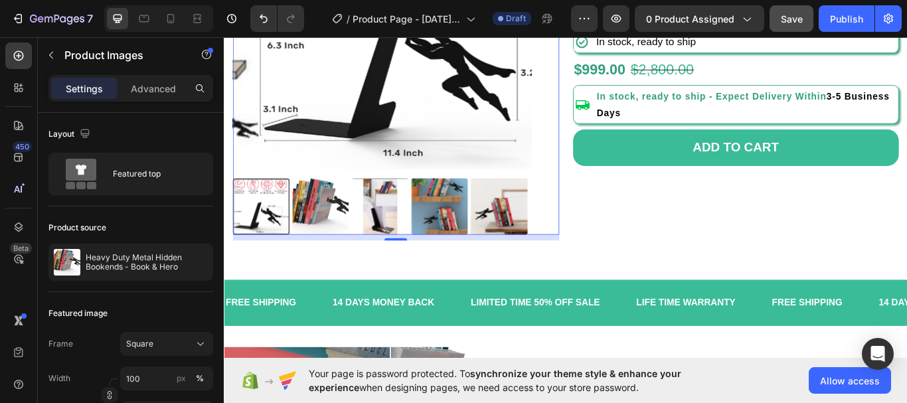
click at [413, 232] on img at bounding box center [405, 235] width 66 height 66
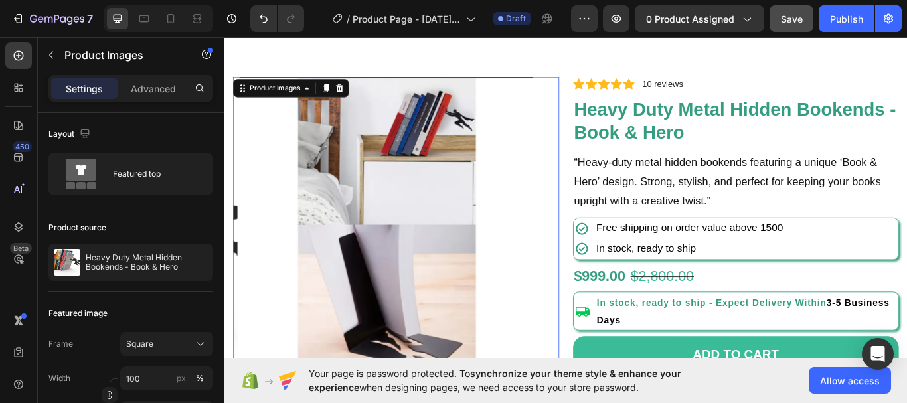
scroll to position [204, 0]
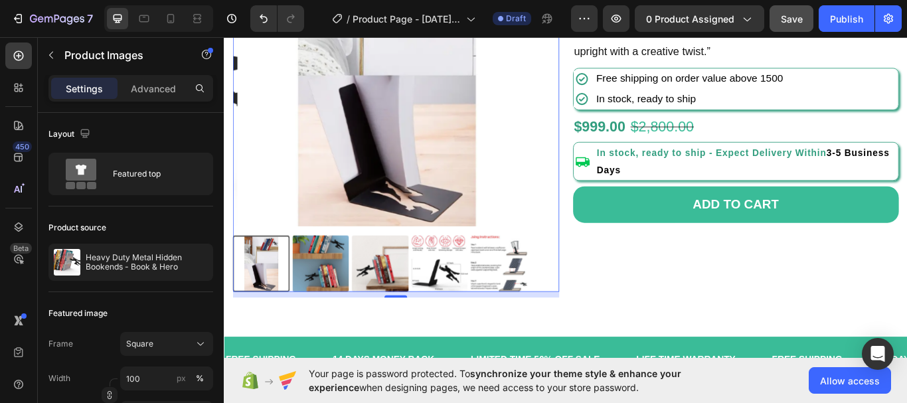
click at [546, 275] on img at bounding box center [544, 302] width 66 height 66
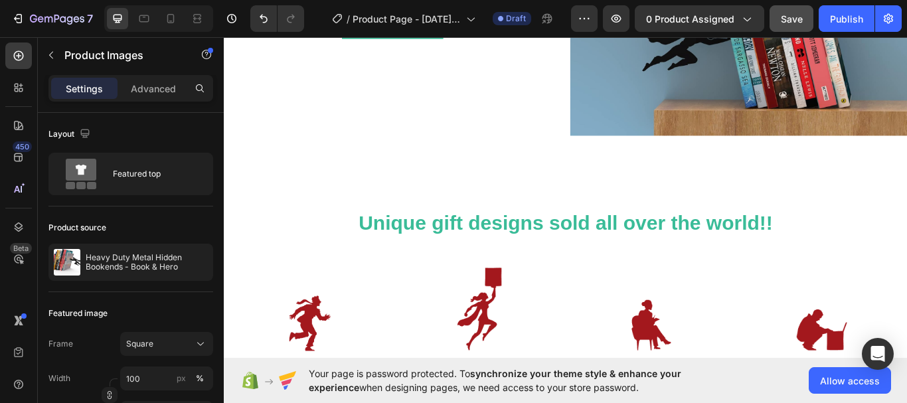
scroll to position [1177, 0]
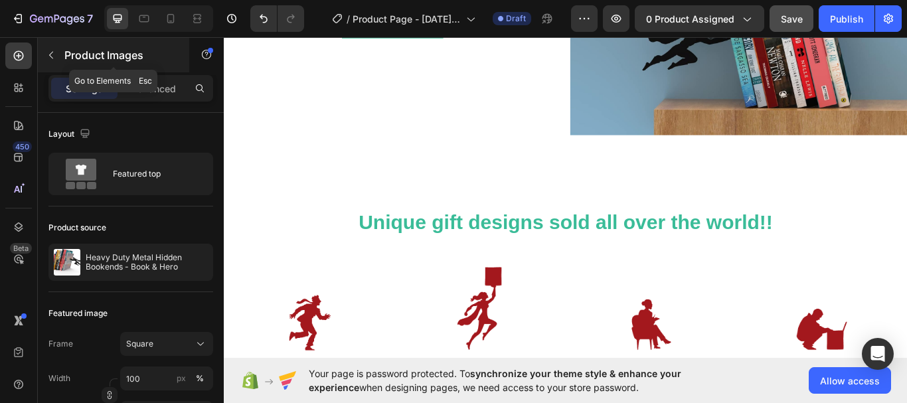
click at [52, 54] on icon "button" at bounding box center [51, 55] width 11 height 11
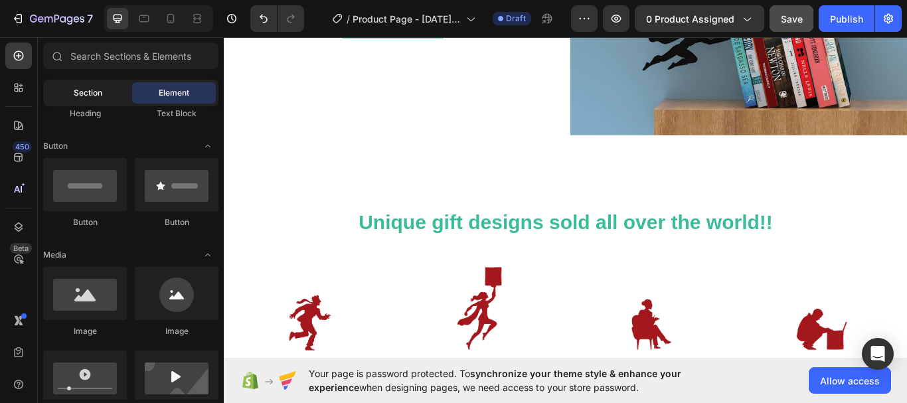
click at [100, 92] on span "Section" at bounding box center [88, 93] width 29 height 12
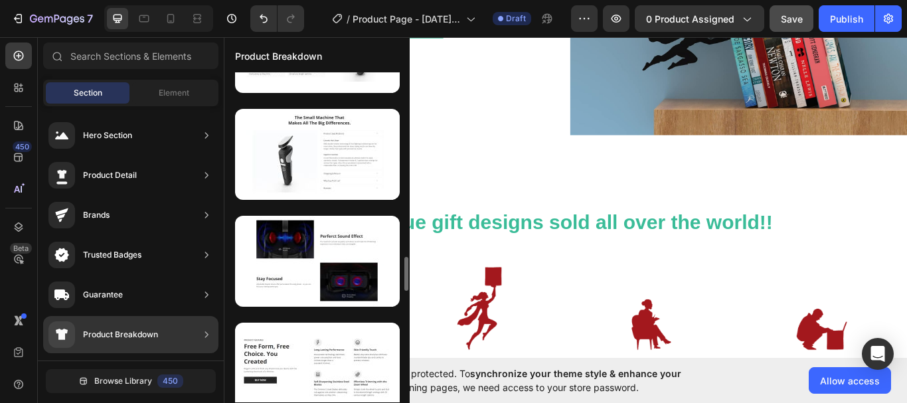
scroll to position [1785, 0]
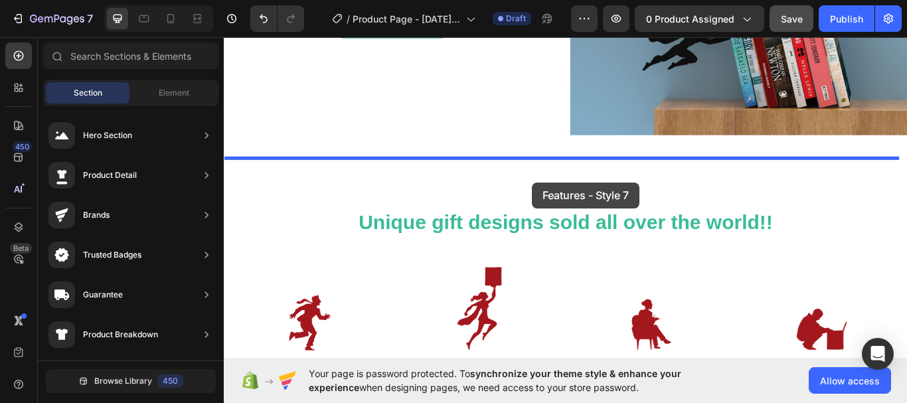
drag, startPoint x: 569, startPoint y: 312, endPoint x: 583, endPoint y: 207, distance: 105.8
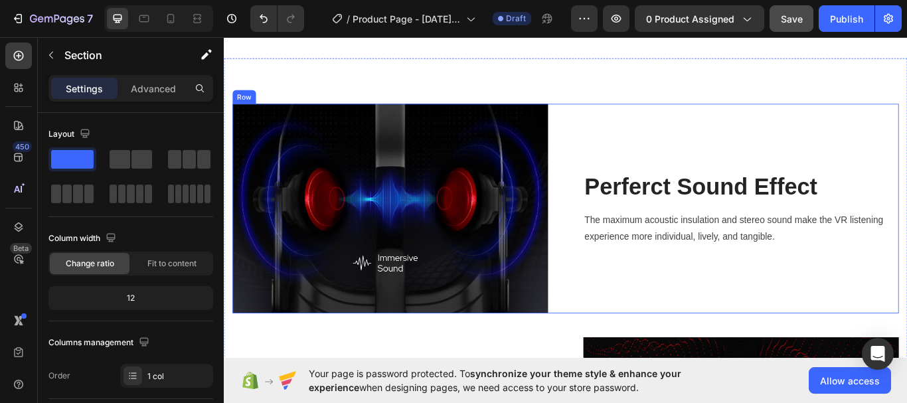
scroll to position [1298, 0]
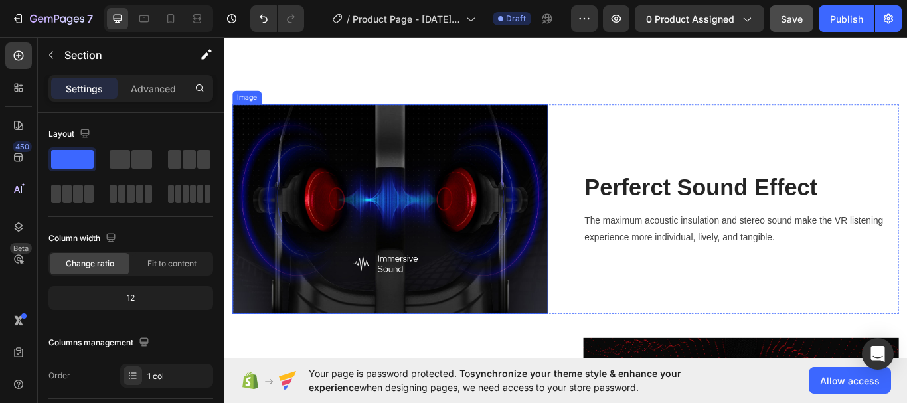
click at [483, 260] on img at bounding box center [418, 238] width 368 height 244
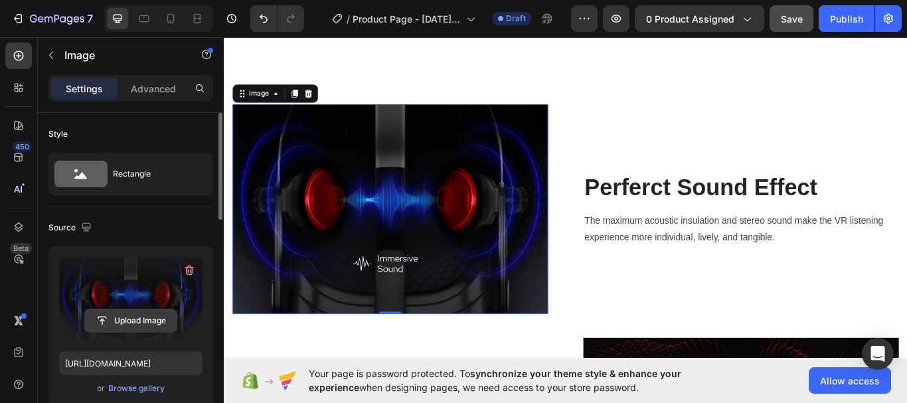
click at [139, 323] on input "file" at bounding box center [131, 320] width 92 height 23
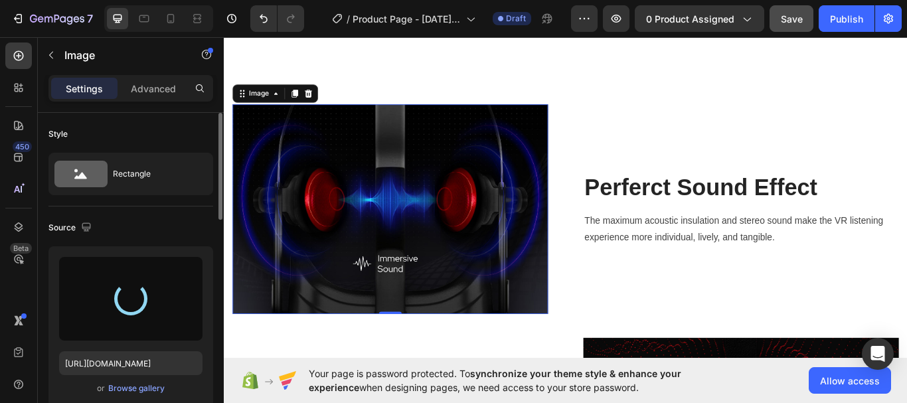
type input "[URL][DOMAIN_NAME]"
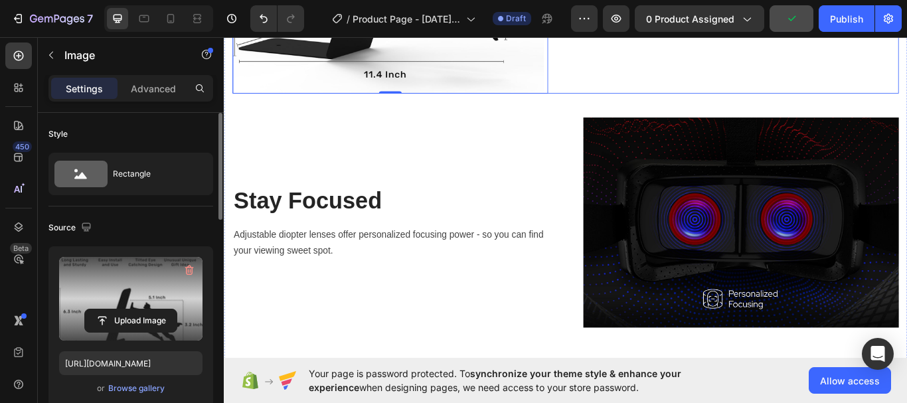
scroll to position [1683, 0]
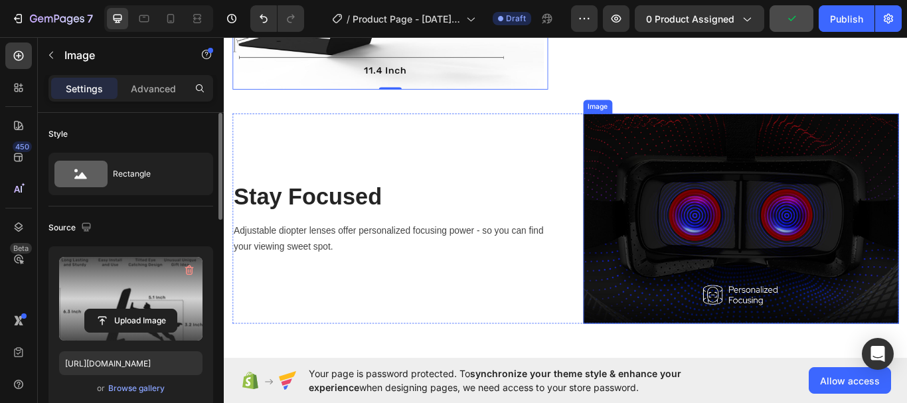
click at [724, 252] on img at bounding box center [826, 249] width 368 height 245
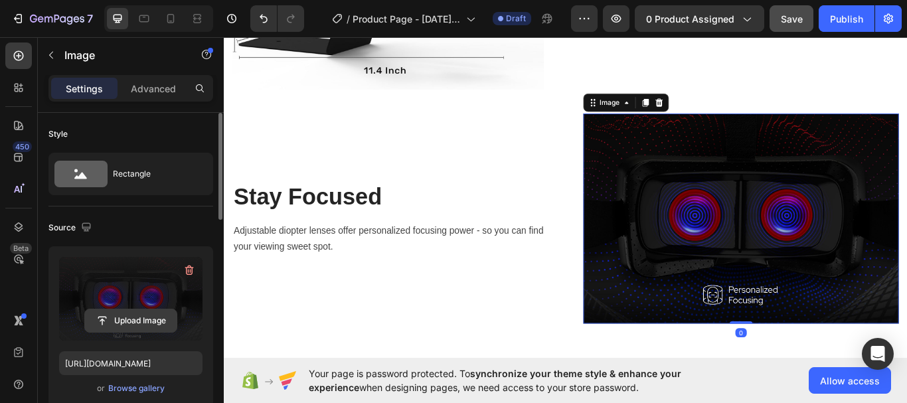
click at [137, 322] on input "file" at bounding box center [131, 320] width 92 height 23
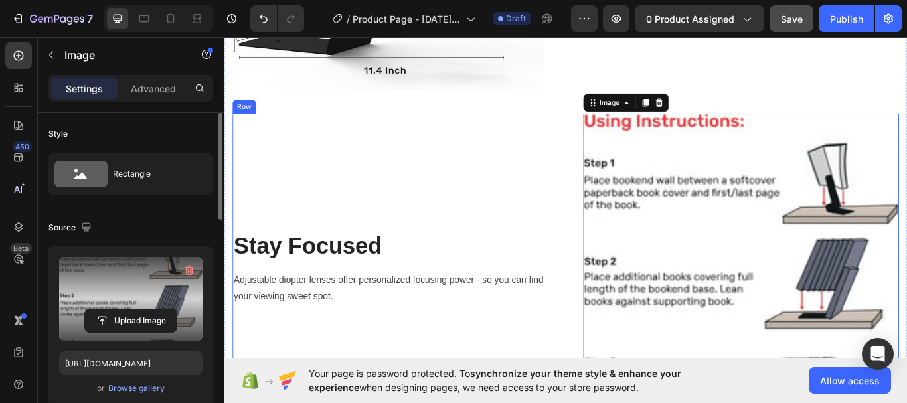
type input "[URL][DOMAIN_NAME]"
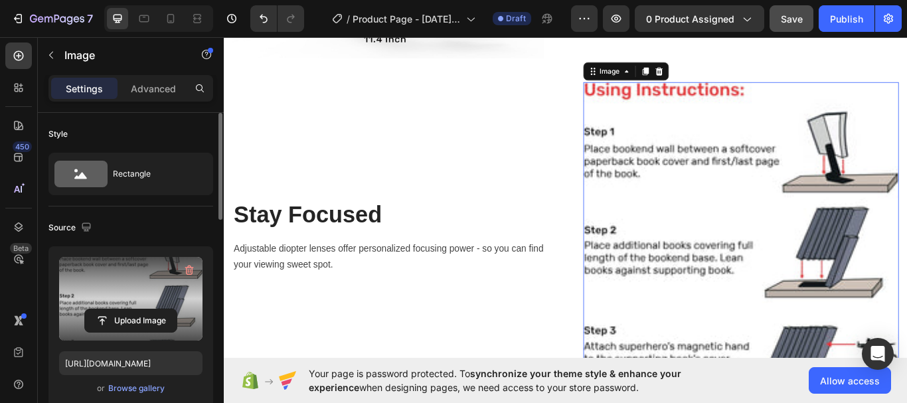
scroll to position [1723, 0]
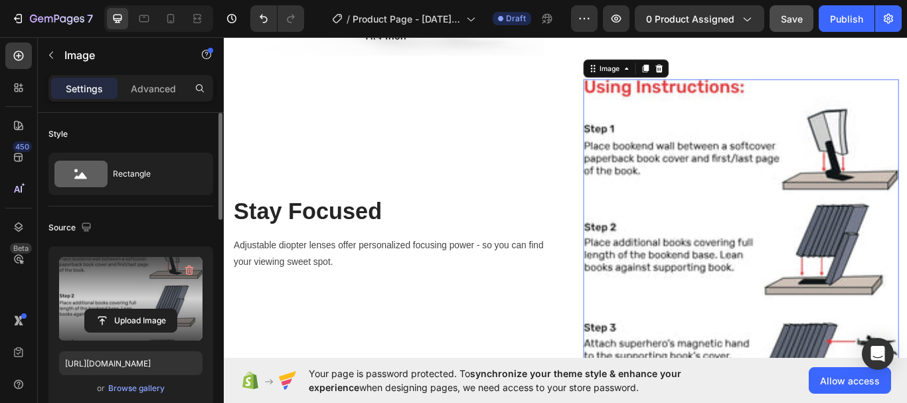
click at [741, 172] on img at bounding box center [826, 267] width 368 height 360
click at [727, 70] on icon at bounding box center [730, 74] width 11 height 11
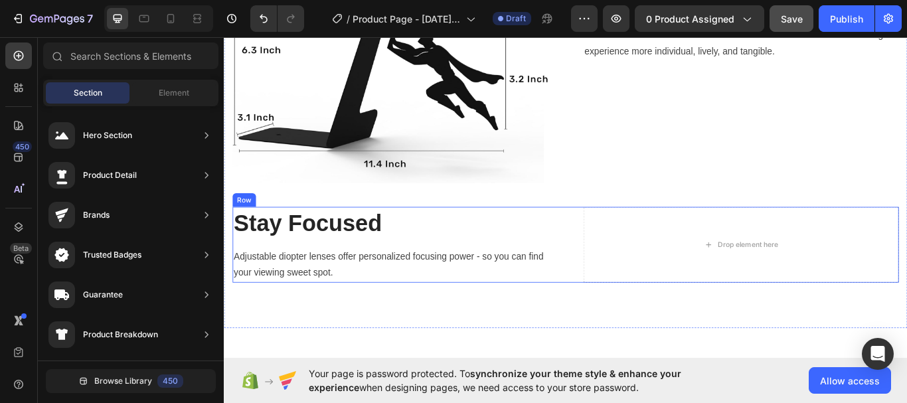
scroll to position [1548, 0]
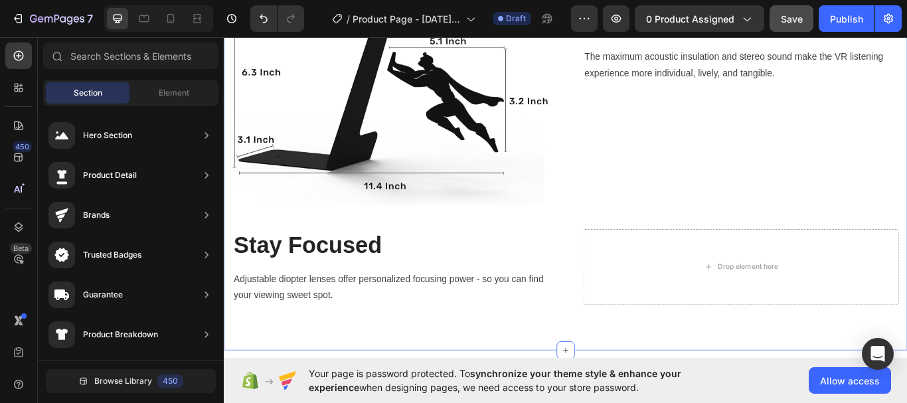
click at [629, 234] on div "Image Perferct Sound Effect Heading The maximum acoustic insulation and stereo …" at bounding box center [622, 105] width 777 height 490
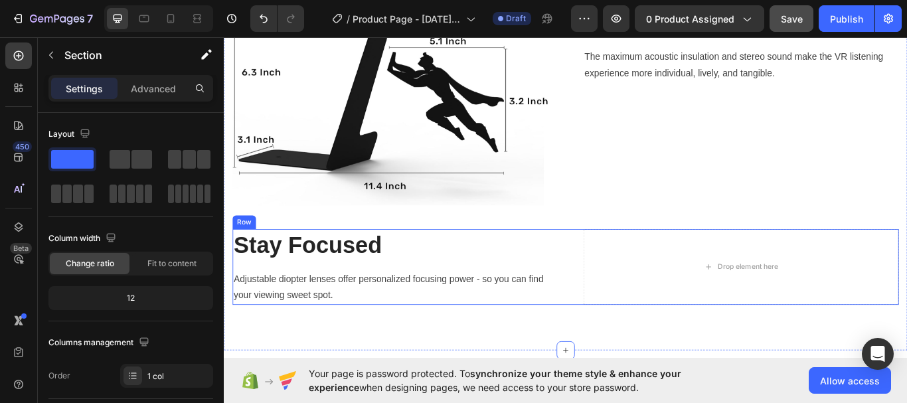
click at [630, 269] on div "Stay Focused Heading Adjustable diopter lenses offer personalized focusing powe…" at bounding box center [622, 306] width 777 height 89
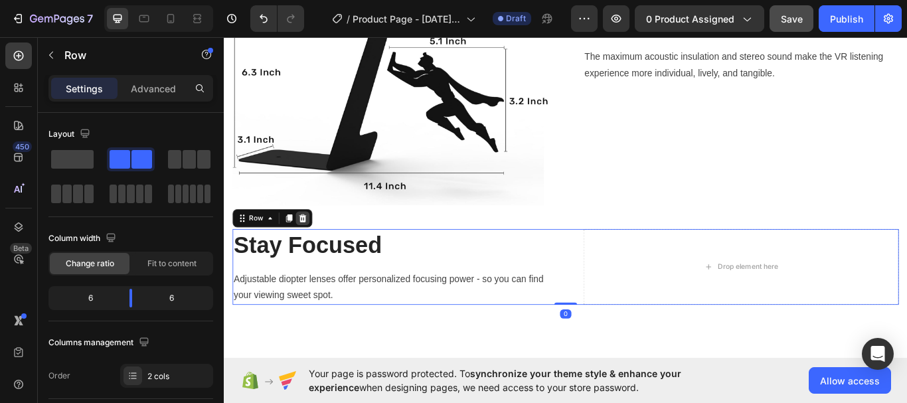
click at [319, 244] on icon at bounding box center [315, 249] width 11 height 11
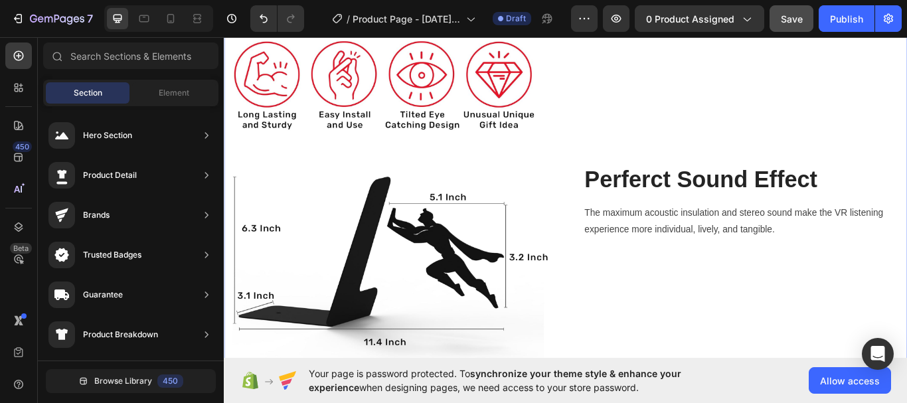
scroll to position [1367, 0]
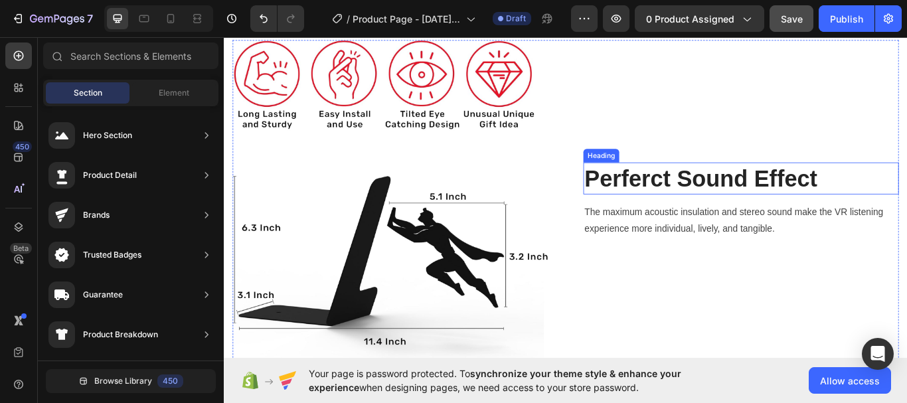
click at [761, 200] on p "Perferct Sound Effect" at bounding box center [826, 202] width 365 height 35
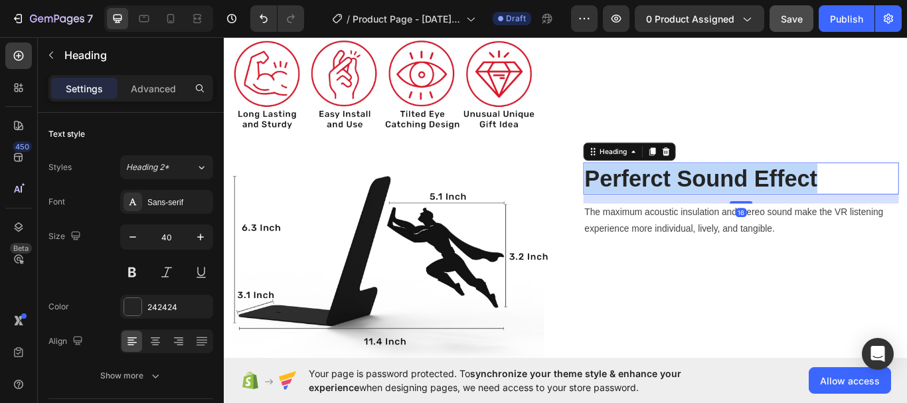
click at [761, 200] on p "Perferct Sound Effect" at bounding box center [826, 202] width 365 height 35
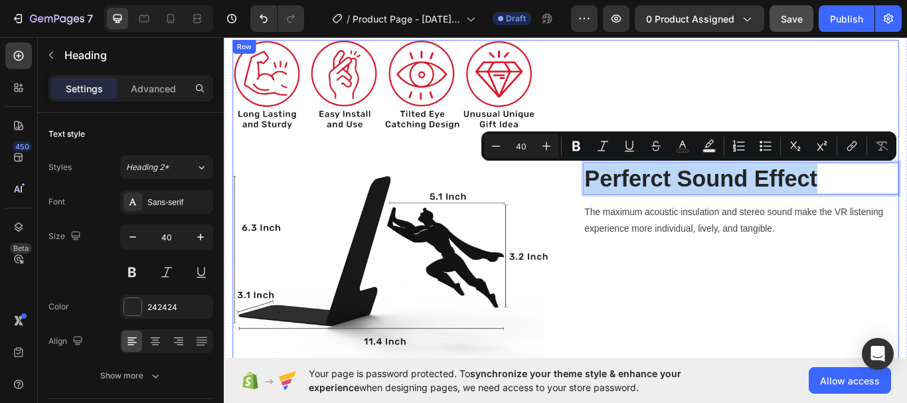
click at [854, 290] on div "Perferct Sound Effect Heading 16 The maximum acoustic insulation and stereo sou…" at bounding box center [826, 227] width 368 height 373
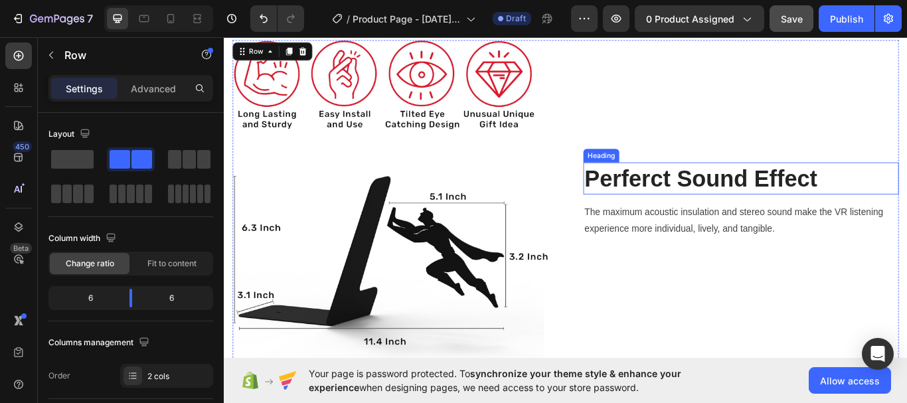
click at [925, 199] on p "Perferct Sound Effect" at bounding box center [826, 202] width 365 height 35
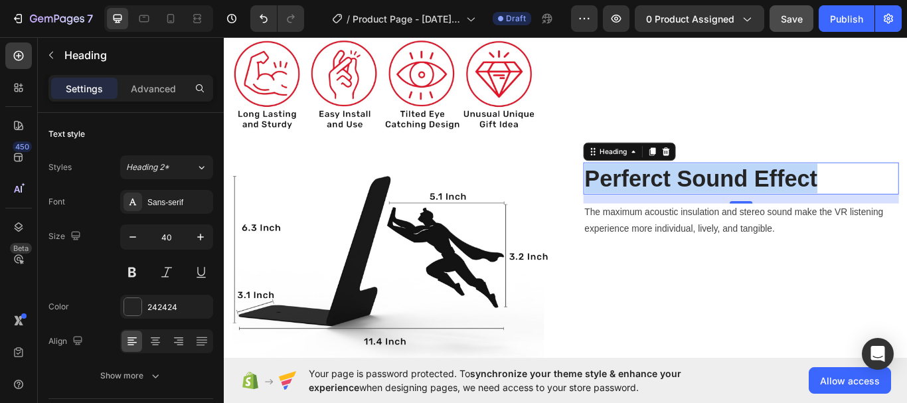
click at [915, 200] on p "Perferct Sound Effect" at bounding box center [826, 202] width 365 height 35
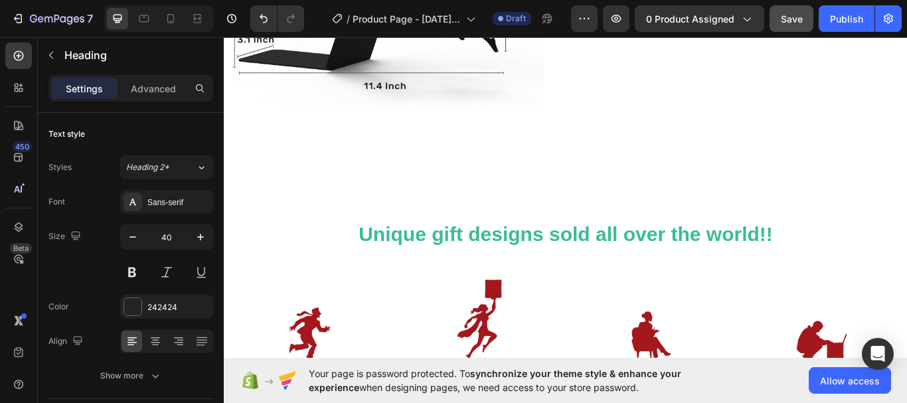
scroll to position [1696, 0]
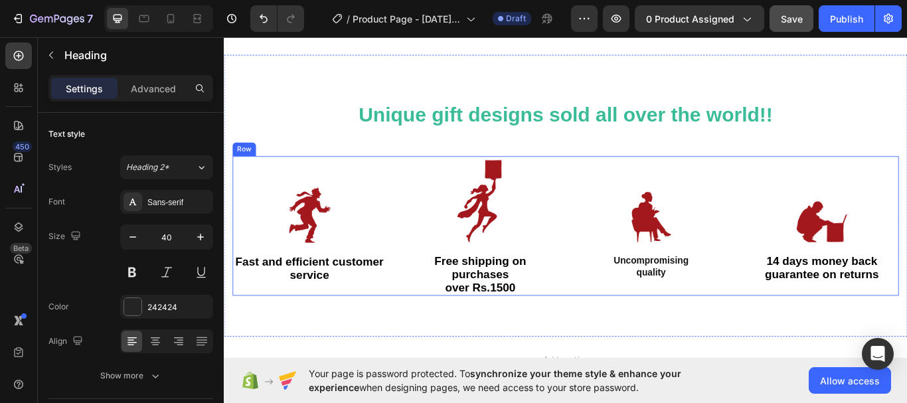
type input "16"
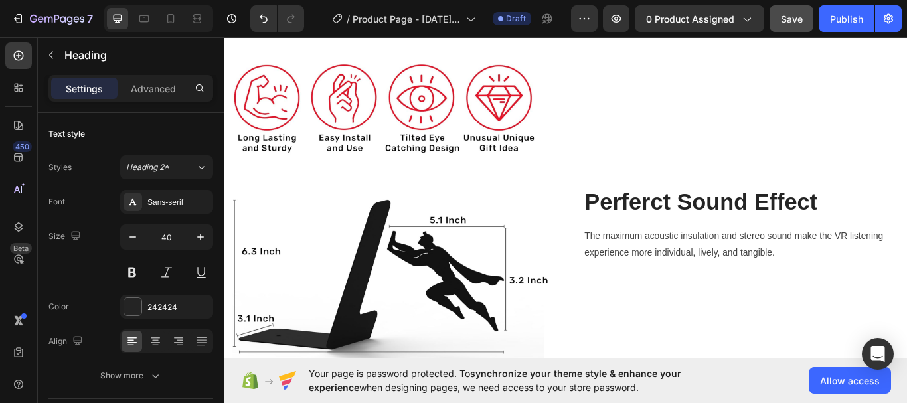
scroll to position [1222, 0]
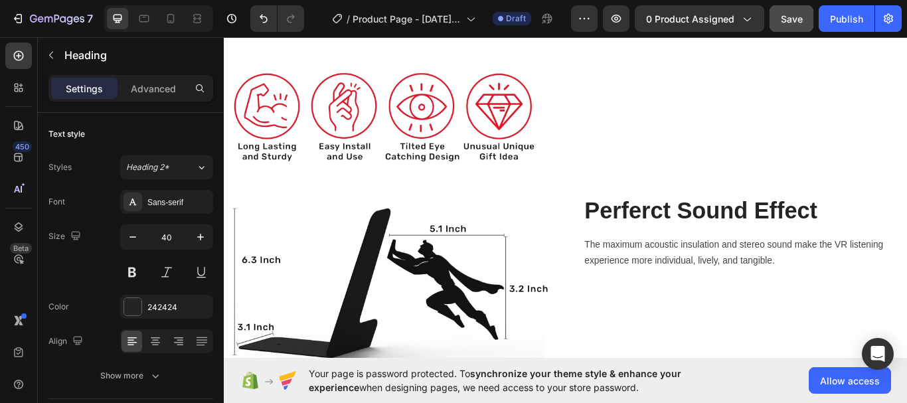
click at [870, 232] on h2 "Perferct Sound Effect" at bounding box center [826, 239] width 368 height 37
click at [915, 241] on p "Perferct Sound Effect" at bounding box center [826, 239] width 365 height 35
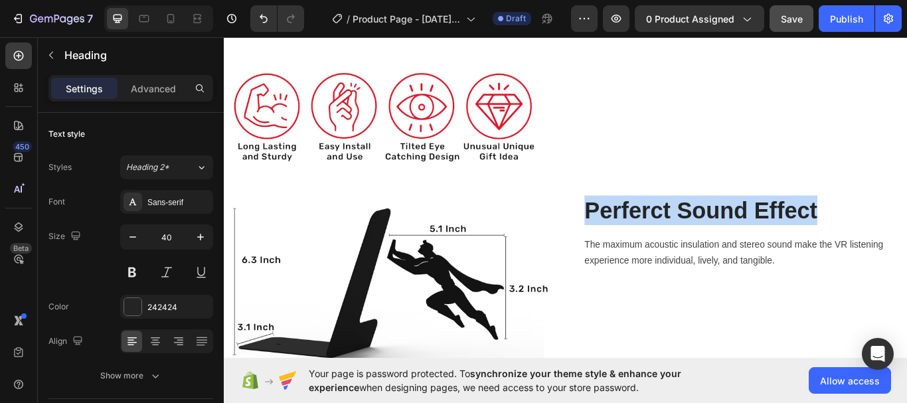
click at [915, 241] on p "Perferct Sound Effect" at bounding box center [826, 239] width 365 height 35
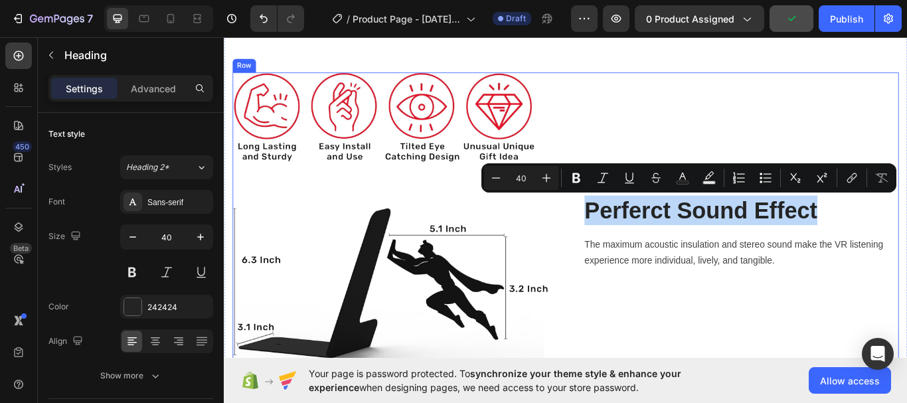
click at [915, 326] on div "Perferct Sound Effect Heading The maximum acoustic insulation and stereo sound …" at bounding box center [826, 265] width 368 height 373
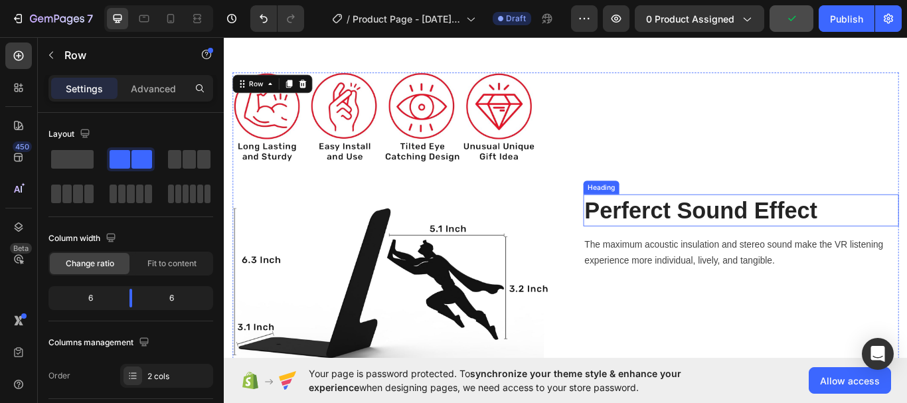
click at [926, 235] on p "Perferct Sound Effect" at bounding box center [826, 239] width 365 height 35
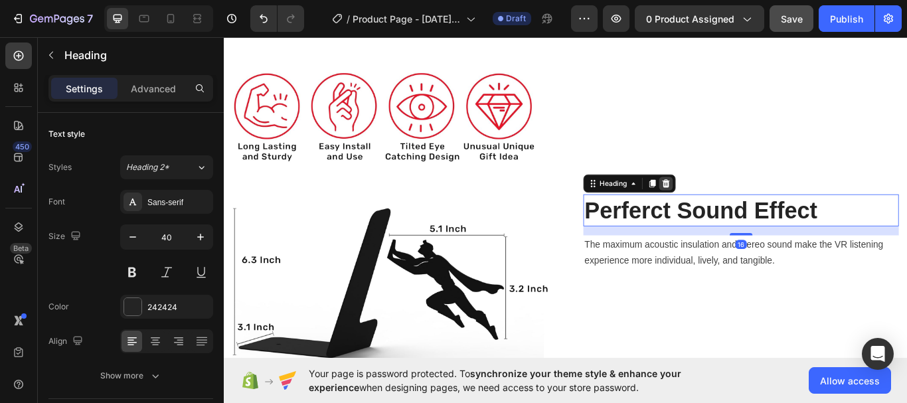
click at [737, 209] on icon at bounding box center [739, 208] width 9 height 9
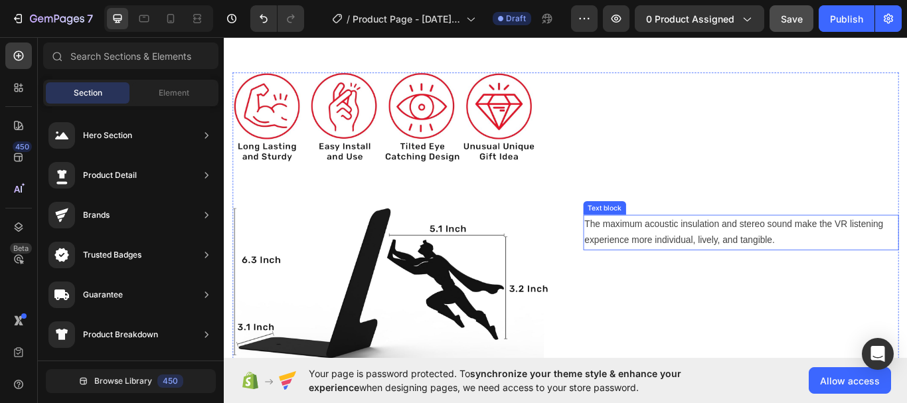
click at [895, 262] on p "The maximum acoustic insulation and stereo sound make the VR listening experien…" at bounding box center [826, 265] width 365 height 38
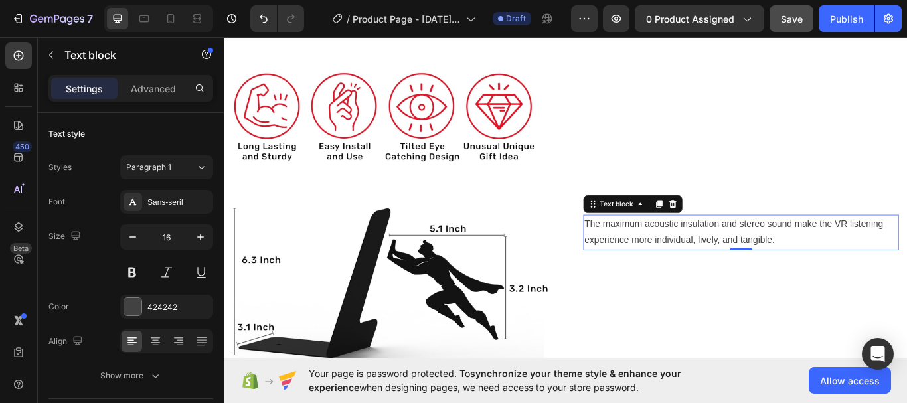
click at [895, 262] on p "The maximum acoustic insulation and stereo sound make the VR listening experien…" at bounding box center [826, 265] width 365 height 38
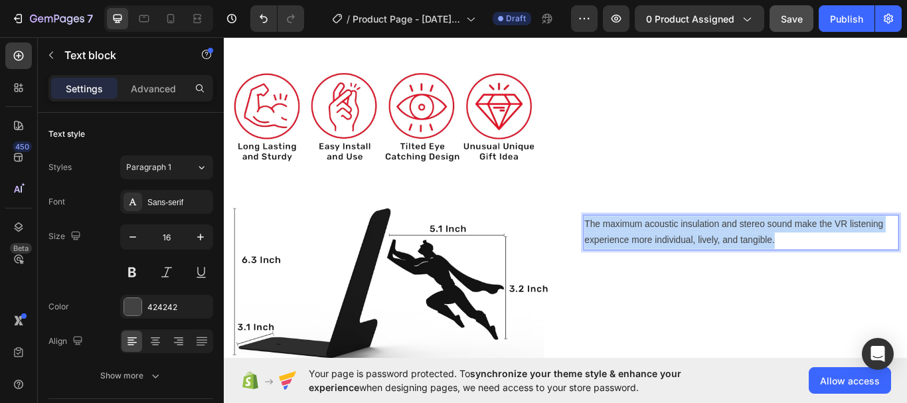
click at [895, 262] on p "The maximum acoustic insulation and stereo sound make the VR listening experien…" at bounding box center [826, 265] width 365 height 38
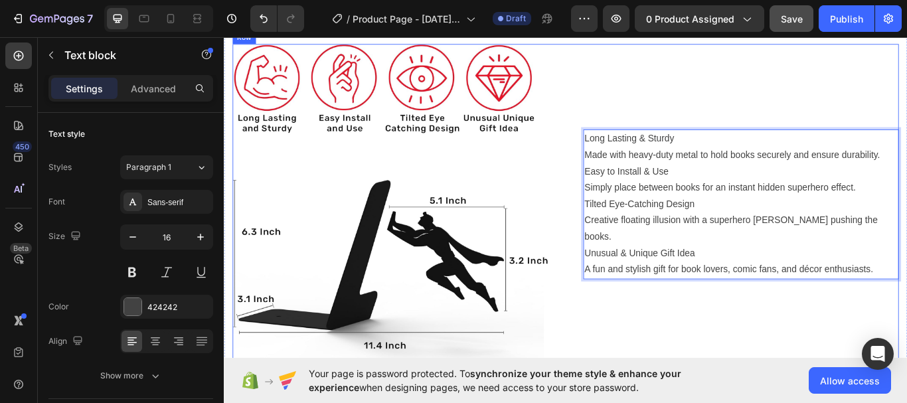
scroll to position [1361, 0]
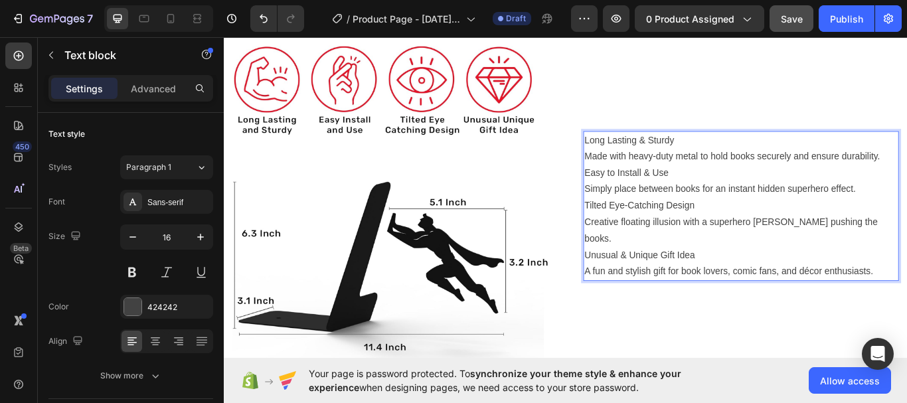
click at [690, 165] on p "Long Lasting & Sturdy Made with heavy-duty metal to hold books securely and ens…" at bounding box center [826, 168] width 365 height 38
click at [690, 166] on p "Long Lasting & Sturdy Made with heavy-duty metal to hold books securely and ens…" at bounding box center [826, 168] width 365 height 38
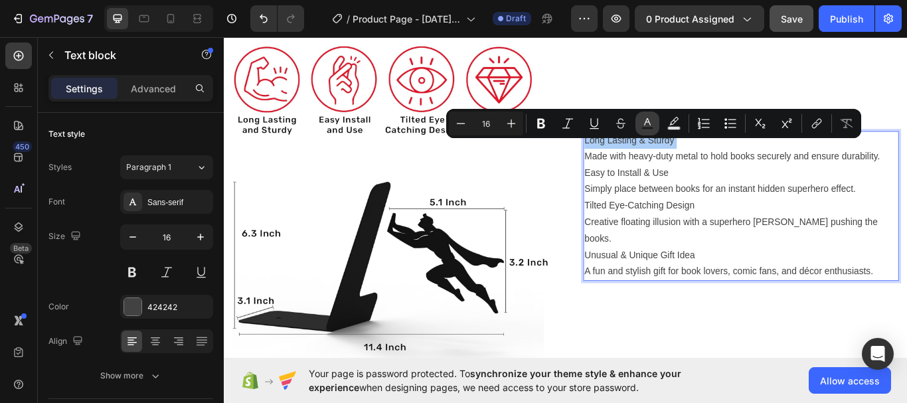
click at [646, 122] on icon "Editor contextual toolbar" at bounding box center [647, 121] width 7 height 7
type input "424242"
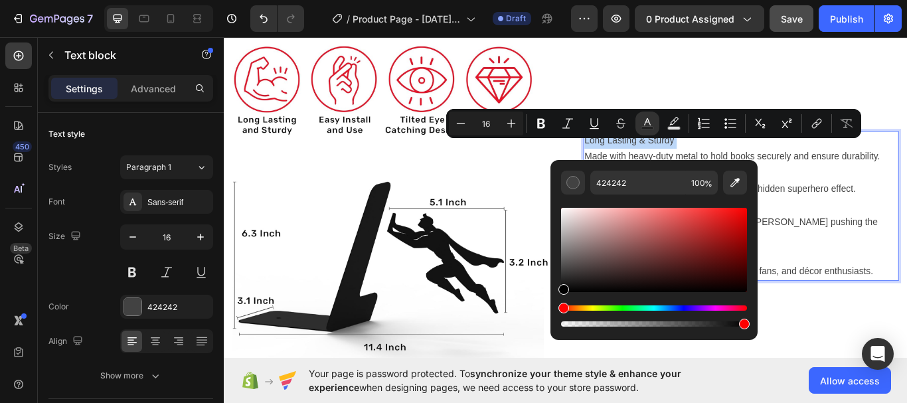
type input "000000"
drag, startPoint x: 567, startPoint y: 269, endPoint x: 560, endPoint y: 295, distance: 26.7
click at [561, 295] on div "Editor contextual toolbar" at bounding box center [654, 267] width 186 height 124
click at [649, 121] on icon "Editor contextual toolbar" at bounding box center [646, 123] width 13 height 13
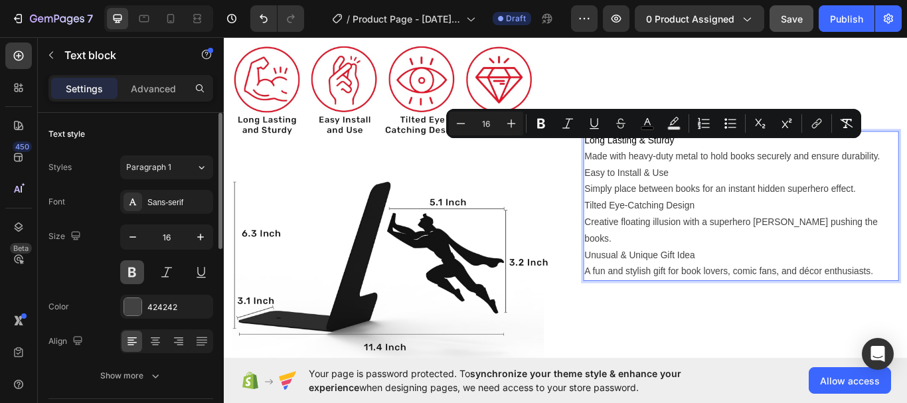
click at [131, 269] on button at bounding box center [132, 272] width 24 height 24
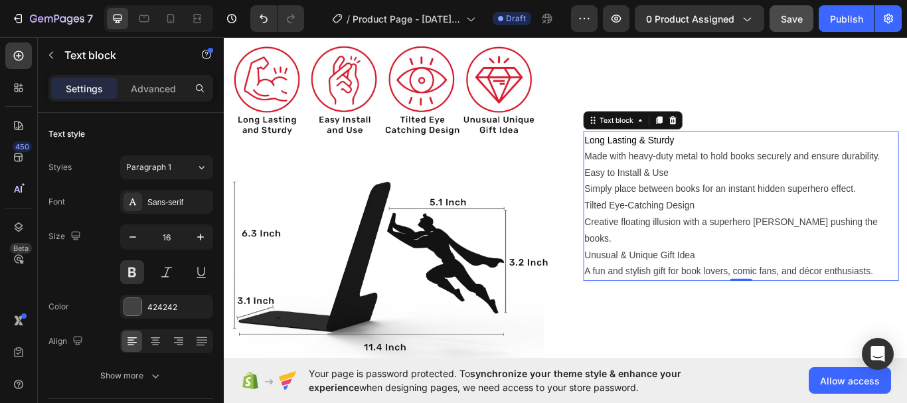
click at [669, 163] on span "Long Lasting & Sturdy" at bounding box center [696, 157] width 104 height 11
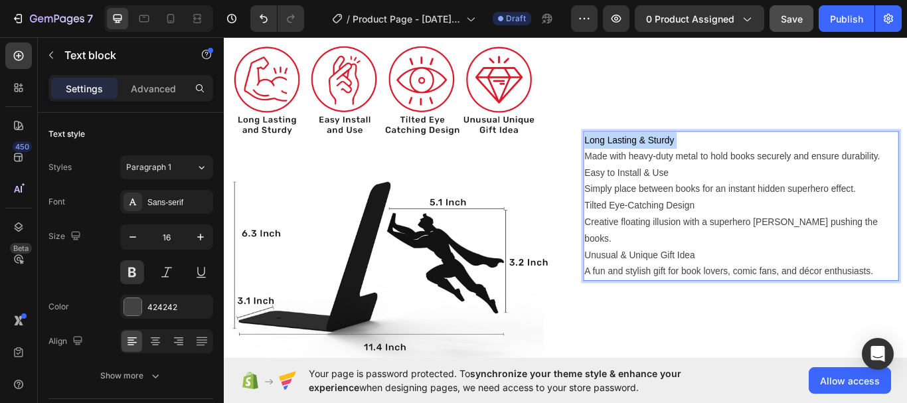
click at [669, 163] on span "Long Lasting & Sturdy" at bounding box center [696, 157] width 104 height 11
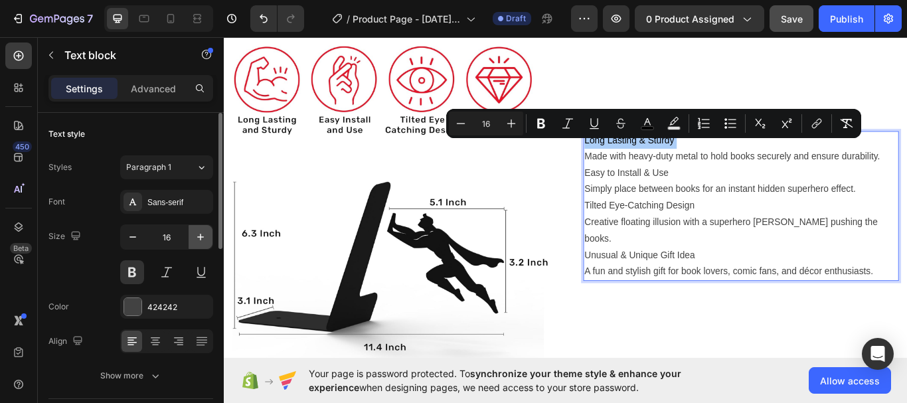
click at [201, 235] on icon "button" at bounding box center [200, 236] width 13 height 13
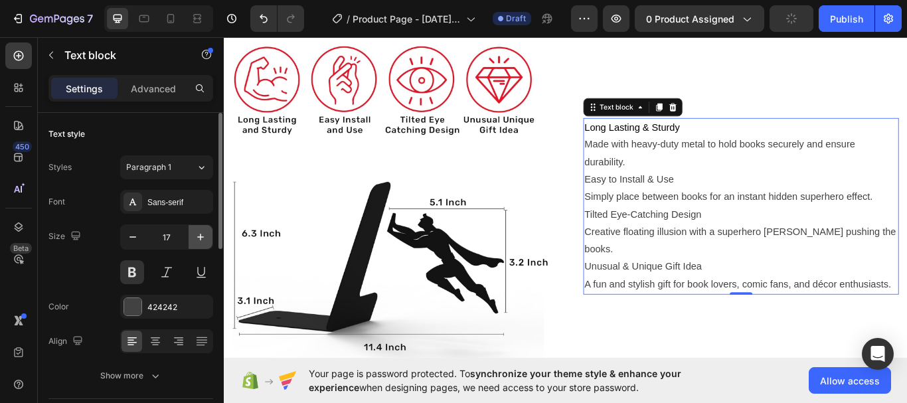
click at [201, 235] on icon "button" at bounding box center [200, 236] width 13 height 13
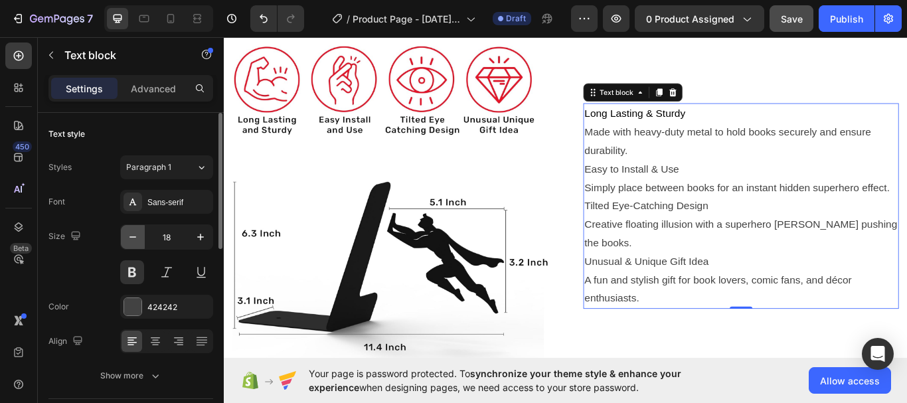
click at [133, 240] on icon "button" at bounding box center [132, 236] width 13 height 13
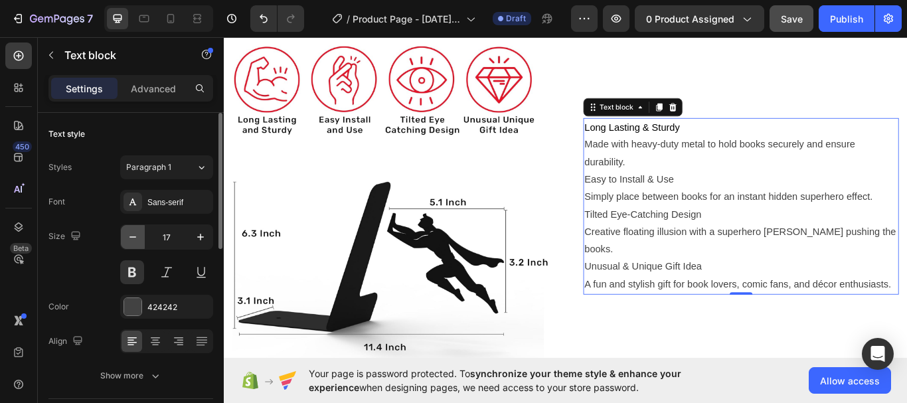
click at [133, 240] on icon "button" at bounding box center [132, 236] width 13 height 13
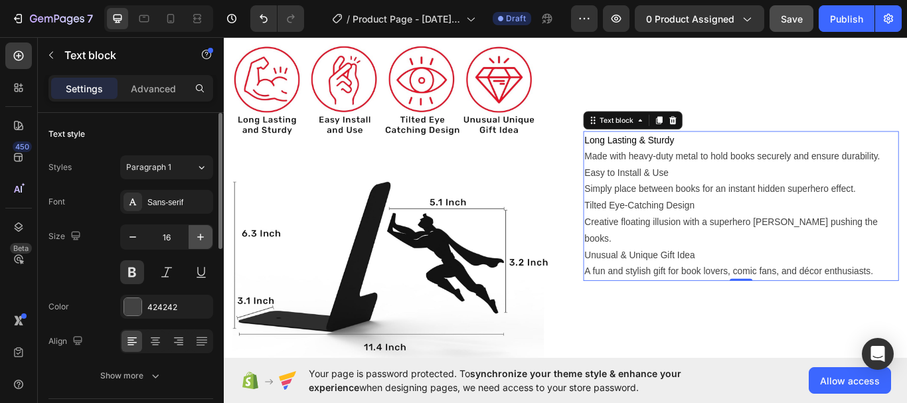
click at [201, 234] on icon "button" at bounding box center [200, 236] width 13 height 13
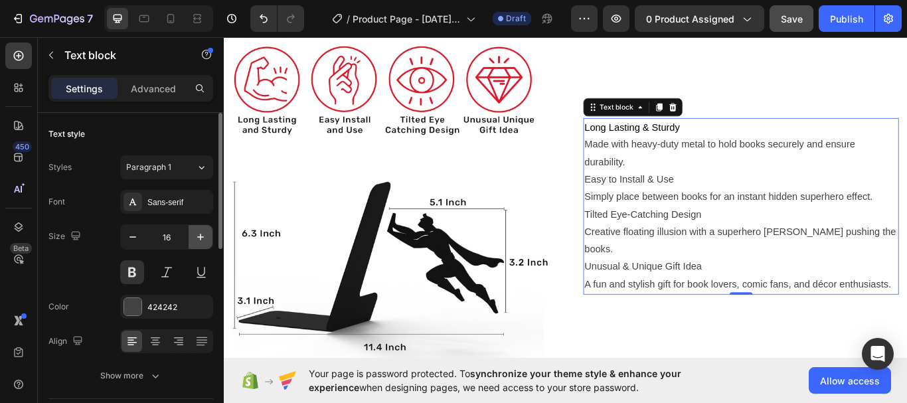
type input "17"
click at [725, 149] on span "Long Lasting & Sturdy" at bounding box center [699, 143] width 111 height 13
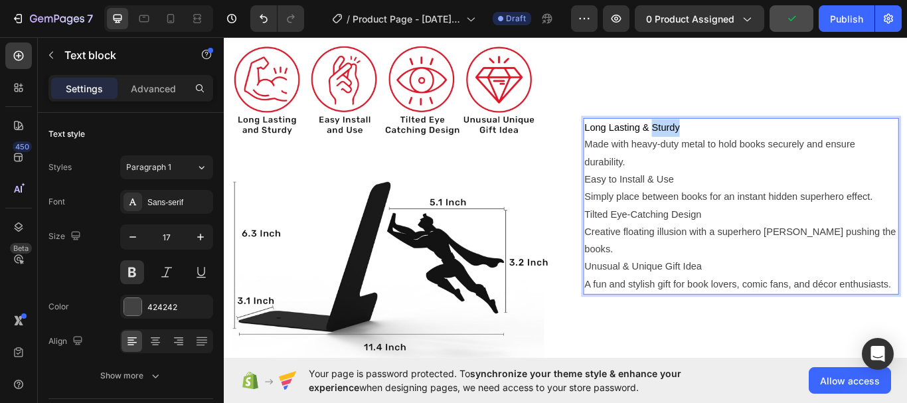
click at [725, 149] on span "Long Lasting & Sturdy" at bounding box center [699, 143] width 111 height 13
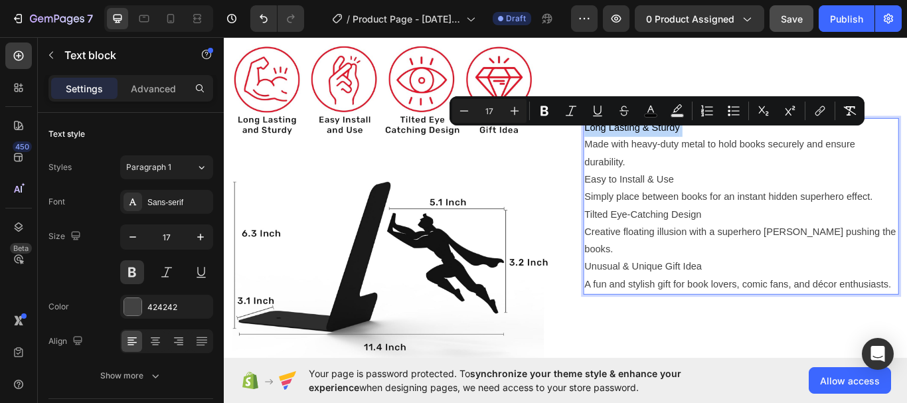
click at [756, 152] on p "Long Lasting & Sturdy Made with heavy-duty metal to hold books securely and ens…" at bounding box center [826, 163] width 365 height 61
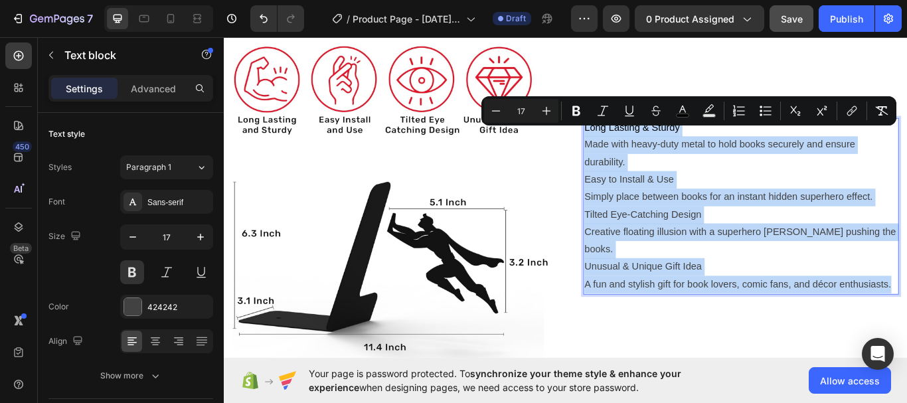
drag, startPoint x: 640, startPoint y: 149, endPoint x: 992, endPoint y: 313, distance: 388.7
click at [992, 313] on div "Long Lasting & Sturdy Made with heavy-duty metal to hold books securely and ens…" at bounding box center [826, 235] width 368 height 206
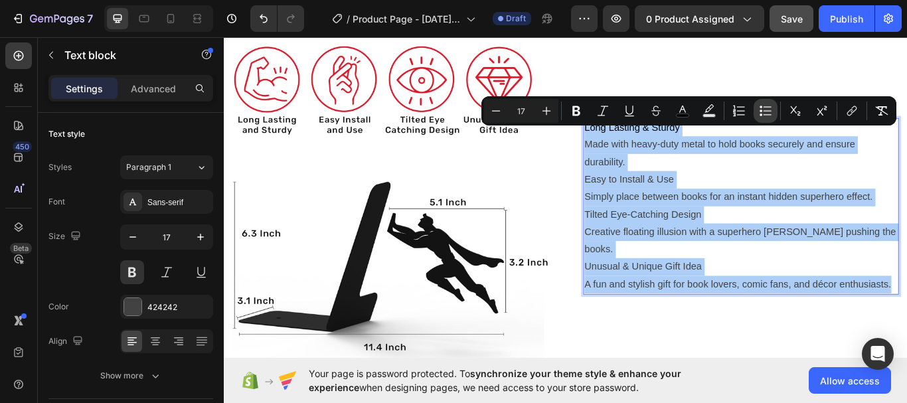
click at [762, 113] on icon "Editor contextual toolbar" at bounding box center [765, 110] width 13 height 13
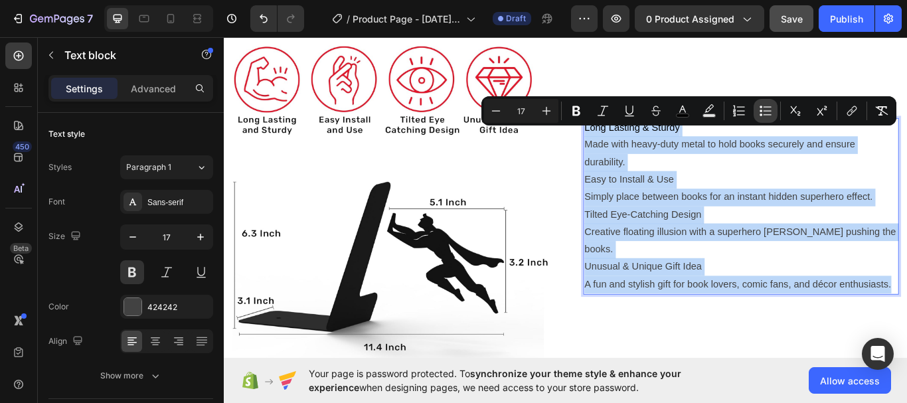
type input "17"
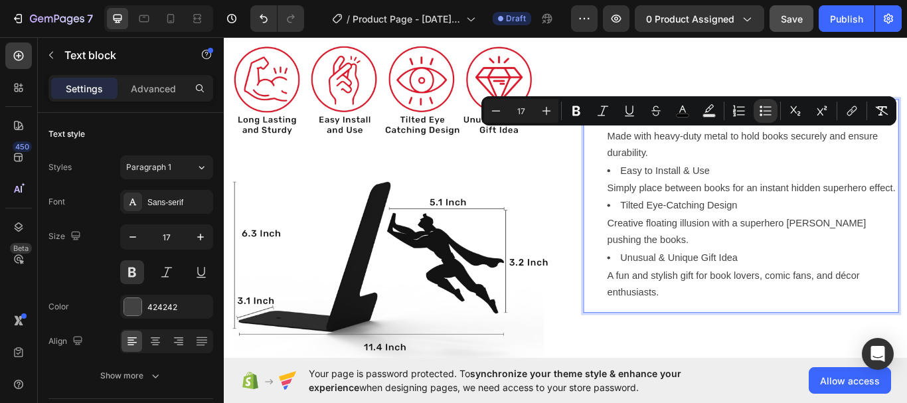
click at [648, 237] on ul "Long Lasting & Sturdy Made with heavy-duty metal to hold books securely and ens…" at bounding box center [826, 235] width 365 height 224
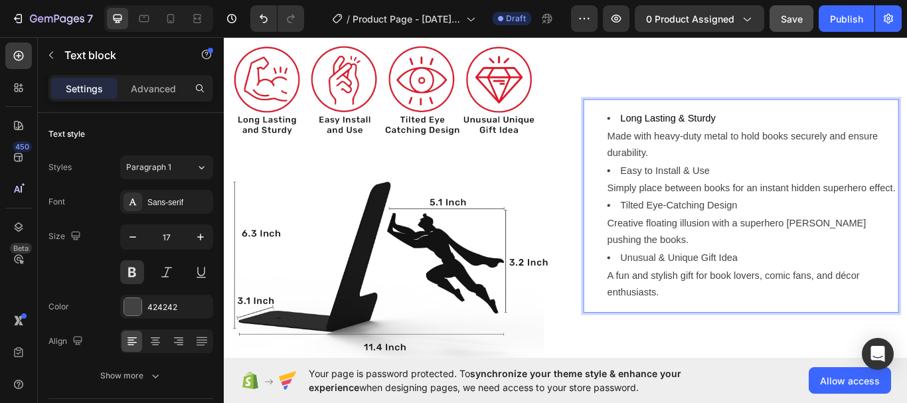
click at [700, 126] on span "Long Lasting & Sturdy" at bounding box center [741, 132] width 111 height 13
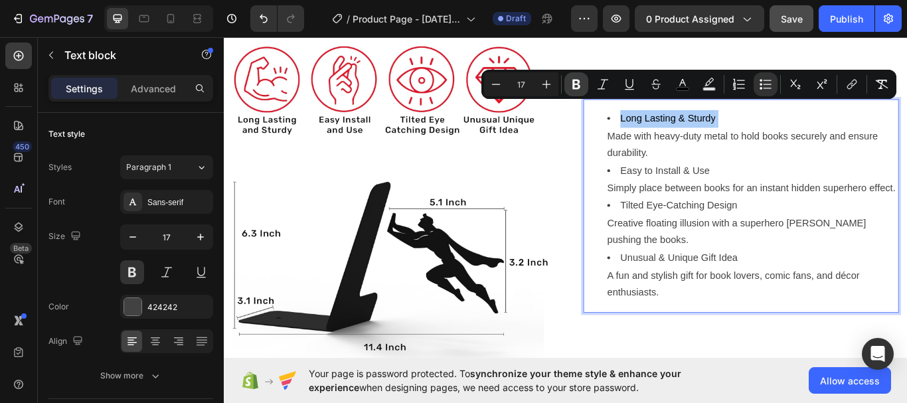
click at [581, 88] on icon "Editor contextual toolbar" at bounding box center [575, 84] width 13 height 13
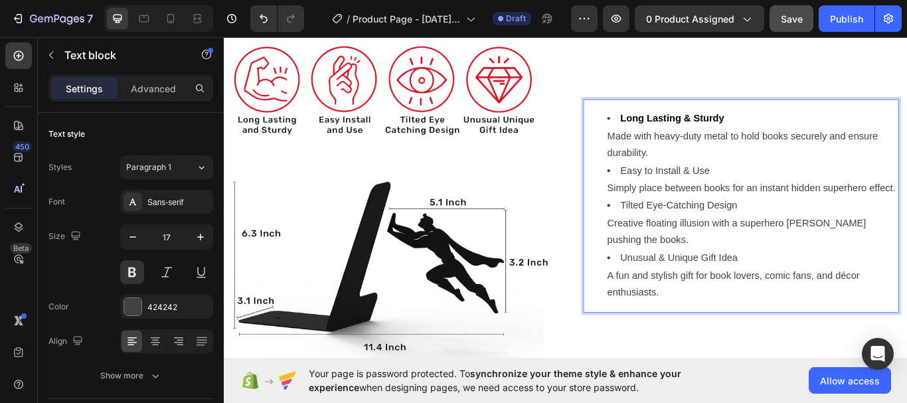
click at [707, 184] on li "Easy to Install & Use Simply place between books for an instant hidden superher…" at bounding box center [839, 204] width 339 height 40
click at [709, 184] on li "Easy to Install & Use Simply place between books for an instant hidden superher…" at bounding box center [839, 204] width 339 height 40
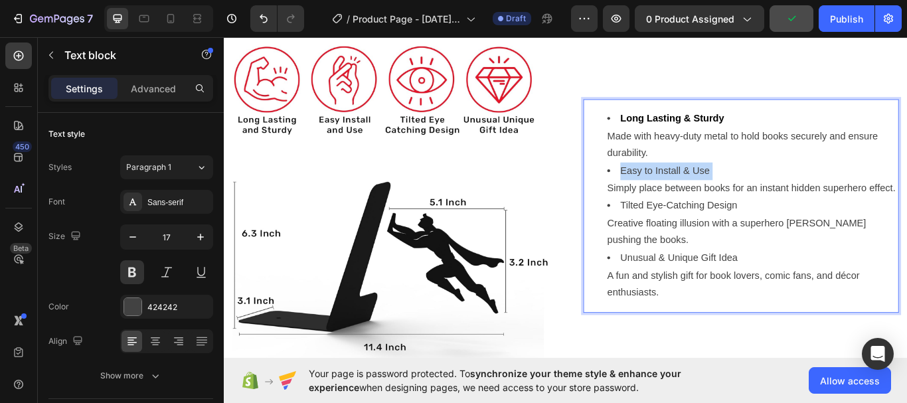
click at [709, 184] on li "Easy to Install & Use Simply place between books for an instant hidden superher…" at bounding box center [839, 204] width 339 height 40
click at [813, 159] on li "Long Lasting & Sturdy Made with heavy-duty metal to hold books securely and ens…" at bounding box center [839, 153] width 339 height 61
click at [775, 184] on li "Easy to Install & Use Simply place between books for an instant hidden superher…" at bounding box center [839, 204] width 339 height 40
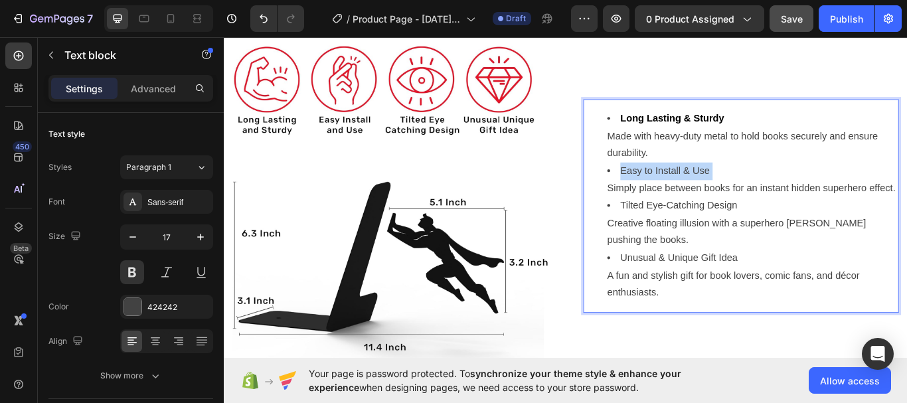
click at [775, 184] on li "Easy to Install & Use Simply place between books for an instant hidden superher…" at bounding box center [839, 204] width 339 height 40
click at [834, 184] on li "Easy to Install & Use Simply place between books for an instant hidden superher…" at bounding box center [839, 204] width 339 height 40
click at [802, 184] on li "Easy to Install & Use Simply place between books for an instant hidden superher…" at bounding box center [839, 204] width 339 height 40
click at [762, 184] on li "Easy to Install & Use Simply place between books for an instant hidden superher…" at bounding box center [839, 204] width 339 height 40
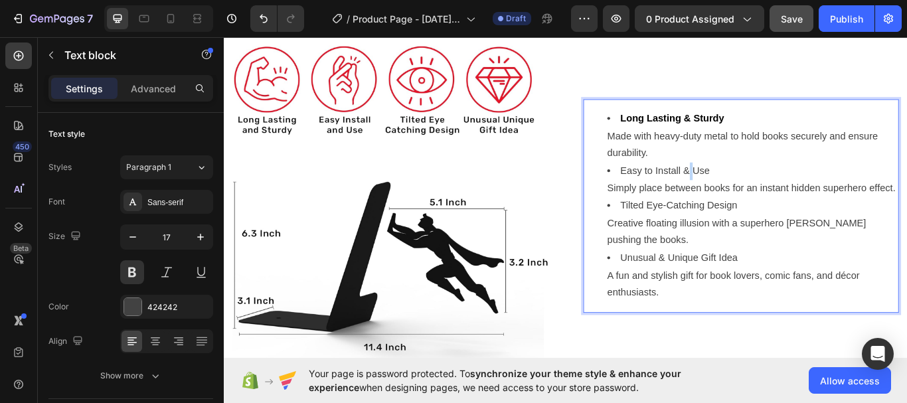
click at [762, 184] on li "Easy to Install & Use Simply place between books for an instant hidden superher…" at bounding box center [839, 204] width 339 height 40
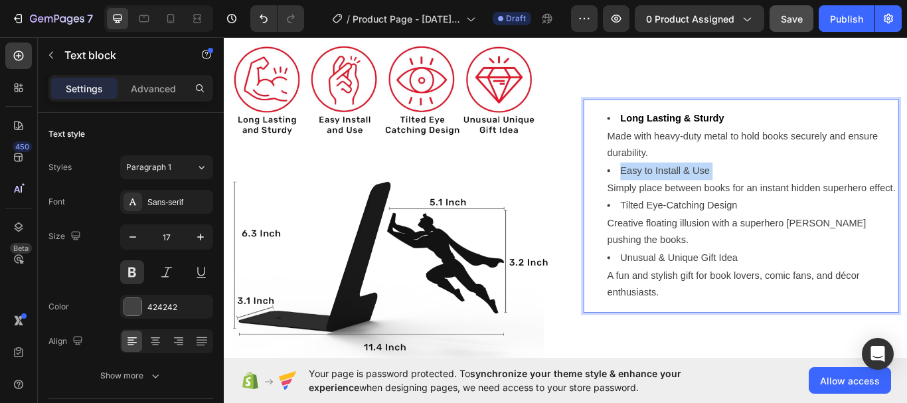
click at [762, 184] on li "Easy to Install & Use Simply place between books for an instant hidden superher…" at bounding box center [839, 204] width 339 height 40
click at [757, 126] on strong "Long Lasting & Sturdy" at bounding box center [746, 132] width 121 height 13
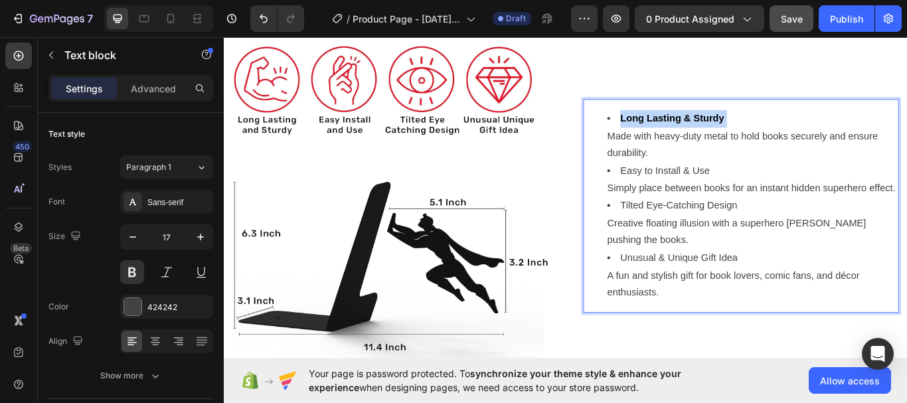
click at [757, 126] on strong "Long Lasting & Sturdy" at bounding box center [746, 132] width 121 height 13
click at [820, 170] on li "Long Lasting & Sturdy Made with heavy-duty metal to hold books securely and ens…" at bounding box center [839, 153] width 339 height 61
click at [670, 123] on li "Long Lasting & Sturdy Made with heavy-duty metal to hold books securely and ens…" at bounding box center [839, 153] width 339 height 61
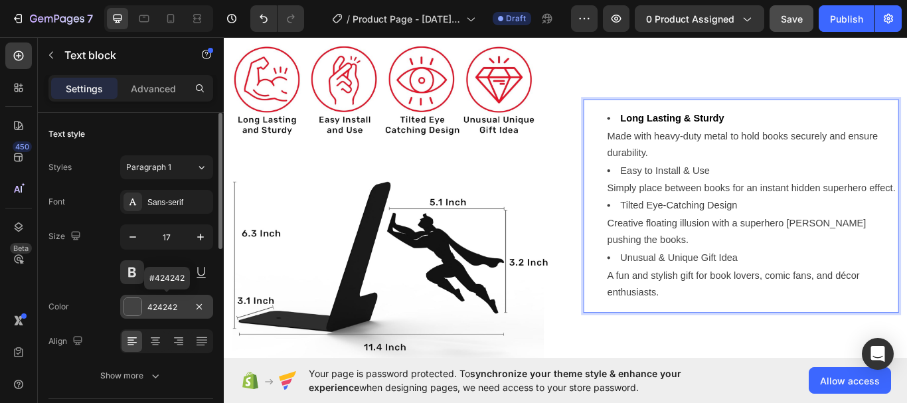
click at [138, 303] on div at bounding box center [132, 306] width 17 height 17
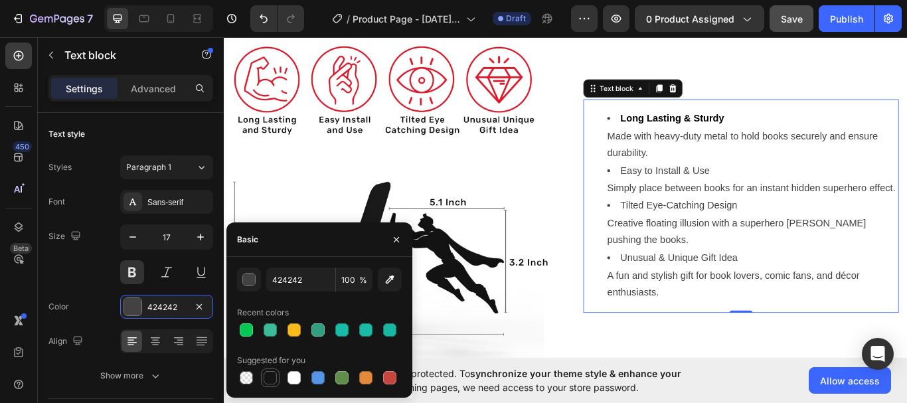
click at [271, 374] on div at bounding box center [270, 377] width 13 height 13
type input "151515"
click at [92, 267] on div "Size 17" at bounding box center [130, 254] width 165 height 60
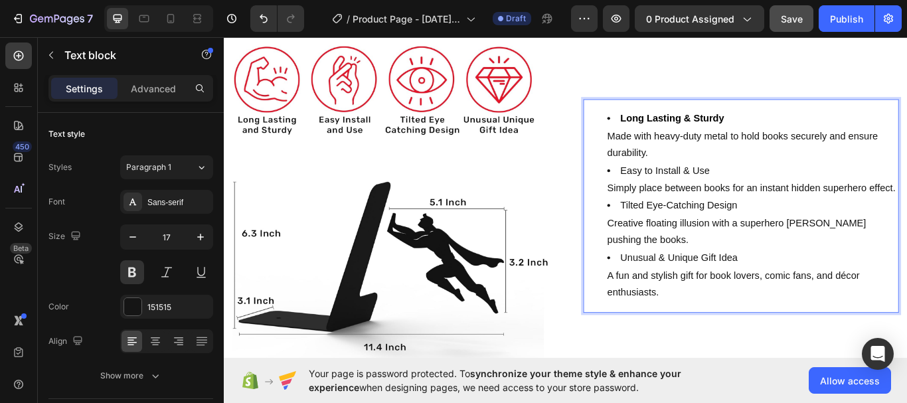
drag, startPoint x: 680, startPoint y: 180, endPoint x: 784, endPoint y: 183, distance: 103.6
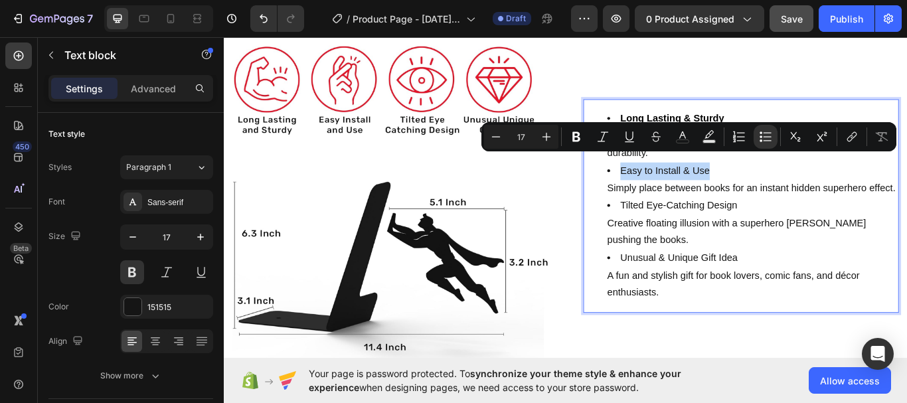
drag, startPoint x: 784, startPoint y: 183, endPoint x: 672, endPoint y: 185, distance: 112.2
click at [672, 185] on li "Easy to Install & Use Simply place between books for an instant hidden superher…" at bounding box center [839, 204] width 339 height 40
click at [576, 137] on icon "Editor contextual toolbar" at bounding box center [575, 136] width 13 height 13
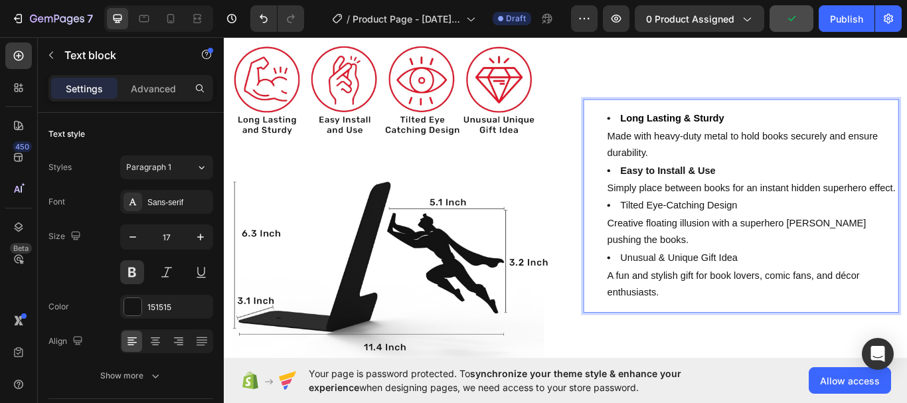
click at [818, 241] on li "Tilted Eye-Catching Design Creative floating illusion with a superhero silhouet…" at bounding box center [839, 254] width 339 height 61
drag, startPoint x: 818, startPoint y: 241, endPoint x: 686, endPoint y: 238, distance: 131.4
click at [686, 238] on li "Tilted Eye-Catching Design Creative floating illusion with a superhero silhouet…" at bounding box center [839, 254] width 339 height 61
click at [851, 224] on li "Easy to Install & Use Simply place between books for an instant hidden superher…" at bounding box center [839, 204] width 339 height 40
click at [836, 235] on li "Tilted Eye-Catching Design Creative floating illusion with a superhero silhouet…" at bounding box center [839, 254] width 339 height 61
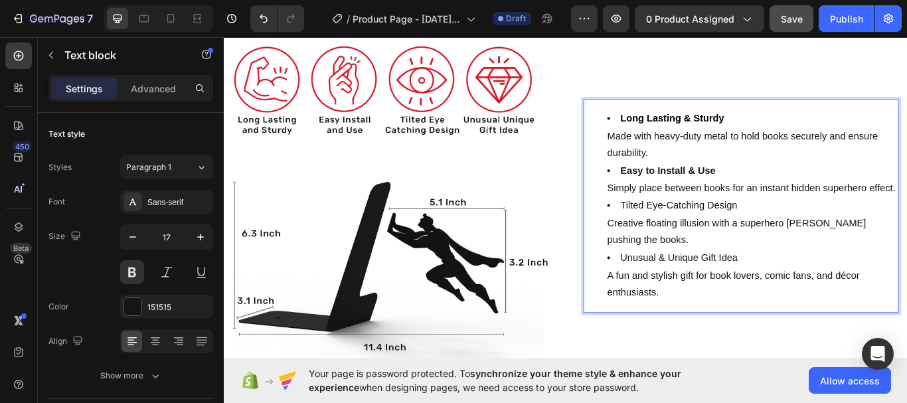
click at [644, 230] on ul "Long Lasting & Sturdy Made with heavy-duty metal to hold books securely and ens…" at bounding box center [826, 235] width 365 height 224
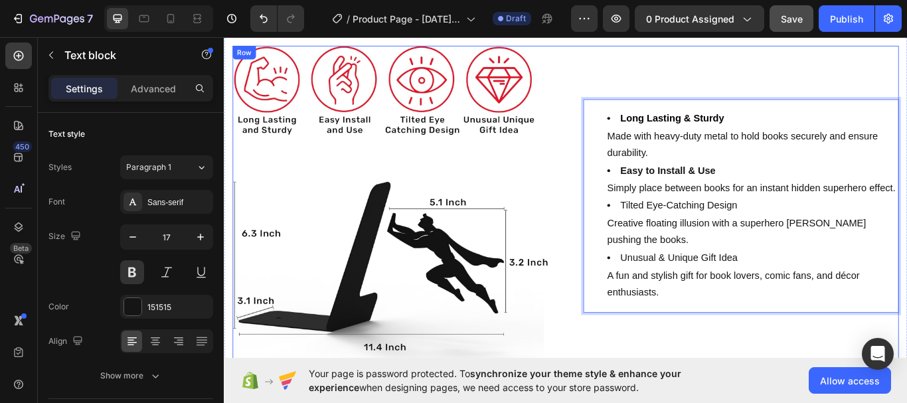
click at [629, 194] on div "Image Long Lasting & Sturdy Made with heavy-duty metal to hold books securely a…" at bounding box center [622, 234] width 777 height 373
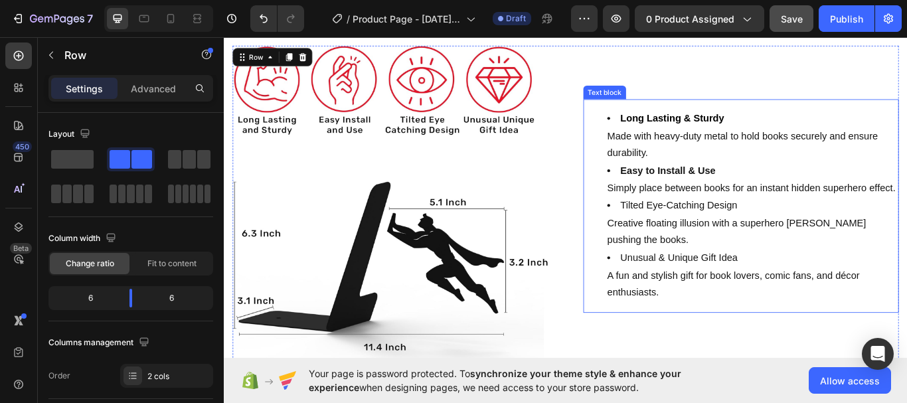
click at [771, 240] on li "Tilted Eye-Catching Design Creative floating illusion with a superhero silhouet…" at bounding box center [839, 254] width 339 height 61
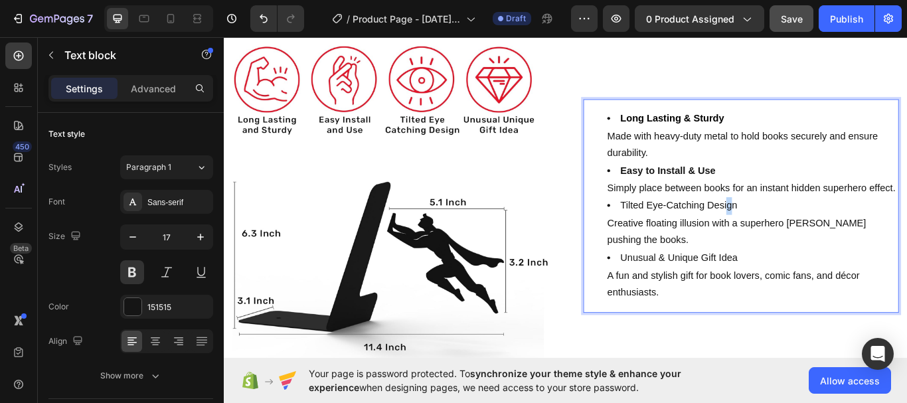
click at [819, 241] on li "Tilted Eye-Catching Design Creative floating illusion with a superhero silhouet…" at bounding box center [839, 254] width 339 height 61
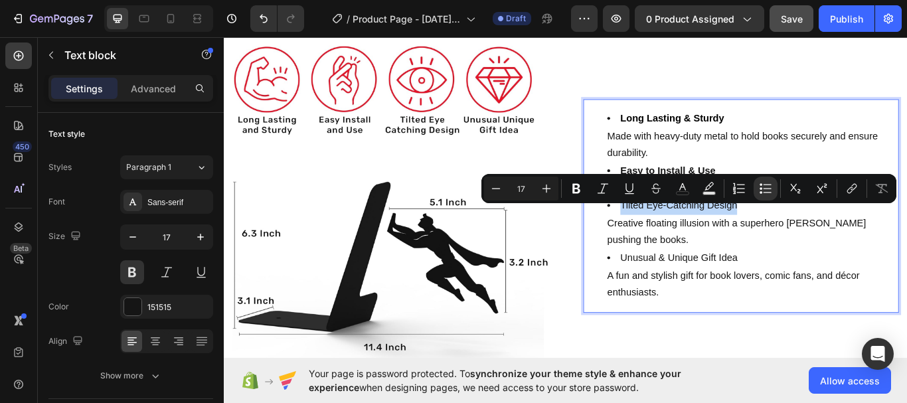
drag, startPoint x: 814, startPoint y: 241, endPoint x: 682, endPoint y: 247, distance: 132.2
click at [682, 247] on li "Tilted Eye-Catching Design Creative floating illusion with a superhero silhouet…" at bounding box center [839, 254] width 339 height 61
click at [577, 192] on icon "Editor contextual toolbar" at bounding box center [576, 189] width 8 height 10
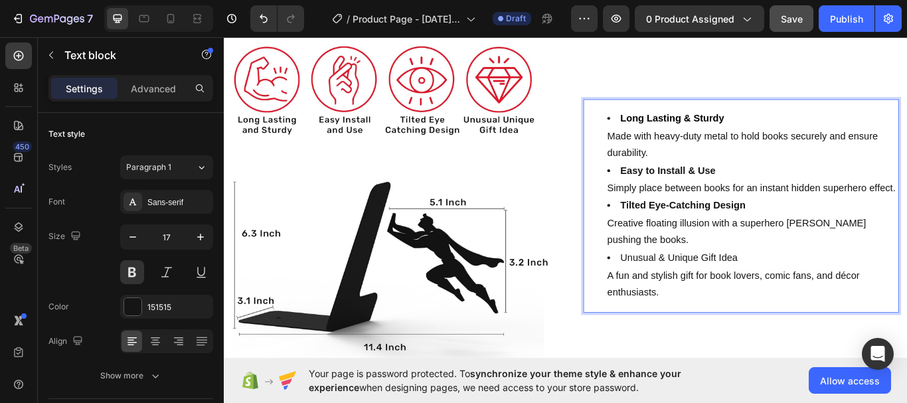
click at [818, 303] on li "Unusual & Unique Gift Idea A fun and stylish gift for book lovers, comic fans, …" at bounding box center [839, 315] width 339 height 61
drag, startPoint x: 818, startPoint y: 303, endPoint x: 692, endPoint y: 302, distance: 126.8
click at [692, 302] on li "Unusual & Unique Gift Idea A fun and stylish gift for book lovers, comic fans, …" at bounding box center [839, 315] width 339 height 61
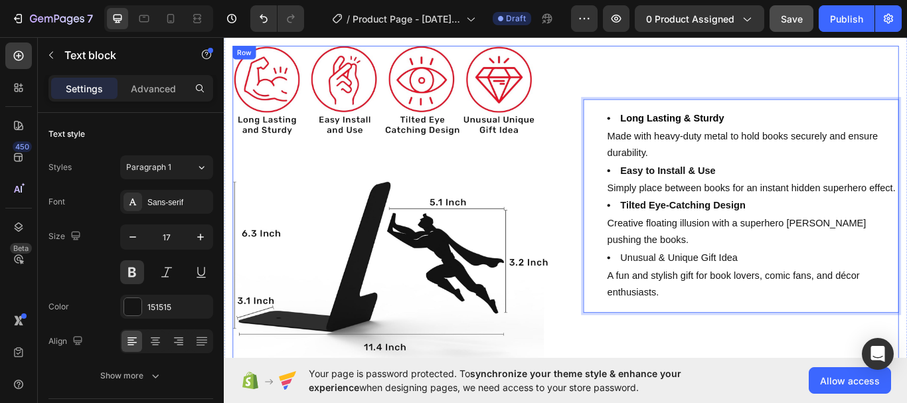
click at [634, 293] on div "Image Long Lasting & Sturdy Made with heavy-duty metal to hold books securely a…" at bounding box center [622, 234] width 777 height 373
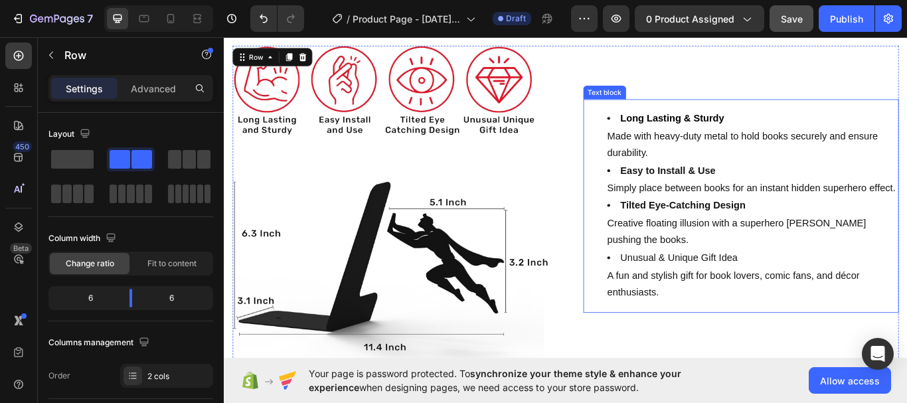
click at [806, 303] on li "Unusual & Unique Gift Idea A fun and stylish gift for book lovers, comic fans, …" at bounding box center [839, 315] width 339 height 61
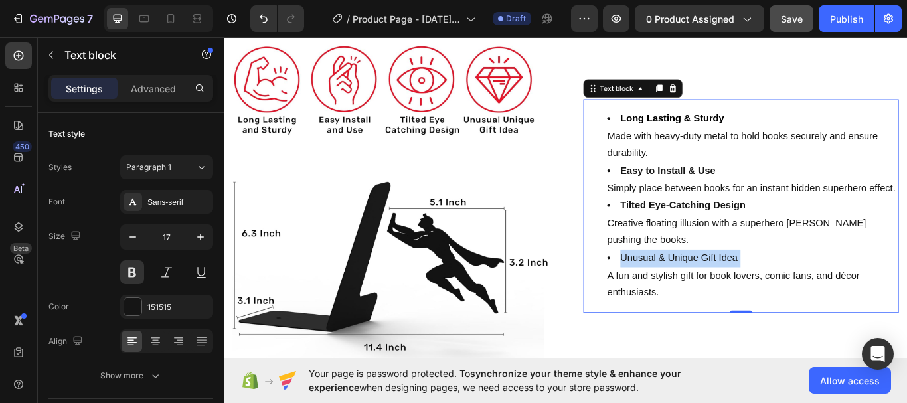
click at [806, 301] on li "Unusual & Unique Gift Idea A fun and stylish gift for book lovers, comic fans, …" at bounding box center [839, 315] width 339 height 61
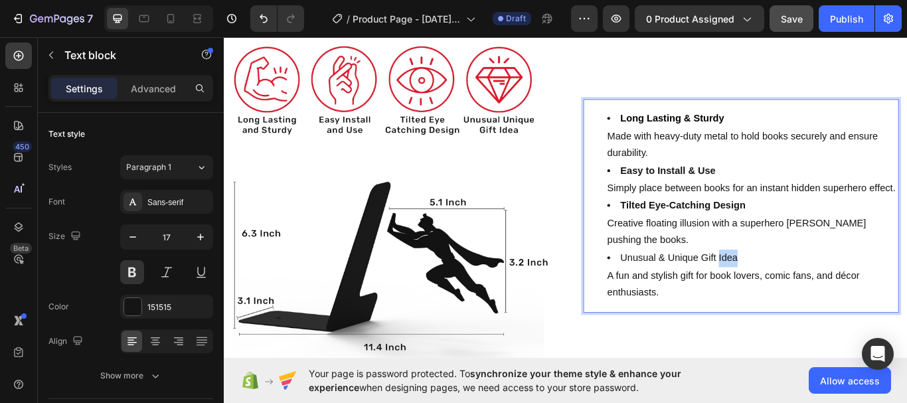
click at [806, 301] on li "Unusual & Unique Gift Idea A fun and stylish gift for book lovers, comic fans, …" at bounding box center [839, 315] width 339 height 61
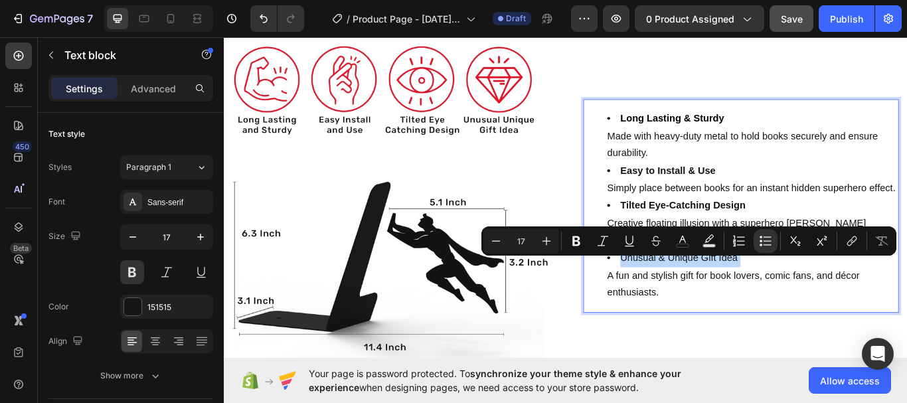
click at [806, 301] on li "Unusual & Unique Gift Idea A fun and stylish gift for book lovers, comic fans, …" at bounding box center [839, 315] width 339 height 61
click at [579, 240] on icon "Editor contextual toolbar" at bounding box center [575, 240] width 13 height 13
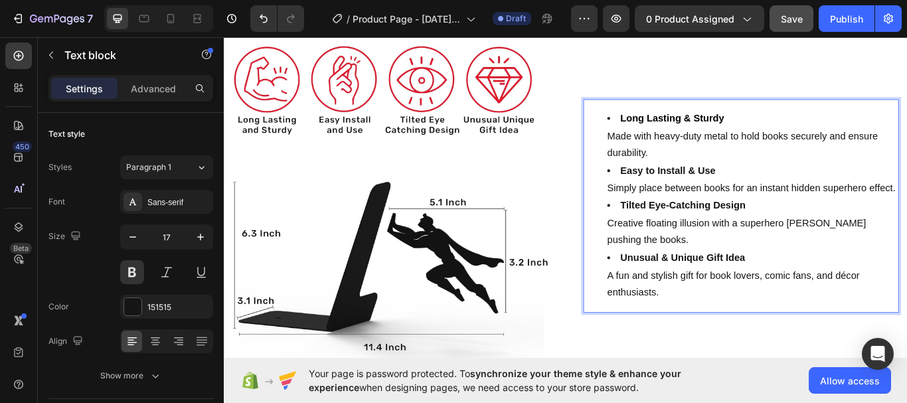
click at [650, 297] on ul "Long Lasting & Sturdy Made with heavy-duty metal to hold books securely and ens…" at bounding box center [826, 235] width 365 height 224
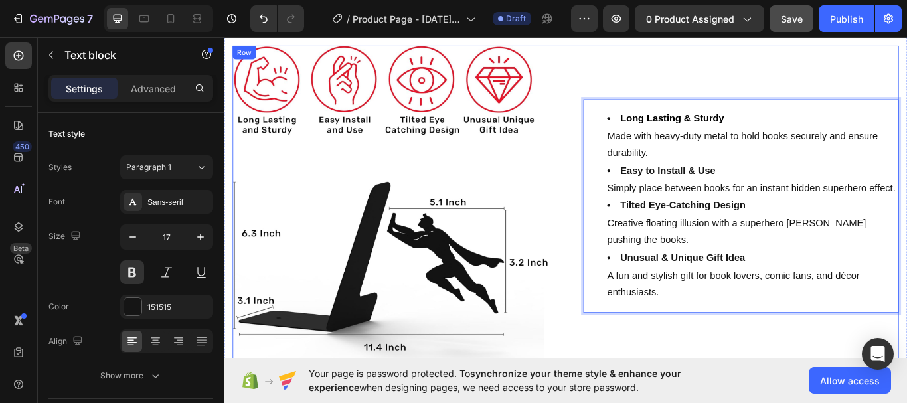
click at [828, 74] on div "Long Lasting & Sturdy Made with heavy-duty metal to hold books securely and ens…" at bounding box center [826, 234] width 368 height 373
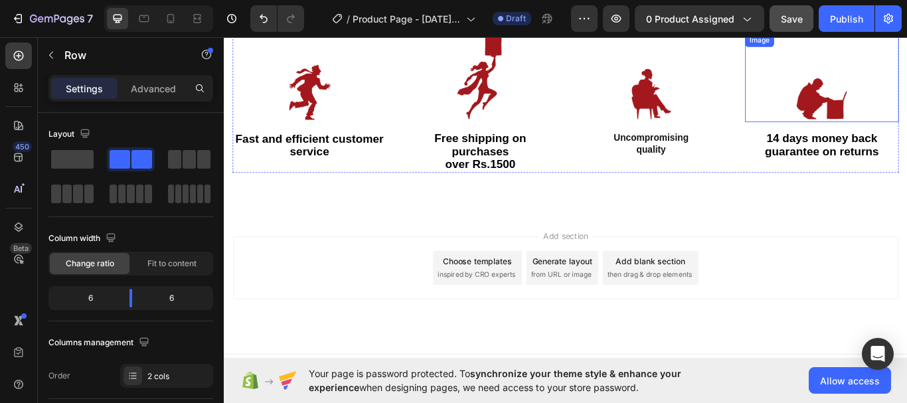
scroll to position [1956, 0]
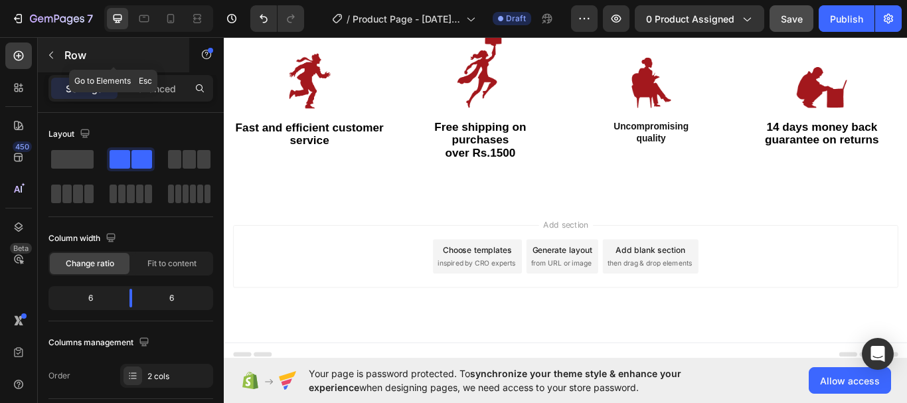
click at [50, 52] on icon "button" at bounding box center [51, 55] width 11 height 11
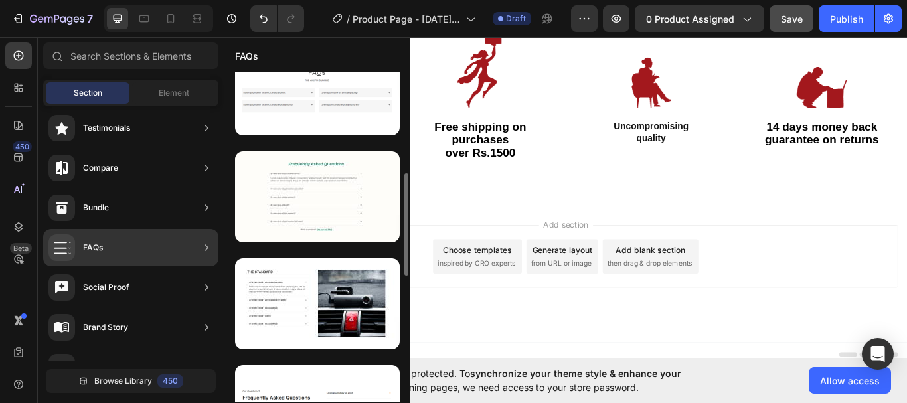
scroll to position [346, 0]
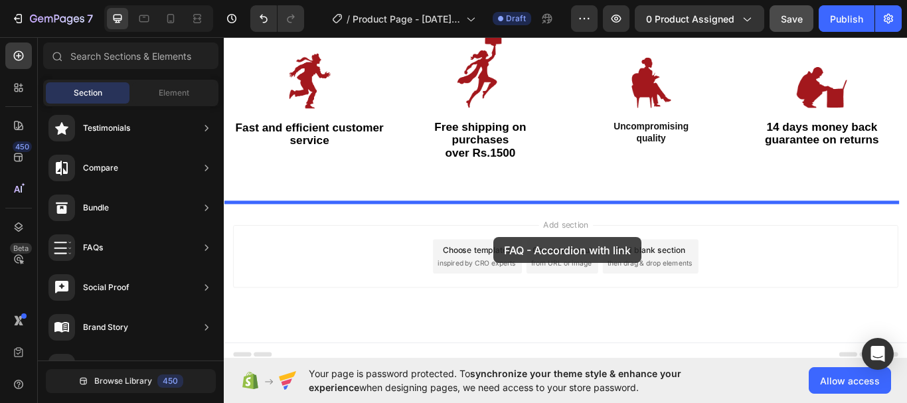
drag, startPoint x: 554, startPoint y: 252, endPoint x: 538, endPoint y: 271, distance: 25.0
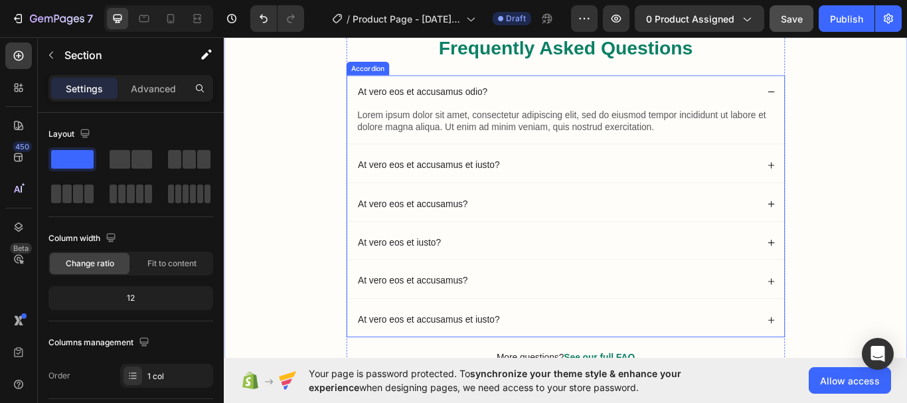
scroll to position [2197, 0]
click at [514, 102] on p "At vero eos et accusamus odio?" at bounding box center [455, 103] width 151 height 14
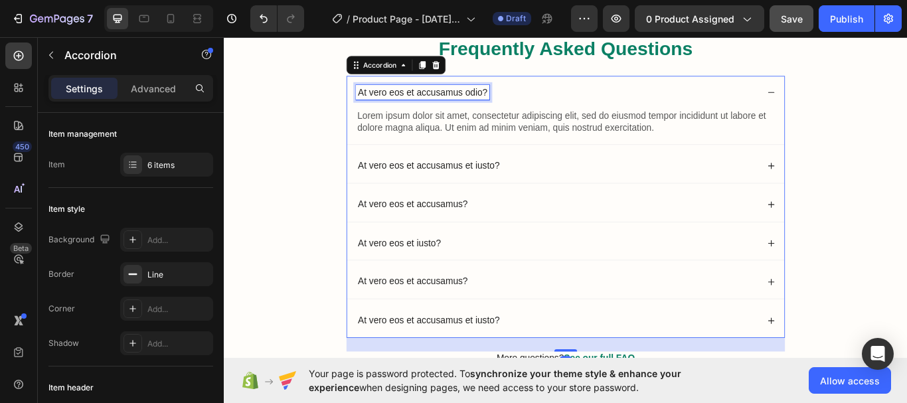
drag, startPoint x: 514, startPoint y: 102, endPoint x: 498, endPoint y: 102, distance: 16.6
click at [514, 102] on p "At vero eos et accusamus odio?" at bounding box center [455, 103] width 151 height 14
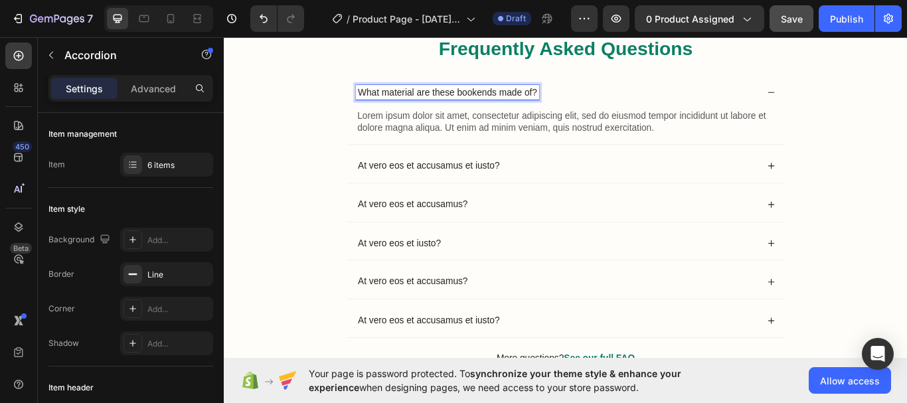
click at [621, 138] on p "Lorem ipsum dolor sit amet, consectetur adipiscing elit, sed do eiusmod tempor …" at bounding box center [622, 137] width 486 height 28
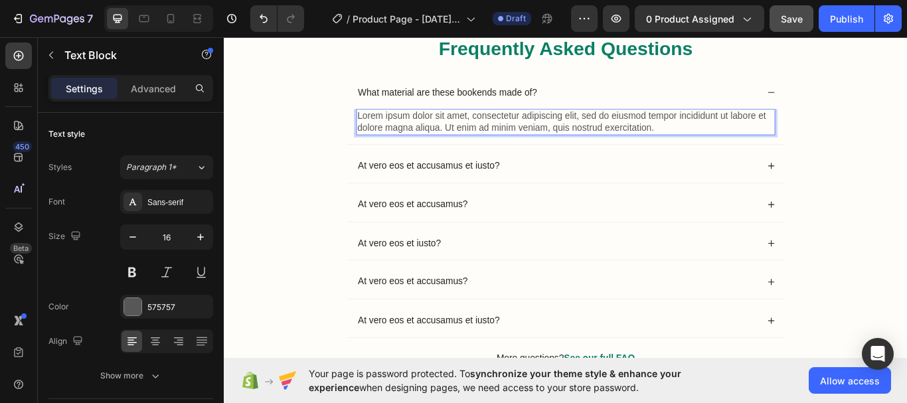
click at [585, 143] on p "Lorem ipsum dolor sit amet, consectetur adipiscing elit, sed do eiusmod tempor …" at bounding box center [622, 137] width 486 height 28
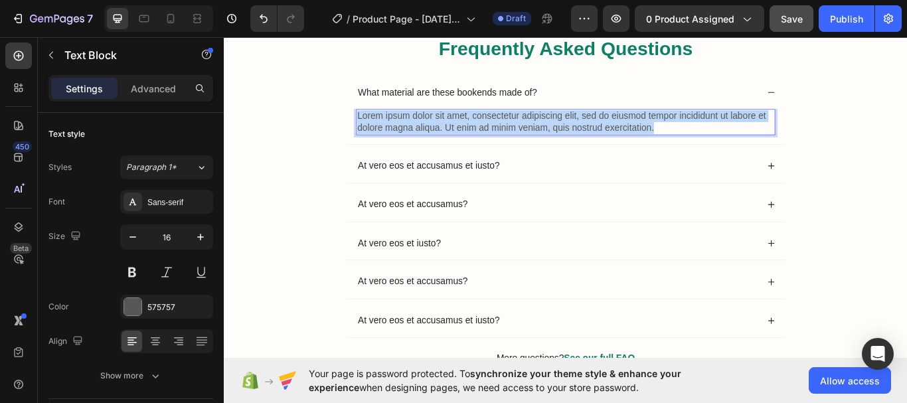
click at [585, 143] on p "Lorem ipsum dolor sit amet, consectetur adipiscing elit, sed do eiusmod tempor …" at bounding box center [622, 137] width 486 height 28
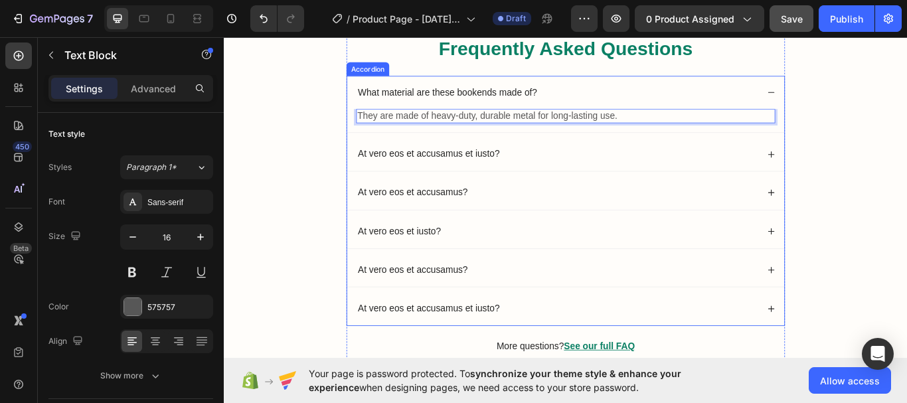
click at [860, 103] on icon at bounding box center [861, 102] width 9 height 9
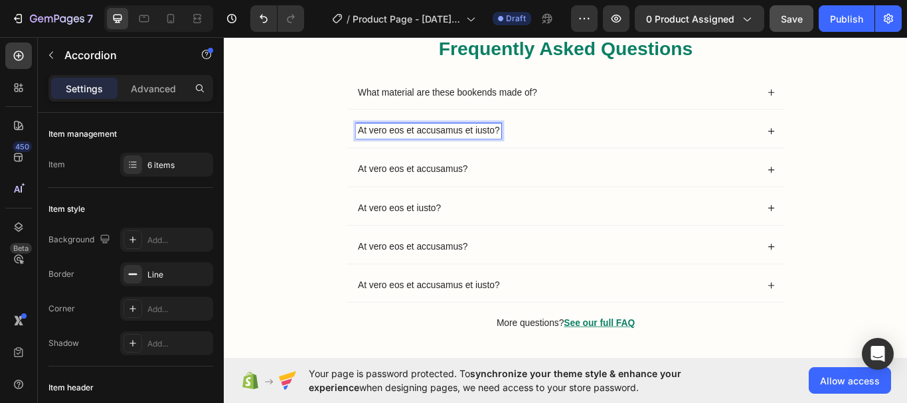
click at [483, 143] on p "At vero eos et accusamus et iusto?" at bounding box center [462, 147] width 165 height 14
click at [858, 150] on icon at bounding box center [861, 147] width 9 height 9
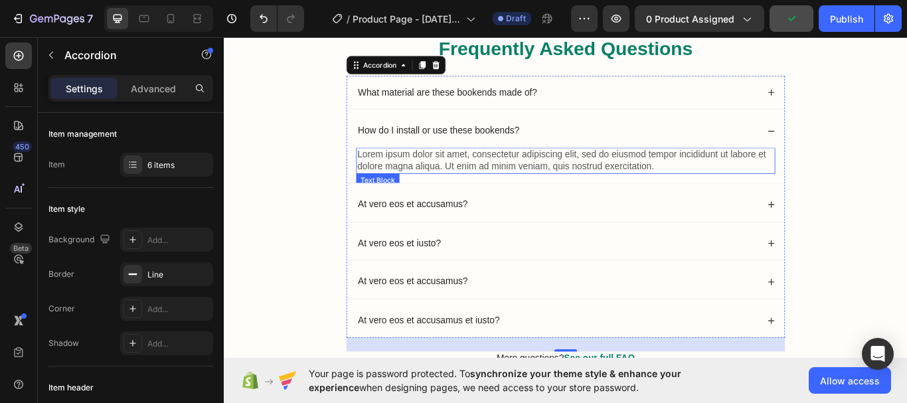
click at [594, 187] on p "Lorem ipsum dolor sit amet, consectetur adipiscing elit, sed do eiusmod tempor …" at bounding box center [622, 182] width 486 height 28
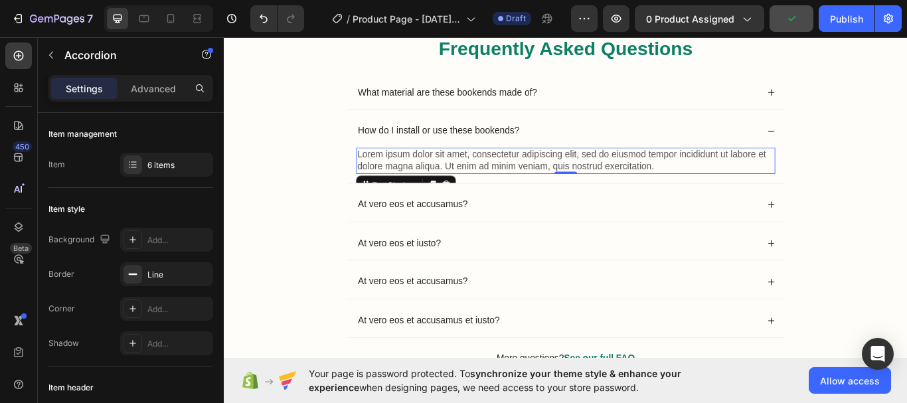
click at [594, 187] on p "Lorem ipsum dolor sit amet, consectetur adipiscing elit, sed do eiusmod tempor …" at bounding box center [622, 182] width 486 height 28
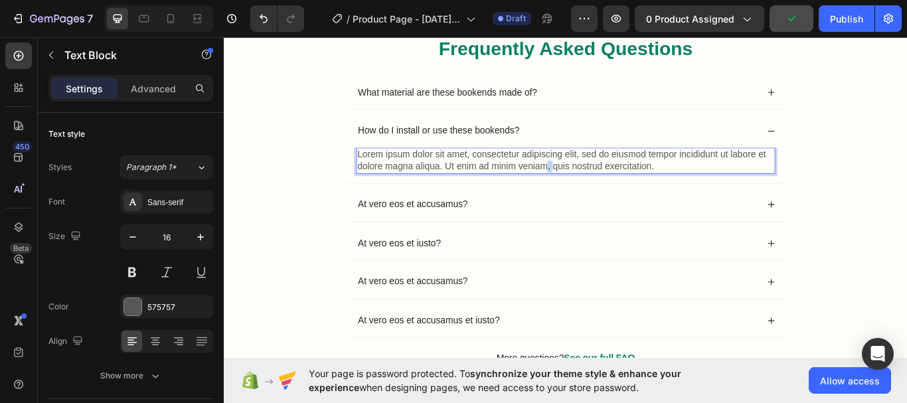
click at [594, 187] on p "Lorem ipsum dolor sit amet, consectetur adipiscing elit, sed do eiusmod tempor …" at bounding box center [622, 182] width 486 height 28
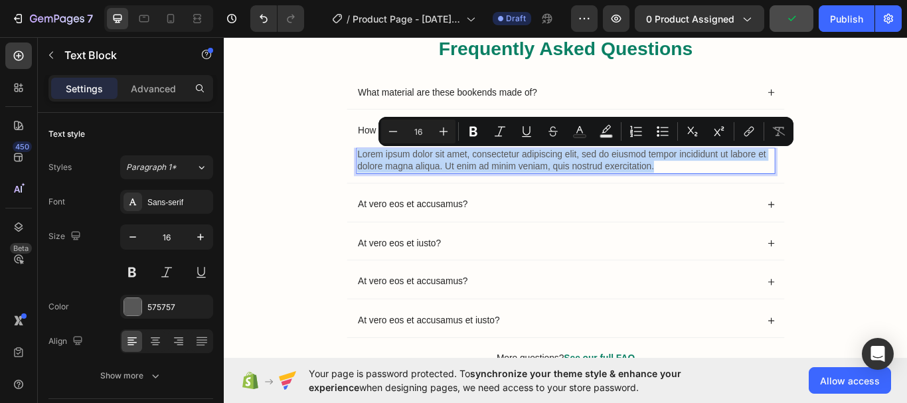
click at [594, 187] on p "Lorem ipsum dolor sit amet, consectetur adipiscing elit, sed do eiusmod tempor …" at bounding box center [622, 182] width 486 height 28
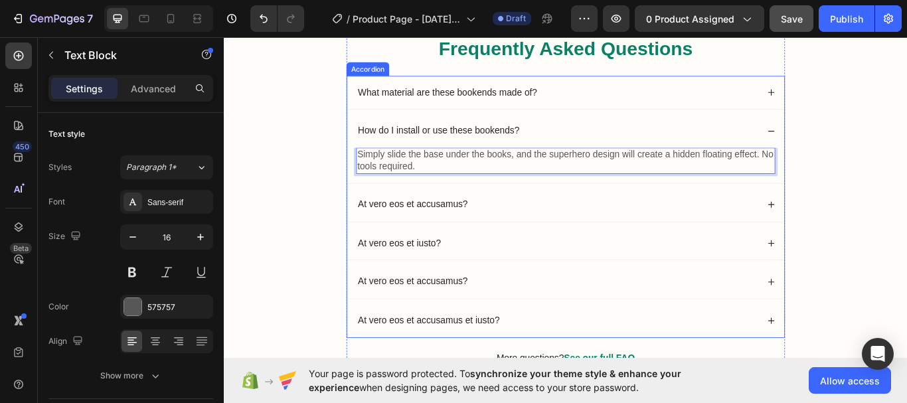
click at [478, 235] on p "At vero eos et accusamus?" at bounding box center [444, 233] width 128 height 14
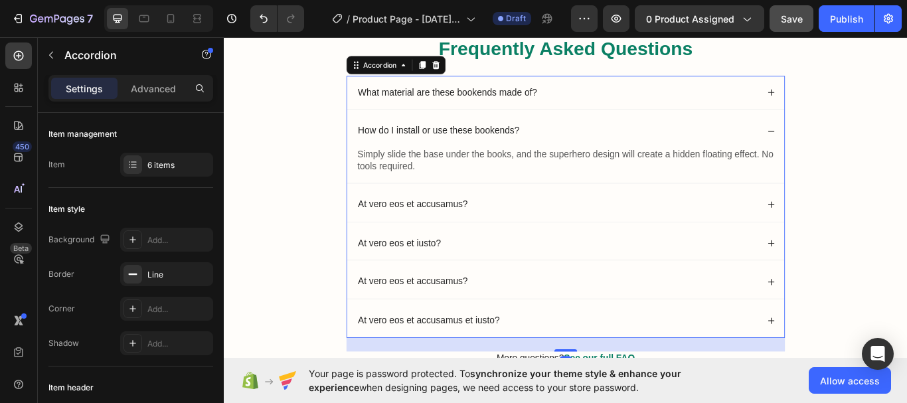
click at [858, 149] on icon at bounding box center [861, 147] width 9 height 9
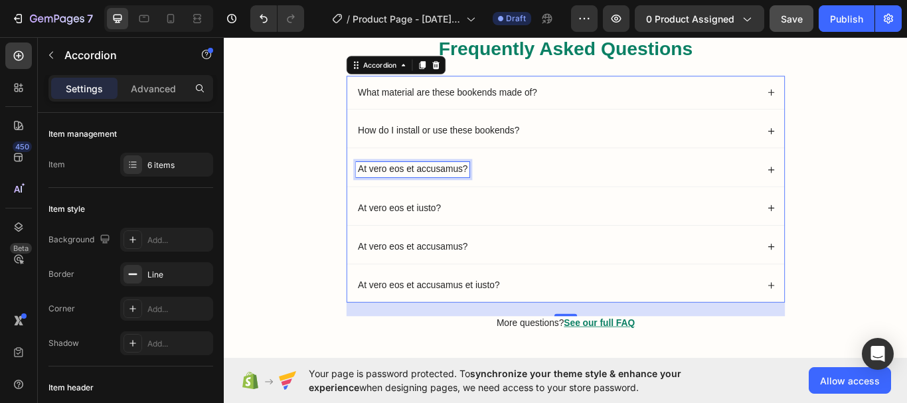
click at [459, 190] on p "At vero eos et accusamus?" at bounding box center [444, 192] width 128 height 14
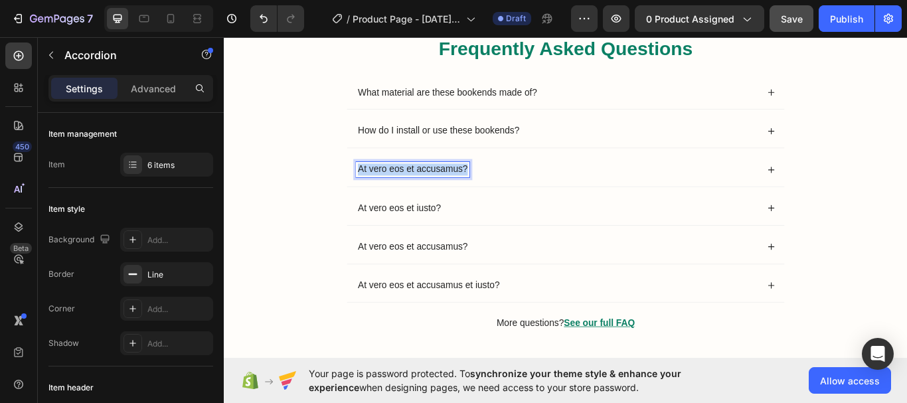
click at [459, 190] on p "At vero eos et accusamus?" at bounding box center [444, 192] width 128 height 14
click at [860, 193] on icon at bounding box center [861, 192] width 9 height 9
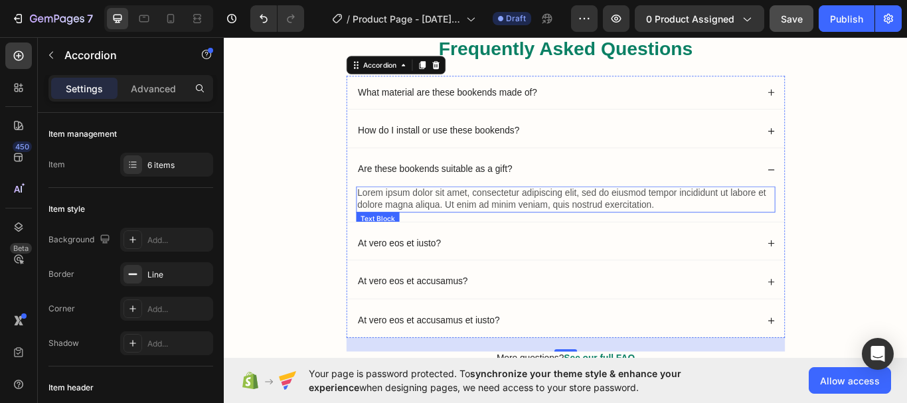
click at [524, 226] on p "Lorem ipsum dolor sit amet, consectetur adipiscing elit, sed do eiusmod tempor …" at bounding box center [622, 227] width 486 height 28
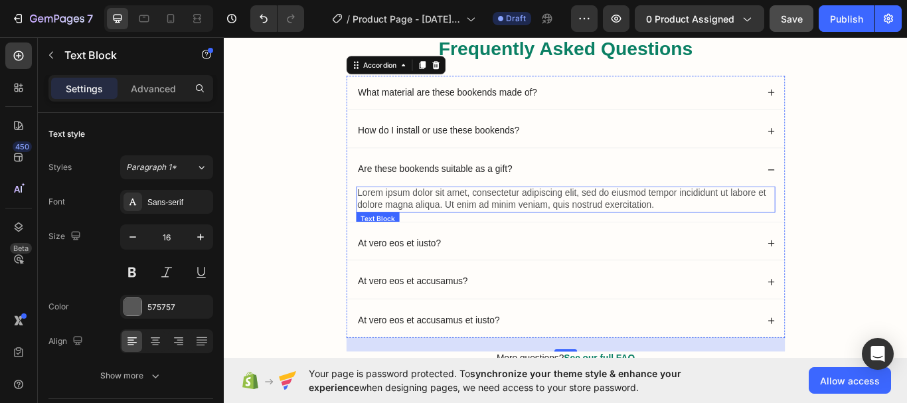
click at [524, 226] on p "Lorem ipsum dolor sit amet, consectetur adipiscing elit, sed do eiusmod tempor …" at bounding box center [622, 227] width 486 height 28
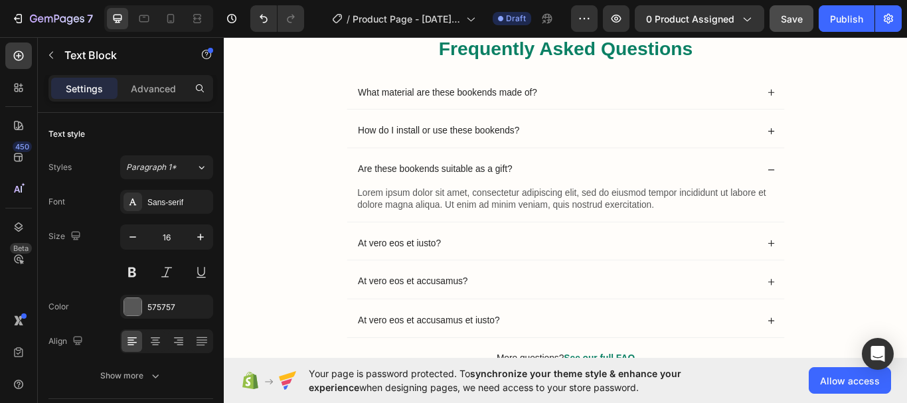
click at [524, 226] on p "Lorem ipsum dolor sit amet, consectetur adipiscing elit, sed do eiusmod tempor …" at bounding box center [622, 227] width 486 height 28
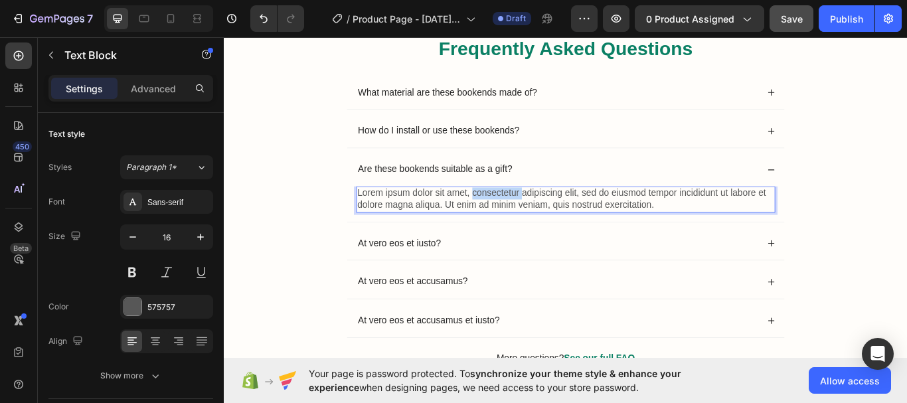
click at [524, 226] on p "Lorem ipsum dolor sit amet, consectetur adipiscing elit, sed do eiusmod tempor …" at bounding box center [622, 227] width 486 height 28
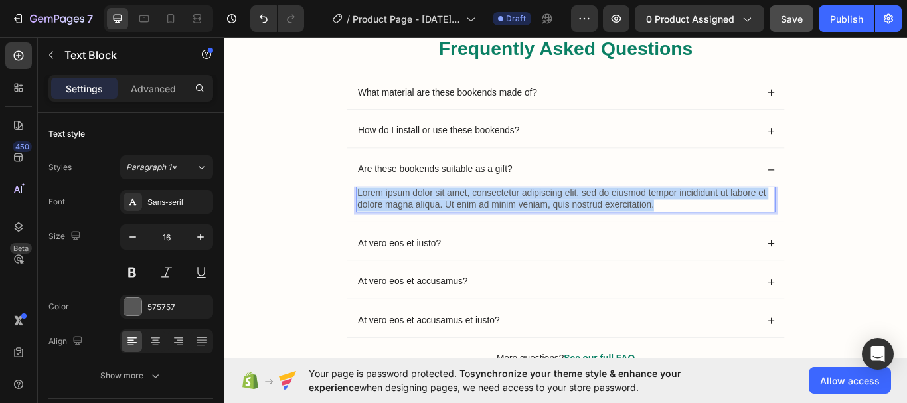
click at [524, 226] on p "Lorem ipsum dolor sit amet, consectetur adipiscing elit, sed do eiusmod tempor …" at bounding box center [622, 227] width 486 height 28
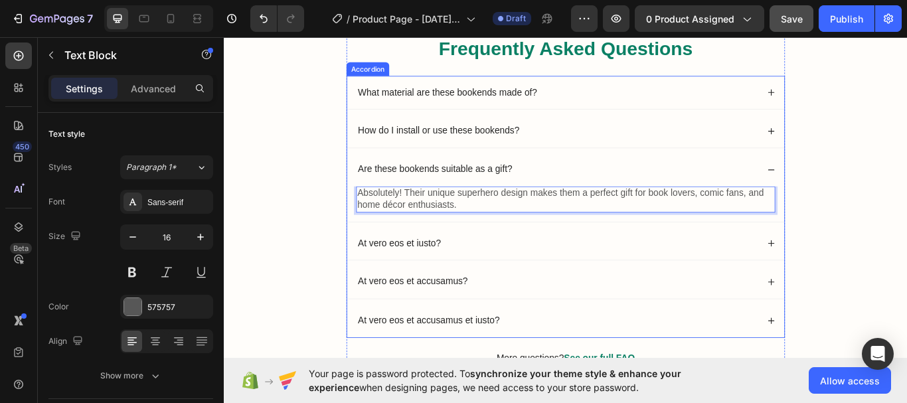
click at [862, 194] on div "Are these bookends suitable as a gift?" at bounding box center [622, 192] width 510 height 39
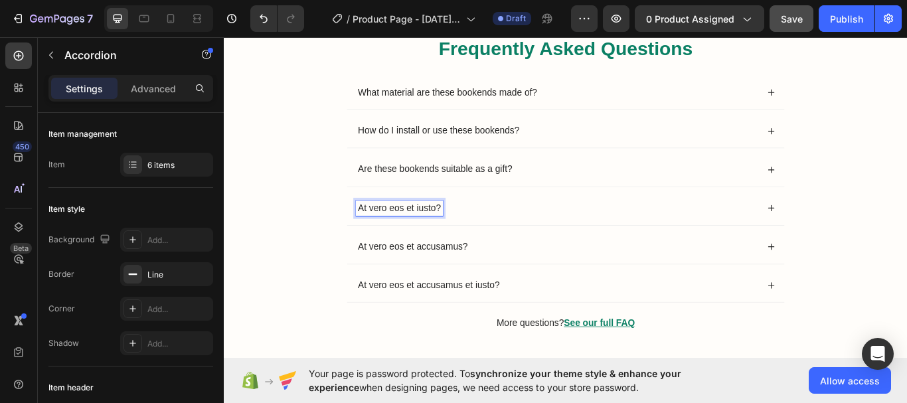
click at [445, 241] on p "At vero eos et iusto?" at bounding box center [428, 237] width 97 height 14
click at [859, 235] on icon at bounding box center [861, 236] width 9 height 9
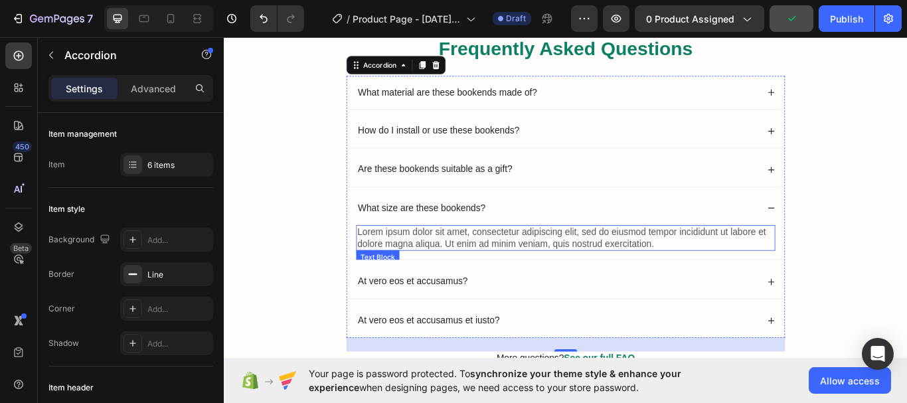
click at [557, 267] on p "Lorem ipsum dolor sit amet, consectetur adipiscing elit, sed do eiusmod tempor …" at bounding box center [622, 272] width 486 height 28
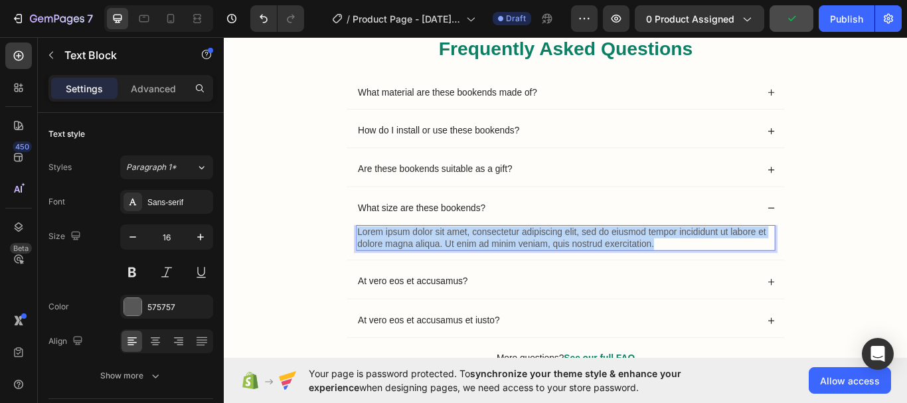
click at [557, 268] on p "Lorem ipsum dolor sit amet, consectetur adipiscing elit, sed do eiusmod tempor …" at bounding box center [622, 272] width 486 height 28
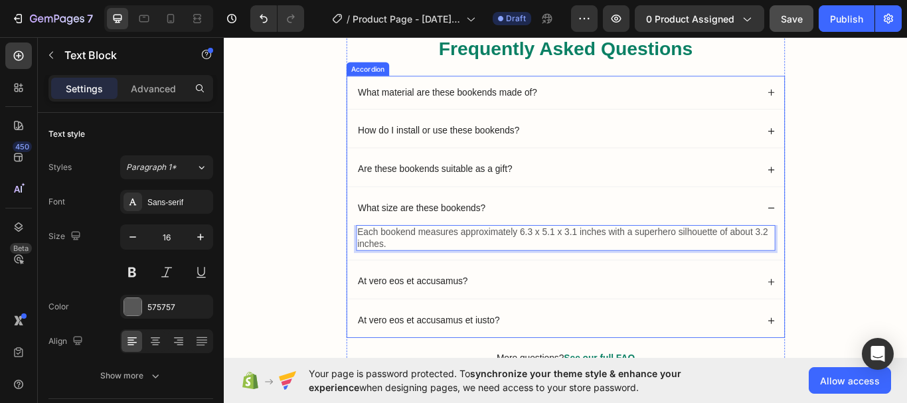
click at [859, 238] on icon at bounding box center [861, 236] width 9 height 9
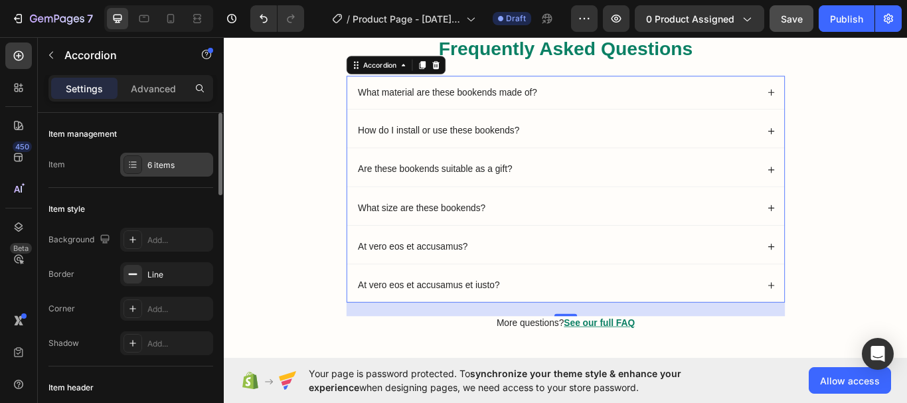
click at [170, 169] on div "6 items" at bounding box center [178, 165] width 62 height 12
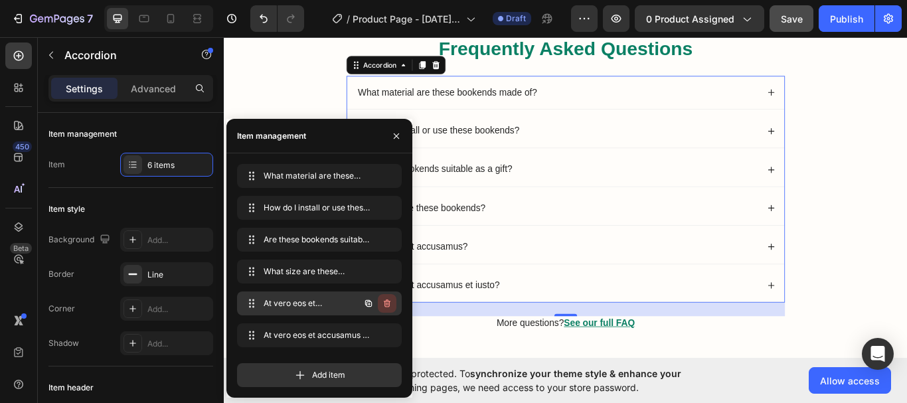
click at [389, 305] on icon "button" at bounding box center [387, 303] width 7 height 8
click at [389, 304] on div "Delete" at bounding box center [378, 303] width 25 height 12
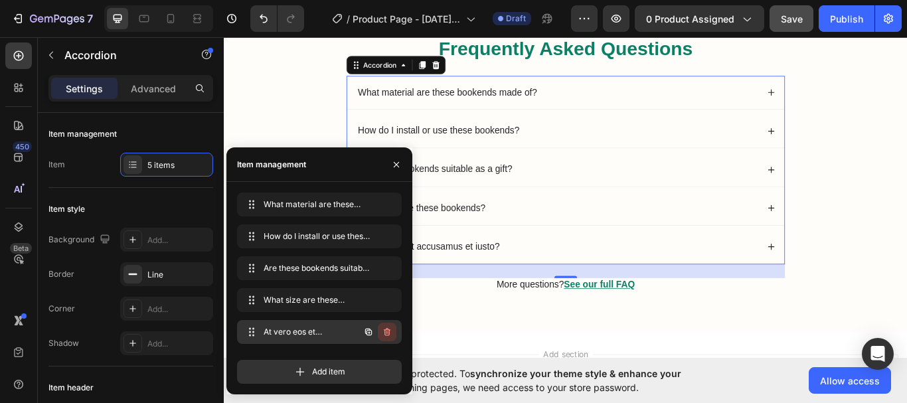
click at [389, 335] on icon "button" at bounding box center [387, 332] width 7 height 8
click at [389, 335] on div "Delete" at bounding box center [378, 332] width 25 height 12
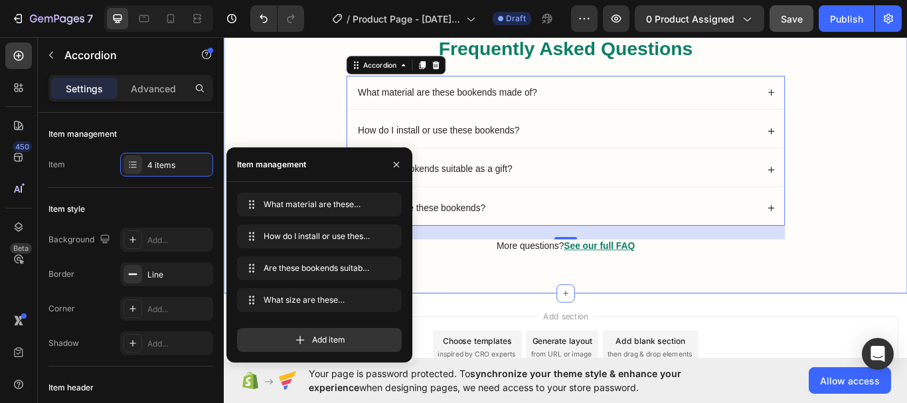
click at [948, 264] on div "Frequently Asked Questions Heading What material are these bookends made of? Ho…" at bounding box center [622, 173] width 770 height 275
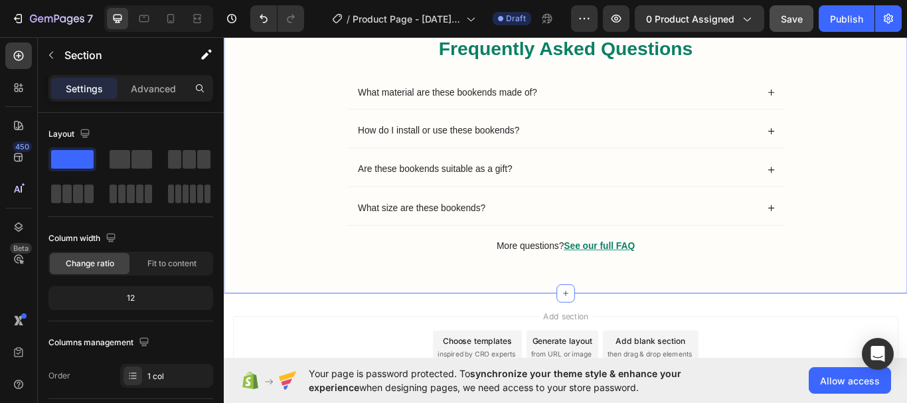
scroll to position [2113, 0]
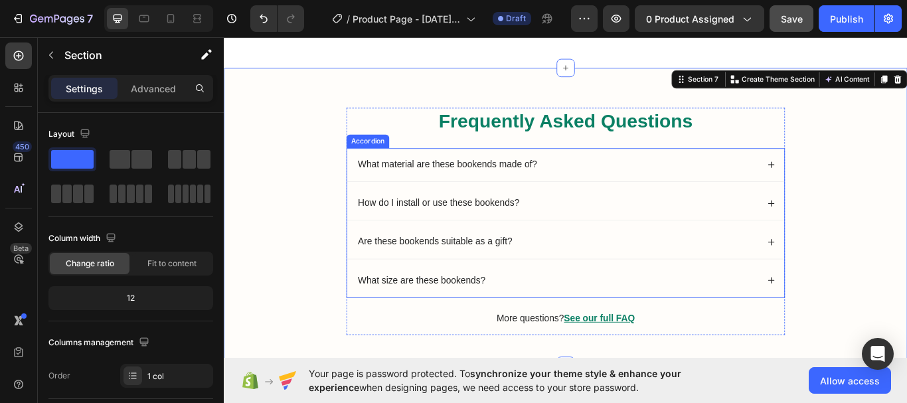
click at [659, 208] on div "What material are these bookends made of? How do I install or use these bookend…" at bounding box center [621, 254] width 511 height 175
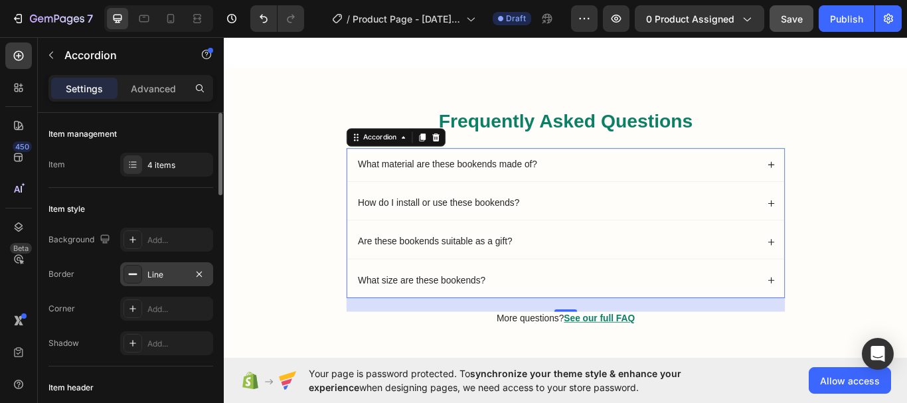
click at [155, 273] on div "Line" at bounding box center [166, 275] width 38 height 12
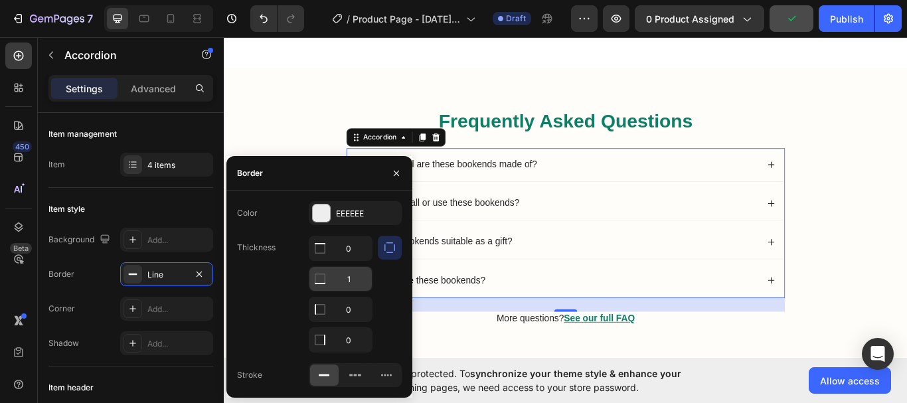
click at [354, 260] on input "1" at bounding box center [340, 248] width 62 height 24
type input "2"
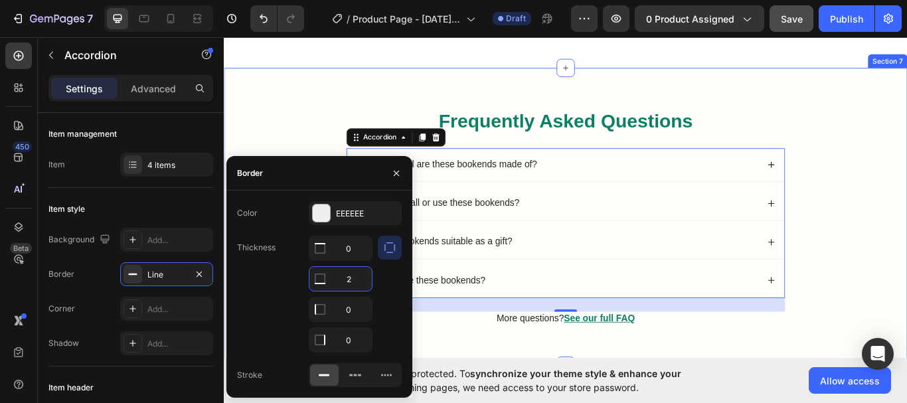
click at [933, 215] on div "Frequently Asked Questions Heading What material are these bookends made of? Ho…" at bounding box center [622, 257] width 770 height 275
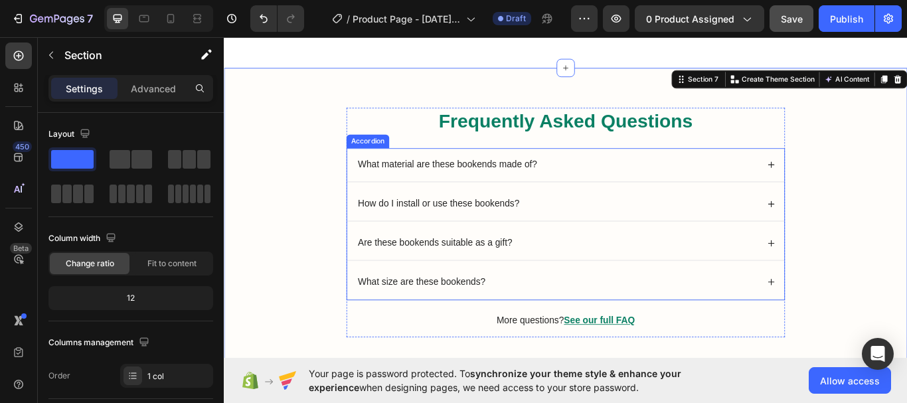
click at [704, 206] on div "What material are these bookends made of?" at bounding box center [622, 187] width 510 height 40
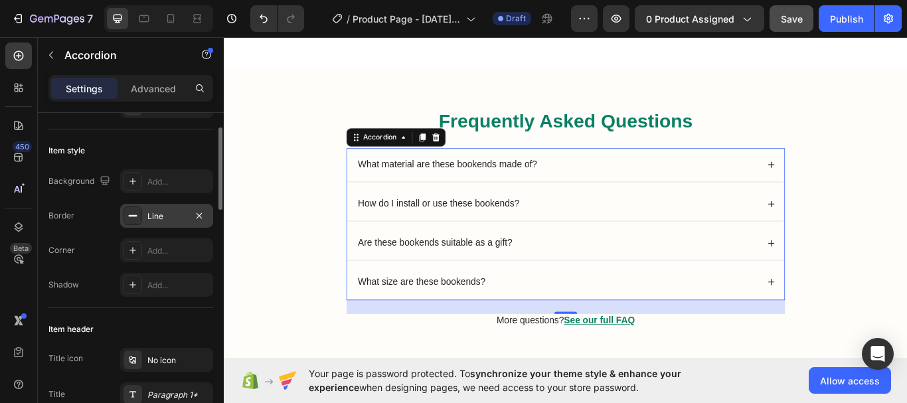
scroll to position [54, 0]
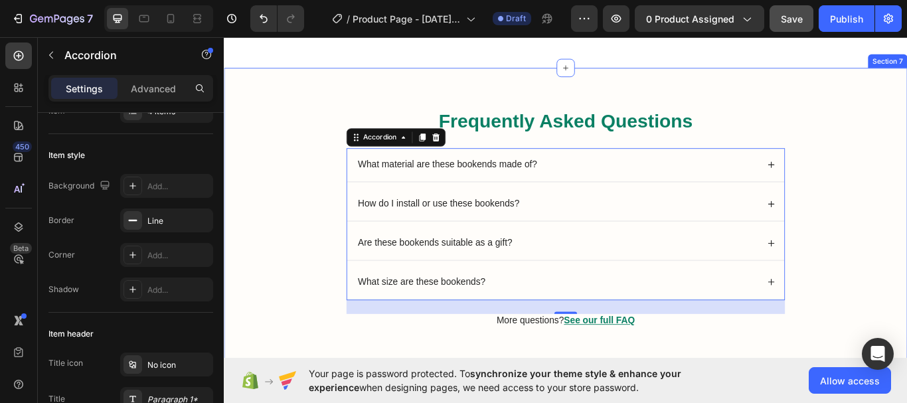
click at [937, 172] on div "Frequently Asked Questions Heading What material are these bookends made of? Ho…" at bounding box center [622, 259] width 770 height 278
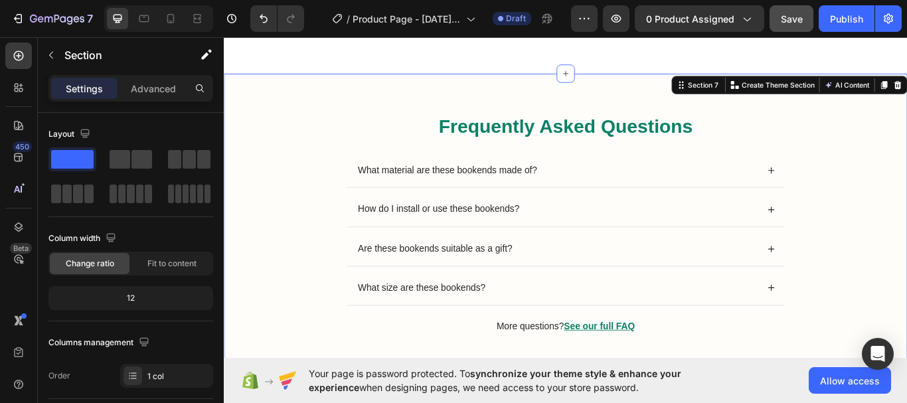
scroll to position [2137, 0]
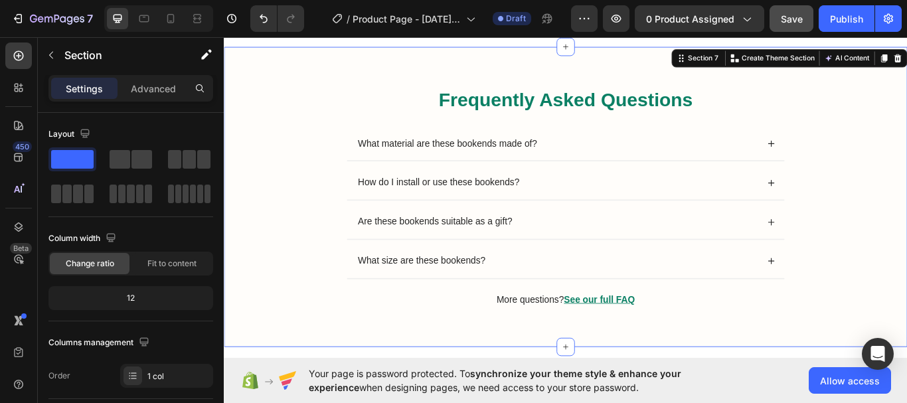
click at [943, 217] on div "Frequently Asked Questions Heading What material are these bookends made of? Ho…" at bounding box center [622, 235] width 770 height 278
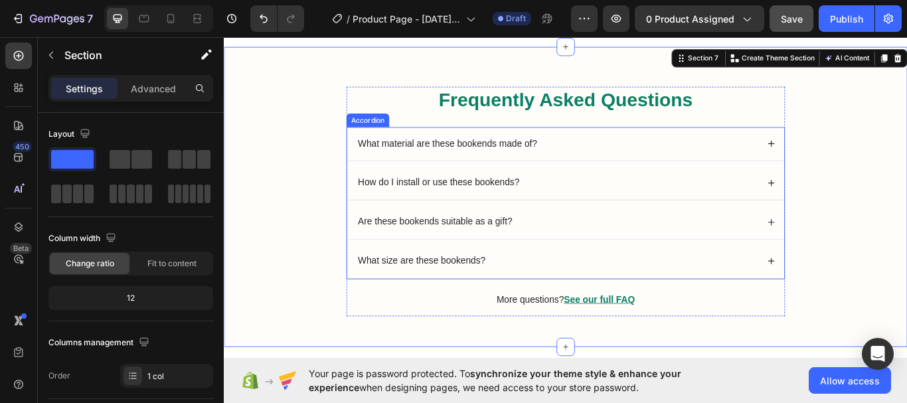
click at [804, 162] on div "What material are these bookends made of?" at bounding box center [612, 162] width 469 height 18
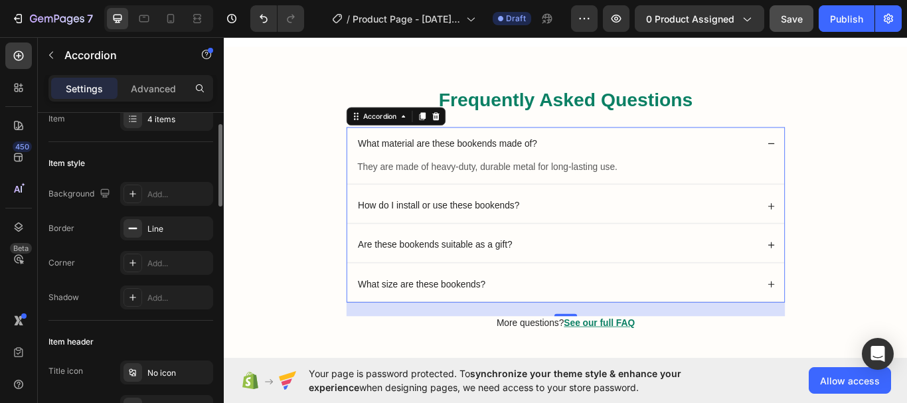
scroll to position [45, 0]
click at [858, 162] on icon at bounding box center [861, 161] width 7 height 1
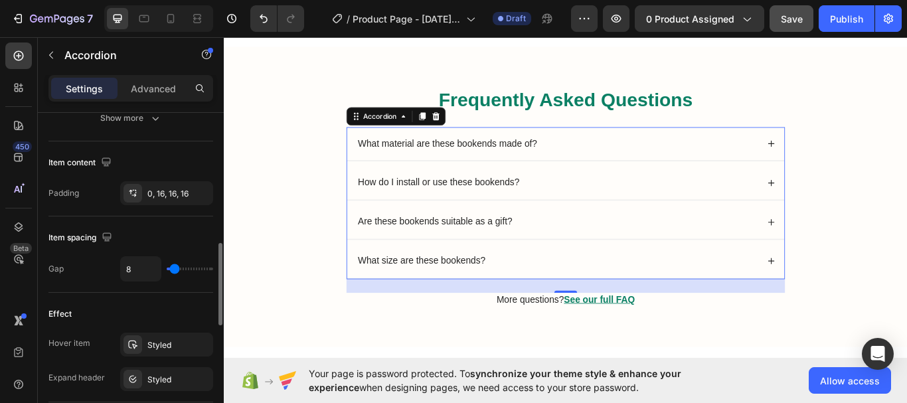
scroll to position [513, 0]
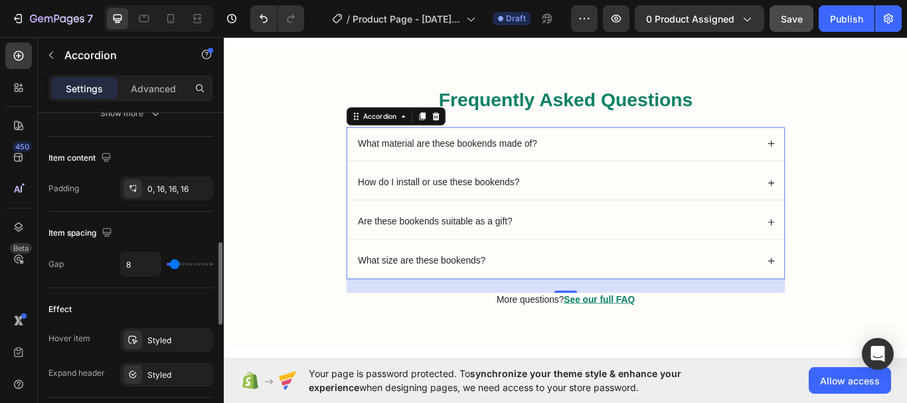
click at [175, 263] on input "range" at bounding box center [190, 264] width 46 height 3
type input "7"
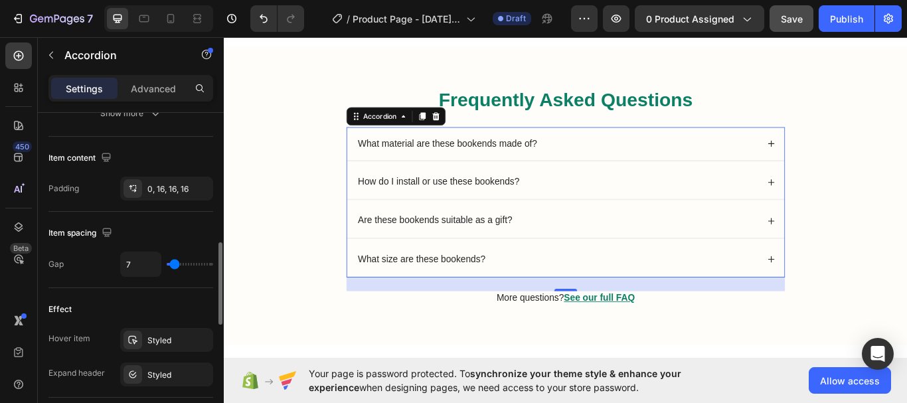
type input "6"
type input "5"
type input "4"
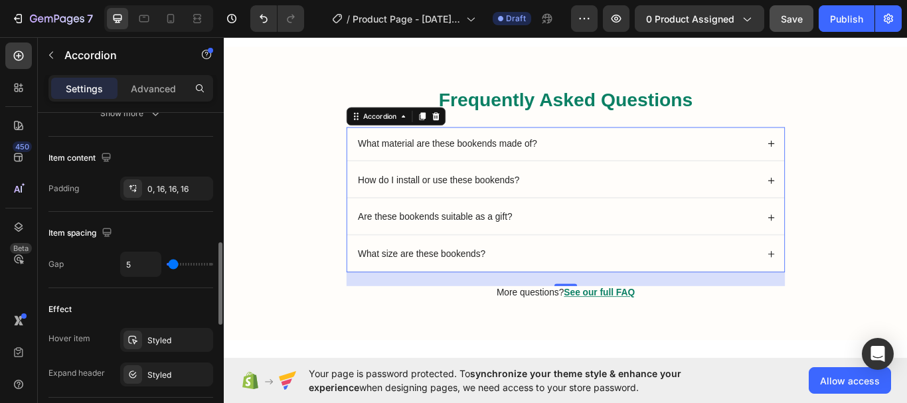
type input "4"
type input "3"
type input "2"
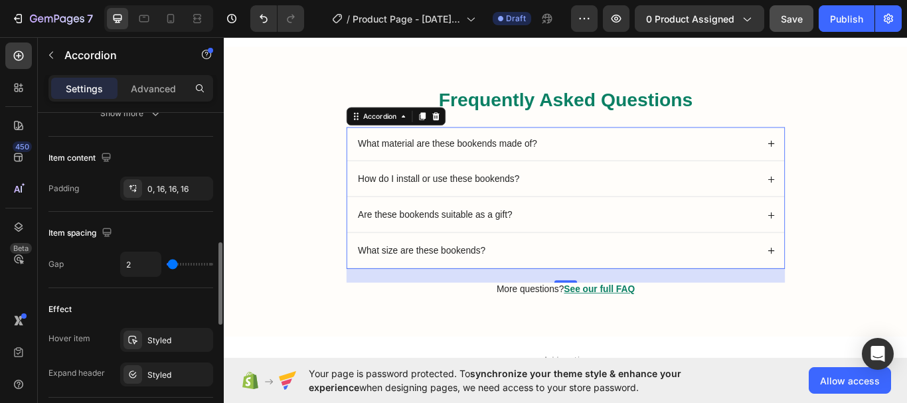
type input "1"
type input "0"
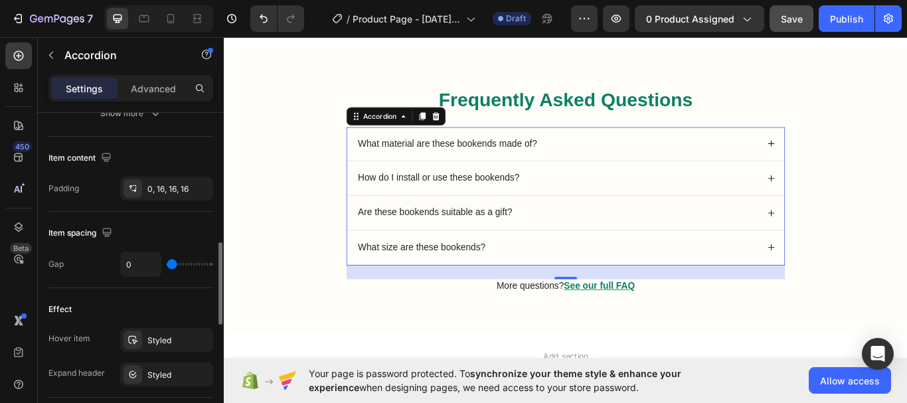
type input "1"
type input "2"
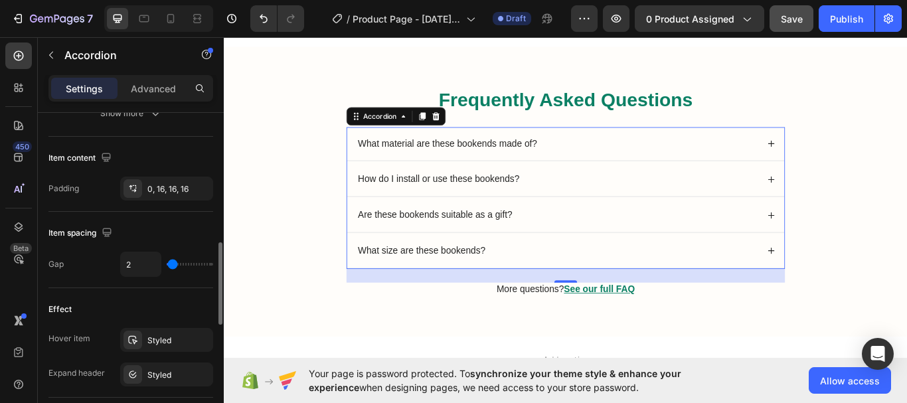
type input "1"
type input "2"
click at [167, 224] on div "Item spacing" at bounding box center [130, 232] width 165 height 21
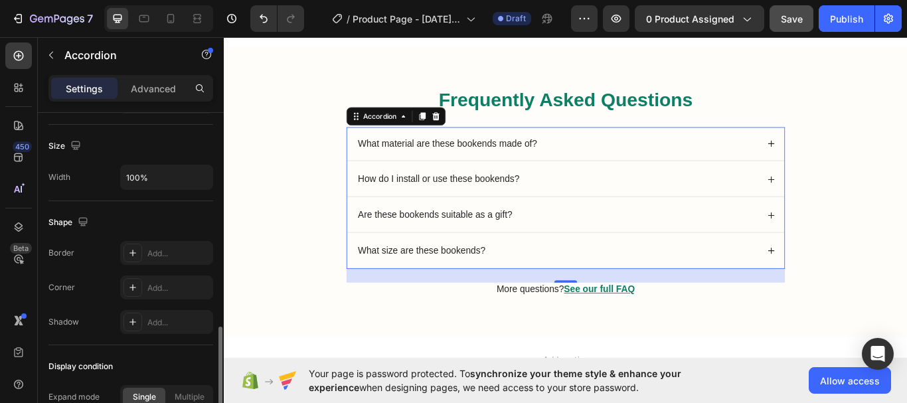
scroll to position [818, 0]
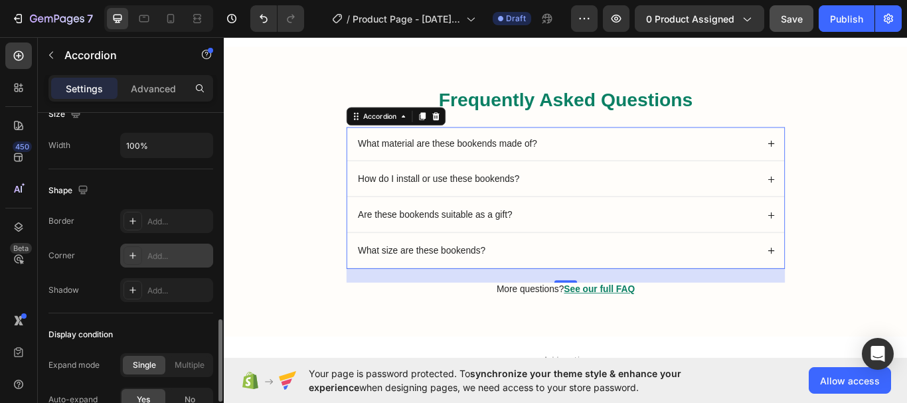
click at [151, 254] on div "Add..." at bounding box center [178, 256] width 62 height 12
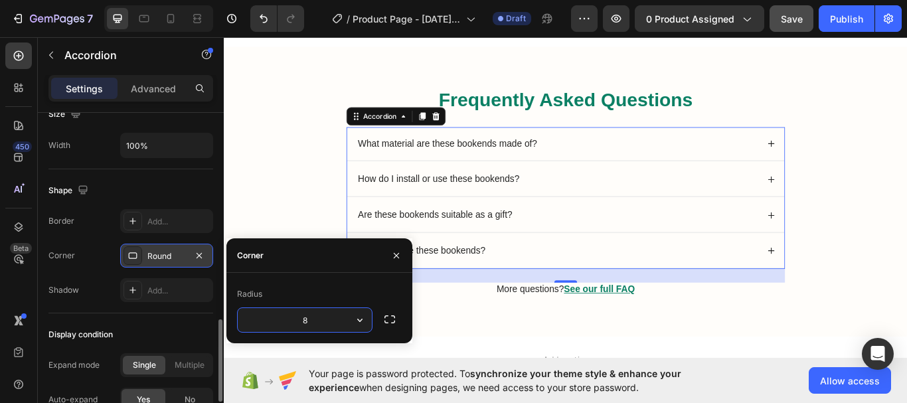
click at [328, 321] on input "8" at bounding box center [305, 320] width 134 height 24
type input "15"
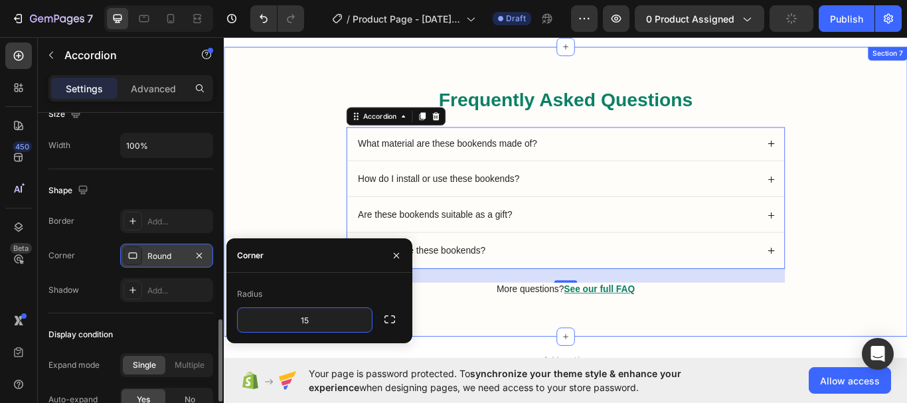
click at [272, 195] on div "Frequently Asked Questions Heading What material are these bookends made of? Ho…" at bounding box center [622, 229] width 770 height 266
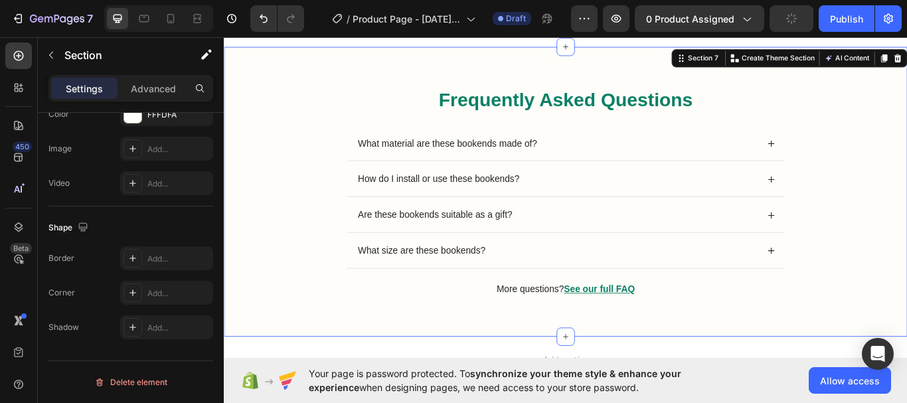
scroll to position [0, 0]
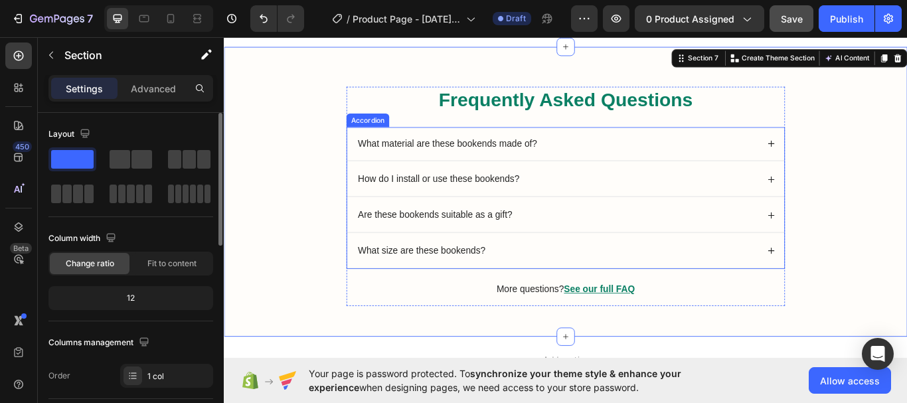
click at [706, 199] on div "How do I install or use these bookends?" at bounding box center [612, 203] width 469 height 18
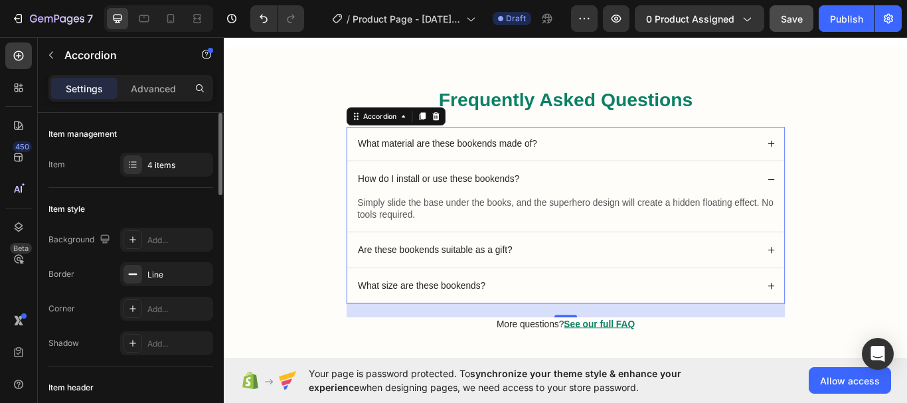
click at [859, 287] on icon at bounding box center [861, 285] width 9 height 9
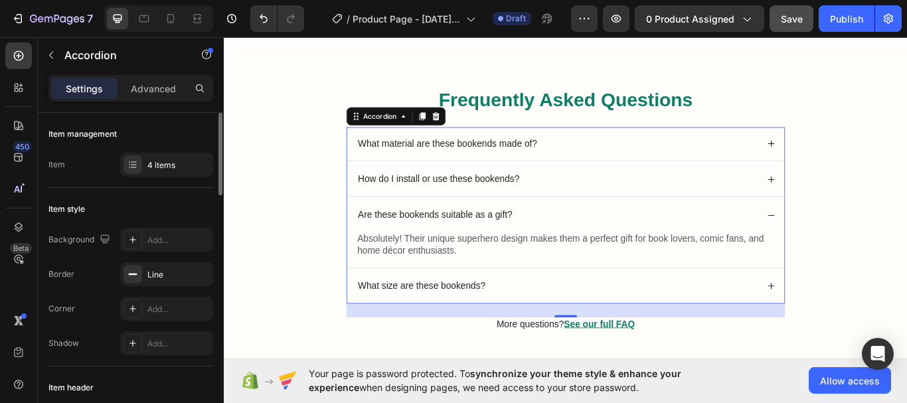
click at [858, 248] on icon at bounding box center [861, 245] width 9 height 9
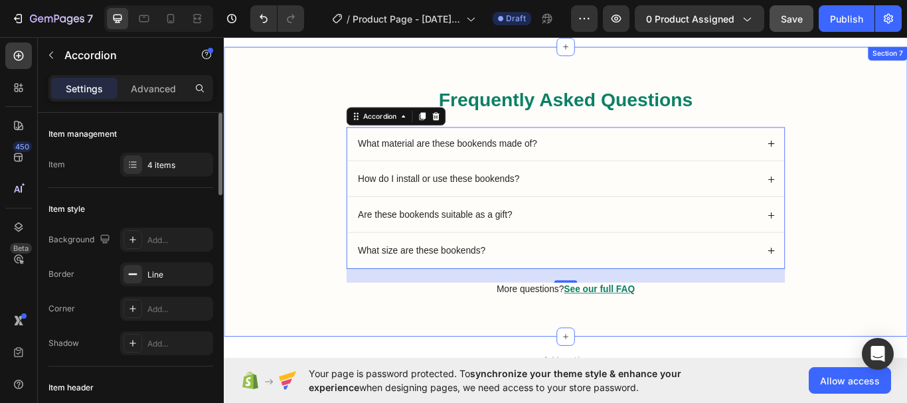
click at [942, 285] on div "Frequently Asked Questions Heading What material are these bookends made of? Ho…" at bounding box center [622, 229] width 770 height 266
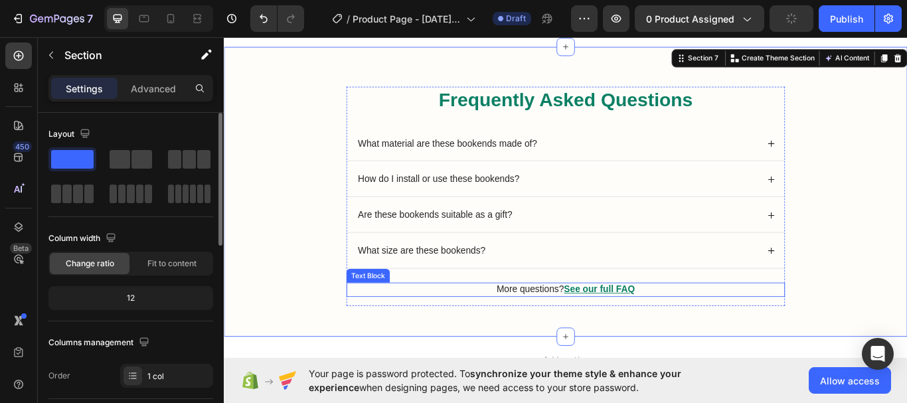
click at [725, 329] on p "More questions? See our full FAQ" at bounding box center [622, 332] width 508 height 14
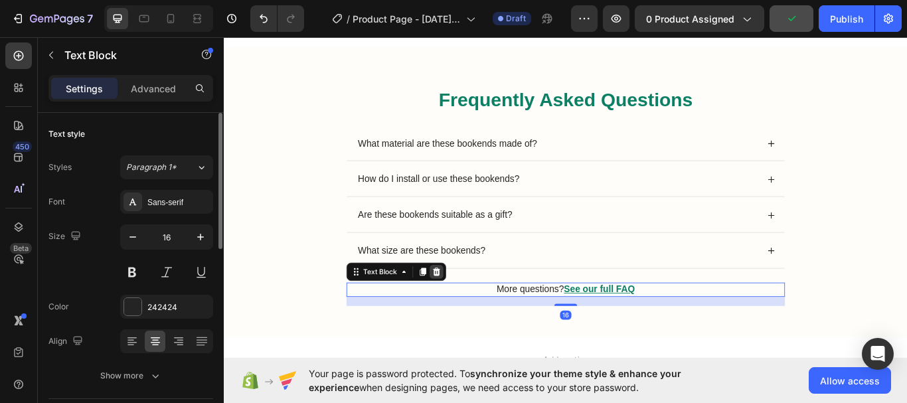
click at [471, 313] on icon at bounding box center [471, 311] width 11 height 11
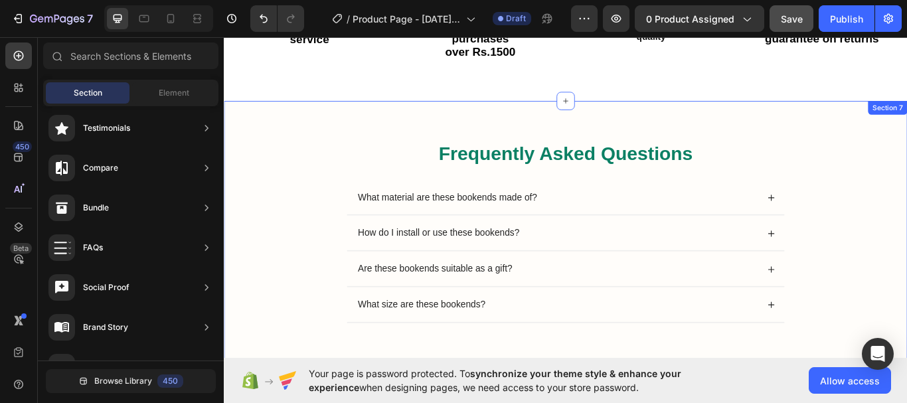
scroll to position [2075, 0]
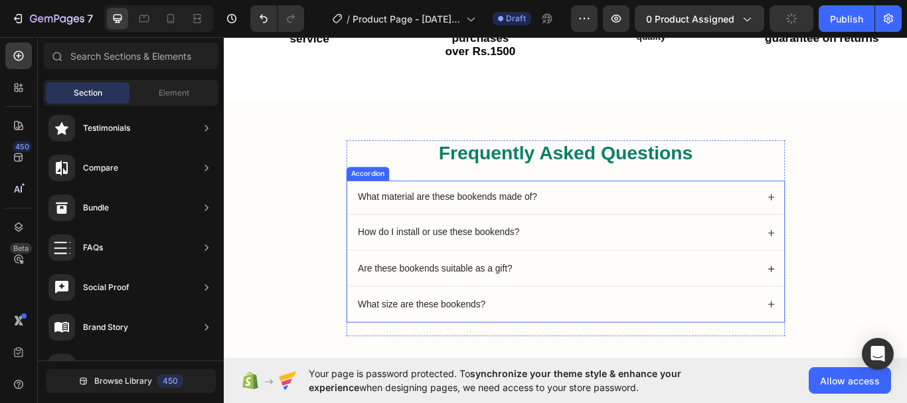
click at [810, 246] on div "How do I install or use these bookends?" at bounding box center [622, 265] width 510 height 39
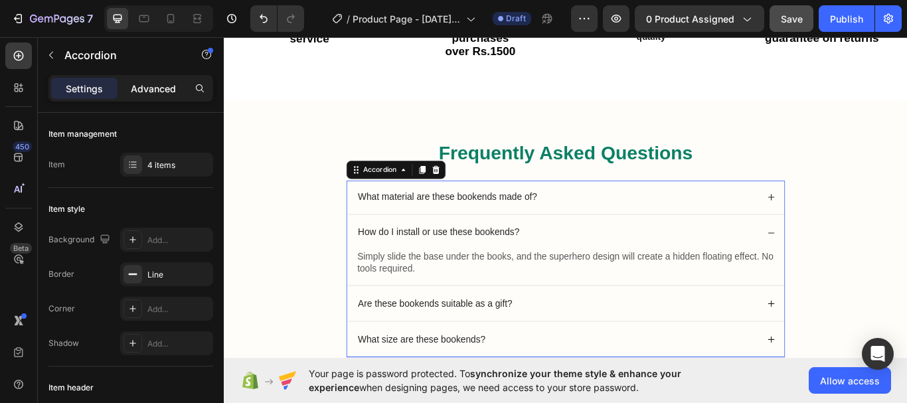
click at [164, 90] on p "Advanced" at bounding box center [153, 89] width 45 height 14
type input "100%"
type input "100"
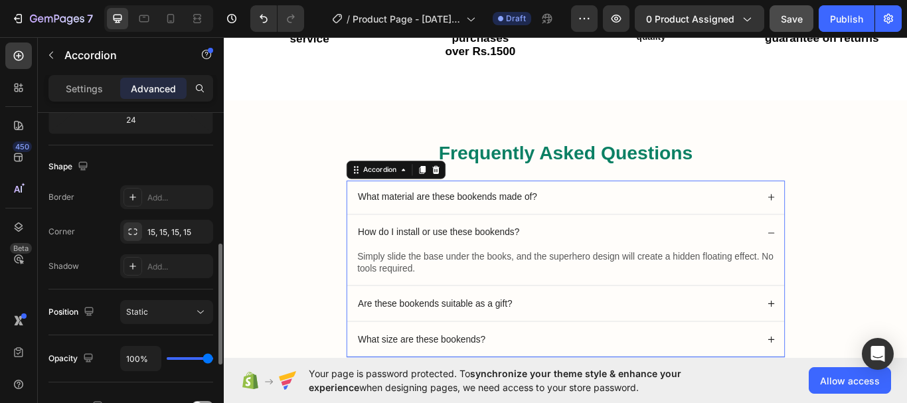
scroll to position [322, 0]
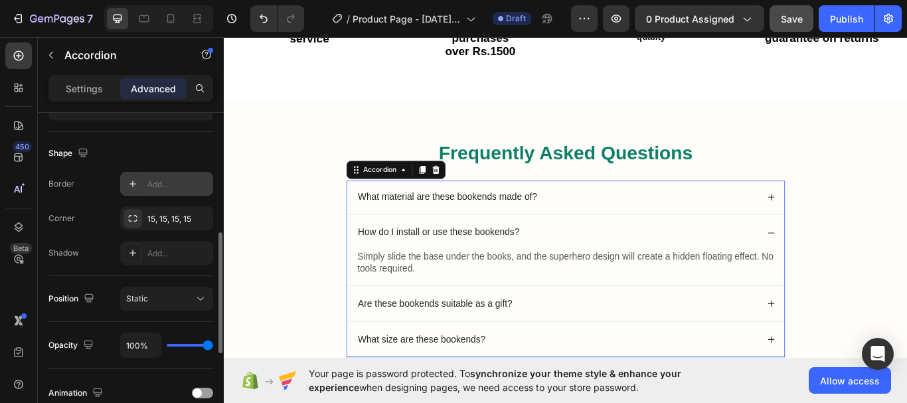
click at [153, 183] on div "Add..." at bounding box center [178, 185] width 62 height 12
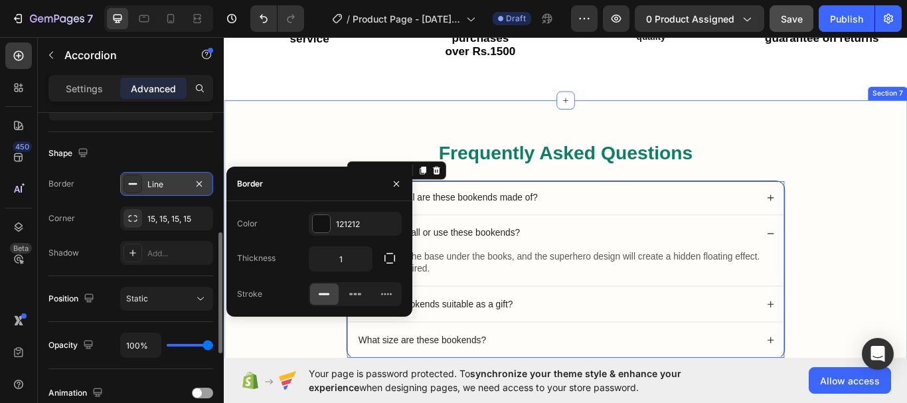
click at [295, 142] on div "Frequently Asked Questions Heading What material are these bookends made of? Ho…" at bounding box center [622, 288] width 796 height 353
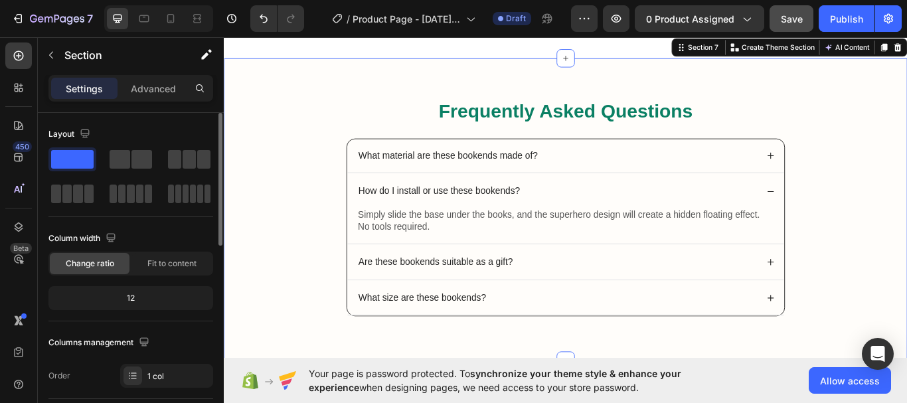
scroll to position [2125, 0]
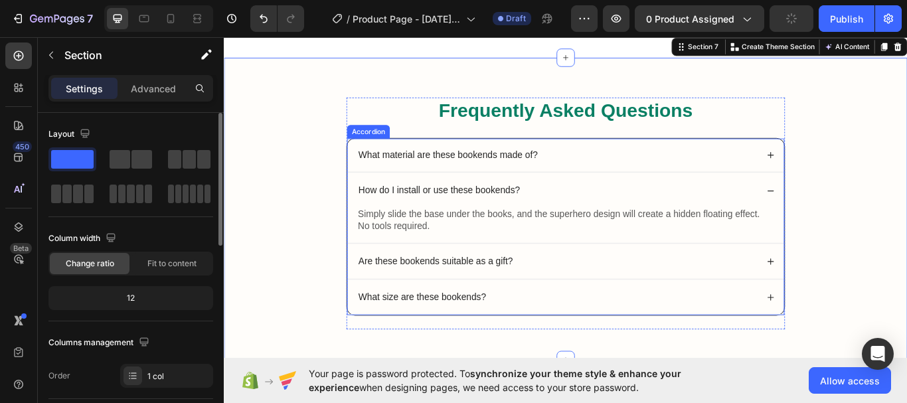
click at [618, 191] on div "What material are these bookends made of?" at bounding box center [622, 175] width 508 height 39
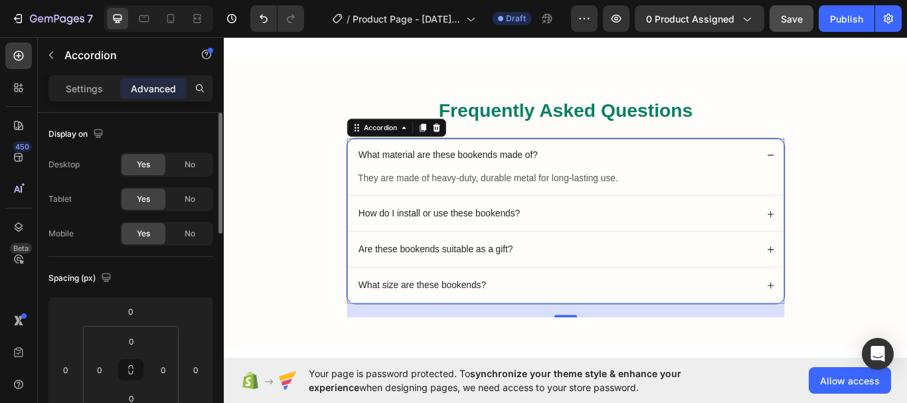
click at [858, 175] on icon at bounding box center [861, 175] width 7 height 1
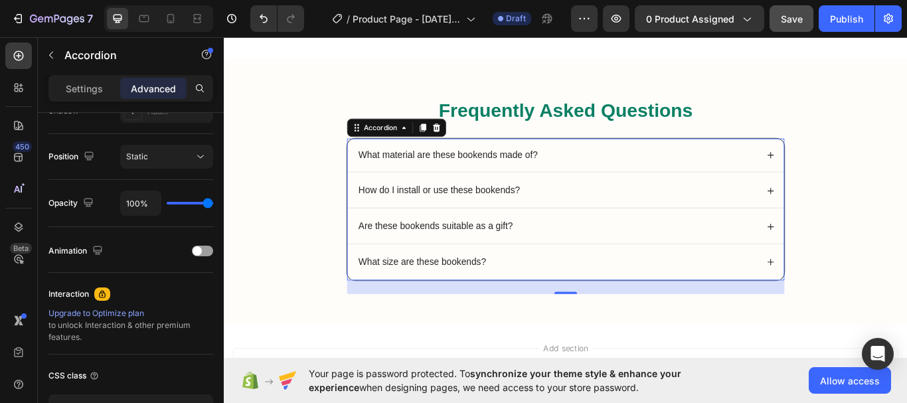
scroll to position [0, 0]
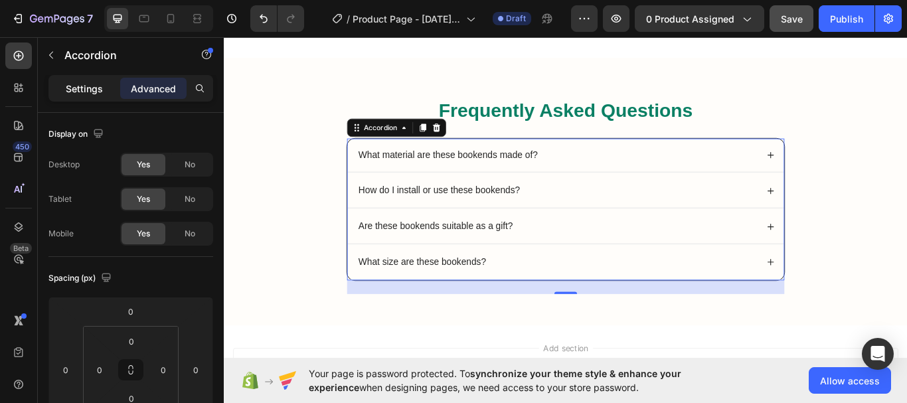
click at [92, 89] on p "Settings" at bounding box center [84, 89] width 37 height 14
type input "8"
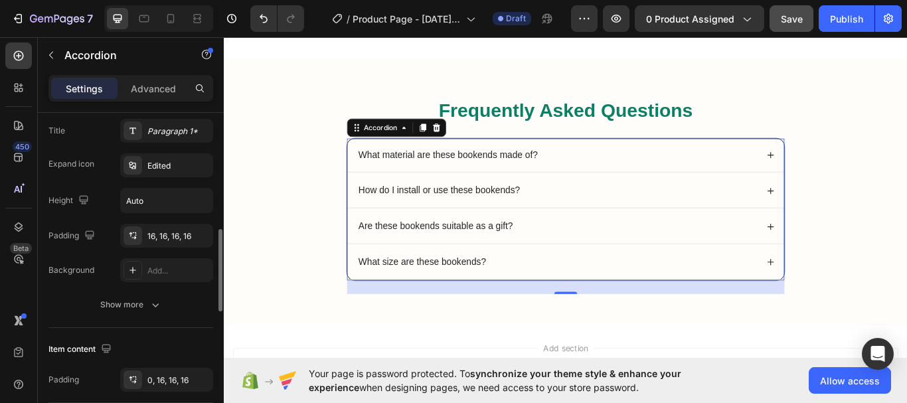
scroll to position [352, 0]
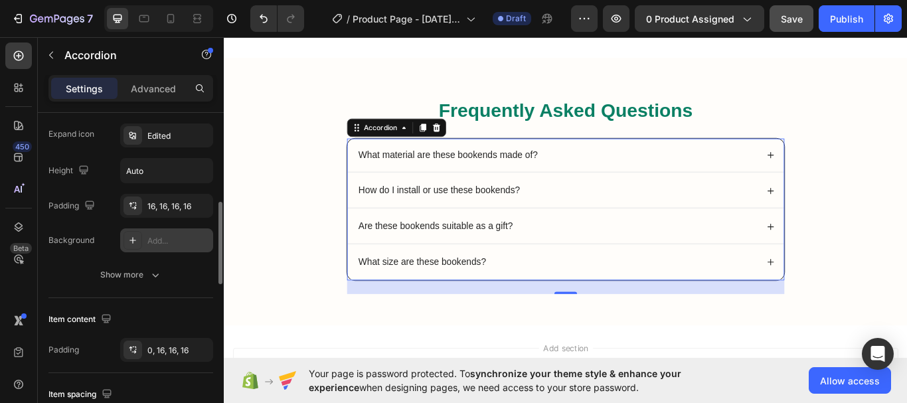
click at [163, 236] on div "Add..." at bounding box center [178, 241] width 62 height 12
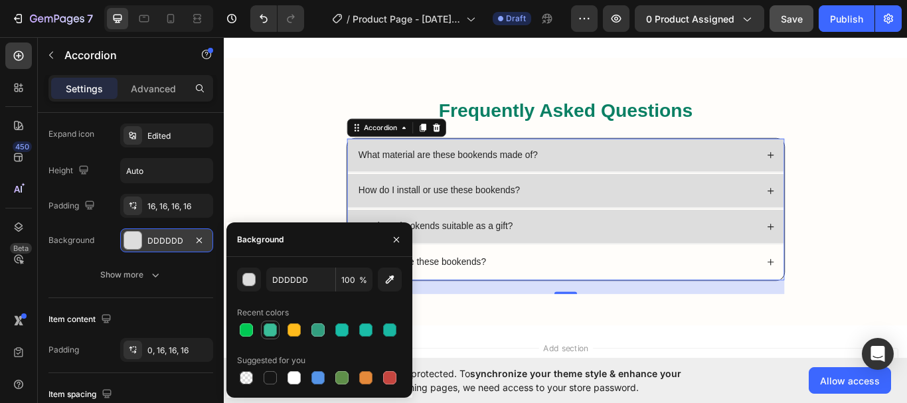
click at [274, 331] on div at bounding box center [270, 329] width 13 height 13
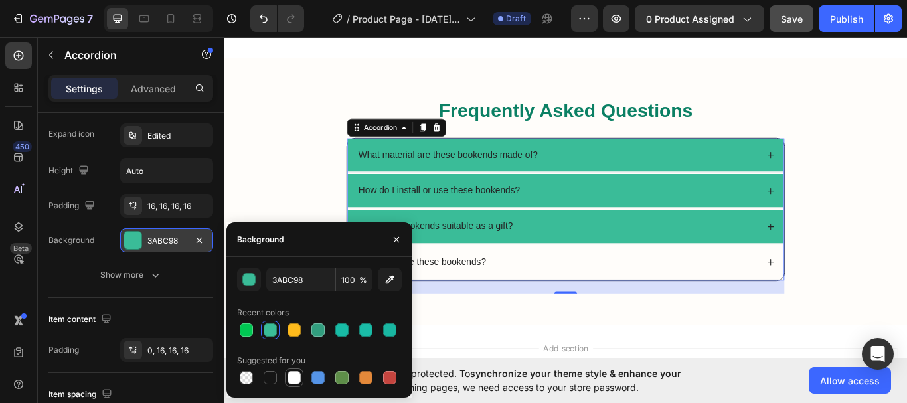
click at [293, 376] on div at bounding box center [293, 377] width 13 height 13
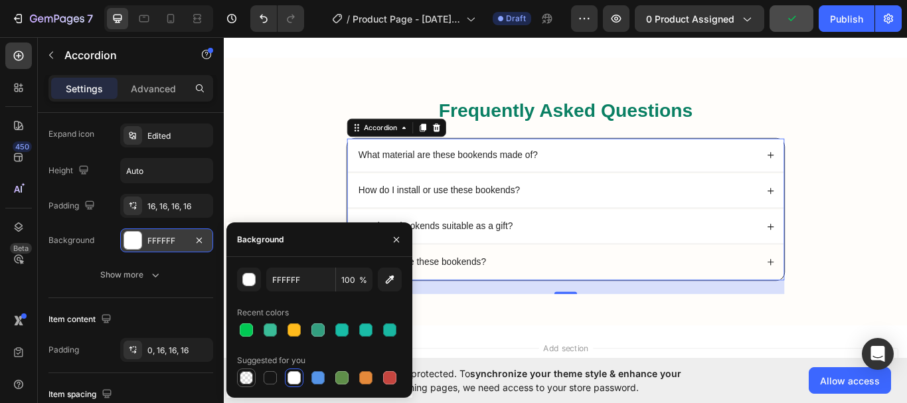
click at [248, 379] on div at bounding box center [246, 377] width 13 height 13
type input "000000"
type input "0"
click at [297, 374] on div at bounding box center [293, 377] width 13 height 13
type input "FFFFFF"
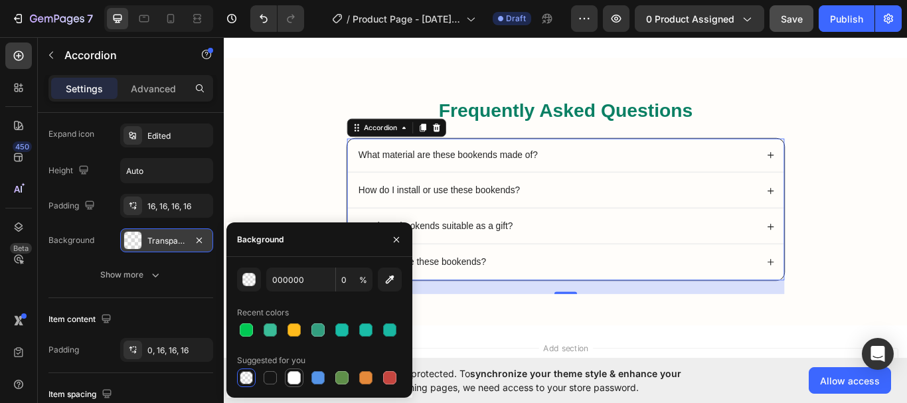
type input "100"
click at [321, 376] on div at bounding box center [317, 377] width 13 height 13
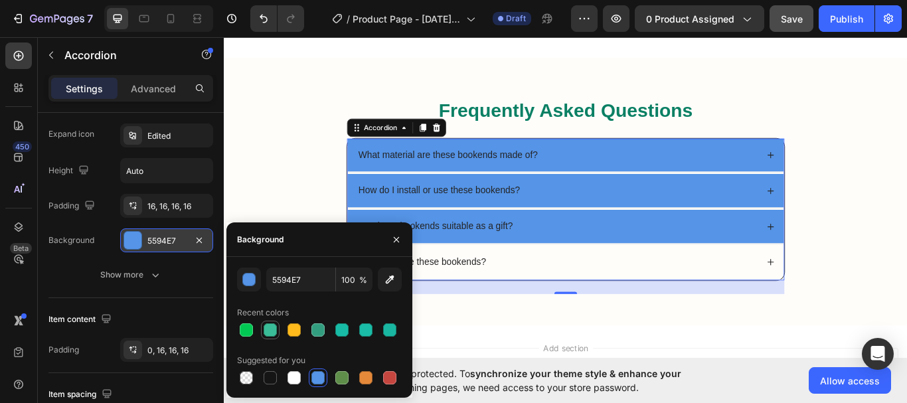
click at [269, 331] on div at bounding box center [270, 329] width 13 height 13
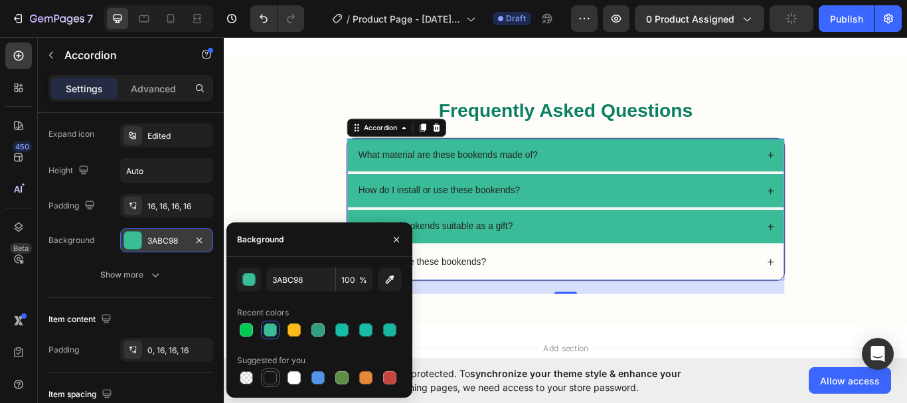
click at [270, 376] on div at bounding box center [270, 377] width 13 height 13
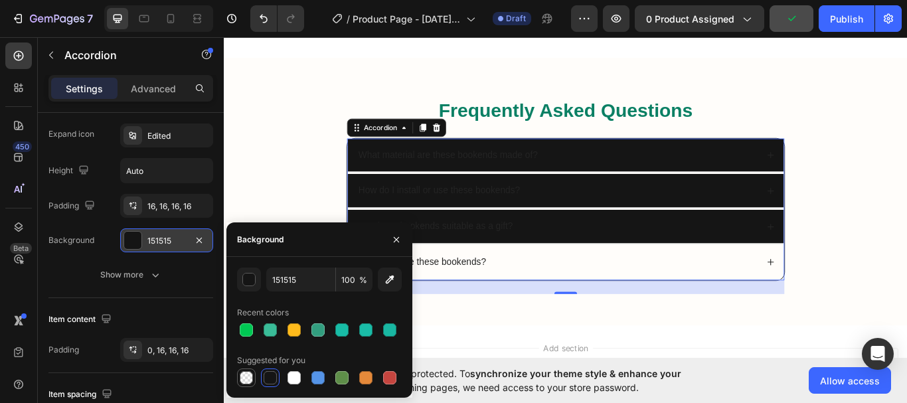
click at [249, 381] on div at bounding box center [246, 377] width 13 height 13
type input "000000"
type input "0"
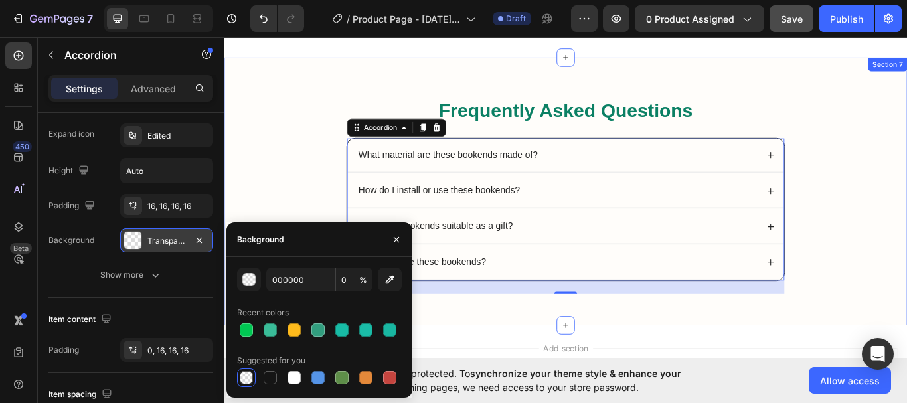
click at [271, 212] on div "Frequently Asked Questions Heading What material are these bookends made of? Ho…" at bounding box center [622, 228] width 770 height 240
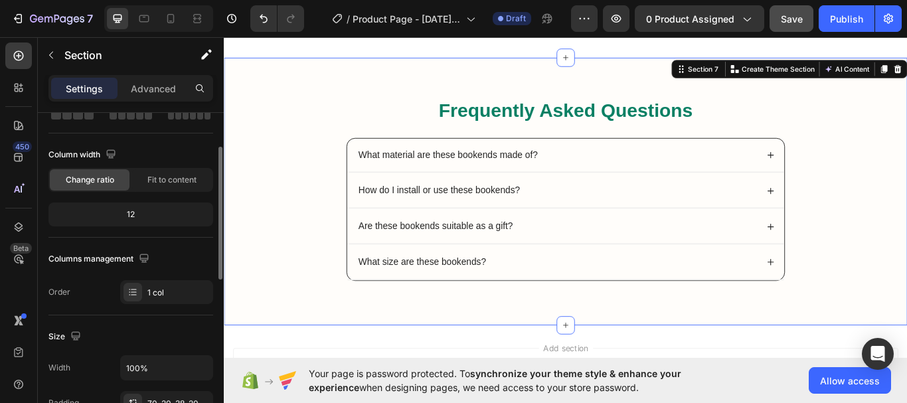
scroll to position [83, 0]
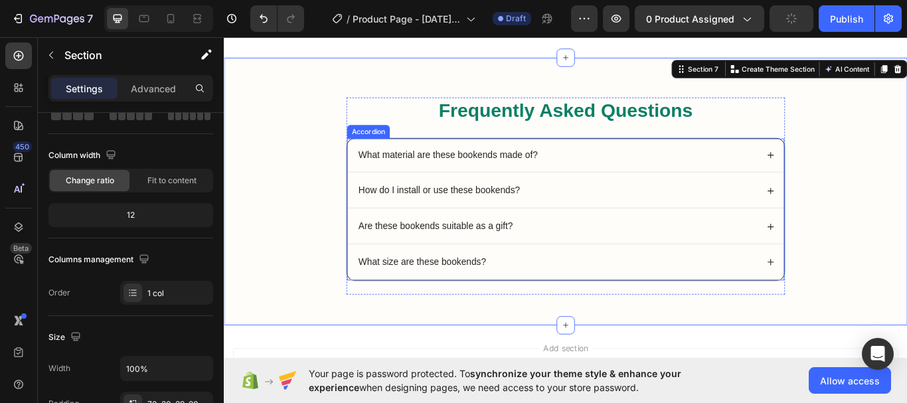
click at [636, 214] on div "How do I install or use these bookends?" at bounding box center [611, 217] width 467 height 18
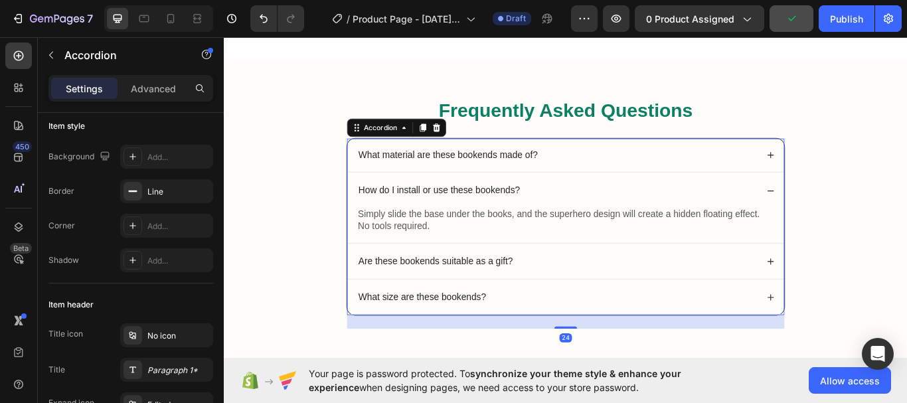
scroll to position [0, 0]
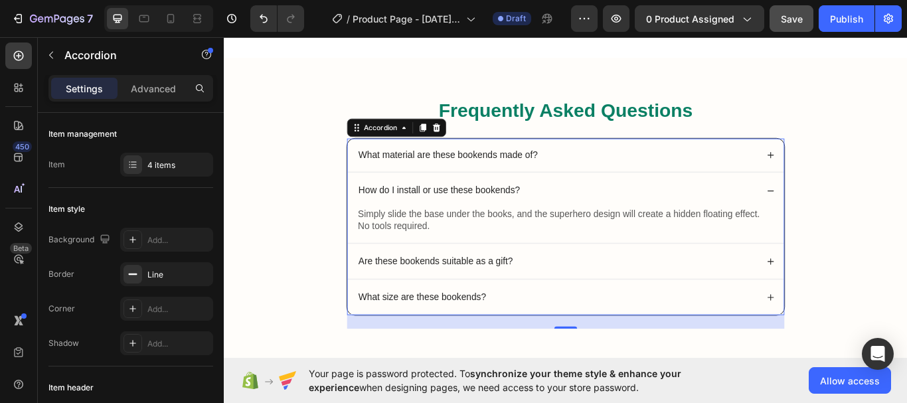
click at [858, 215] on icon at bounding box center [860, 216] width 9 height 9
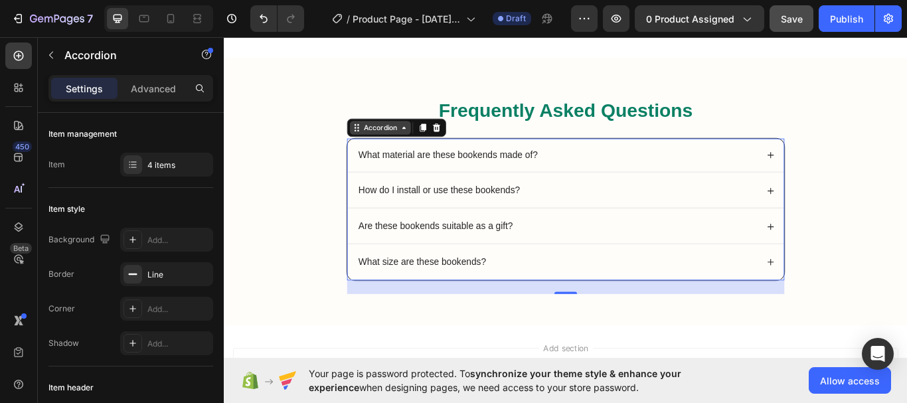
click at [431, 148] on icon at bounding box center [433, 143] width 11 height 11
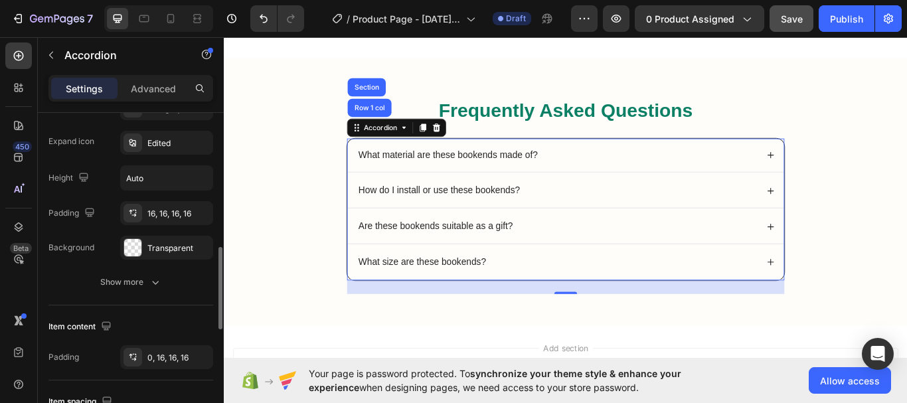
scroll to position [386, 0]
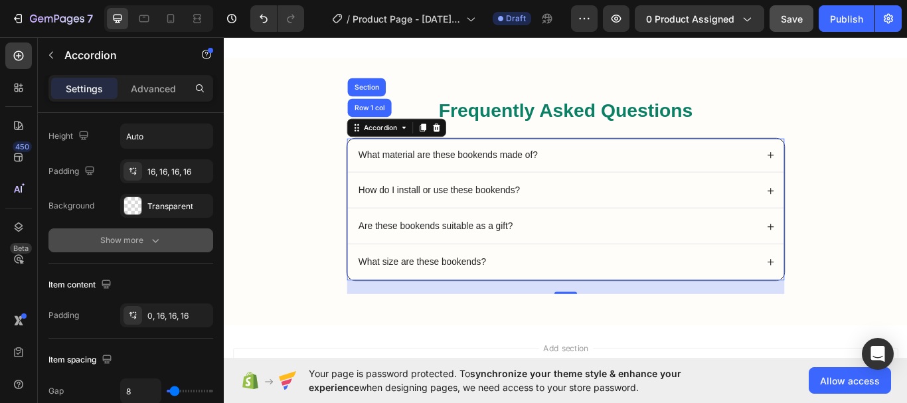
click at [155, 244] on icon "button" at bounding box center [155, 240] width 13 height 13
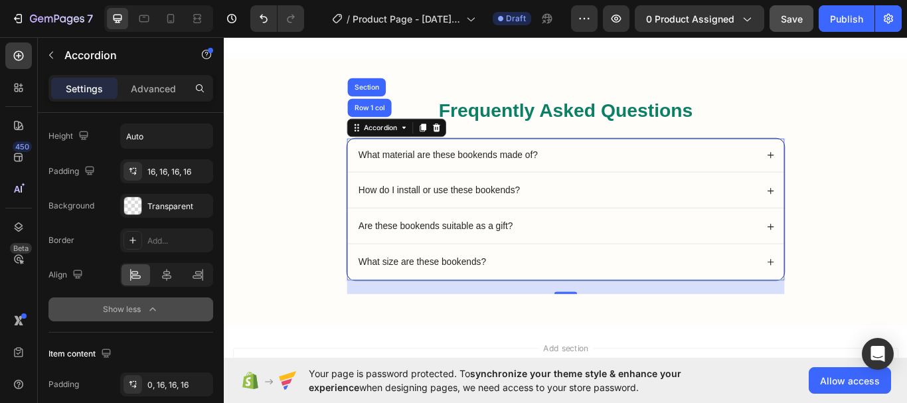
click at [154, 309] on icon "button" at bounding box center [152, 308] width 6 height 3
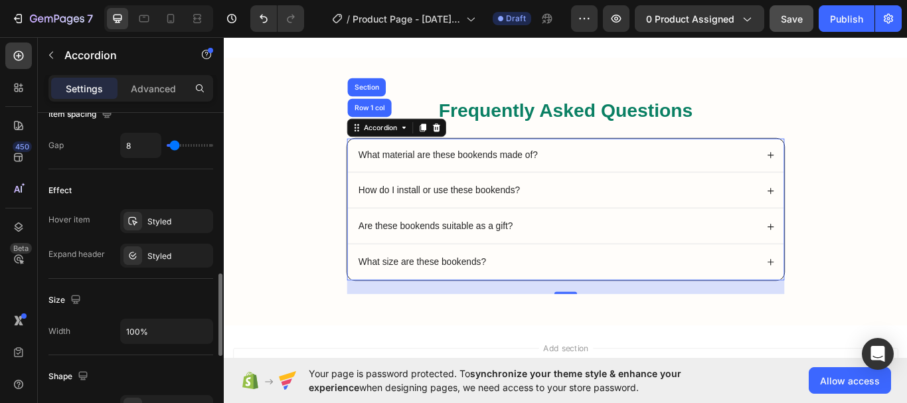
scroll to position [633, 0]
click at [152, 224] on div "Styled" at bounding box center [166, 221] width 38 height 12
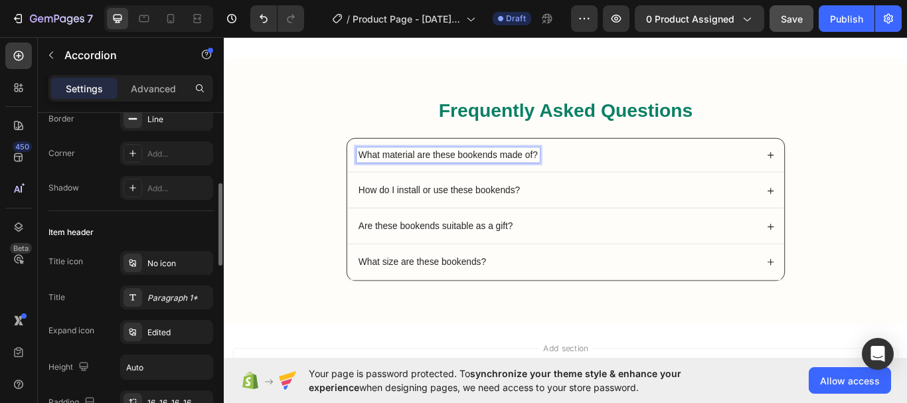
scroll to position [147, 0]
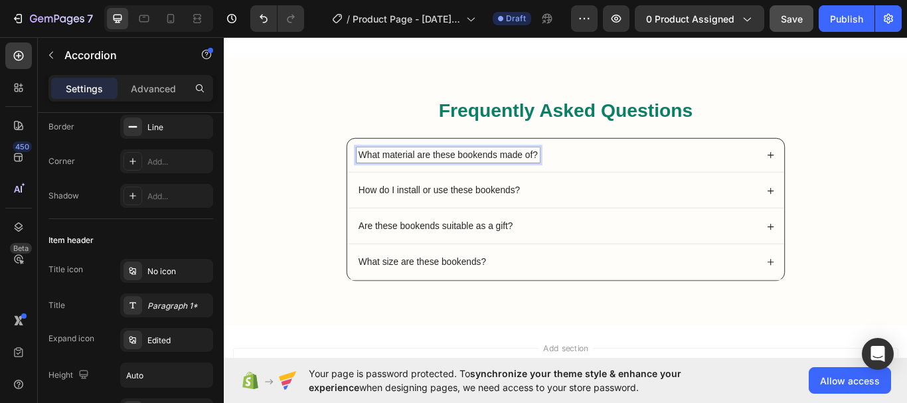
click at [496, 173] on p "What material are these bookends made of?" at bounding box center [484, 176] width 209 height 14
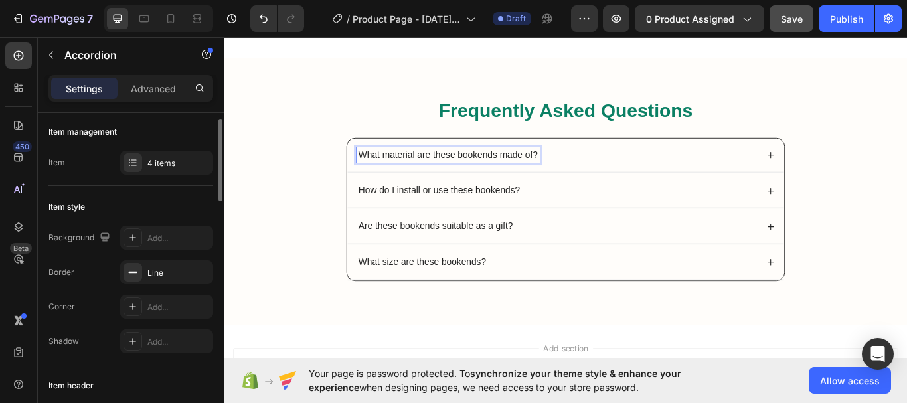
scroll to position [0, 0]
click at [171, 165] on div "4 items" at bounding box center [178, 165] width 62 height 12
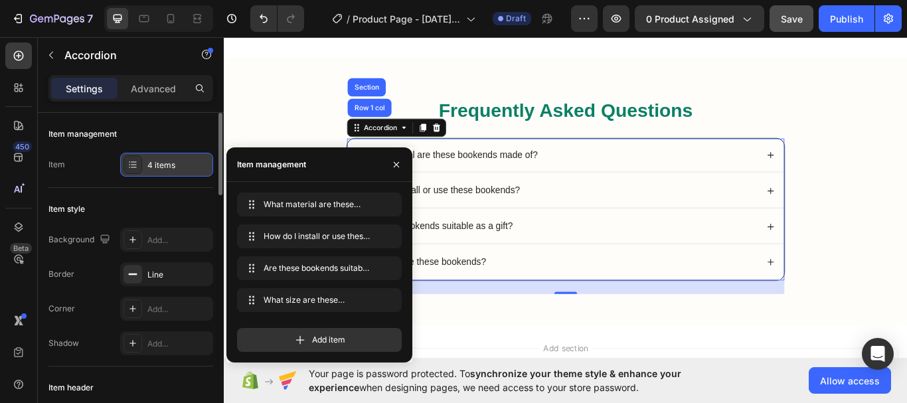
click at [171, 165] on div "4 items" at bounding box center [178, 165] width 62 height 12
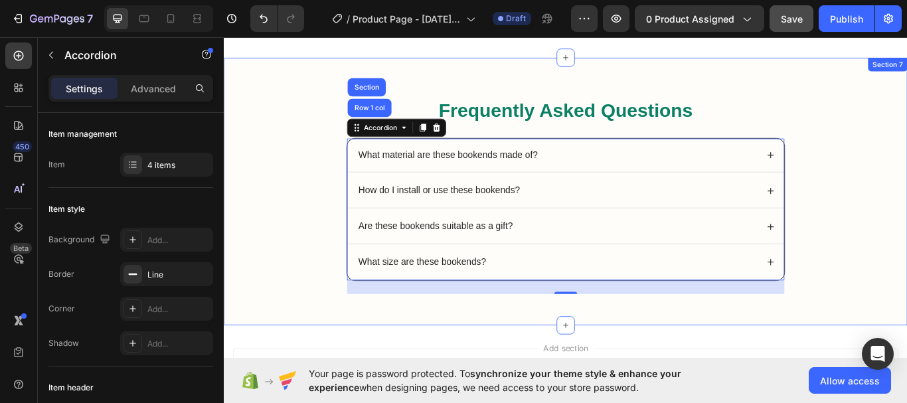
click at [291, 222] on div "Frequently Asked Questions Heading What material are these bookends made of? Ho…" at bounding box center [622, 228] width 770 height 240
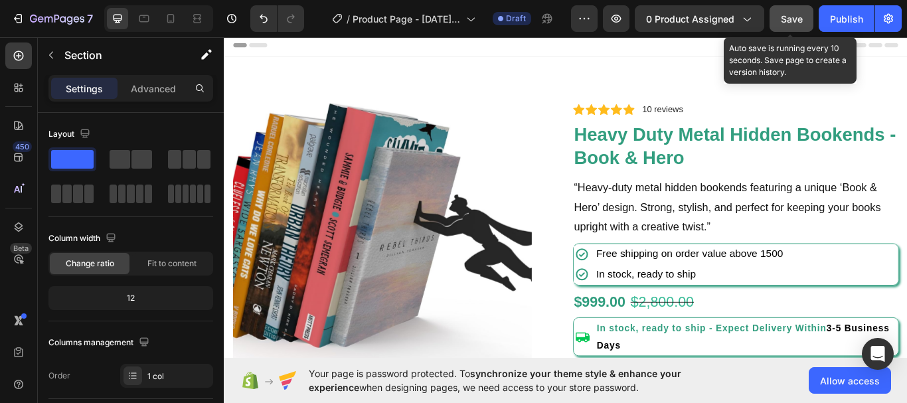
click at [794, 21] on span "Save" at bounding box center [792, 18] width 22 height 11
